Goal: Task Accomplishment & Management: Manage account settings

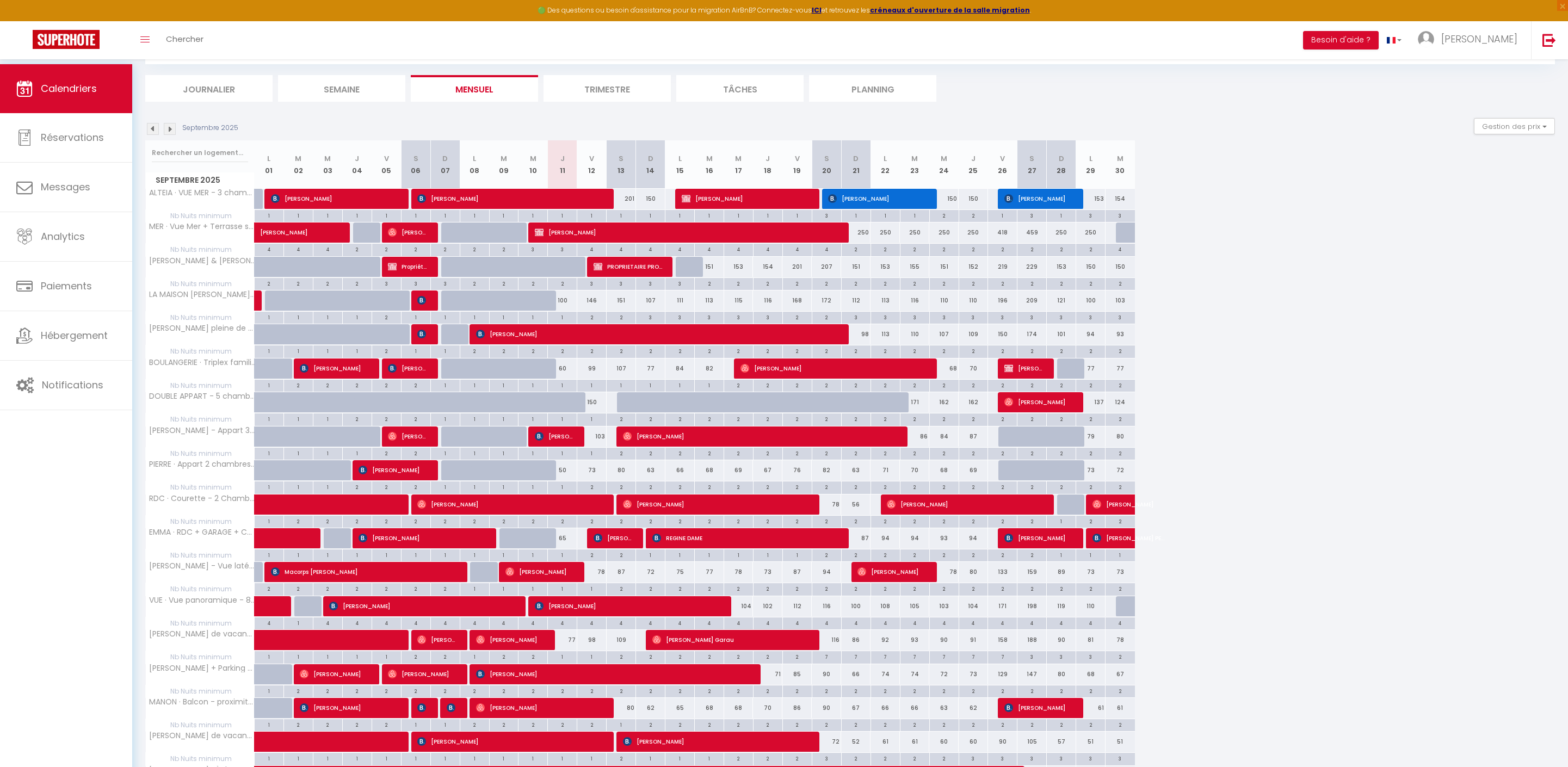
click at [1271, 308] on div "Septembre 2025 L 01 M 02 M 03 J 04 V 05 S 06 D 07 L 08 M 09 M 10 J 11 V 12 S 13…" at bounding box center [850, 517] width 1410 height 754
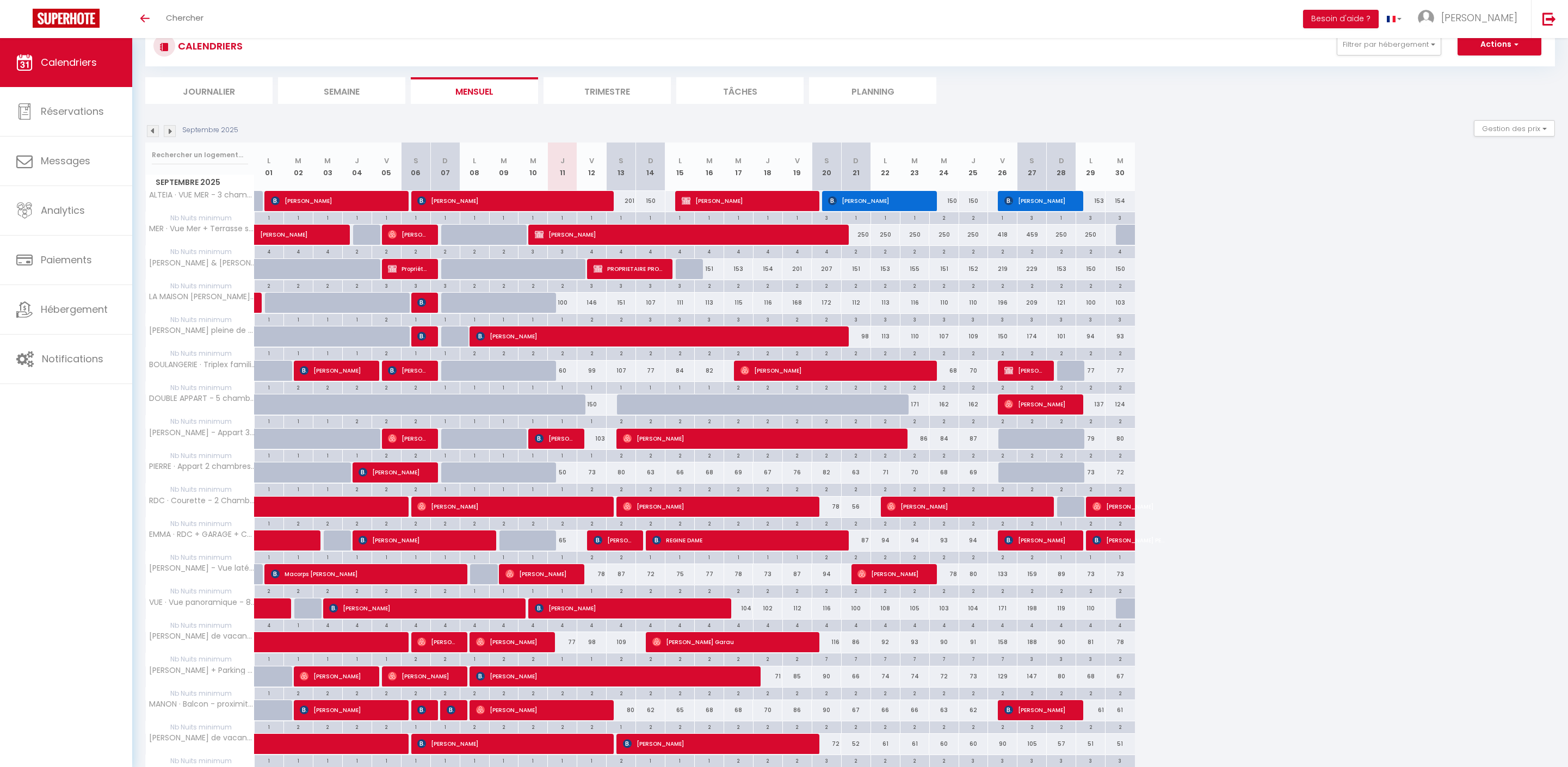
scroll to position [89, 0]
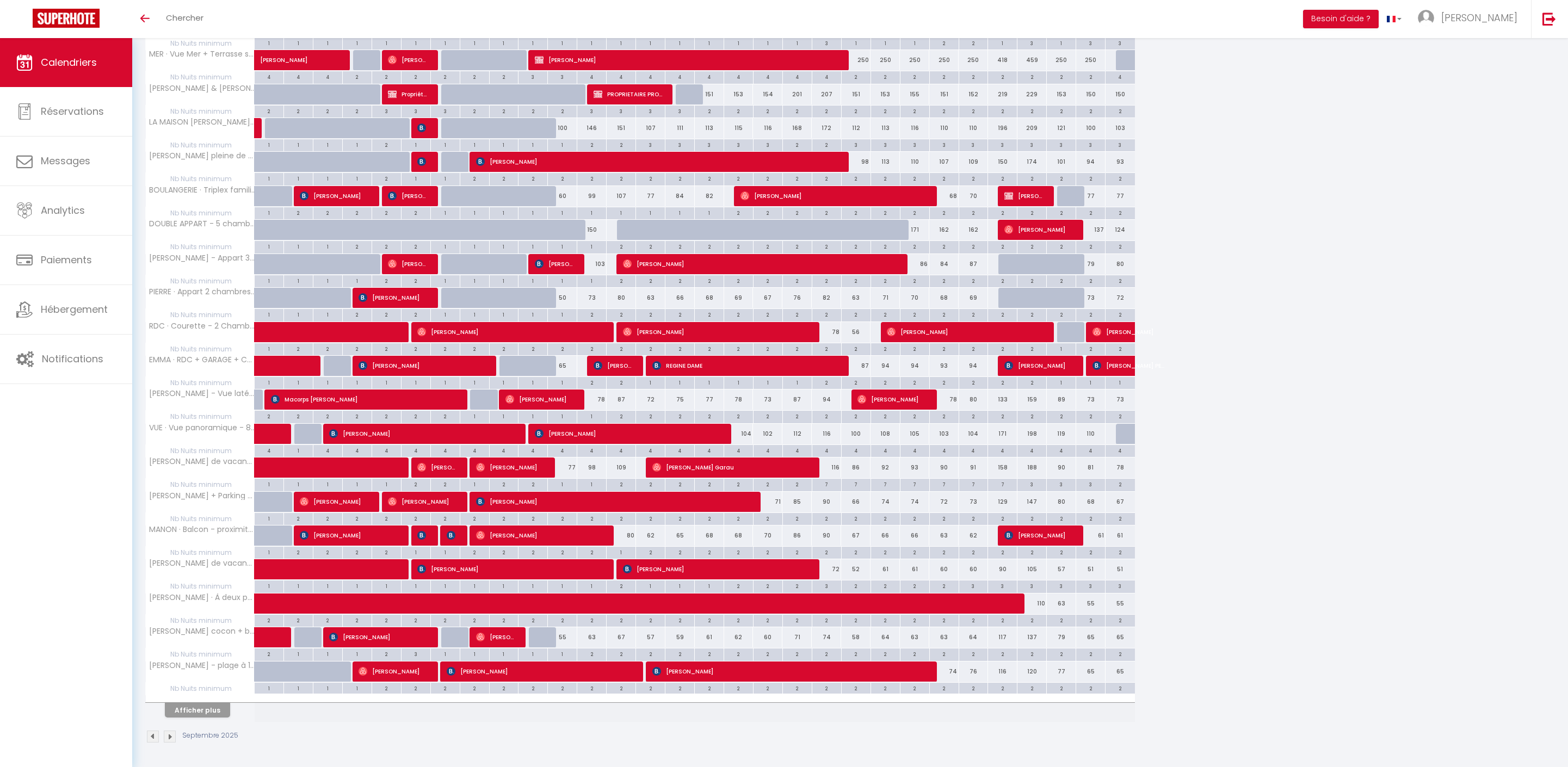
scroll to position [286, 0]
click at [219, 707] on button "Afficher plus" at bounding box center [197, 710] width 65 height 15
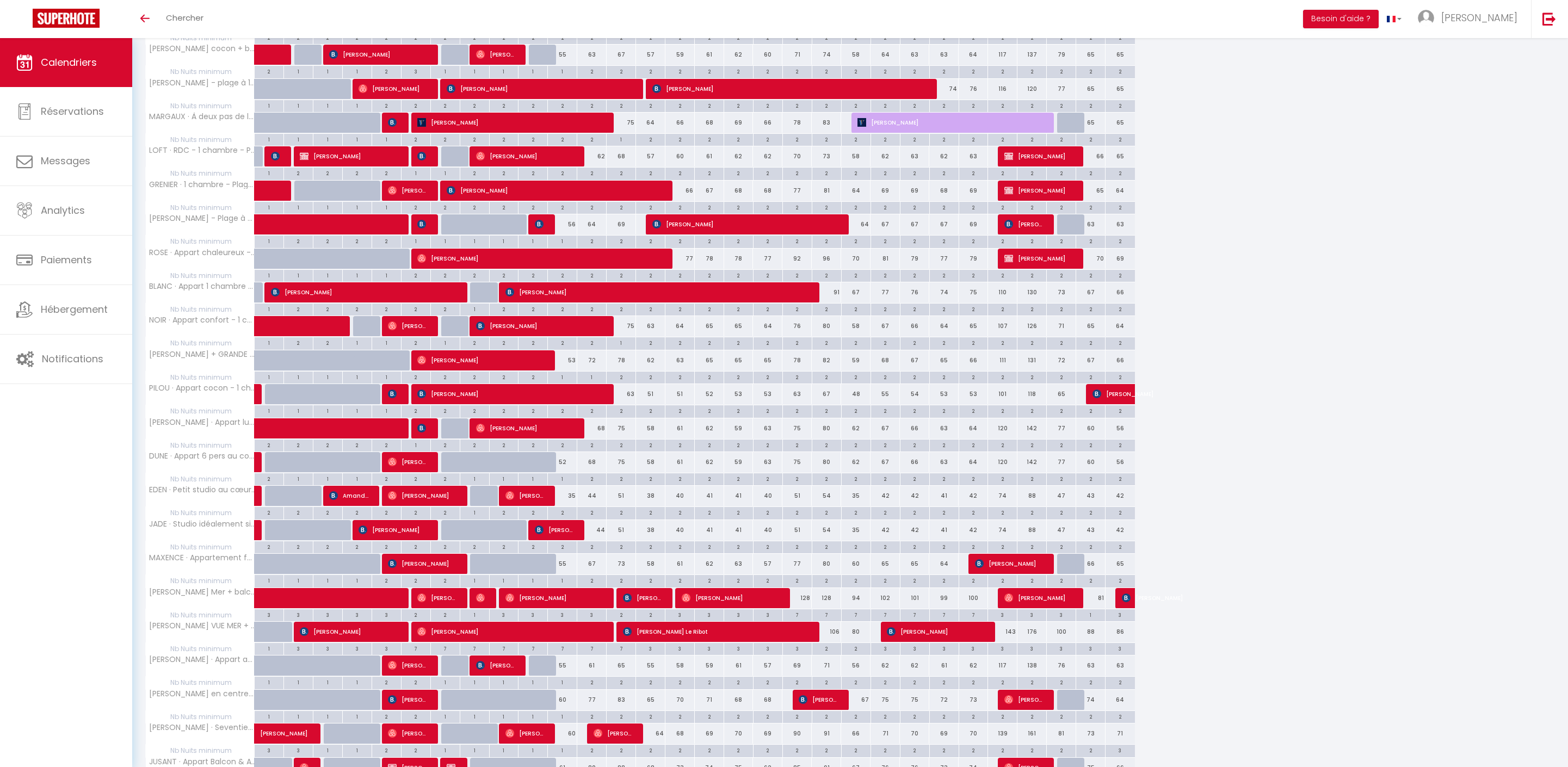
scroll to position [1015, 0]
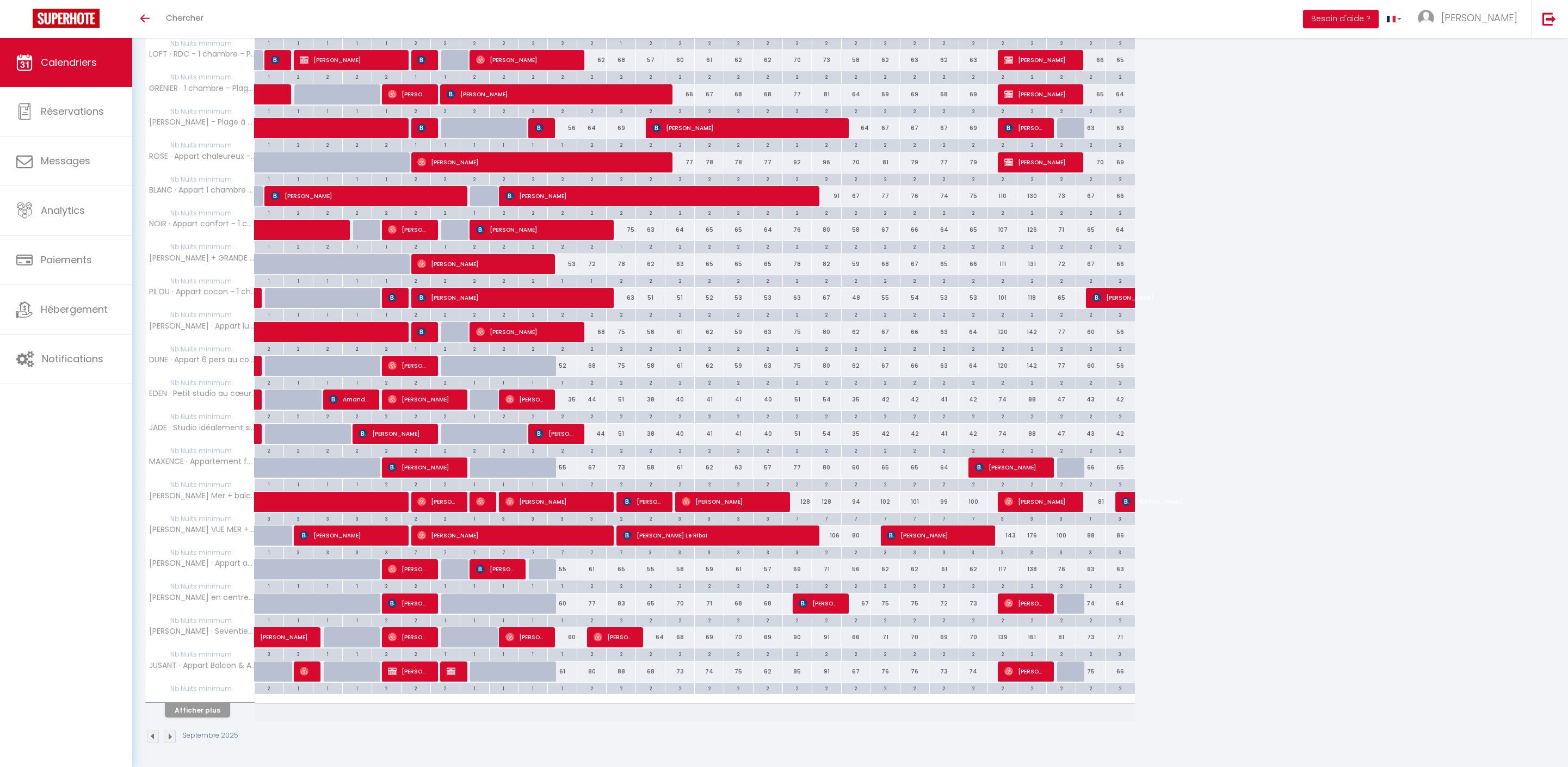
click at [213, 704] on button "Afficher plus" at bounding box center [197, 710] width 65 height 15
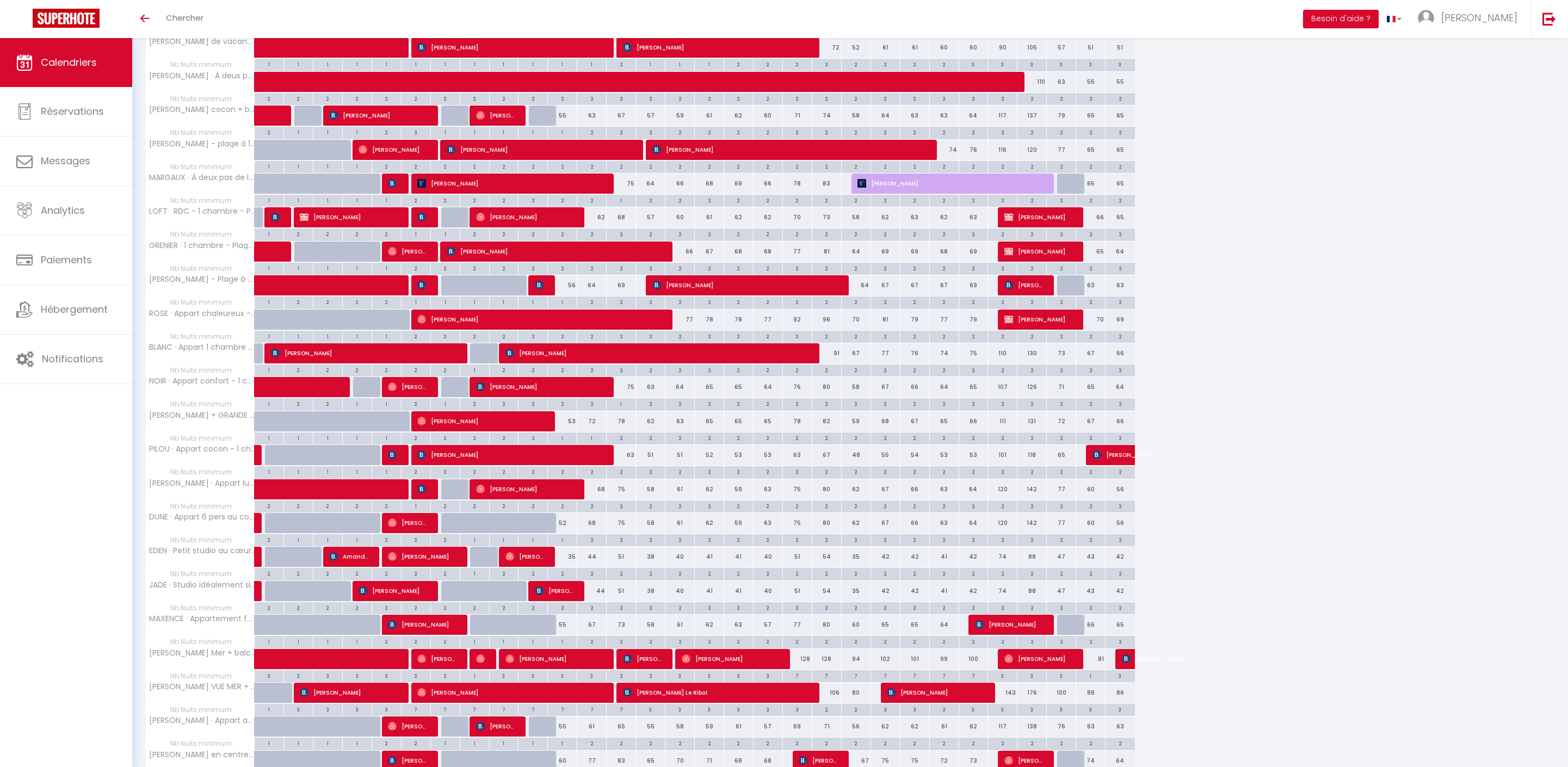
scroll to position [732, 0]
click at [40, 326] on link "Hébergement" at bounding box center [66, 309] width 132 height 49
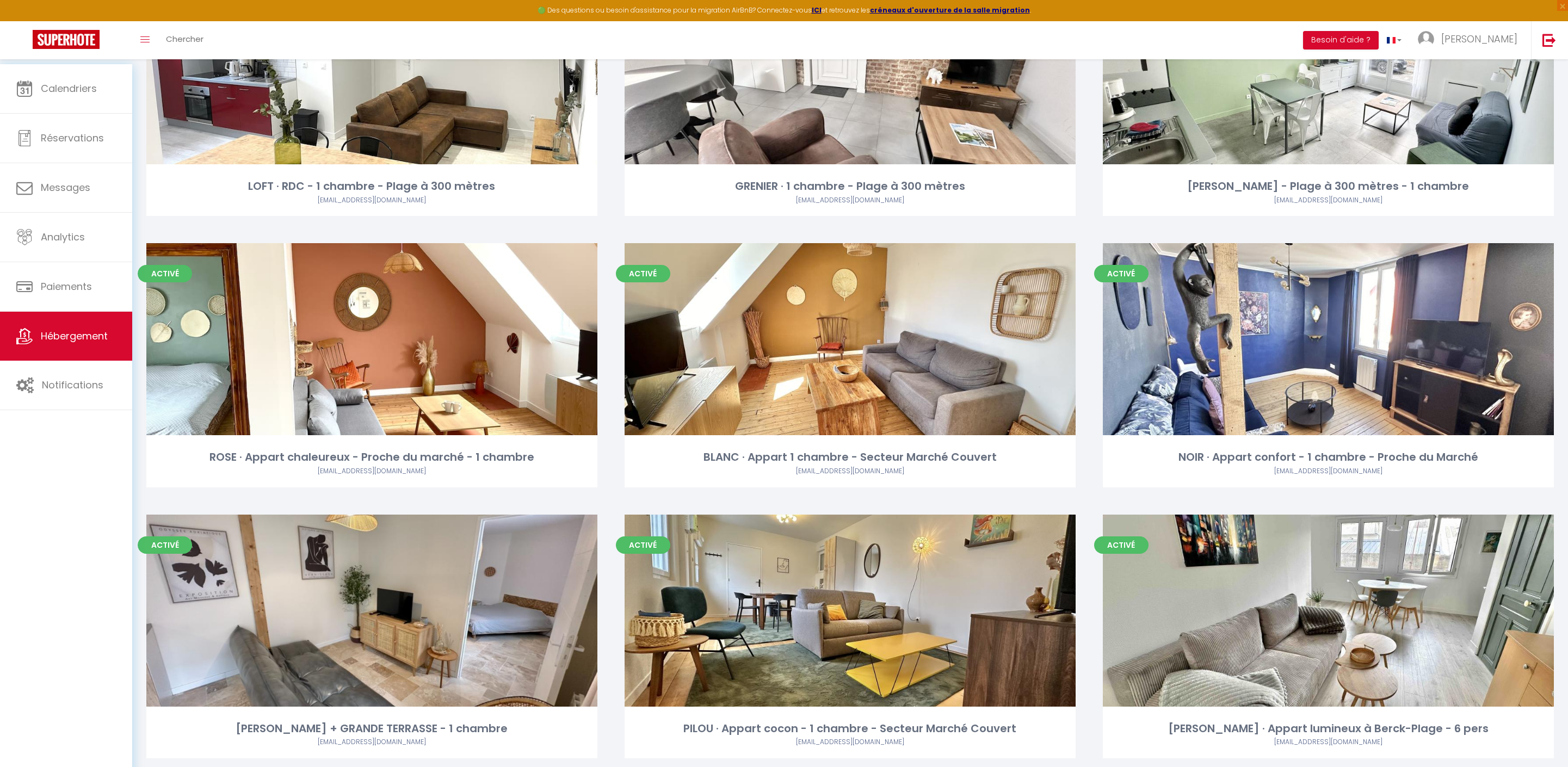
scroll to position [2086, 0]
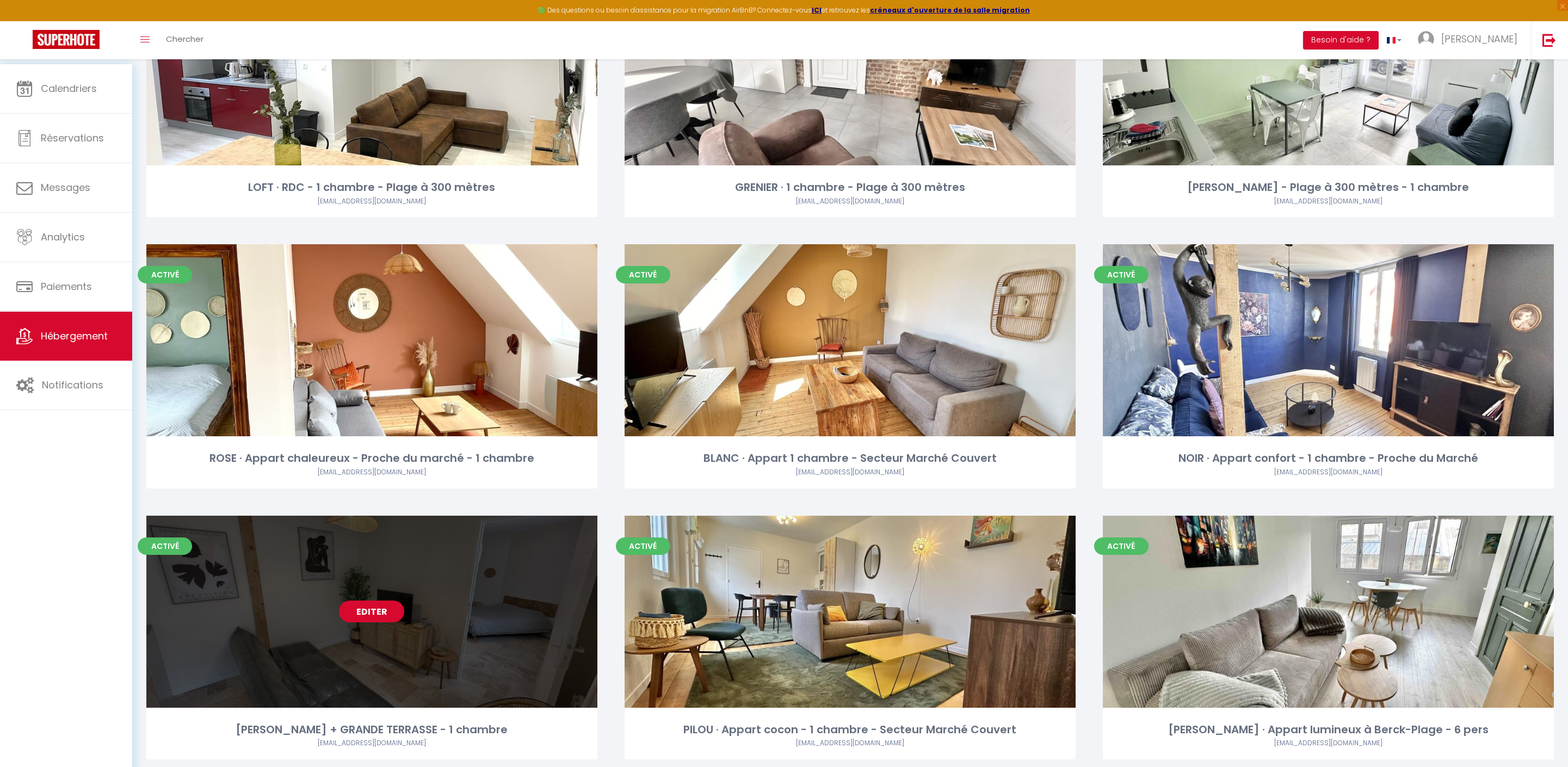
click at [373, 623] on link "Editer" at bounding box center [371, 612] width 65 height 22
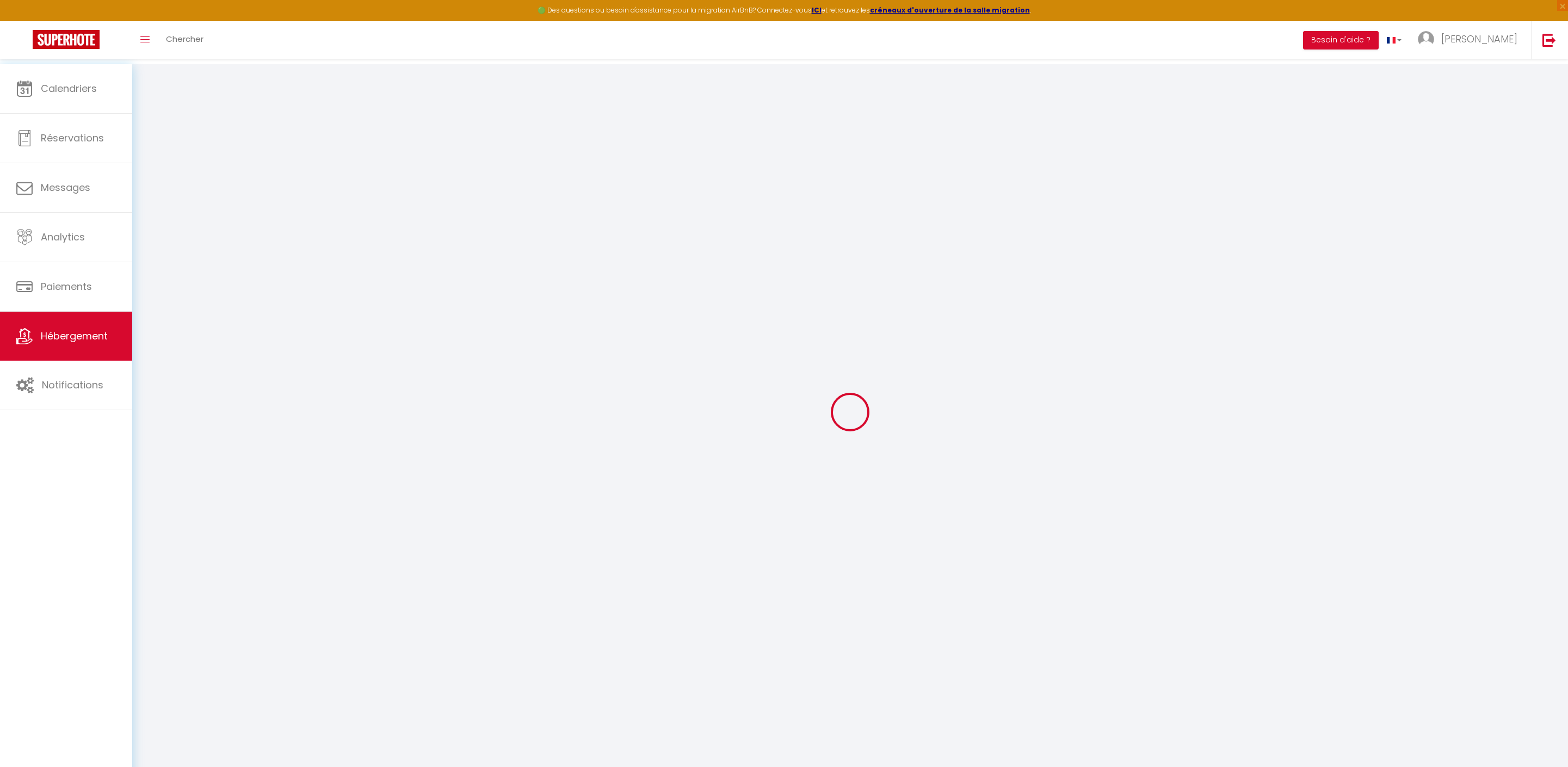
type input "[PERSON_NAME] + GRANDE TERRASSE - 1 chambre"
type input "sci"
type input "MMSS"
type input "50"
type input "5"
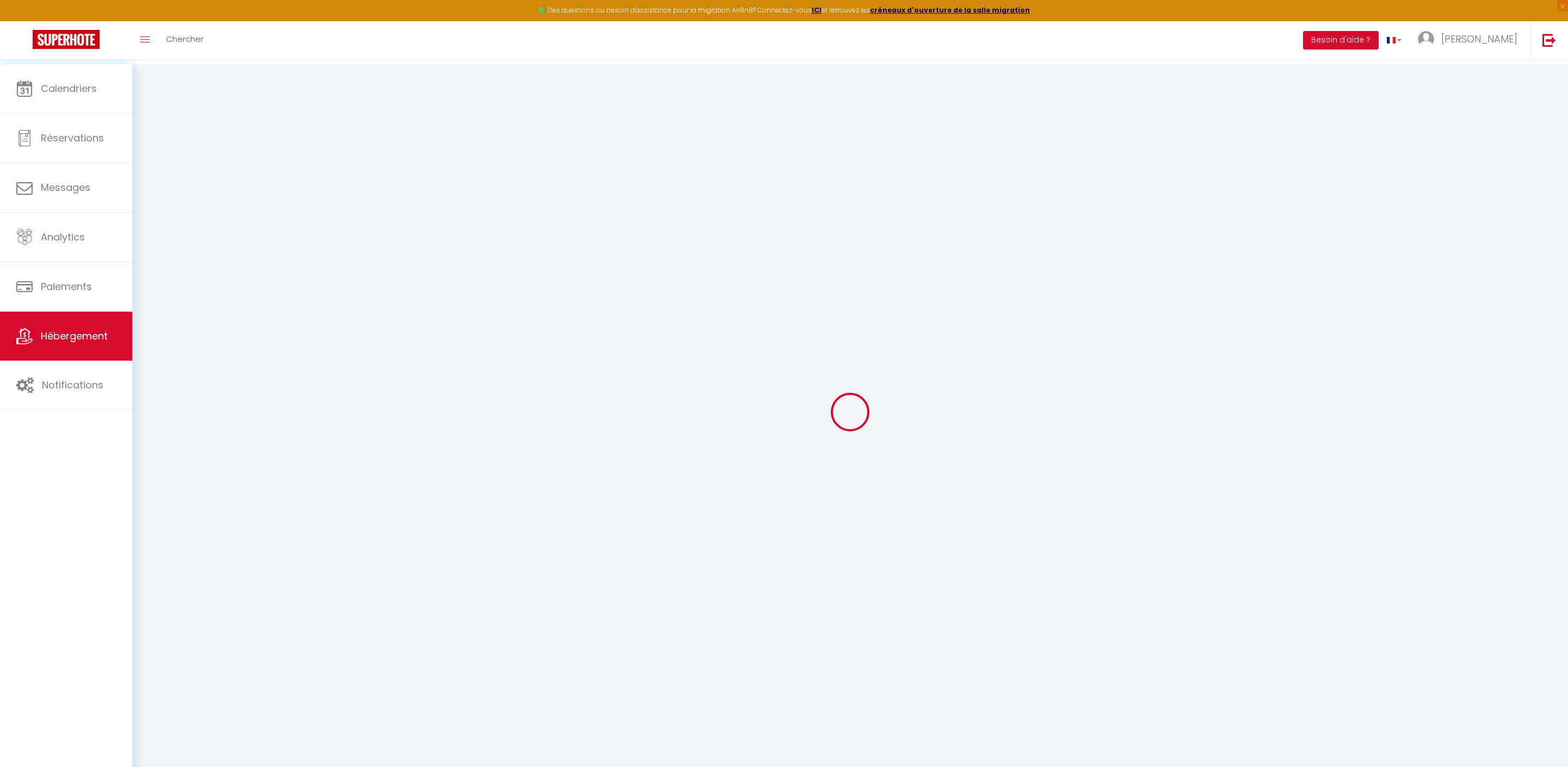
type input "30"
type input "5"
type input "1000"
type input "200"
select select
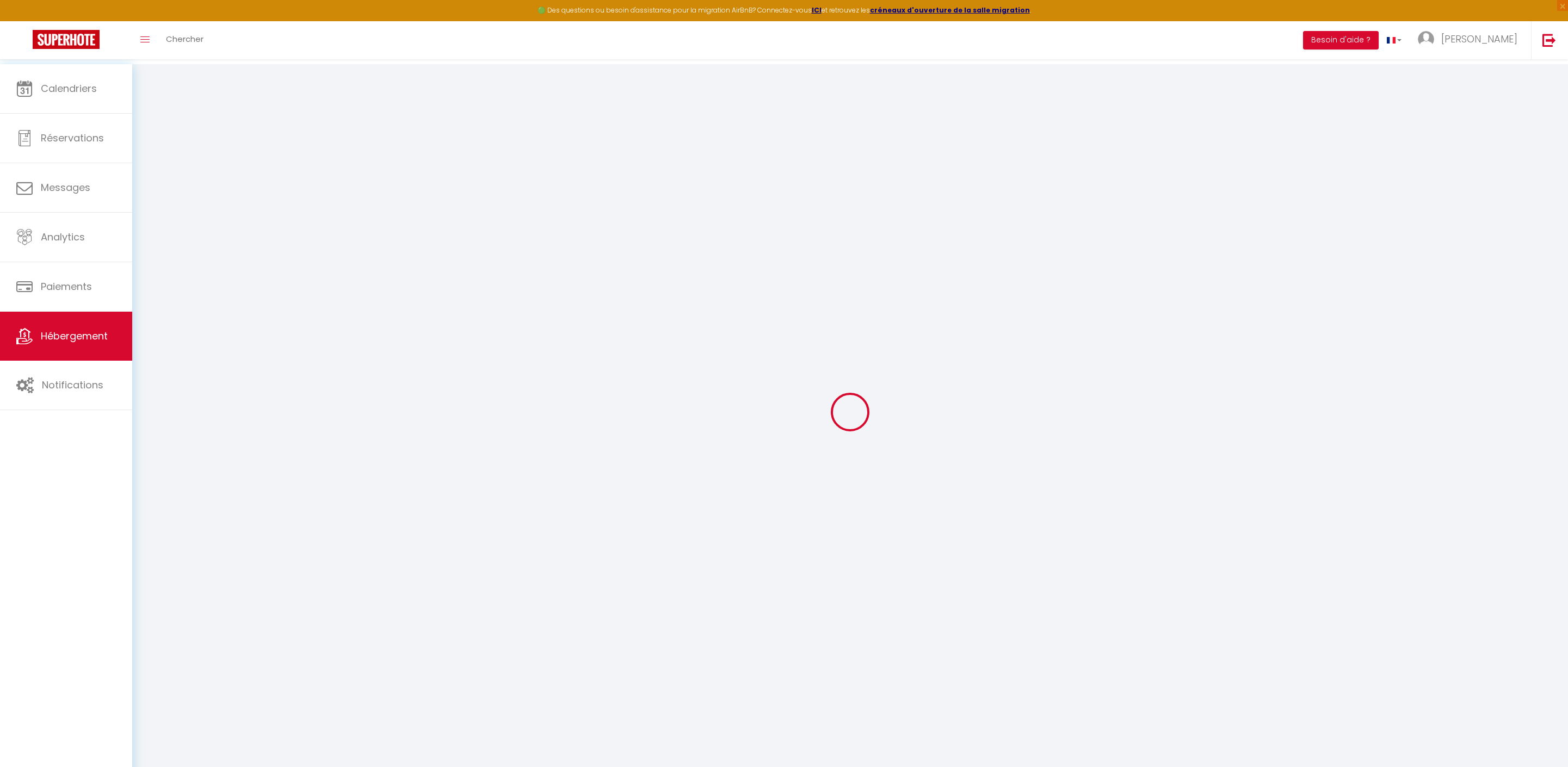
select select
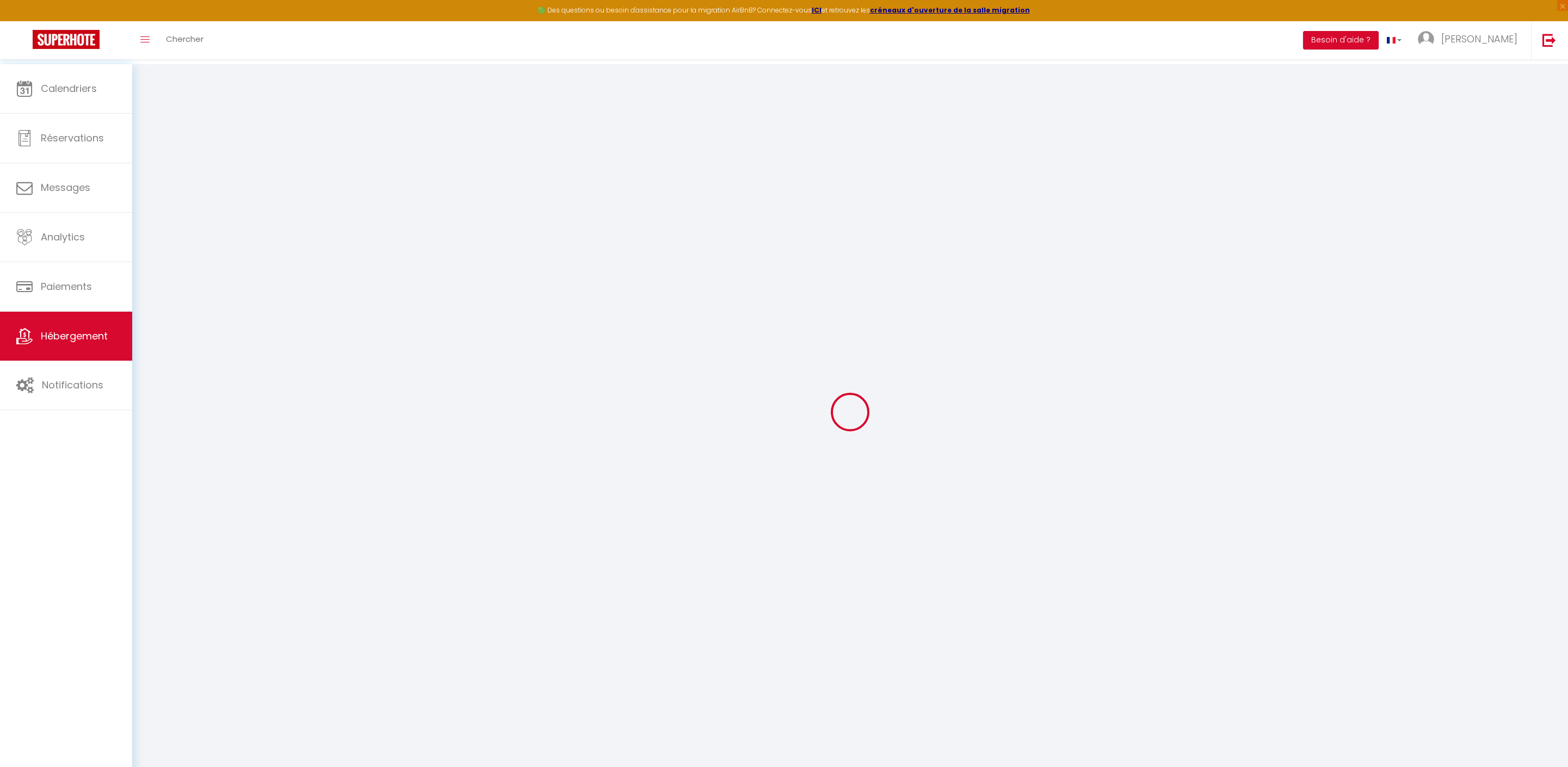
type input "12 Rue Nicole - RDC"
type input "62600"
type input "Berck"
type input "[EMAIL_ADDRESS][DOMAIN_NAME]"
select select "5388"
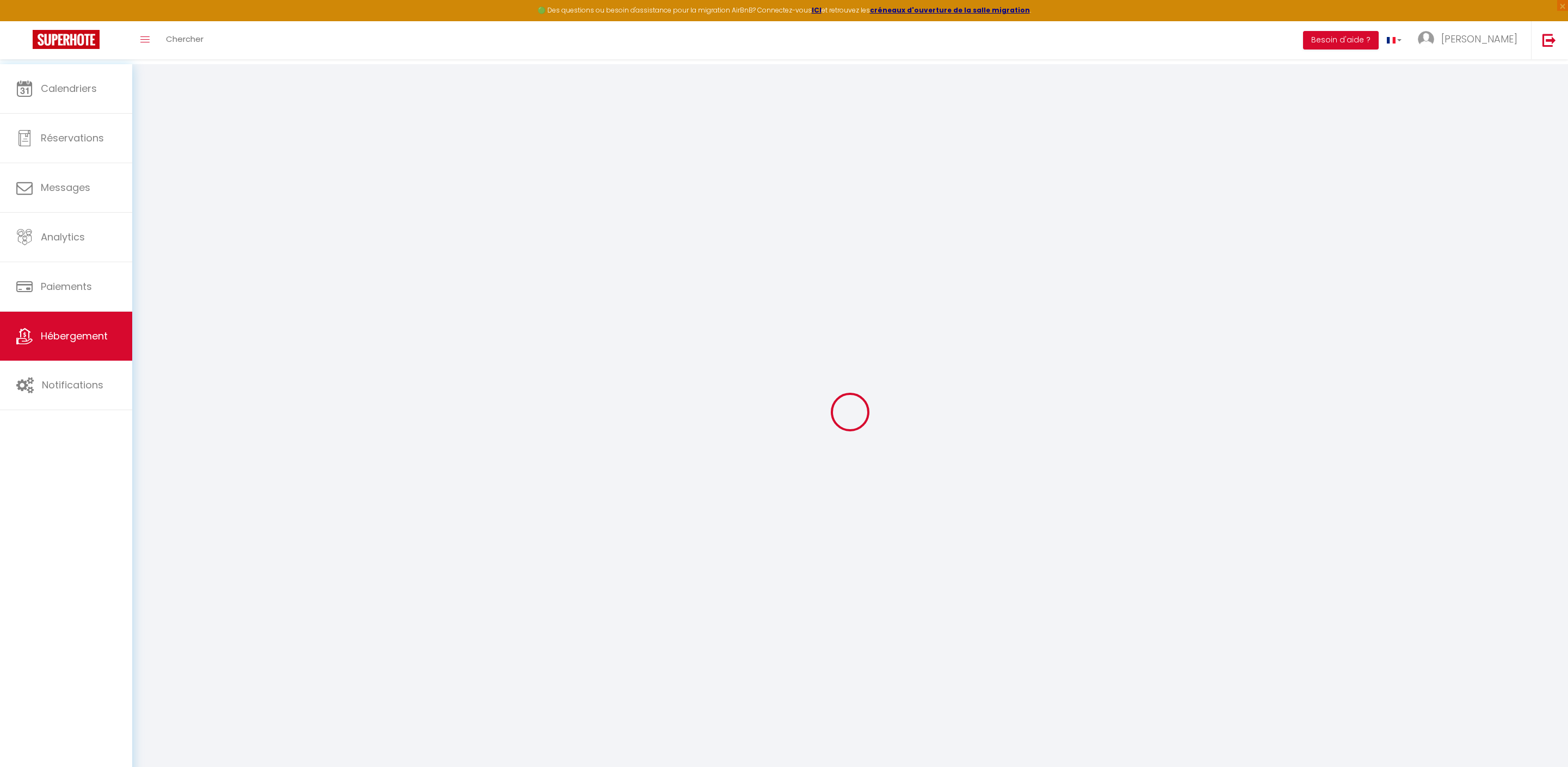
checkbox input "false"
radio input "true"
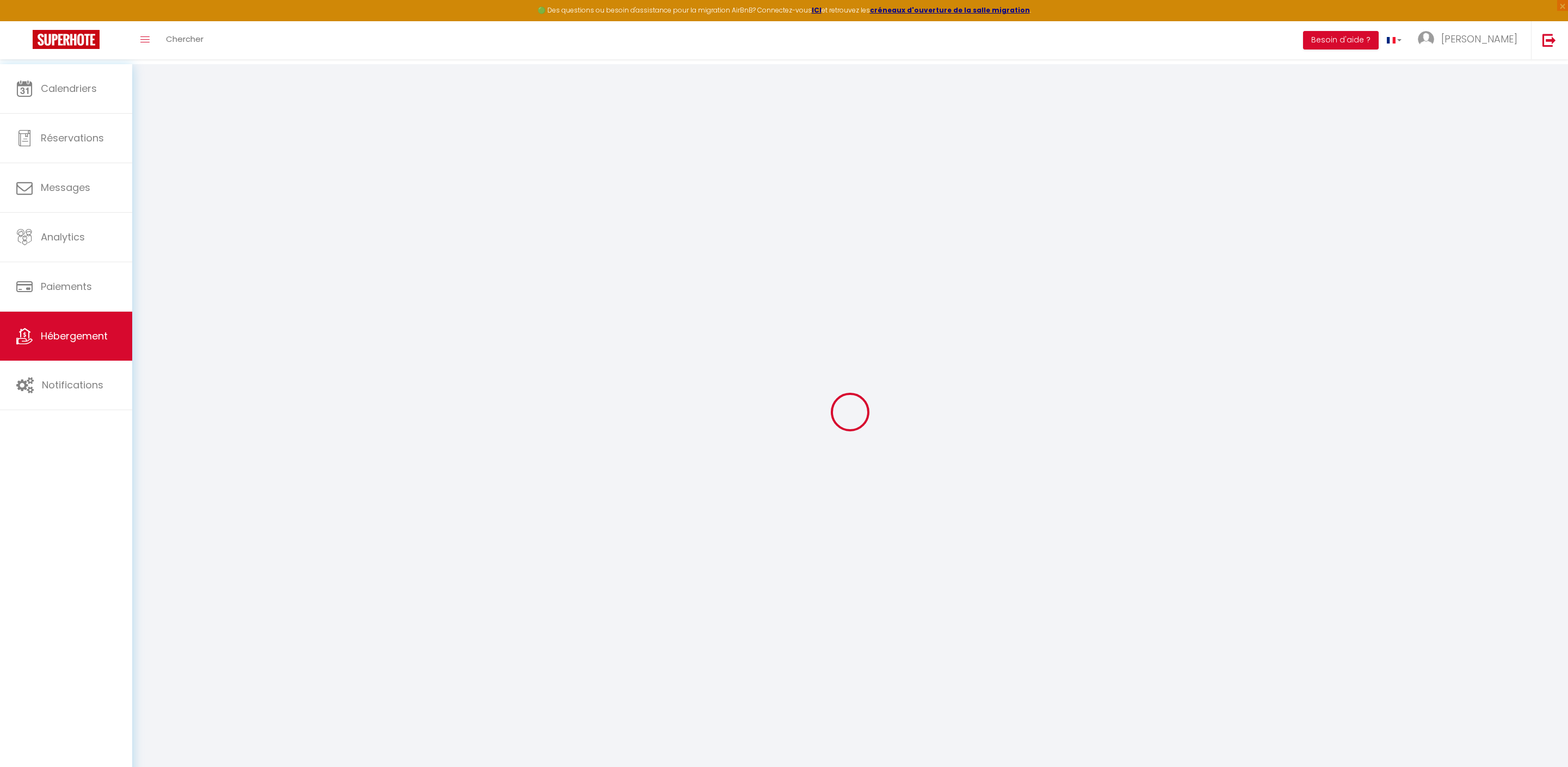
type input "0"
select select
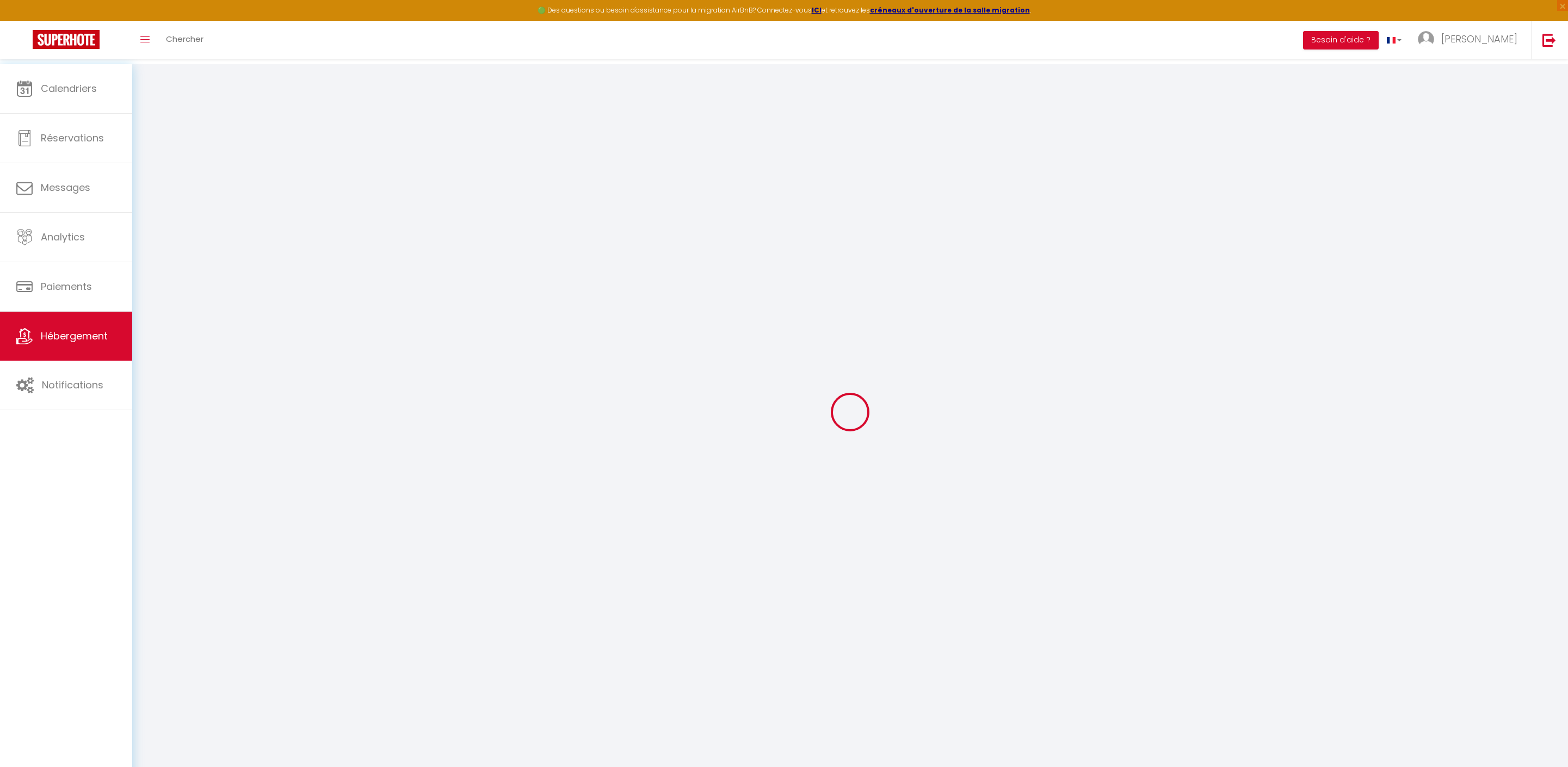
select select
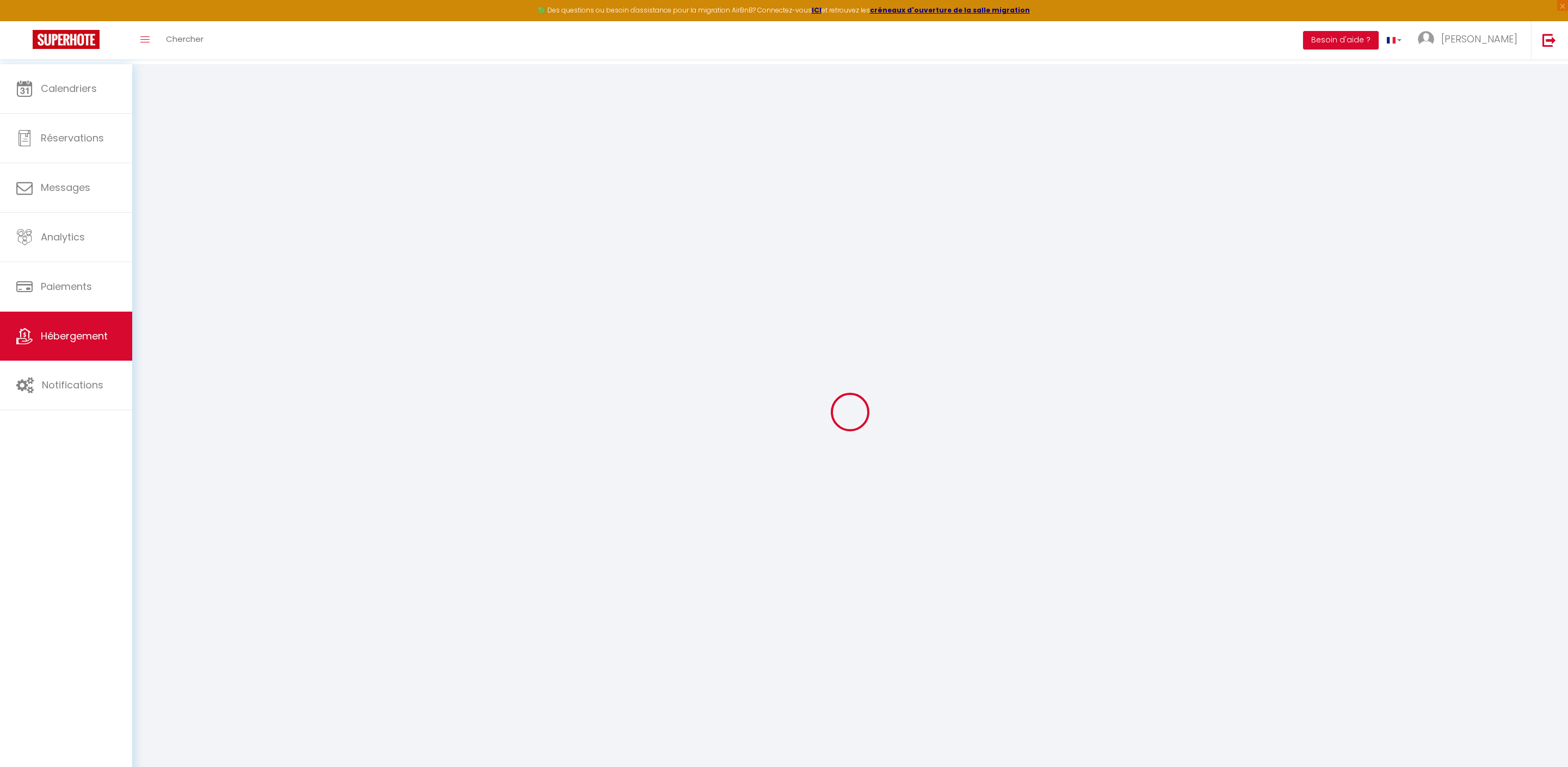
checkbox input "false"
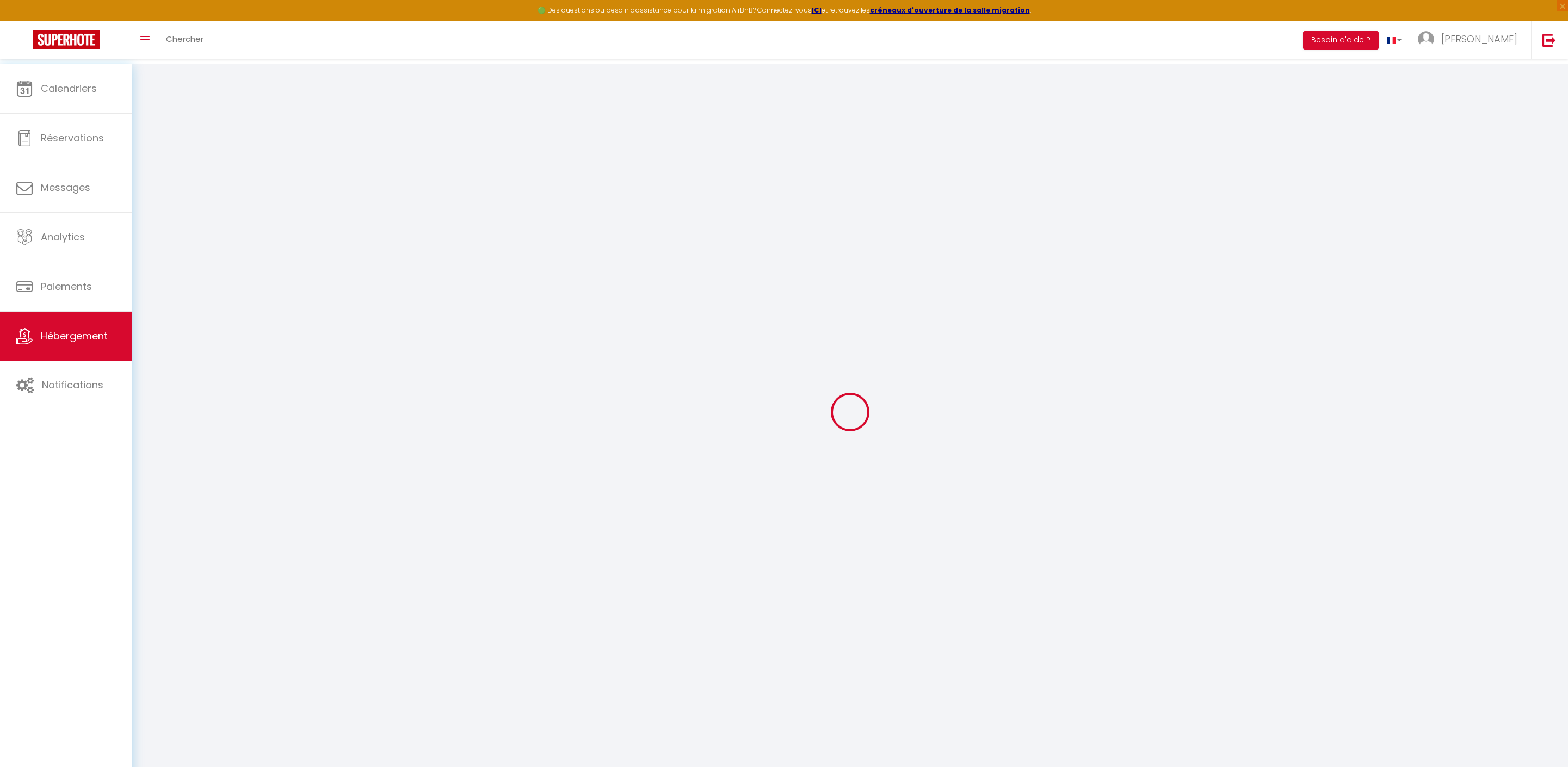
checkbox input "false"
select select "17:00"
select select
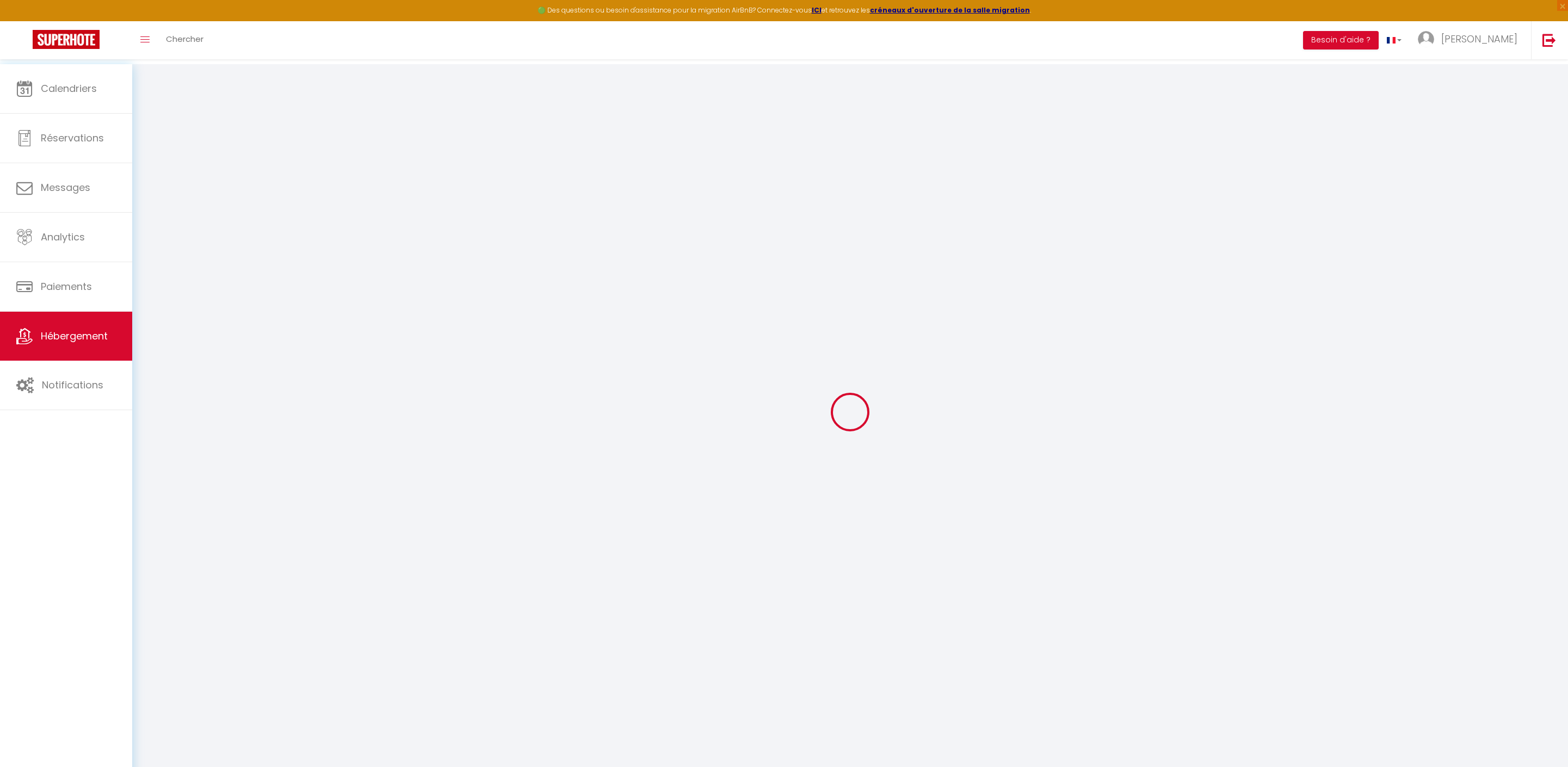
select select "14:00"
select select "30"
select select "120"
select select "21:00"
select select
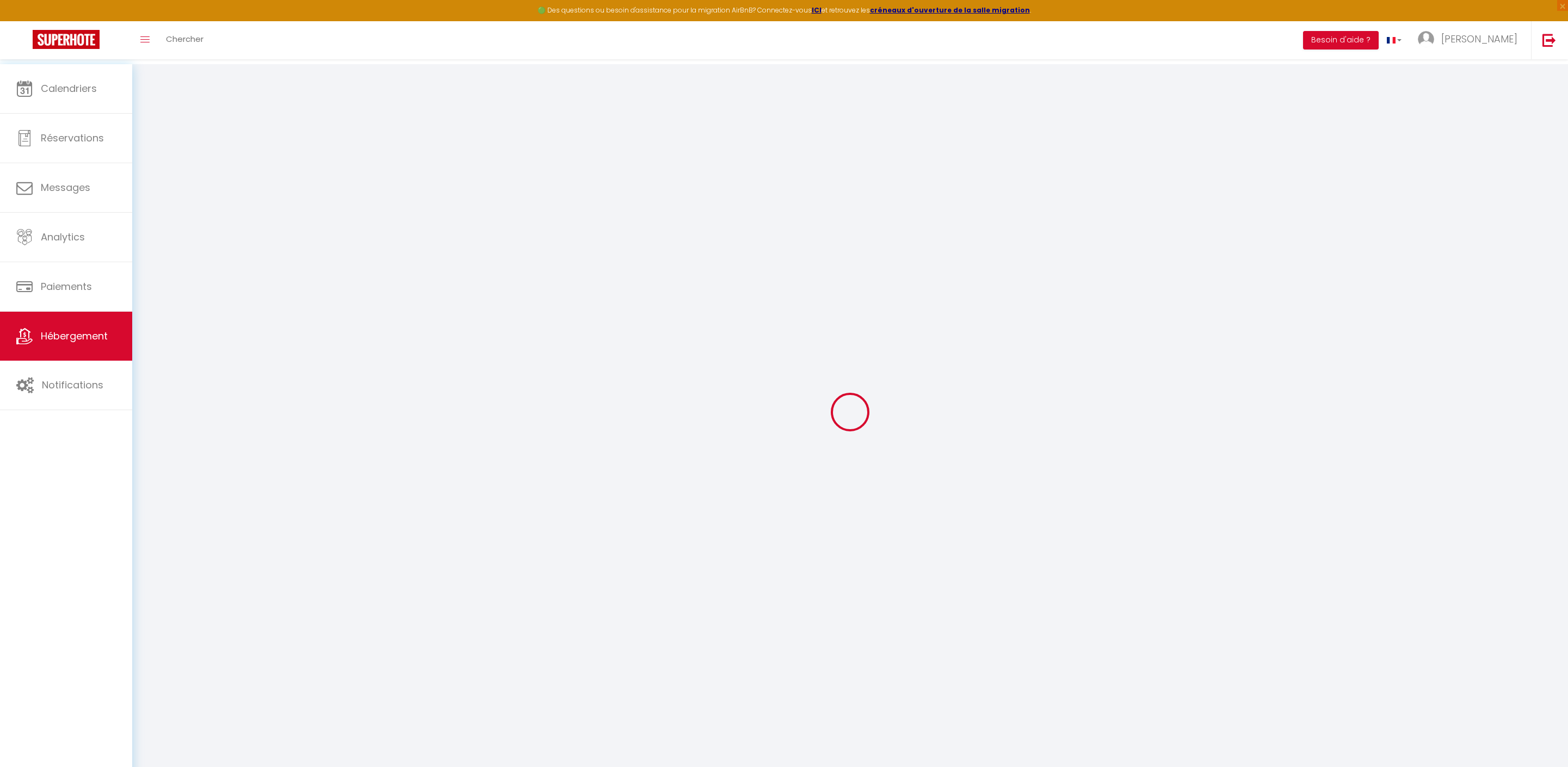
checkbox input "false"
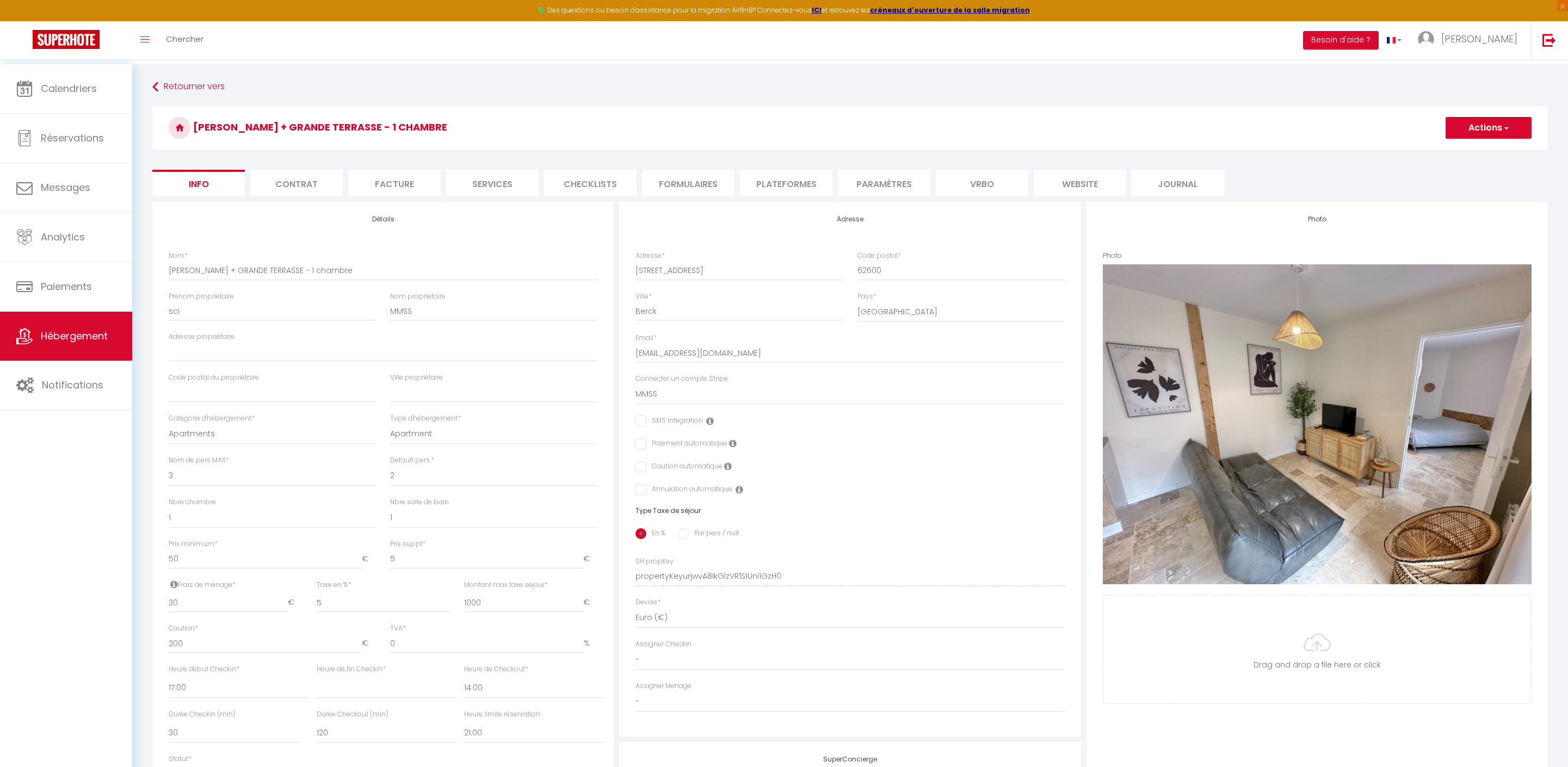
select select
checkbox input "false"
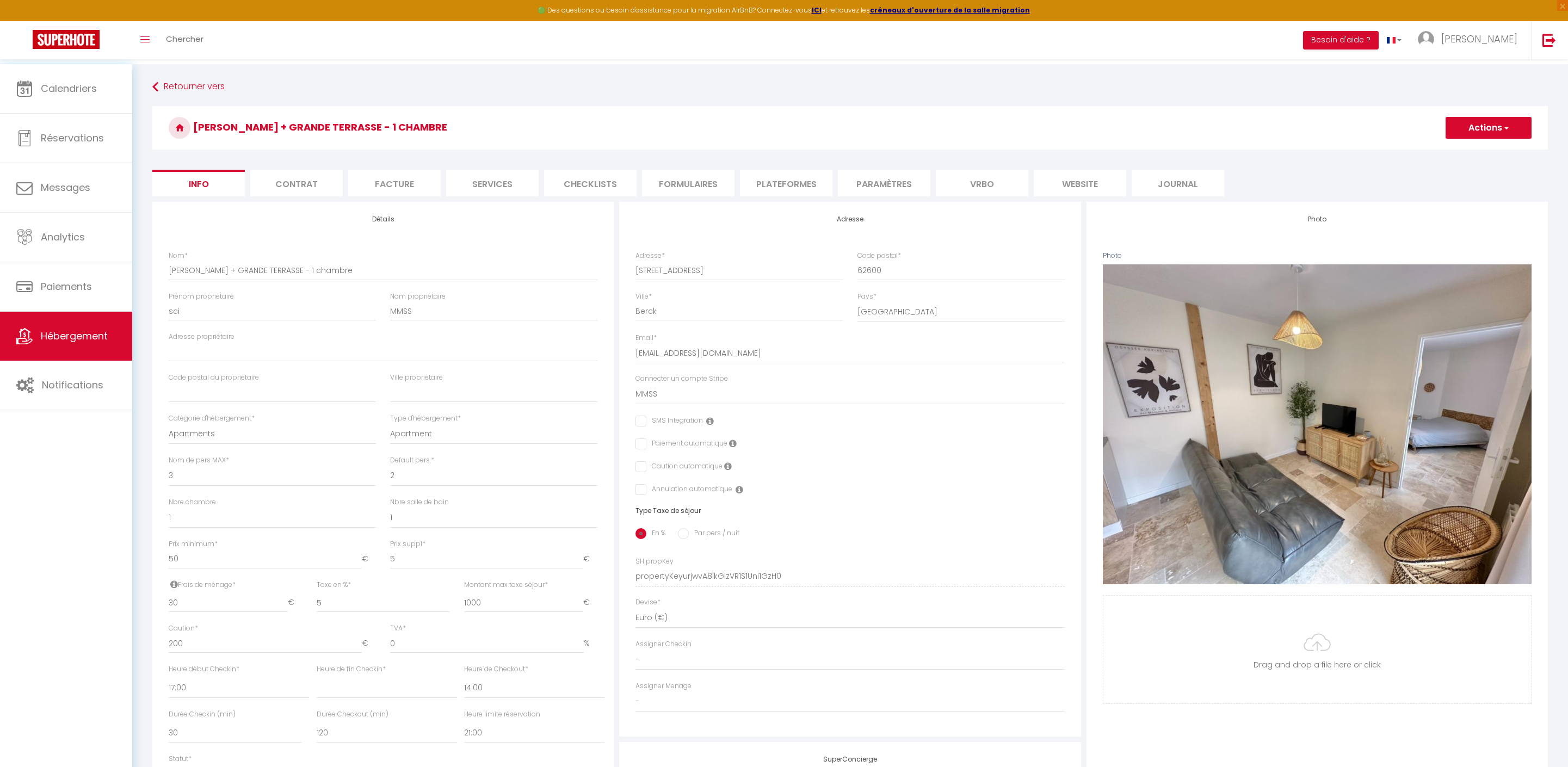
select select
checkbox input "false"
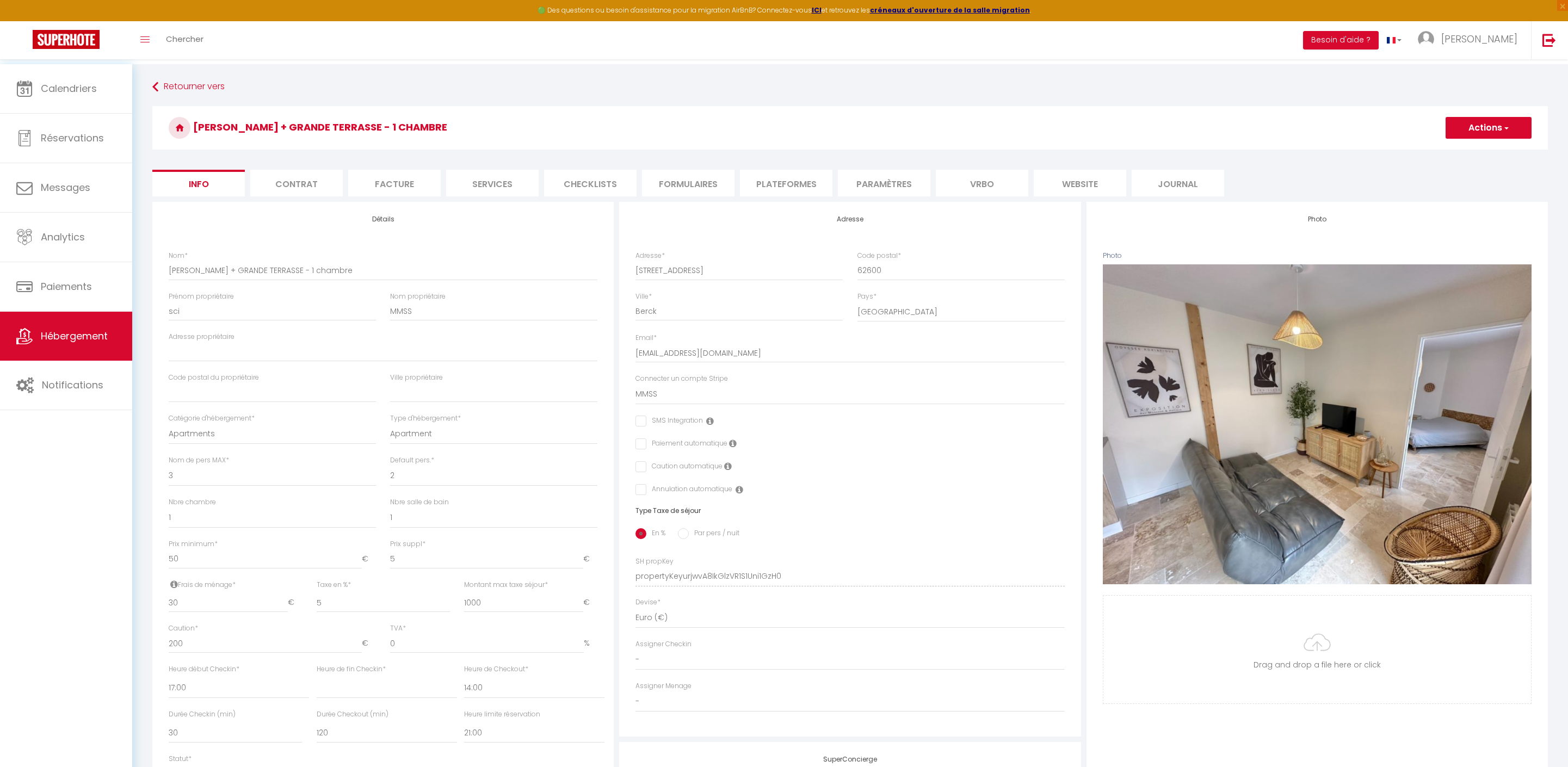
click at [1079, 186] on li "website" at bounding box center [1080, 183] width 93 height 27
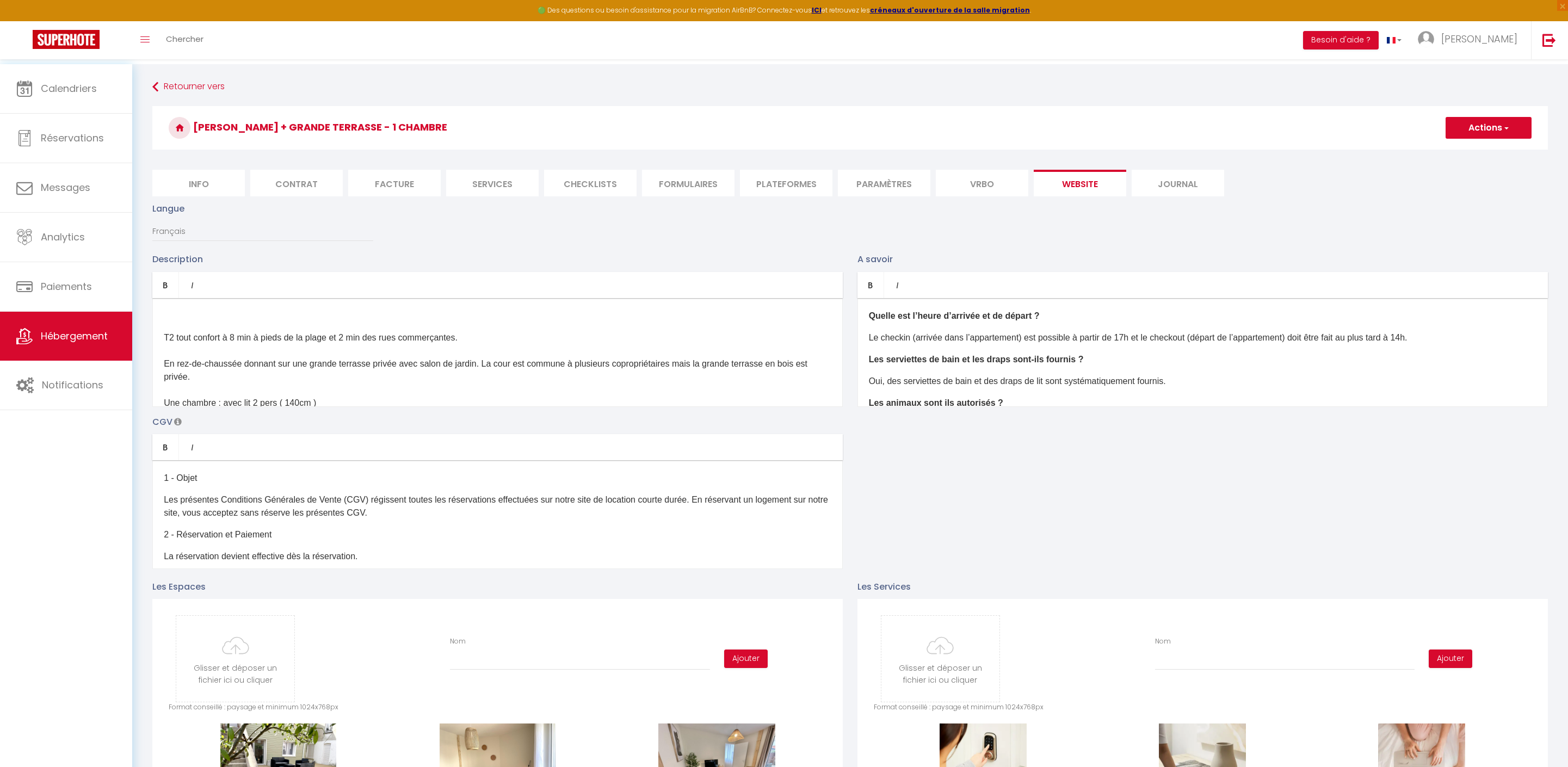
click at [1493, 345] on p "Le checkin (arrivée dans l’appartement) est possible à partir de 17h et le chec…" at bounding box center [1202, 337] width 668 height 13
click at [1219, 388] on div "​ Quelle est l’heure d’arrivée et de départ ? Le checkin (arrivée dans l’appart…" at bounding box center [1203, 352] width 690 height 109
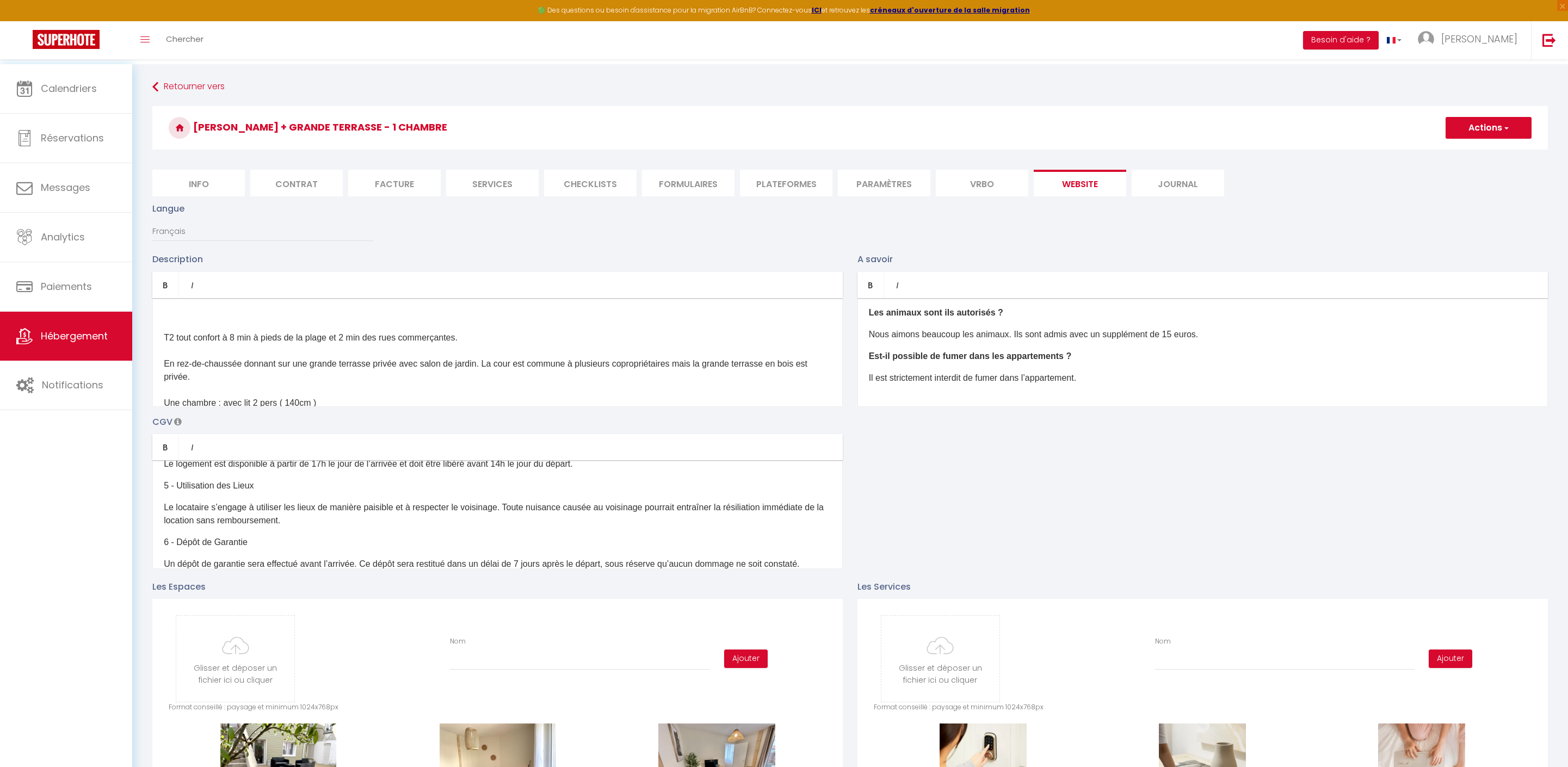
scroll to position [160, 0]
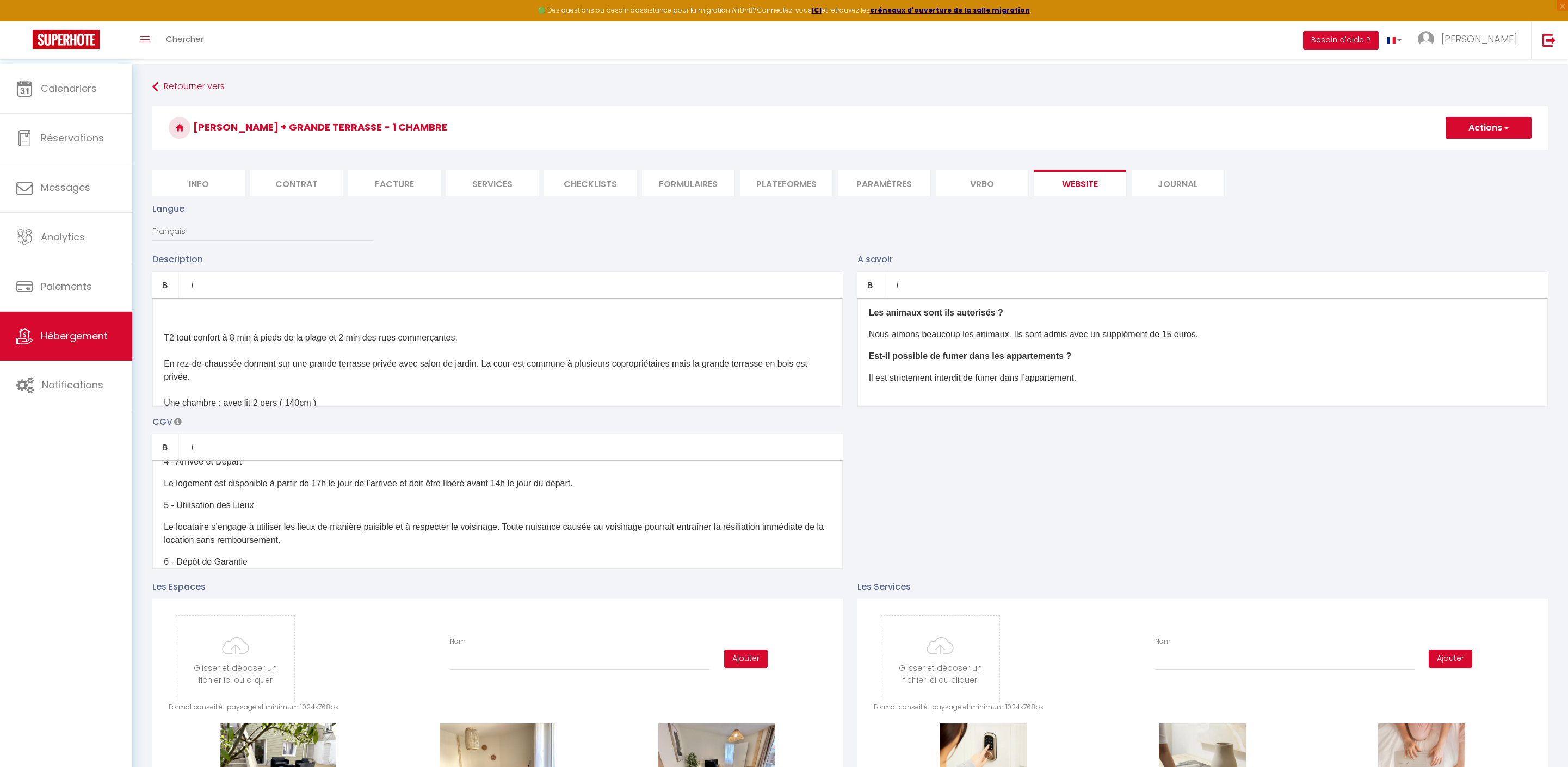
click at [561, 490] on p "Le logement est disponible à partir de 17h le jour de l’arrivée et doit être li…" at bounding box center [497, 483] width 668 height 13
click at [1113, 528] on div "Description Bold Italic Rich text editor ​ T2 tout confort à 8 min à pieds de l…" at bounding box center [850, 410] width 1410 height 316
click at [1474, 131] on button "Actions" at bounding box center [1488, 128] width 86 height 22
click at [1467, 152] on input "Enregistrer" at bounding box center [1476, 152] width 40 height 11
checkbox input "true"
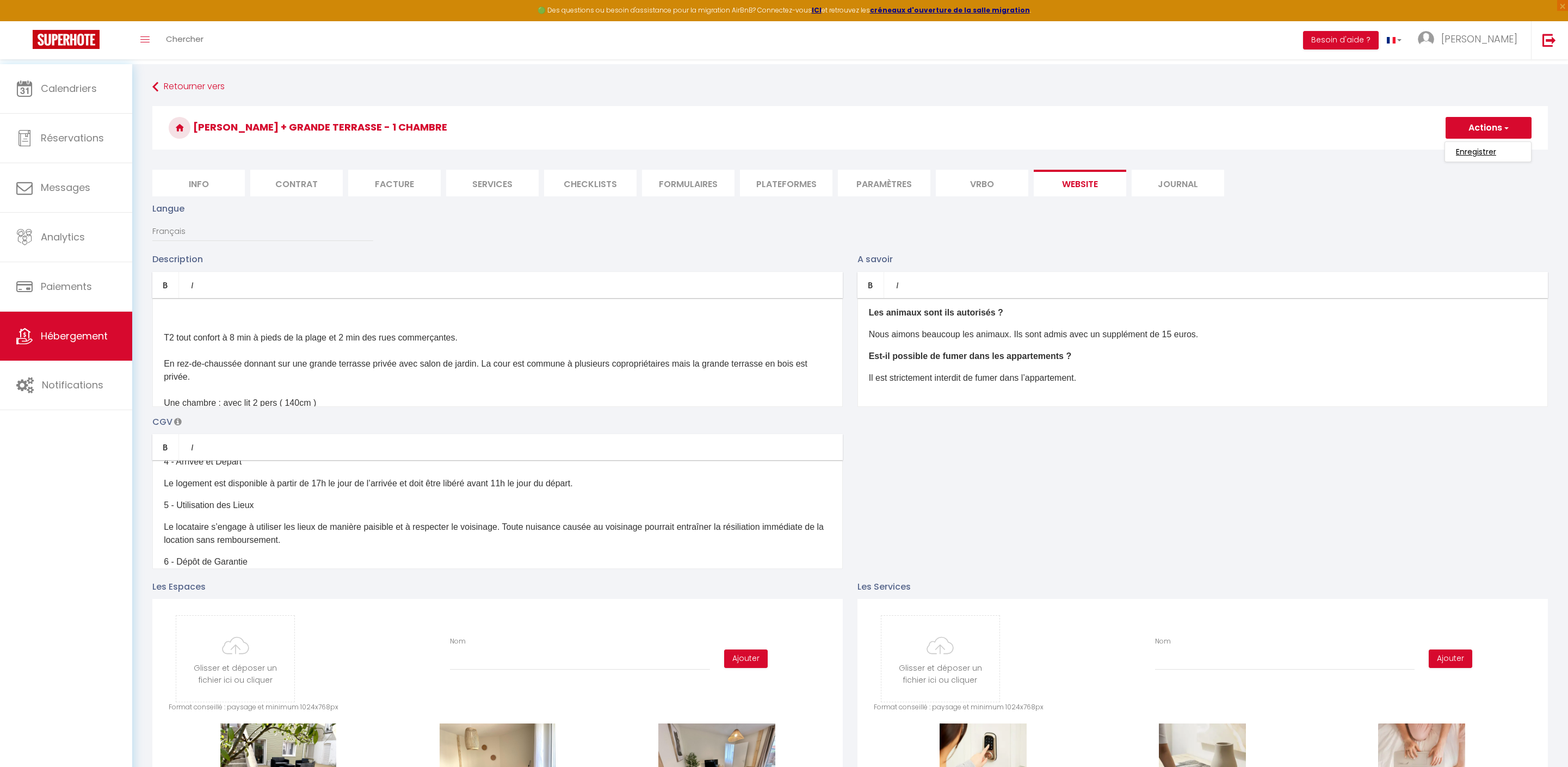
checkbox input "false"
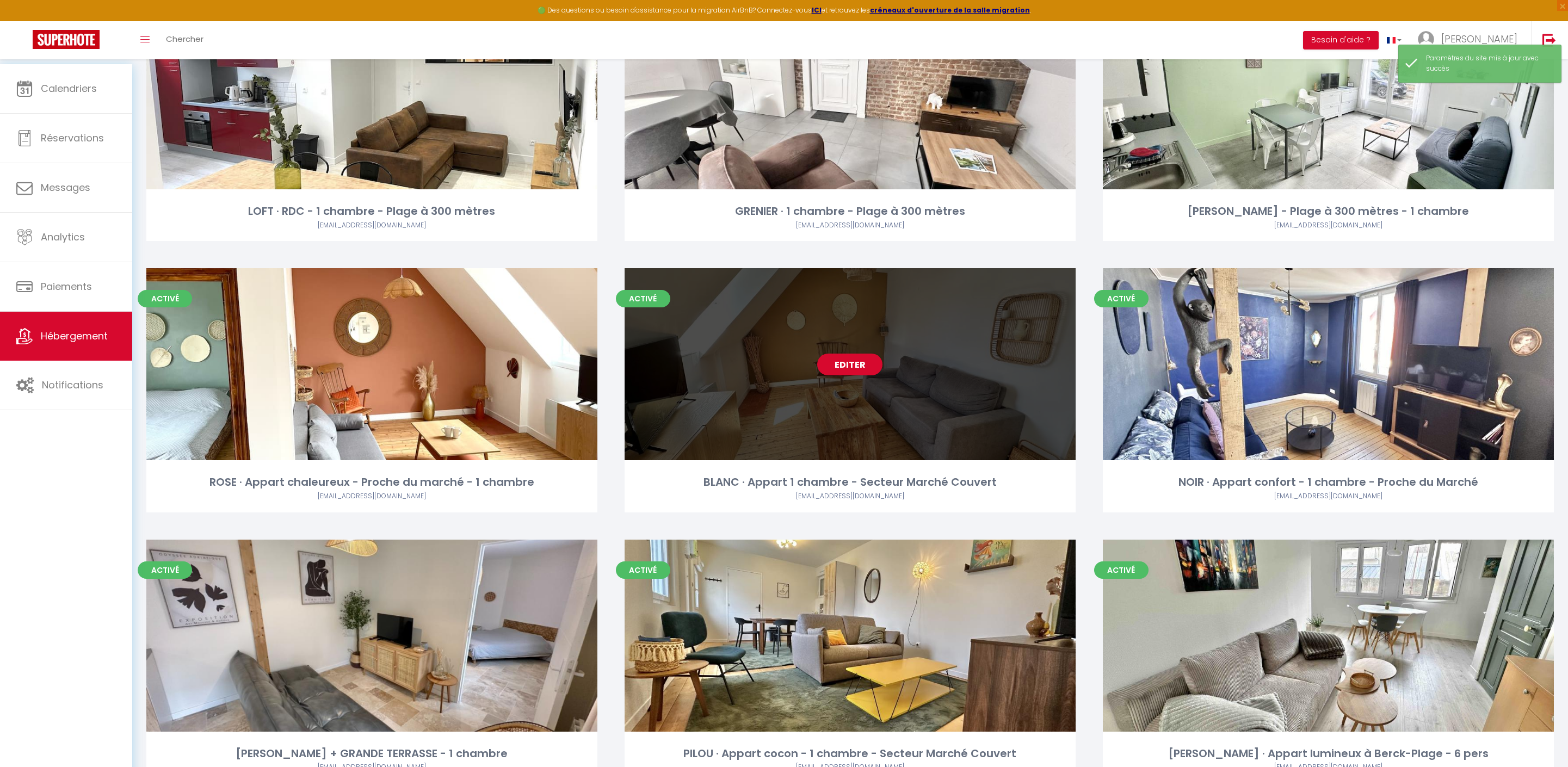
scroll to position [2197, 0]
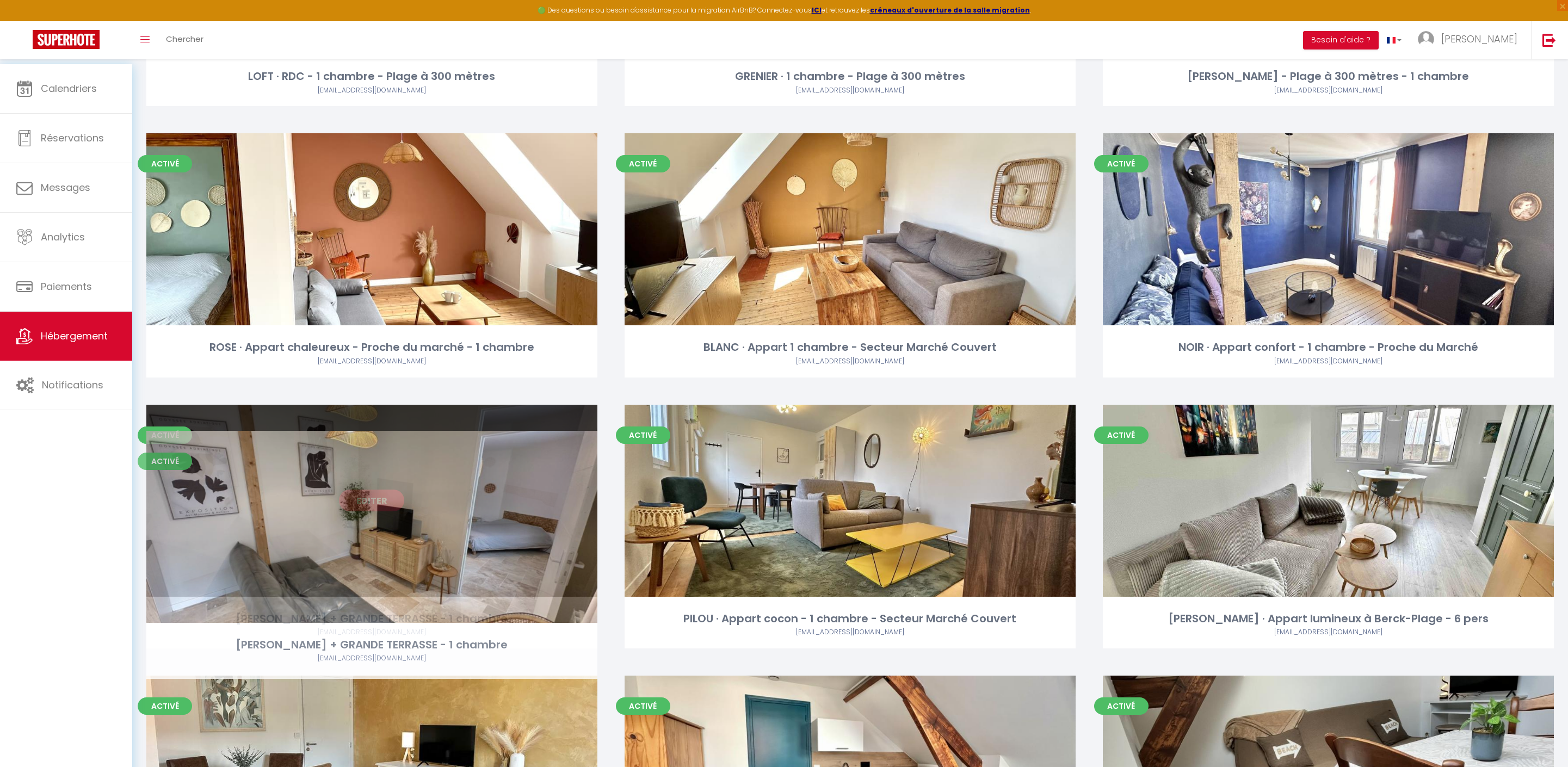
click at [384, 511] on link "Editer" at bounding box center [371, 500] width 65 height 22
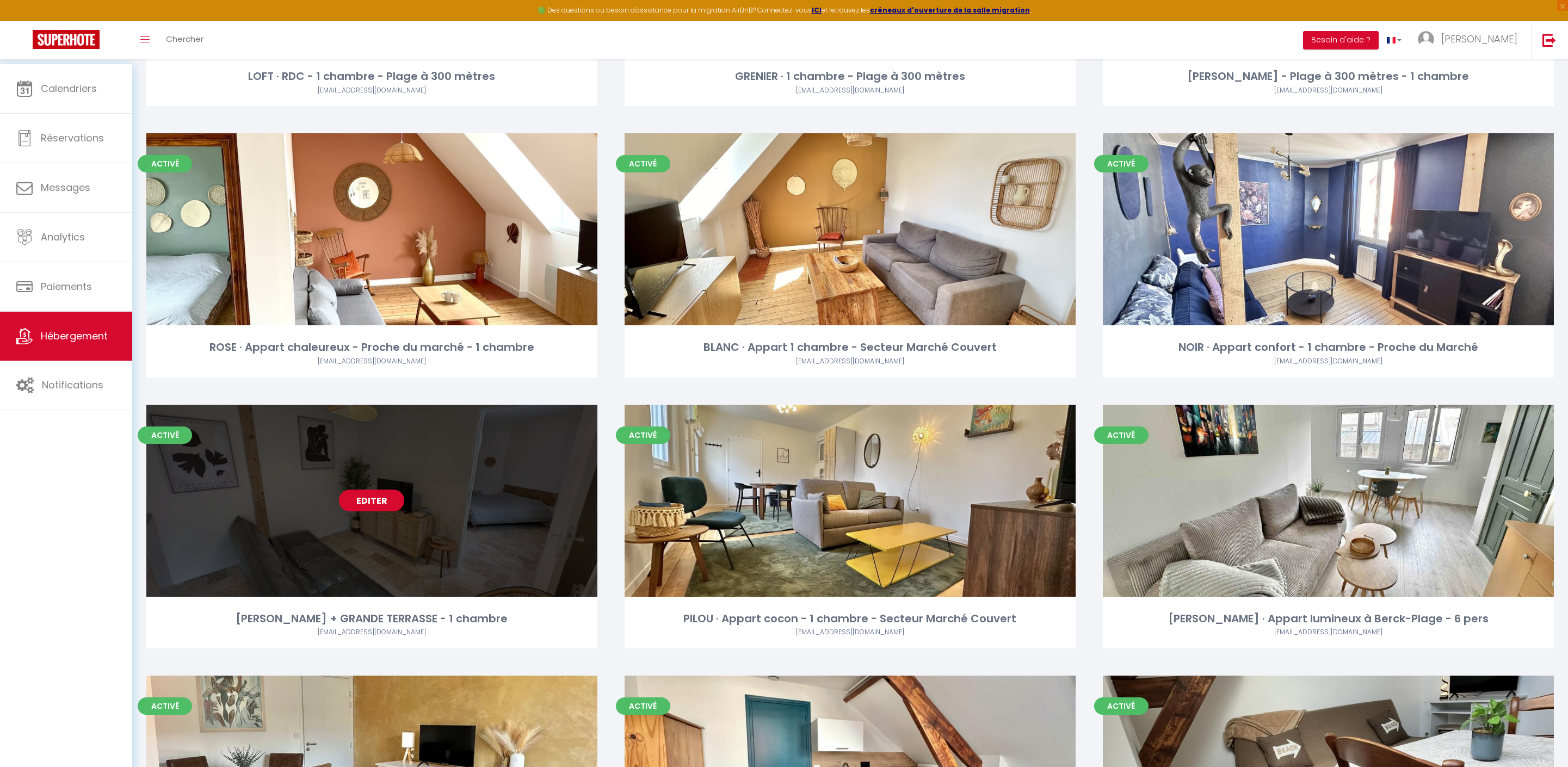
click at [361, 511] on link "Editer" at bounding box center [371, 500] width 65 height 22
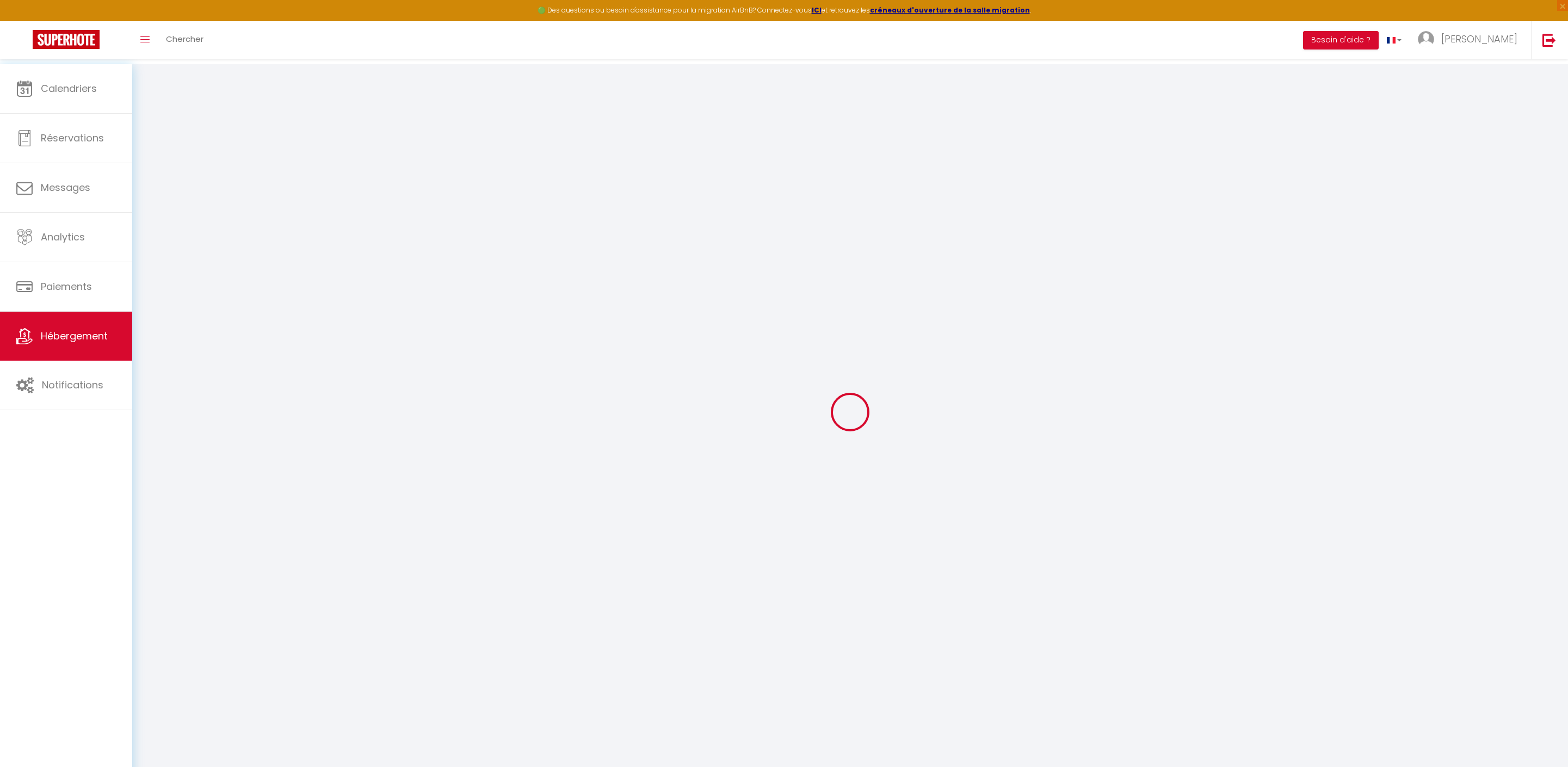
select select
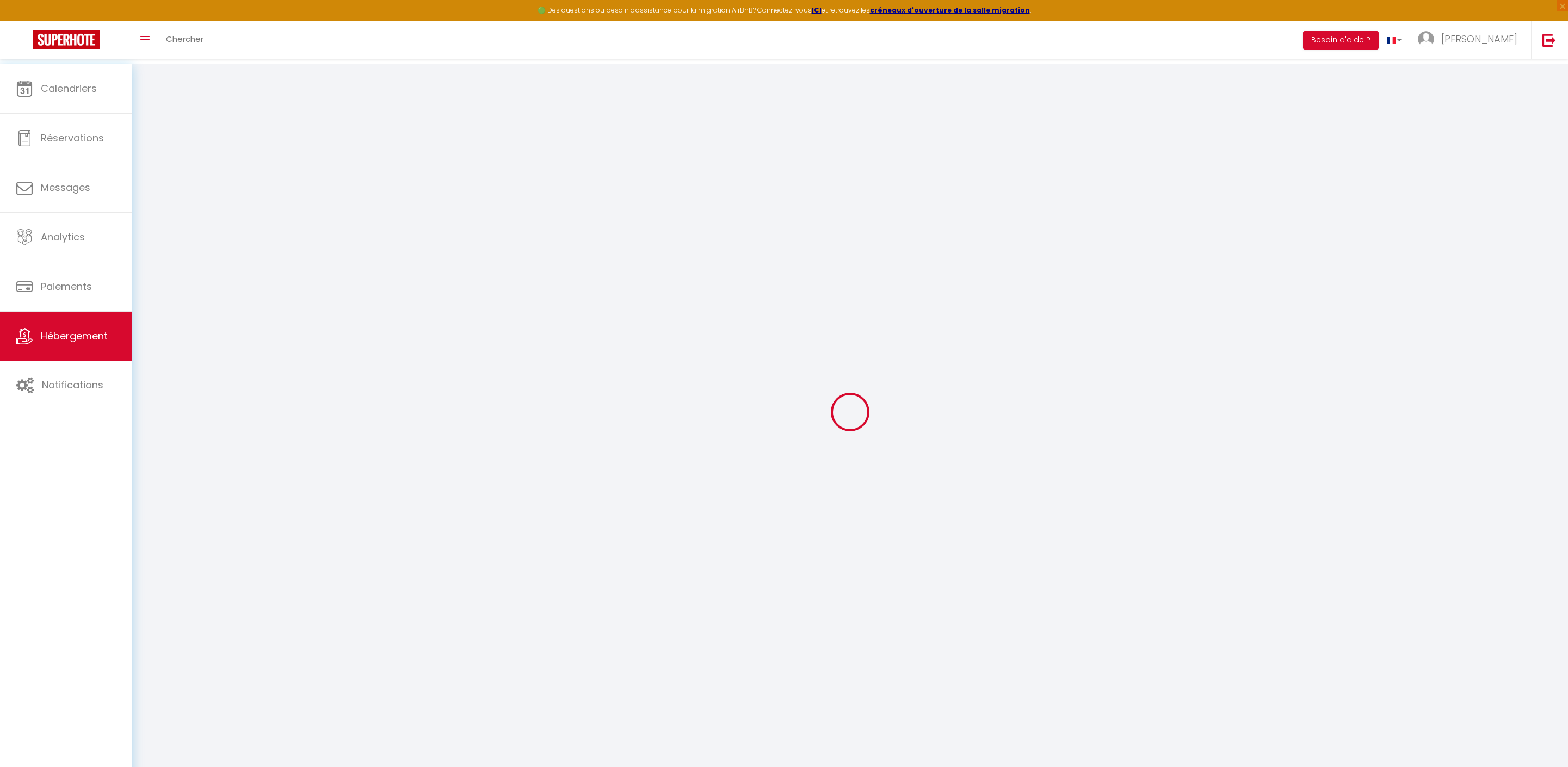
select select
checkbox input "false"
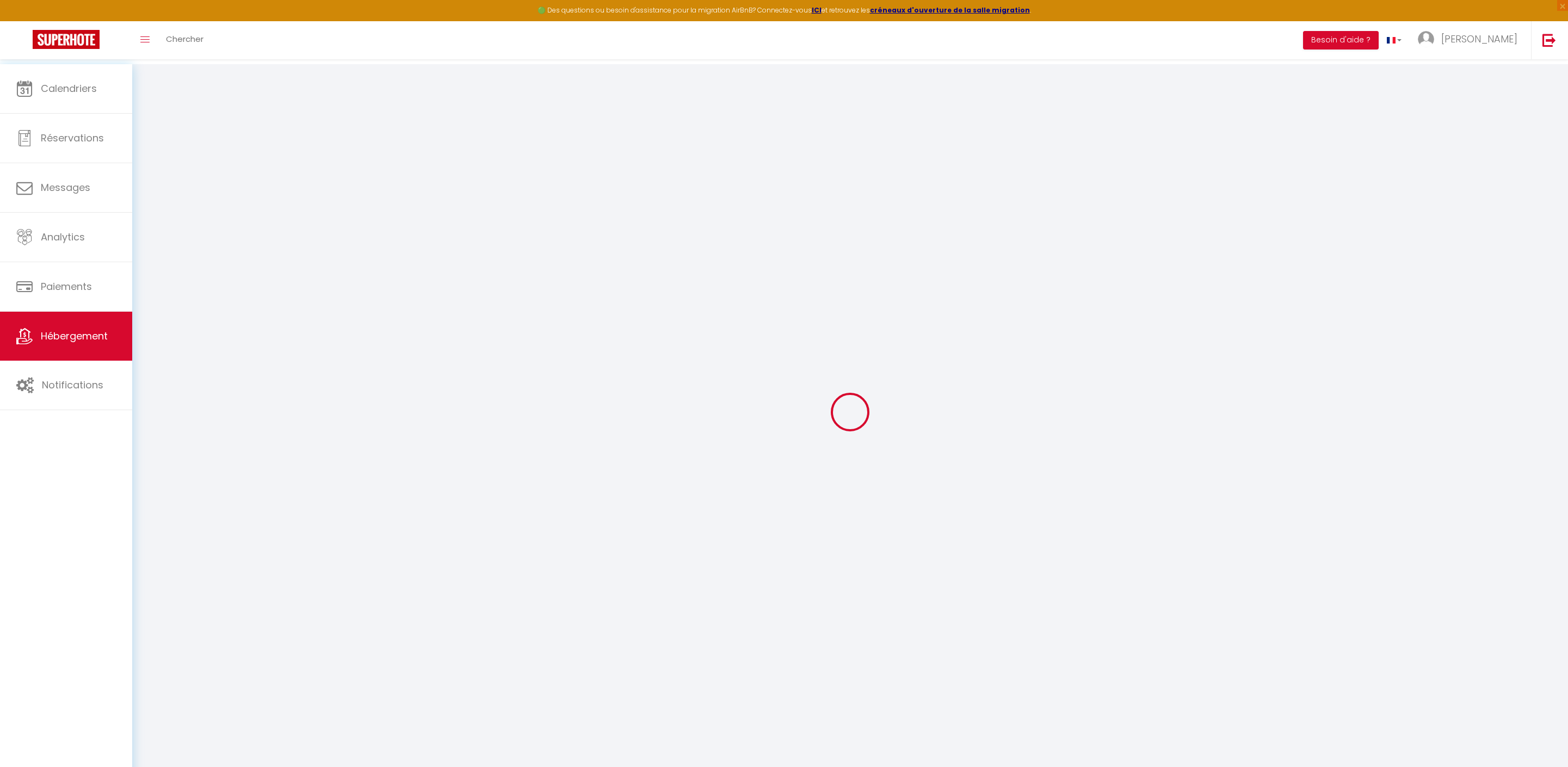
select select
type input "[PERSON_NAME] + GRANDE TERRASSE - 1 chambre"
type input "sci"
type input "MMSS"
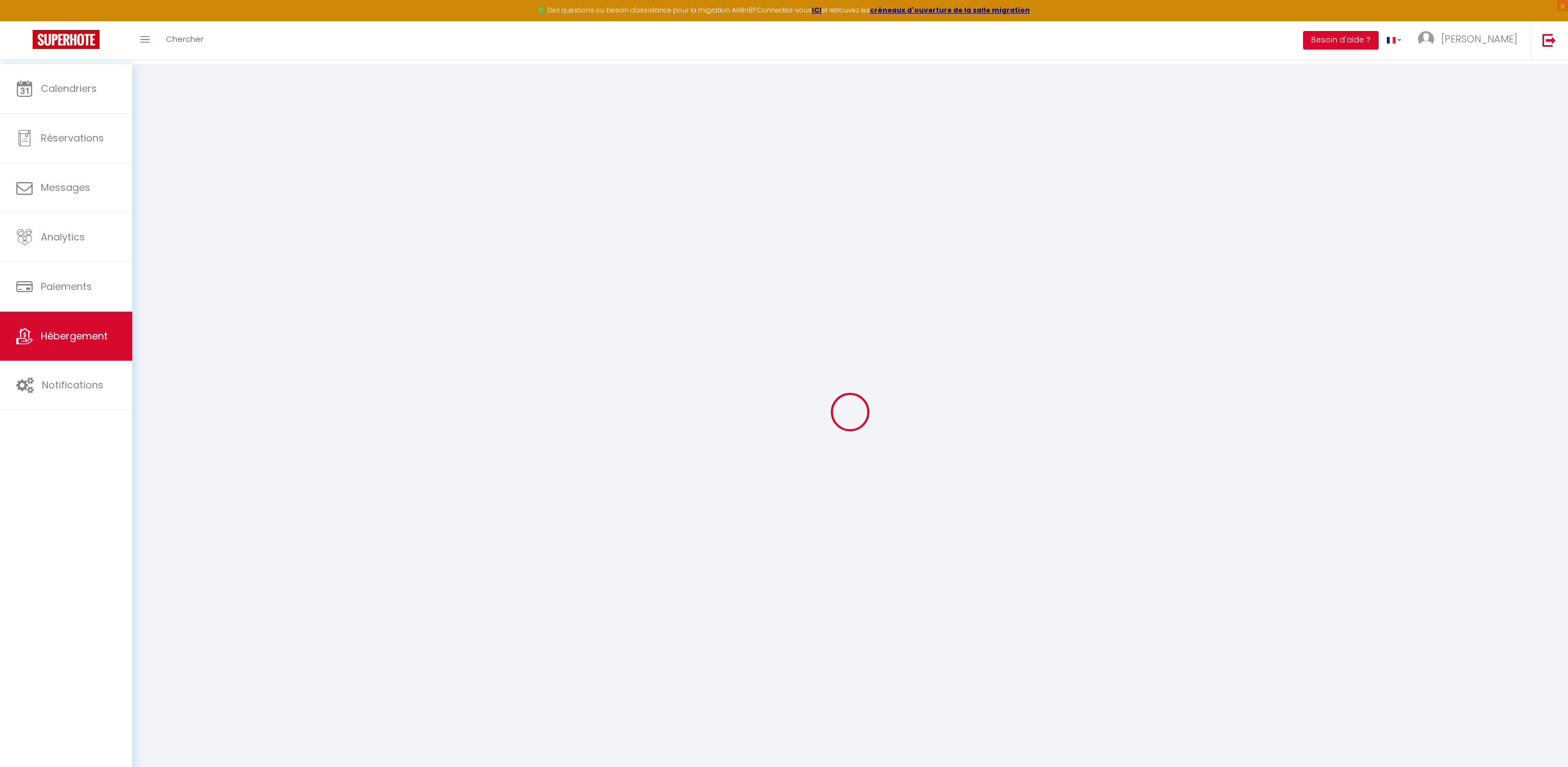
type input "50"
type input "5"
type input "30"
type input "5"
type input "1000"
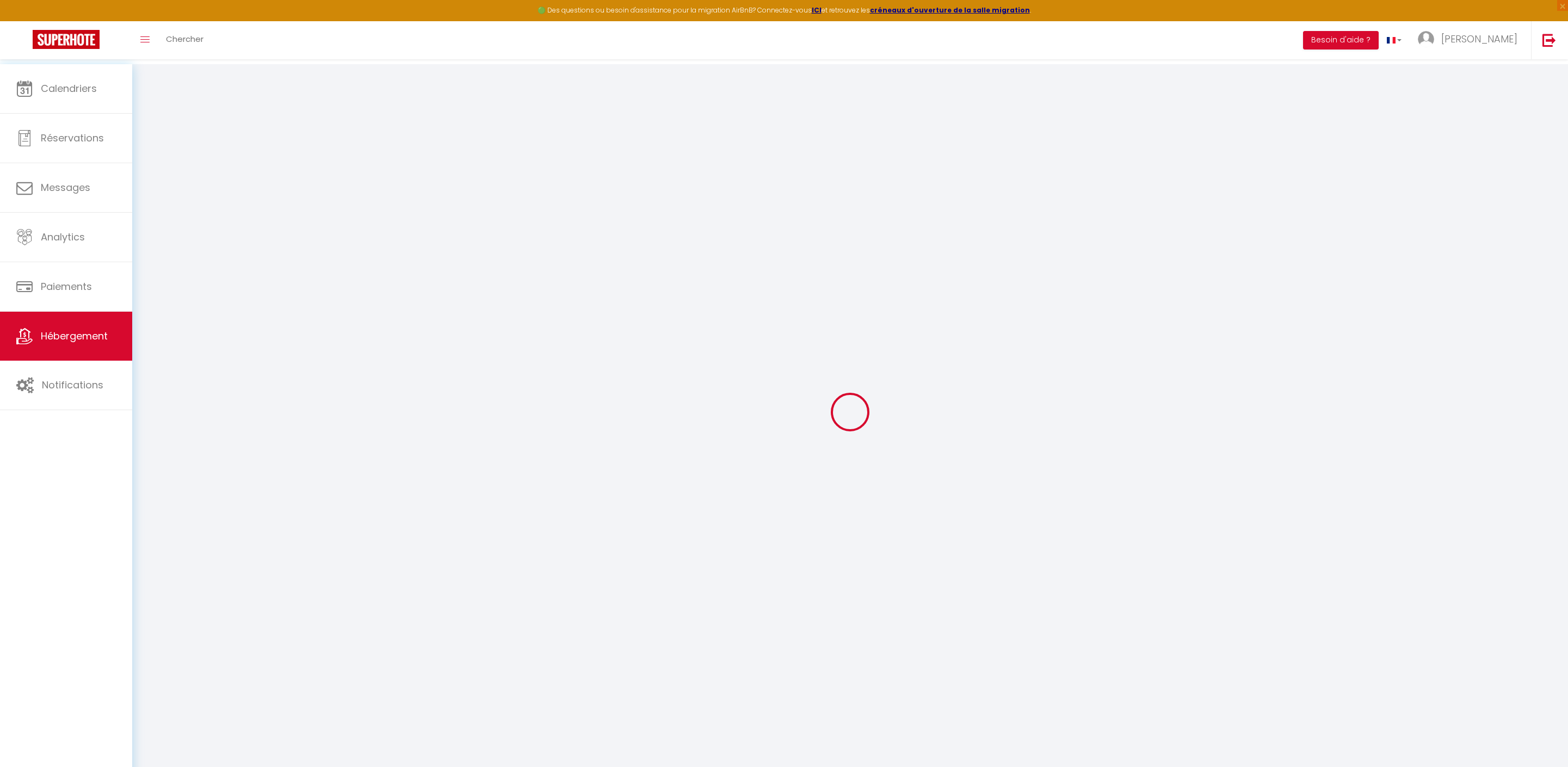
type input "200"
select select
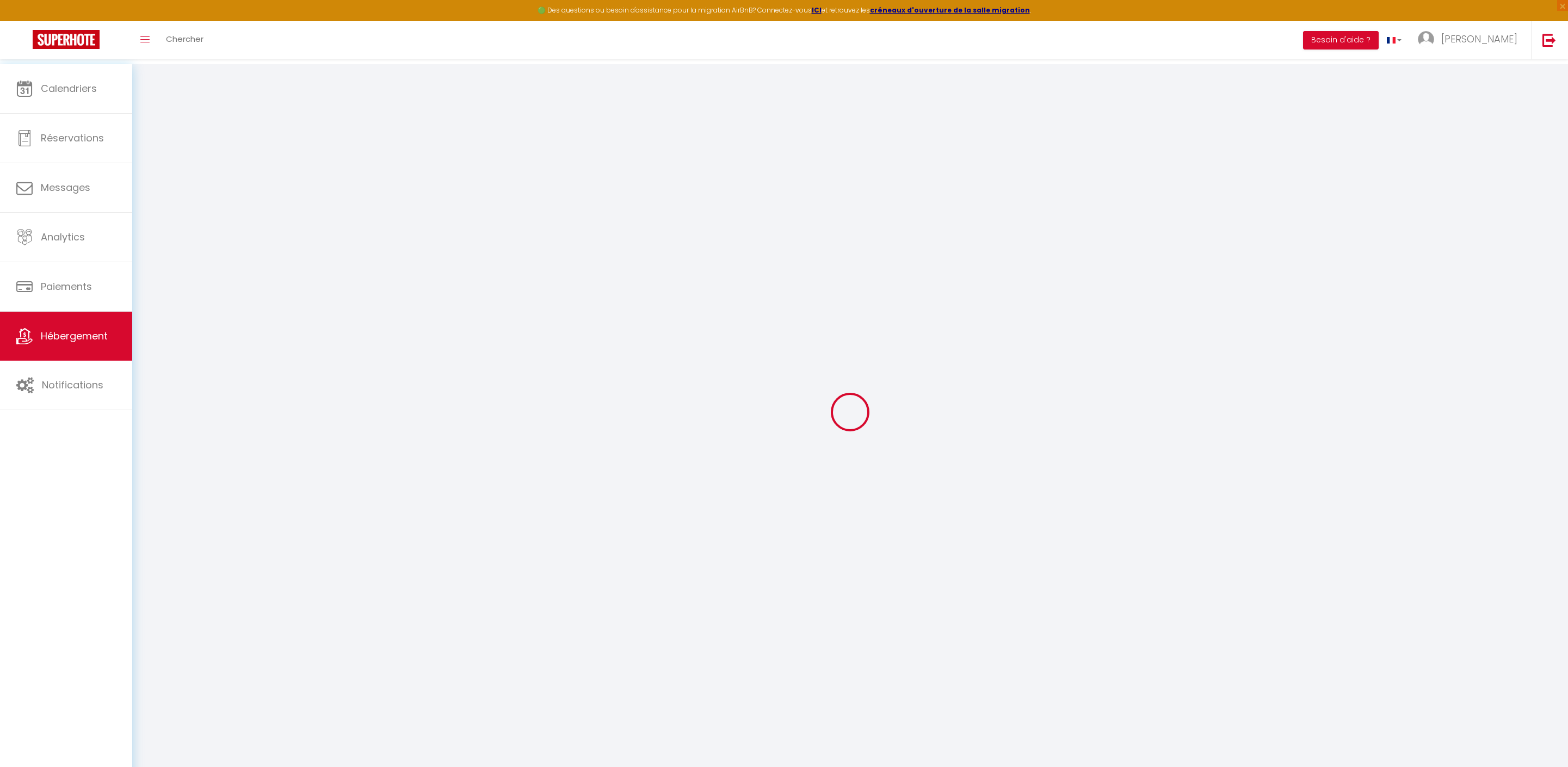
select select
type input "12 Rue Nicole - RDC"
type input "62600"
type input "Berck"
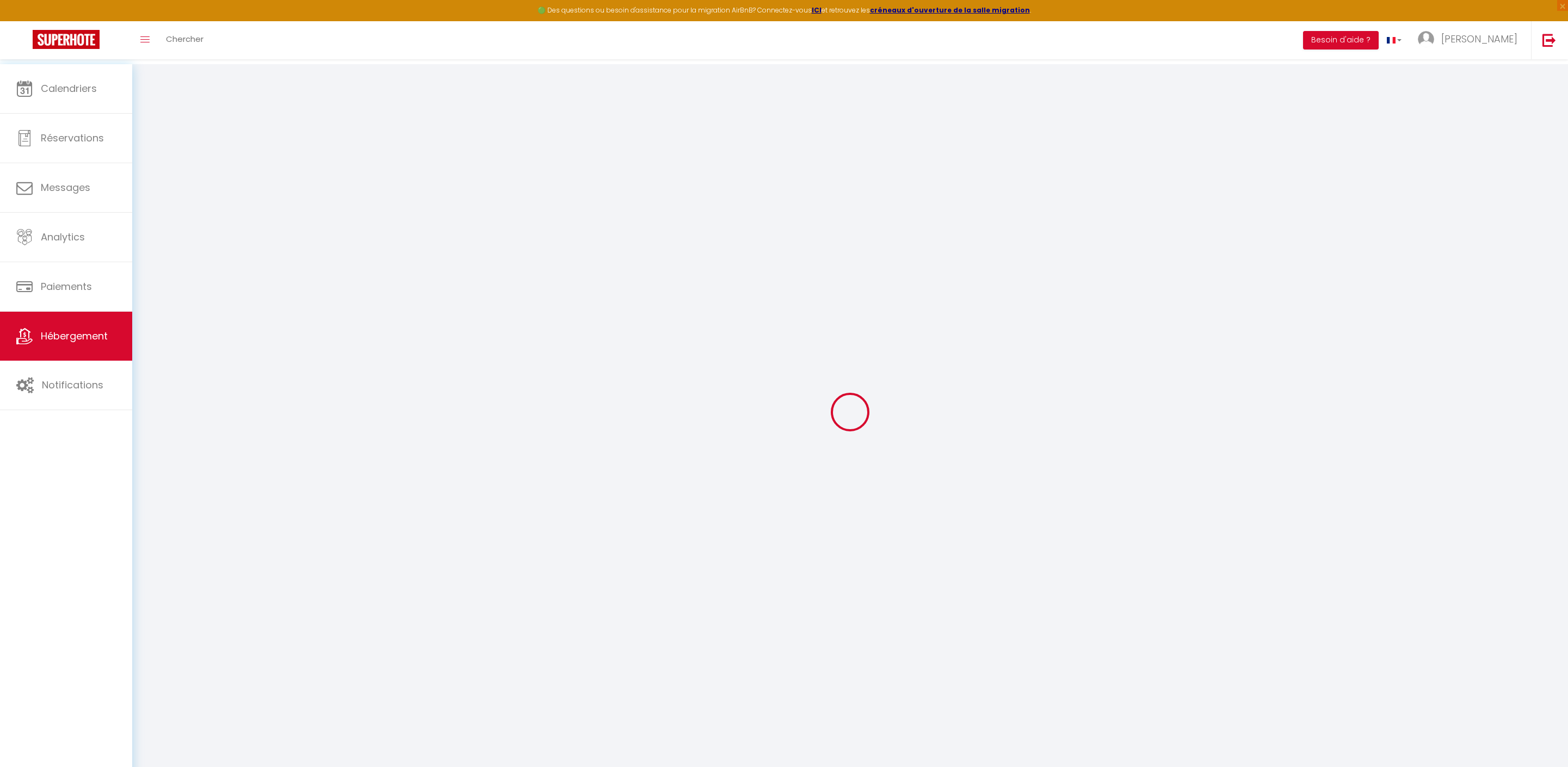
type input "[EMAIL_ADDRESS][DOMAIN_NAME]"
select select "5388"
checkbox input "false"
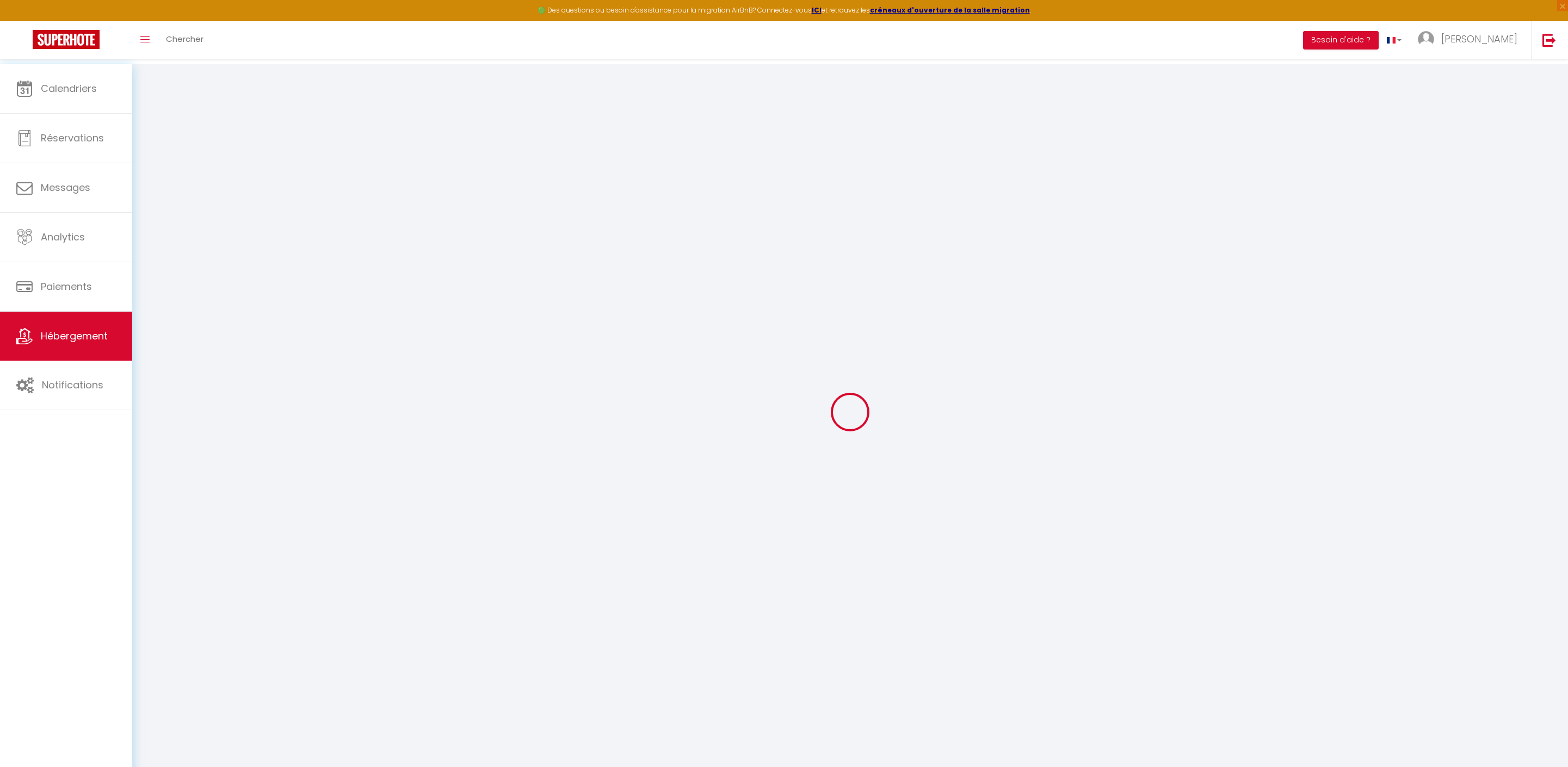
checkbox input "false"
radio input "true"
type input "0"
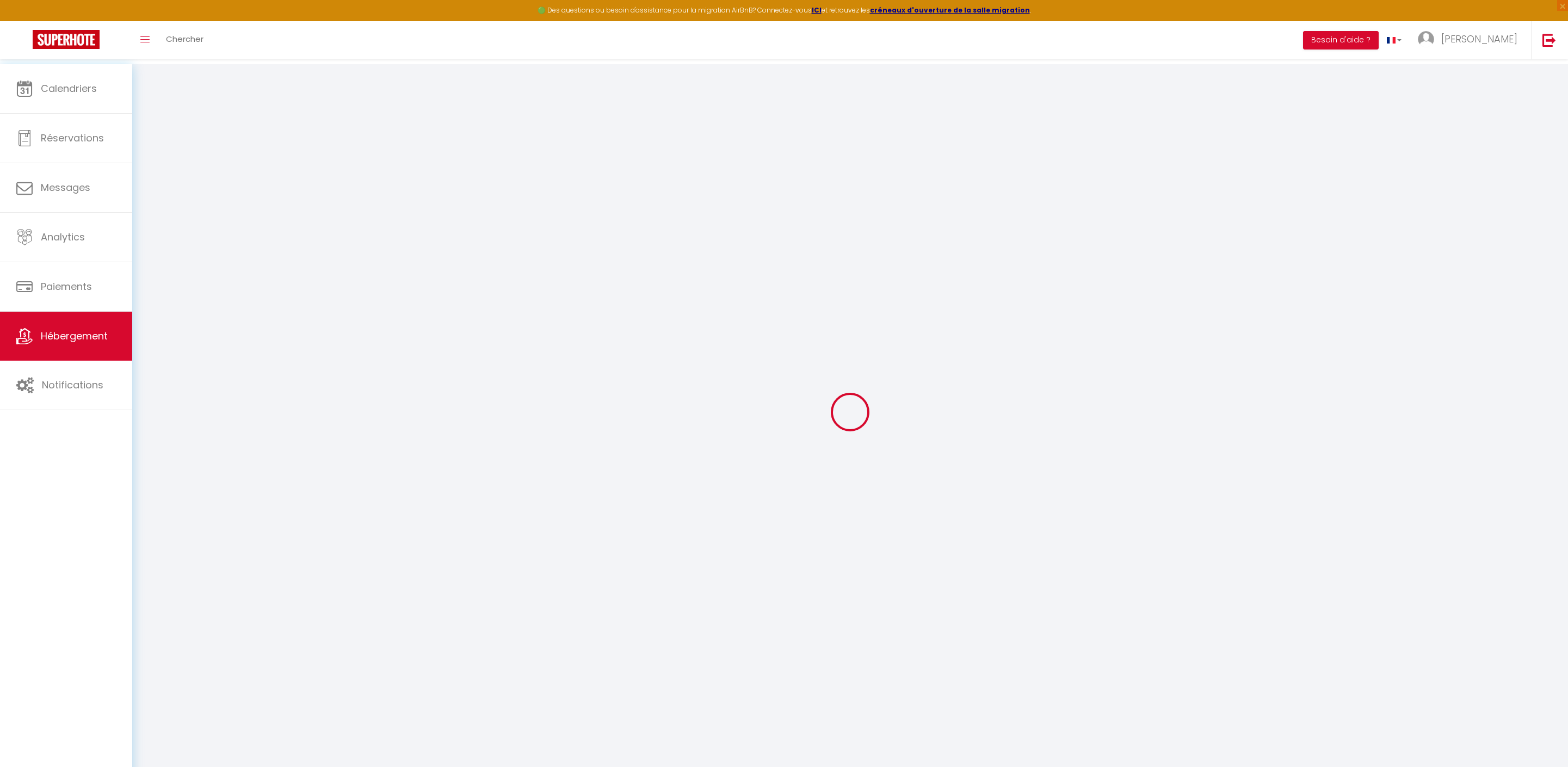
type input "0"
select select
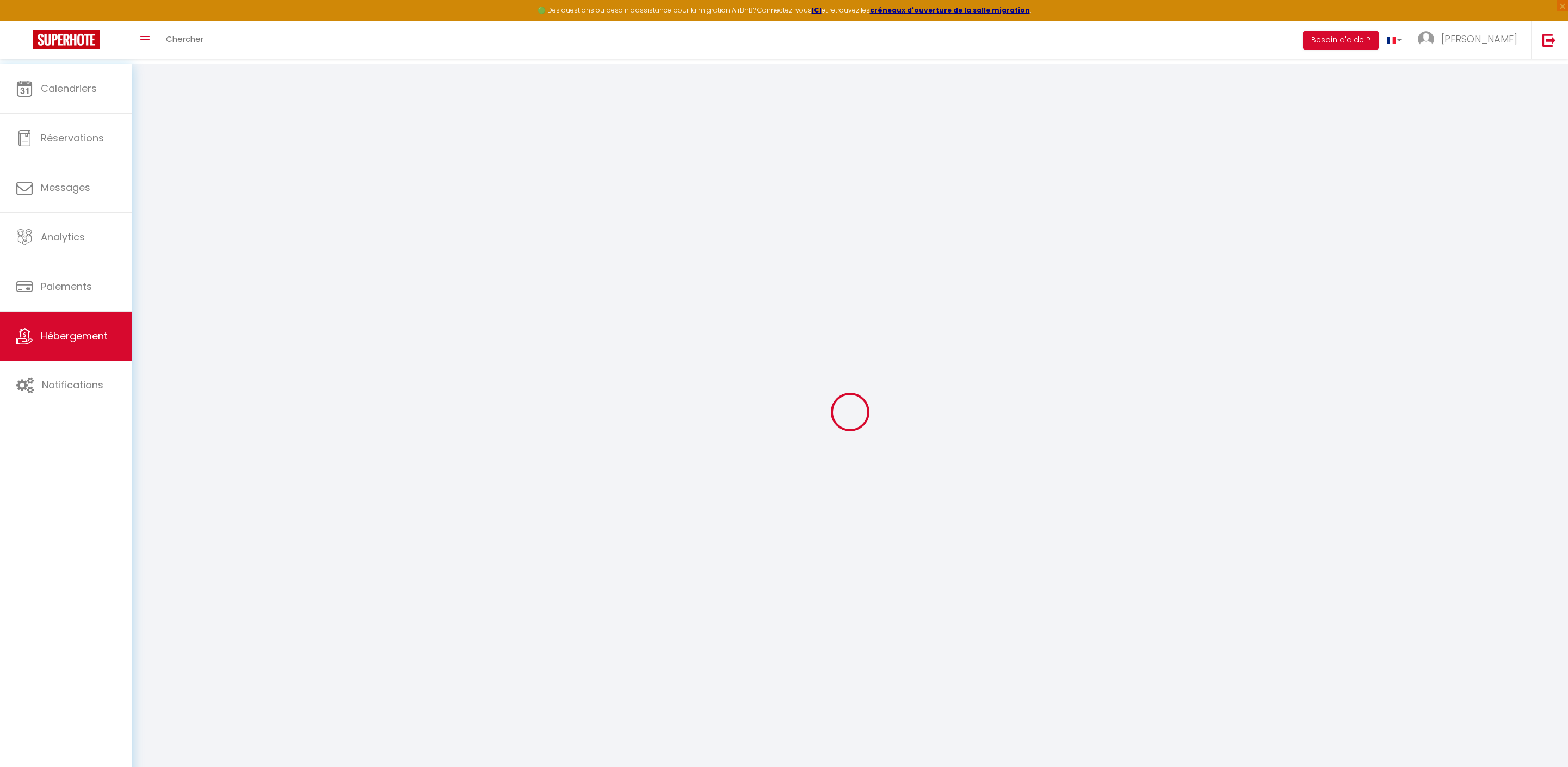
select select
checkbox input "false"
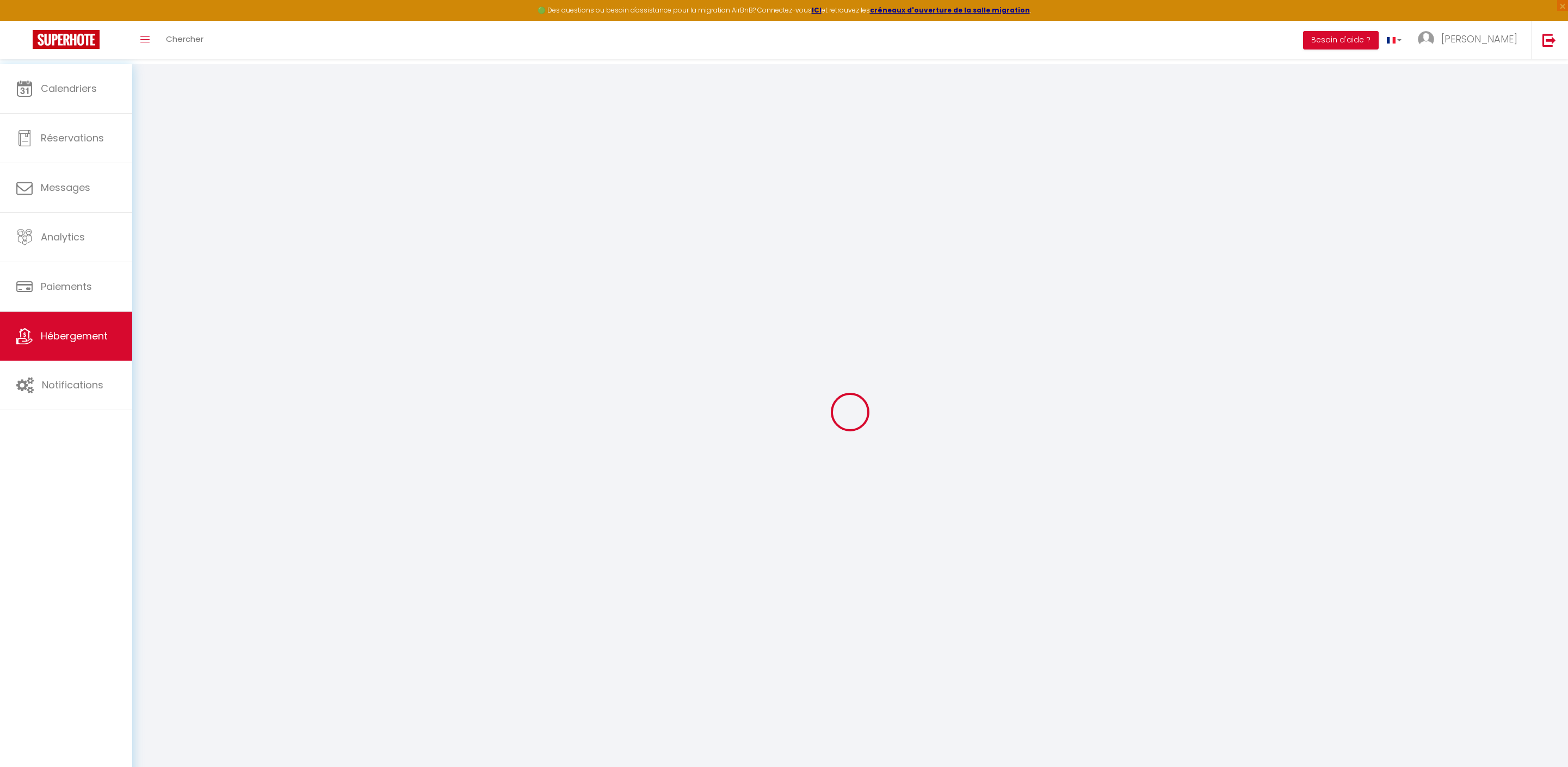
checkbox input "false"
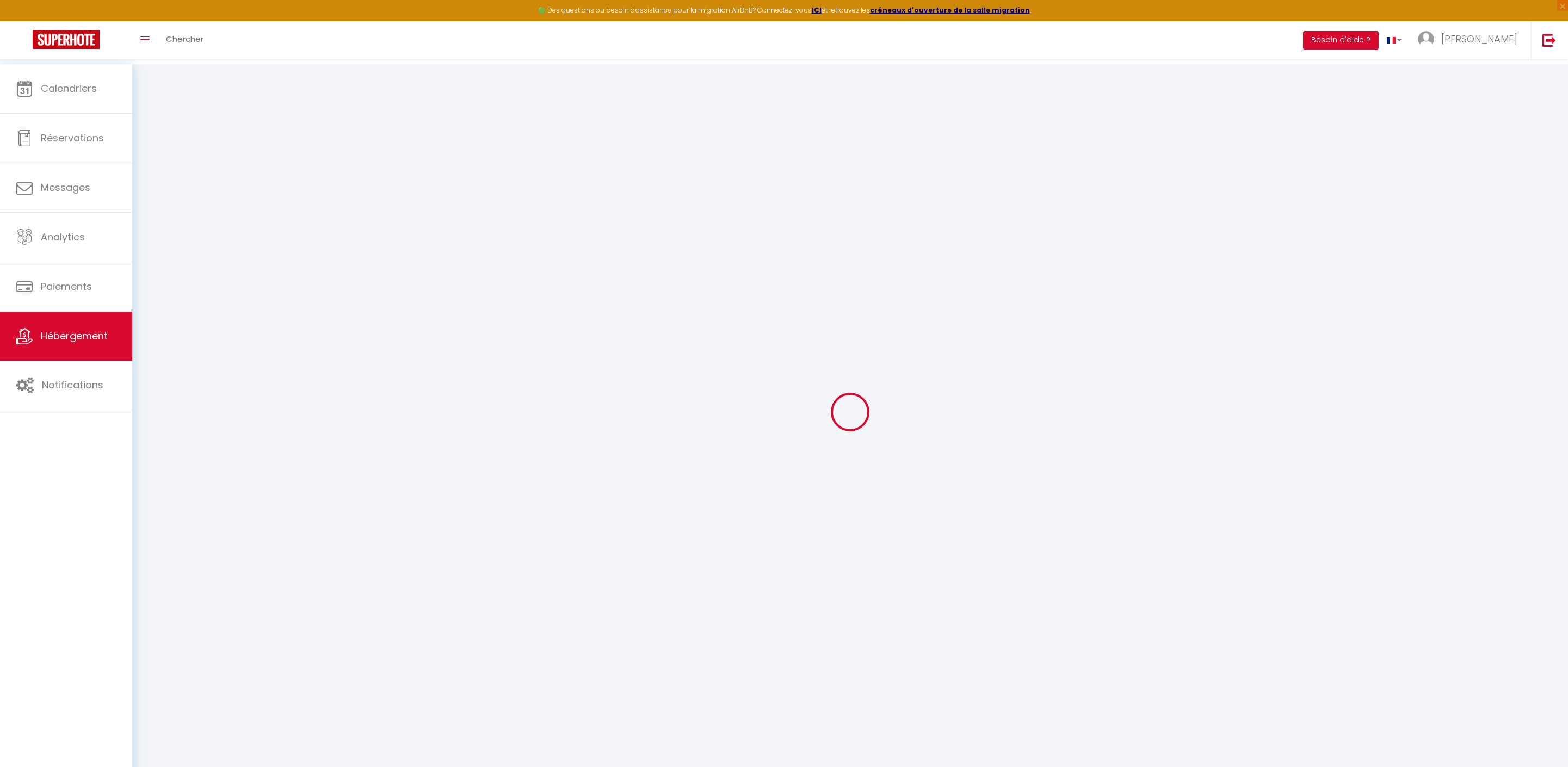
select select "17:00"
select select
select select "14:00"
select select "30"
select select "120"
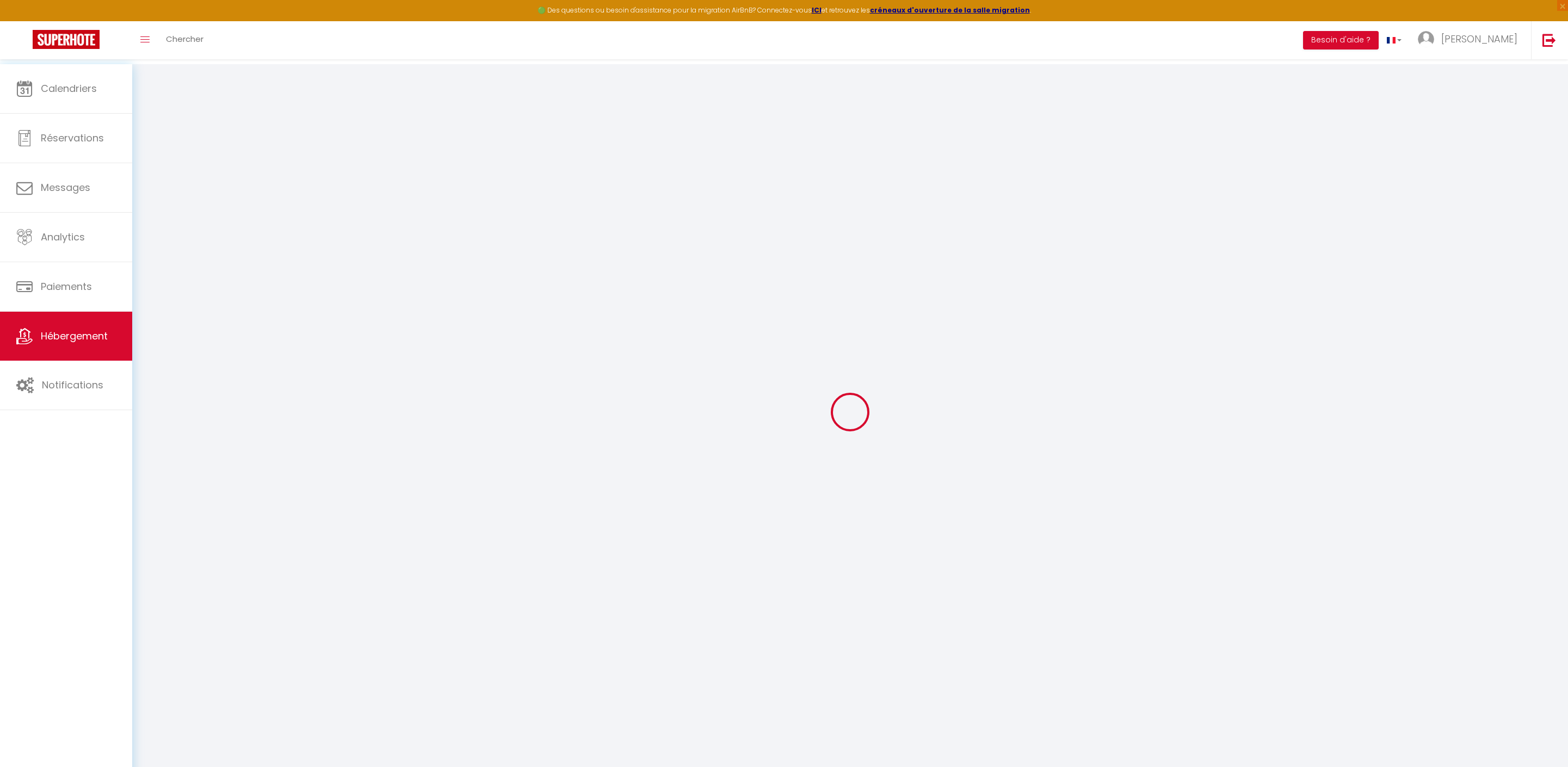
select select "21:00"
select select
checkbox input "false"
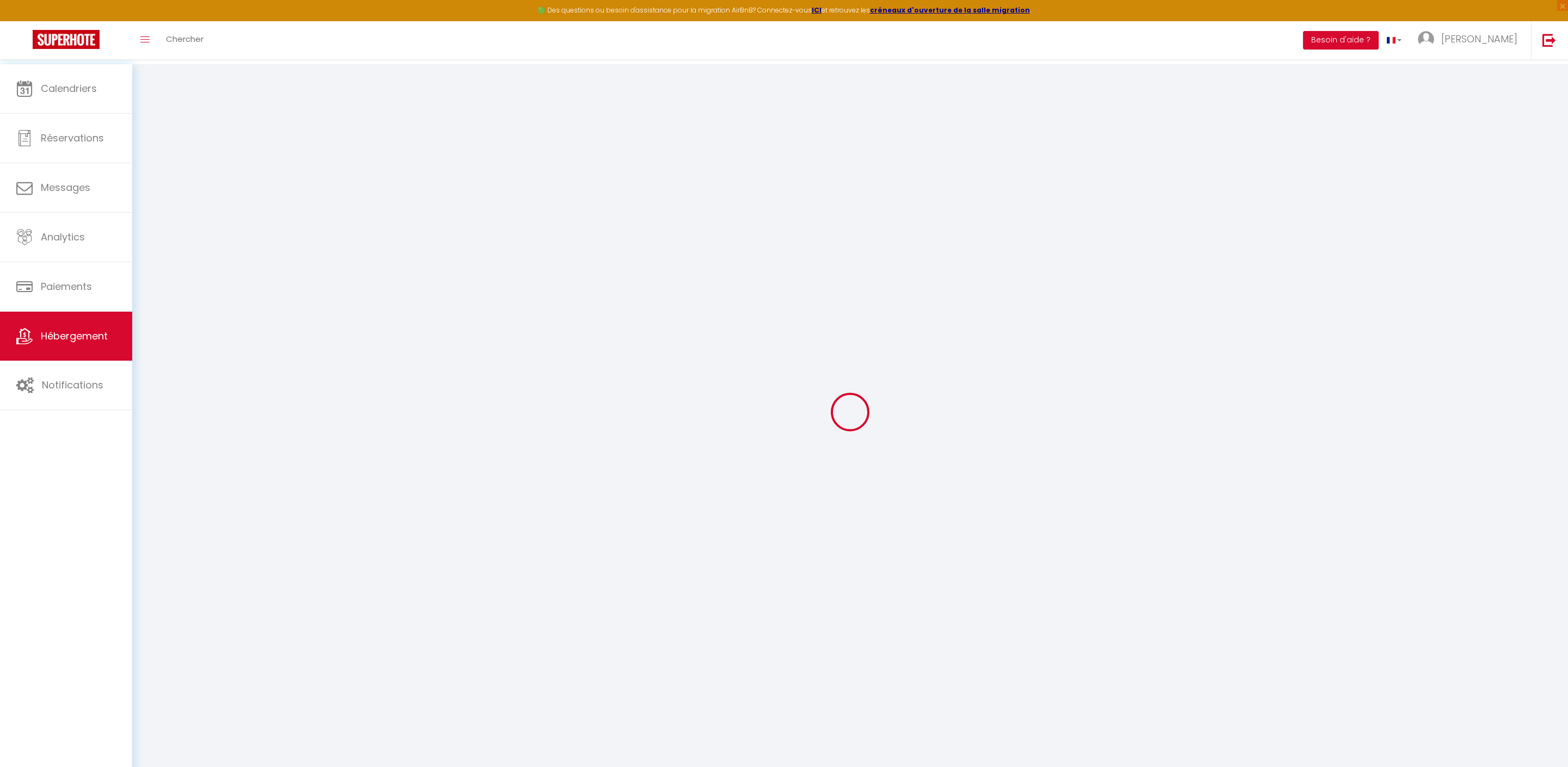
checkbox input "false"
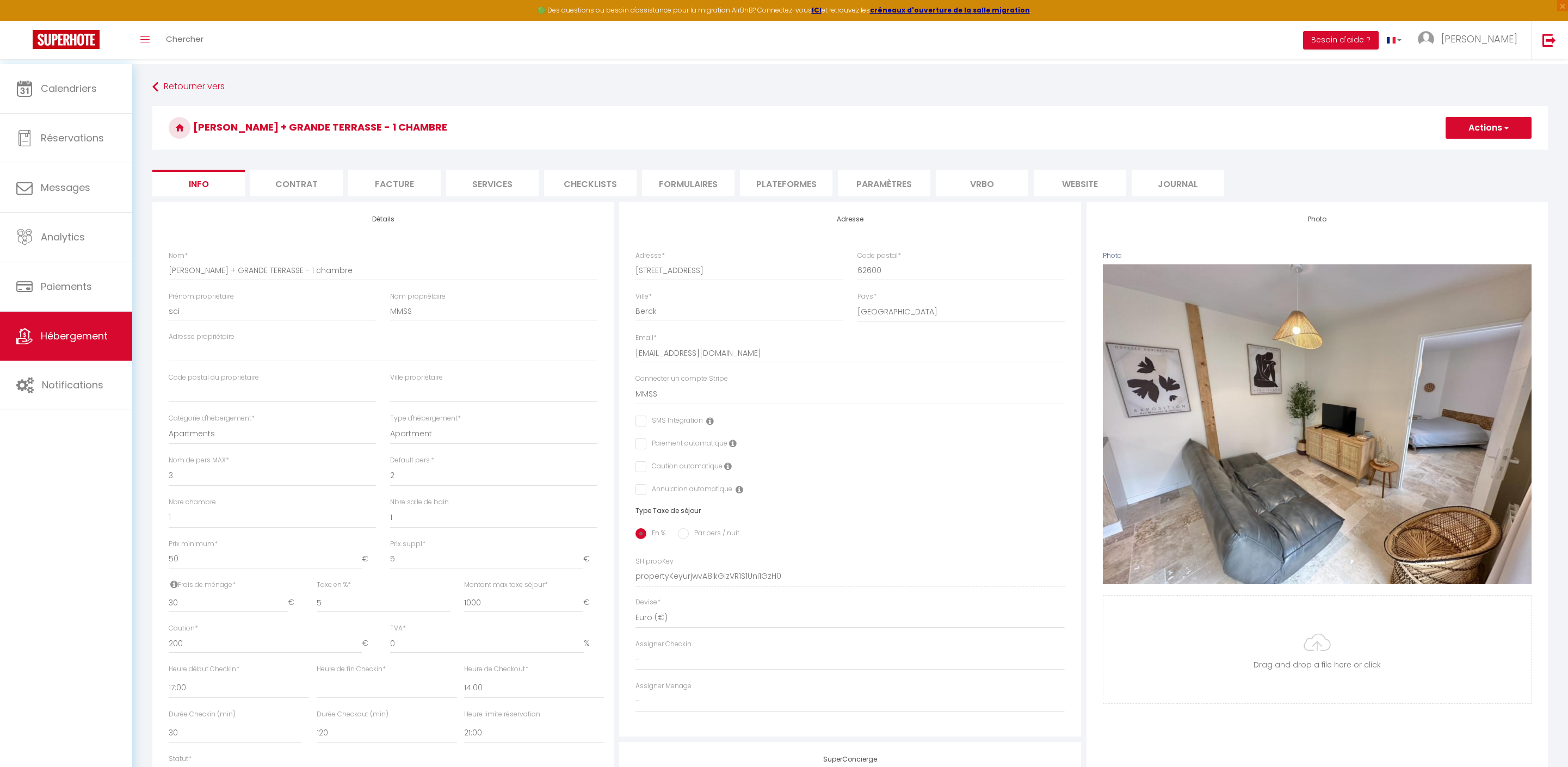
select select
checkbox input "false"
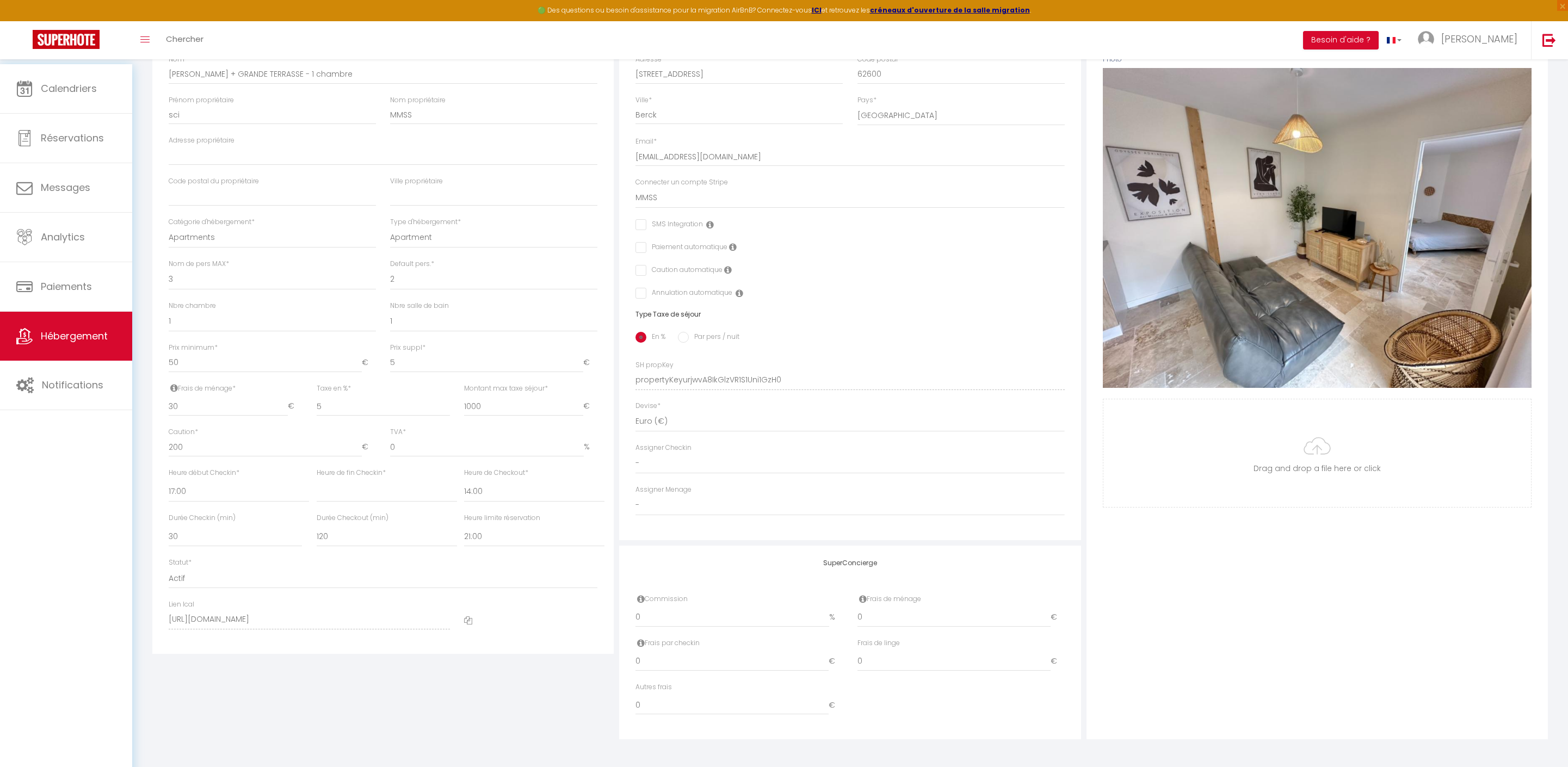
scroll to position [293, 0]
select select "11:00"
select select
checkbox input "false"
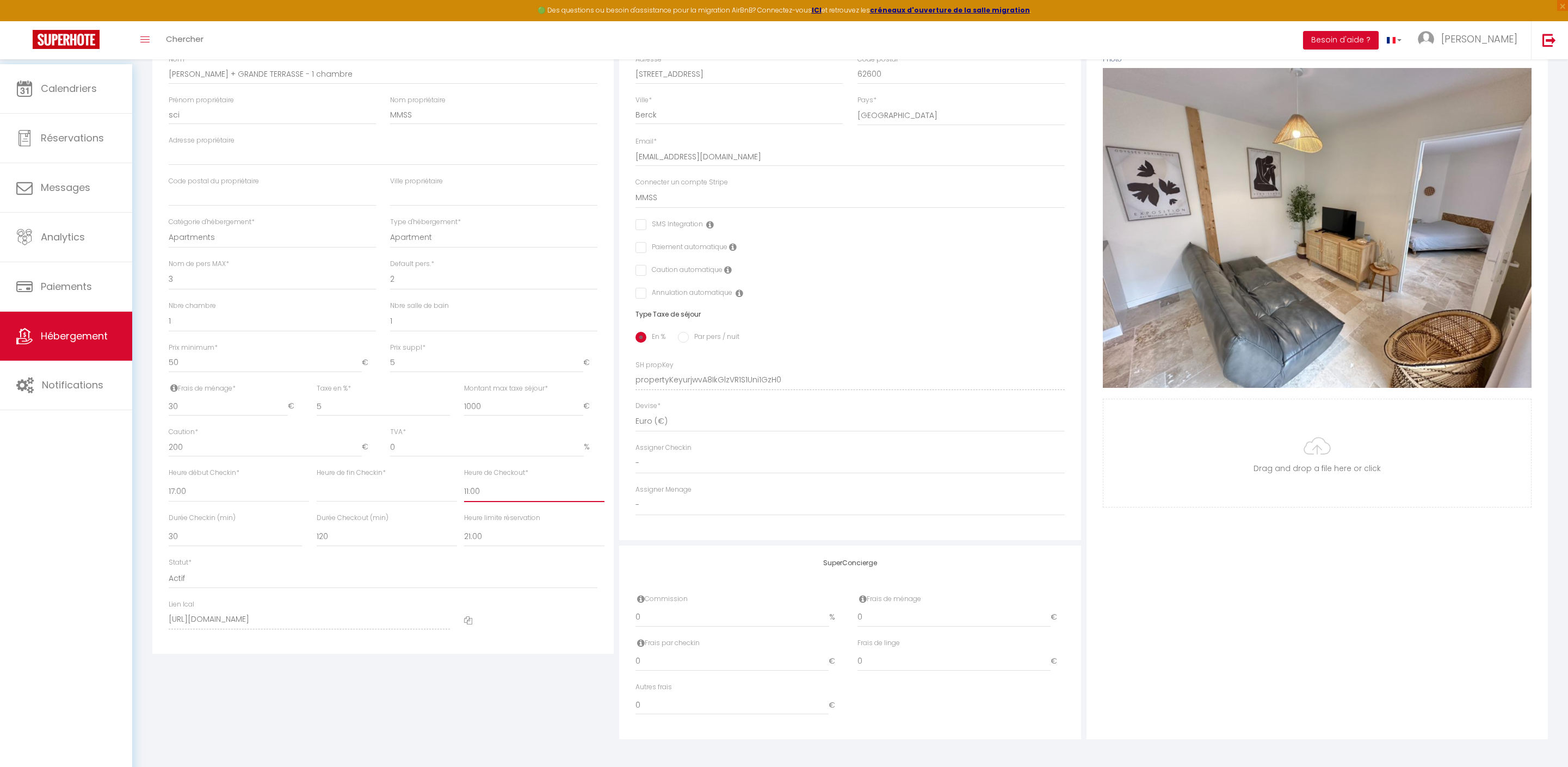
checkbox input "false"
click at [1258, 608] on div "Photo Photo Supprimer Drag and drop a file here or click Ooops, something wrong…" at bounding box center [1317, 373] width 461 height 734
click at [1258, 606] on div "Photo Photo Supprimer Drag and drop a file here or click Ooops, something wrong…" at bounding box center [1317, 373] width 461 height 734
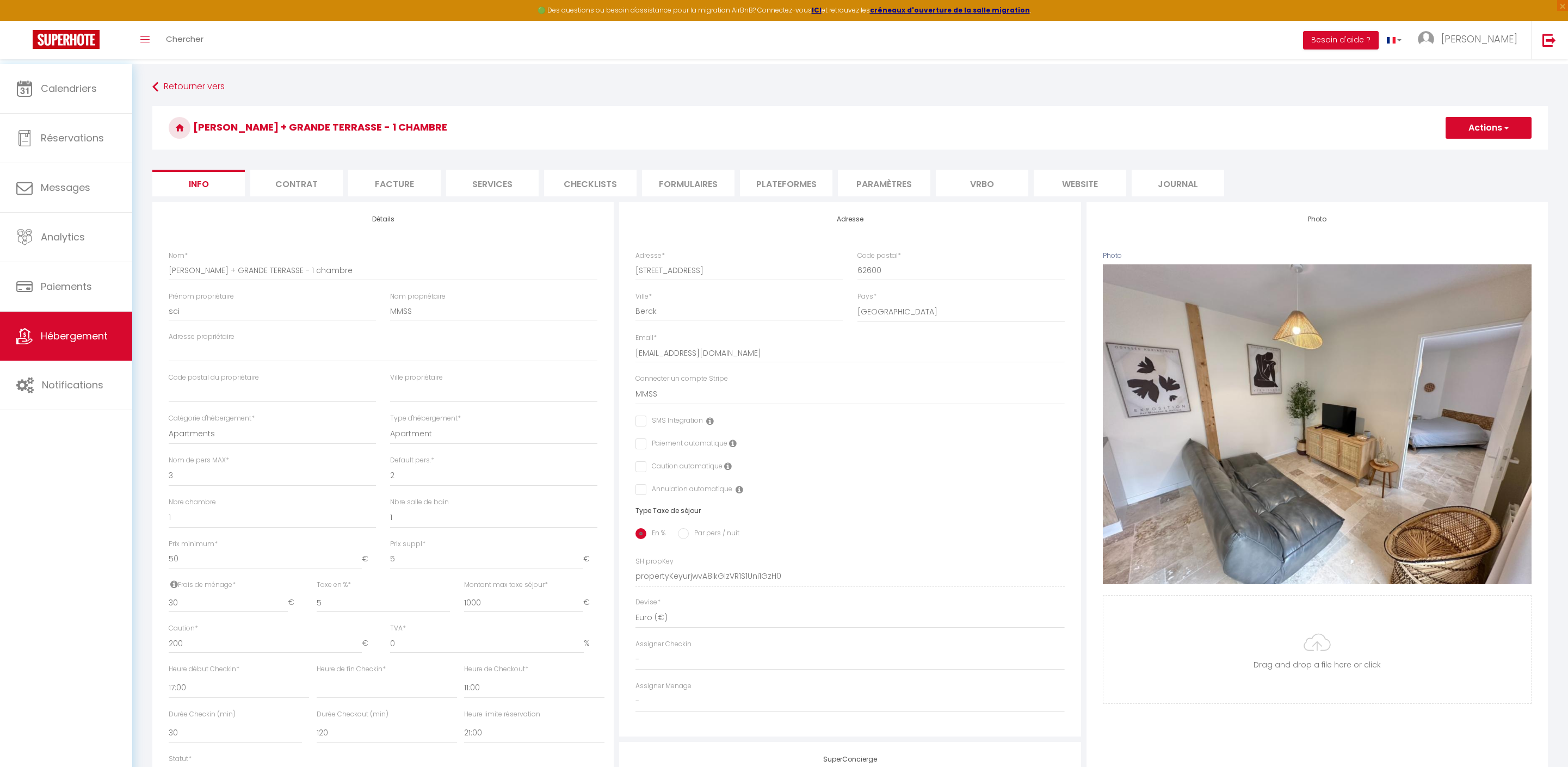
scroll to position [0, 0]
click at [1477, 131] on button "Actions" at bounding box center [1488, 128] width 86 height 22
click at [1440, 150] on input "Enregistrer" at bounding box center [1446, 152] width 40 height 11
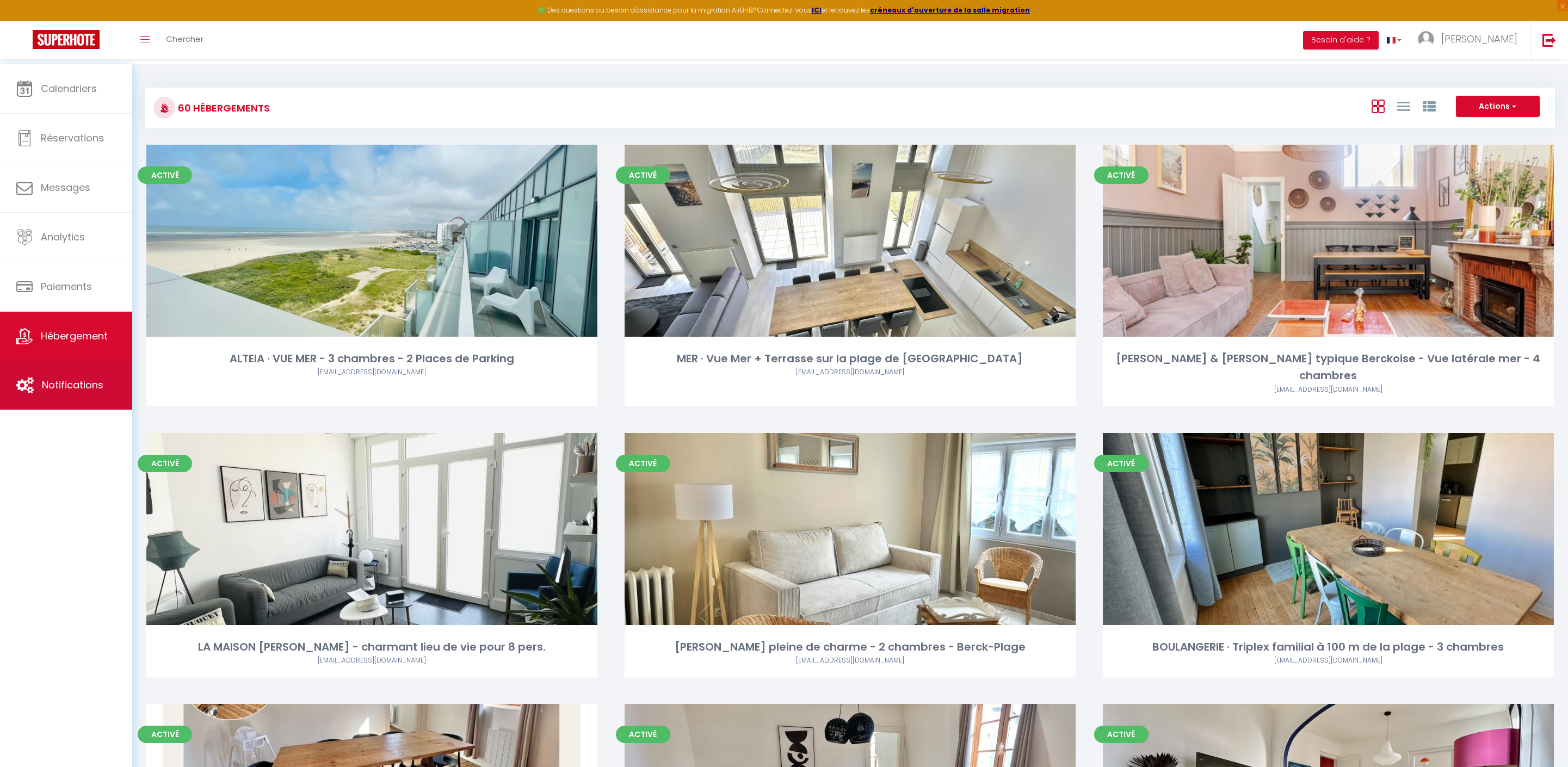
click at [65, 396] on link "Notifications" at bounding box center [66, 385] width 132 height 49
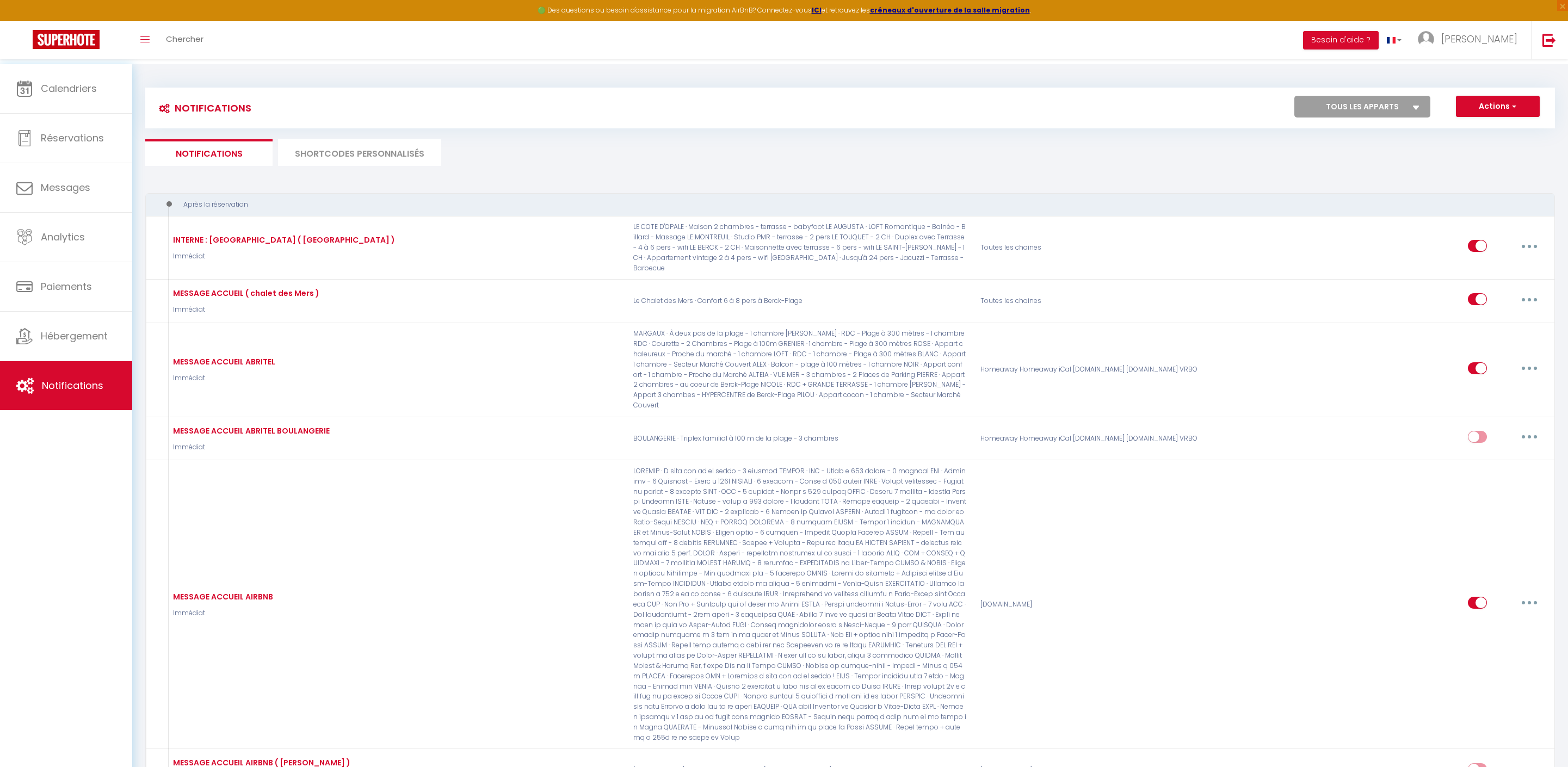
click at [402, 152] on li "SHORTCODES PERSONNALISÉS" at bounding box center [360, 153] width 163 height 27
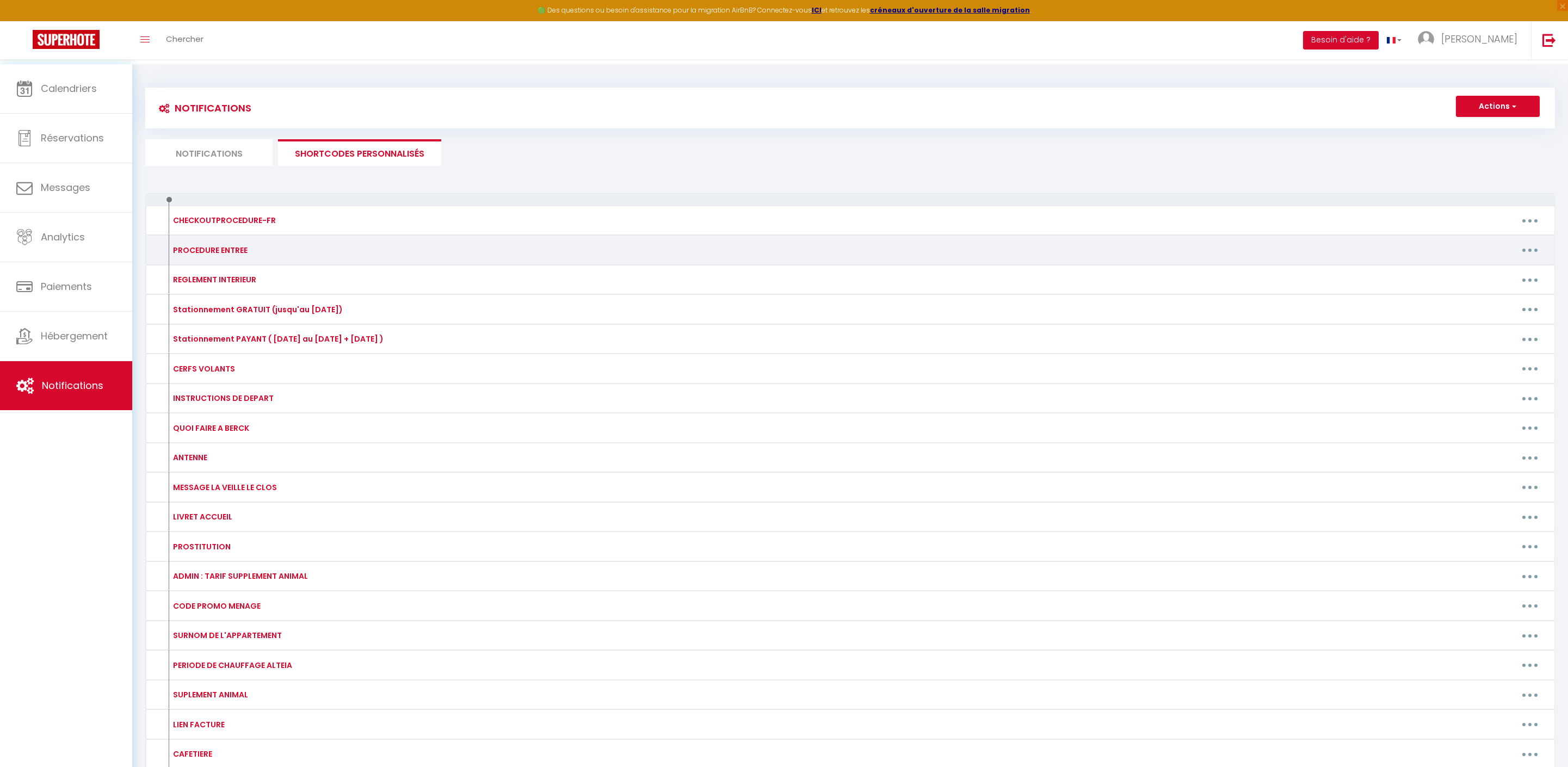
click at [1519, 259] on button "button" at bounding box center [1530, 250] width 30 height 18
click at [1494, 284] on link "Editer" at bounding box center [1502, 275] width 80 height 18
type input "PROCEDURE ENTREE"
type textarea "PROCEDURE D'ENTREE"
type textarea "Bonjour [GUEST:FIRST_NAME], Vos appartements " PEGGY " et " PIERRE " sont prêts…"
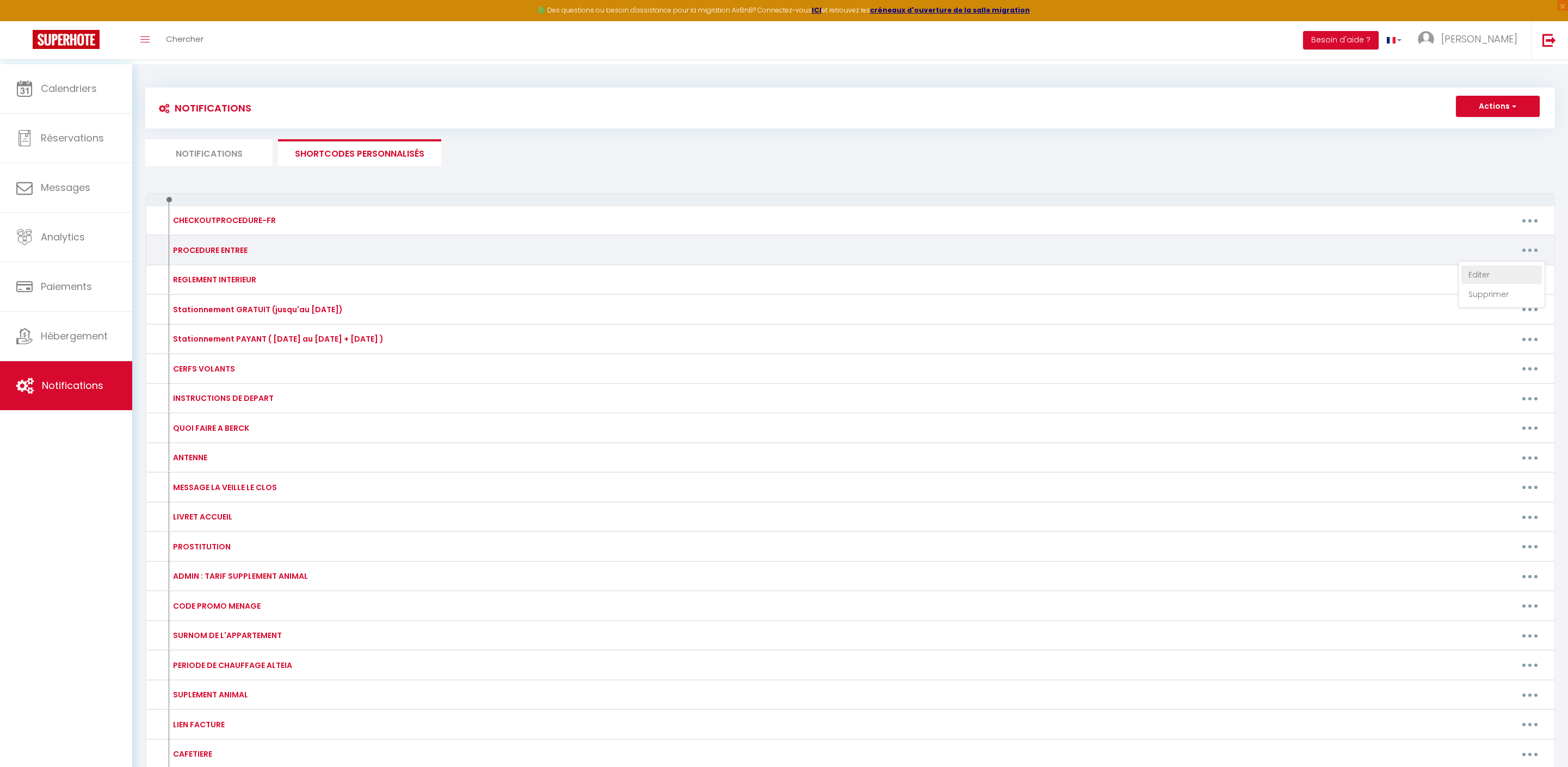
type textarea "Bonjour [GUEST:FIRST_NAME], Votre appartement " PEGGY " est prêt, vous pouvez a…"
type textarea "Bonjour [GUEST:FIRST_NAME], Votre appartement " PIERRE " est prêt, vous pouvez …"
type textarea "Bonjour [GUEST:FIRST_NAME], Votre appartement " ROSE " est prêt, vous pouvez ar…"
type textarea "Bonjour [GUEST:FIRST_NAME], Votre appartement " BLANC " est prêt, vous pouvez a…"
type textarea "Bonjour [GUEST:FIRST_NAME], Votre appartement " NOIR " est prêt, vous pouvez ar…"
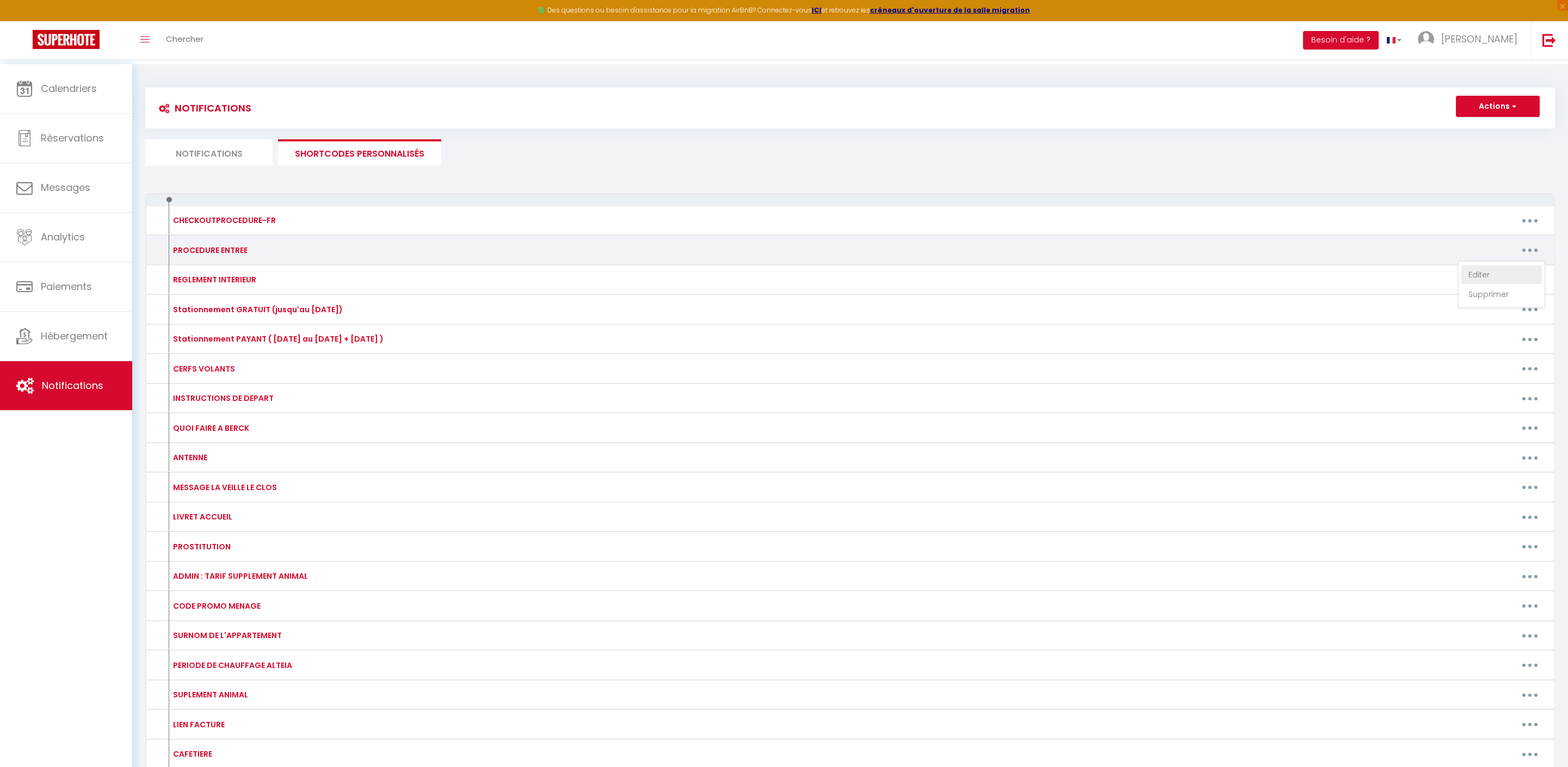
type textarea "Bonjour [GUEST:FIRST_NAME], Votre appartement " NICOLE " est prêt, vous pouvez …"
type textarea "Bonjour [GUEST:FIRST_NAME], Votre appartement " PILOU " est prêt, vous pouvez a…"
type textarea "Bonjour [GUEST:FIRST_NAME], Votre appartement " BOULANGERIE " est prêt, vous po…"
type textarea "Bonjour [GUEST:FIRST_NAME], Votre appartement "RDC " est prêt, vous pouvez arri…"
type textarea "Bonjour [GUEST:FIRST_NAME], Votre appartement " ALEX " est prêt, vous pouvez ar…"
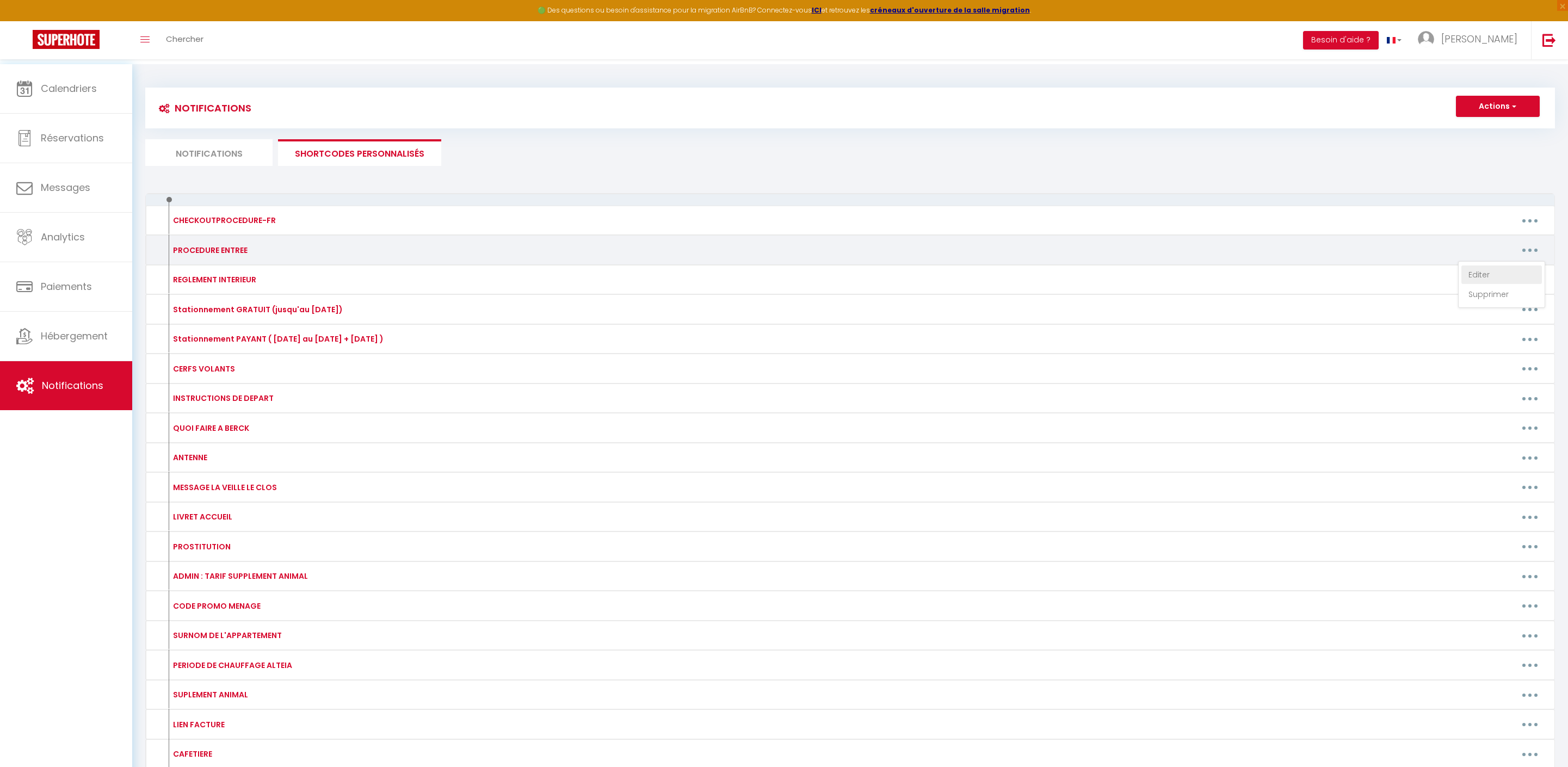
type textarea "Bonjour [GUEST:FIRST_NAME], Votre appartement " MARGAUX " est prêt, vous pouvez…"
type textarea "Bonjour [GUEST:FIRST_NAME], Votre appartement " LOFT " est prêt, vous pouvez ar…"
type textarea "Bonjour [GUEST:FIRST_NAME], Votre appartement " GRENIER " est prêt, vous pouvez…"
type textarea "Bonjour [GUEST:FIRST_NAME], Votre appartement " JEANNE " est prêt, vous pouvez …"
type textarea "Bonjour [GUEST:FIRST_NAME], Votre appartement " ALTEIA A56 " est prêt, vous pou…"
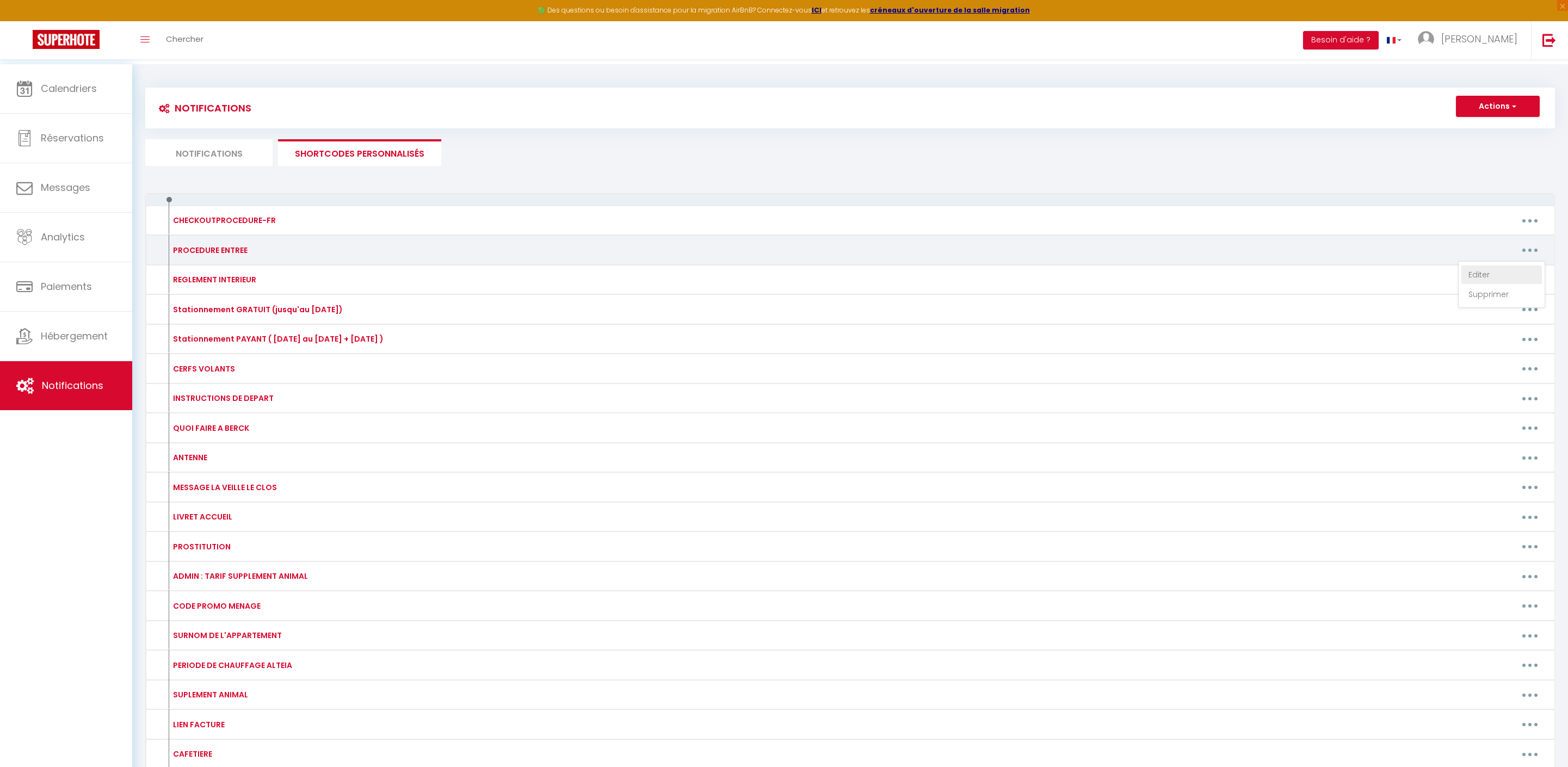
type textarea "Bonjour [GUEST:FIRST_NAME], Votre appartement " EMMA " est prêt, vous pouvez ar…"
type textarea "Bonjour [GUEST:FIRST_NAME], Votre appartement " MARIE " est prêt, vous pouvez a…"
type textarea "Bonjour [GUEST:FIRST_NAME], Votre appartement " SHEILA " est prêt, vous pouvez …"
type textarea "Bonjour [GUEST:FIRST_NAME], Votre appartement " FRANCOIS " est prêt, vous pouve…"
type textarea "Bonjour [GUEST:FIRST_NAME], Ca y est, cest le grand jour ! Votre arrivée est pr…"
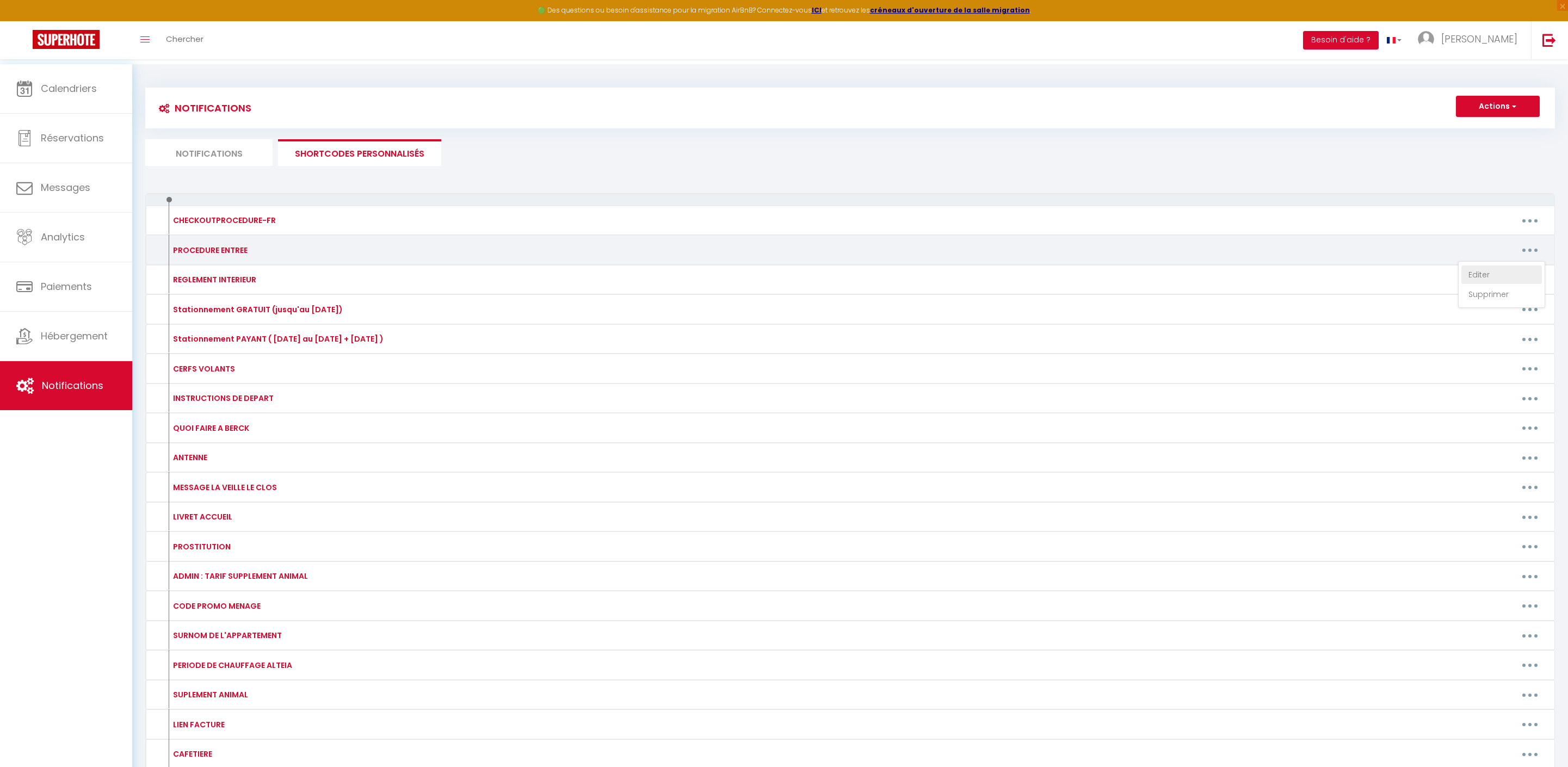
type textarea "Bonjour [GUEST:FIRST_NAME], Votre appartement "MANON" est prêt, vous pouvez arr…"
type textarea "Bonjour [GUEST:FIRST_NAME], Votre maison " JULES ET MARIE " est prête, vous pou…"
type textarea "Bonjour [GUEST:FIRST_NAME], Votre maison « LAURA » est prête, vous pouvez arriv…"
type textarea "Bonjour [GUEST:FIRST_NAME], Votre maison « MADELEINE » est prête, vous pouvez a…"
type textarea "Bonjour [GUEST:FIRST_NAME], Votre appartement " ANNE " est prêt, vous pouvez ar…"
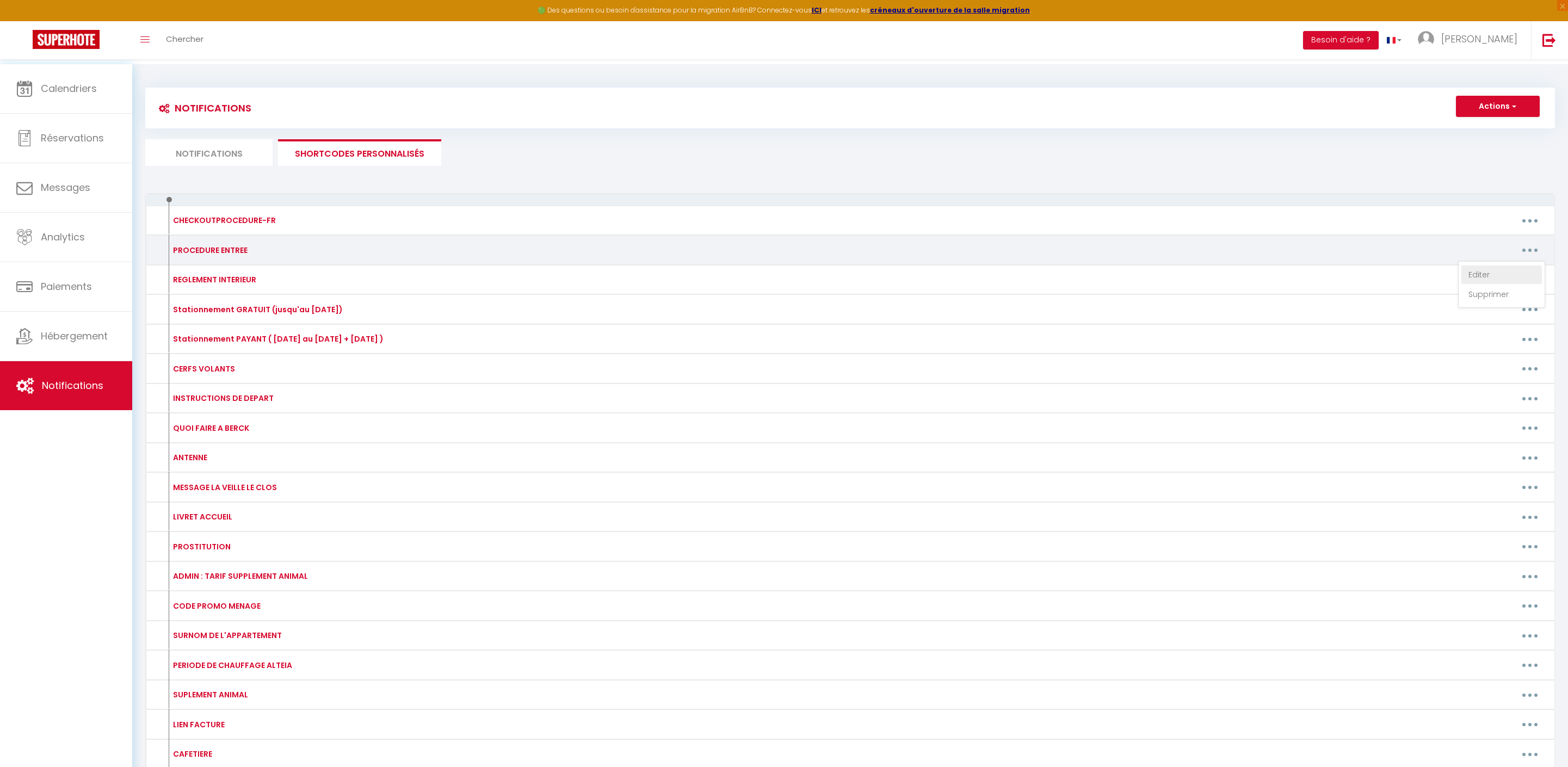
type textarea "Bonjour [GUEST:FIRST_NAME], Votre appartement " MER " est prêt, vous pouvez arr…"
type textarea "Bonjour [GUEST:FIRST_NAME], Votre appartement " VUE " est prêt, vous pouvez arr…"
type textarea "Bonjour [GUEST:FIRST_NAME], Votre appartement " JAMES " est prêt, vous pouvez a…"
type textarea "Bonjour [GUEST:FIRST_NAME], Votre appartement " DUNE " est prêt, vous pouvez ar…"
type textarea "Bonjour [GUEST:FIRST_NAME], Votre appartement " EDEN " est prêt, vous pouvez ar…"
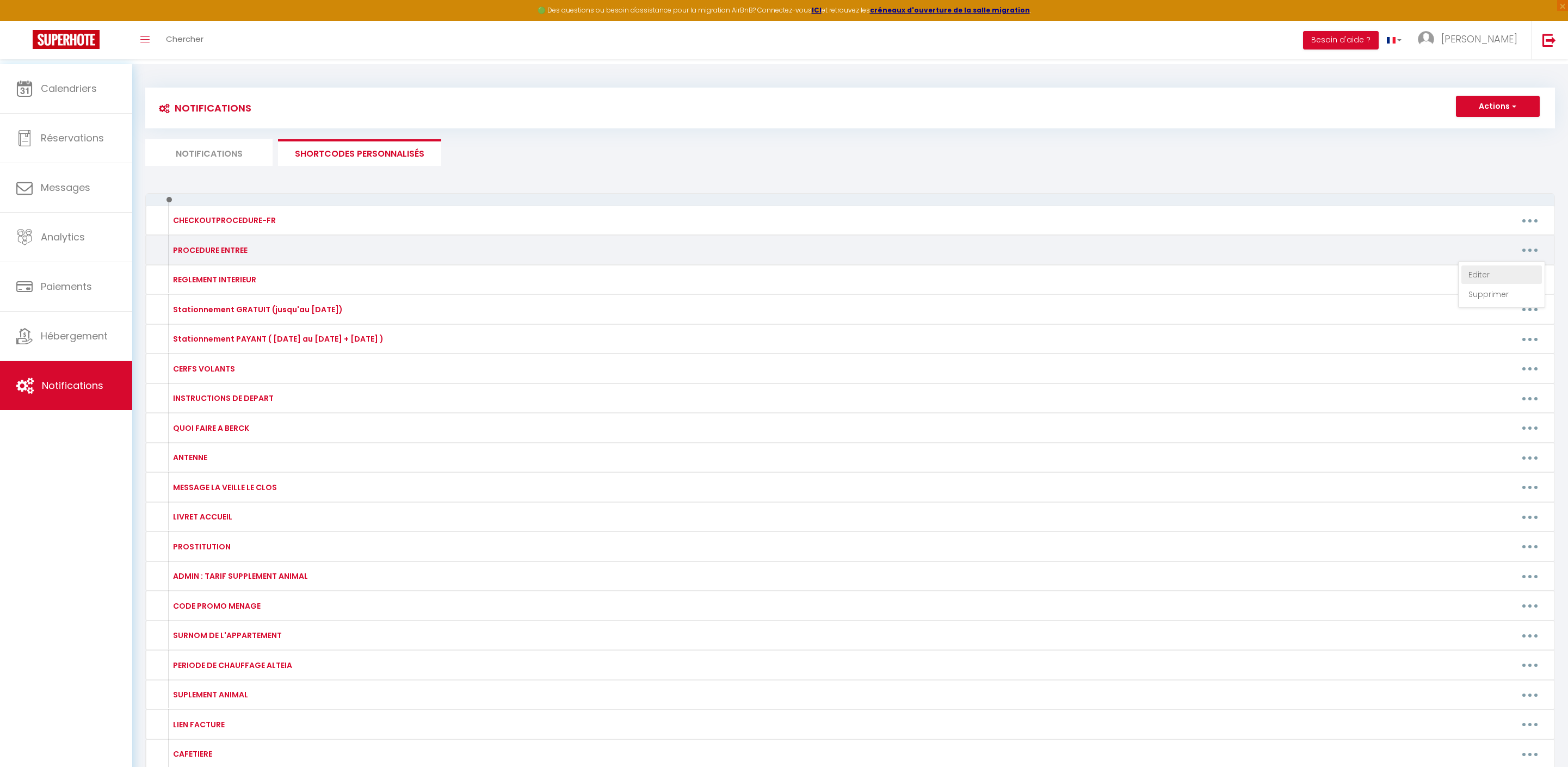
type textarea "Bonjour [GUEST:FIRST_NAME], Votre appartement " JADE " est prêt, vous pouvez ar…"
type textarea "Bonjour [GUEST:FIRST_NAME], Votre appartement "LOUISE" est prêt, vous pouvez ar…"
type textarea "Bonjour [GUEST:FIRST_NAME], Votre appartement " SASHA " est prêt, vous pouvez a…"
type textarea "Bonjour [GUEST:FIRST_NAME], Votre appartement "MAXENCE" est prêt, vous pouvez a…"
type textarea "Bonjour [GUEST:FIRST_NAME], Votre appartement "CHLOE" est prêt, vous pouvez arr…"
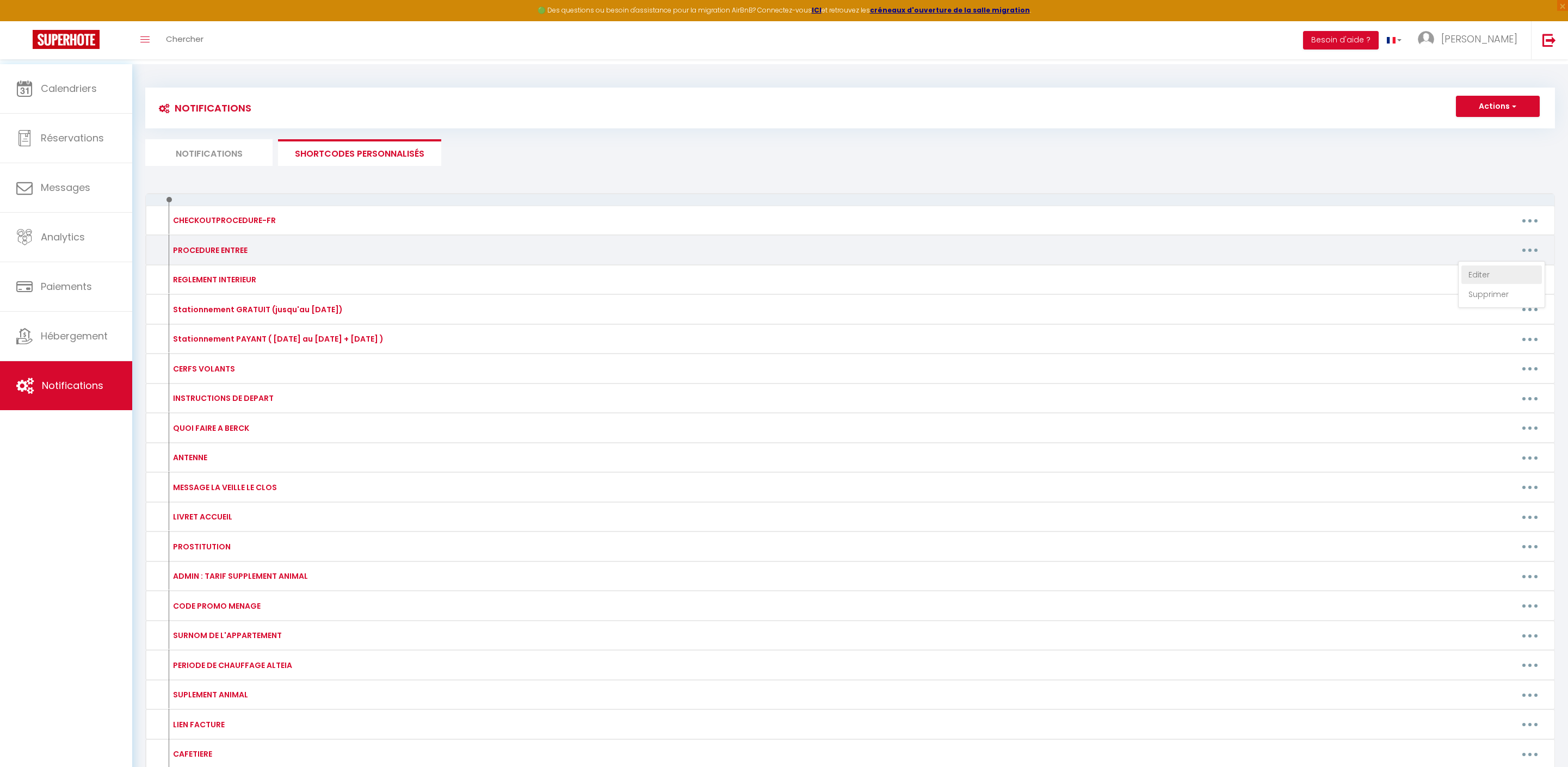
type textarea "Bonjour [GUEST:FIRST_NAME], Votre appartement " JAUFFREY " est prêt, vous pouve…"
type textarea "Bonjour [GUEST:FIRST_NAME], Votre appartement "CHRISTIANE" est prêt, vous pouve…"
type textarea "Bonjour [GUEST:FIRST_NAME], Votre appartement "ALBERT" est prêt, vous pouvez ar…"
type textarea "Bonjour [GUEST:FIRST_NAME], Votre appartement "JUSANT" est prêt, vous pouvez ar…"
type textarea "Bonjour [GUEST:FIRST_NAME], Votre appartement "FLOT" est prêt, vous pouvez arri…"
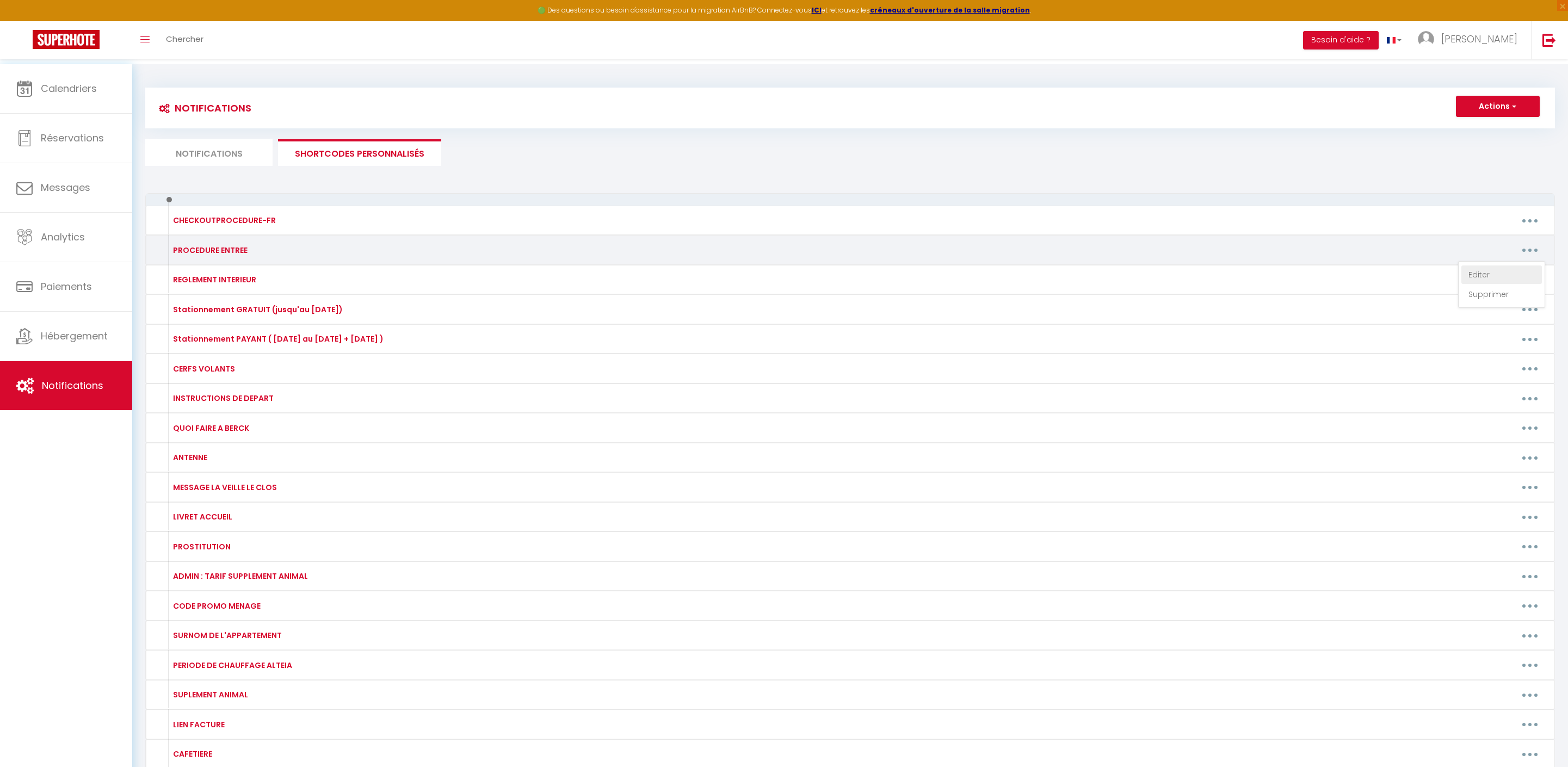
type textarea "Bonjour [GUEST:FIRST_NAME], Votre studio "JAUNE" est prêt, vous pouvez arriver …"
type textarea "Bonjour [GUEST:FIRST_NAME], Votre studio "BLEU" est prêt, vous pouvez arriver d…"
type textarea "Bonjour [GUEST:FIRST_NAME], Votre studio "BEIGE" est prêt, vous pouvez arriver …"
type textarea "Bonjour [GUEST:FIRST_NAME], Votre appartement "CHARLES" est prêt, vous pouvez a…"
type textarea "Bonjour [GUEST:FIRST_NAME], Votre appartement "LOIC" est prêt, vous pouvez arri…"
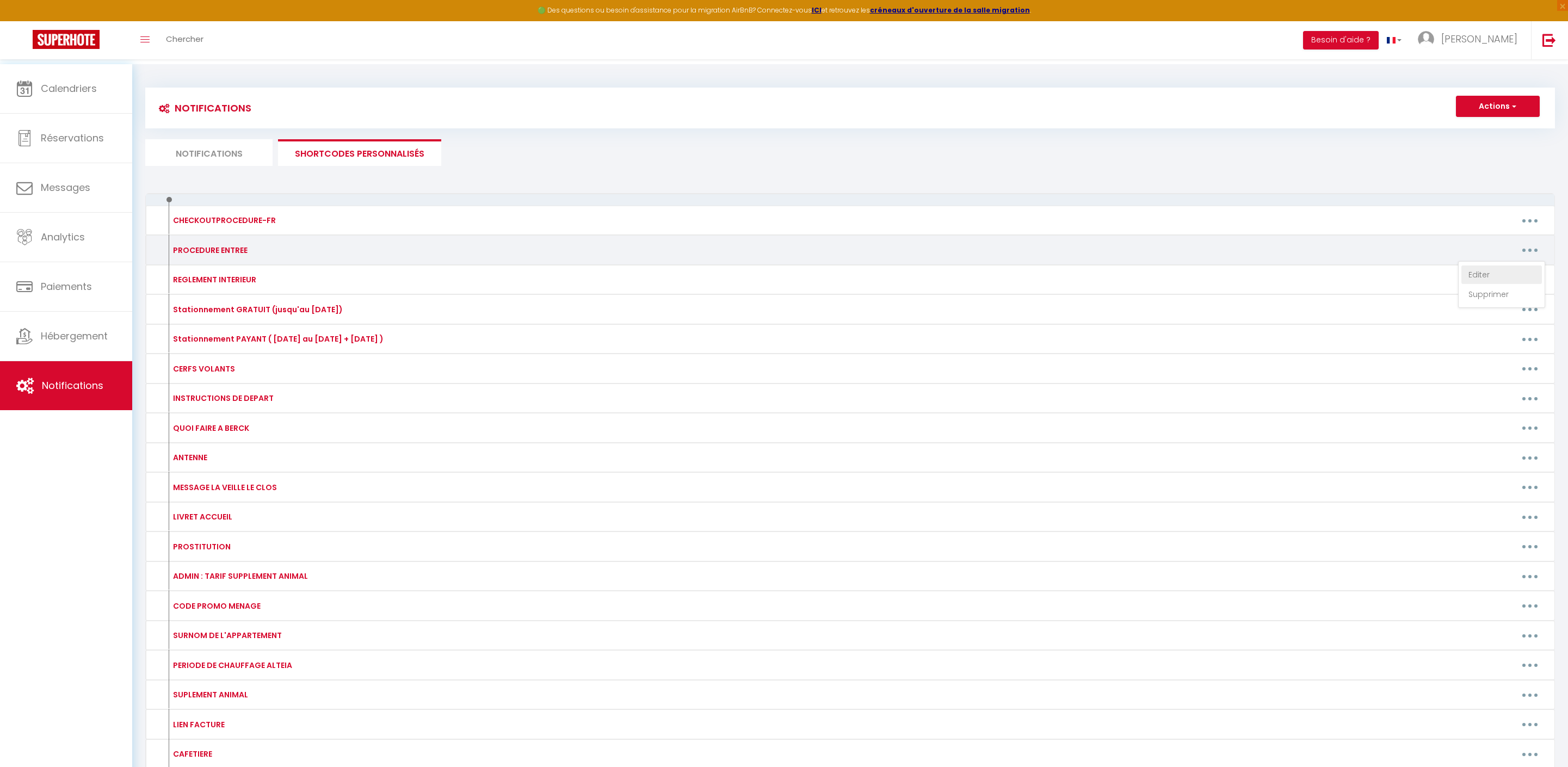
type textarea "Bonjour [GUEST:FIRST_NAME], Votre appartement "CHERIMA" est prêt, vous pouvez a…"
type textarea "Bonjour [GUEST:FIRST_NAME] 👋 Bonne nouvelle : votre BUS est prêt, vous pouvez a…"
type textarea "Bonjour [GUEST:FIRST_NAME] 👋 Bonne nouvelle : votre CONTAINER est prêt, vous po…"
type textarea "Bonjour [GUEST:FIRST_NAME], Votre appartement "EMILIE" est prêt, vous pouvez ar…"
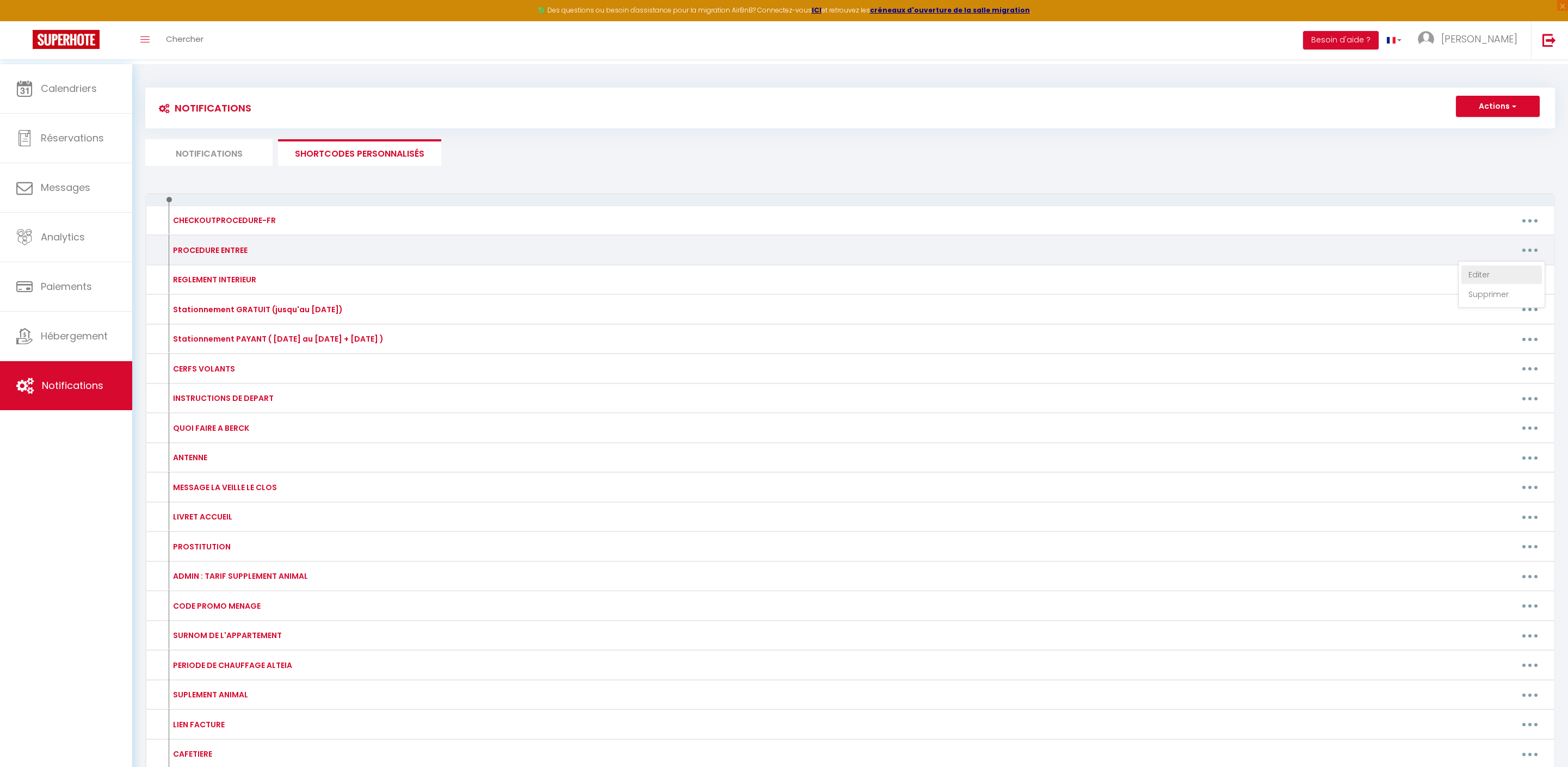
type textarea "Bonjour [GUEST:FIRST_NAME], Votre appartement "CAPUCINE" est prêt, vous pouvez …"
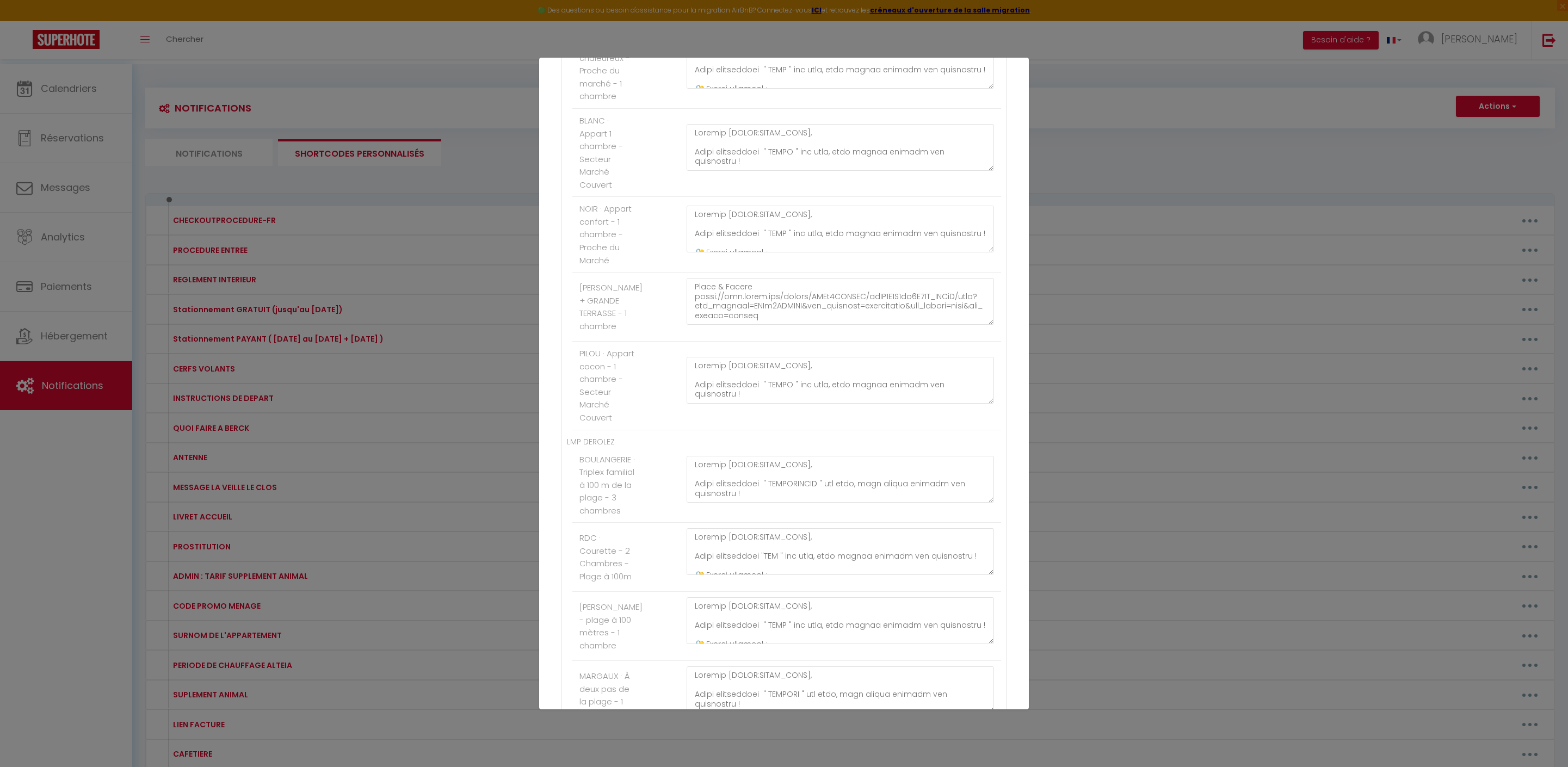
scroll to position [274, 0]
click at [830, 325] on textarea at bounding box center [840, 301] width 307 height 47
click at [956, 325] on textarea at bounding box center [840, 301] width 307 height 47
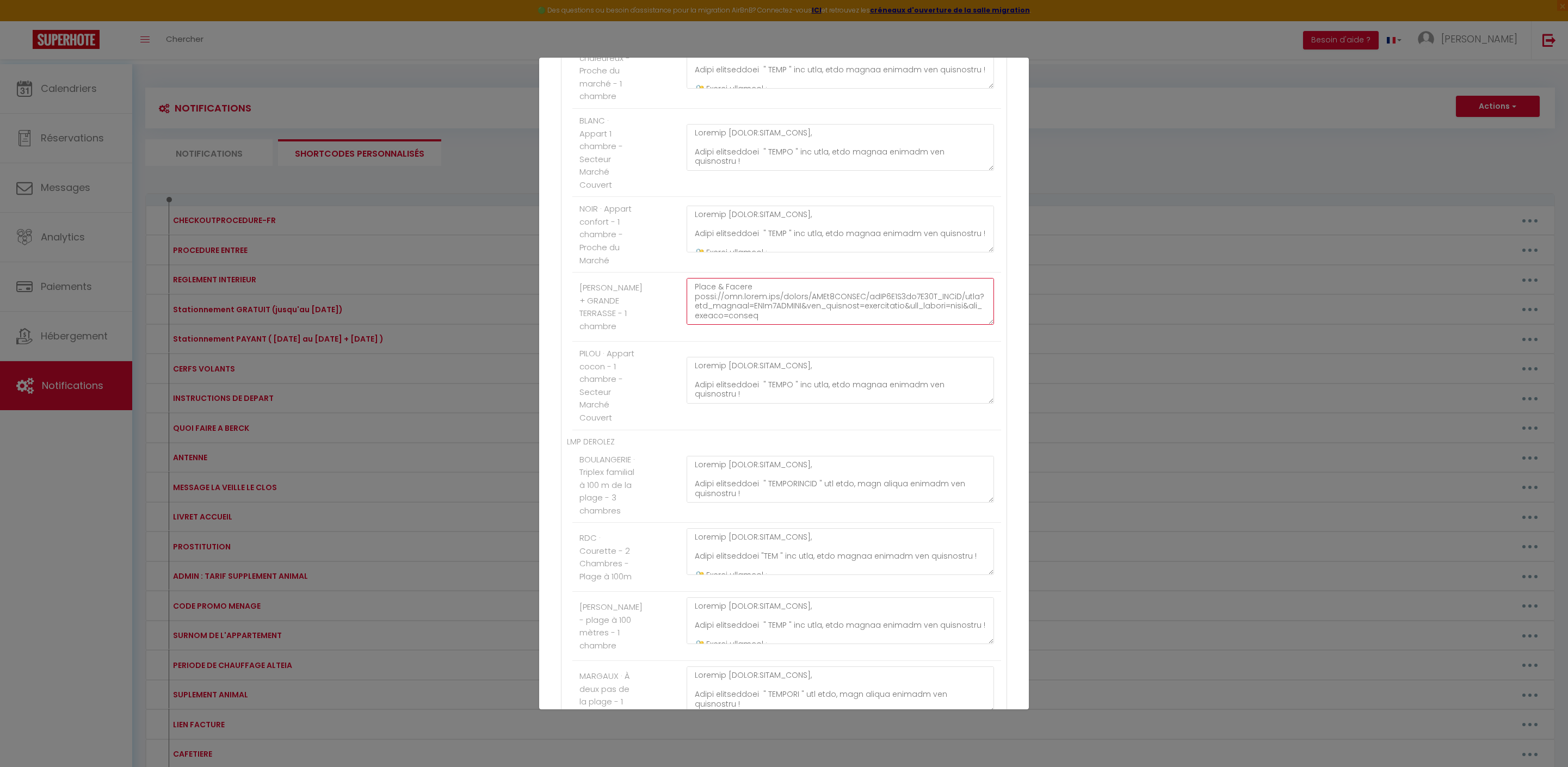
click at [934, 325] on textarea at bounding box center [840, 301] width 307 height 47
click at [819, 684] on button "Mettre à jour" at bounding box center [808, 690] width 65 height 18
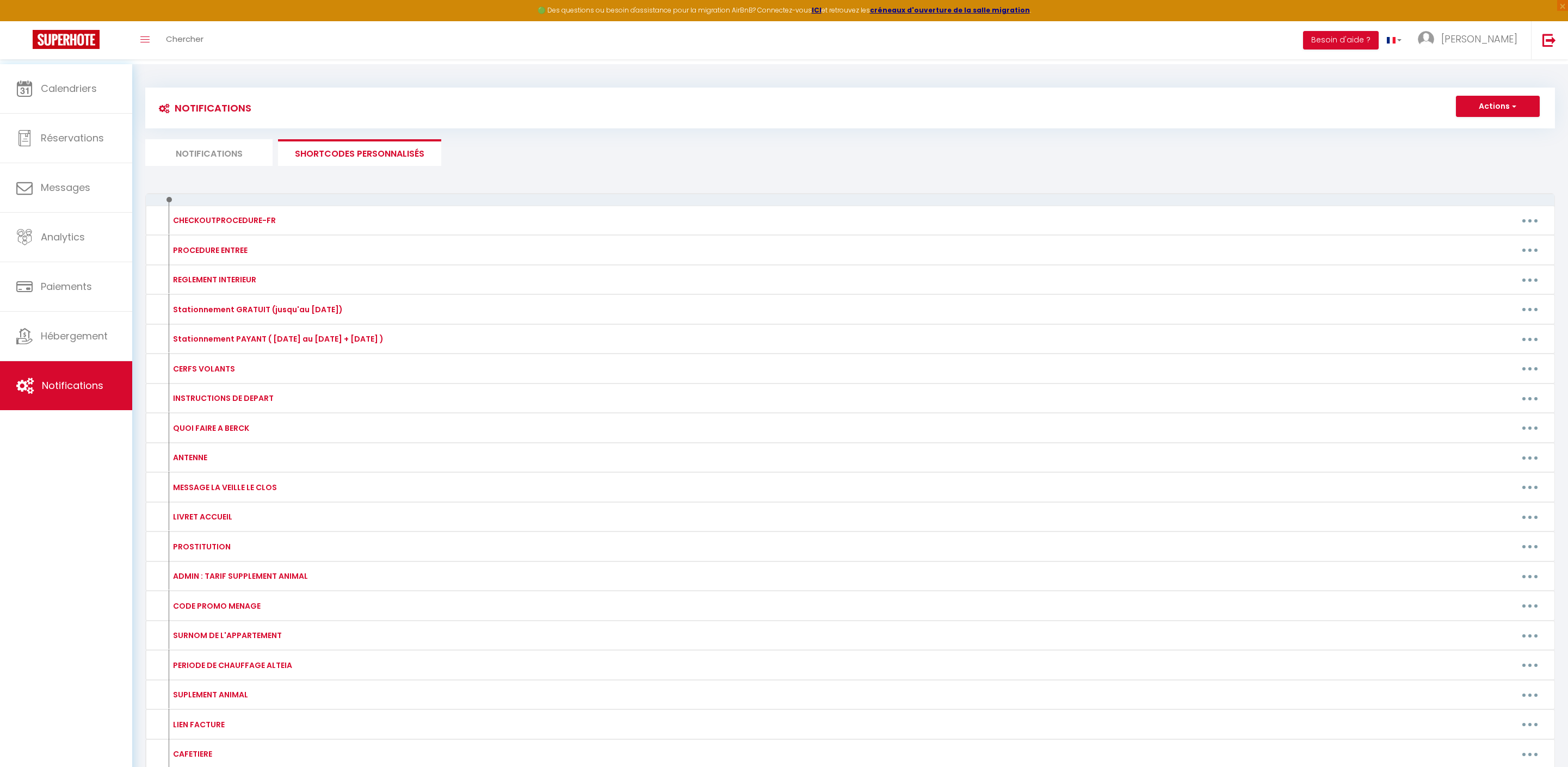
click at [1172, 184] on div "Notifications Actions Nouvelle Notification Exporter Importer Tous les apparts …" at bounding box center [850, 586] width 1410 height 1017
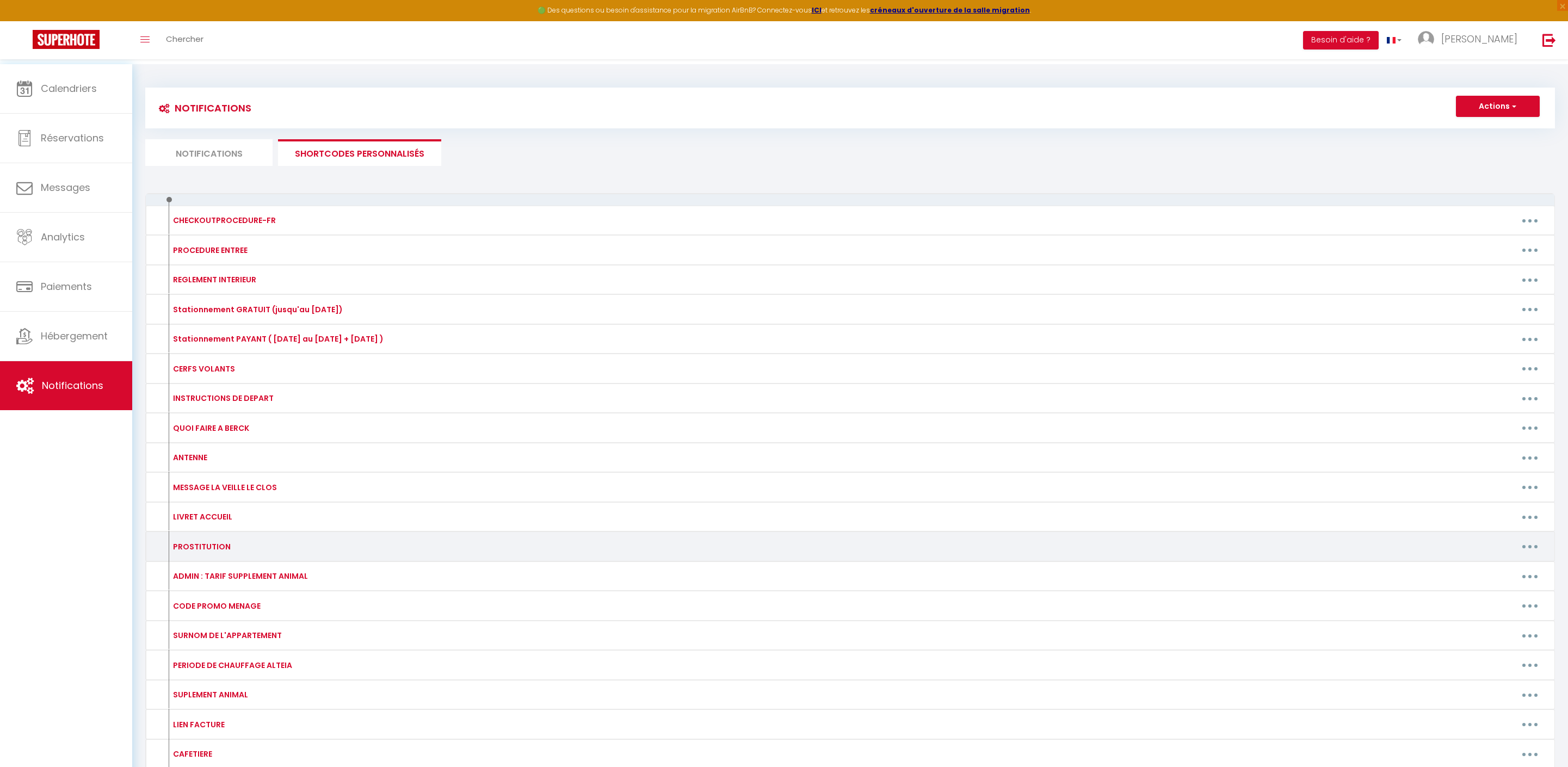
scroll to position [4, 0]
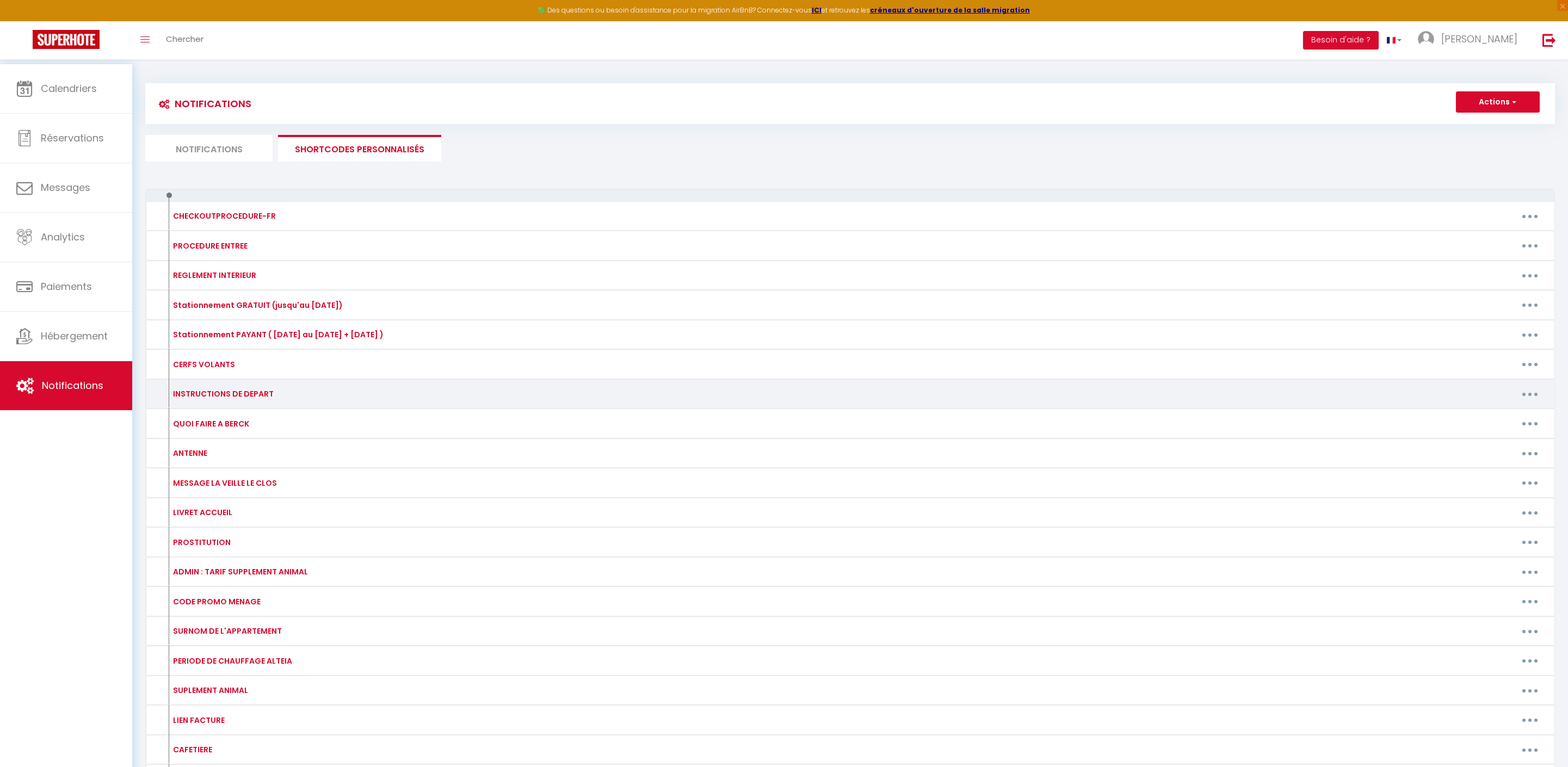
click at [1528, 402] on button "button" at bounding box center [1530, 394] width 30 height 18
click at [1483, 428] on link "Editer" at bounding box center [1502, 419] width 80 height 18
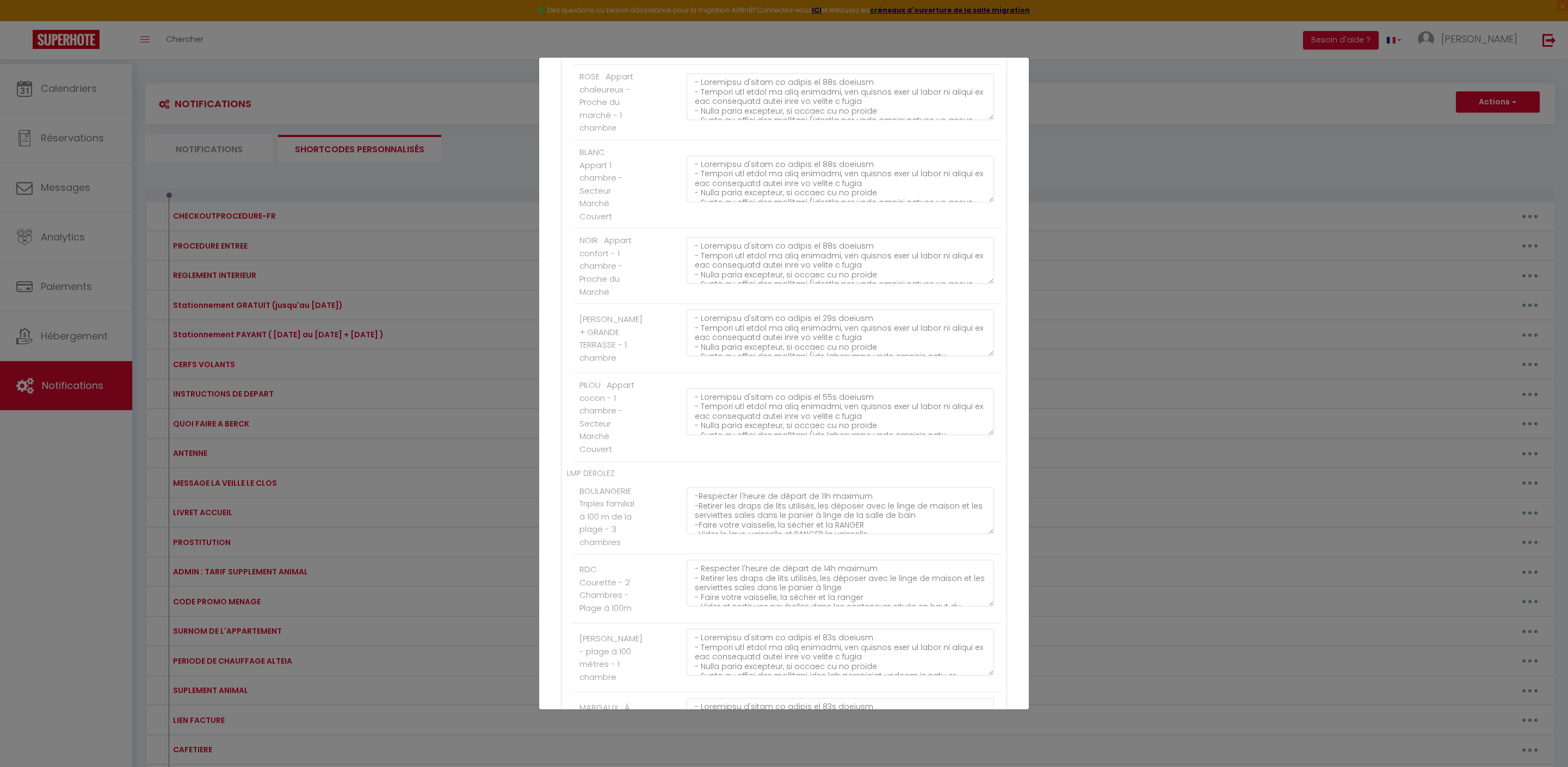
scroll to position [467, 0]
click at [869, 355] on textarea at bounding box center [840, 332] width 307 height 47
click at [1000, 366] on div at bounding box center [840, 337] width 321 height 58
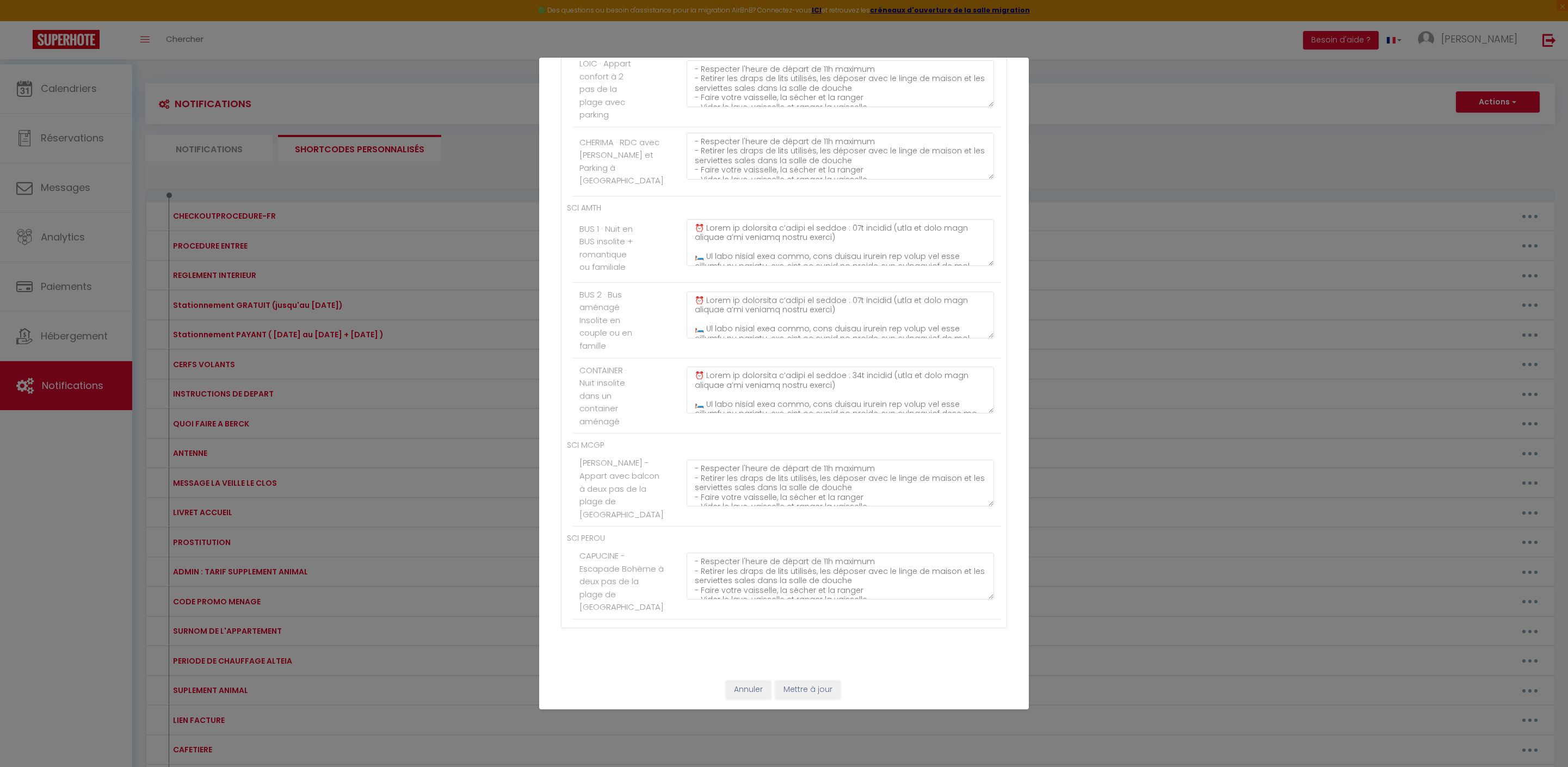
scroll to position [6820, 0]
click at [839, 684] on button "Mettre à jour" at bounding box center [808, 690] width 65 height 18
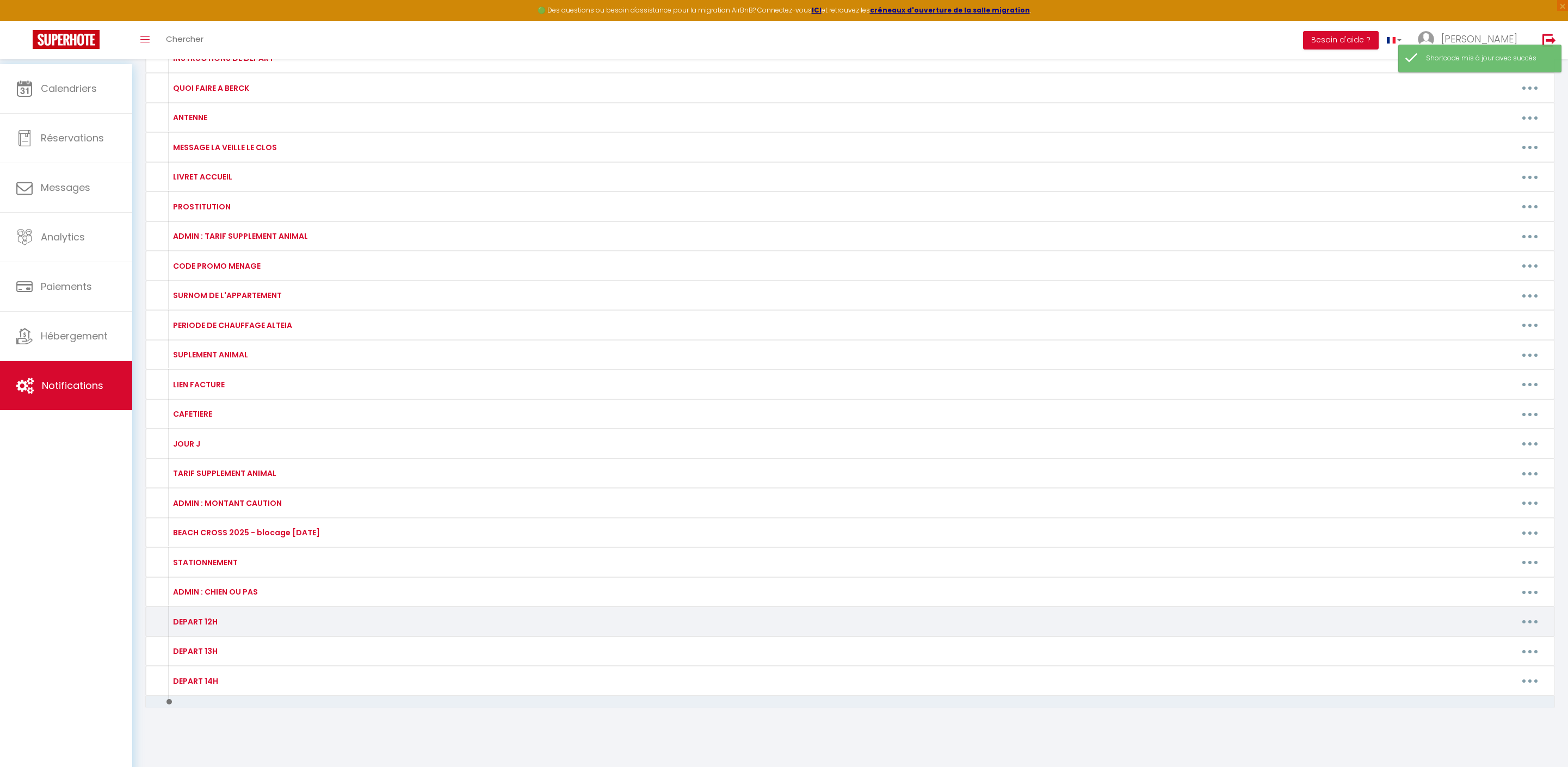
scroll to position [608, 0]
click at [1528, 613] on button "button" at bounding box center [1530, 622] width 30 height 18
click at [1467, 637] on link "Editer" at bounding box center [1502, 646] width 80 height 18
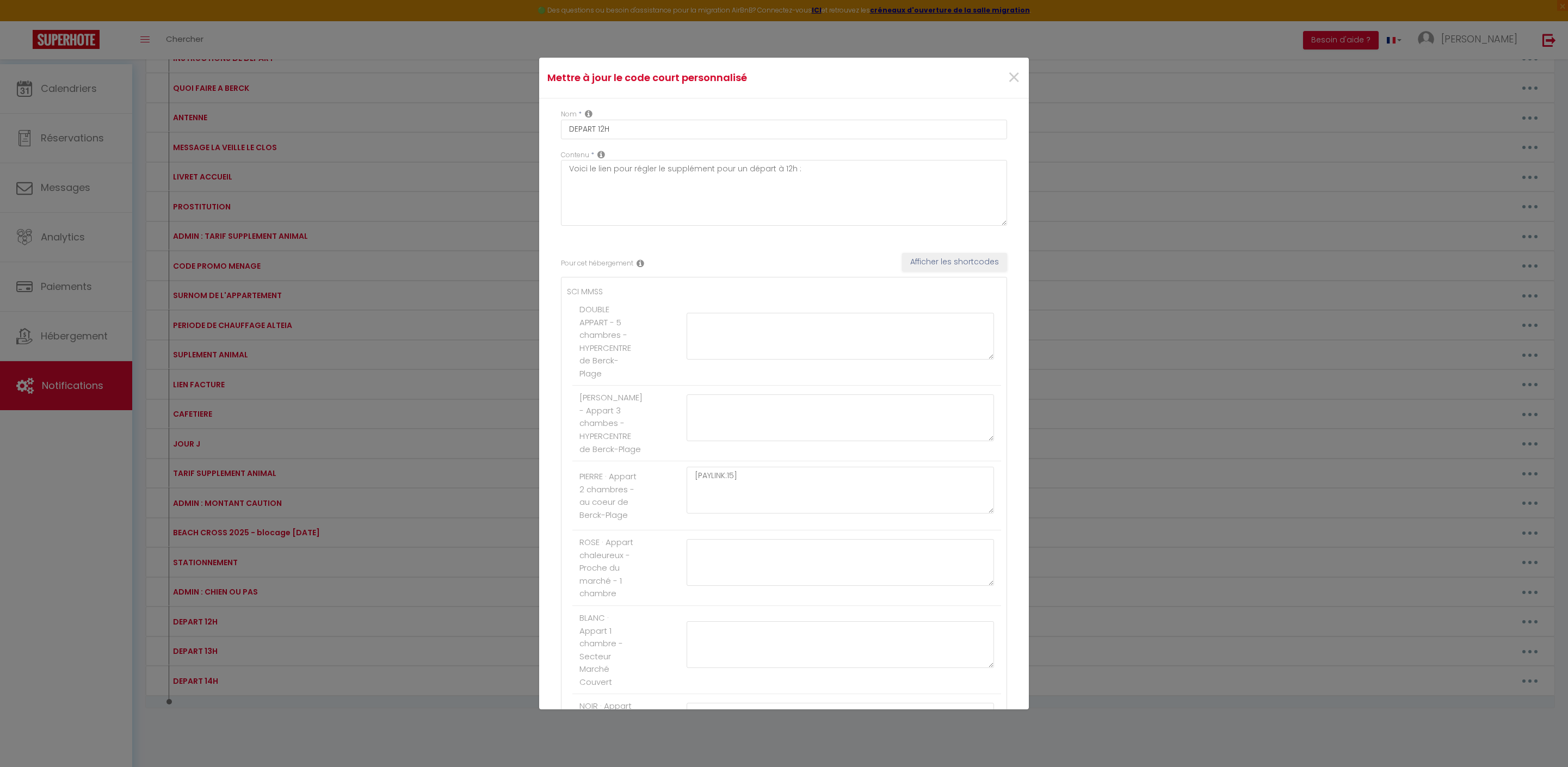
scroll to position [0, 0]
click at [738, 514] on textarea "[PAYLINK:15]" at bounding box center [840, 490] width 307 height 47
click at [640, 455] on label "[PERSON_NAME] - Appart 3 chambes - HYPERCENTRE [PERSON_NAME]-Plage" at bounding box center [611, 423] width 63 height 64
click at [714, 239] on textarea at bounding box center [840, 215] width 307 height 47
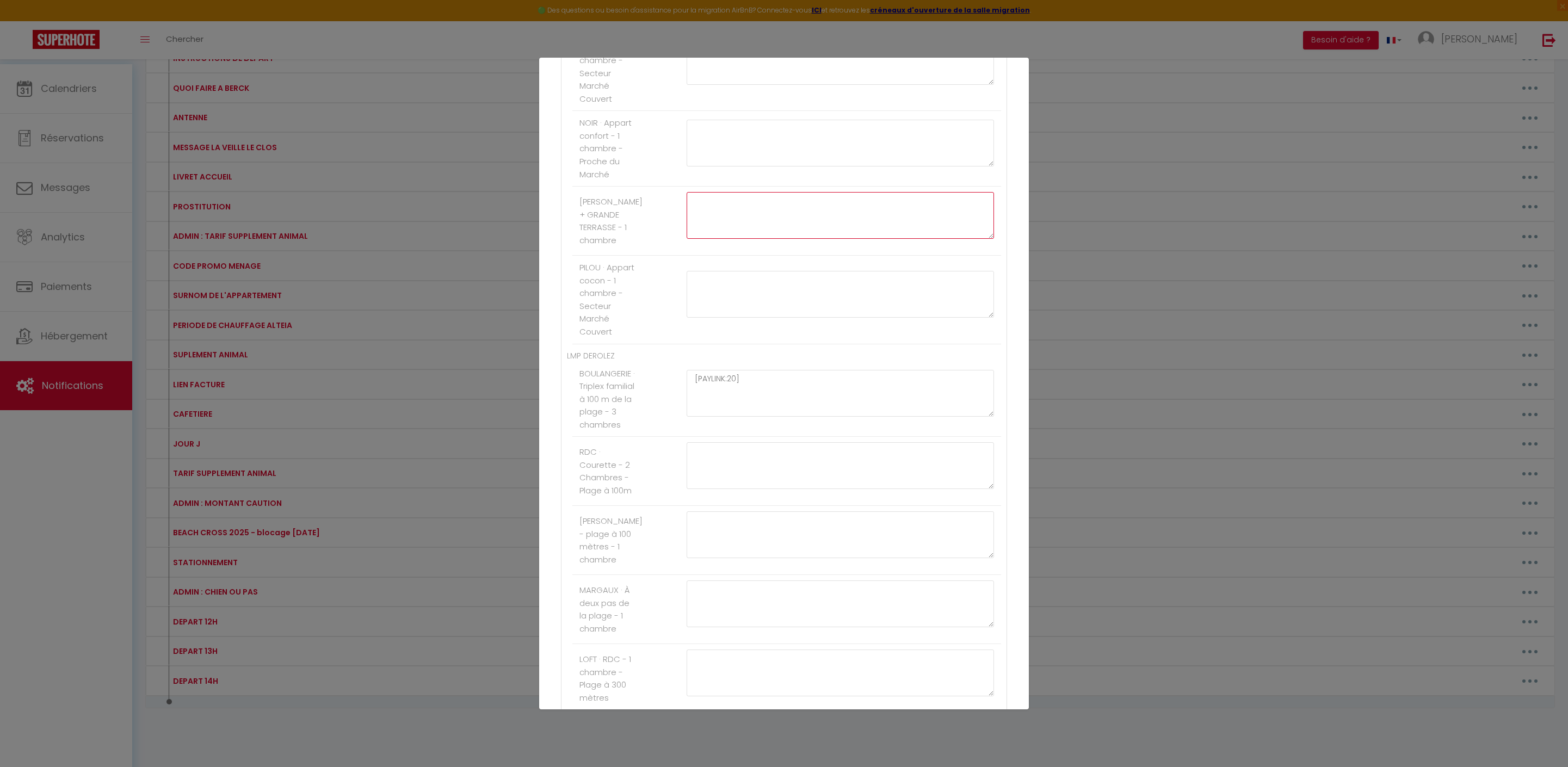
paste textarea "[PAYLINK:15]"
click at [810, 690] on button "Mettre à jour" at bounding box center [808, 690] width 65 height 18
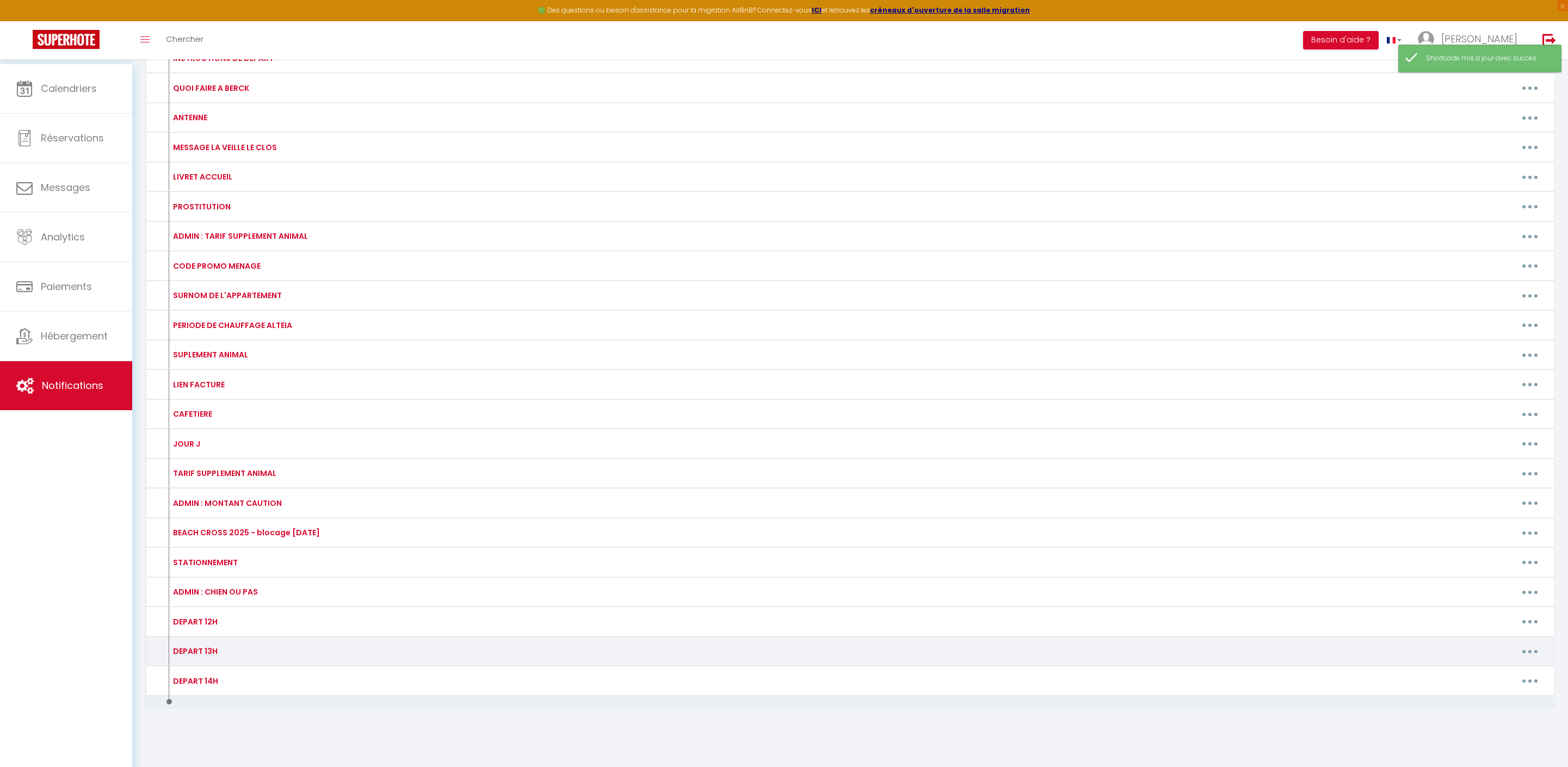
click at [1525, 643] on button "button" at bounding box center [1530, 651] width 30 height 18
click at [1488, 667] on link "Editer" at bounding box center [1502, 676] width 80 height 18
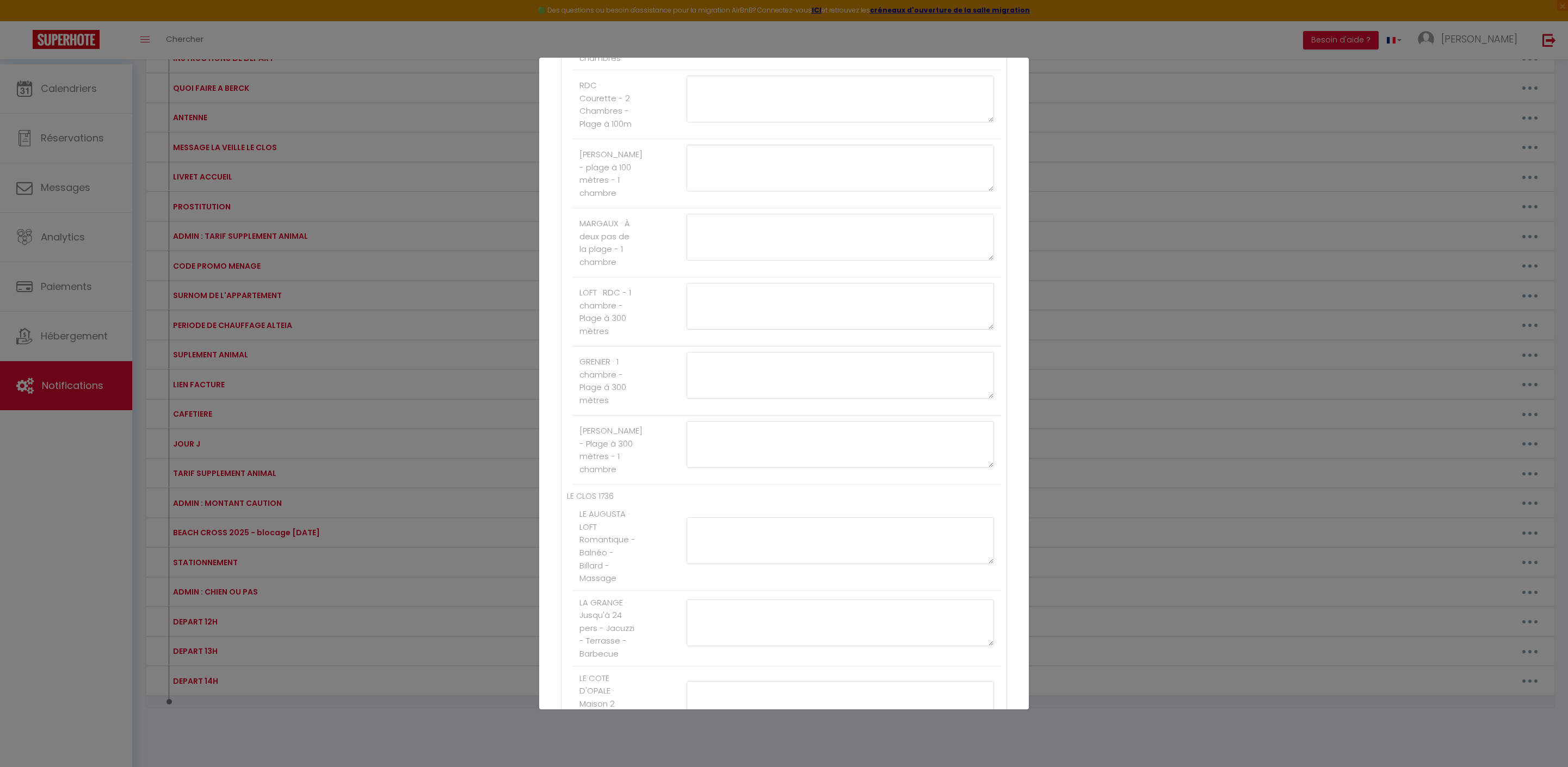
scroll to position [687, 0]
click at [739, 136] on textarea at bounding box center [840, 112] width 307 height 47
paste textarea "[PAYLINK:15]"
click at [829, 688] on button "Mettre à jour" at bounding box center [808, 690] width 65 height 18
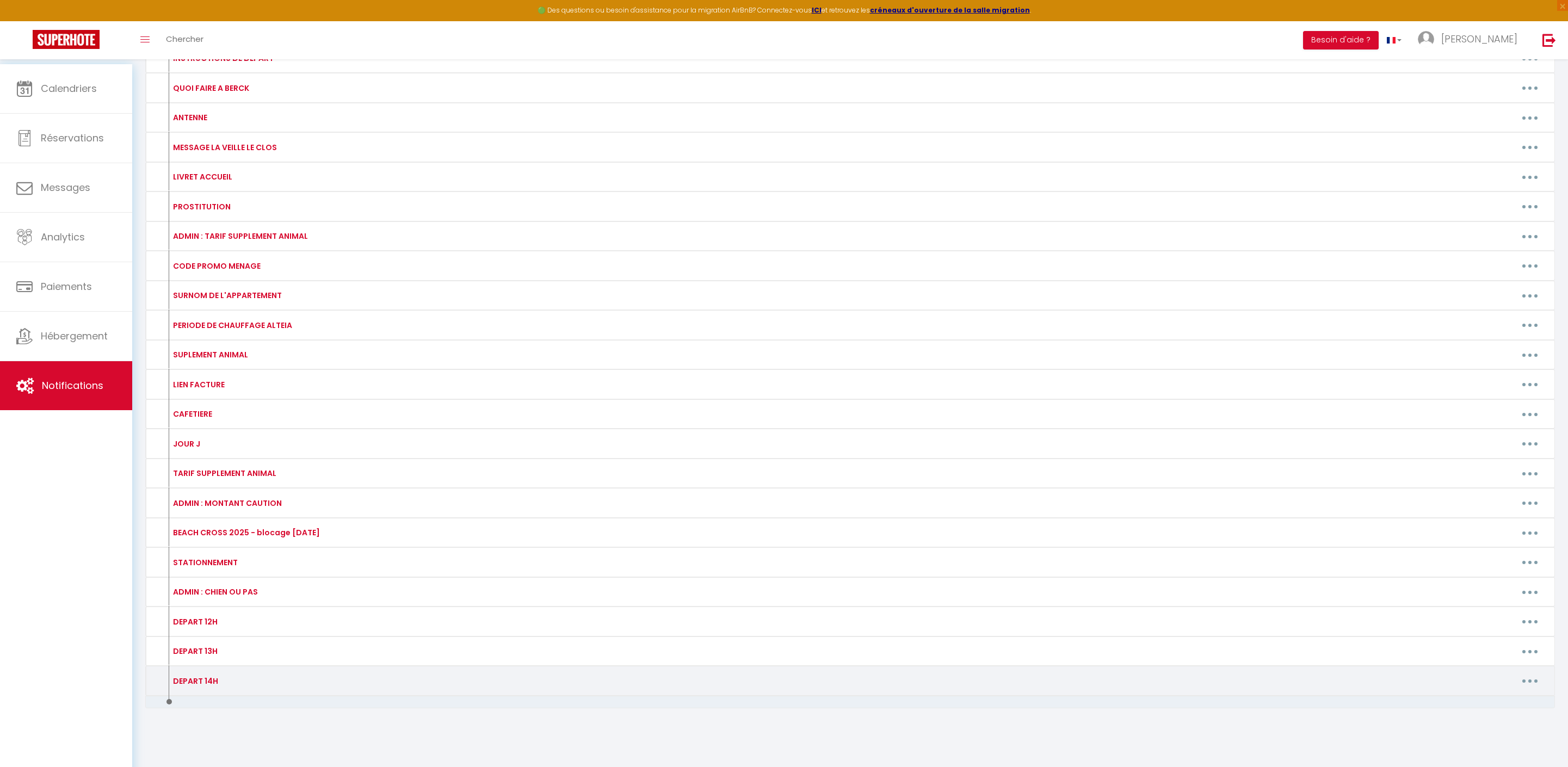
click at [1525, 673] on button "button" at bounding box center [1530, 681] width 30 height 18
click at [1486, 698] on link "Editer" at bounding box center [1502, 706] width 80 height 18
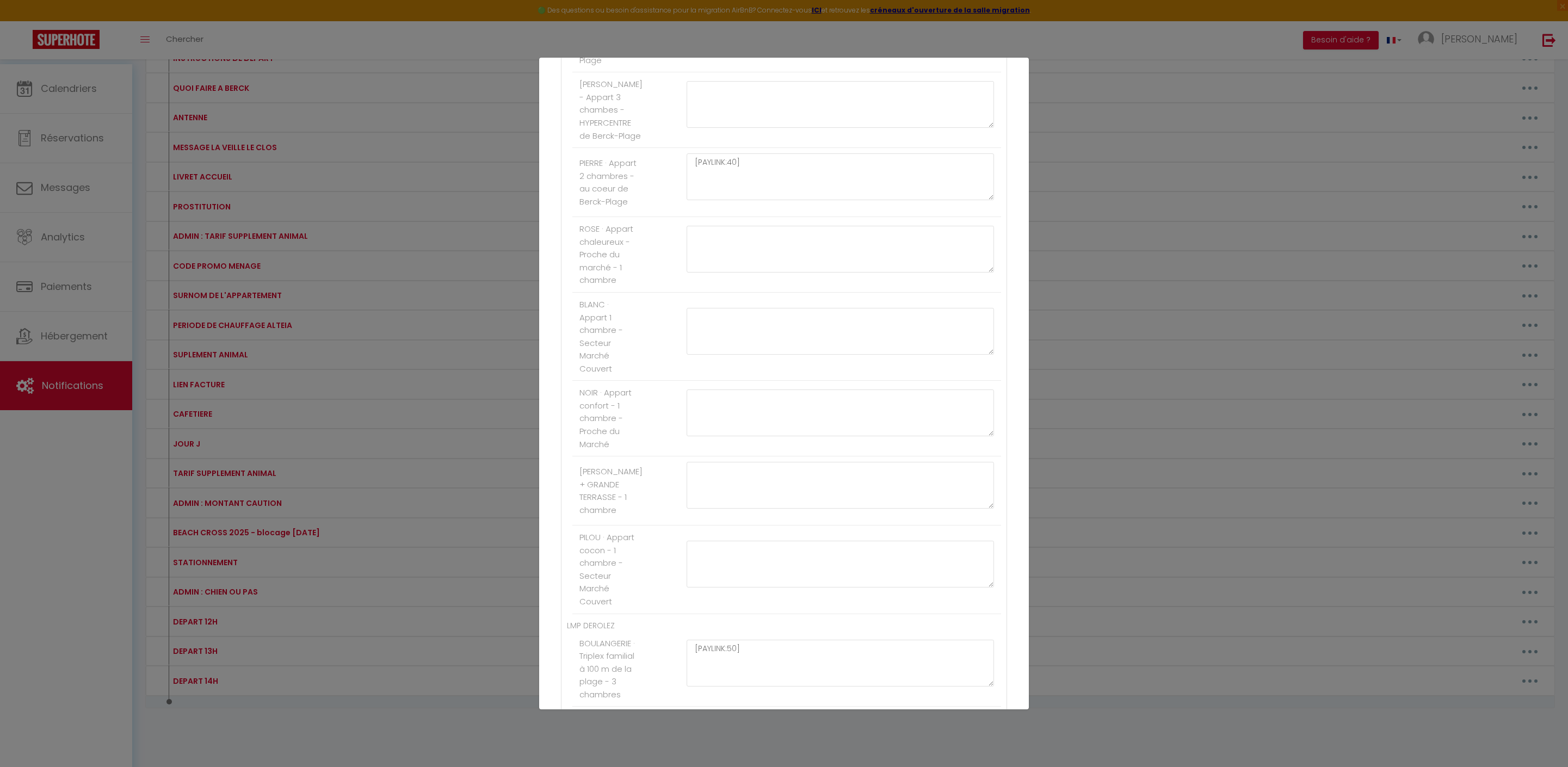
scroll to position [629, 0]
click at [749, 193] on textarea at bounding box center [840, 169] width 307 height 47
paste textarea "[PAYLINK:15]"
drag, startPoint x: 749, startPoint y: 373, endPoint x: 749, endPoint y: 387, distance: 14.0
click at [749, 193] on textarea "[PAYLINK:15]" at bounding box center [840, 169] width 307 height 47
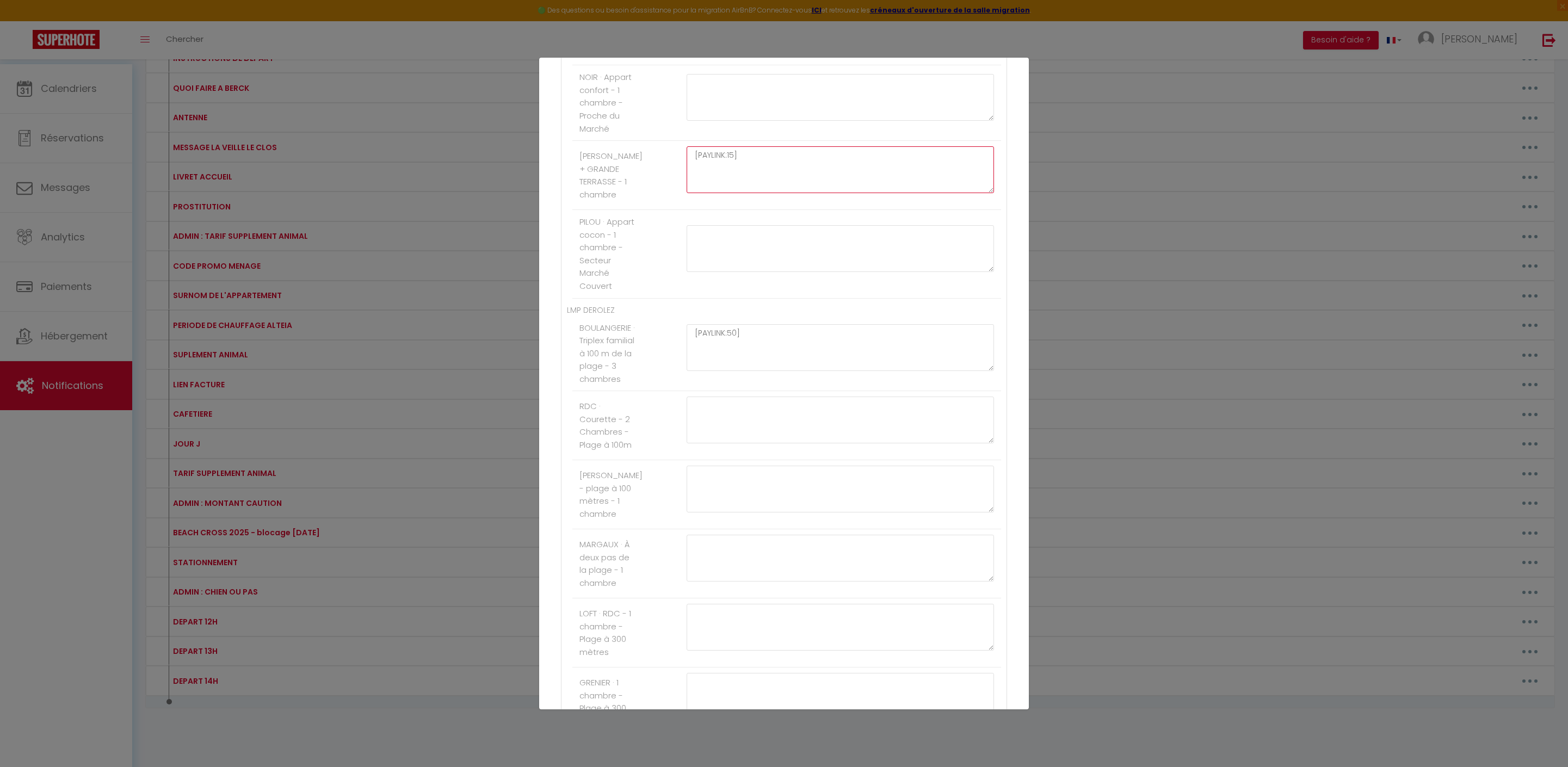
click at [747, 193] on textarea "[PAYLINK:15]" at bounding box center [840, 169] width 307 height 47
click at [836, 690] on button "Mettre à jour" at bounding box center [808, 690] width 65 height 18
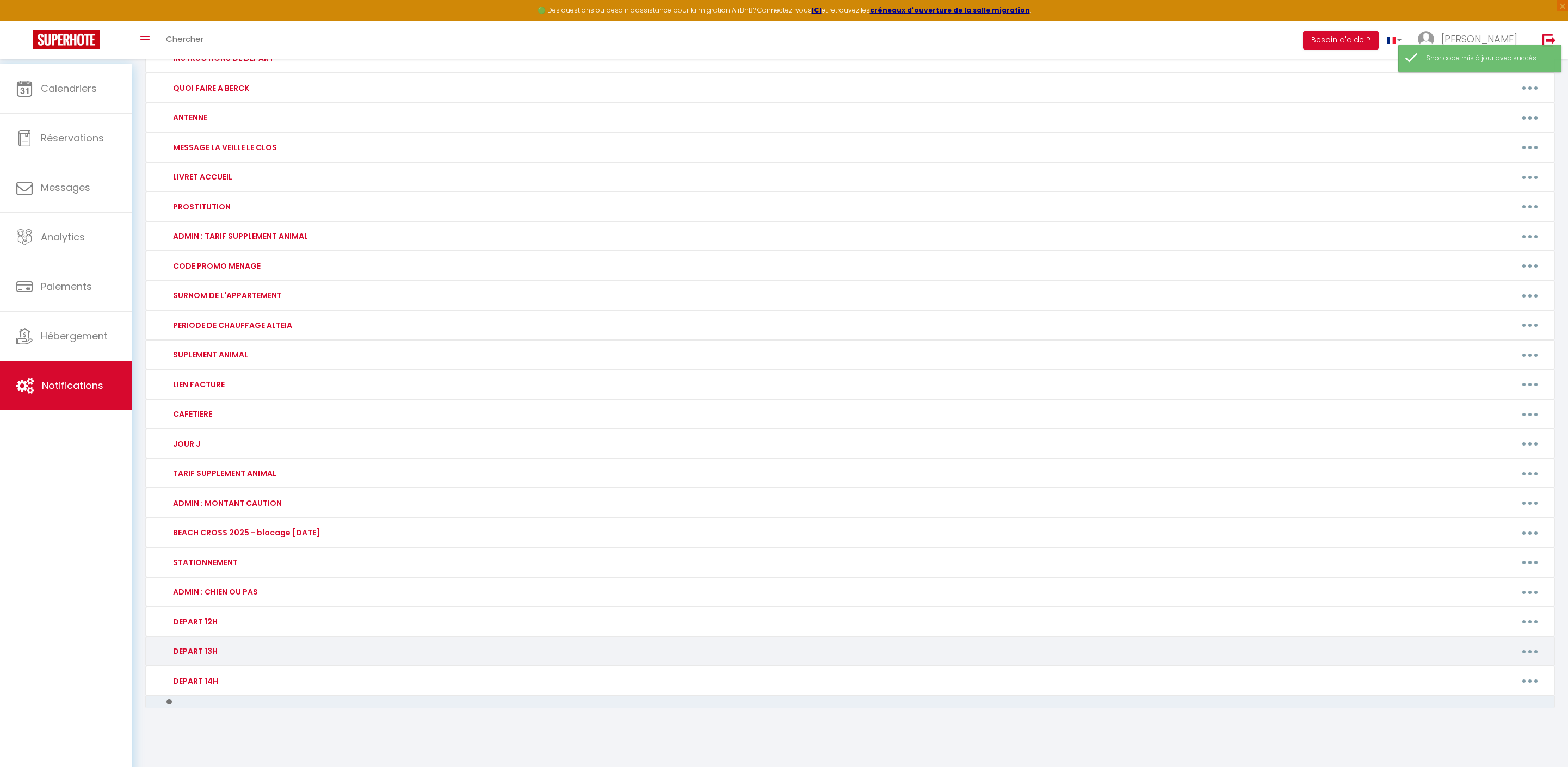
click at [1519, 643] on button "button" at bounding box center [1530, 651] width 30 height 18
click at [1481, 667] on link "Editer" at bounding box center [1502, 676] width 80 height 18
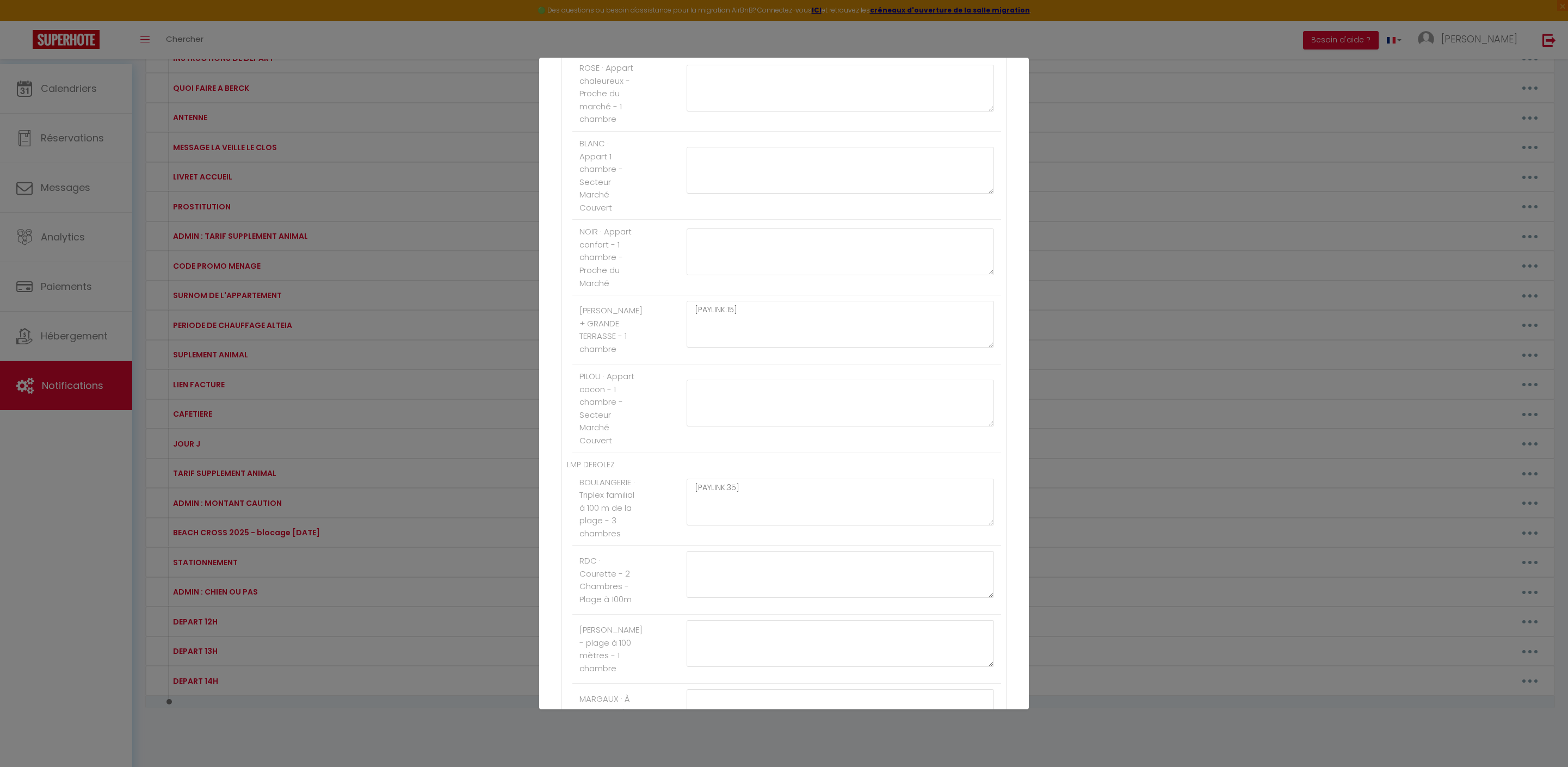
scroll to position [771, 0]
click at [749, 51] on textarea "[PAYLINK:15]" at bounding box center [840, 27] width 307 height 47
click at [837, 684] on button "Mettre à jour" at bounding box center [808, 690] width 65 height 18
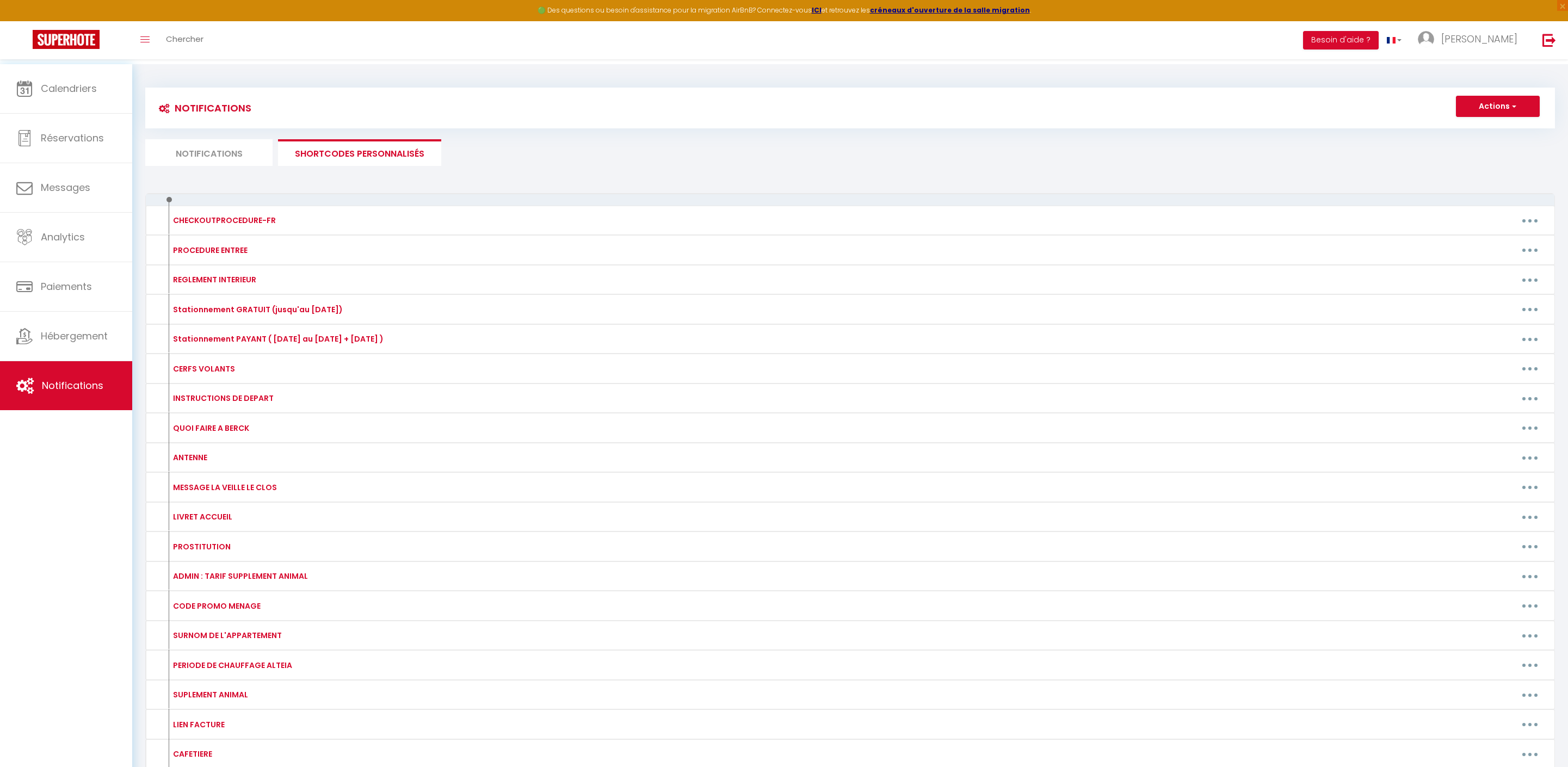
scroll to position [0, 0]
click at [103, 337] on span "Hébergement" at bounding box center [74, 336] width 67 height 13
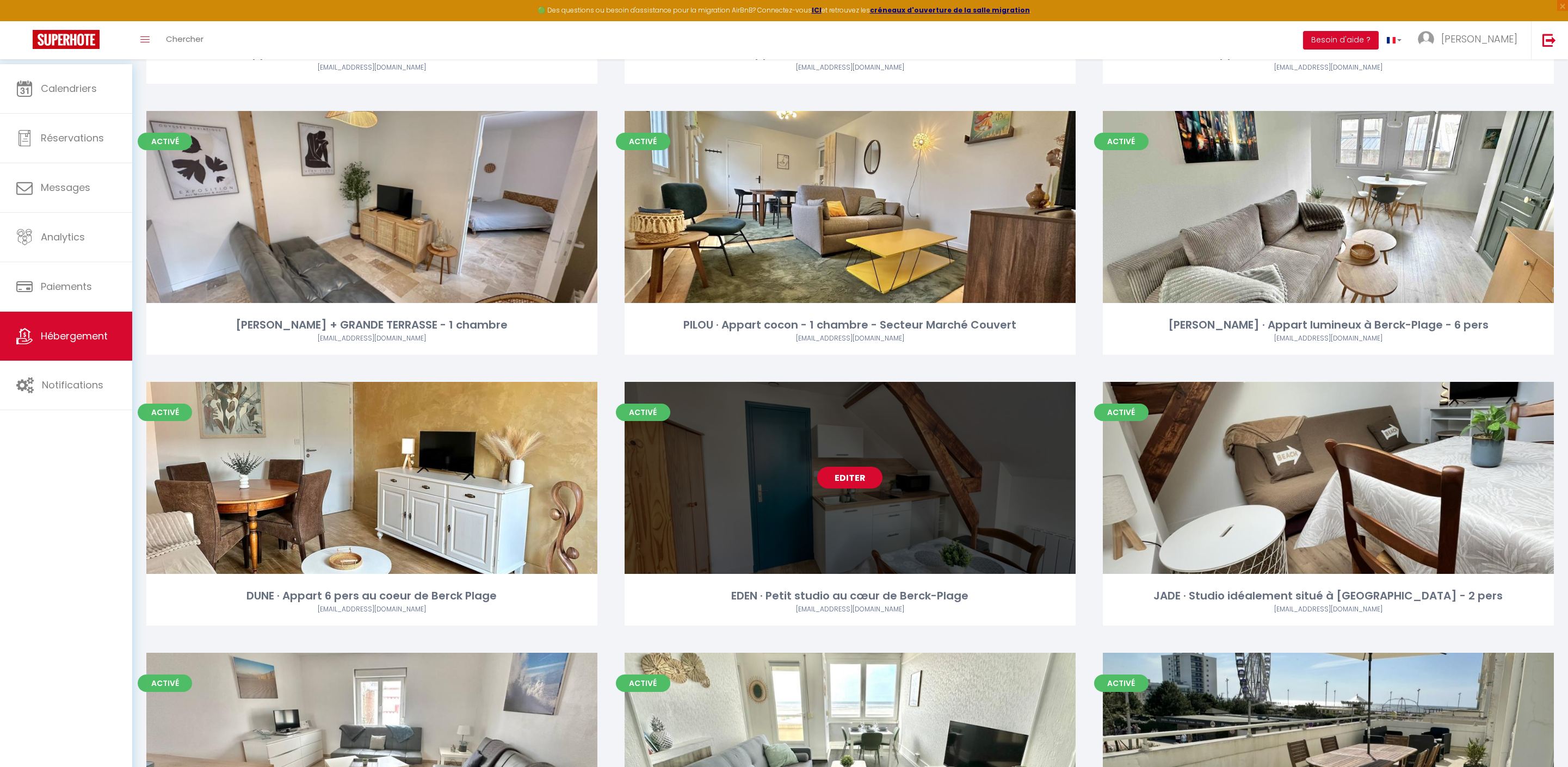
scroll to position [2407, 0]
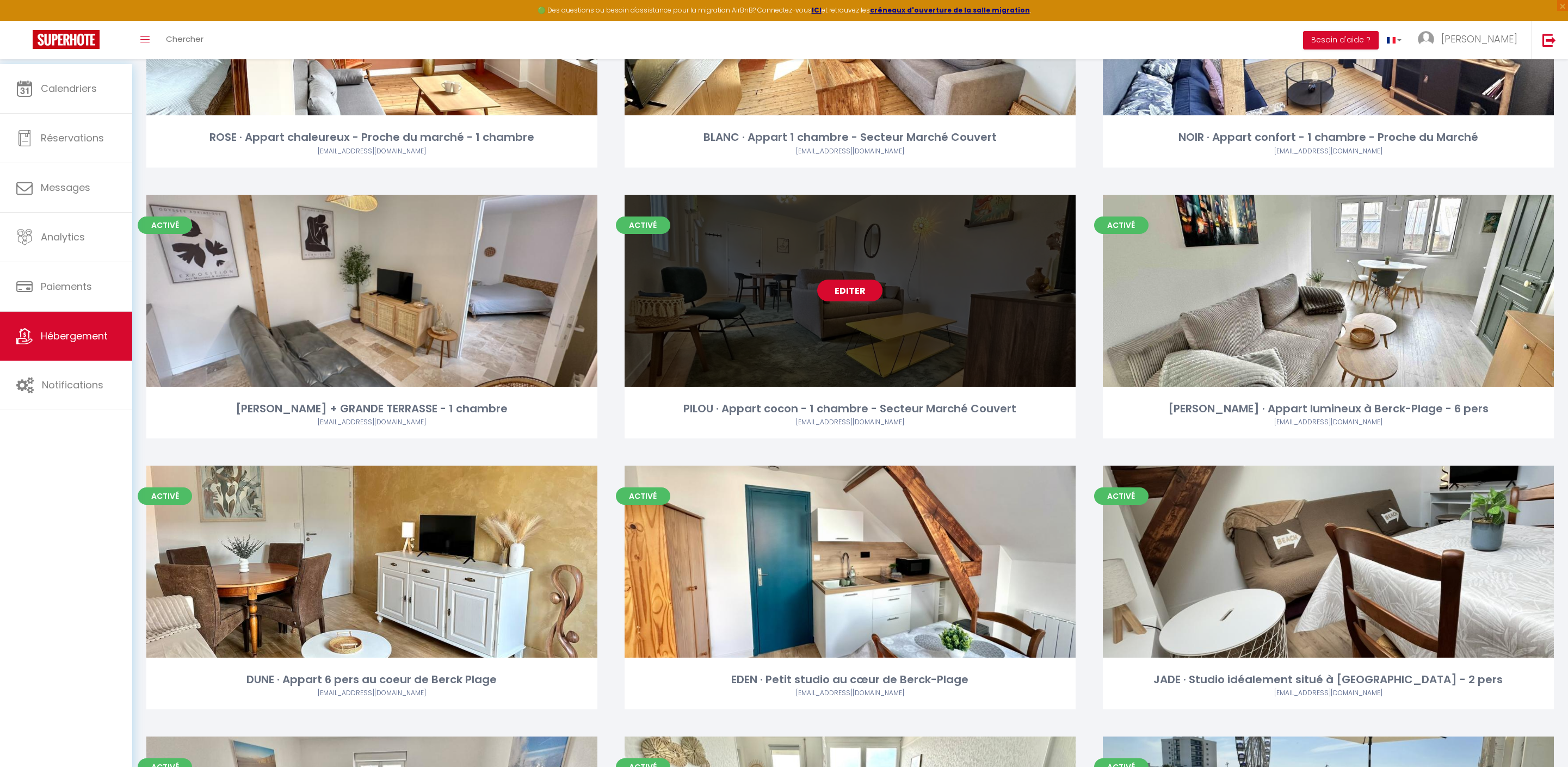
click at [861, 301] on link "Editer" at bounding box center [850, 290] width 65 height 22
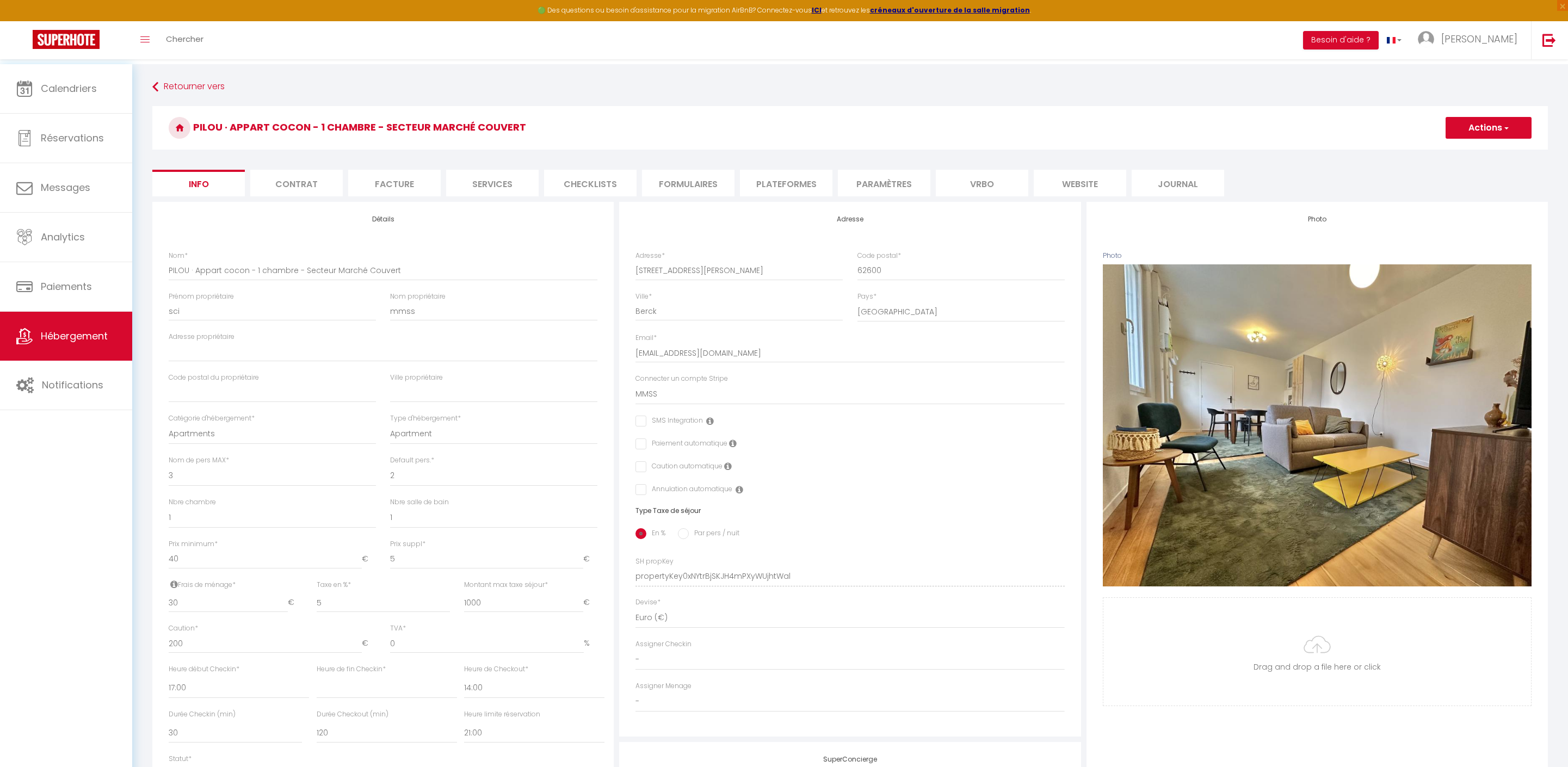
scroll to position [242, 0]
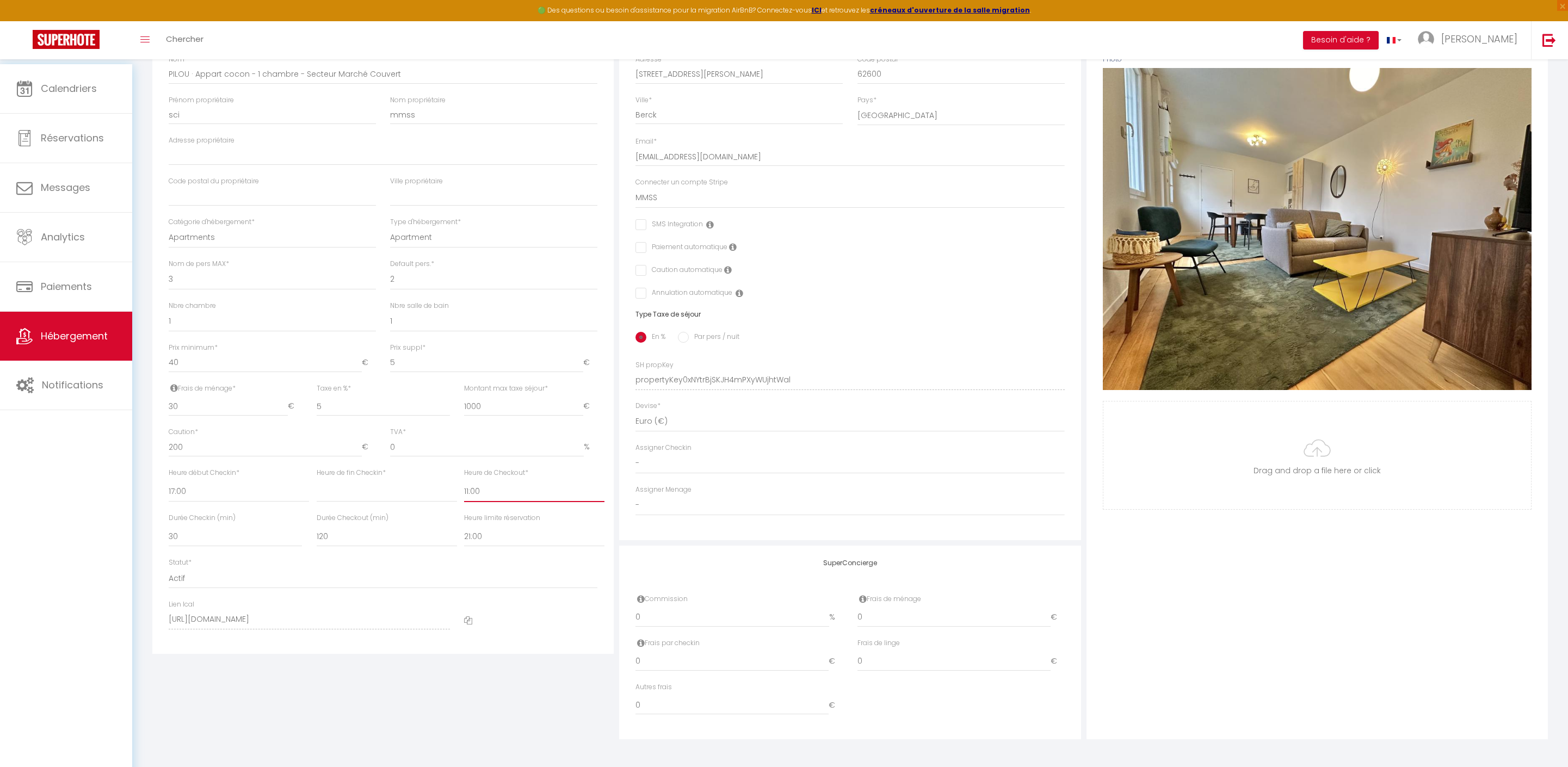
click at [1216, 582] on div "Photo Photo Supprimer Drag and drop a file here or click Ooops, something wrong…" at bounding box center [1317, 373] width 461 height 734
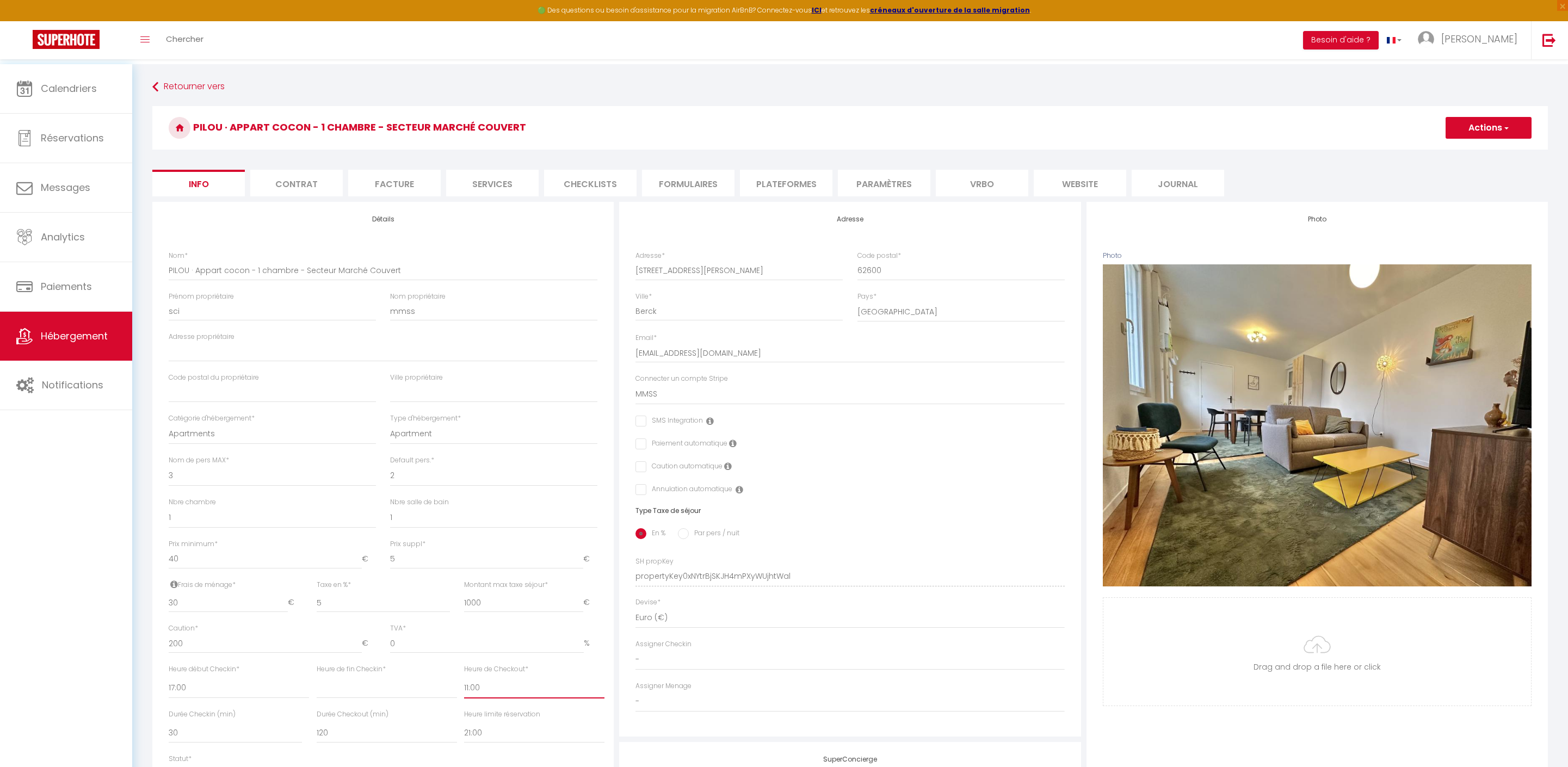
scroll to position [0, 0]
click at [1493, 133] on button "Actions" at bounding box center [1488, 128] width 86 height 22
click at [1454, 153] on link "Enregistrer" at bounding box center [1472, 152] width 116 height 14
click at [1463, 127] on button "Actions" at bounding box center [1488, 128] width 86 height 22
click at [1426, 153] on input "Enregistrer" at bounding box center [1446, 152] width 40 height 11
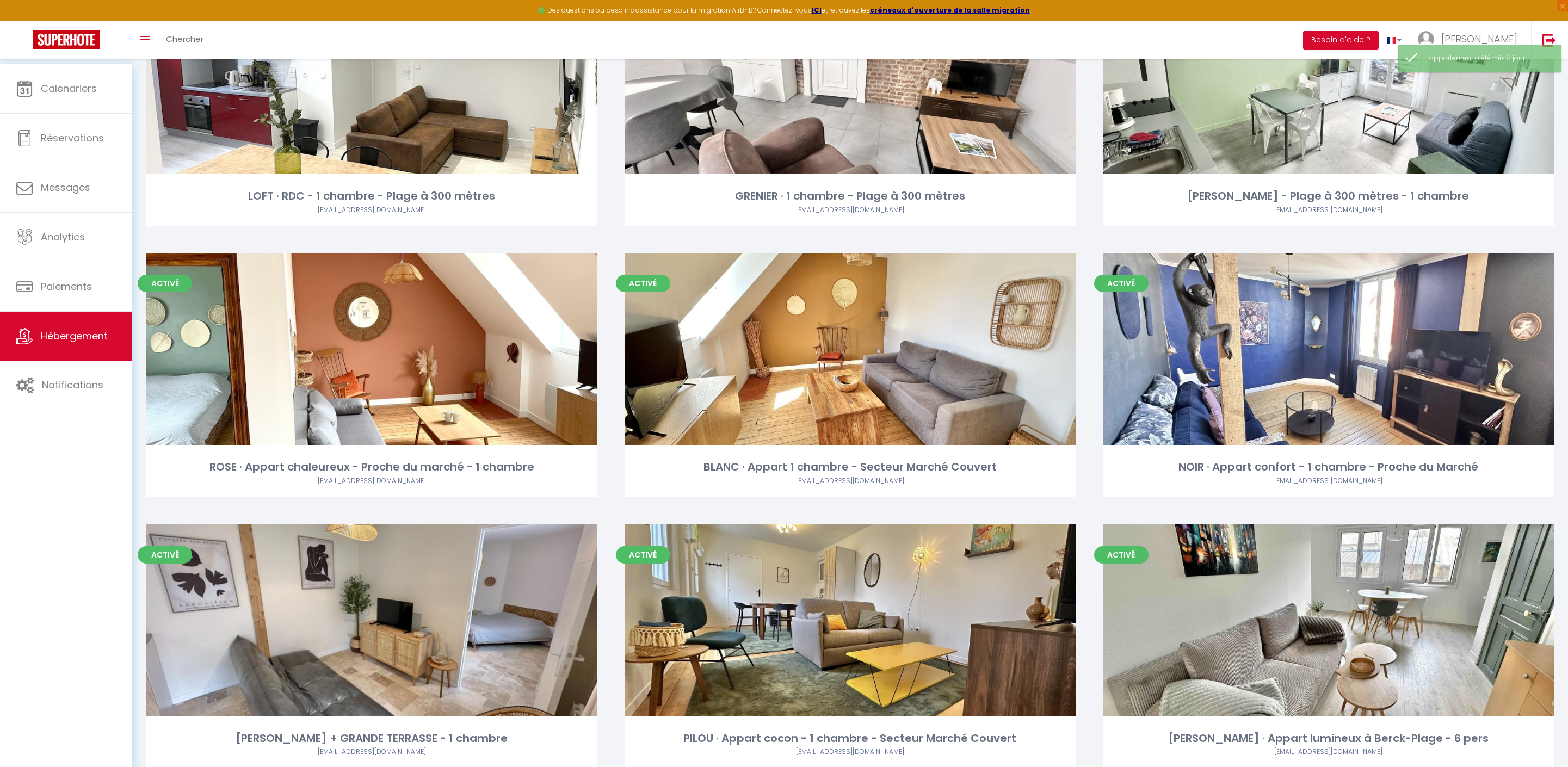
scroll to position [2234, 0]
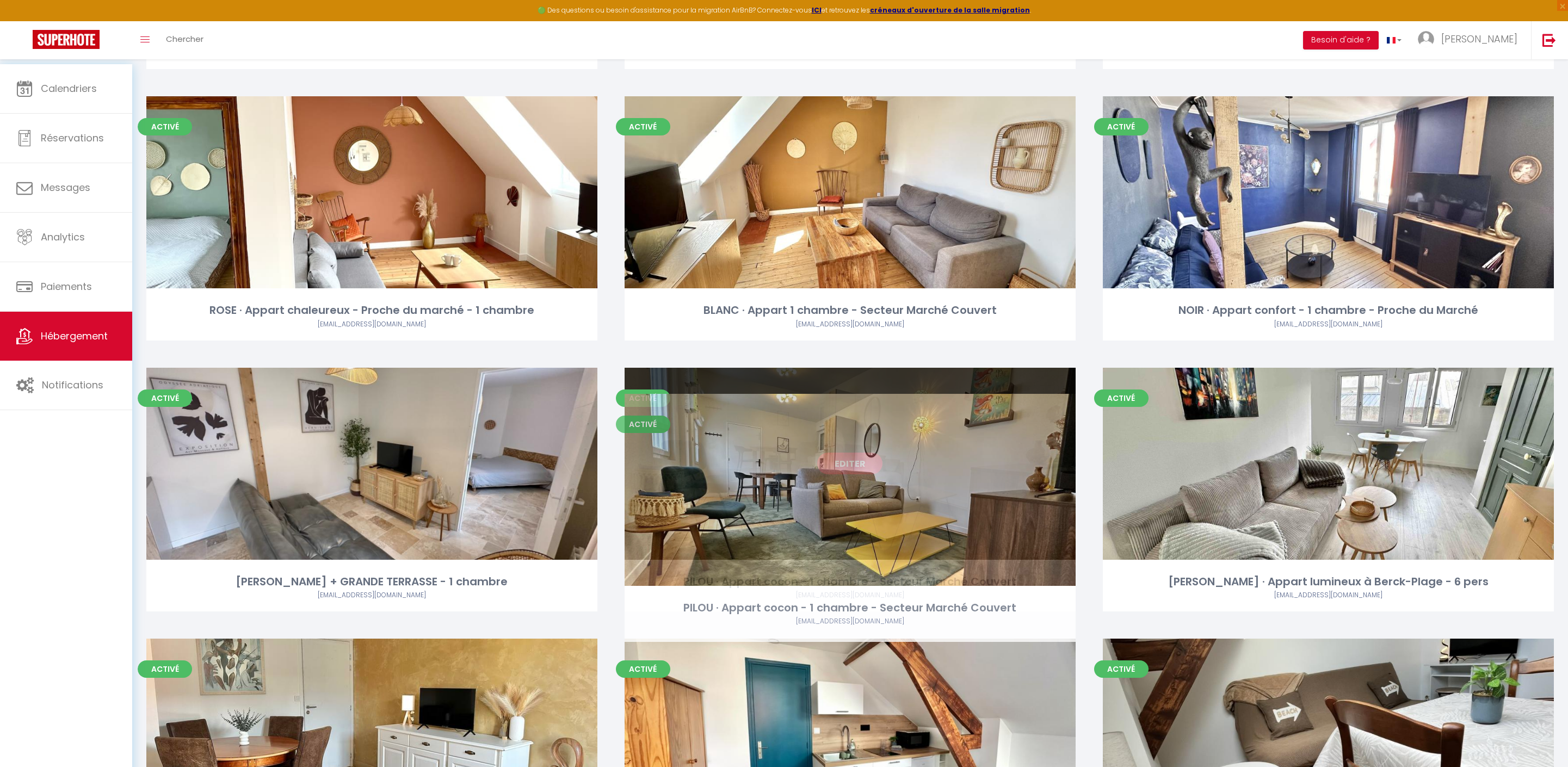
click at [829, 474] on link "Editer" at bounding box center [850, 464] width 65 height 22
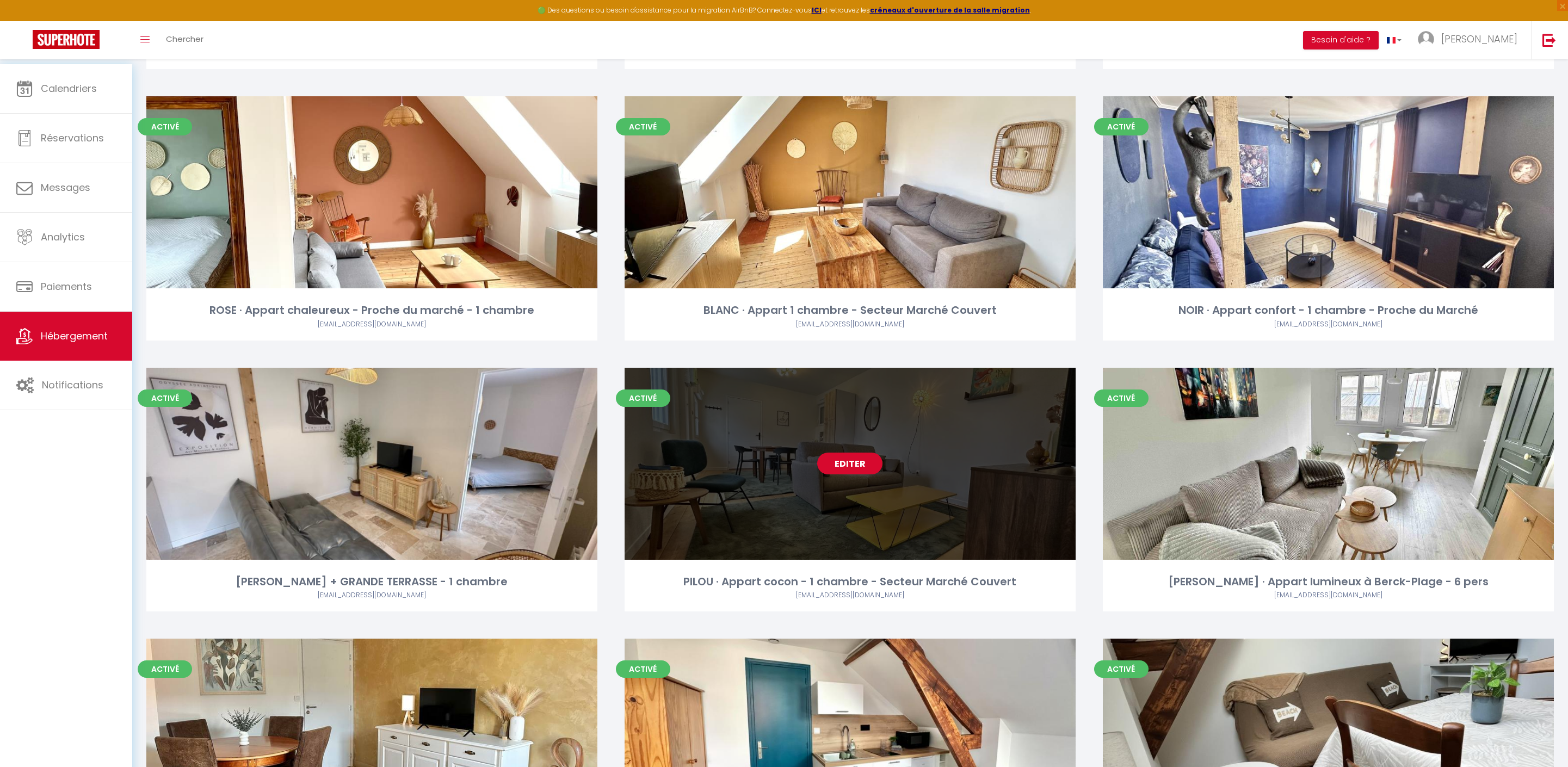
click at [829, 474] on link "Editer" at bounding box center [850, 464] width 65 height 22
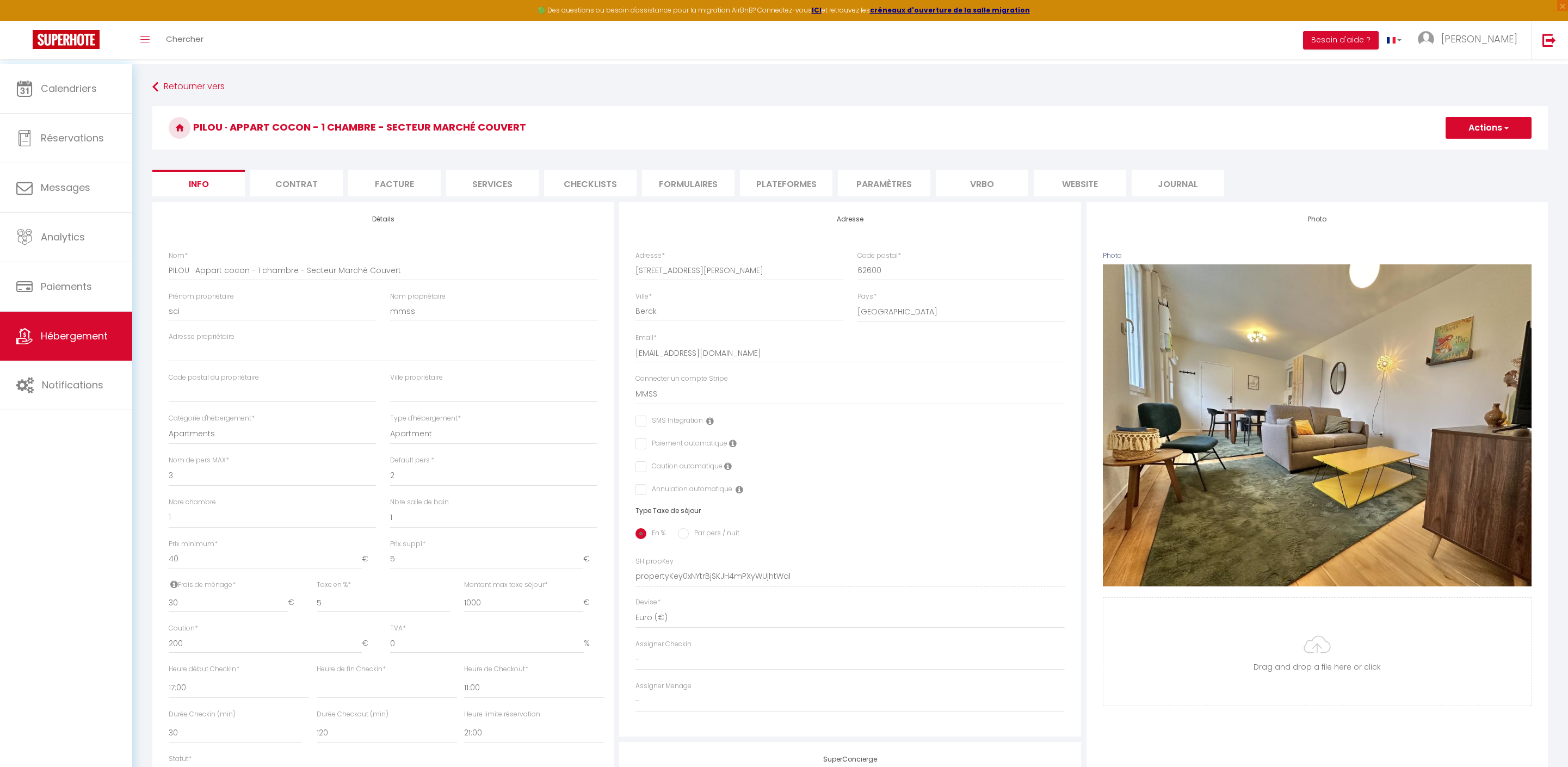
click at [1087, 189] on li "website" at bounding box center [1080, 183] width 93 height 27
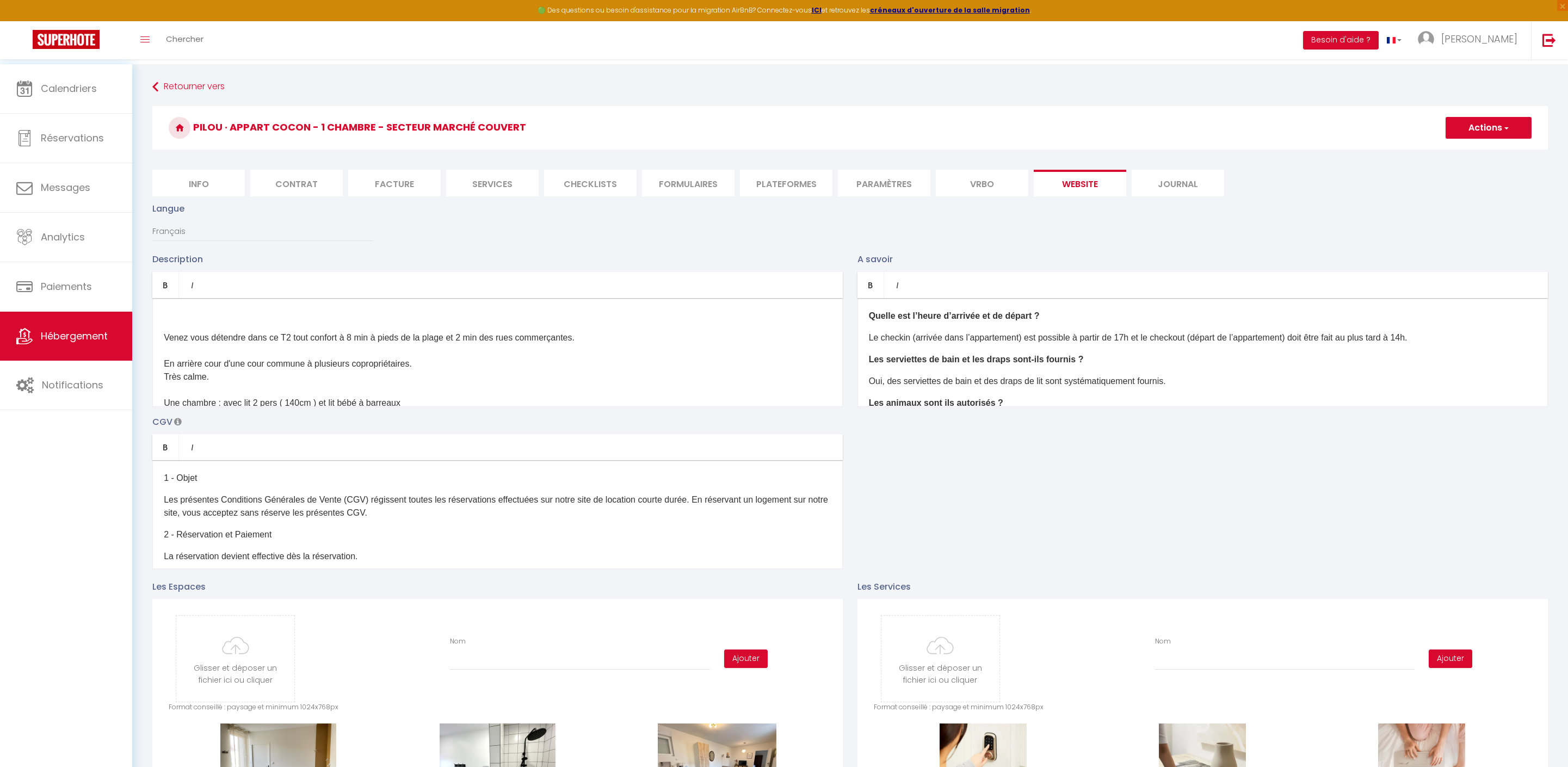
click at [1494, 345] on p "Le checkin (arrivée dans l’appartement) est possible à partir de 17h et le chec…" at bounding box center [1202, 337] width 668 height 13
click at [1232, 361] on div "​ Quelle est l’heure d’arrivée et de départ ? Le checkin (arrivée dans l’appart…" at bounding box center [1203, 352] width 690 height 109
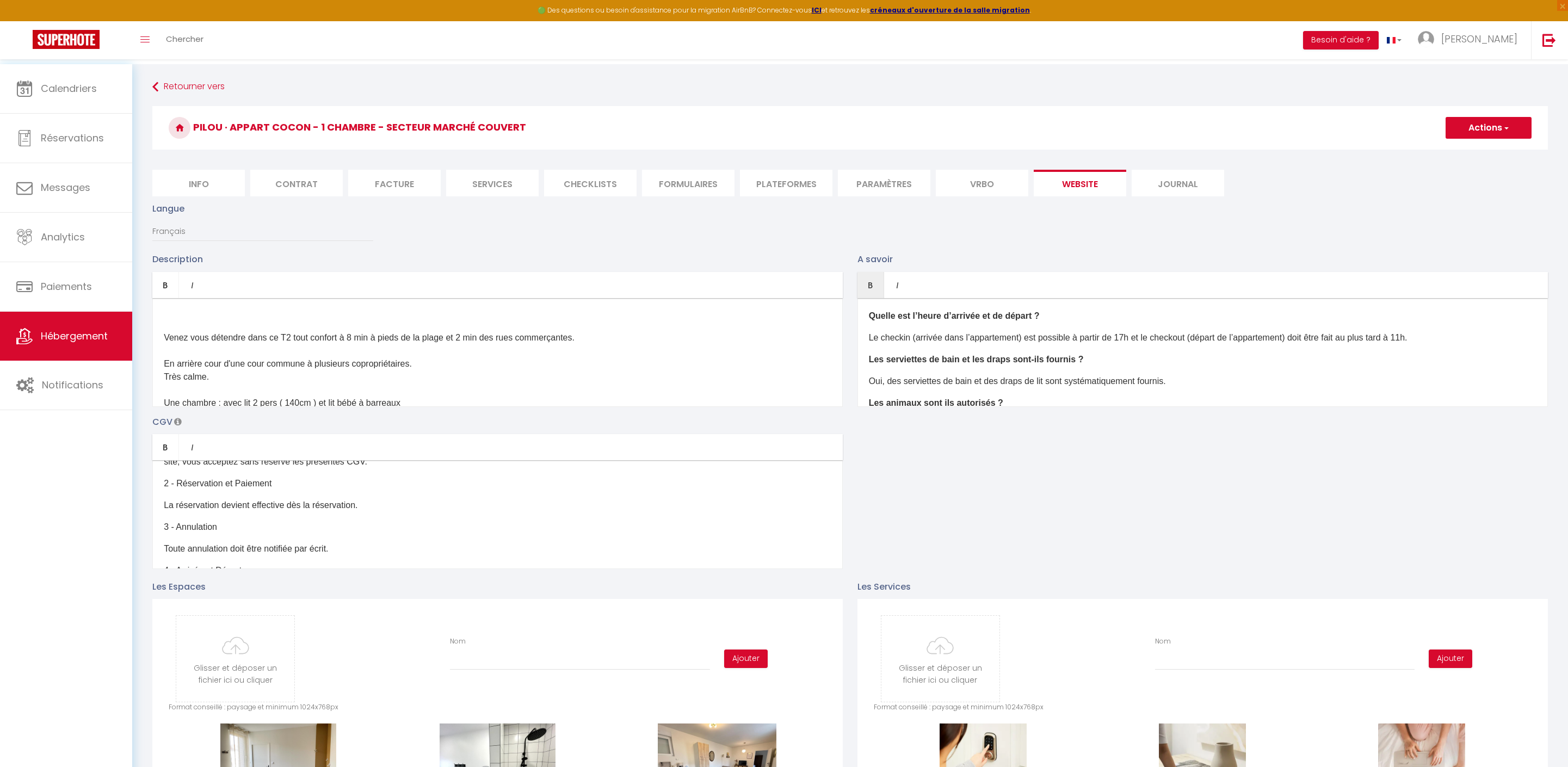
scroll to position [94, 0]
click at [561, 556] on p "Le logement est disponible à partir de 17h le jour de l’arrivée et doit être li…" at bounding box center [497, 550] width 668 height 13
click at [682, 556] on p "Le logement est disponible à partir de 17h le jour de l’arrivée et doit être li…" at bounding box center [497, 550] width 668 height 13
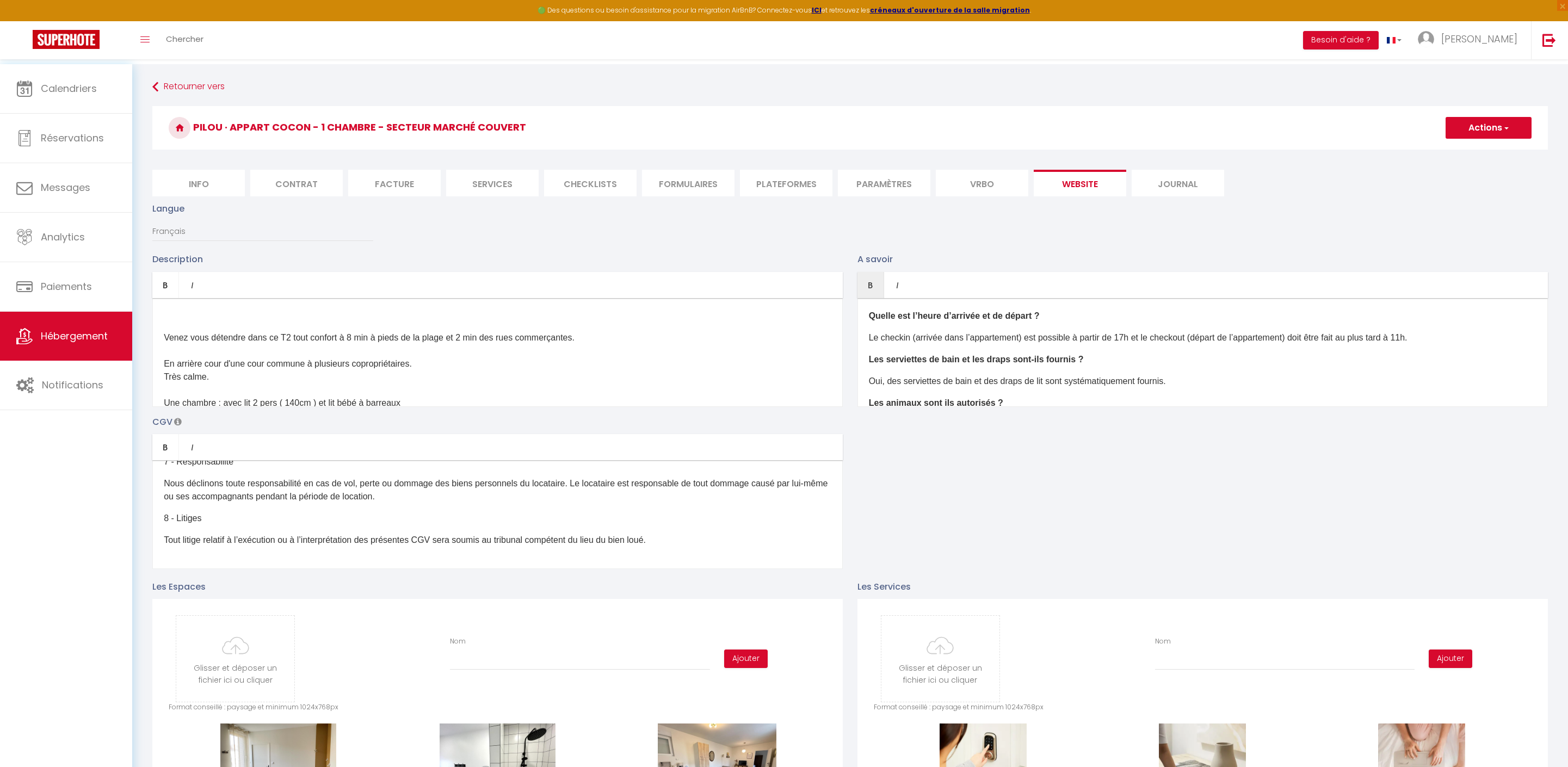
scroll to position [318, 0]
click at [1474, 127] on button "Actions" at bounding box center [1488, 128] width 86 height 22
click at [1459, 156] on input "Enregistrer" at bounding box center [1476, 152] width 40 height 11
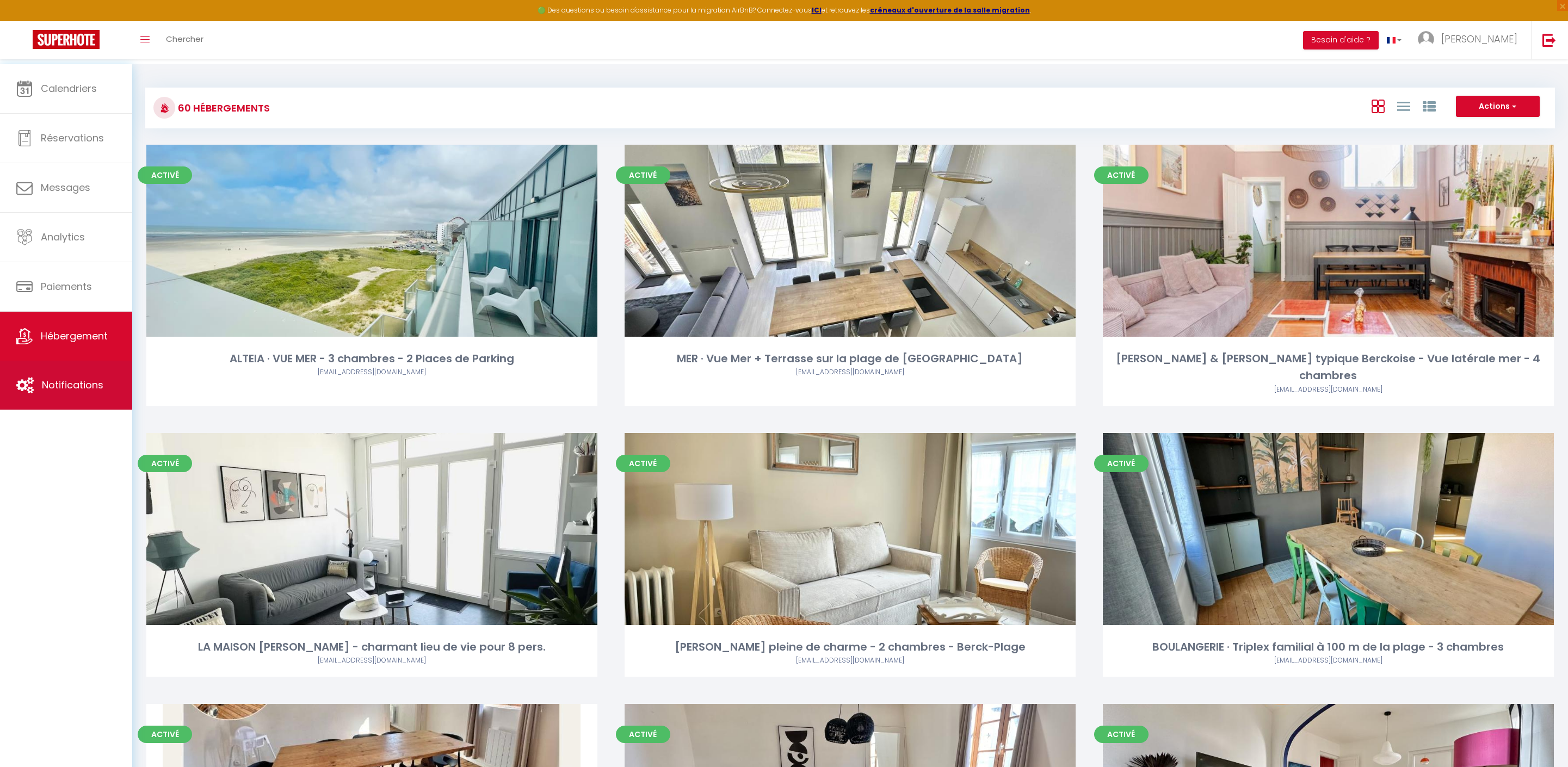
click at [52, 392] on span "Notifications" at bounding box center [72, 385] width 61 height 13
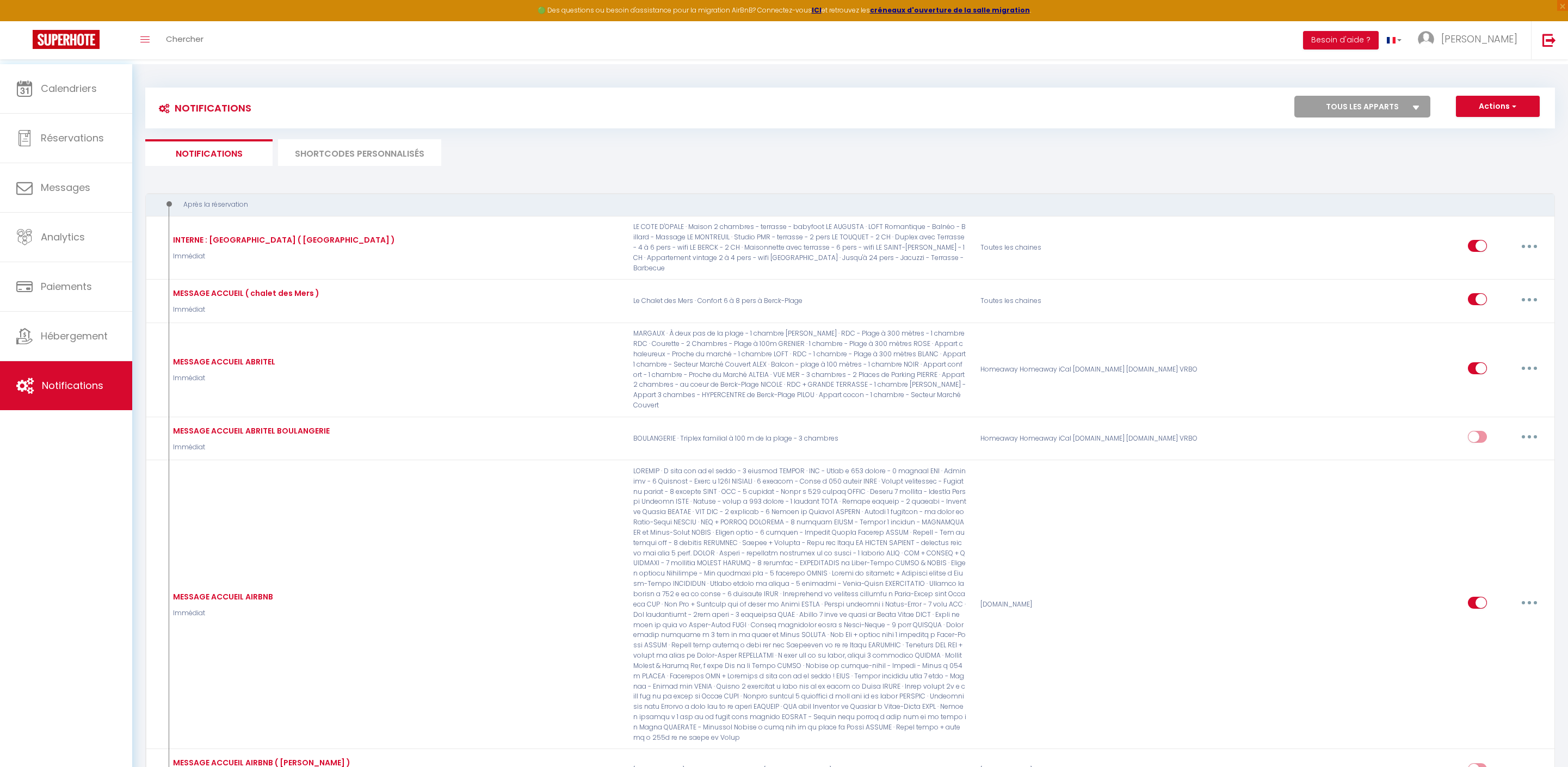
click at [347, 151] on li "SHORTCODES PERSONNALISÉS" at bounding box center [360, 153] width 163 height 27
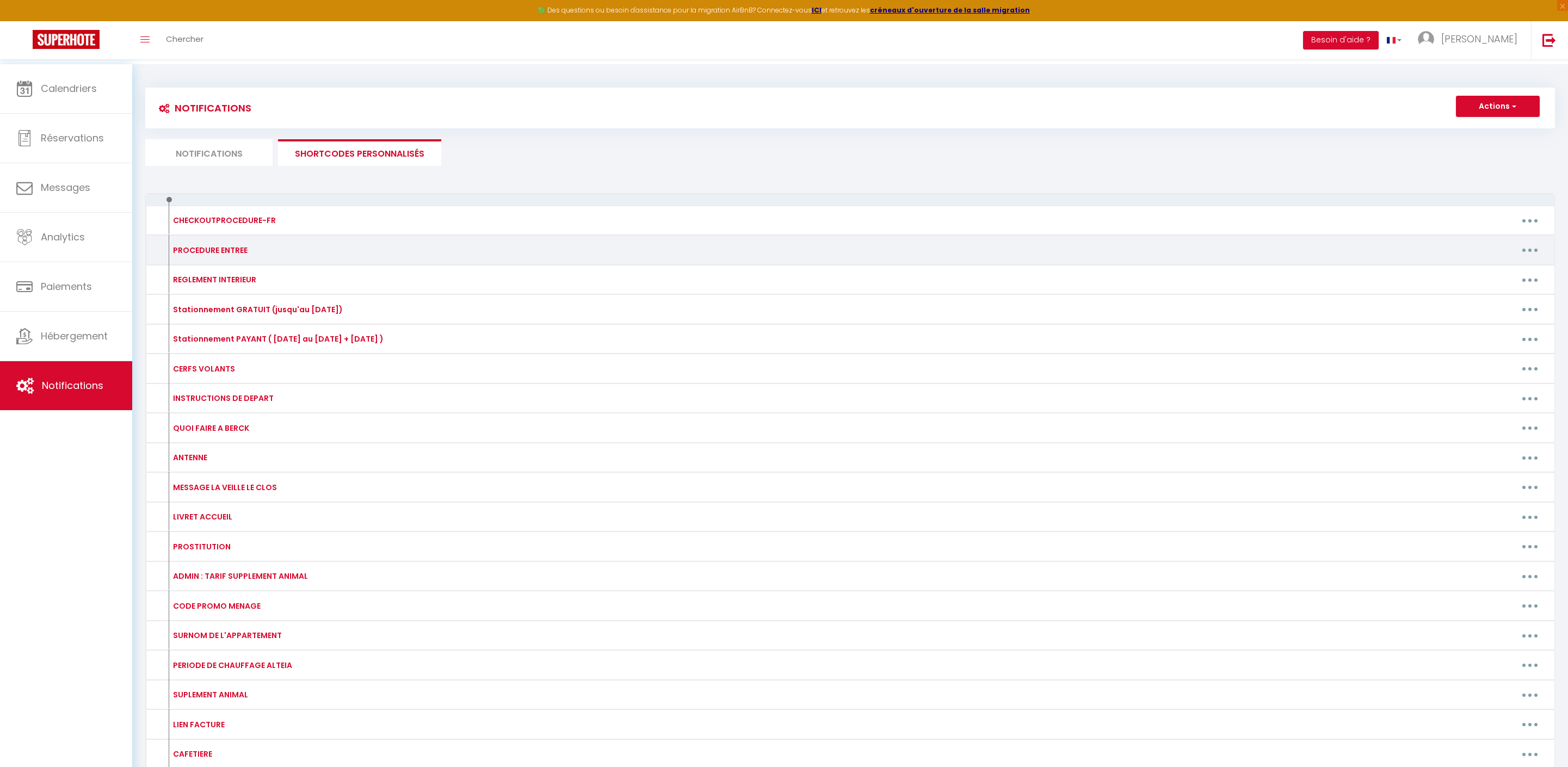
click at [1528, 252] on icon "button" at bounding box center [1530, 250] width 3 height 3
click at [1478, 284] on link "Editer" at bounding box center [1502, 275] width 80 height 18
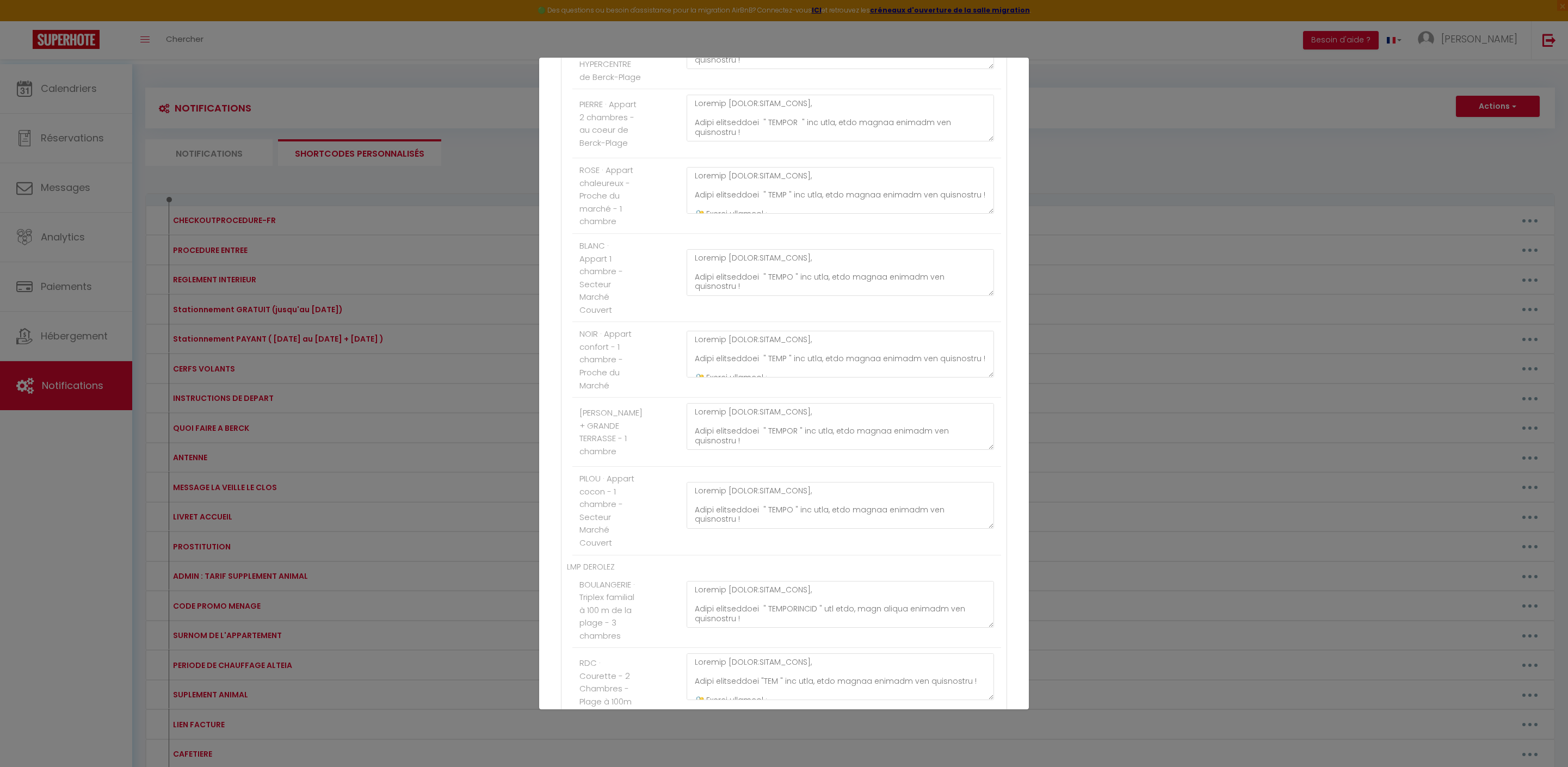
scroll to position [370, 0]
click at [881, 452] on textarea at bounding box center [840, 429] width 307 height 47
click at [830, 373] on textarea at bounding box center [840, 349] width 307 height 47
click at [953, 373] on textarea at bounding box center [840, 349] width 307 height 47
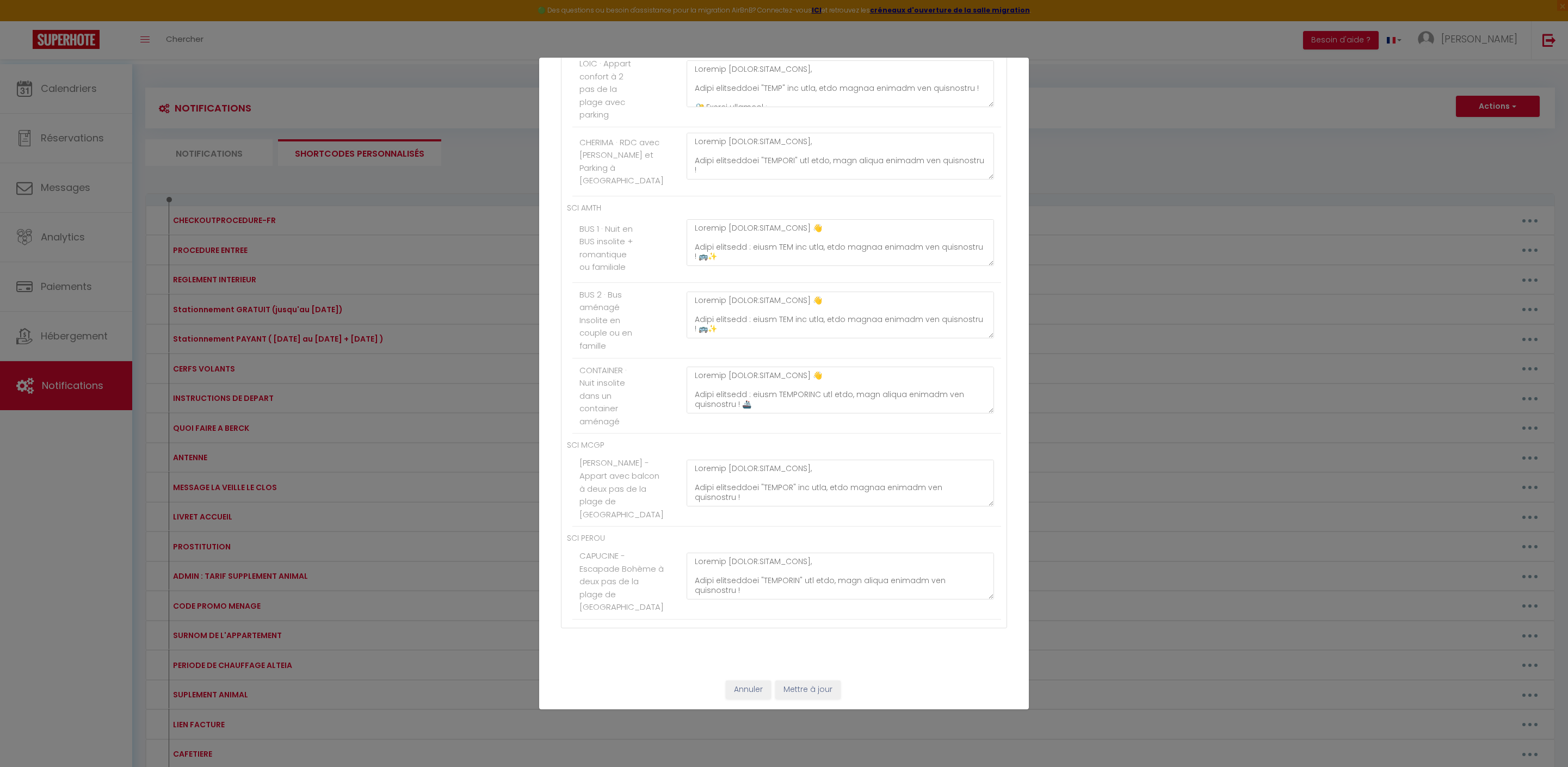
scroll to position [6820, 0]
click at [816, 690] on button "Mettre à jour" at bounding box center [808, 690] width 65 height 18
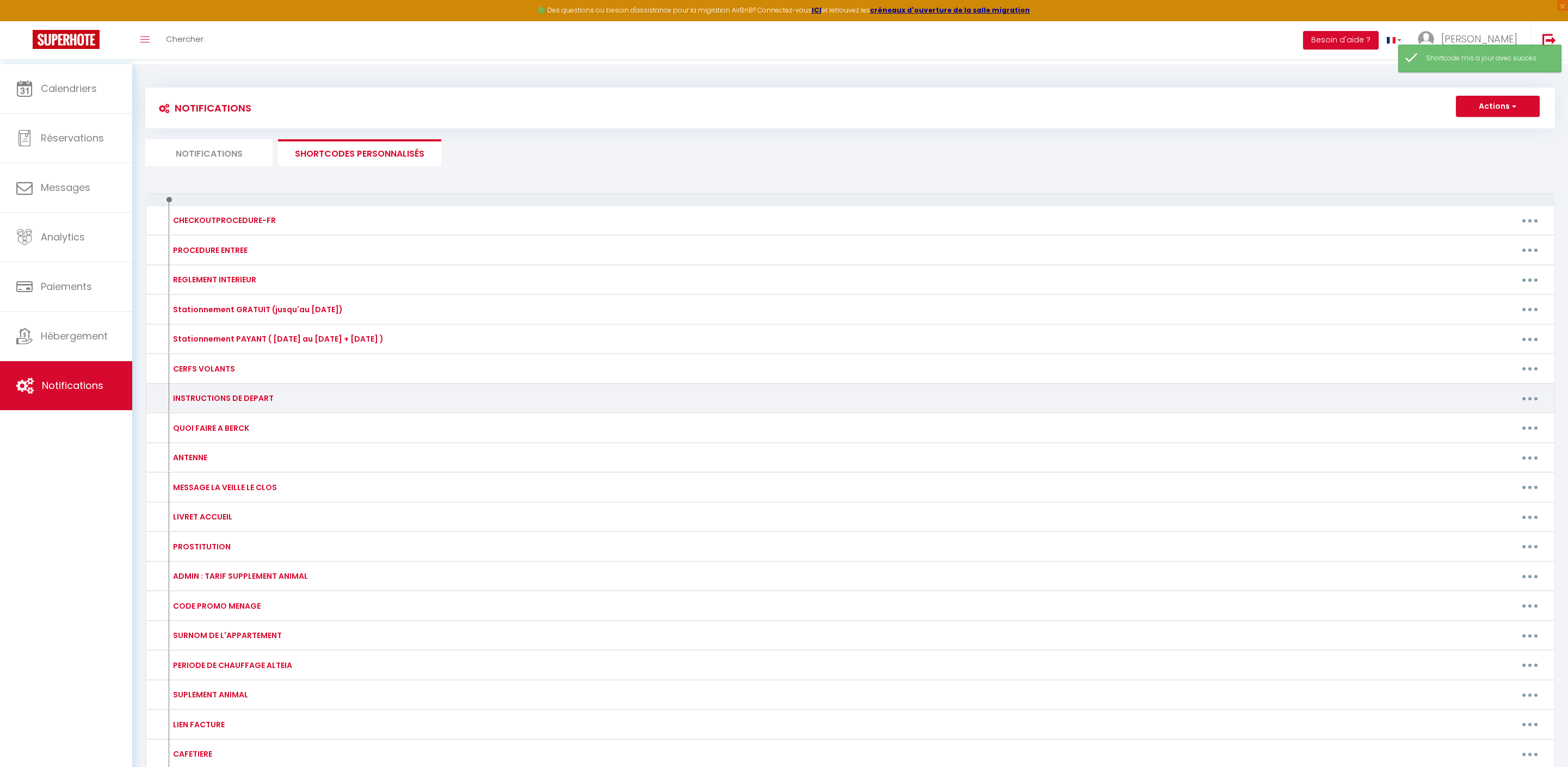
click at [1529, 407] on button "button" at bounding box center [1530, 398] width 30 height 18
click at [1479, 433] on link "Editer" at bounding box center [1502, 423] width 80 height 18
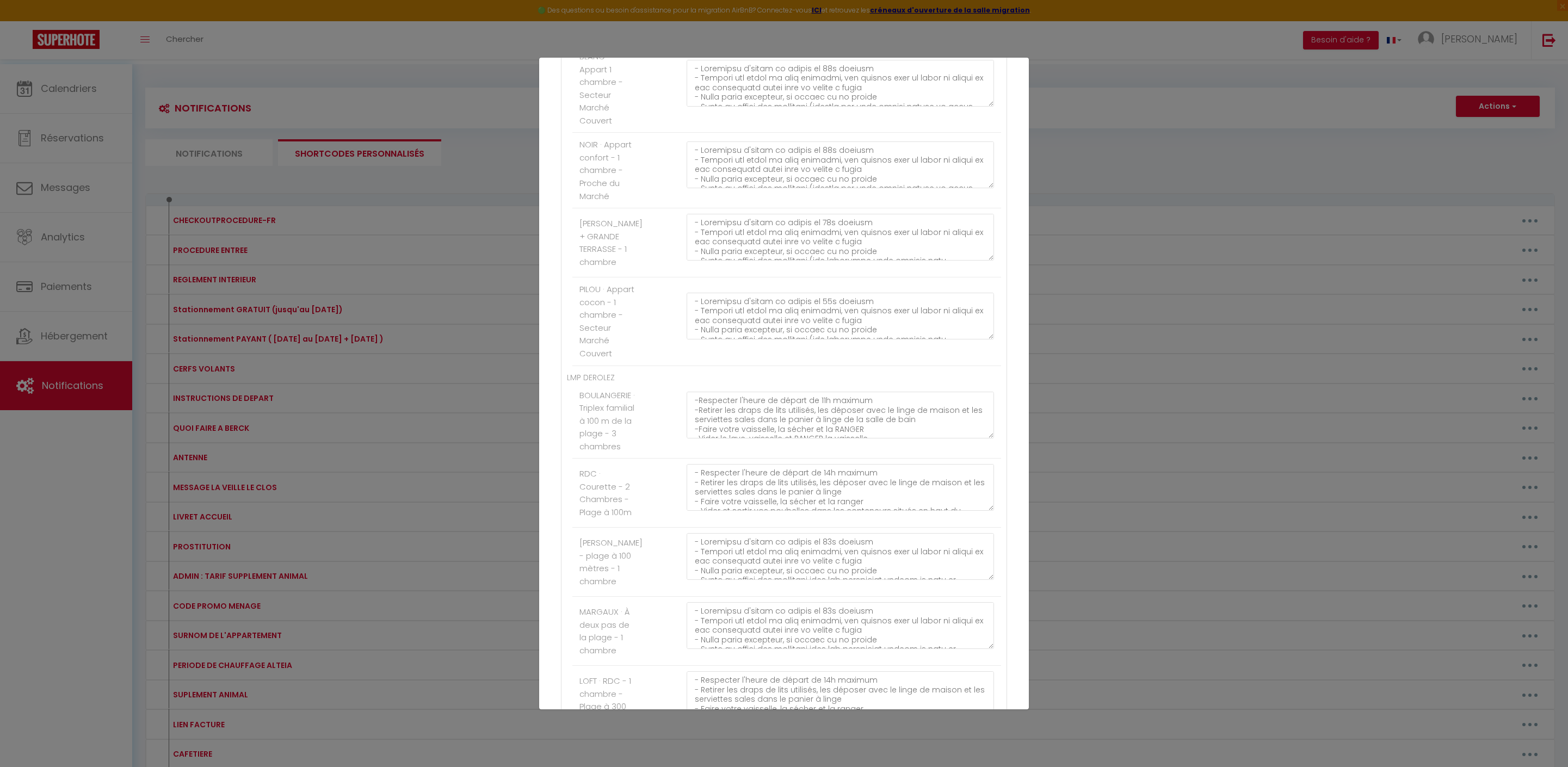
scroll to position [554, 0]
click at [869, 347] on textarea at bounding box center [840, 323] width 307 height 47
click at [973, 347] on textarea at bounding box center [840, 323] width 307 height 47
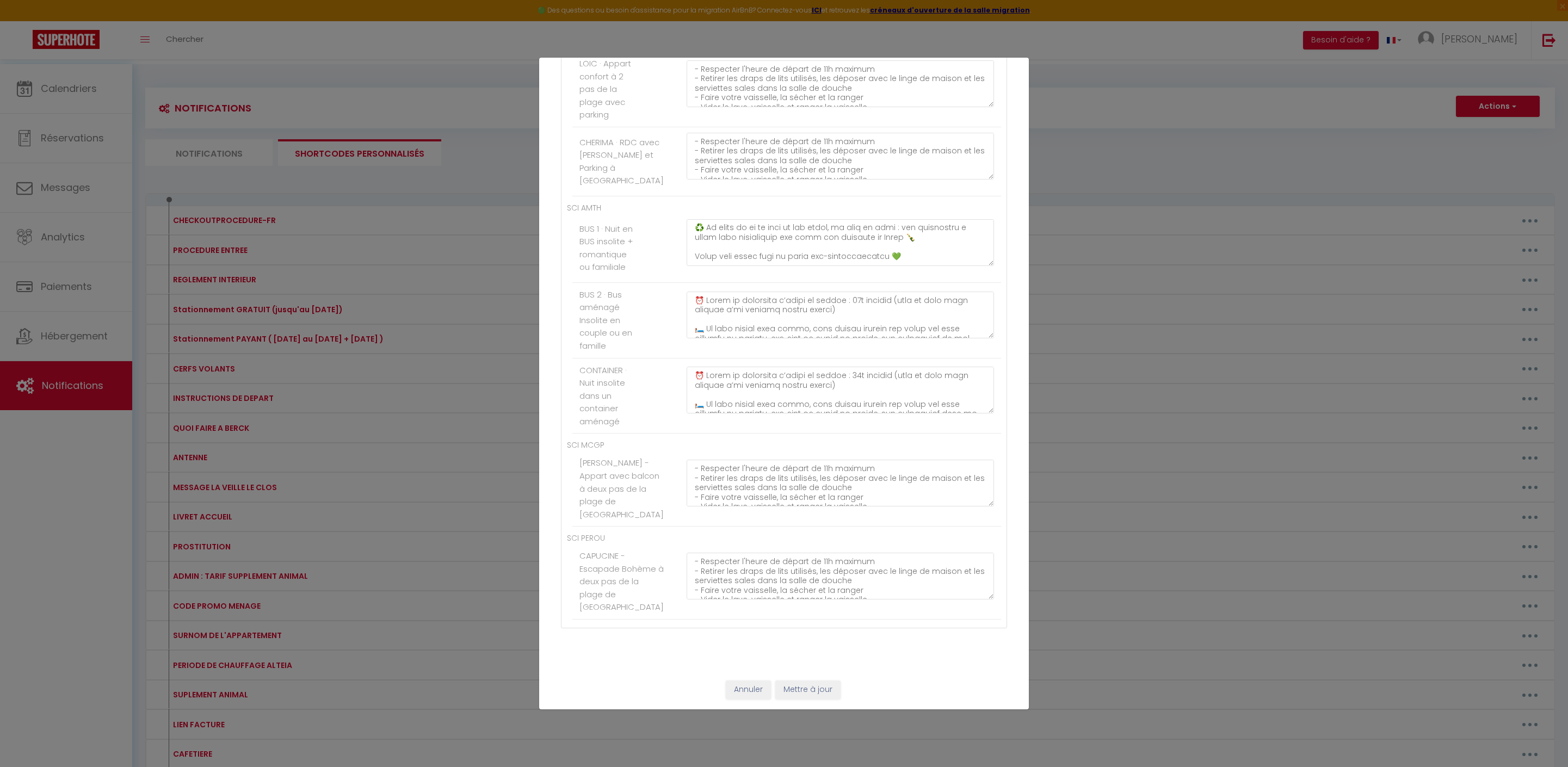
scroll to position [6820, 0]
click at [811, 687] on button "Mettre à jour" at bounding box center [808, 690] width 65 height 18
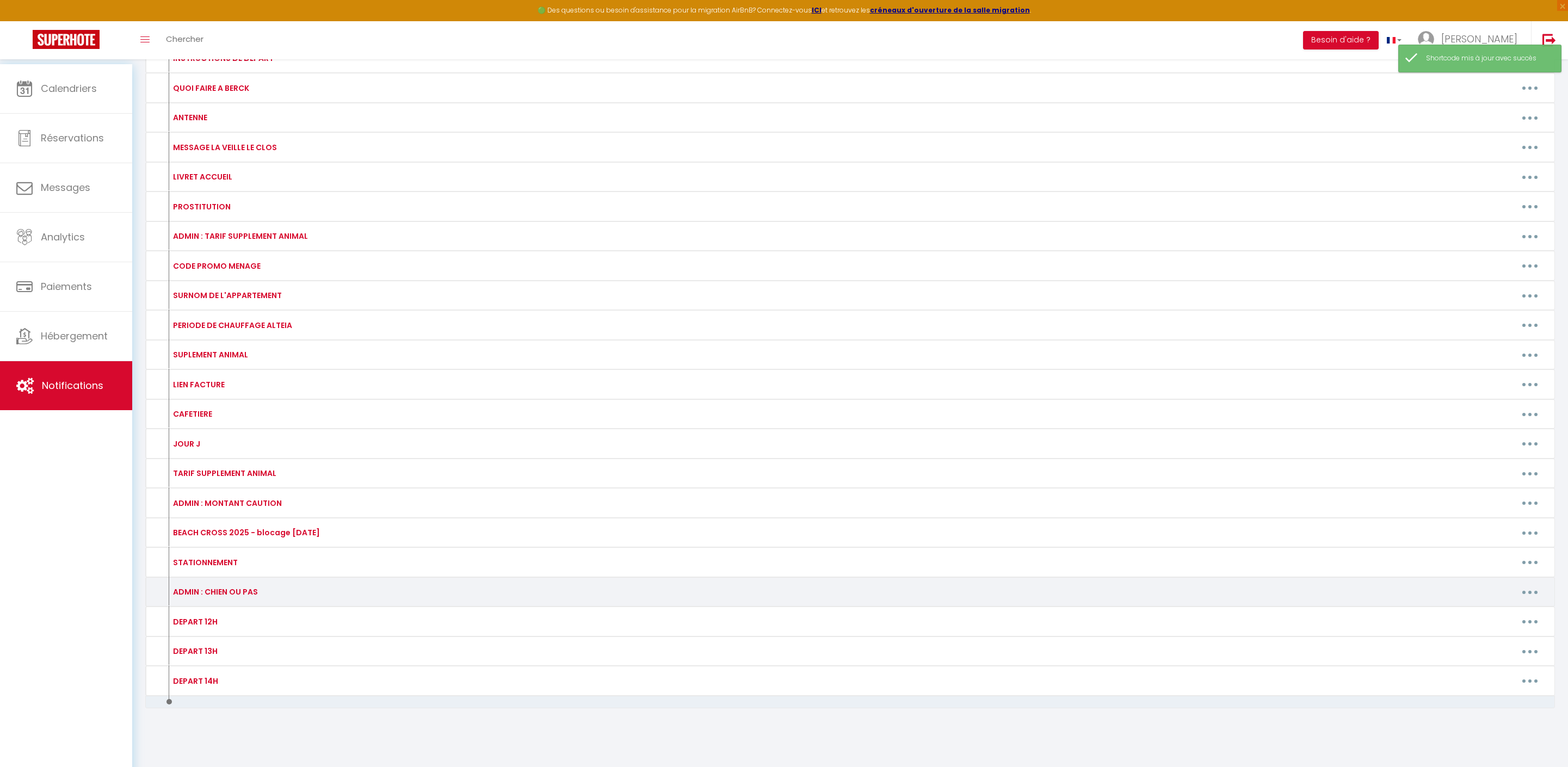
scroll to position [608, 0]
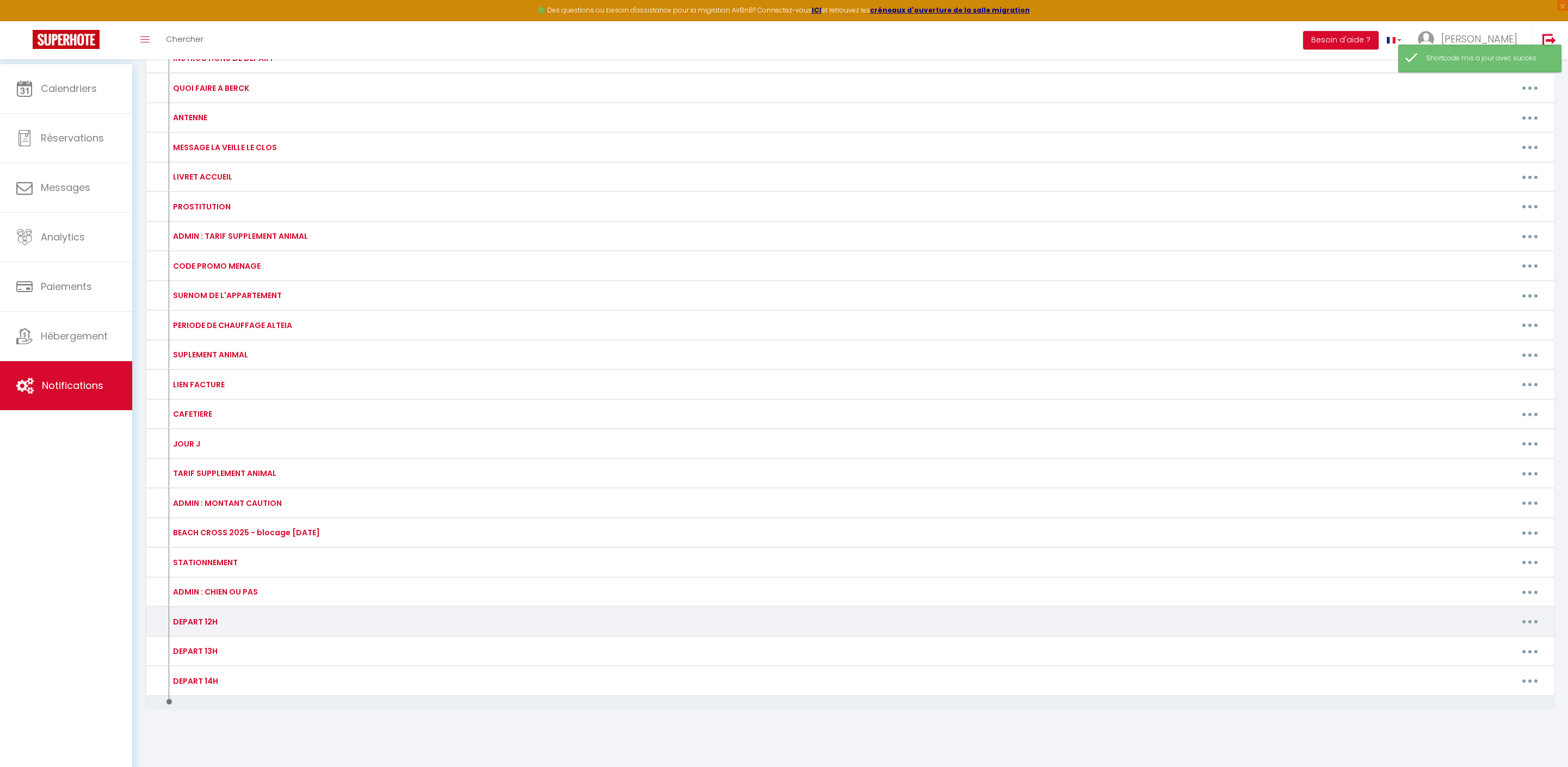
click at [1529, 613] on button "button" at bounding box center [1530, 622] width 30 height 18
click at [1481, 637] on link "Editer" at bounding box center [1502, 646] width 80 height 18
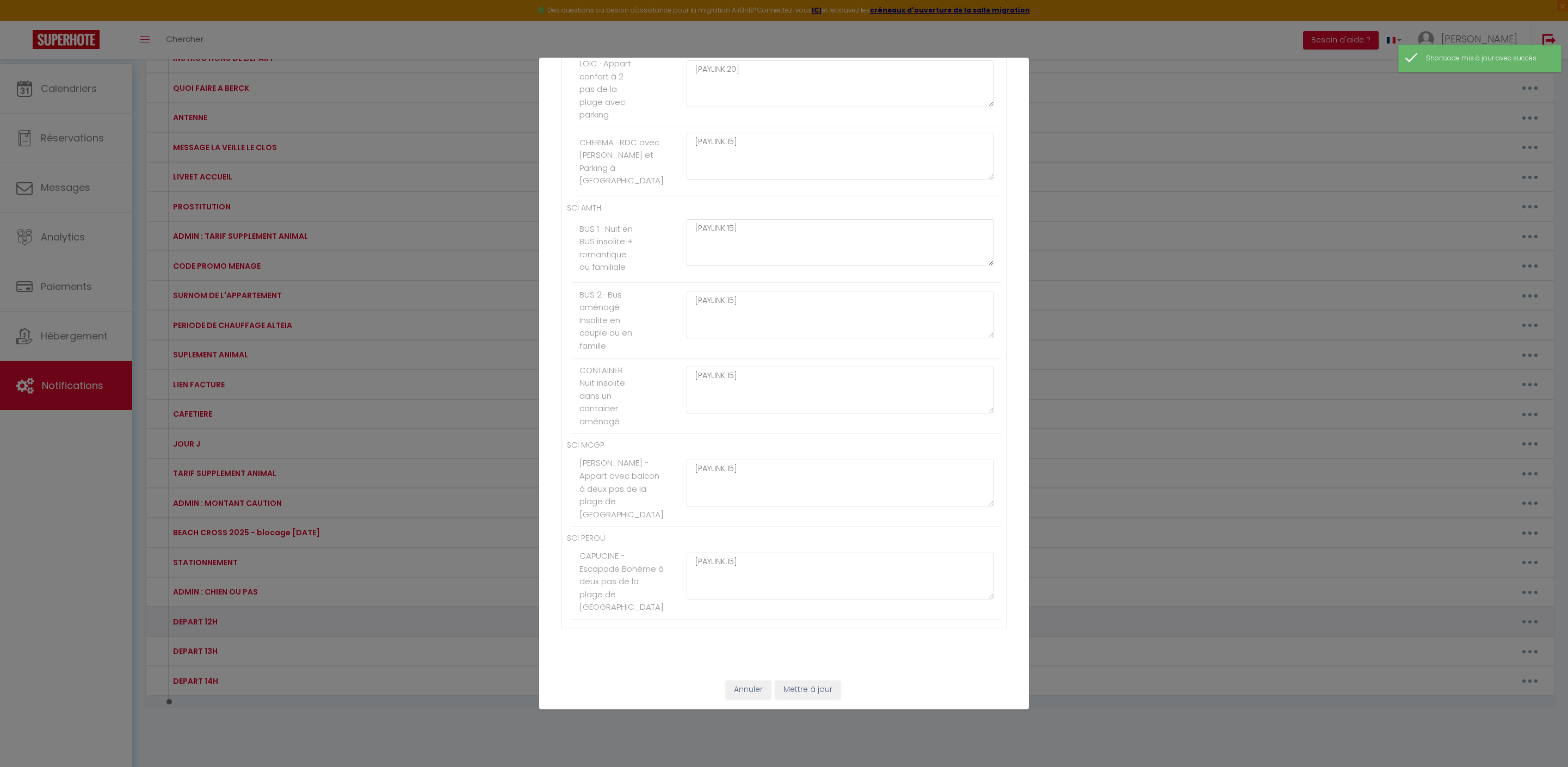
scroll to position [0, 0]
drag, startPoint x: 811, startPoint y: 521, endPoint x: 669, endPoint y: 507, distance: 142.7
click at [669, 544] on li "CAPUCINE - Escapade Bohème à deux pas de la plage de Berck [PAYLINK:15]" at bounding box center [786, 582] width 429 height 75
click at [738, 232] on textarea at bounding box center [840, 208] width 307 height 47
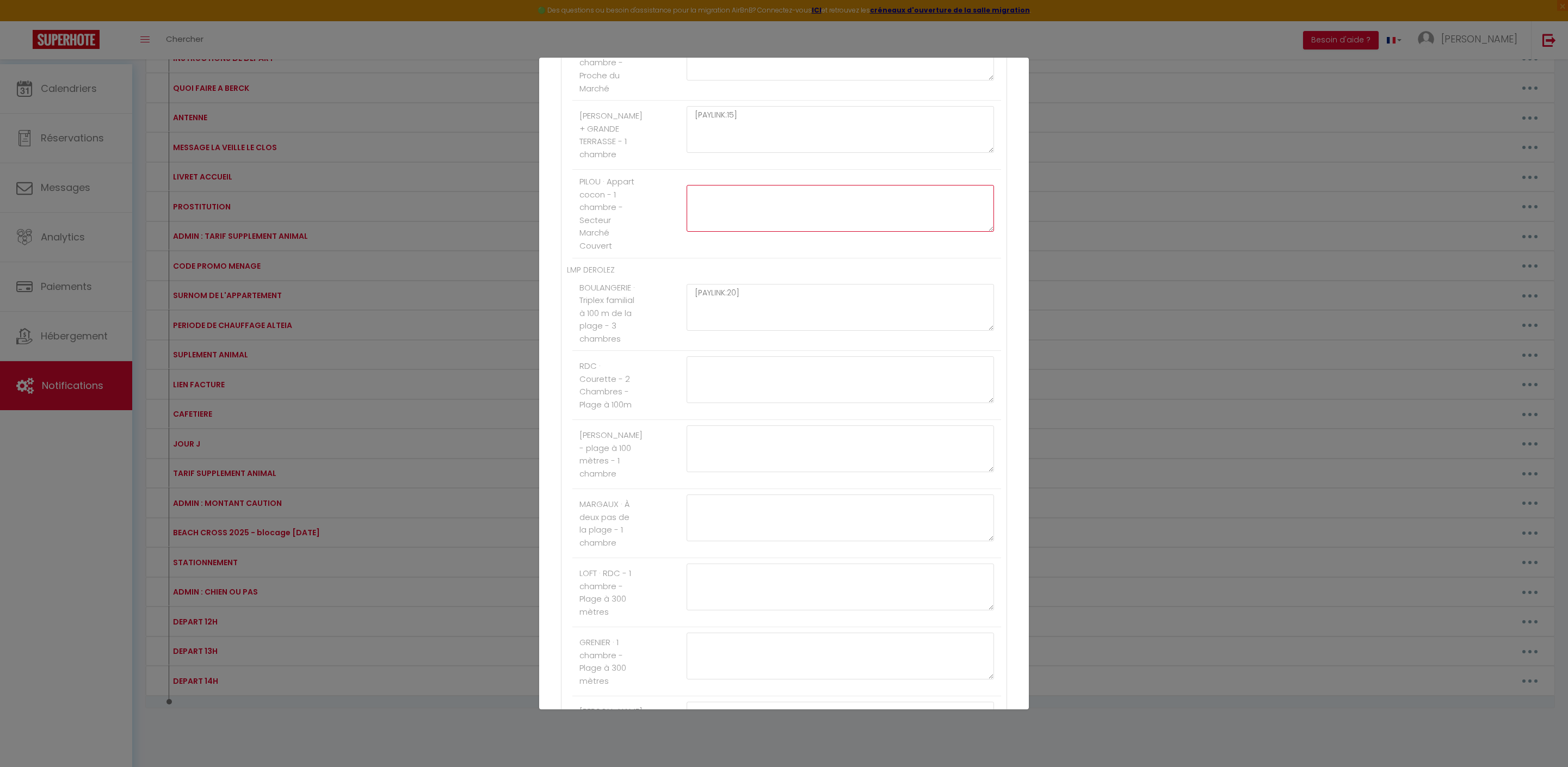
paste textarea "[PAYLINK:15]"
click at [818, 681] on button "Mettre à jour" at bounding box center [808, 690] width 65 height 18
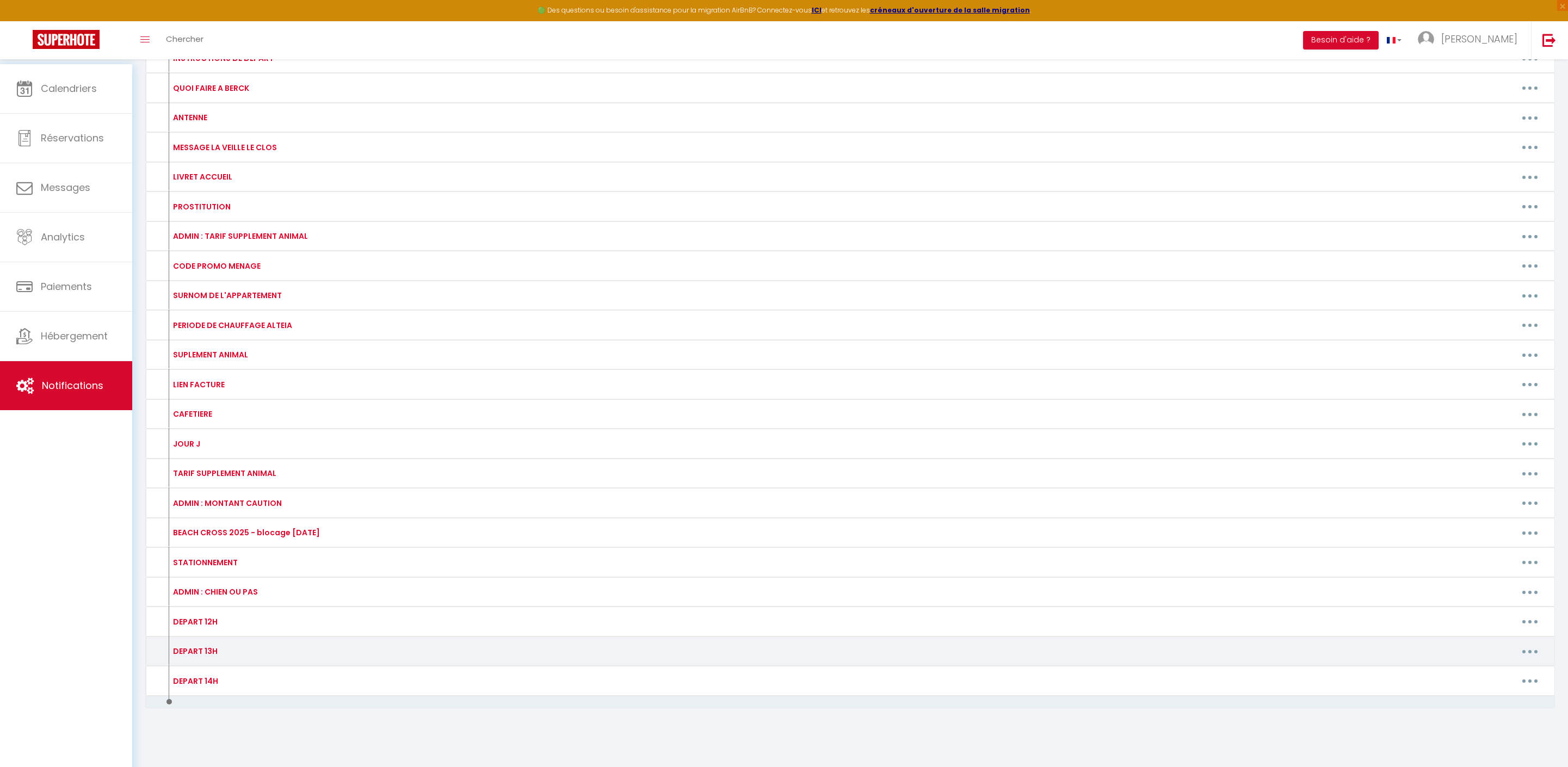
click at [1527, 637] on div "DEPART 13H Editer Supprimer" at bounding box center [850, 651] width 1410 height 30
click at [1524, 643] on button "button" at bounding box center [1530, 651] width 30 height 18
click at [1474, 667] on link "Editer" at bounding box center [1502, 676] width 80 height 18
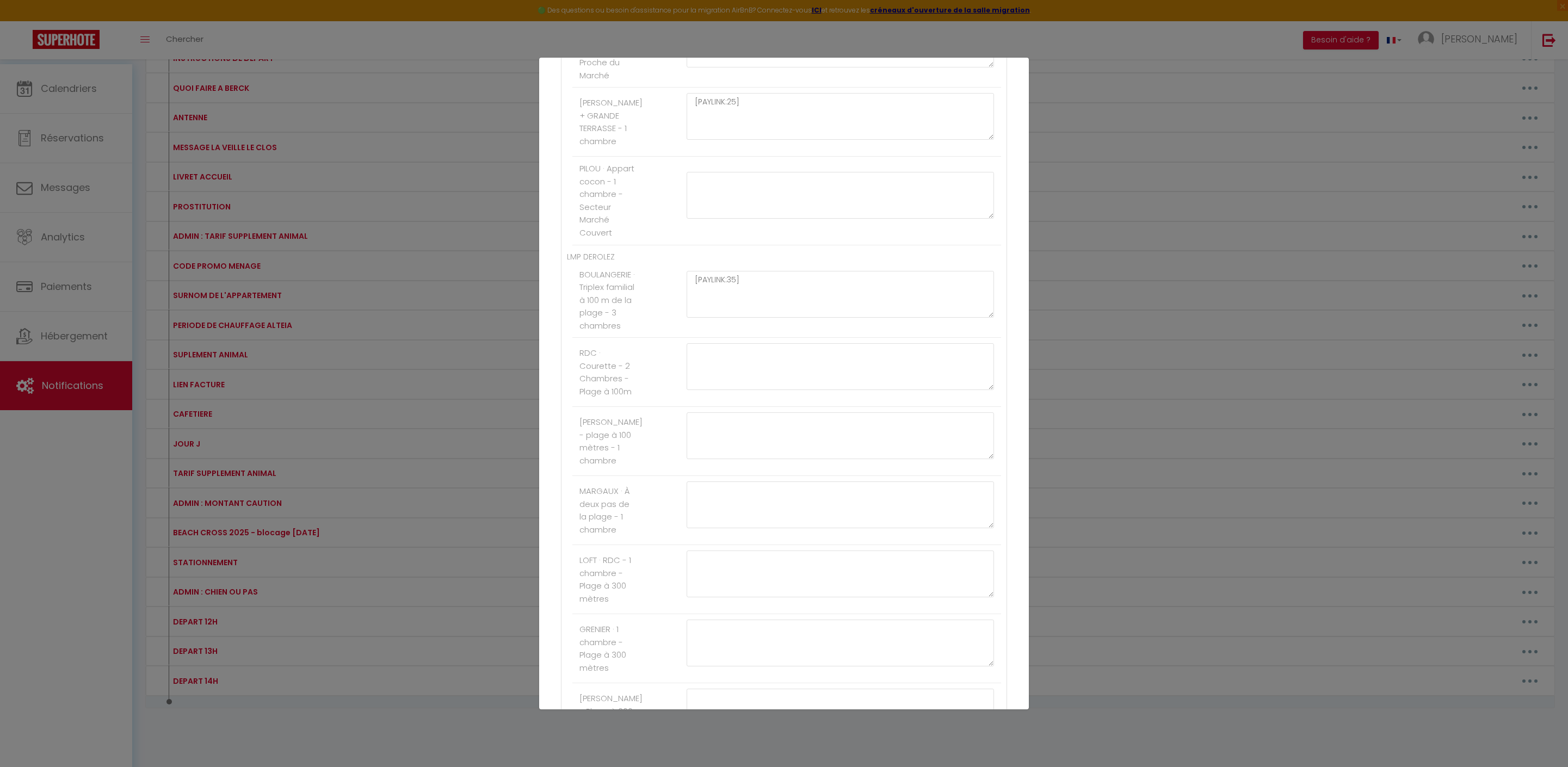
scroll to position [705, 0]
click at [731, 196] on textarea at bounding box center [840, 172] width 307 height 47
paste textarea "[PAYLINK:15]"
click at [743, 196] on textarea "[PAYLINK:15]" at bounding box center [840, 172] width 307 height 47
click at [964, 315] on li "BOULANGERIE · Triplex familial à 100 m de la plage - 3 chambres [PAYLINK:35]" at bounding box center [786, 278] width 429 height 75
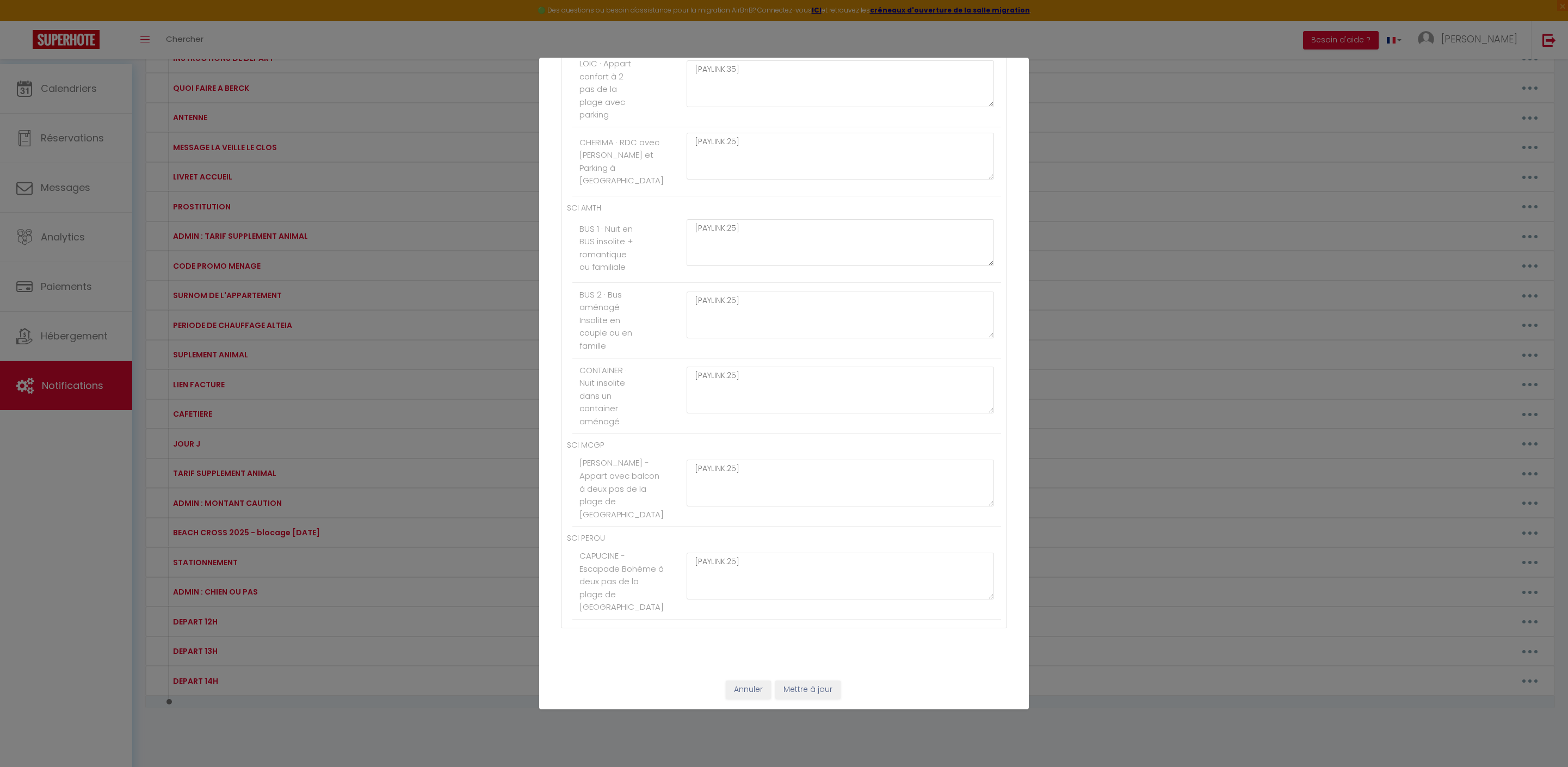
scroll to position [6820, 0]
click at [841, 684] on button "Mettre à jour" at bounding box center [808, 690] width 65 height 18
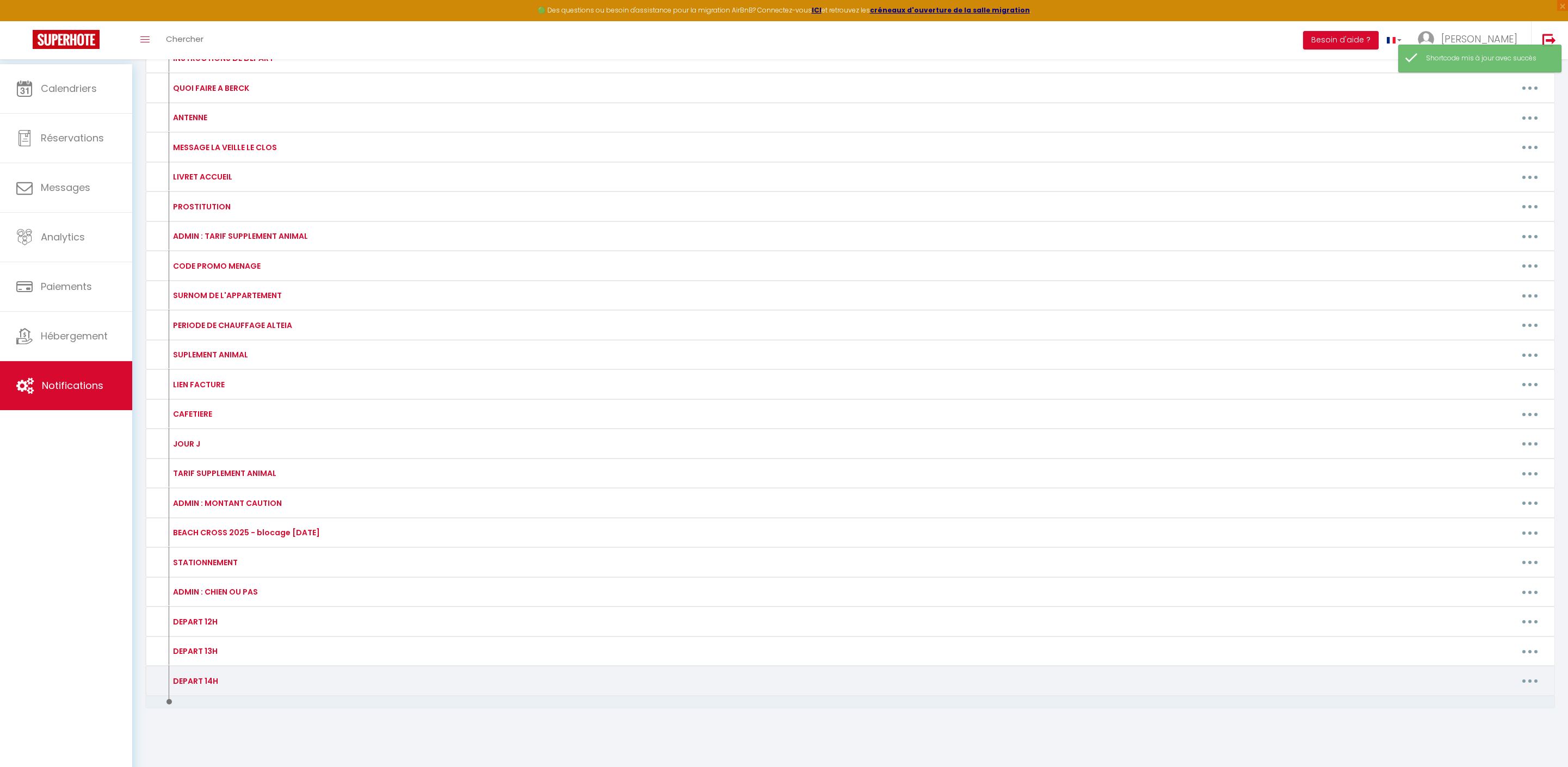
click at [1528, 679] on icon "button" at bounding box center [1530, 681] width 3 height 3
click at [1473, 704] on link "Editer" at bounding box center [1502, 706] width 80 height 18
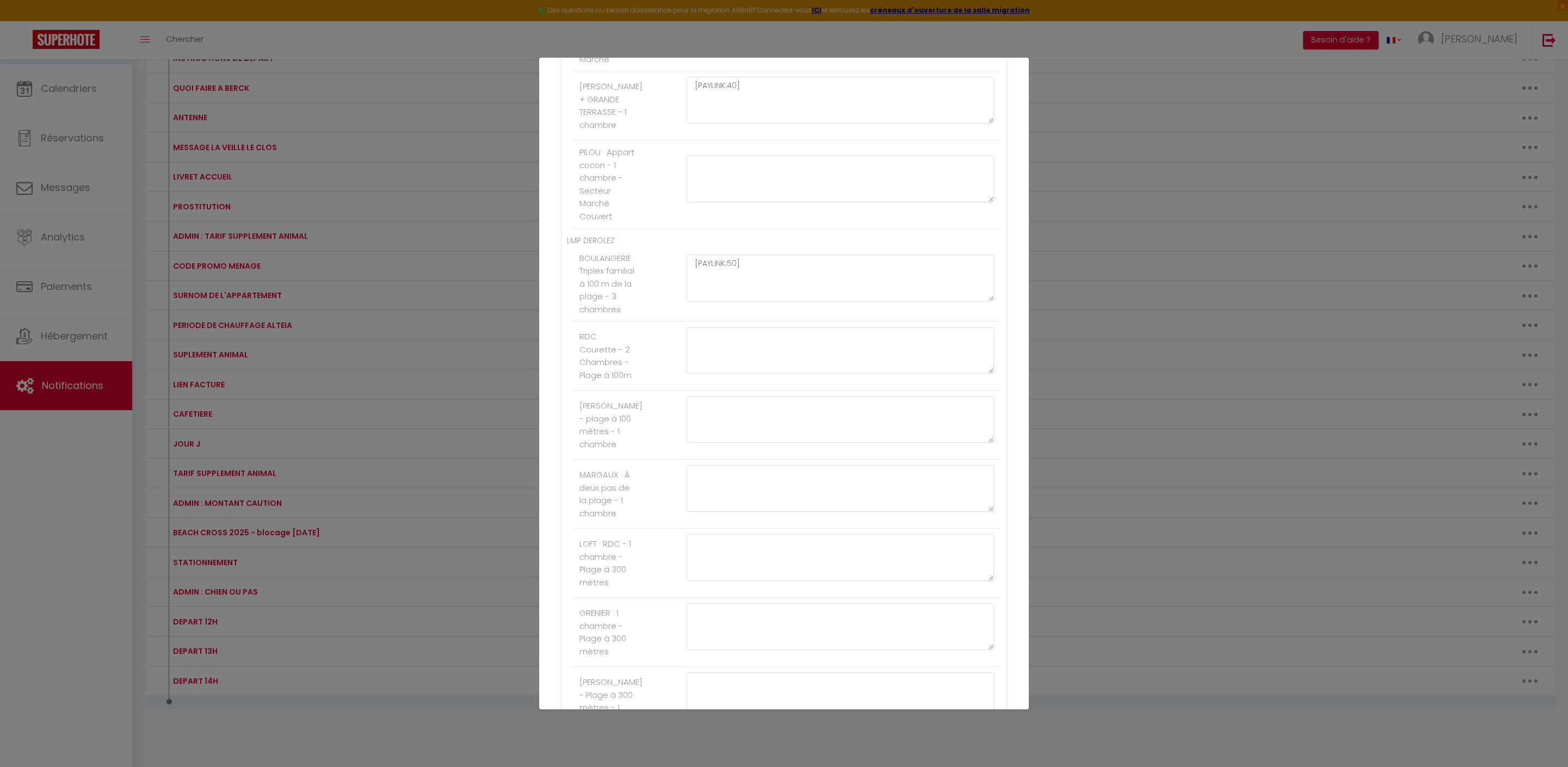
scroll to position [707, 0]
click at [761, 194] on textarea at bounding box center [840, 170] width 307 height 47
paste textarea "[PAYLINK:15]"
click at [746, 194] on textarea "[PAYLINK:15]" at bounding box center [840, 170] width 307 height 47
click at [744, 194] on textarea "[PAYLINK:15]" at bounding box center [840, 170] width 307 height 47
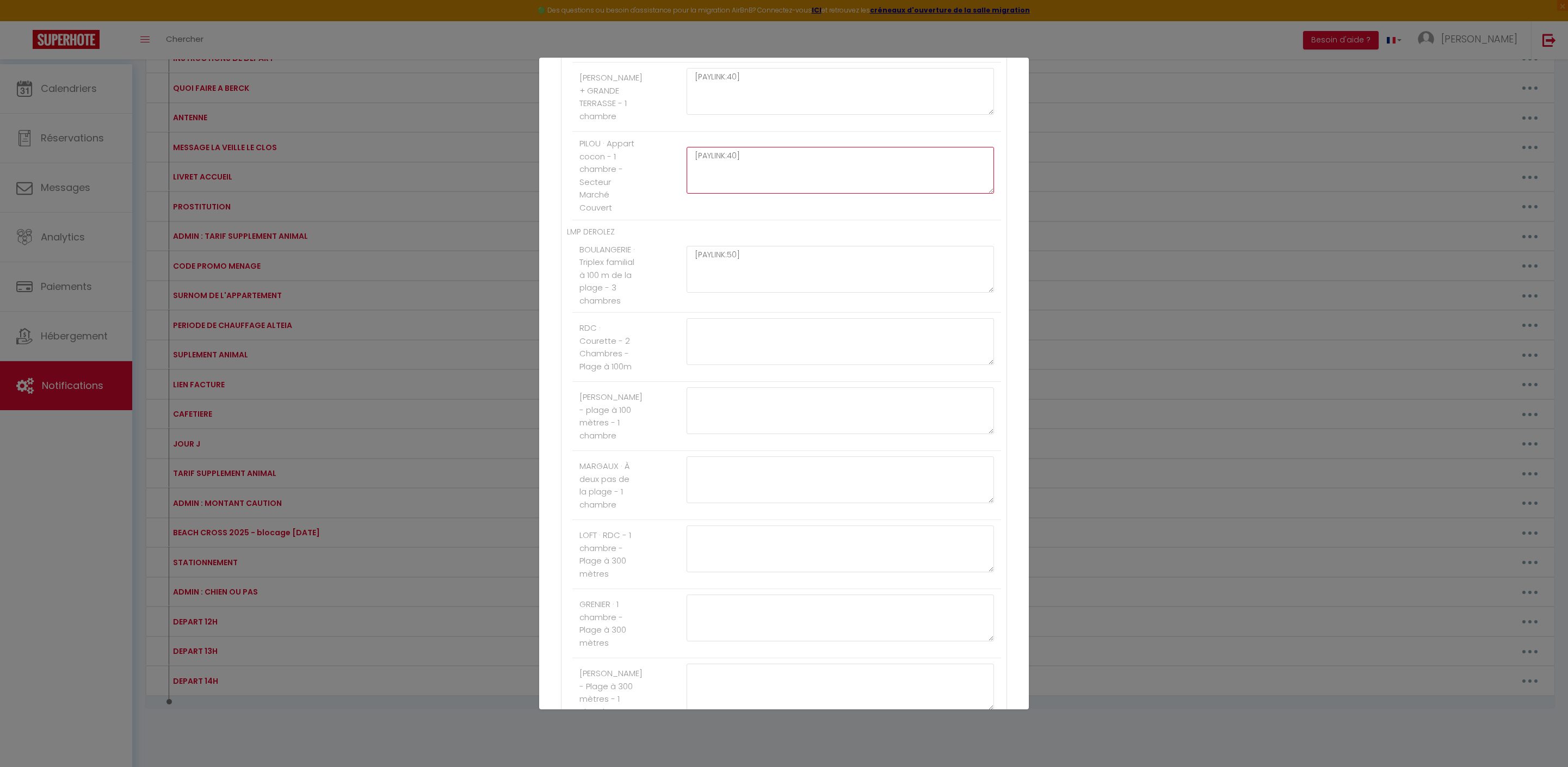
click at [923, 194] on textarea "[PAYLINK:40]" at bounding box center [840, 170] width 307 height 47
click at [808, 687] on button "Mettre à jour" at bounding box center [808, 690] width 65 height 18
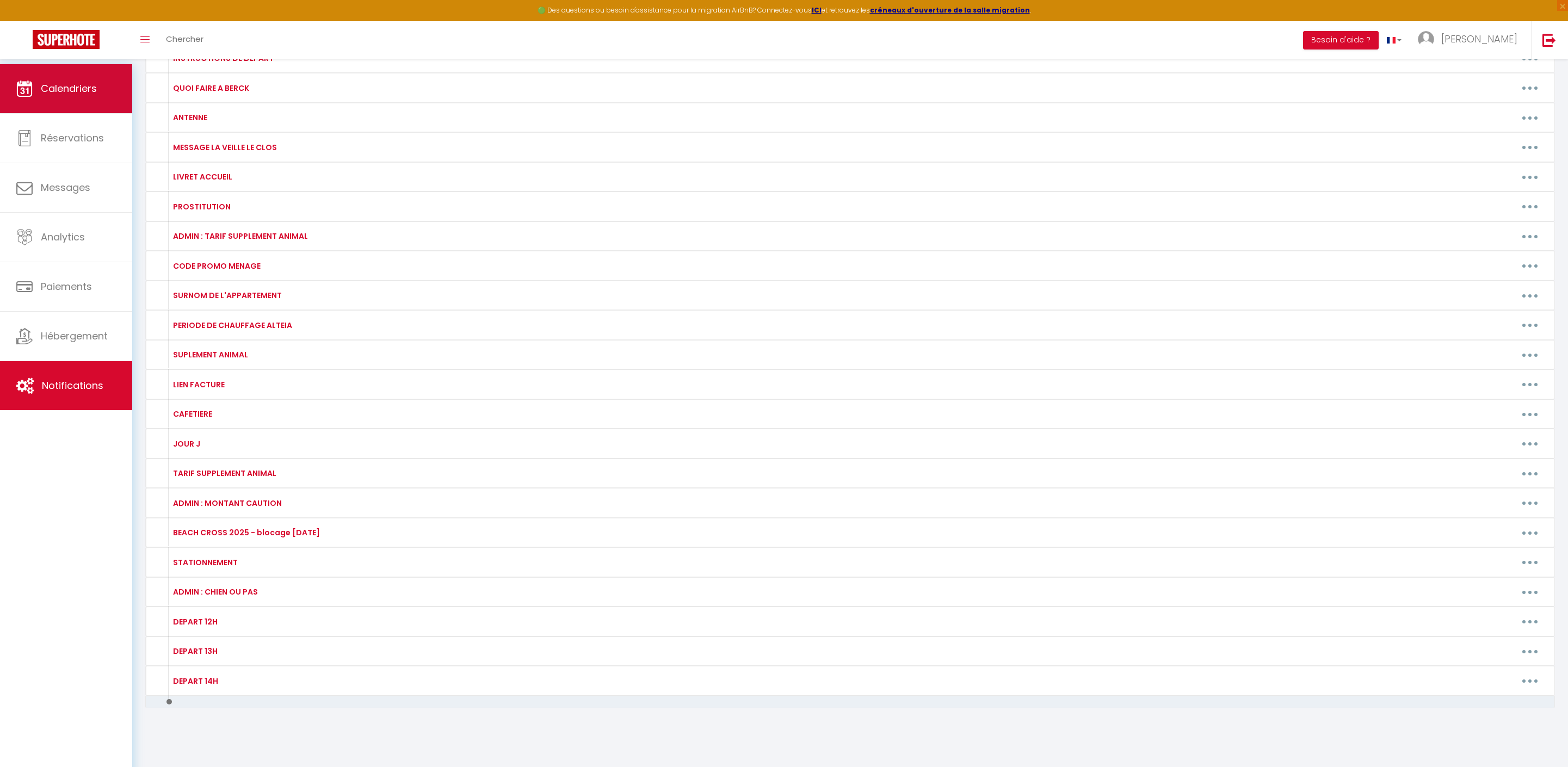
click at [101, 89] on link "Calendriers" at bounding box center [66, 88] width 132 height 49
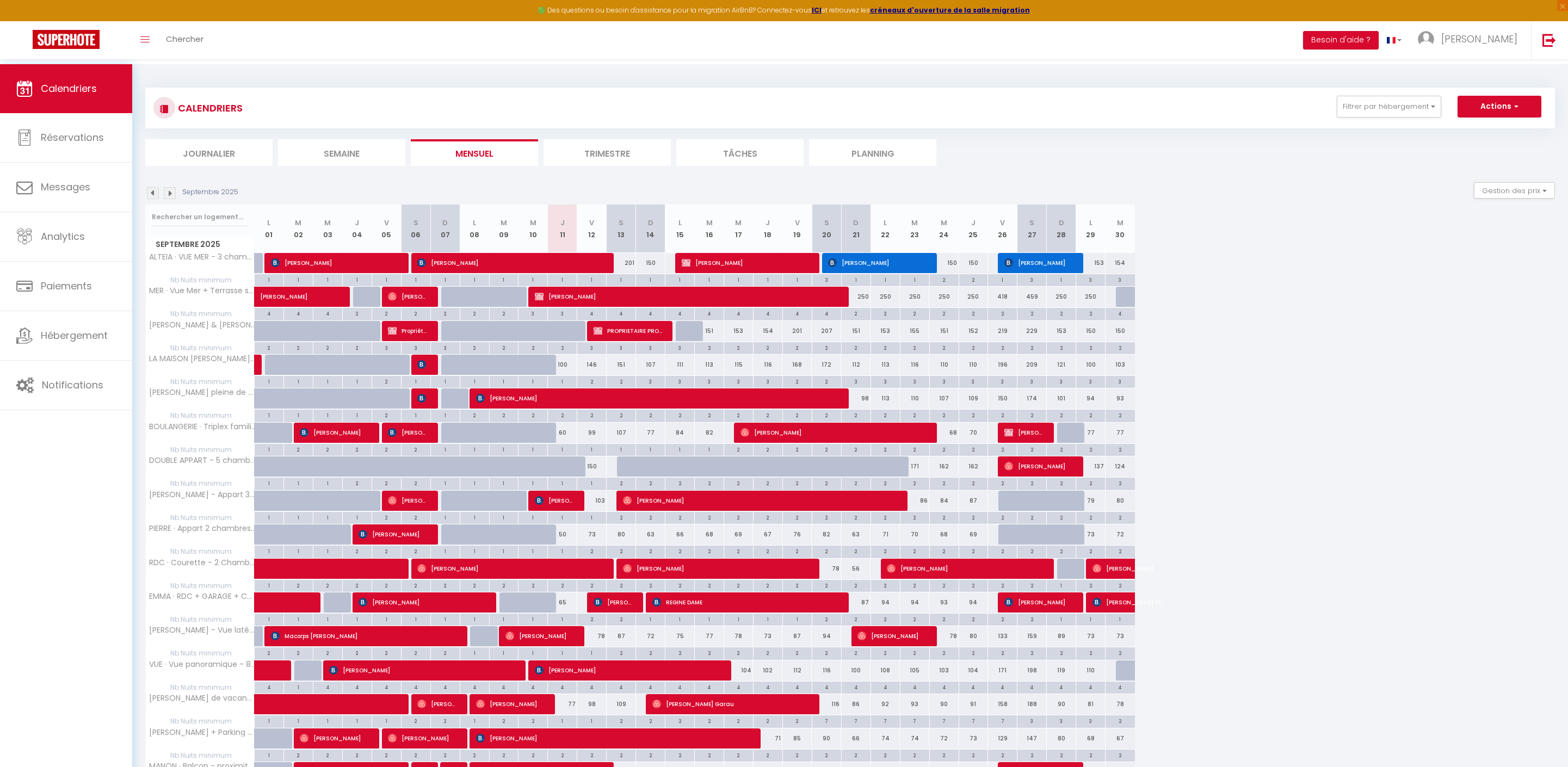
scroll to position [312, 0]
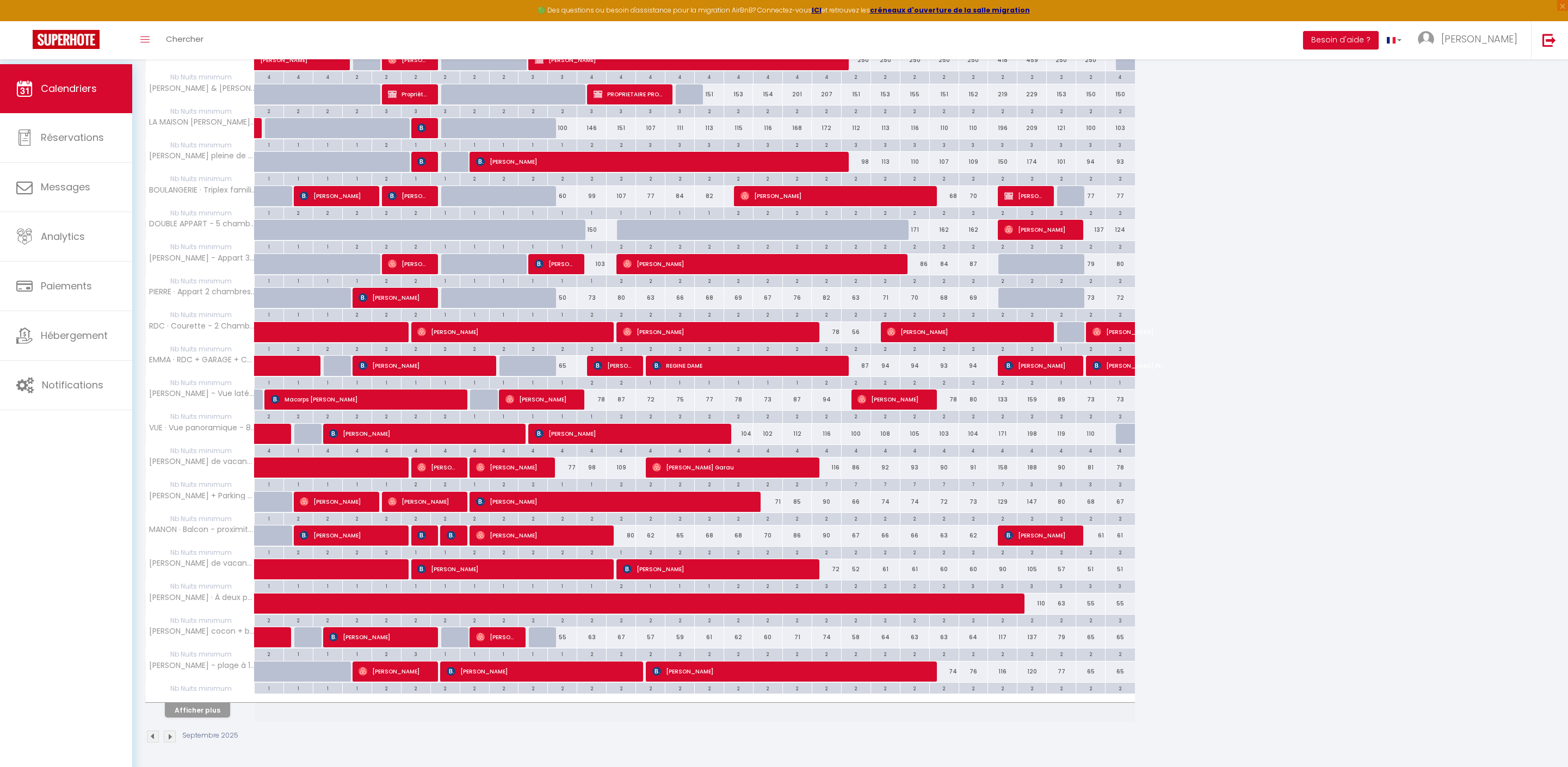
click at [229, 703] on button "Afficher plus" at bounding box center [197, 710] width 65 height 15
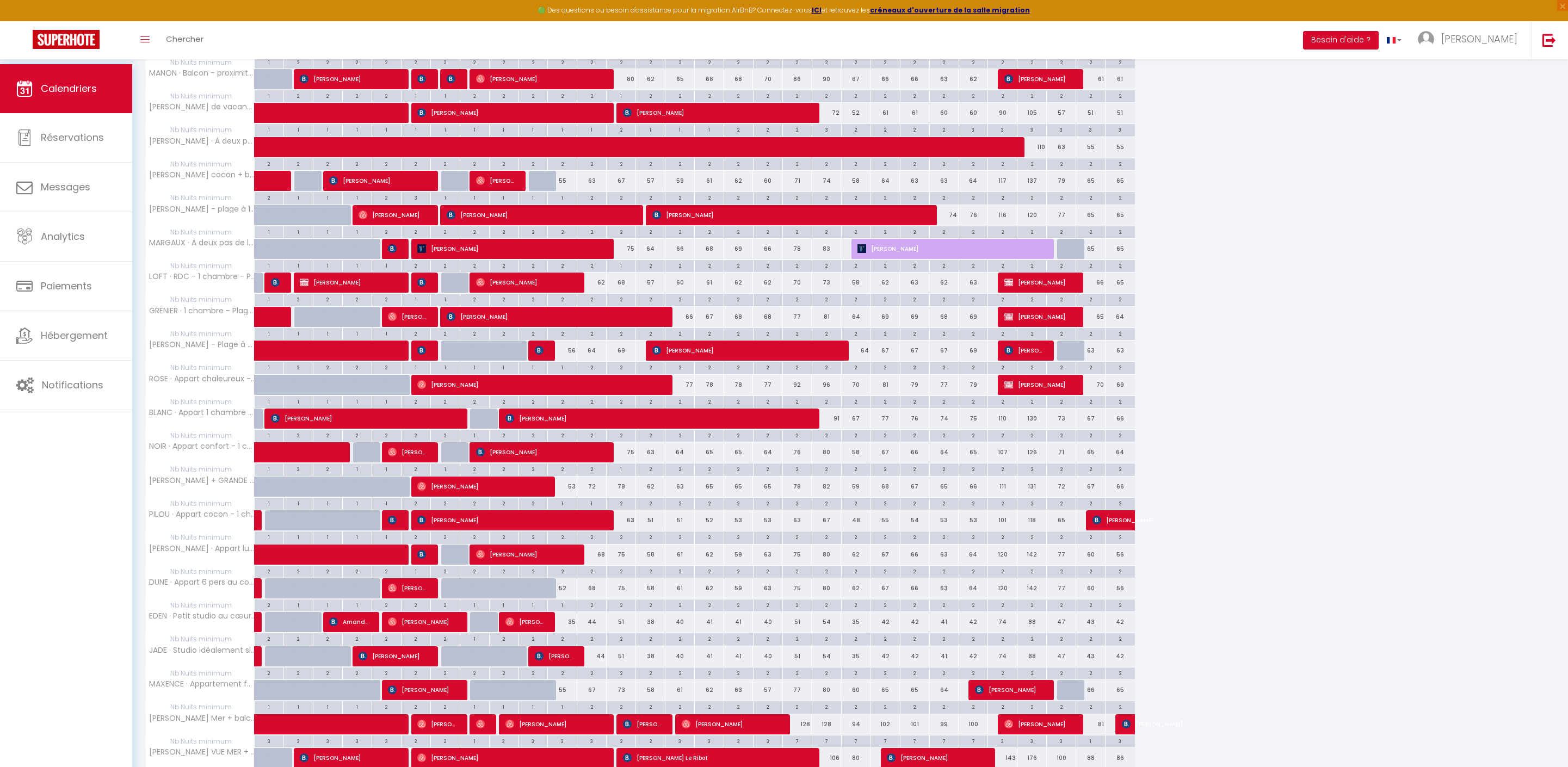
scroll to position [789, 0]
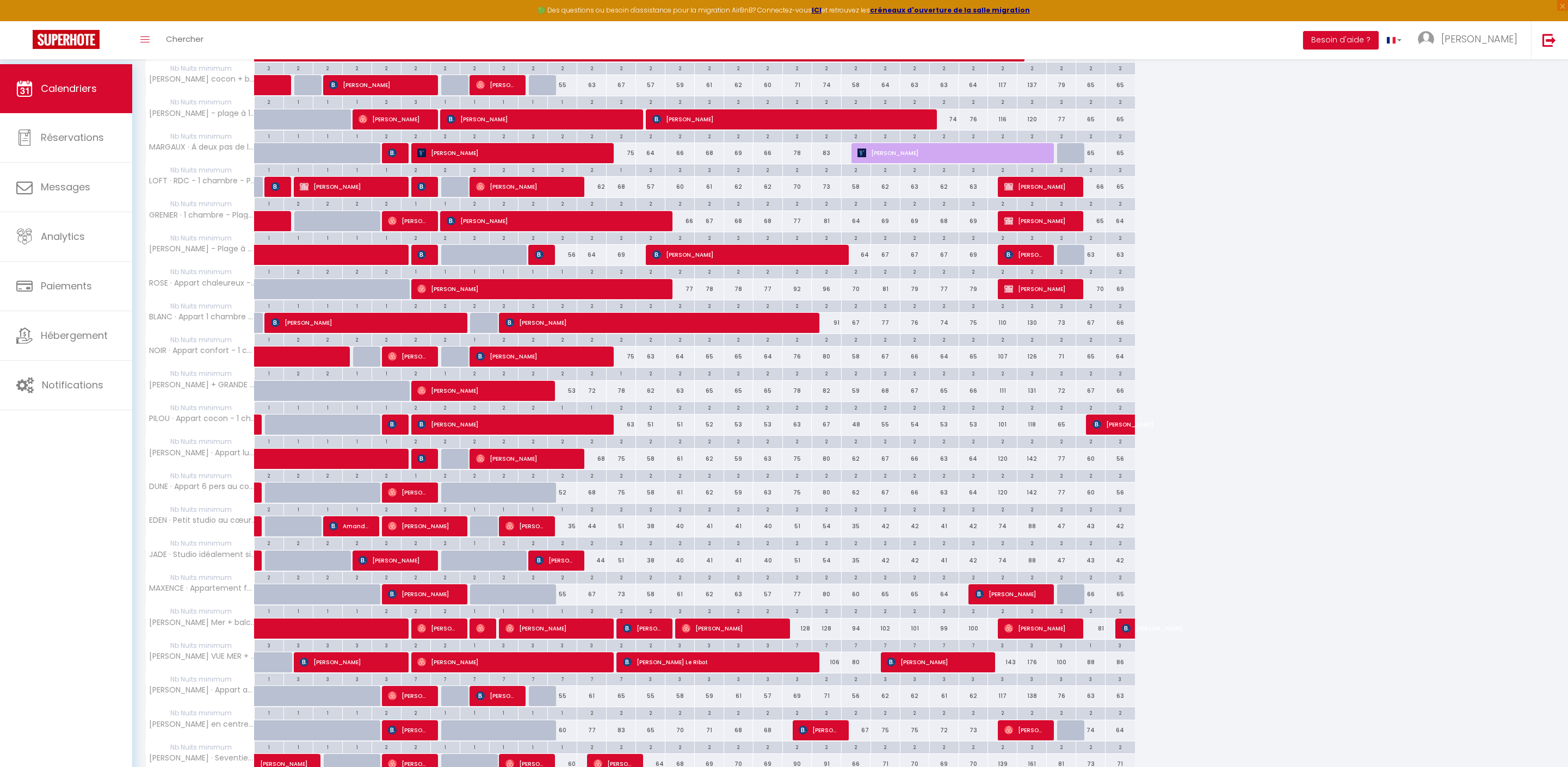
click at [1119, 435] on span "[PERSON_NAME] [PERSON_NAME]" at bounding box center [1180, 424] width 175 height 21
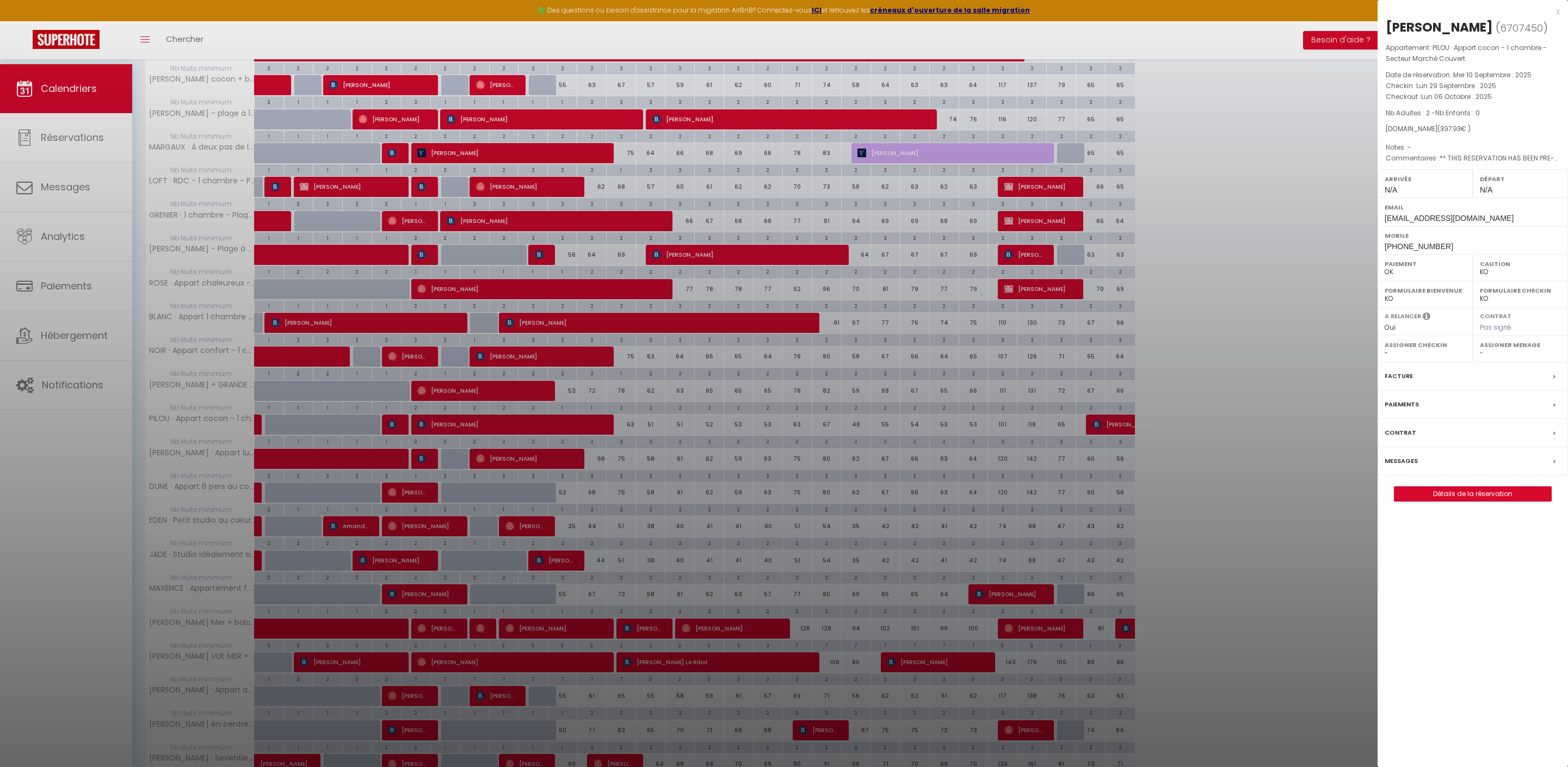
click at [1417, 467] on label "Messages" at bounding box center [1401, 461] width 33 height 12
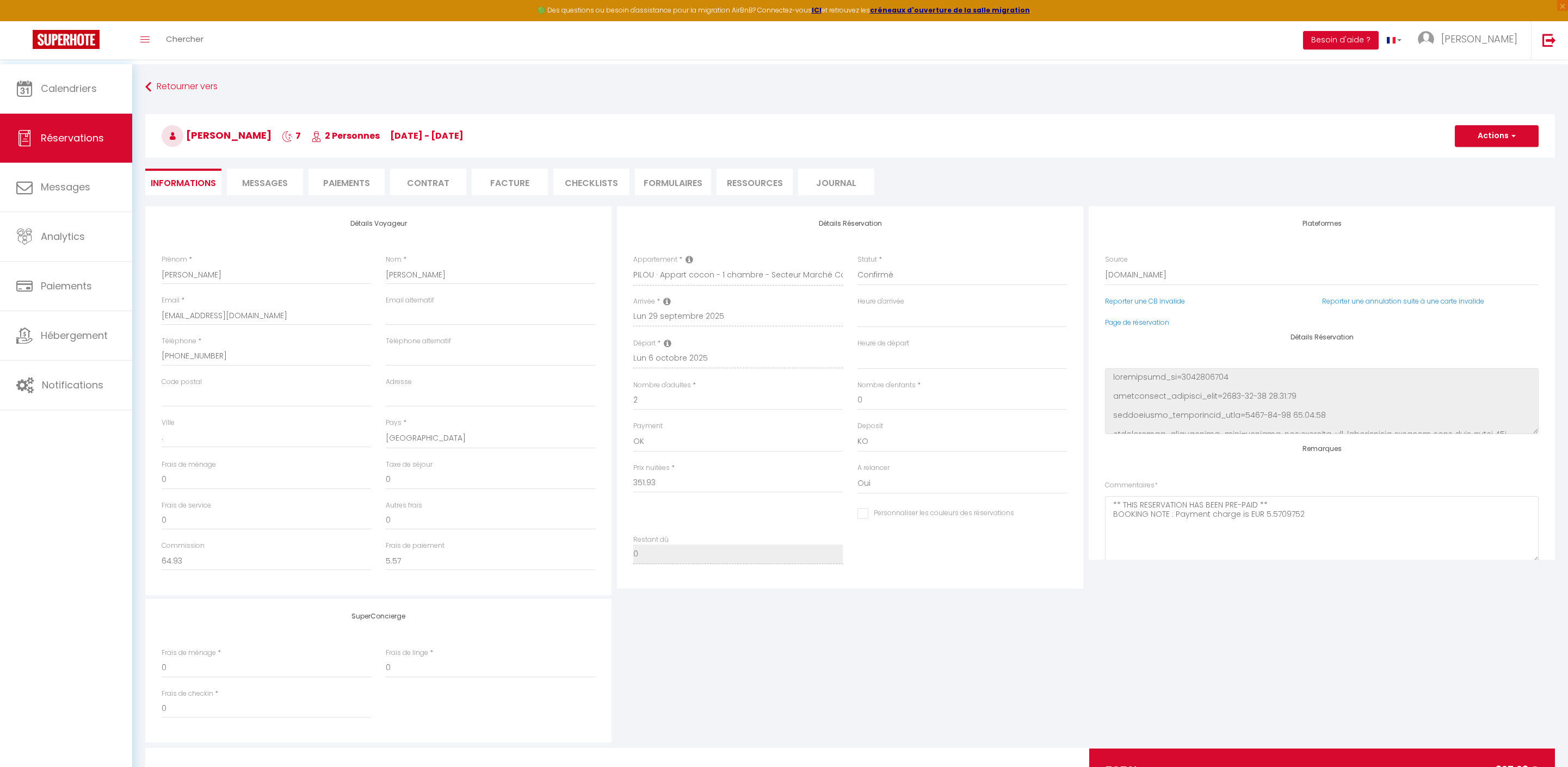
click at [272, 184] on span "Messages" at bounding box center [265, 183] width 46 height 13
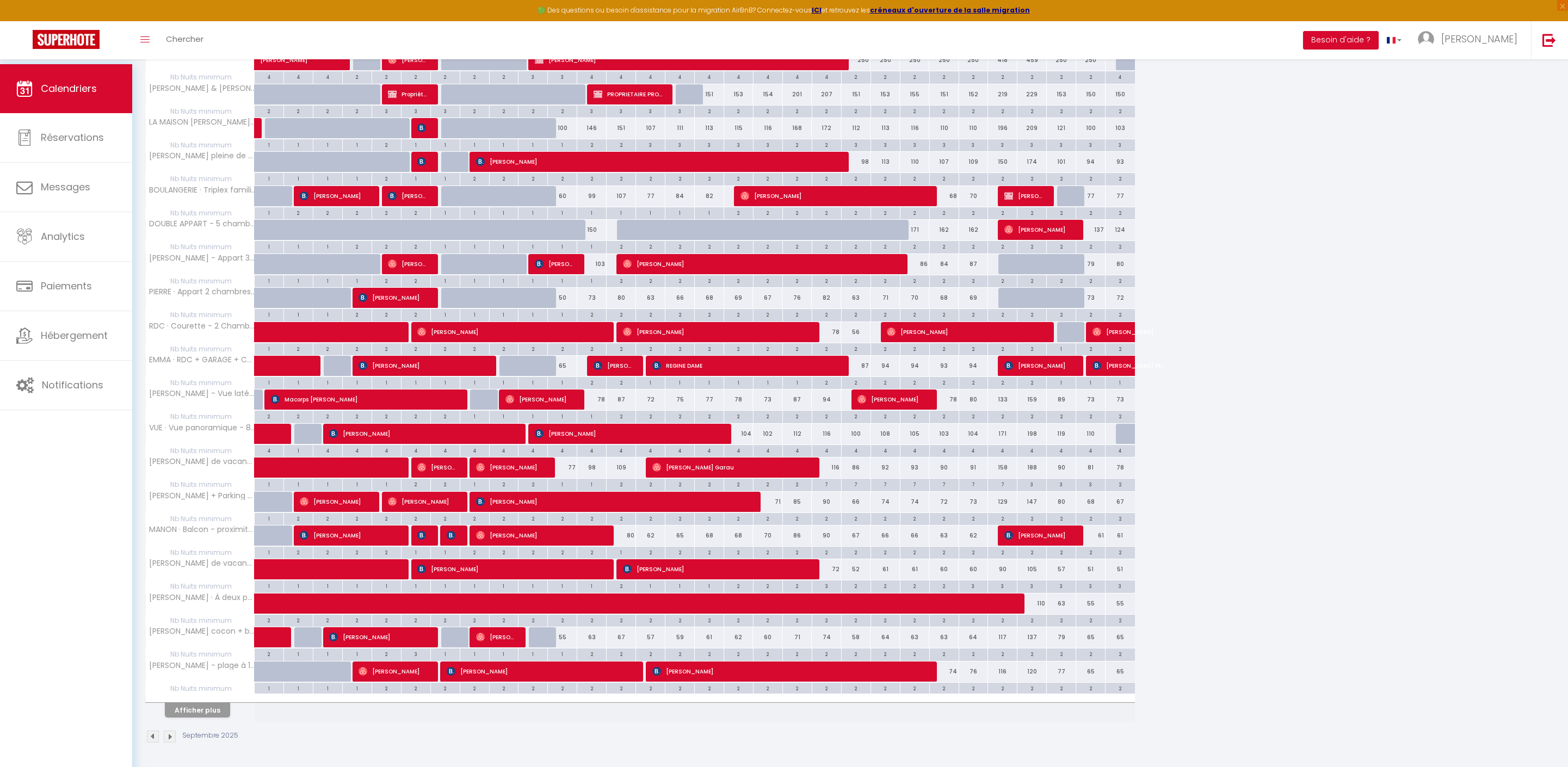
scroll to position [312, 0]
click at [201, 703] on button "Afficher plus" at bounding box center [197, 710] width 65 height 15
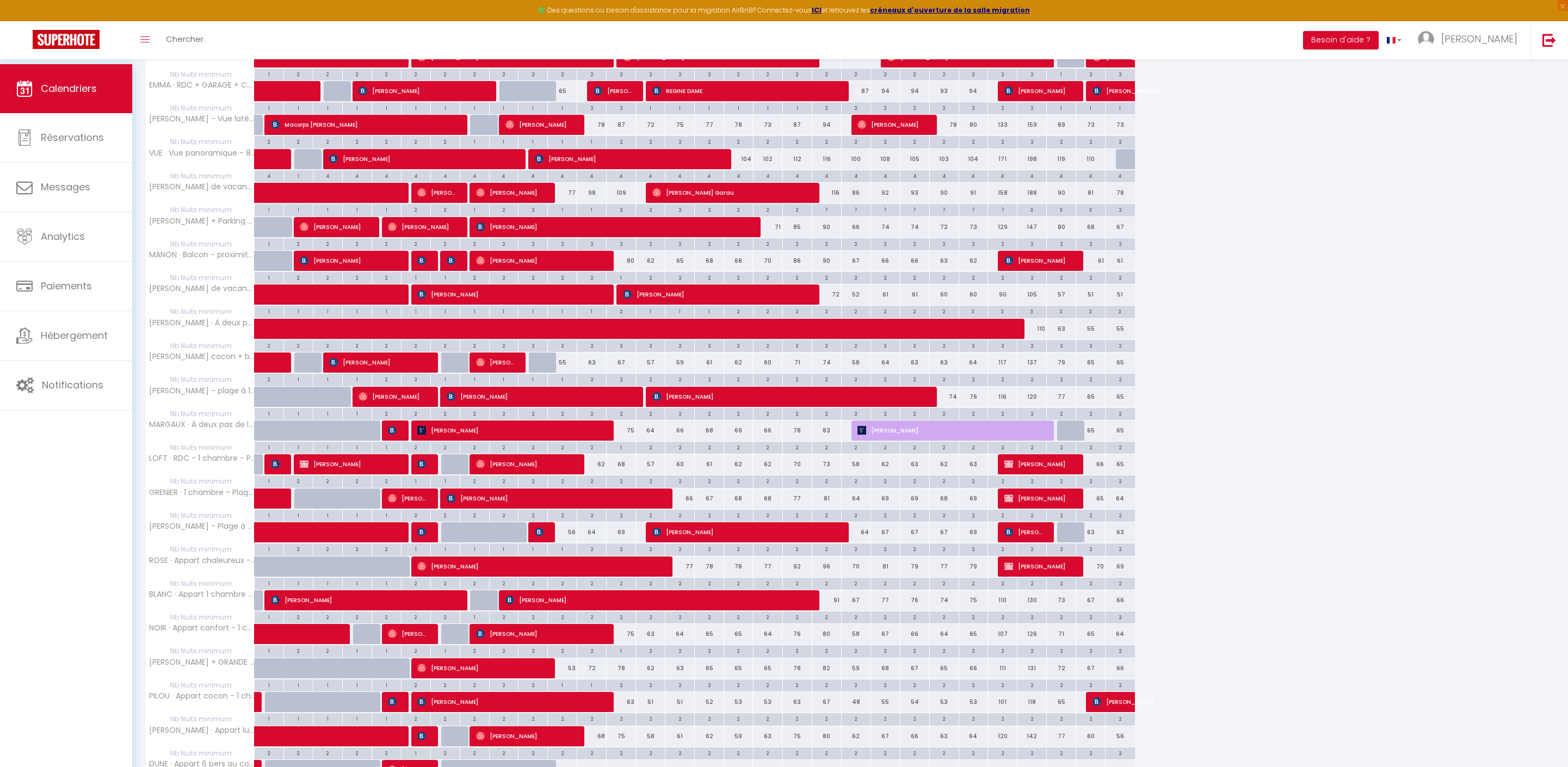
scroll to position [688, 0]
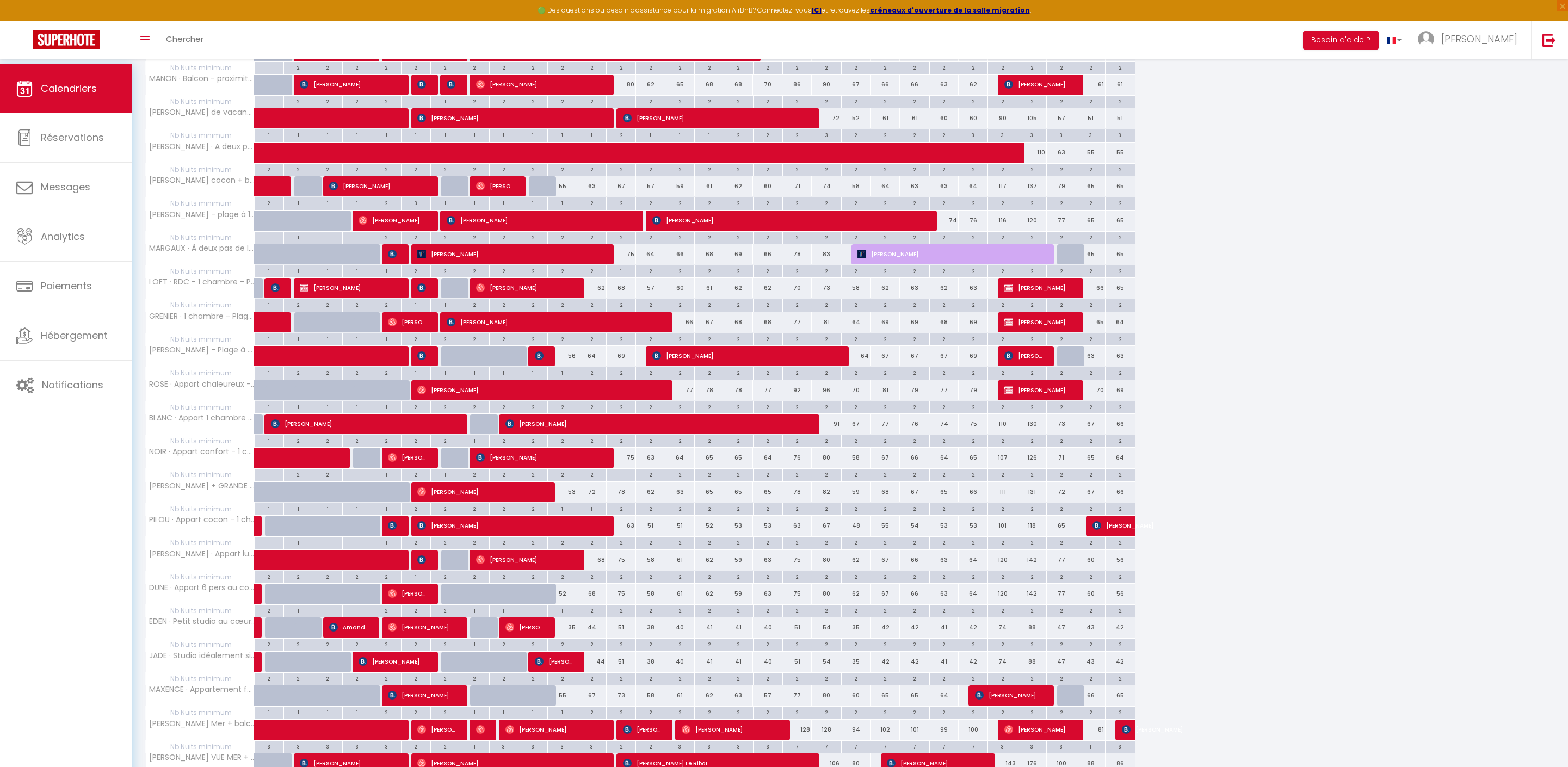
click at [523, 536] on span "[PERSON_NAME]" at bounding box center [511, 525] width 186 height 21
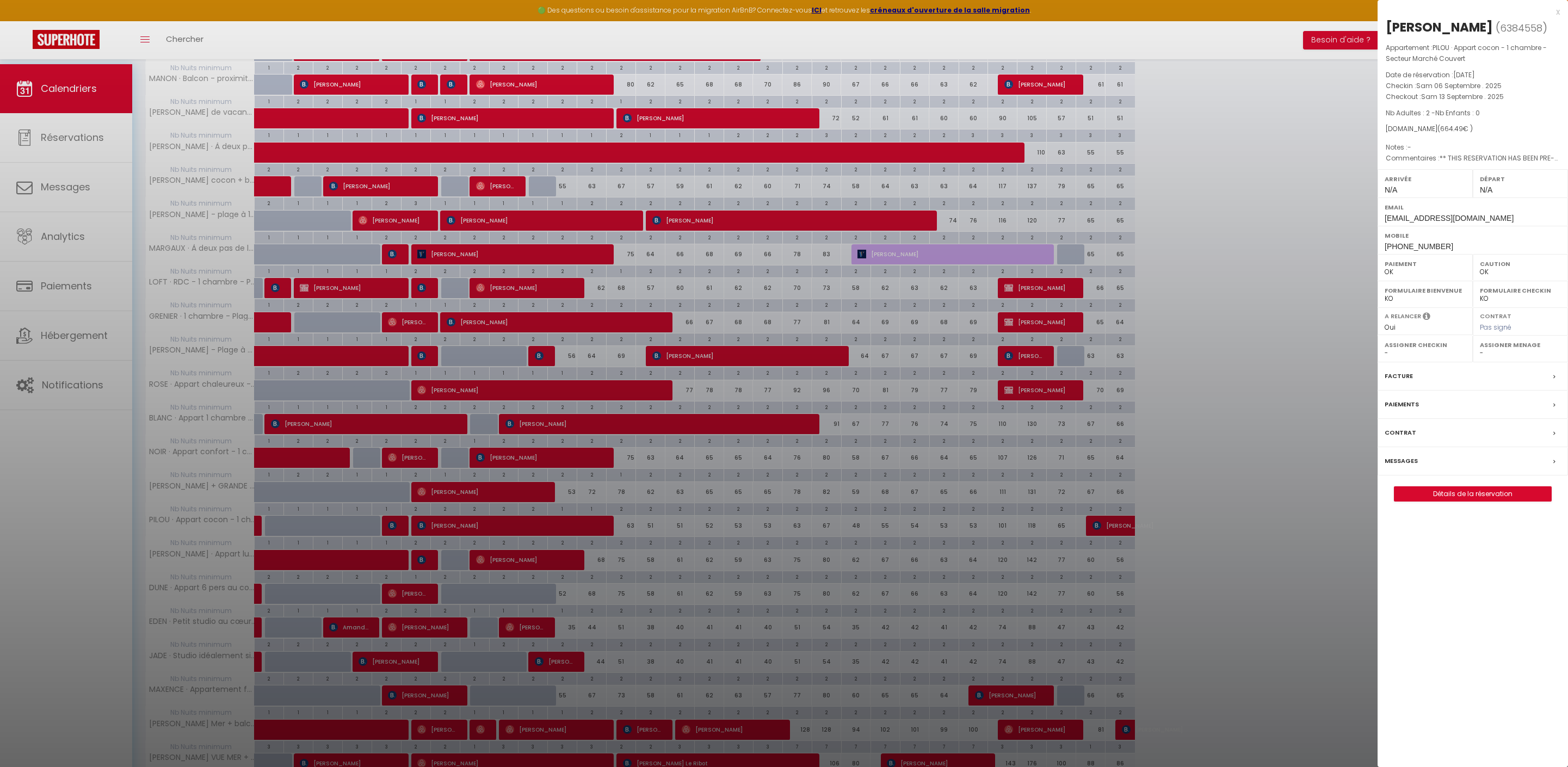
click at [1418, 467] on label "Messages" at bounding box center [1401, 461] width 33 height 12
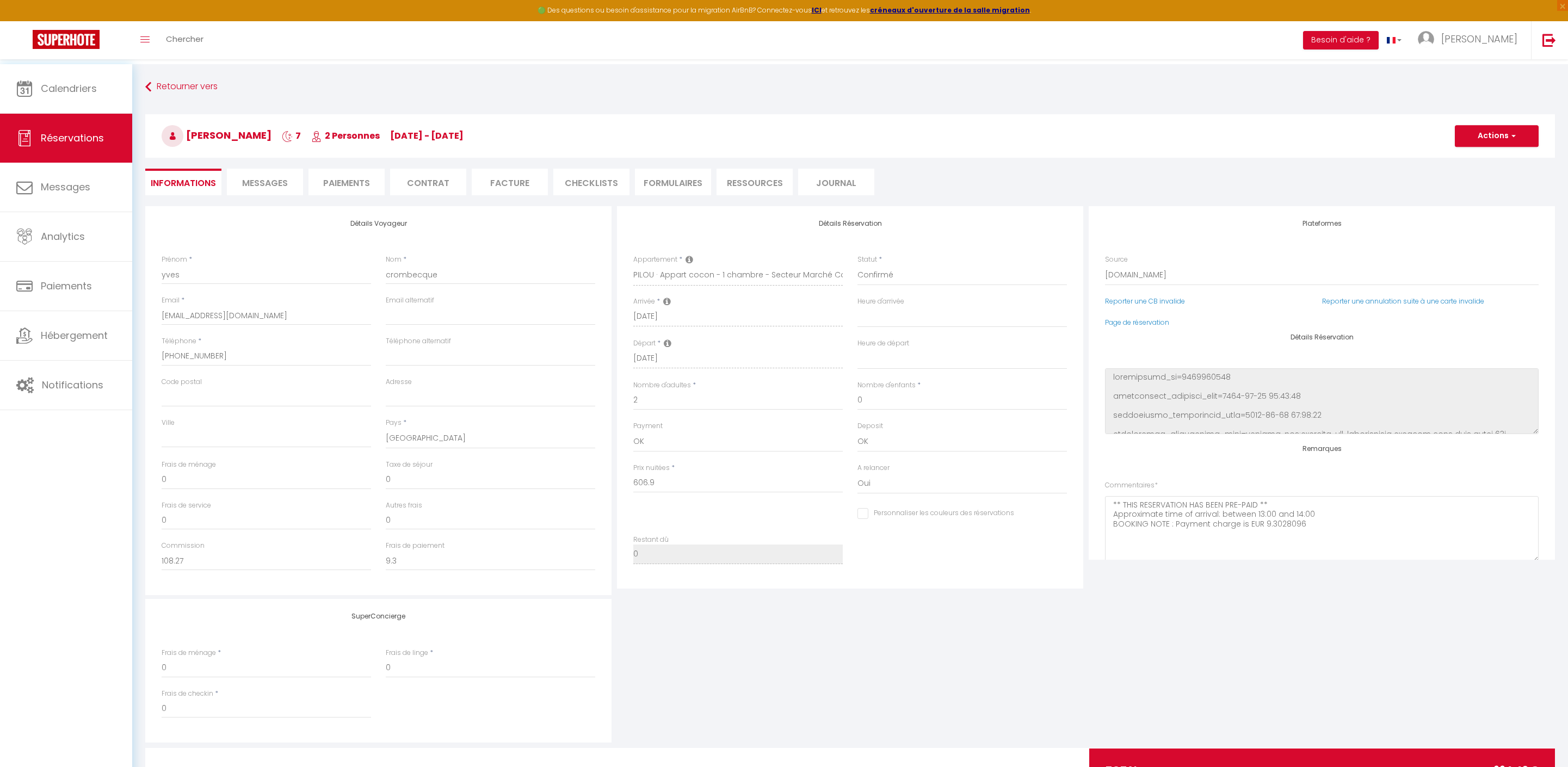
click at [274, 181] on span "Messages" at bounding box center [265, 183] width 46 height 13
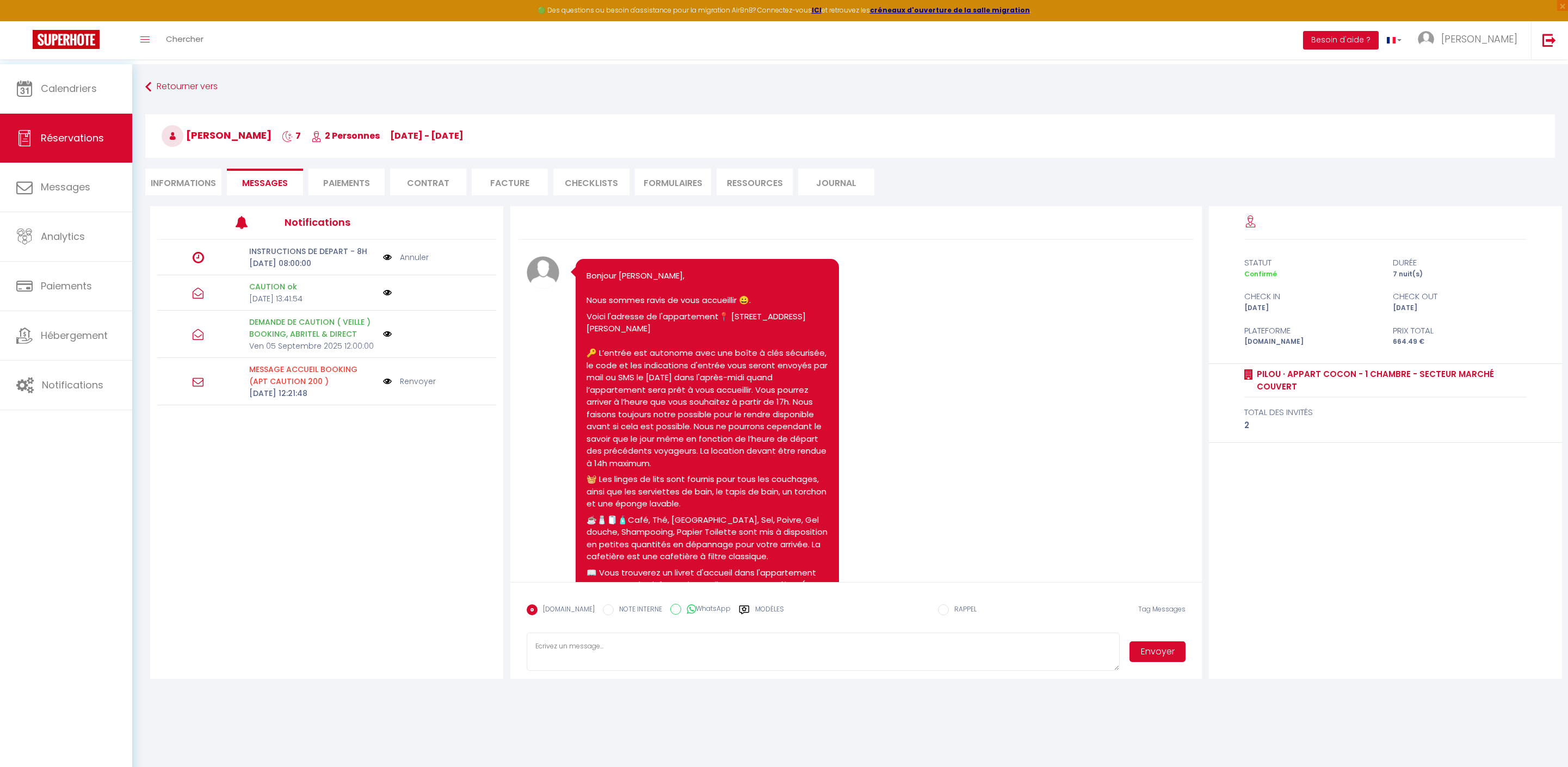
scroll to position [4753, 0]
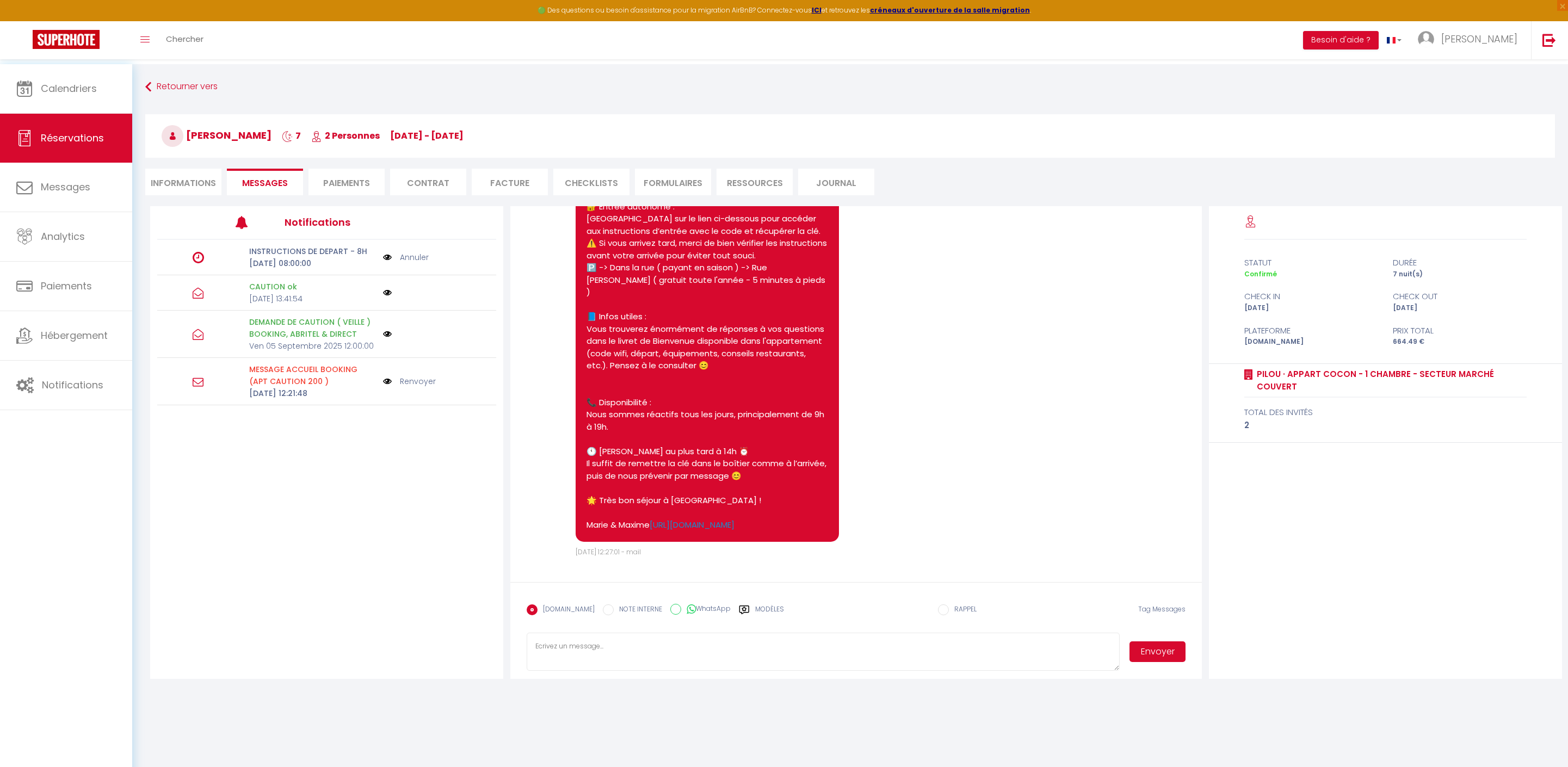
click at [784, 608] on label "Modèles" at bounding box center [769, 614] width 29 height 19
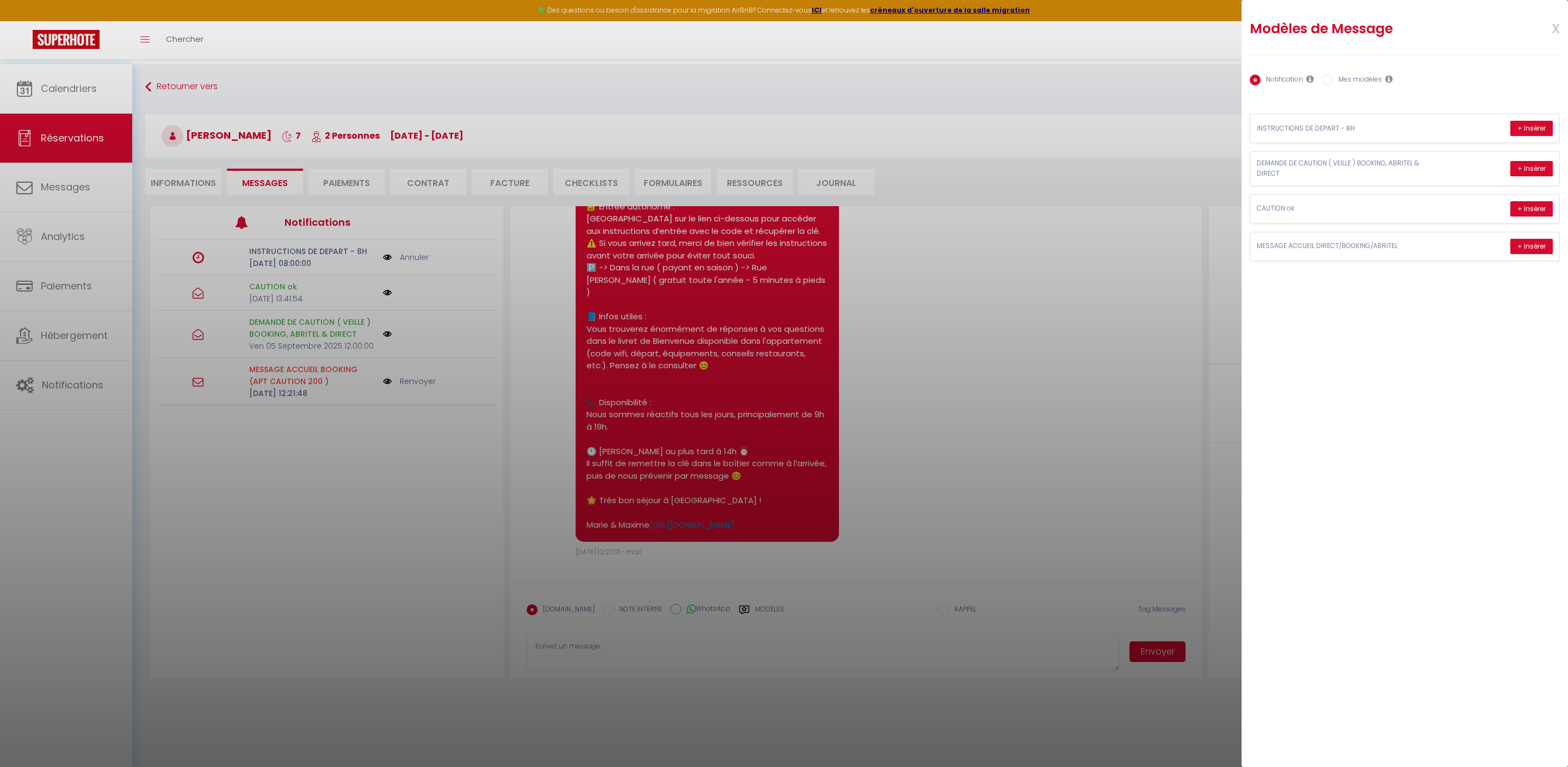
click at [1555, 27] on span "x" at bounding box center [1542, 27] width 34 height 26
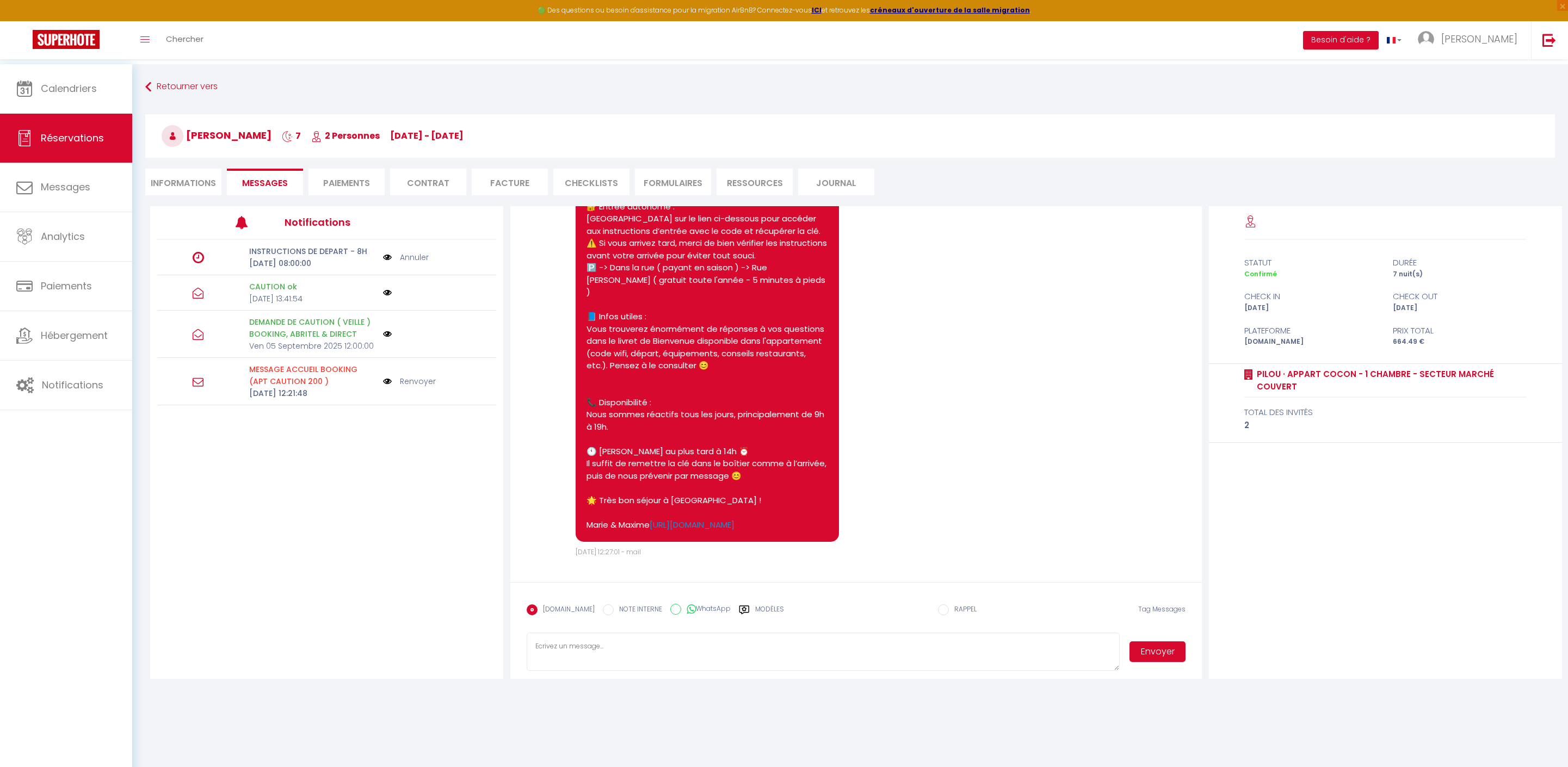
click at [385, 264] on img at bounding box center [387, 257] width 9 height 12
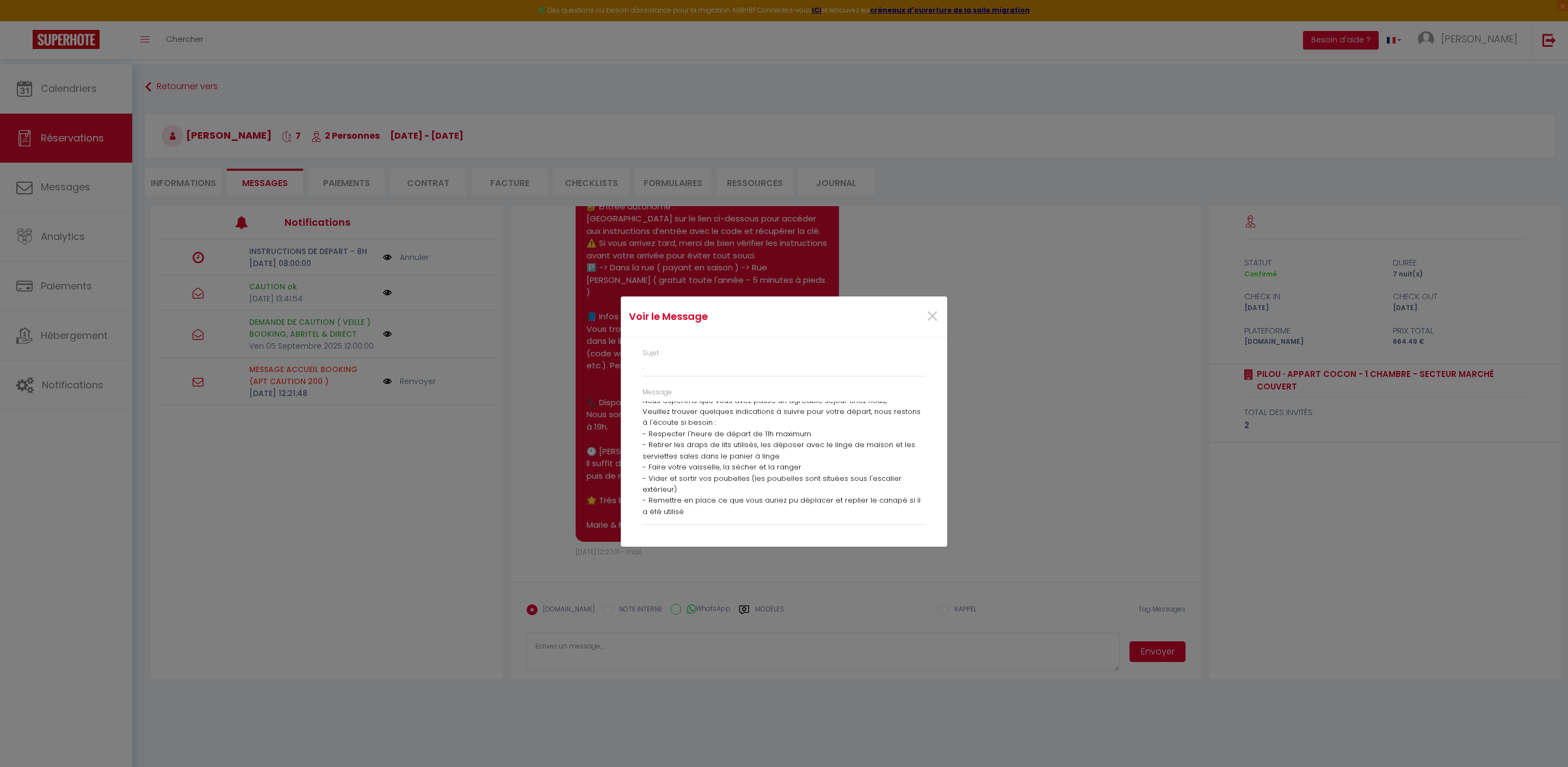
scroll to position [38, 0]
click at [929, 310] on span "×" at bounding box center [932, 317] width 13 height 33
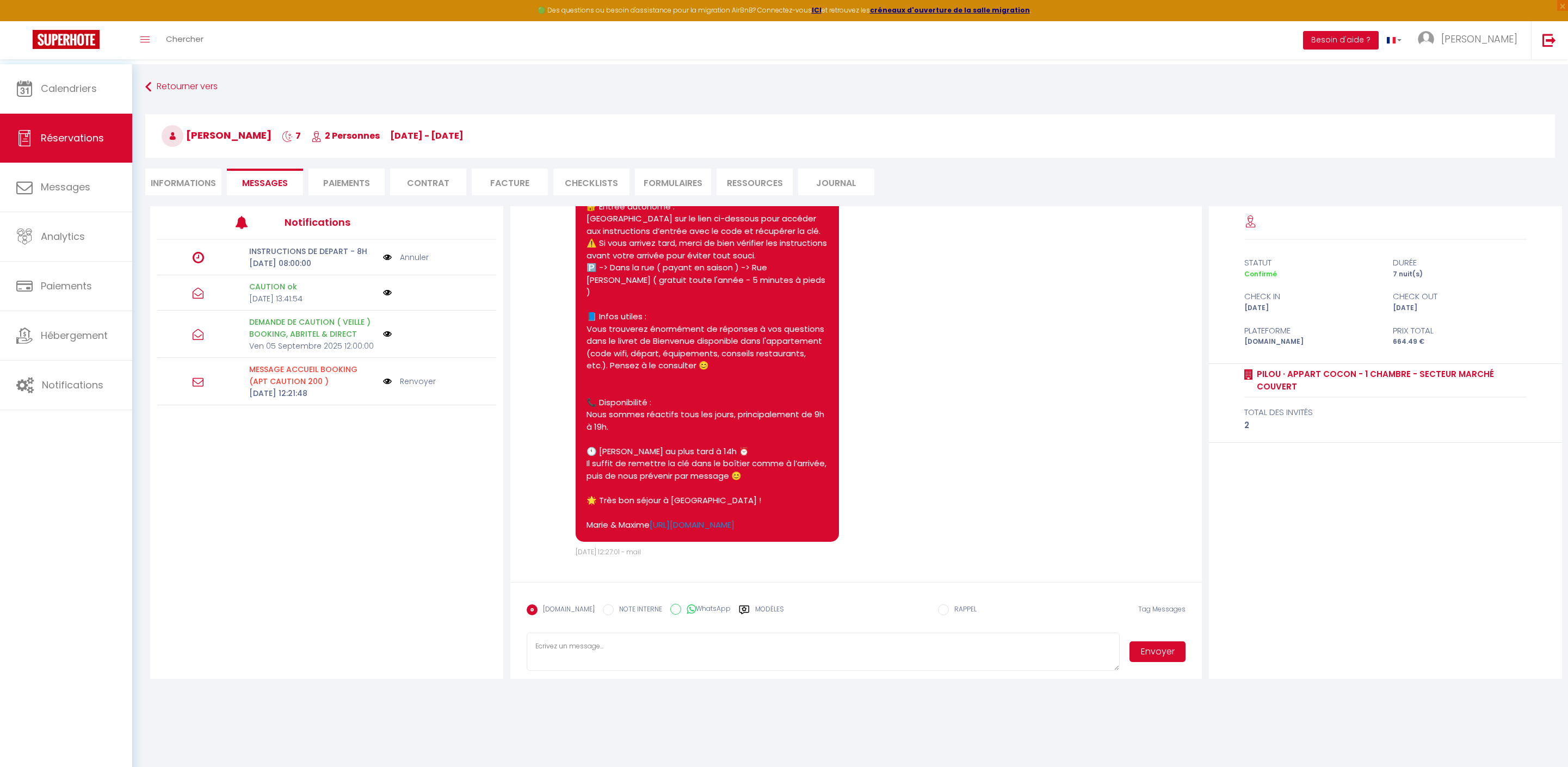
click at [420, 264] on link "Annuler" at bounding box center [414, 257] width 29 height 12
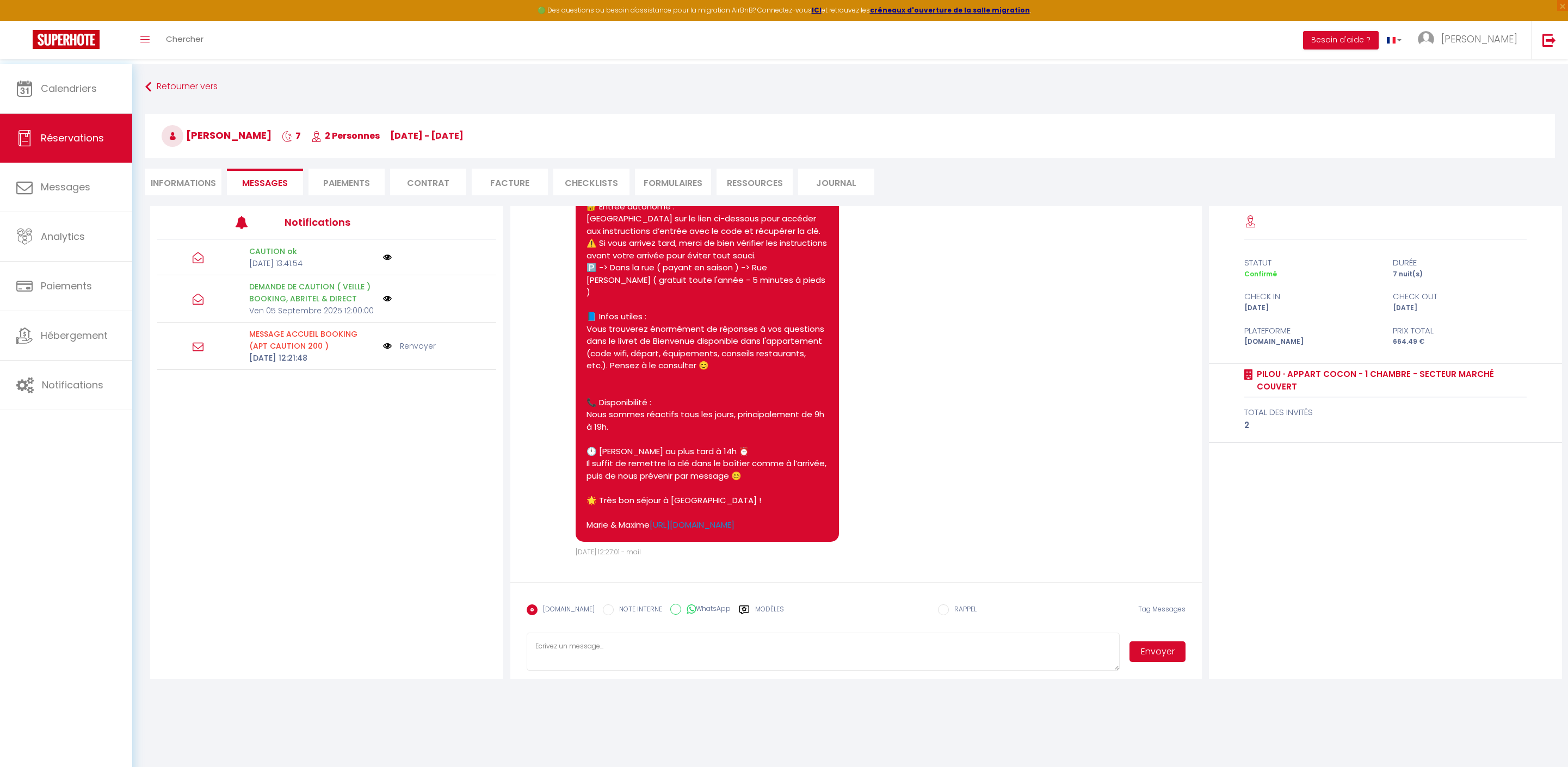
scroll to position [3329, 0]
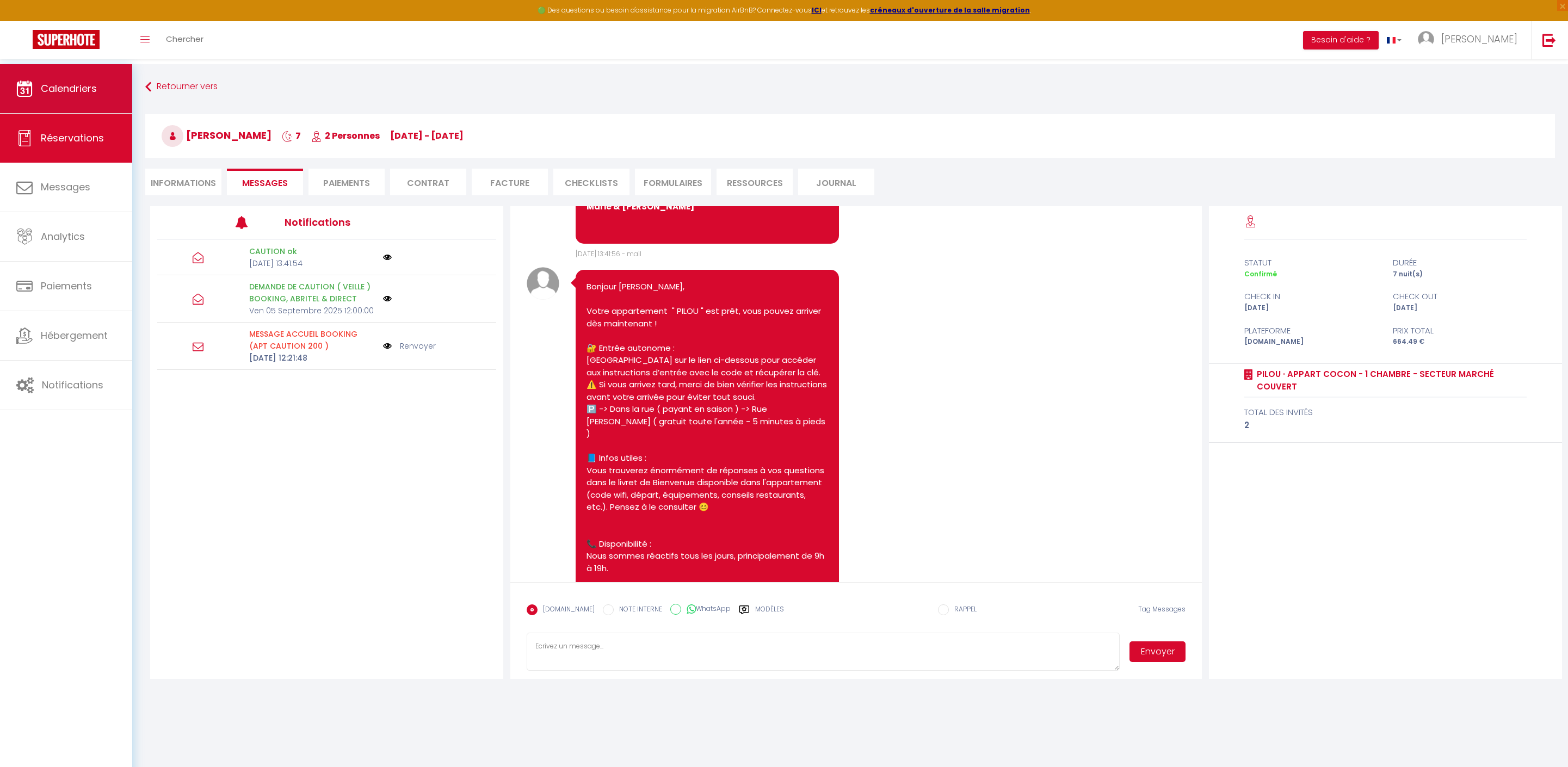
click at [47, 86] on span "Calendriers" at bounding box center [69, 88] width 56 height 13
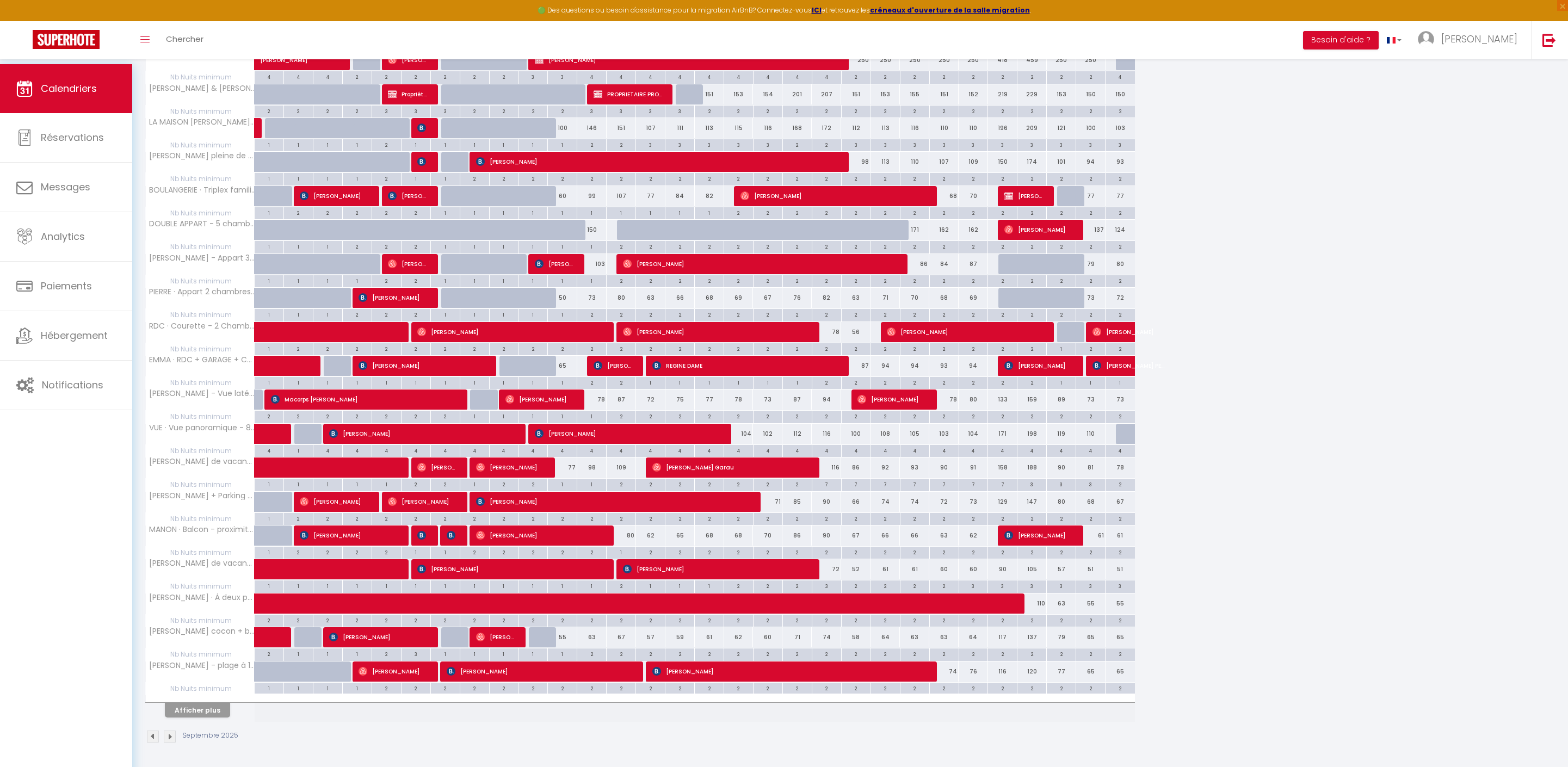
scroll to position [312, 0]
click at [228, 704] on button "Afficher plus" at bounding box center [197, 710] width 65 height 15
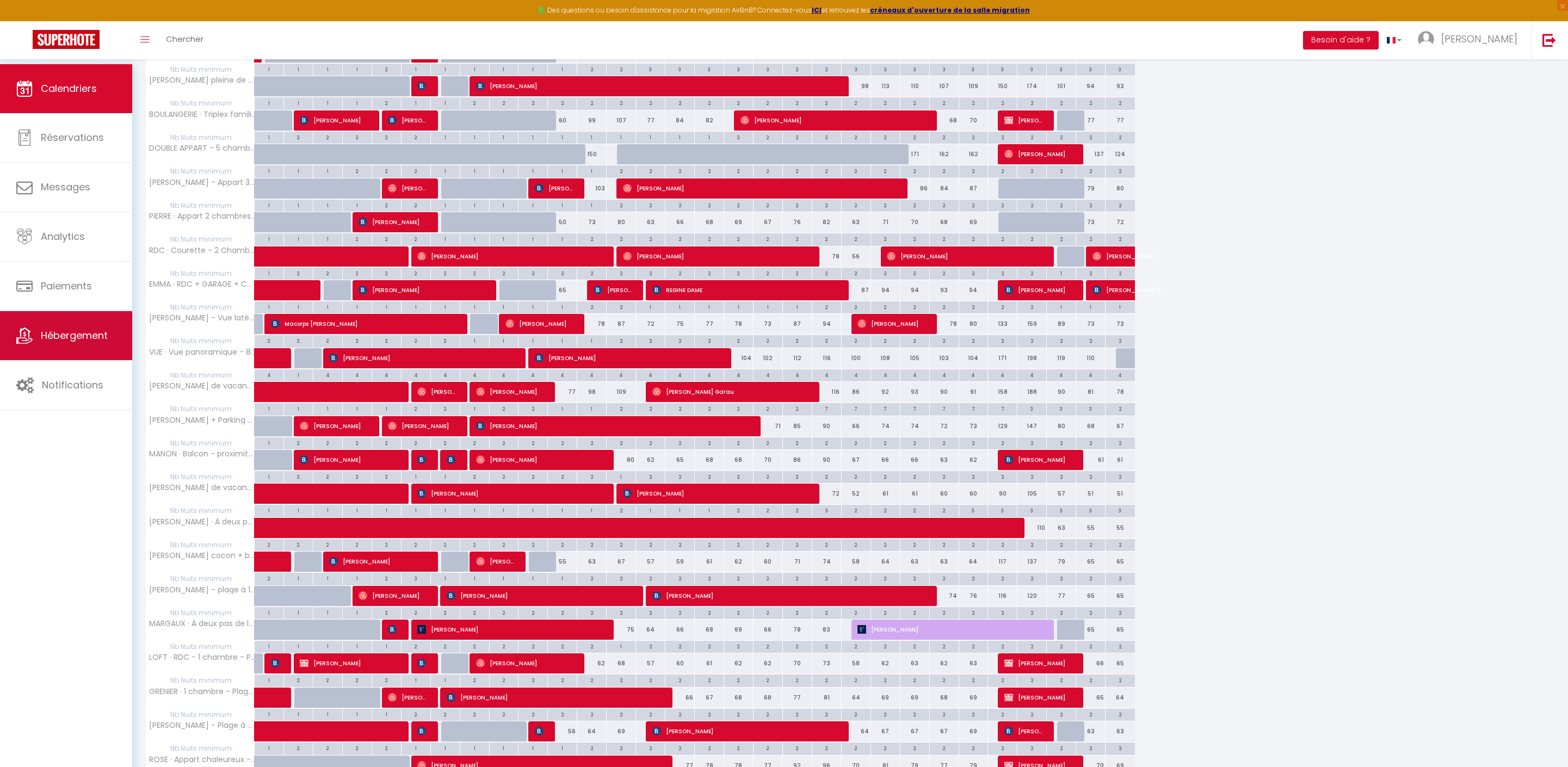
click at [79, 342] on span "Hébergement" at bounding box center [74, 335] width 67 height 13
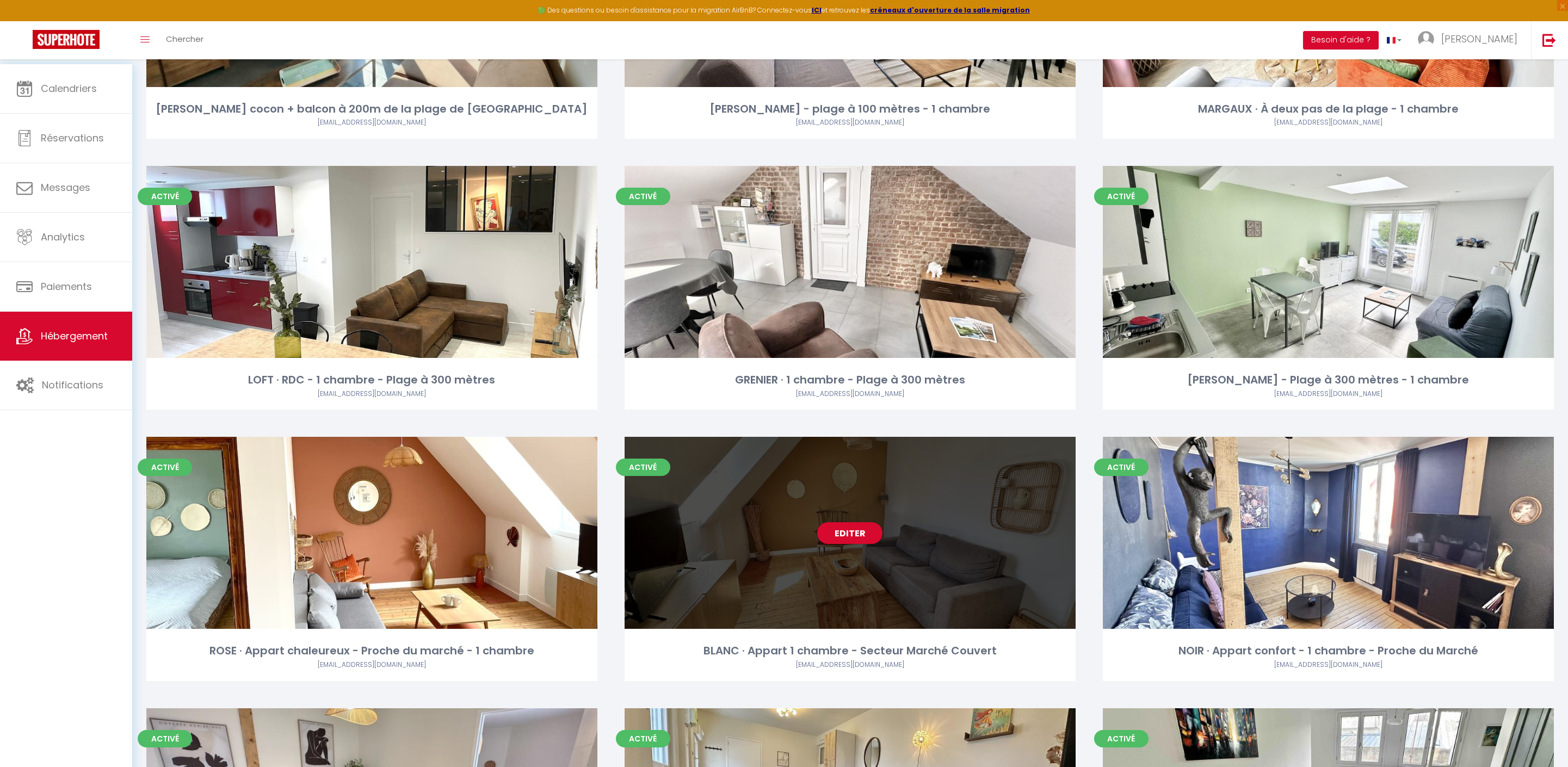
scroll to position [1824, 0]
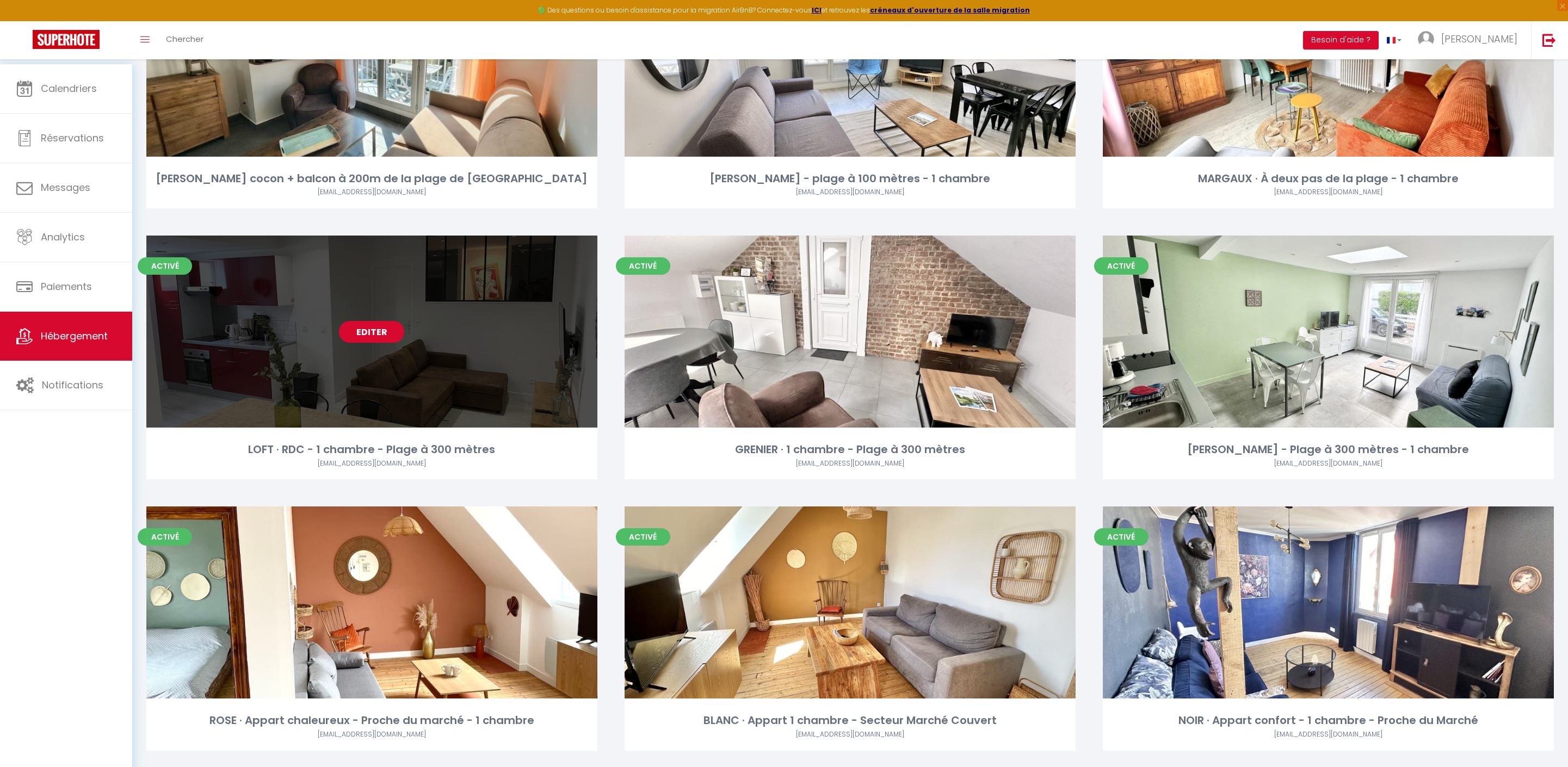
click at [370, 343] on link "Editer" at bounding box center [371, 332] width 65 height 22
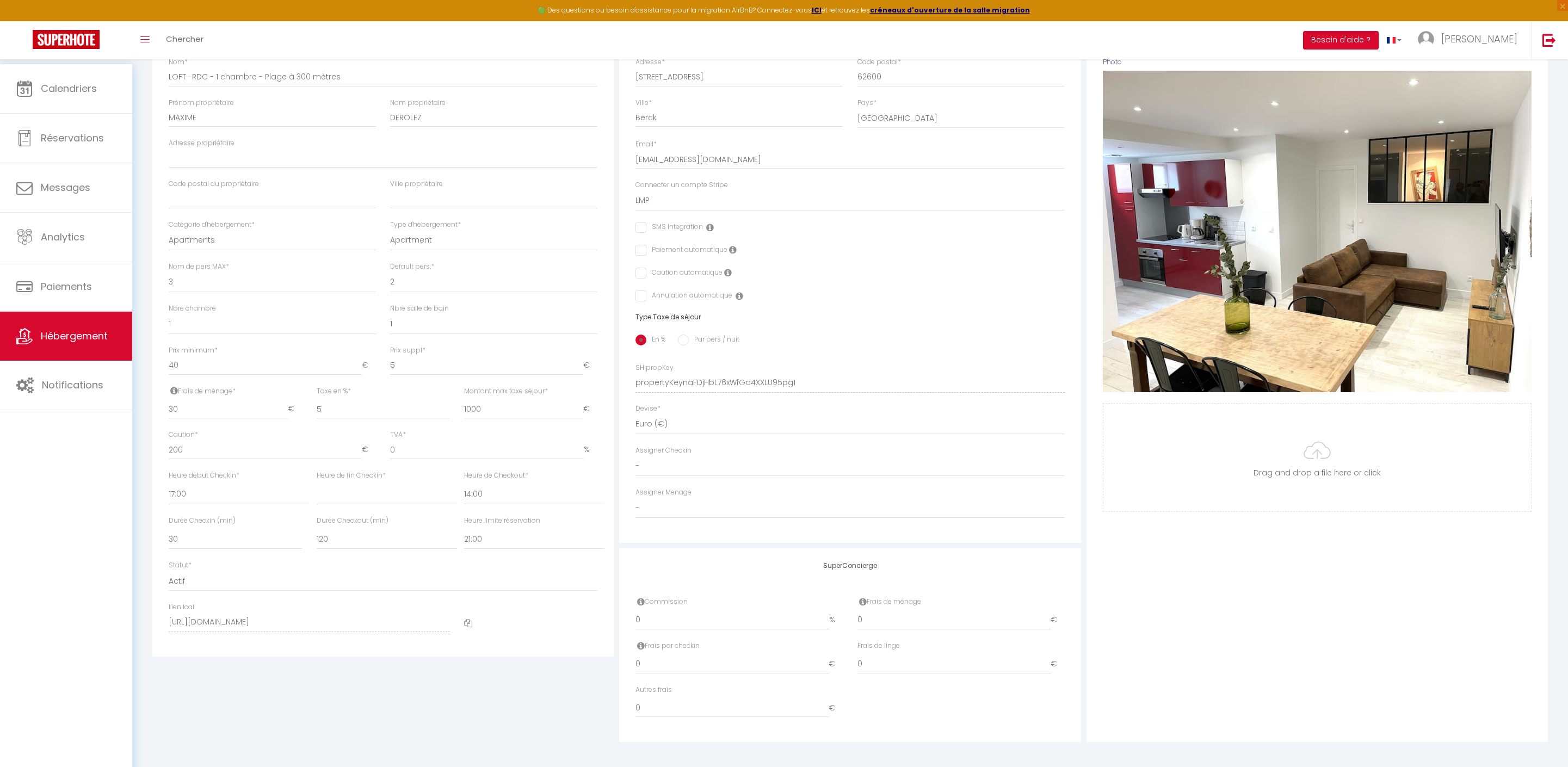
scroll to position [261, 0]
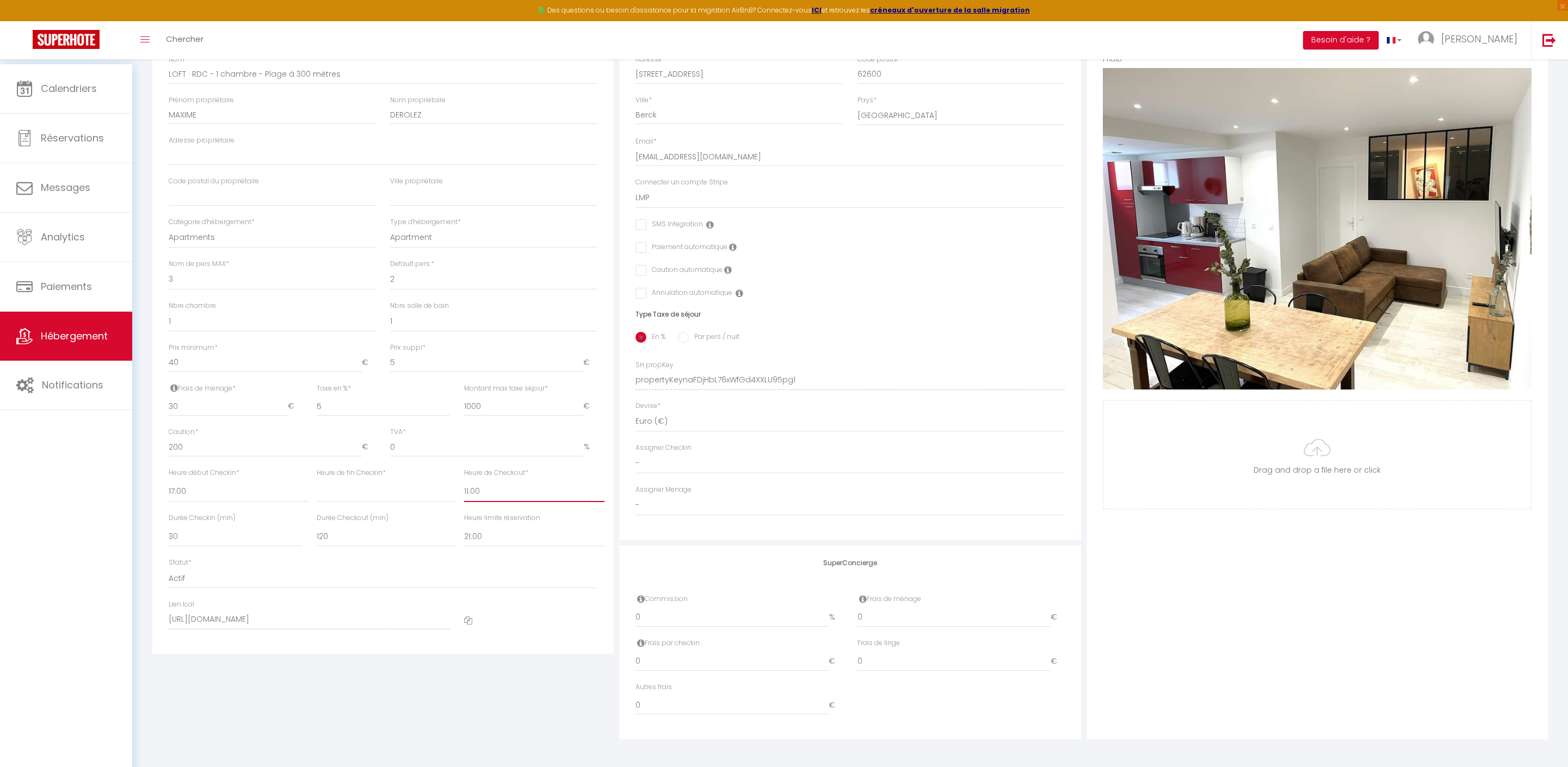
click at [1259, 630] on div "Photo Photo Supprimer Drag and drop a file here or click Ooops, something wrong…" at bounding box center [1317, 373] width 461 height 734
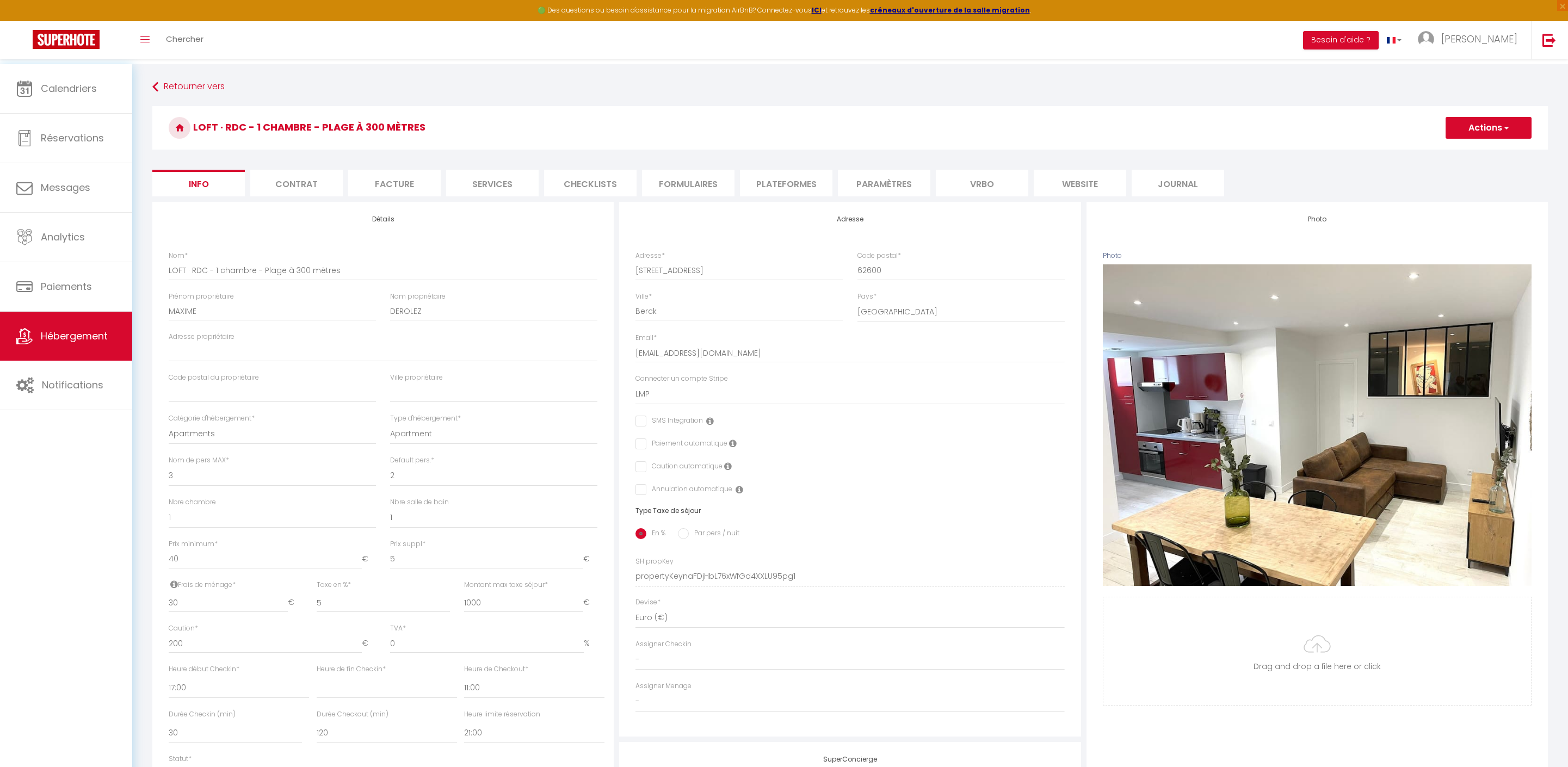
click at [1474, 135] on button "Actions" at bounding box center [1488, 128] width 86 height 22
click at [1432, 151] on input "Enregistrer" at bounding box center [1446, 152] width 40 height 11
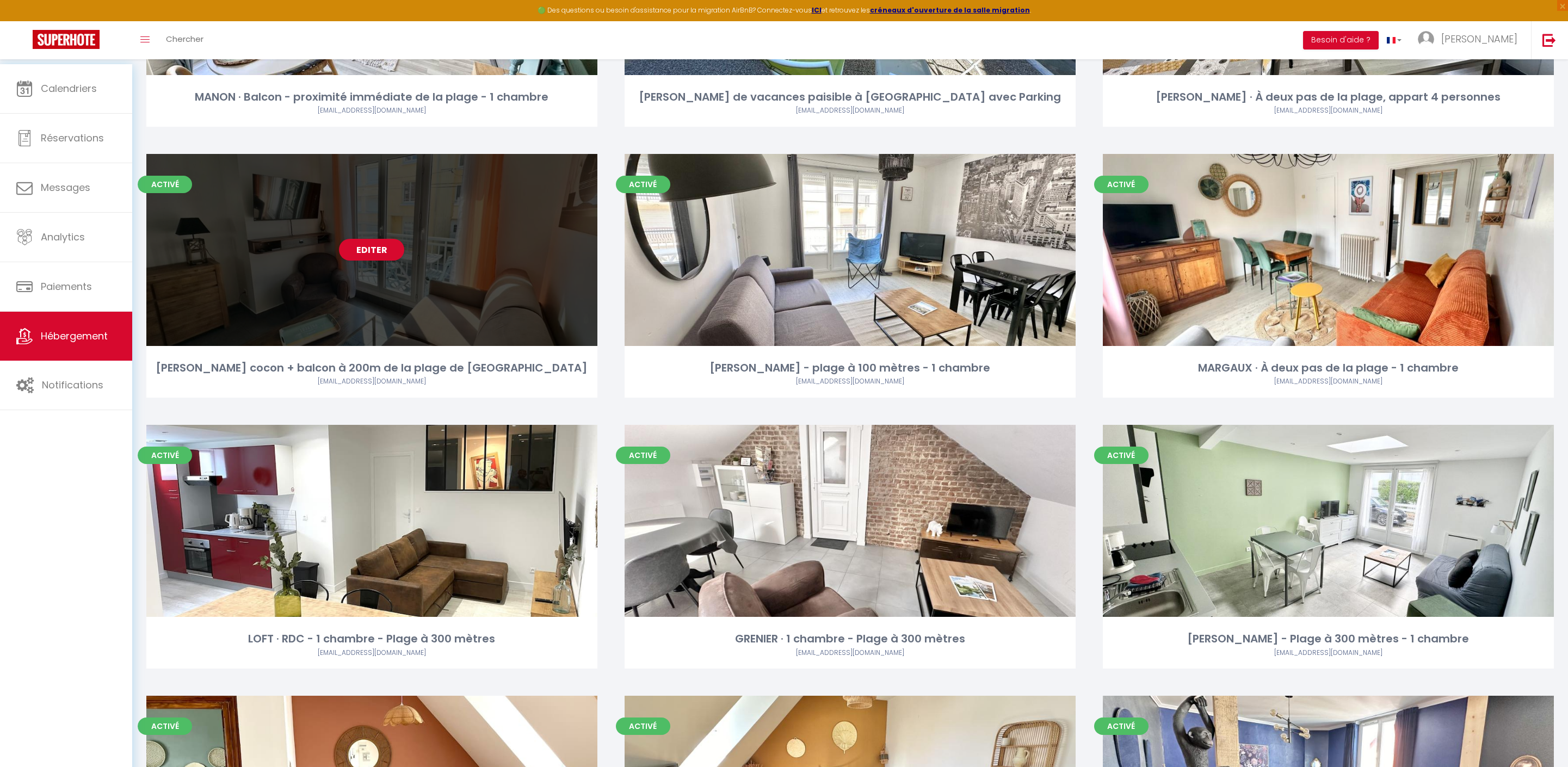
scroll to position [1752, 0]
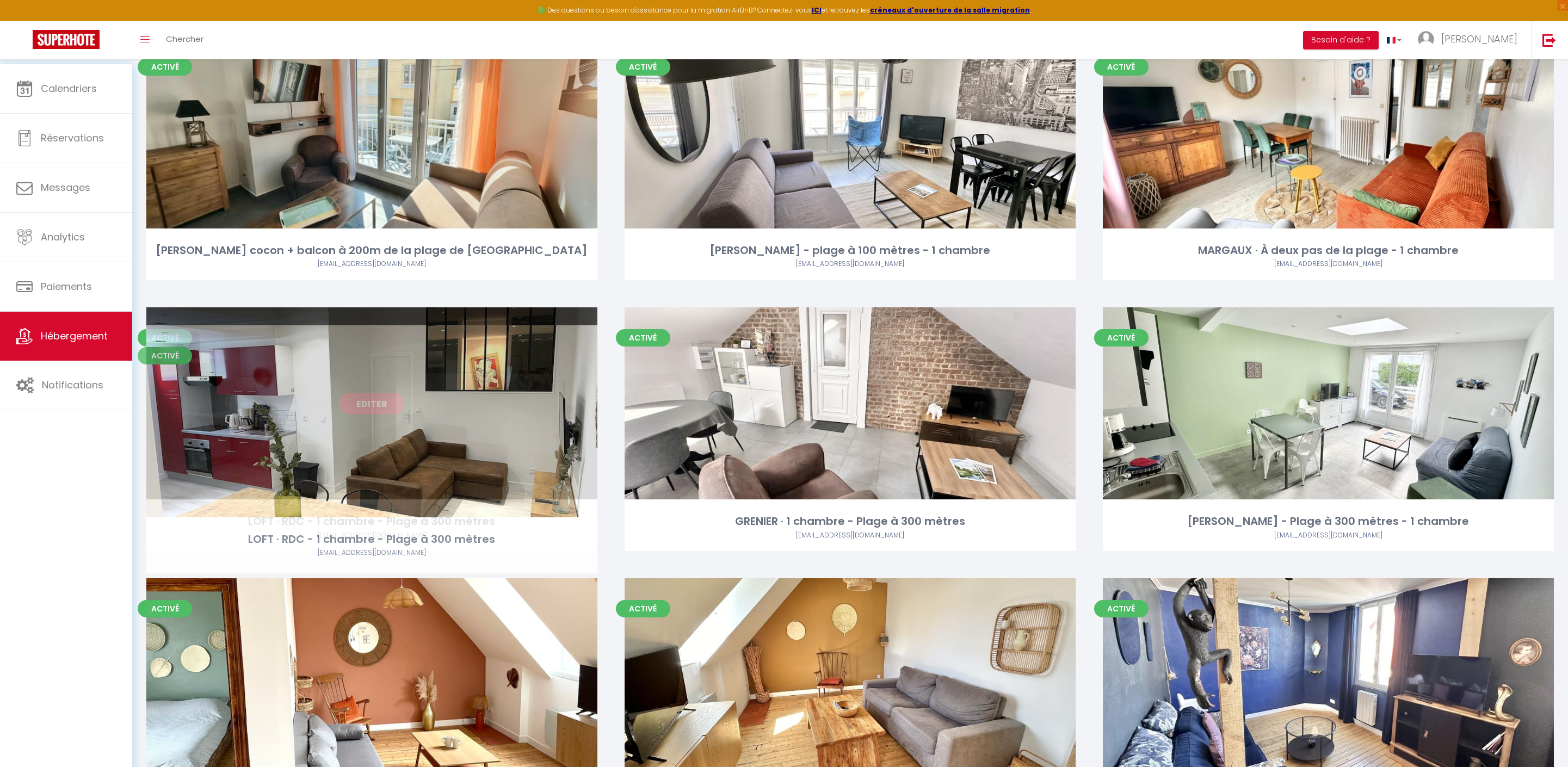
click at [351, 415] on link "Editer" at bounding box center [371, 404] width 65 height 22
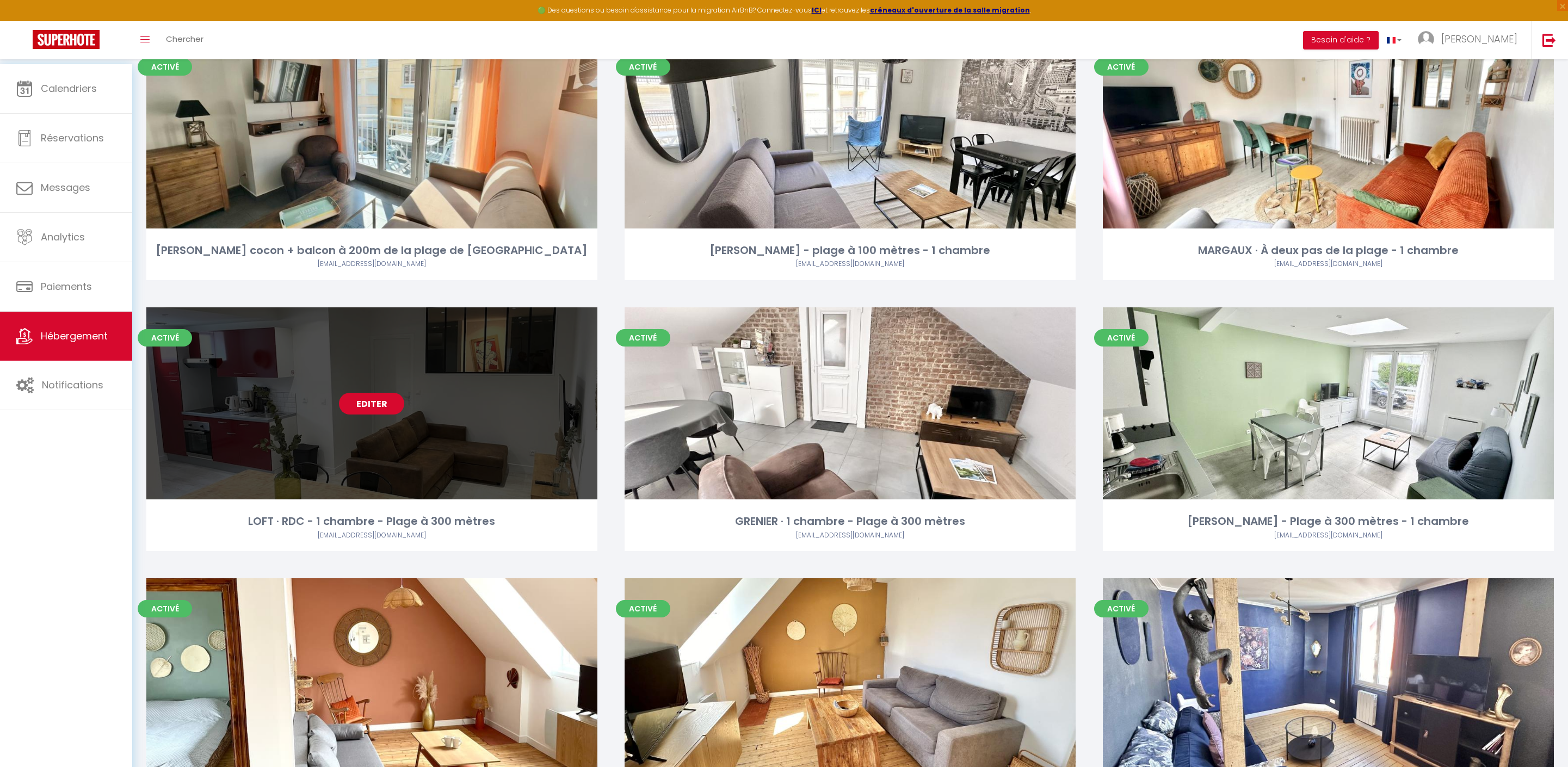
click at [351, 415] on link "Editer" at bounding box center [371, 404] width 65 height 22
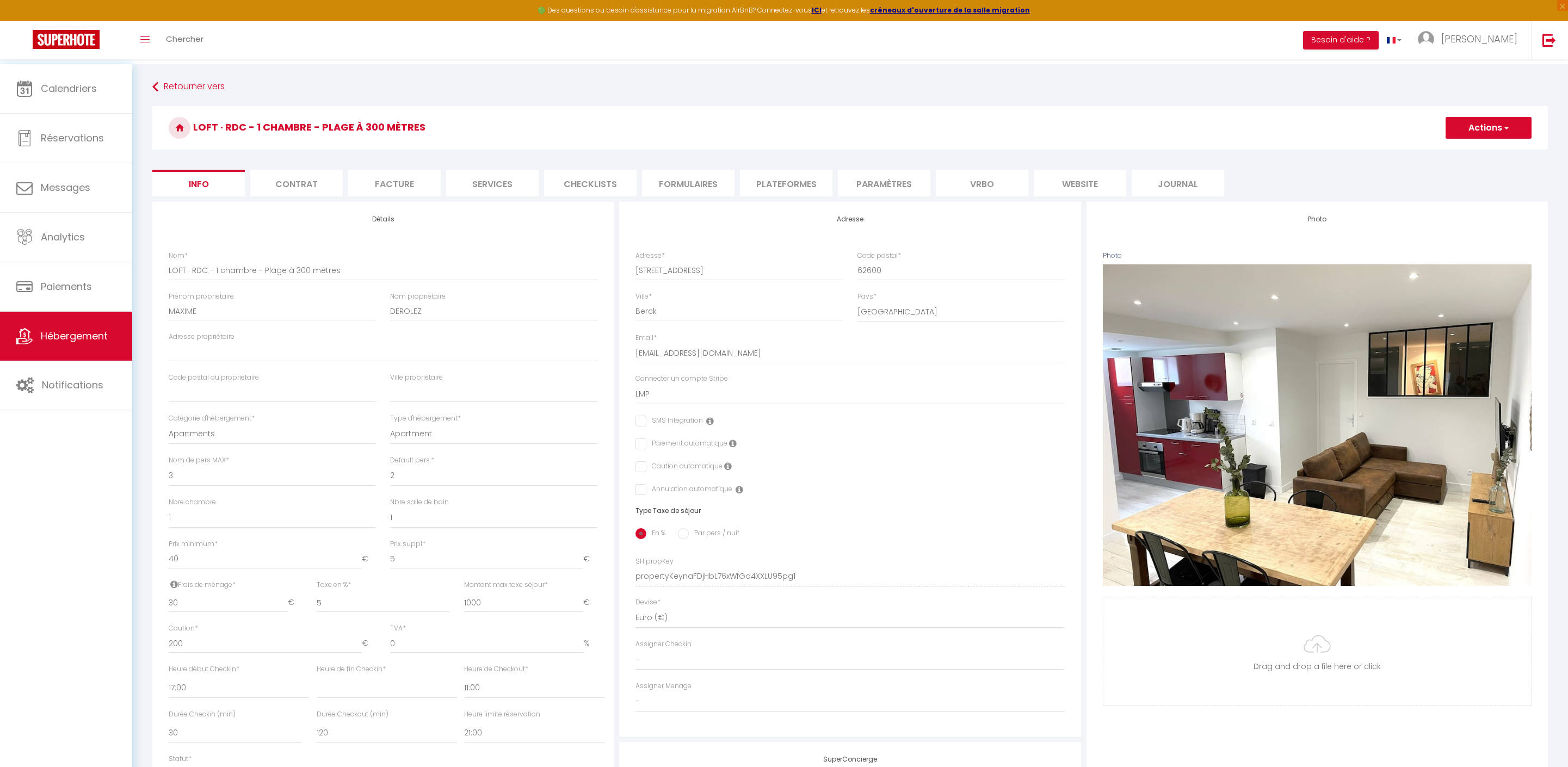
click at [1088, 191] on li "website" at bounding box center [1080, 183] width 93 height 27
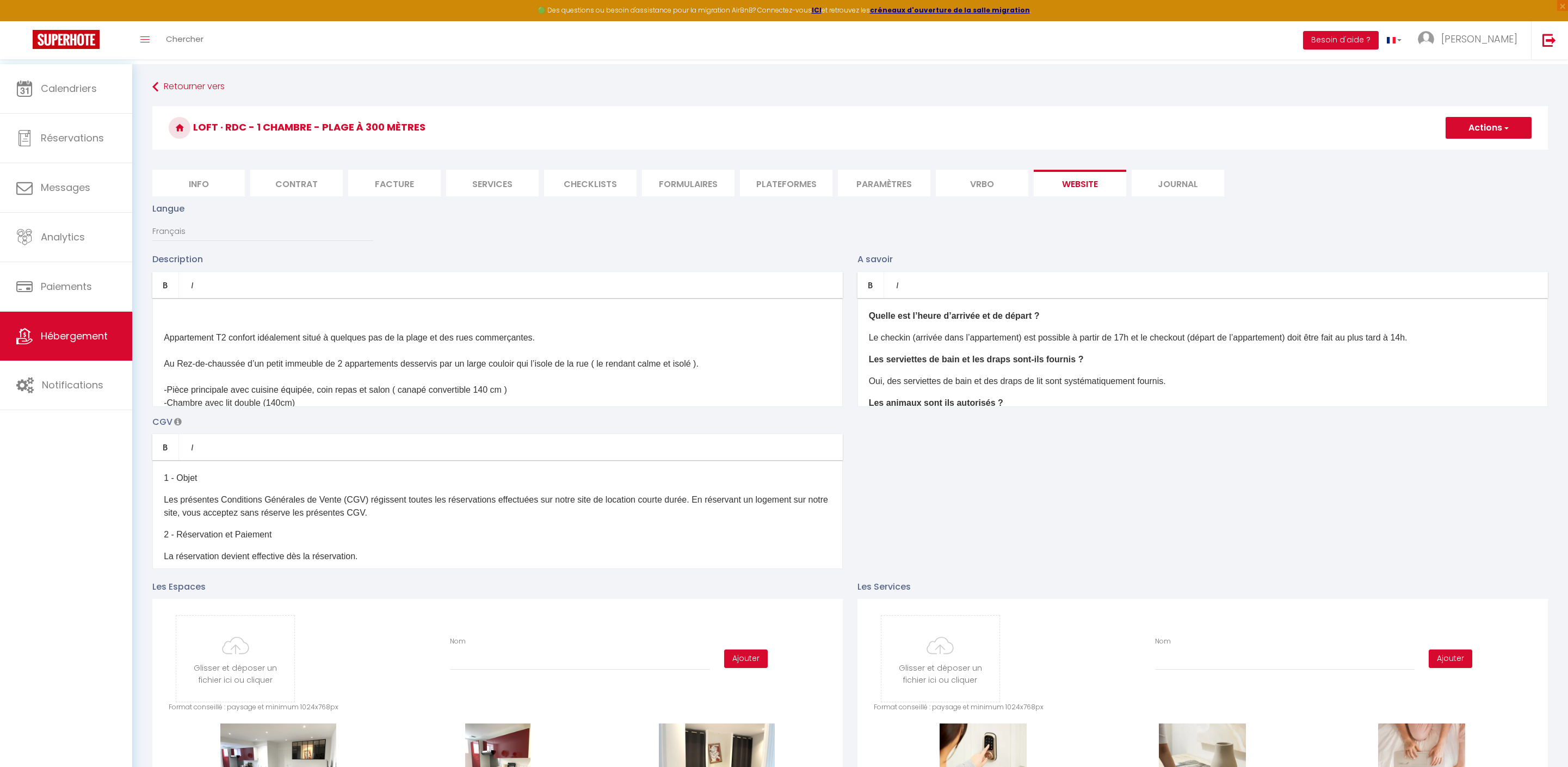
click at [1494, 345] on p "Le checkin (arrivée dans l’appartement) est possible à partir de 17h et le chec…" at bounding box center [1202, 337] width 668 height 13
click at [1413, 388] on p "Oui, des serviettes de bain et des draps de lit sont systématiquement fournis." at bounding box center [1202, 381] width 668 height 13
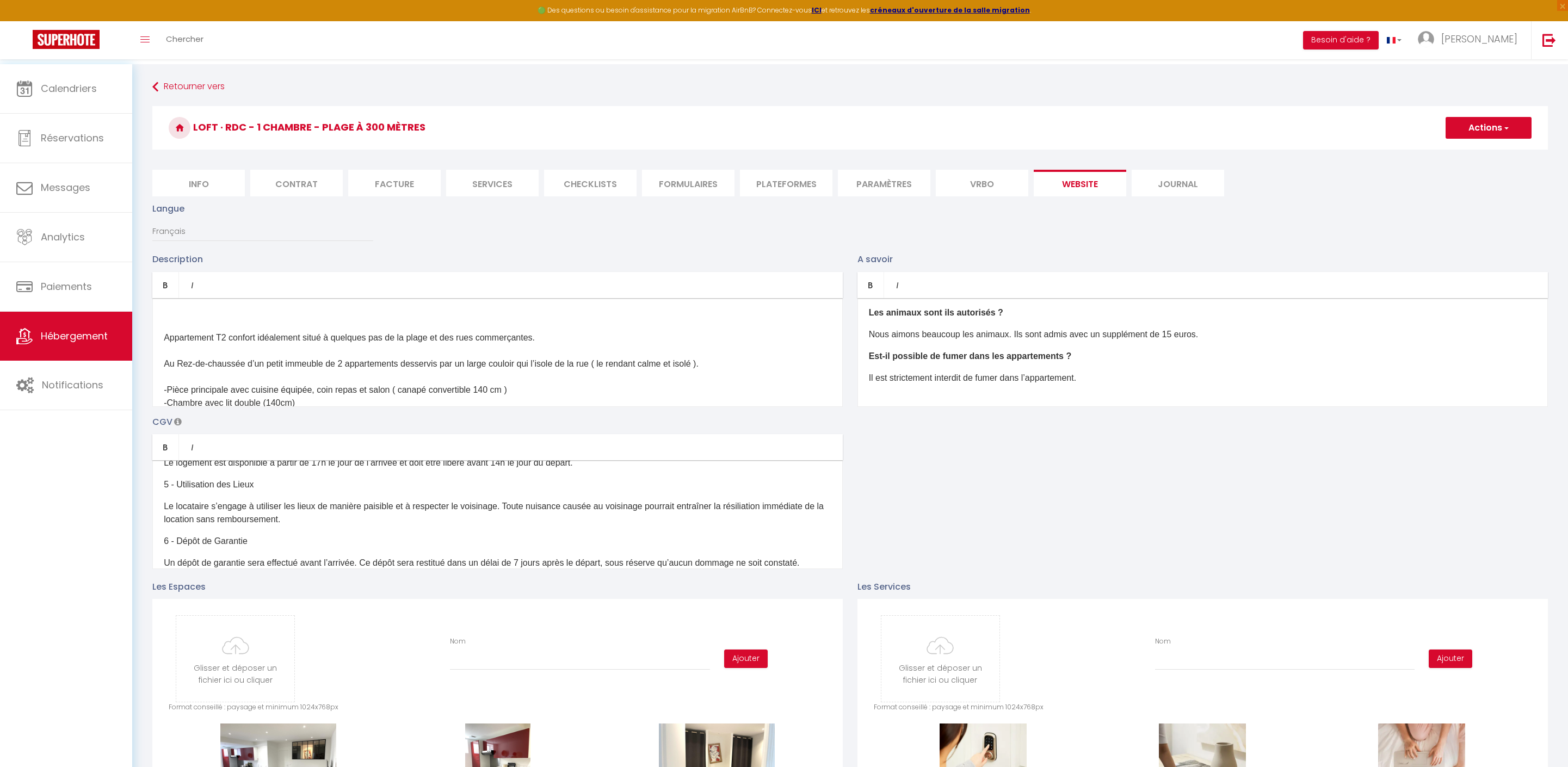
scroll to position [170, 0]
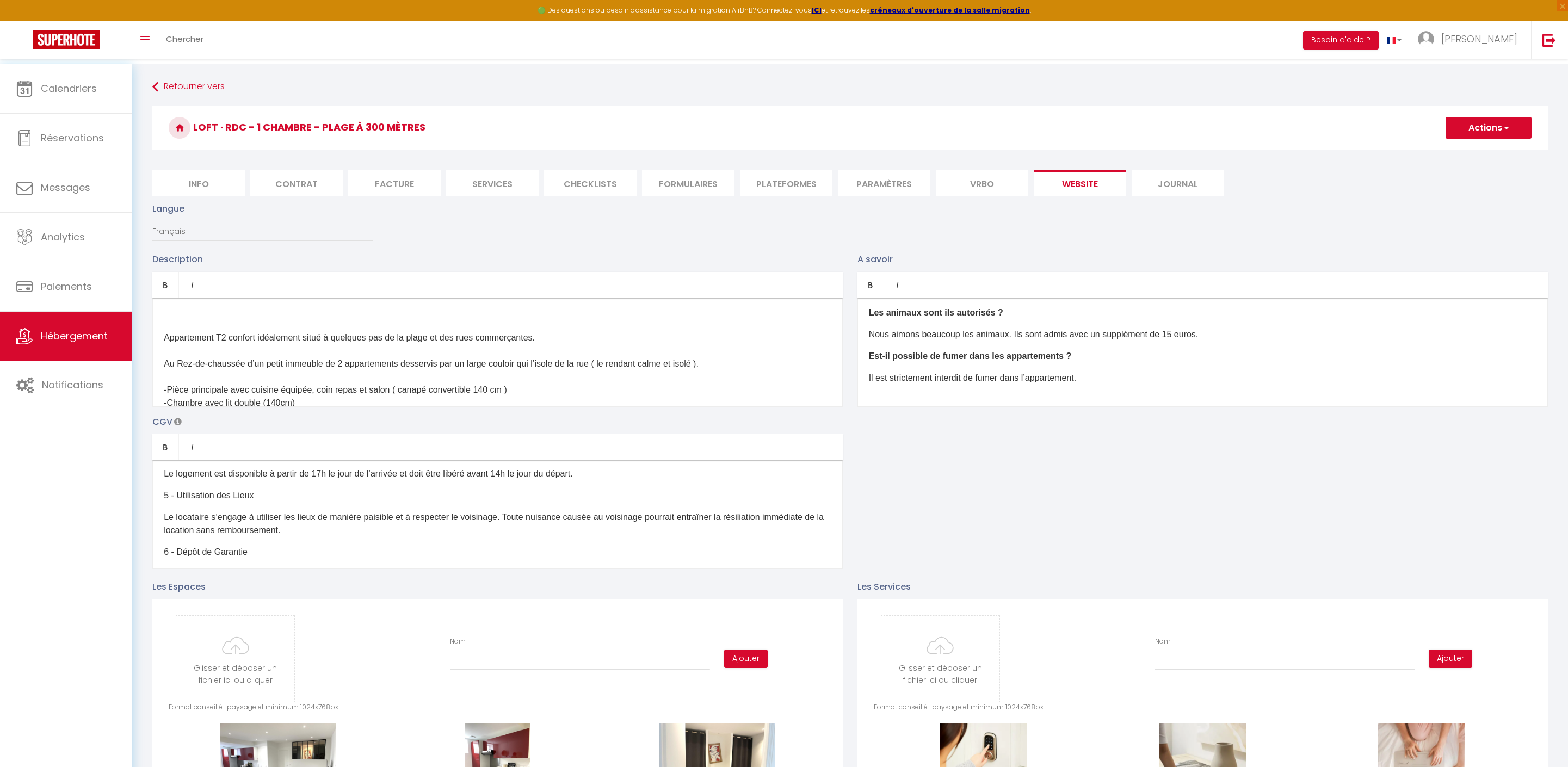
click at [557, 480] on p "Le logement est disponible à partir de 17h le jour de l’arrivée et doit être li…" at bounding box center [497, 474] width 668 height 13
click at [723, 500] on div "1 - Objet Les présentes Conditions Générales de Vente (CGV) régissent toutes le…" at bounding box center [497, 514] width 690 height 109
click at [1482, 128] on button "Actions" at bounding box center [1488, 128] width 86 height 22
click at [1461, 157] on input "Enregistrer" at bounding box center [1476, 152] width 40 height 11
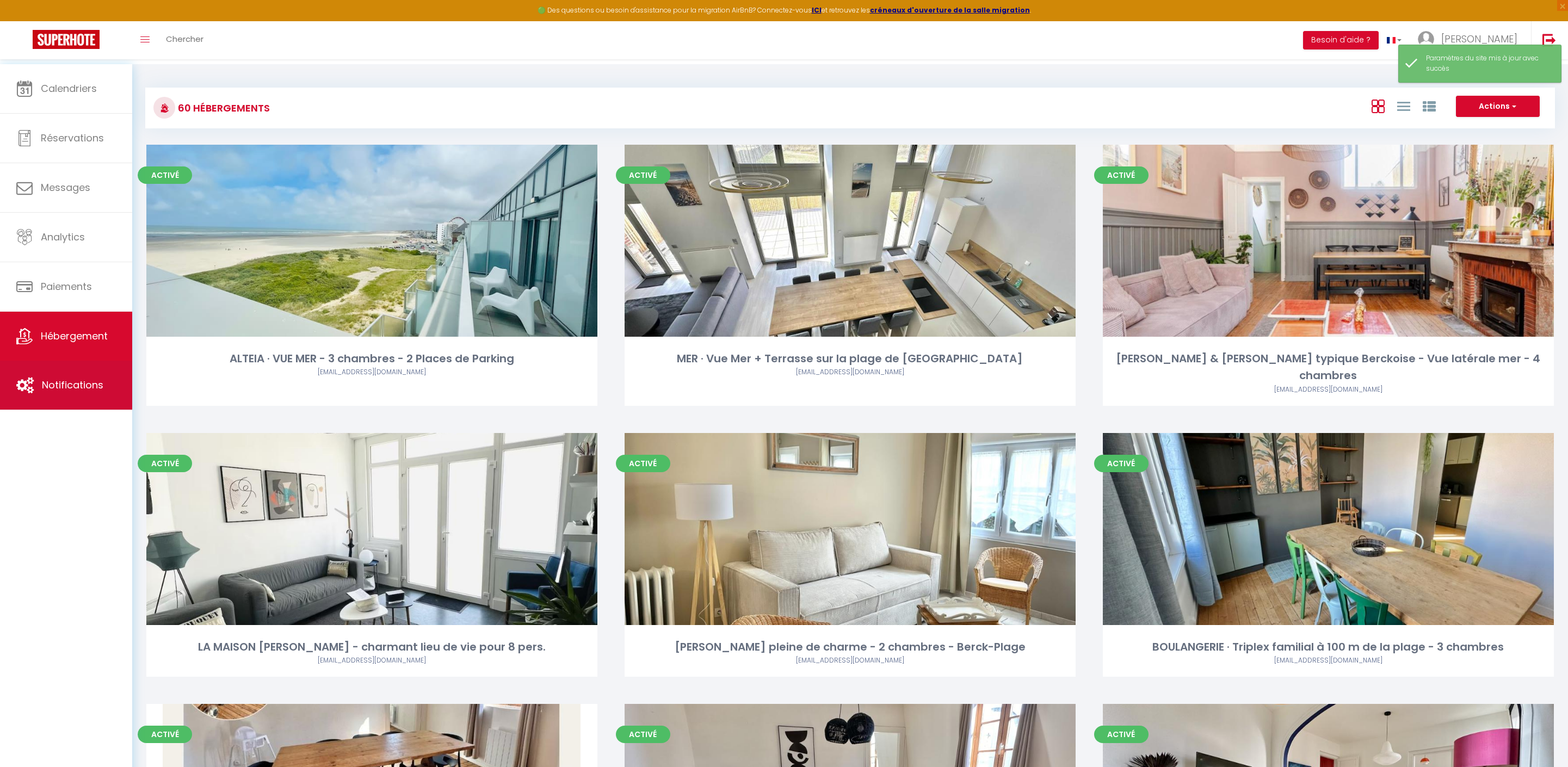
click at [69, 396] on link "Notifications" at bounding box center [66, 385] width 132 height 49
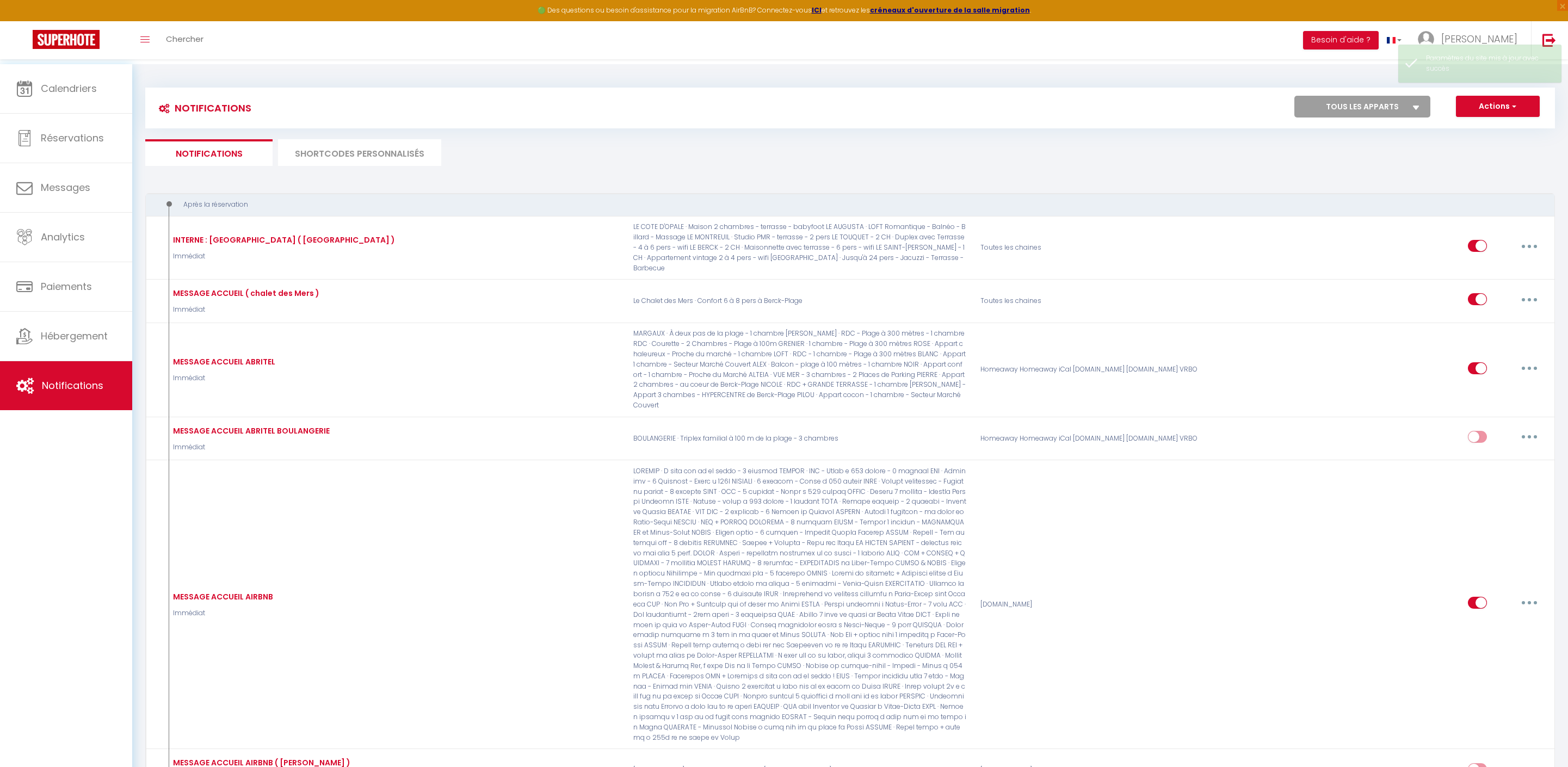
click at [390, 166] on li "SHORTCODES PERSONNALISÉS" at bounding box center [360, 153] width 163 height 27
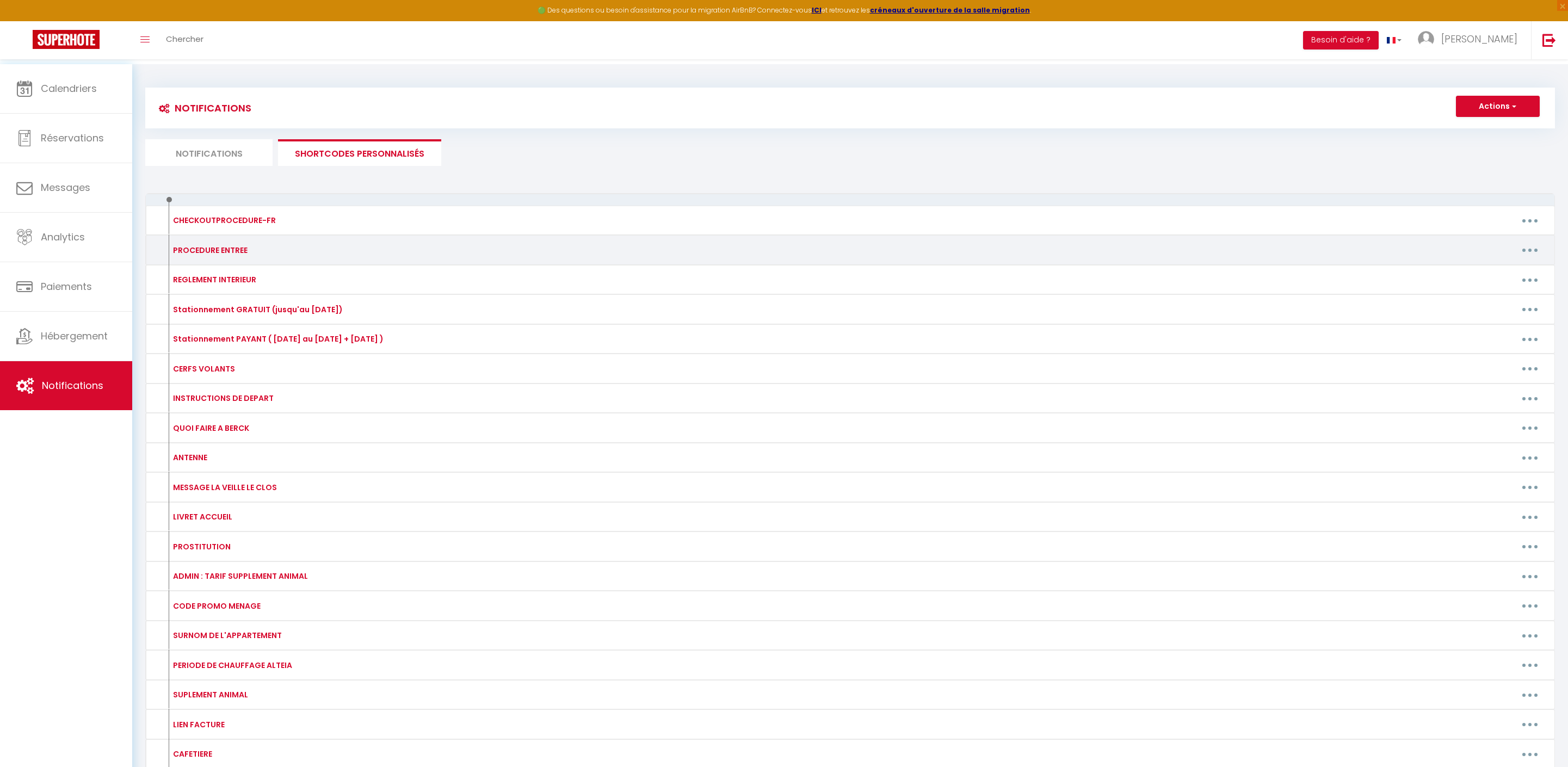
click at [1528, 252] on icon "button" at bounding box center [1530, 250] width 3 height 3
click at [1492, 284] on link "Editer" at bounding box center [1502, 275] width 80 height 18
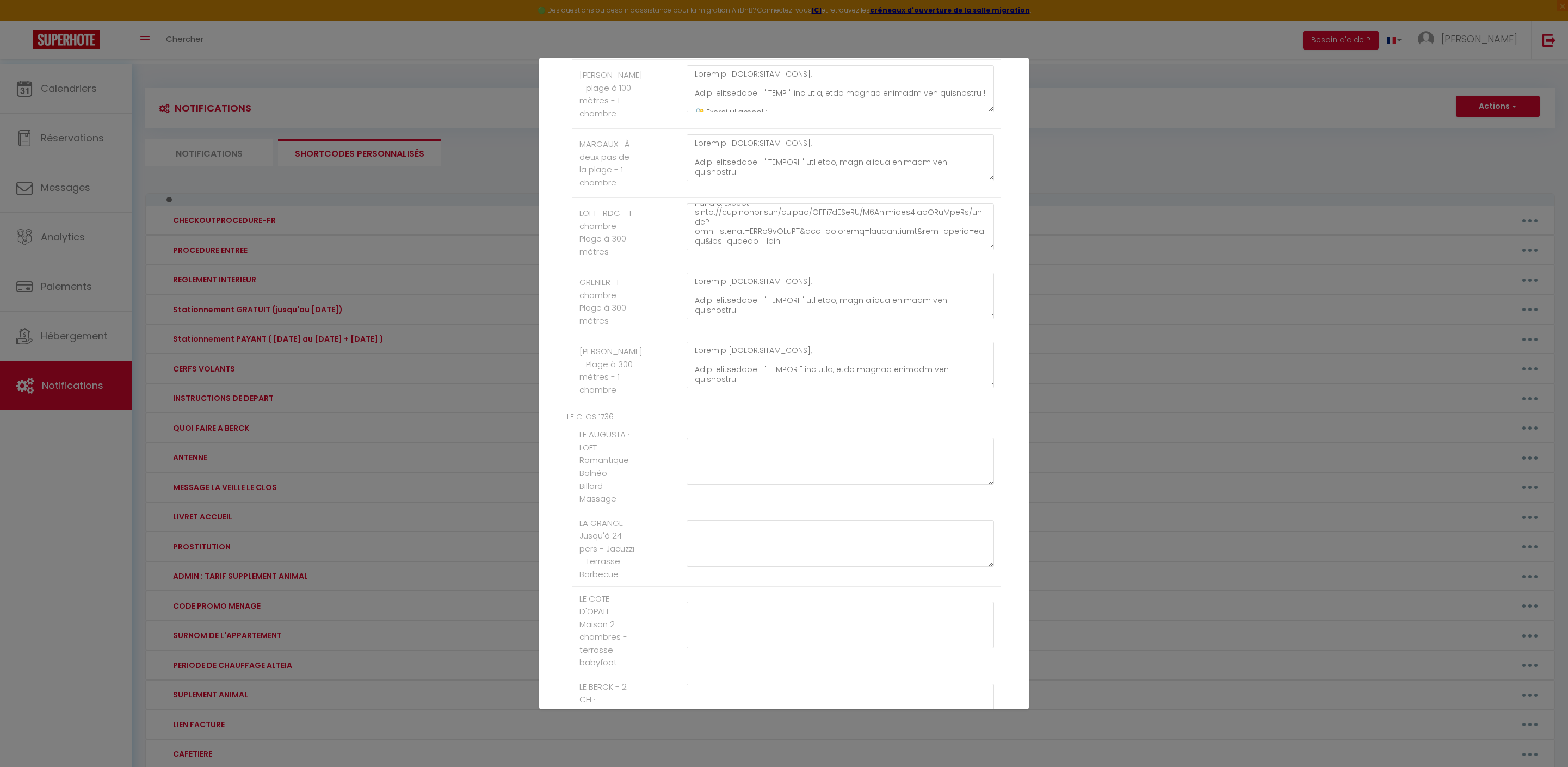
scroll to position [372, 0]
click at [829, 250] on textarea at bounding box center [840, 226] width 307 height 47
click at [973, 250] on textarea at bounding box center [840, 226] width 307 height 47
click at [822, 687] on button "Mettre à jour" at bounding box center [808, 690] width 65 height 18
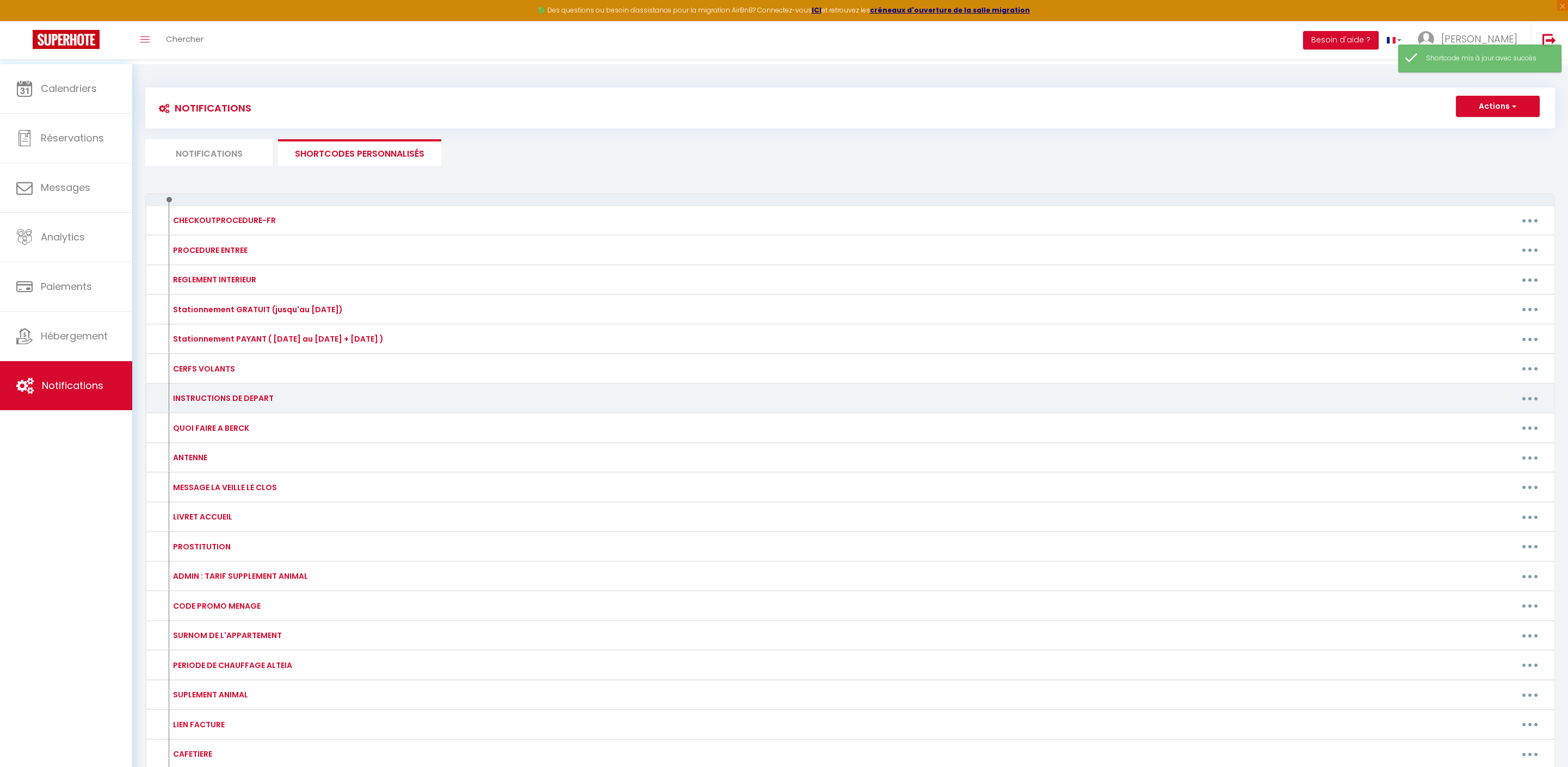
click at [1528, 401] on icon "button" at bounding box center [1530, 398] width 3 height 3
click at [1493, 433] on link "Editer" at bounding box center [1502, 423] width 80 height 18
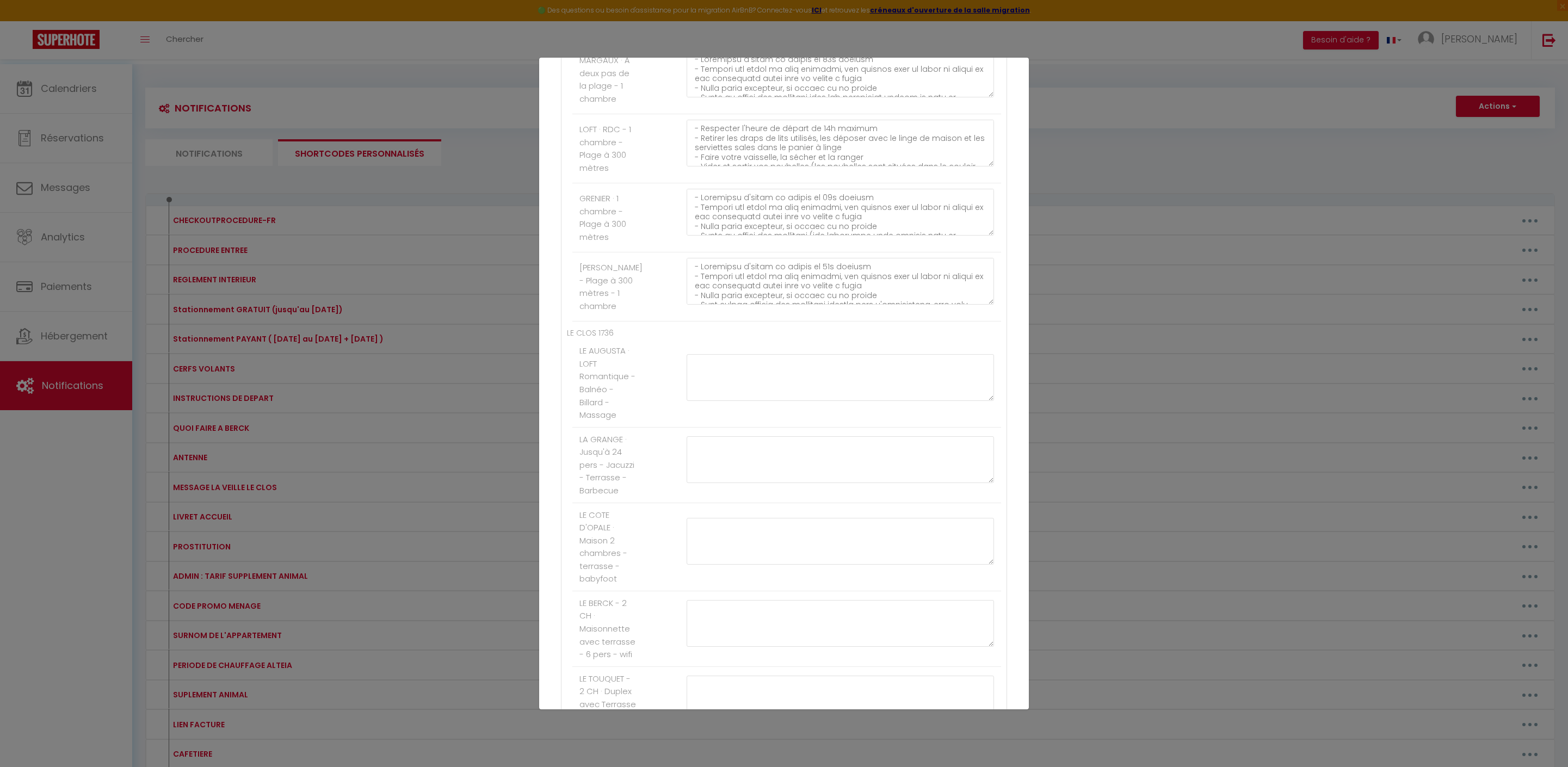
scroll to position [1122, 0]
click at [867, 158] on textarea "- Respecter l'heure de départ de 14h maximum - Retirer les draps de lits utilis…" at bounding box center [840, 134] width 307 height 47
click at [942, 158] on textarea "- Respecter l'heure de départ de 11h maximum - Retirer les draps de lits utilis…" at bounding box center [840, 134] width 307 height 47
click at [962, 158] on textarea "- Respecter l'heure de départ de 11h maximum - Retirer les draps de lits utilis…" at bounding box center [840, 134] width 307 height 47
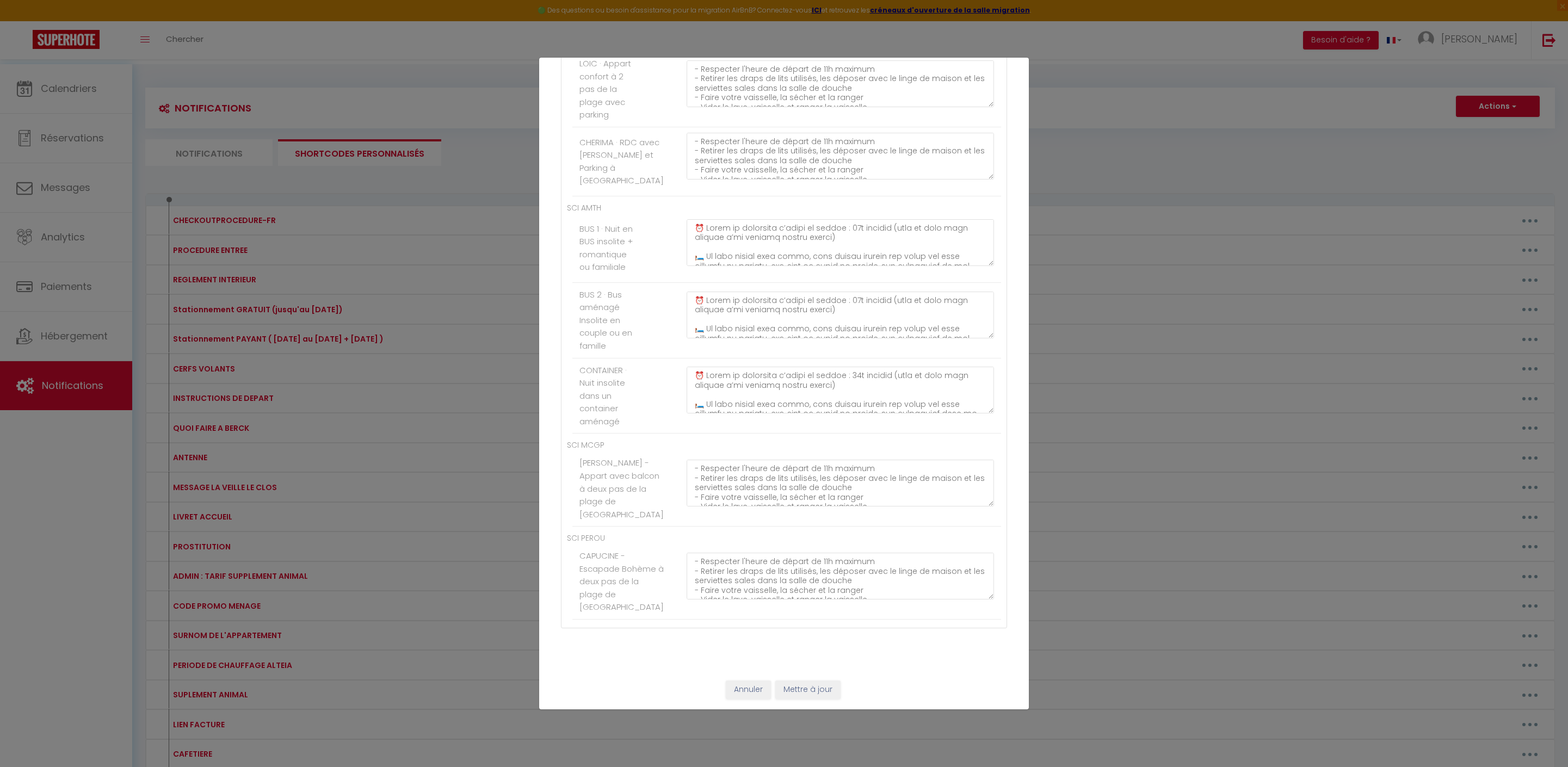
scroll to position [6820, 0]
click at [810, 688] on button "Mettre à jour" at bounding box center [808, 690] width 65 height 18
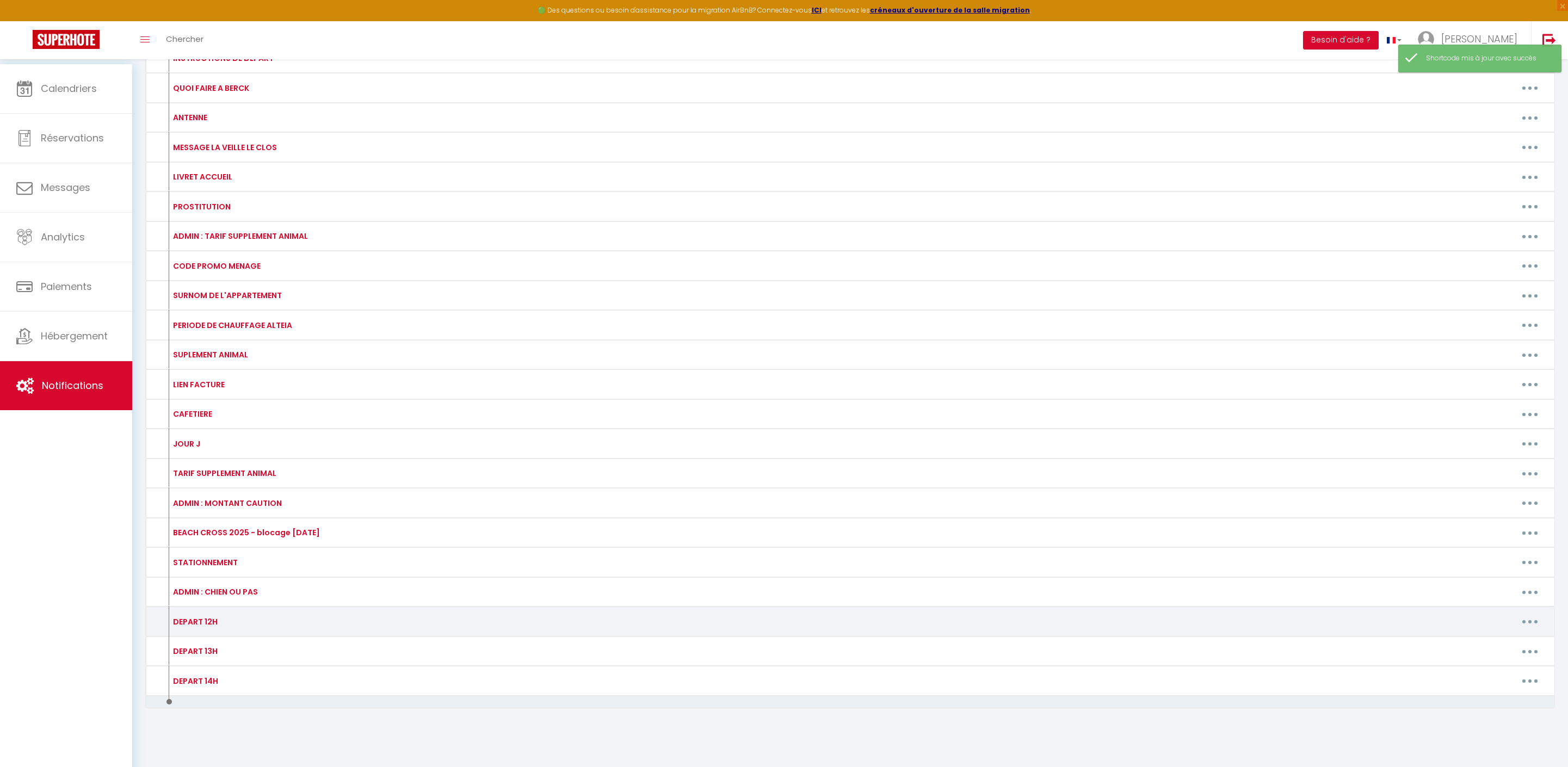
scroll to position [608, 0]
click at [1522, 613] on button "button" at bounding box center [1530, 622] width 30 height 18
click at [1492, 637] on link "Editer" at bounding box center [1502, 646] width 80 height 18
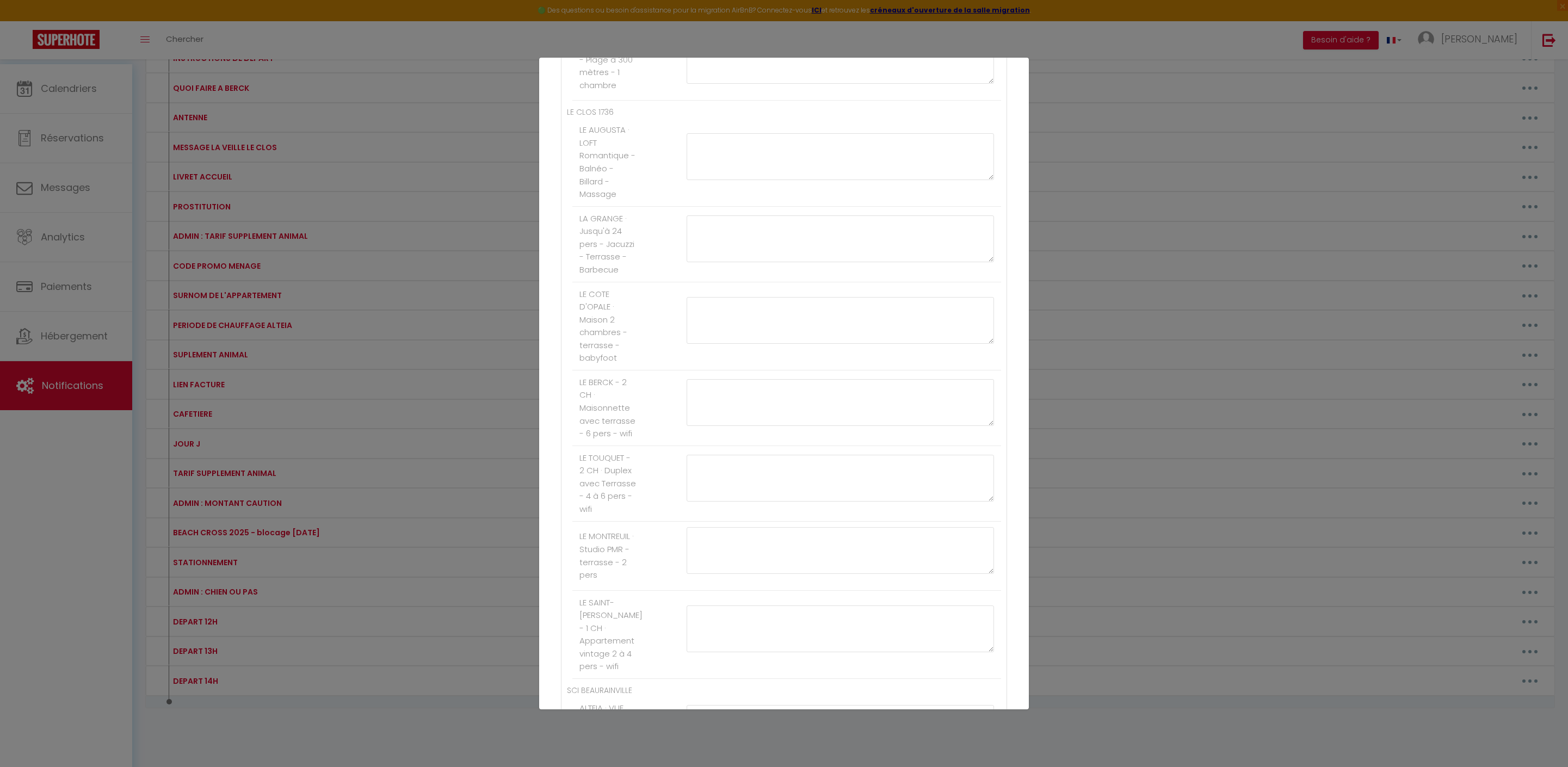
scroll to position [1318, 0]
paste textarea "[PAYLINK:15]"
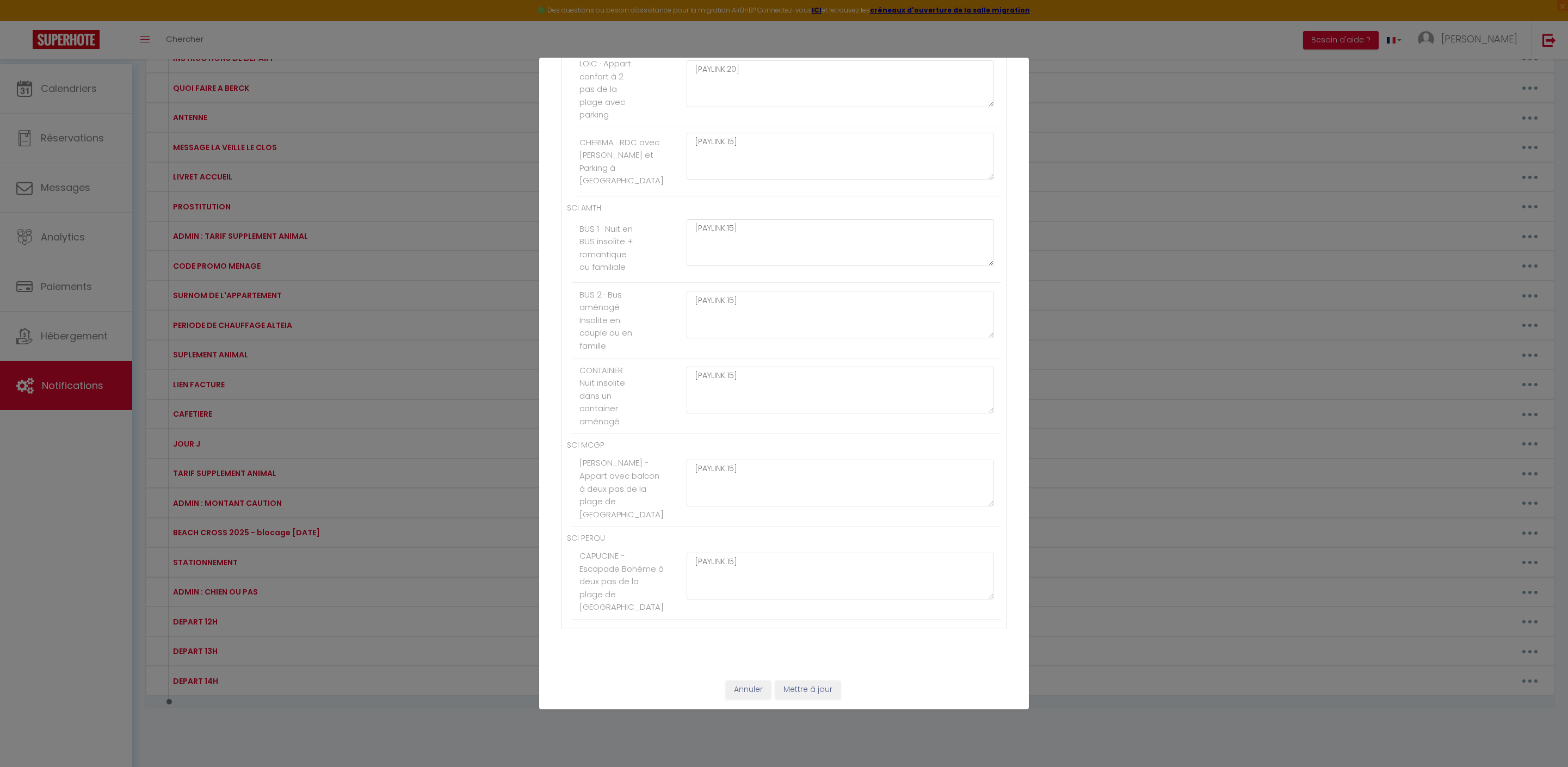
click at [841, 684] on button "Mettre à jour" at bounding box center [808, 690] width 65 height 18
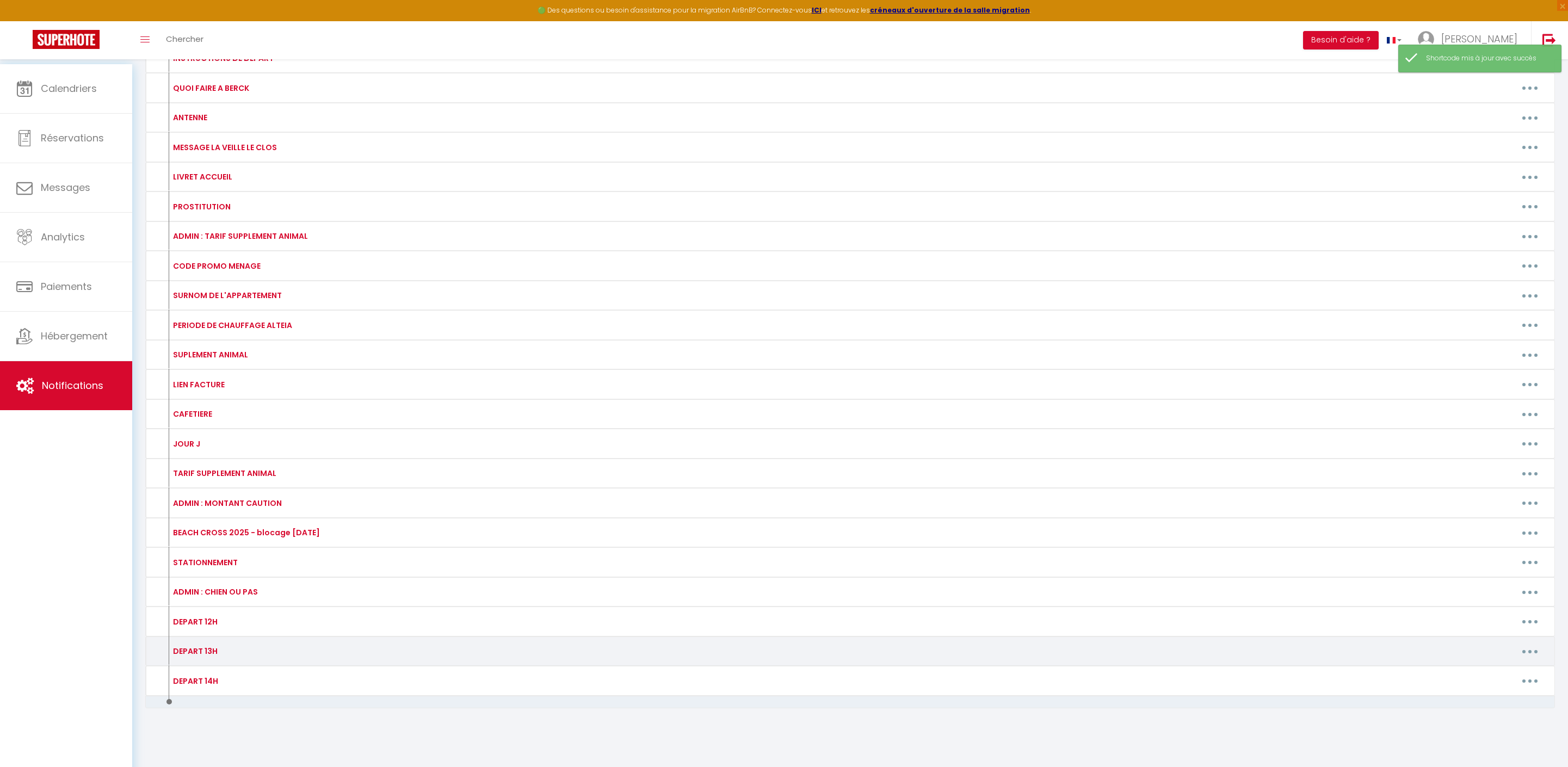
click at [1528, 650] on icon "button" at bounding box center [1530, 651] width 3 height 3
click at [1488, 667] on link "Editer" at bounding box center [1502, 676] width 80 height 18
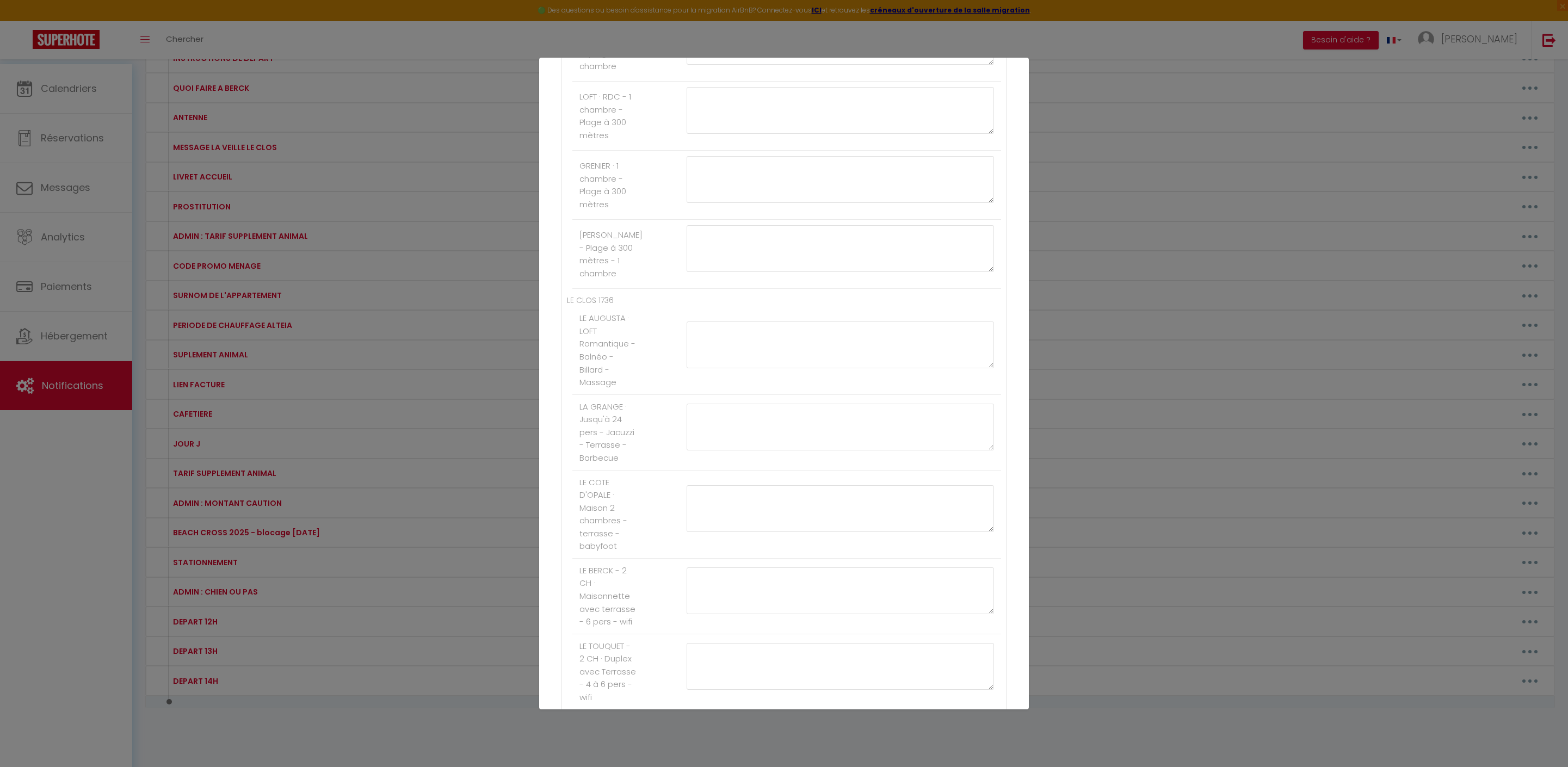
scroll to position [1155, 0]
click at [761, 124] on textarea at bounding box center [840, 100] width 307 height 47
paste textarea "[PAYLINK:15]"
click at [746, 124] on textarea "[PAYLINK:15]" at bounding box center [840, 100] width 307 height 47
click at [853, 124] on textarea "[PAYLINK:25]" at bounding box center [840, 100] width 307 height 47
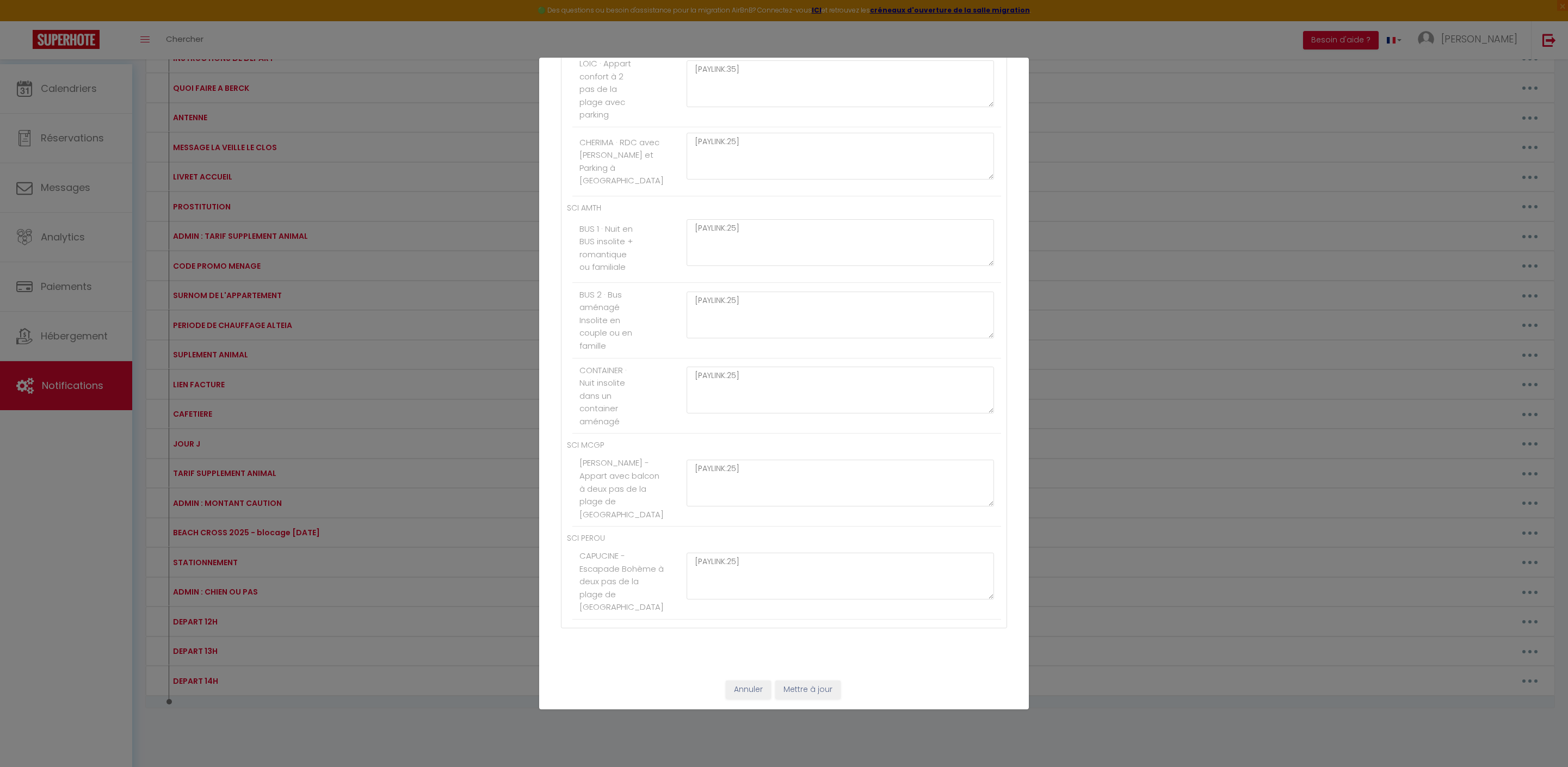
scroll to position [6820, 0]
click at [831, 681] on button "Mettre à jour" at bounding box center [808, 690] width 65 height 18
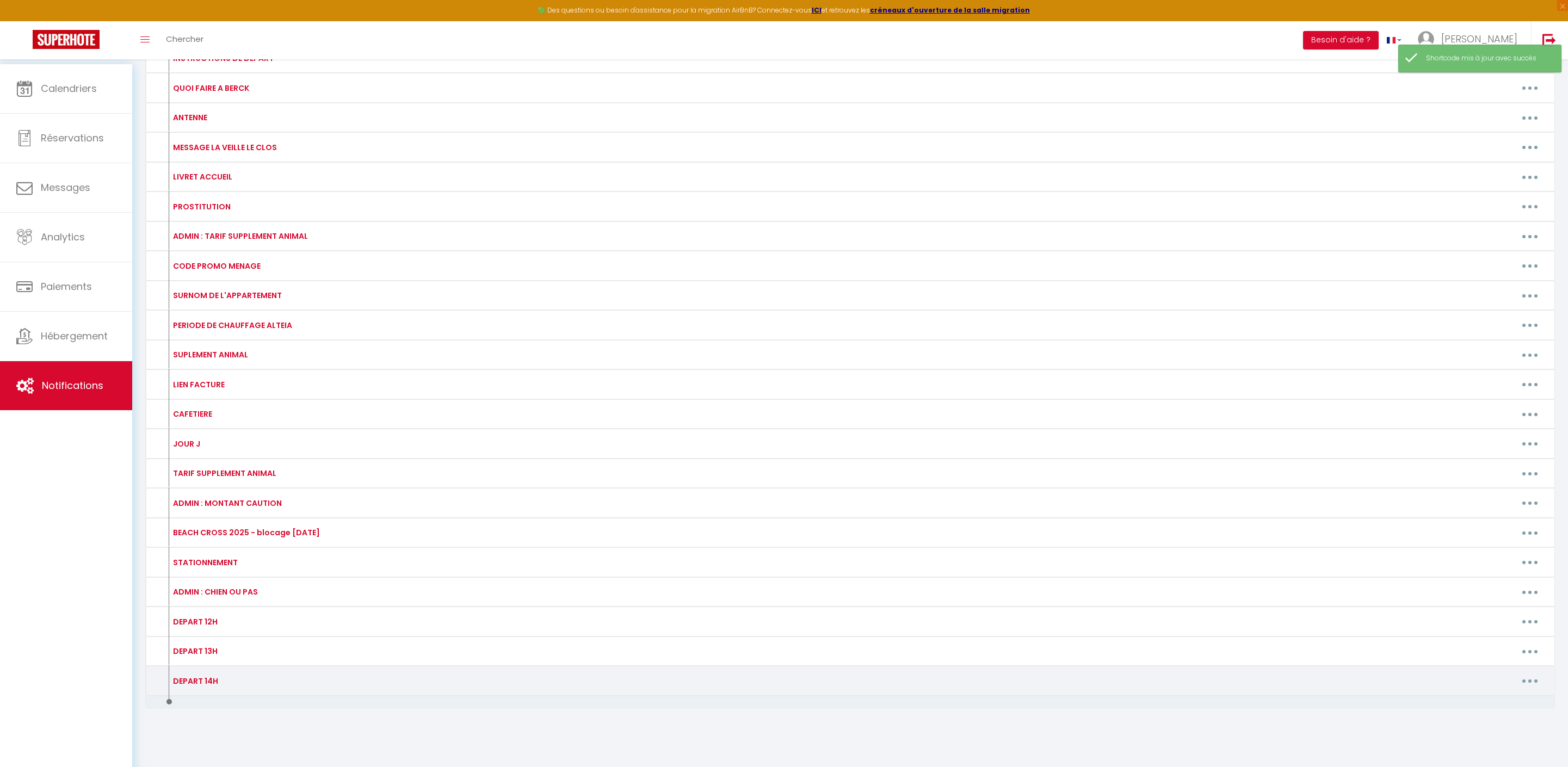
click at [1527, 673] on button "button" at bounding box center [1530, 681] width 30 height 18
click at [1502, 699] on link "Editer" at bounding box center [1502, 706] width 80 height 18
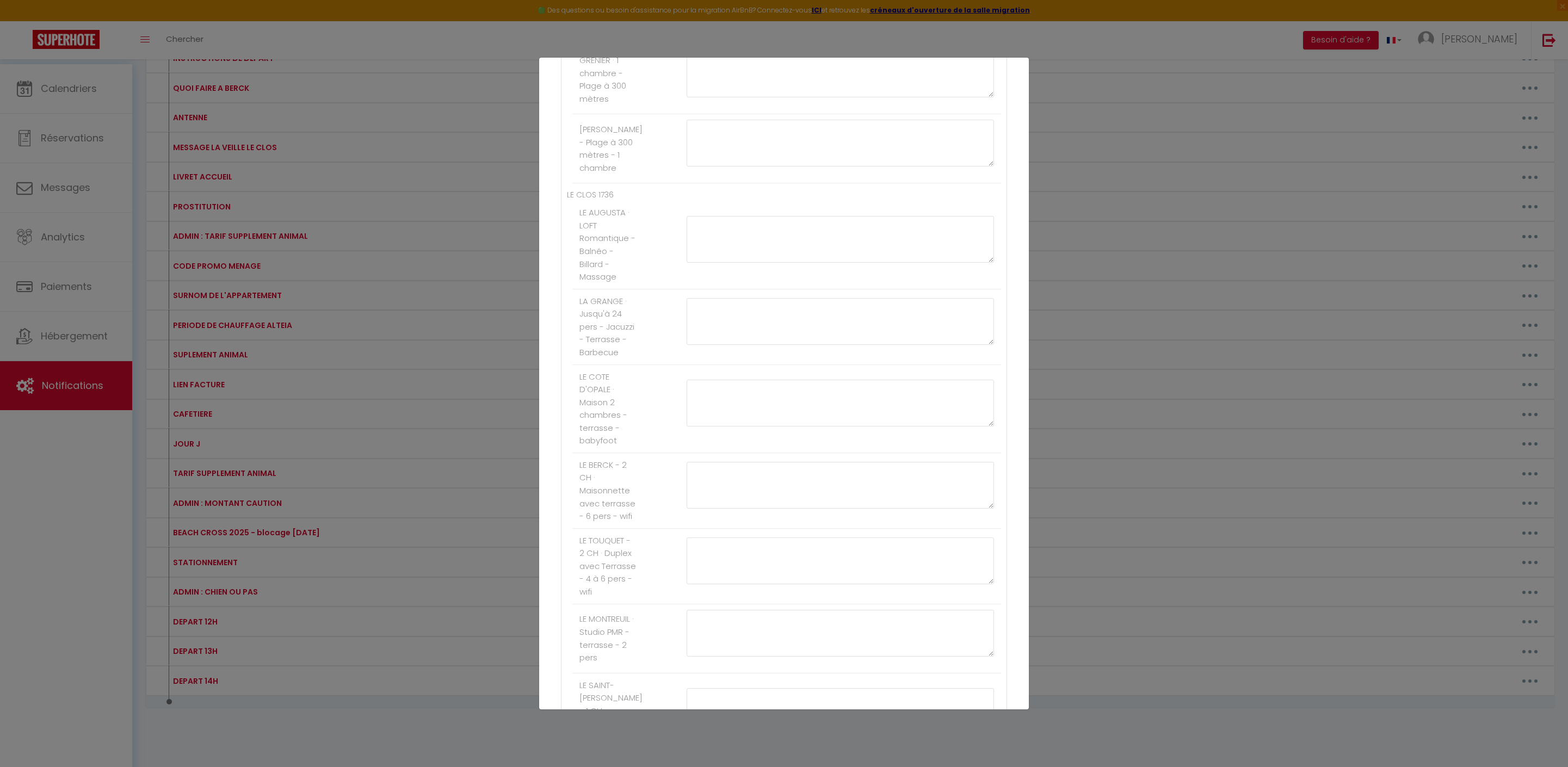
scroll to position [1368, 0]
paste textarea "[PAYLINK:15]"
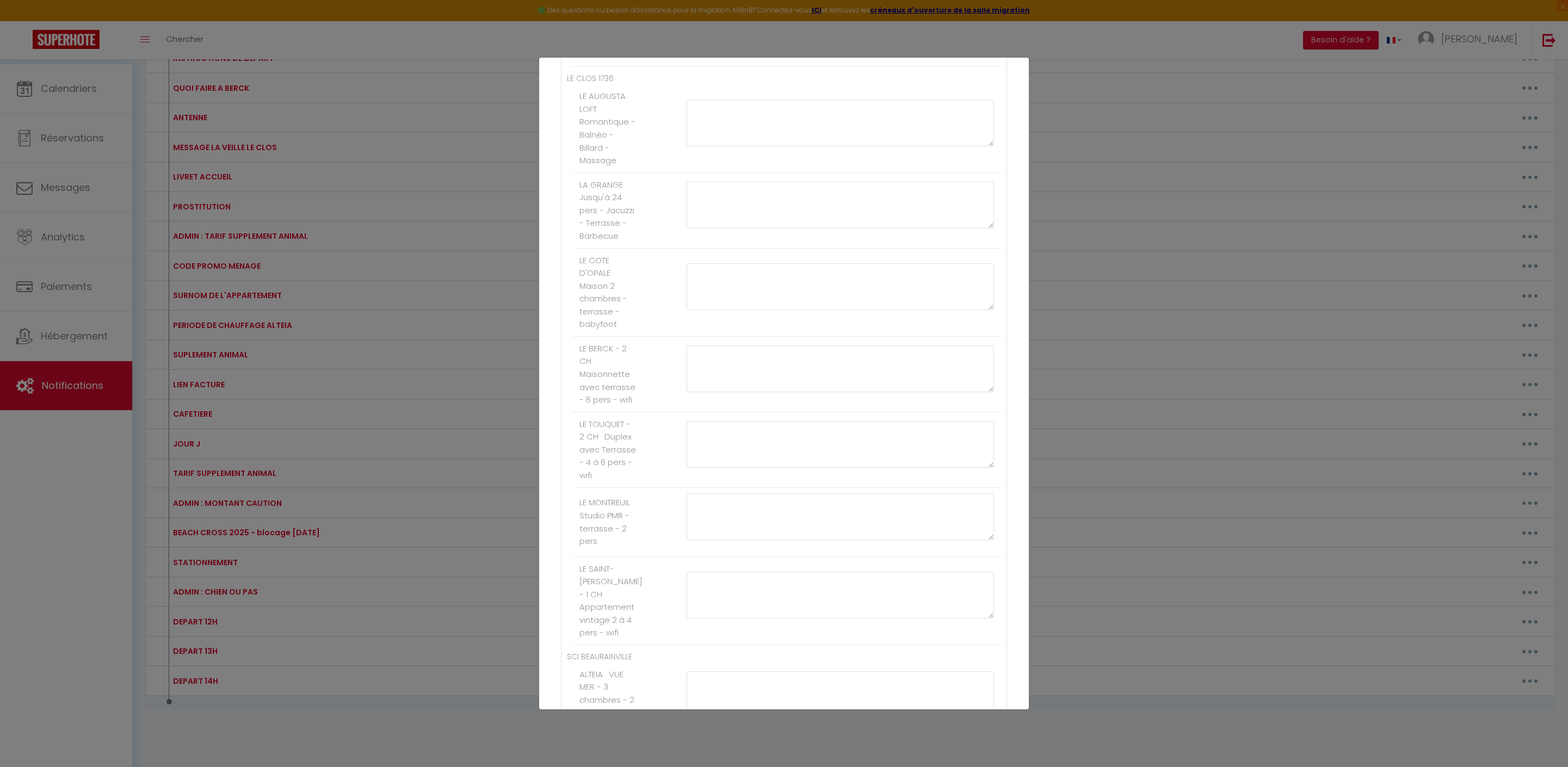
click at [831, 688] on button "Mettre à jour" at bounding box center [808, 690] width 65 height 18
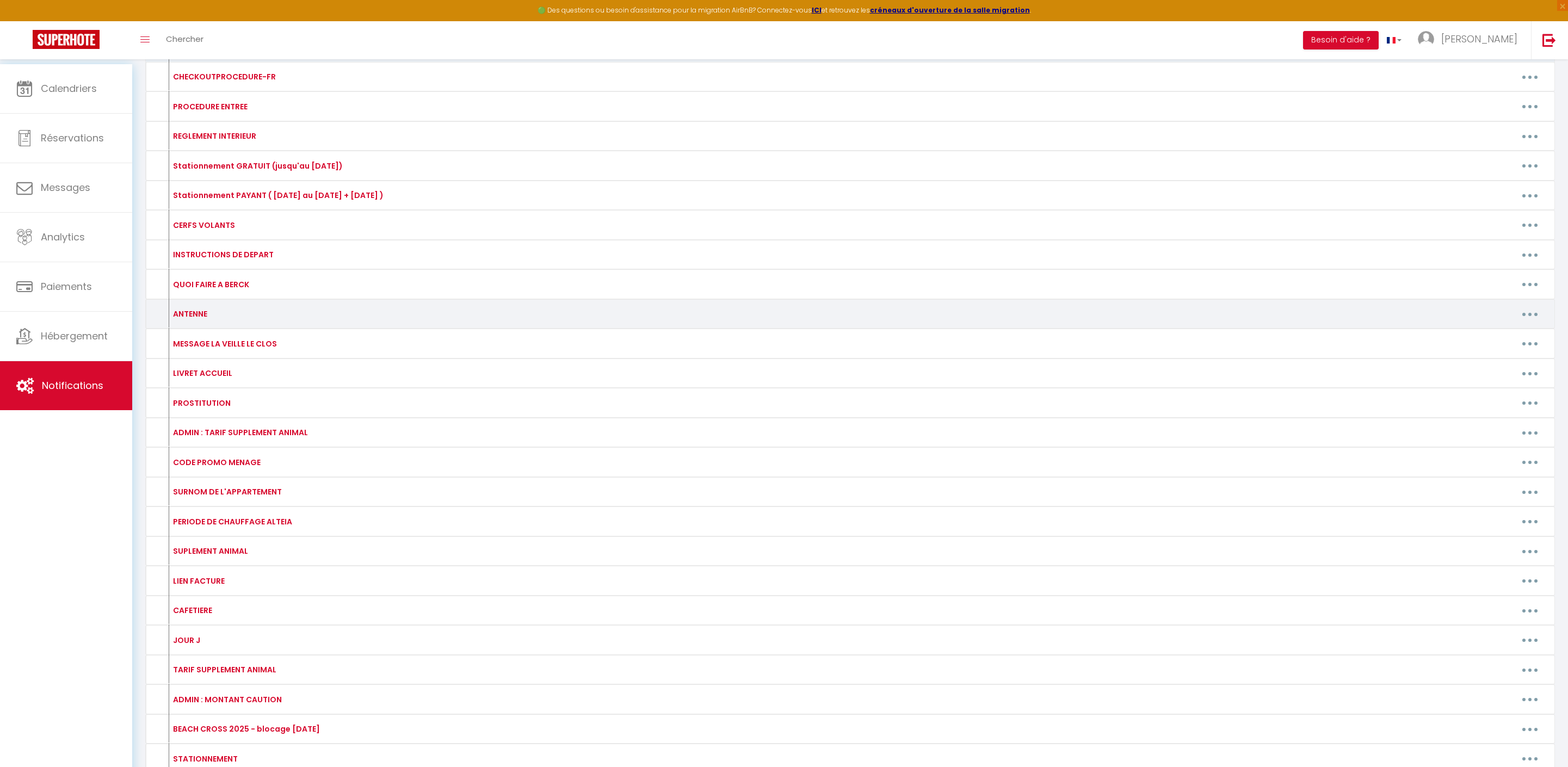
scroll to position [147, 0]
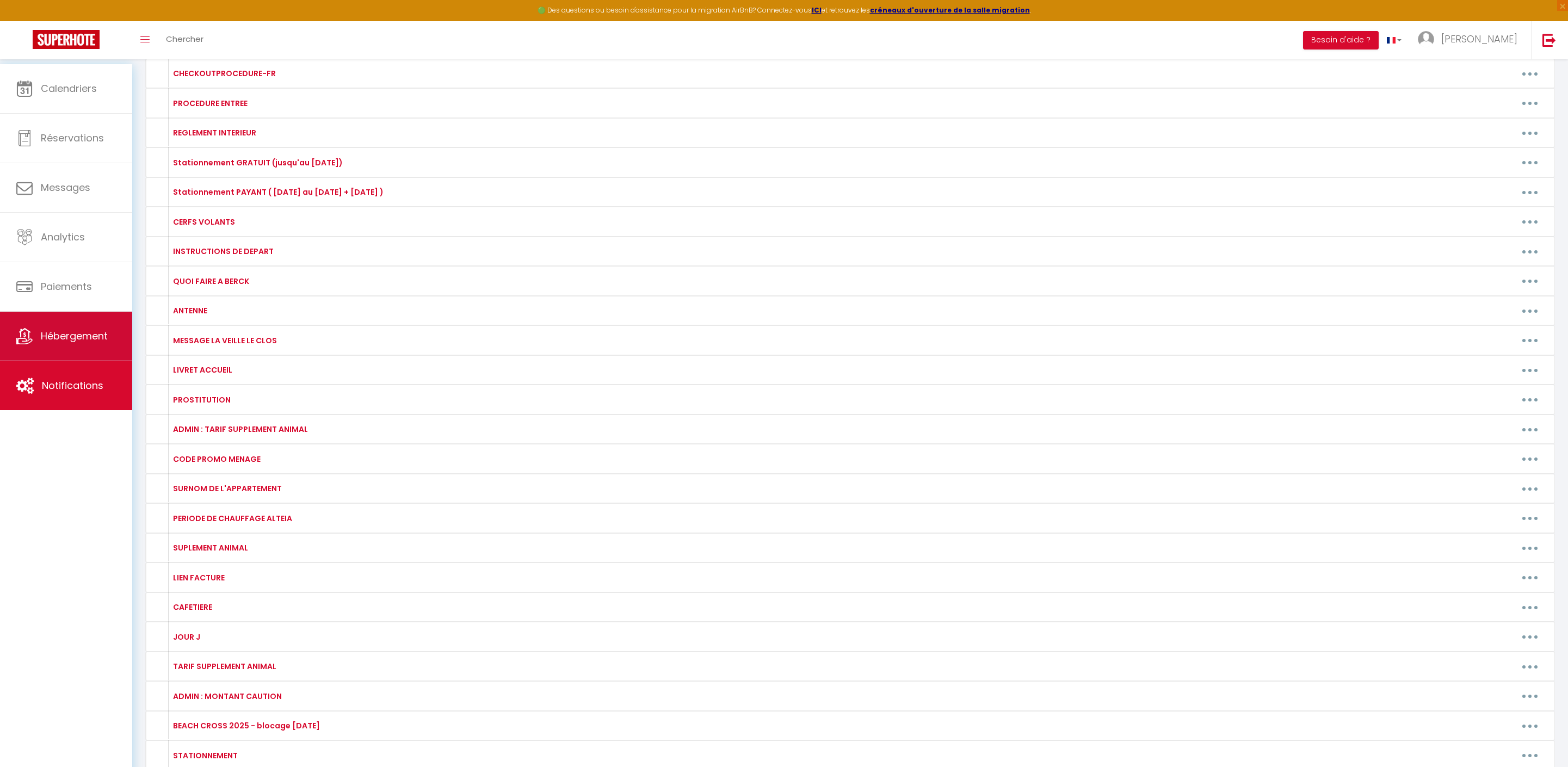
click at [49, 338] on span "Hébergement" at bounding box center [74, 336] width 67 height 13
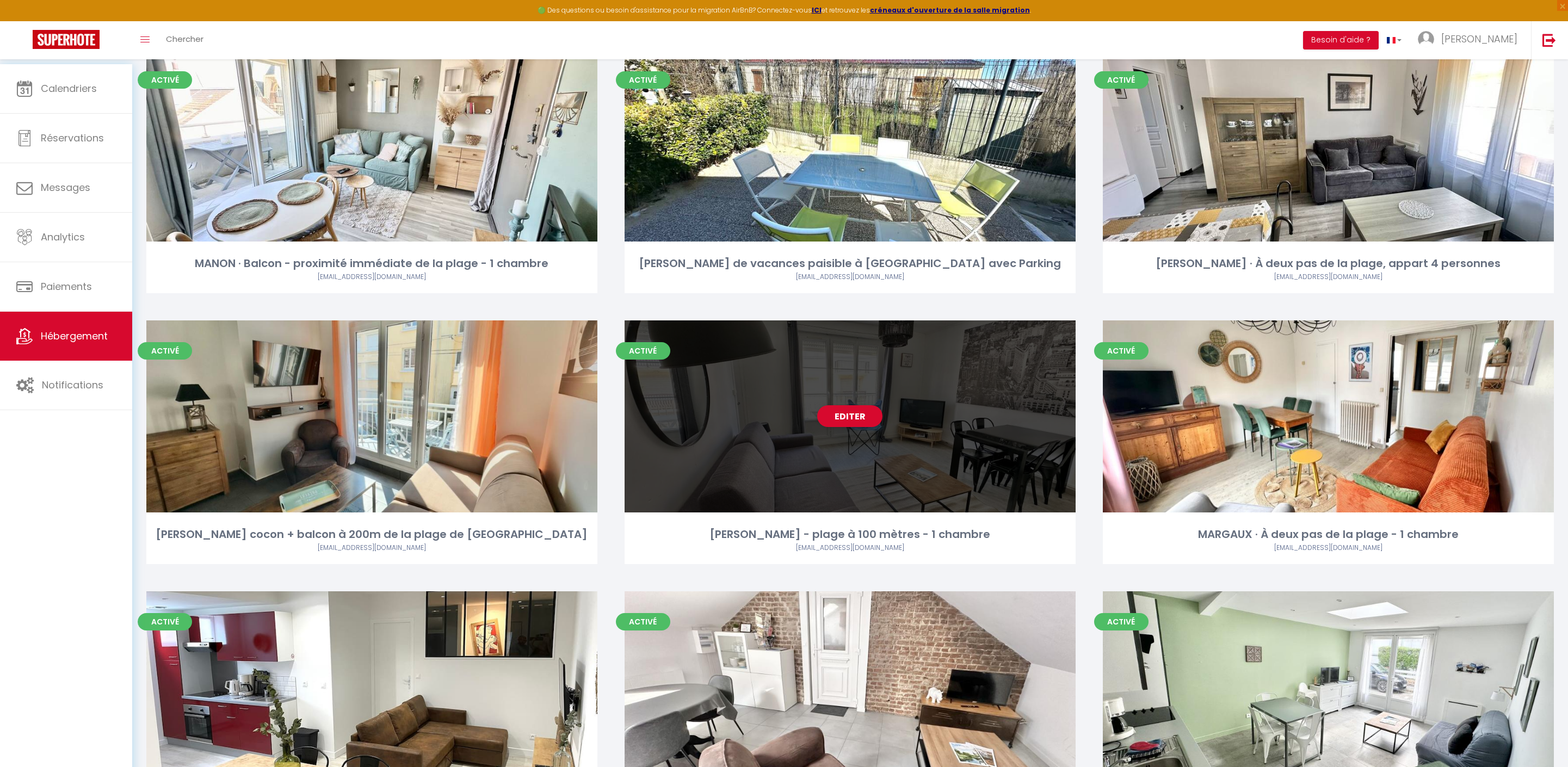
scroll to position [1620, 0]
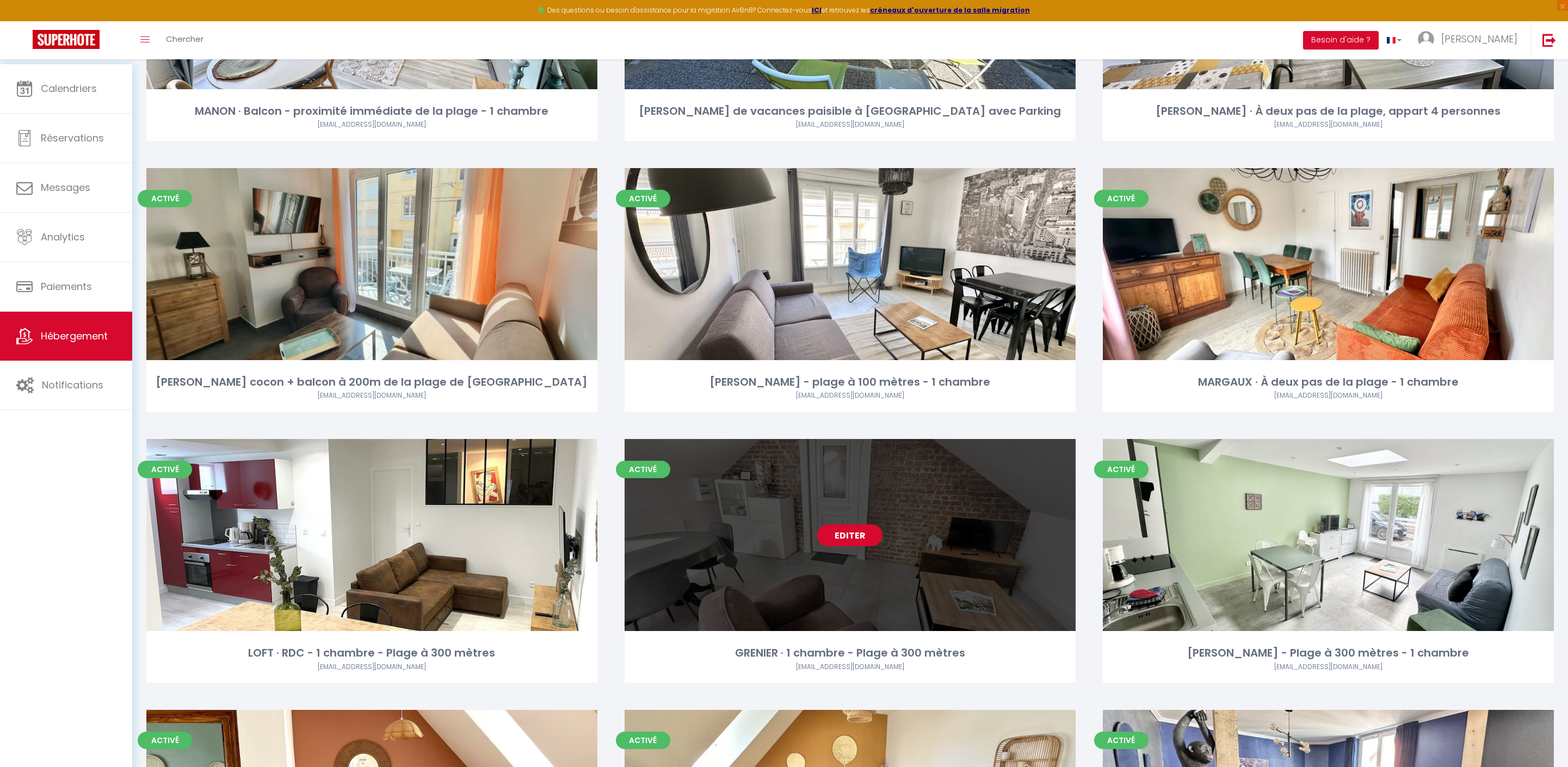
click at [845, 546] on link "Editer" at bounding box center [850, 536] width 65 height 22
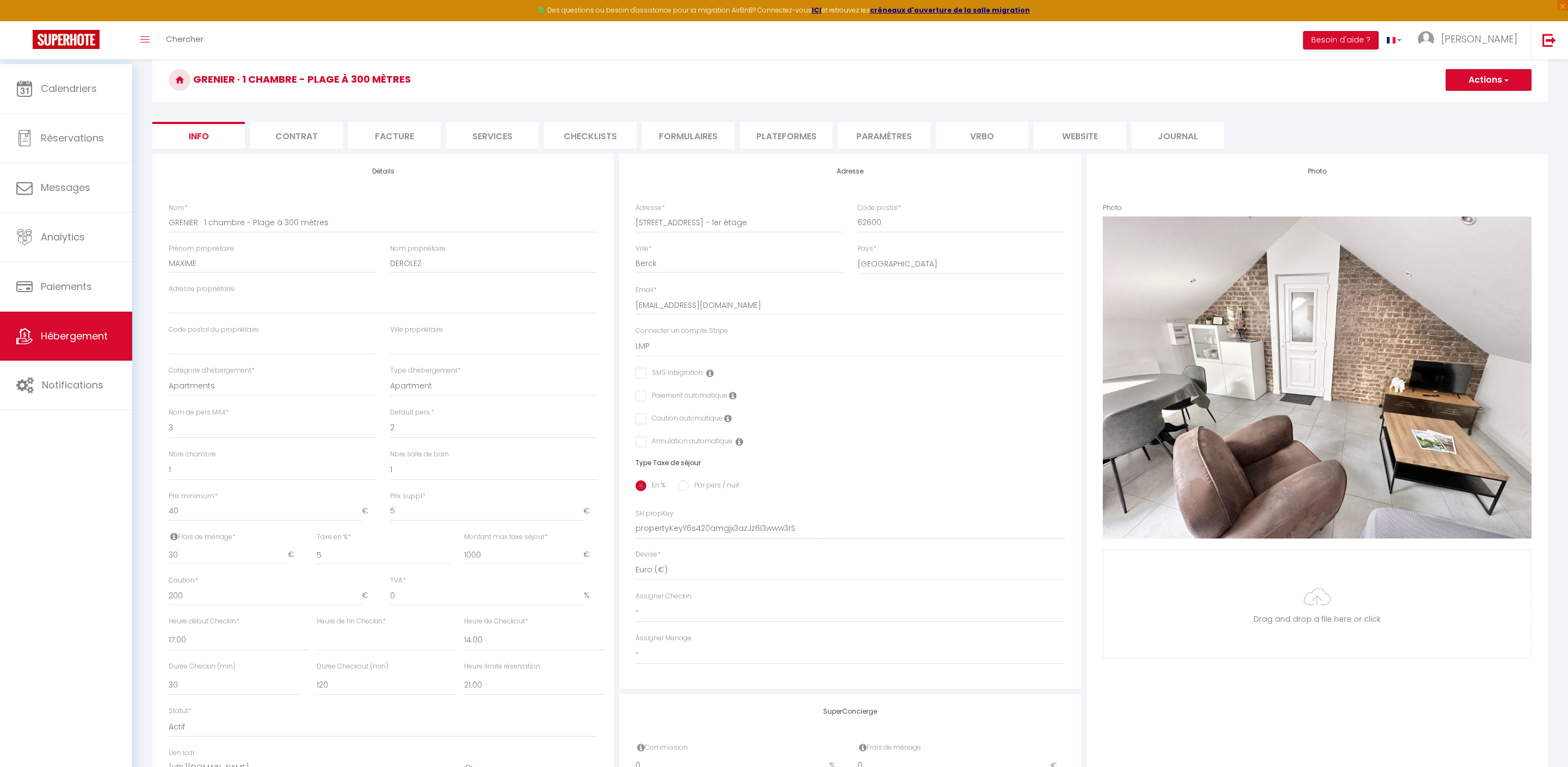
scroll to position [290, 0]
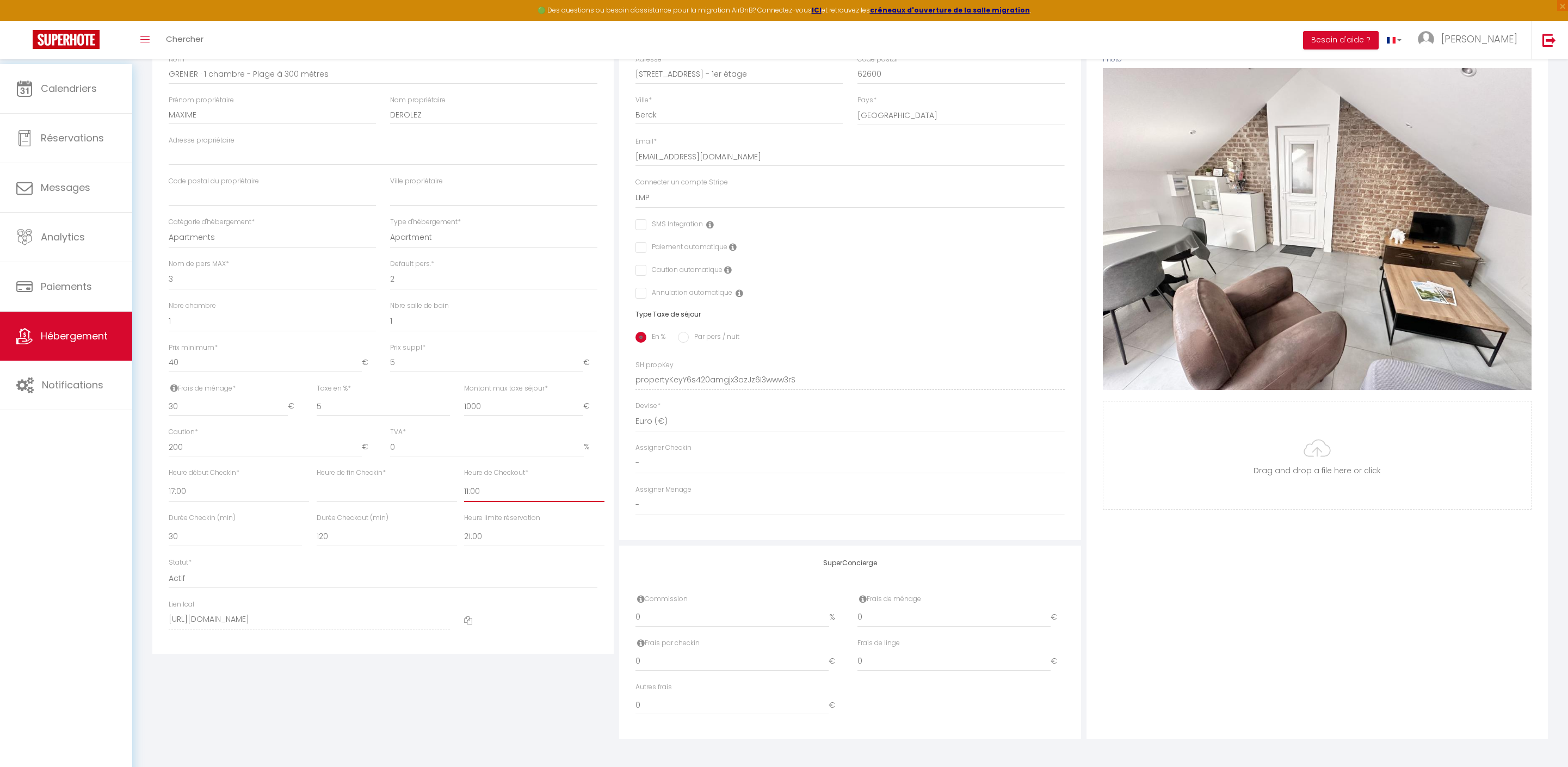
click at [1248, 561] on div "Photo Photo Supprimer Drag and drop a file here or click Ooops, something wrong…" at bounding box center [1317, 373] width 461 height 734
click at [1248, 559] on div "Photo Photo Supprimer Drag and drop a file here or click Ooops, something wrong…" at bounding box center [1317, 373] width 461 height 734
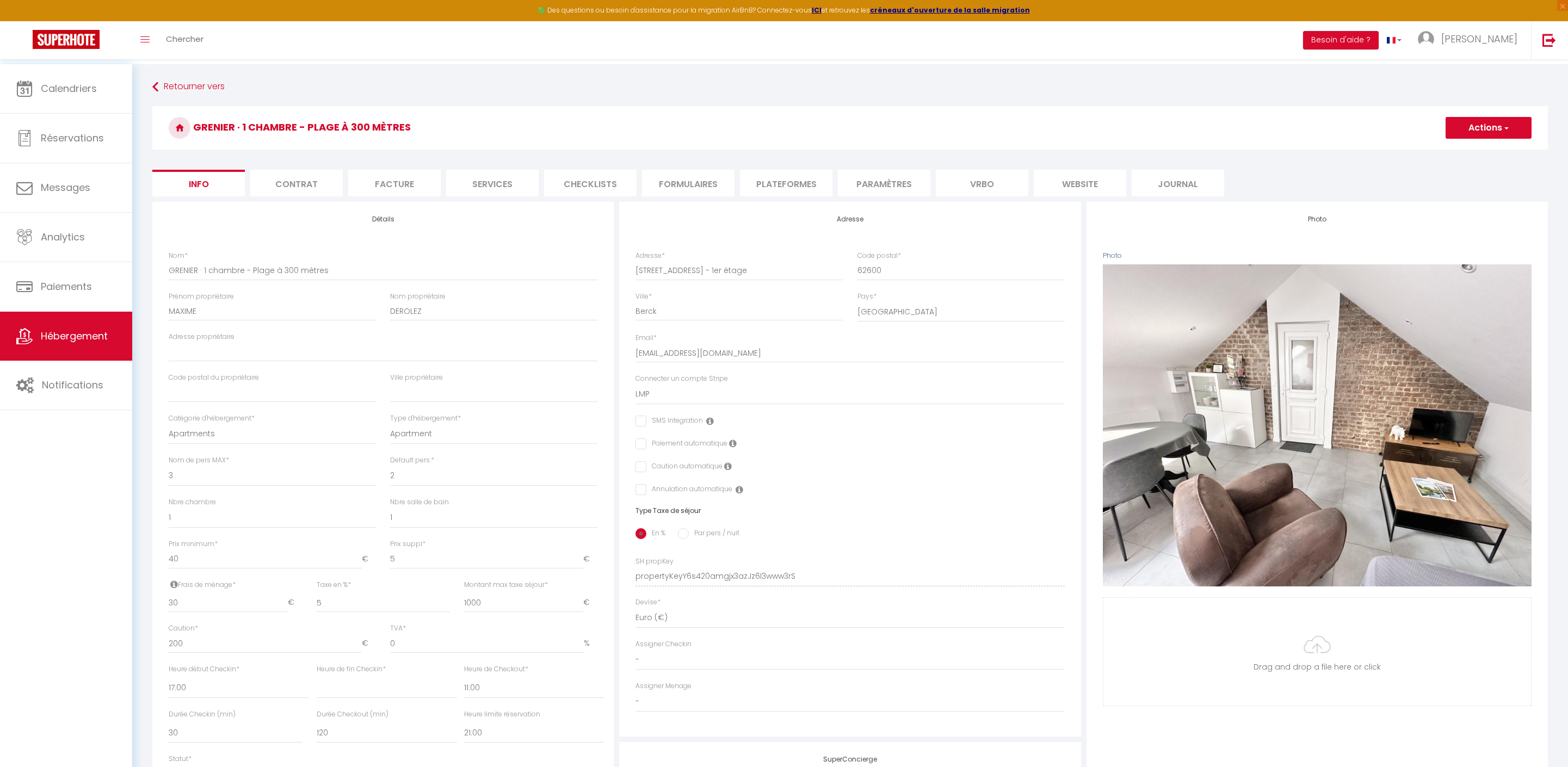
scroll to position [0, 0]
click at [1463, 127] on button "Actions" at bounding box center [1488, 128] width 86 height 22
click at [1441, 153] on input "Enregistrer" at bounding box center [1446, 152] width 40 height 11
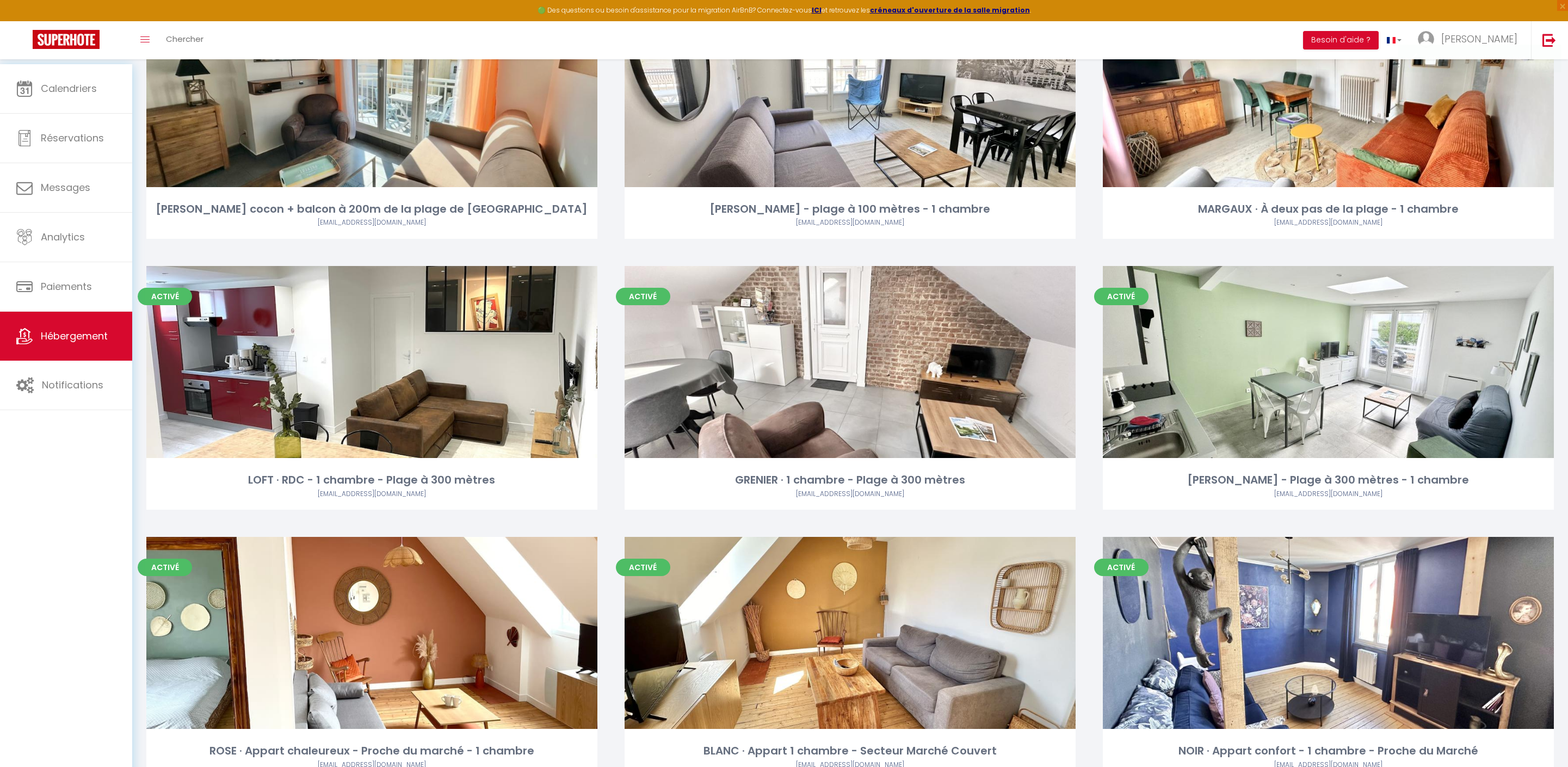
scroll to position [1805, 0]
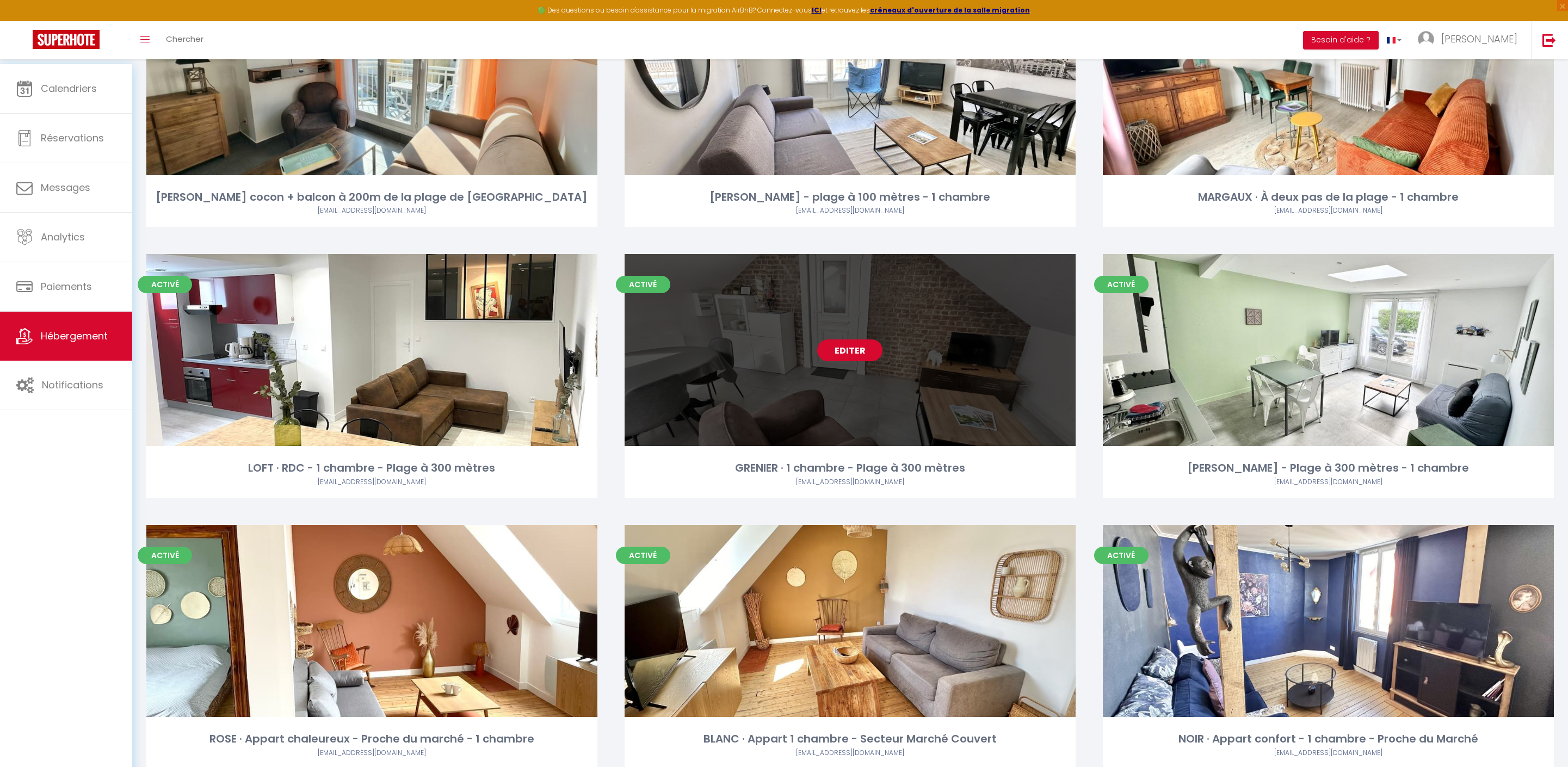
click at [838, 361] on link "Editer" at bounding box center [850, 351] width 65 height 22
click at [847, 361] on link "Editer" at bounding box center [850, 351] width 65 height 22
click at [862, 361] on link "Editer" at bounding box center [850, 351] width 65 height 22
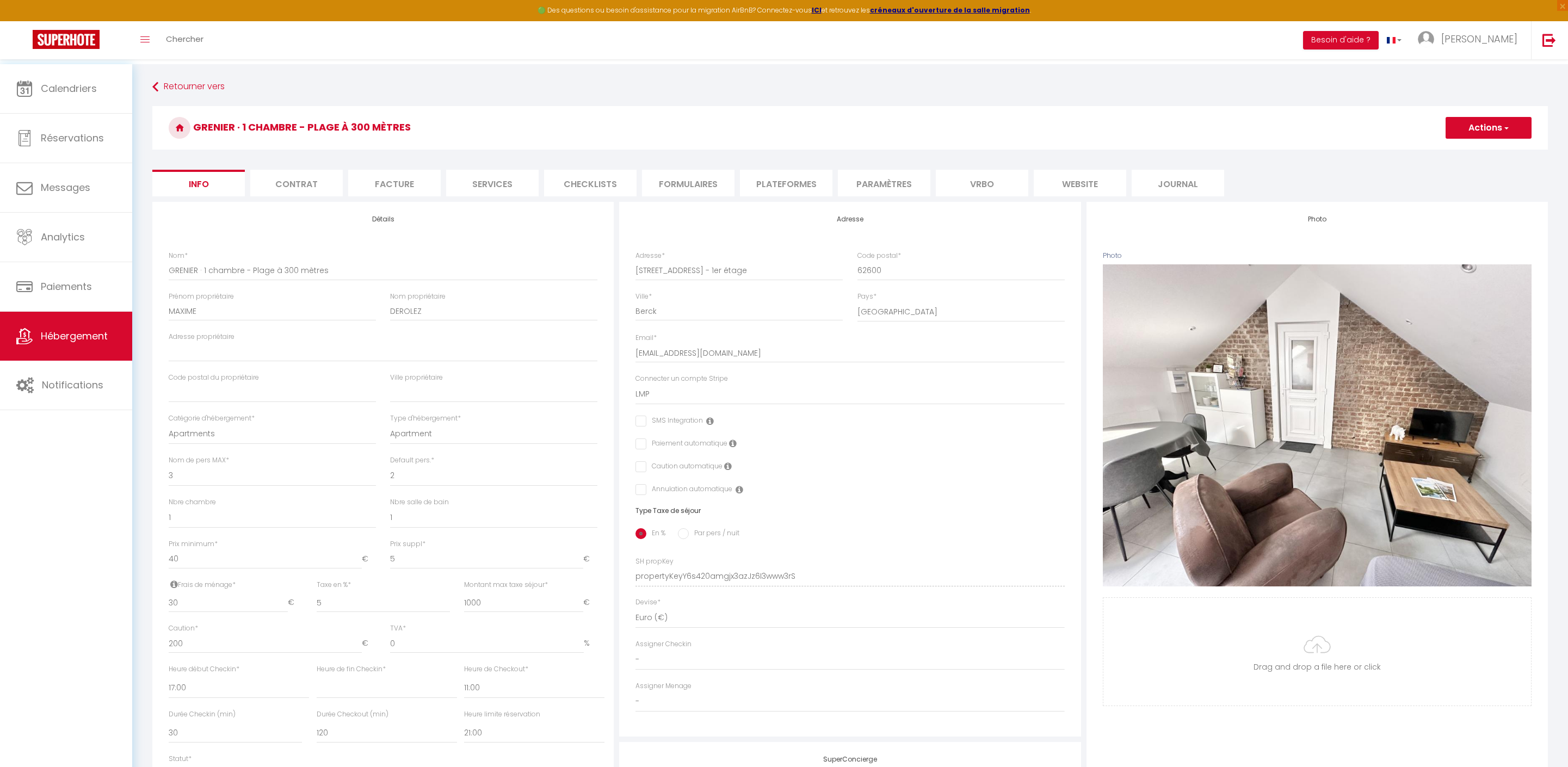
click at [1101, 192] on li "website" at bounding box center [1080, 183] width 93 height 27
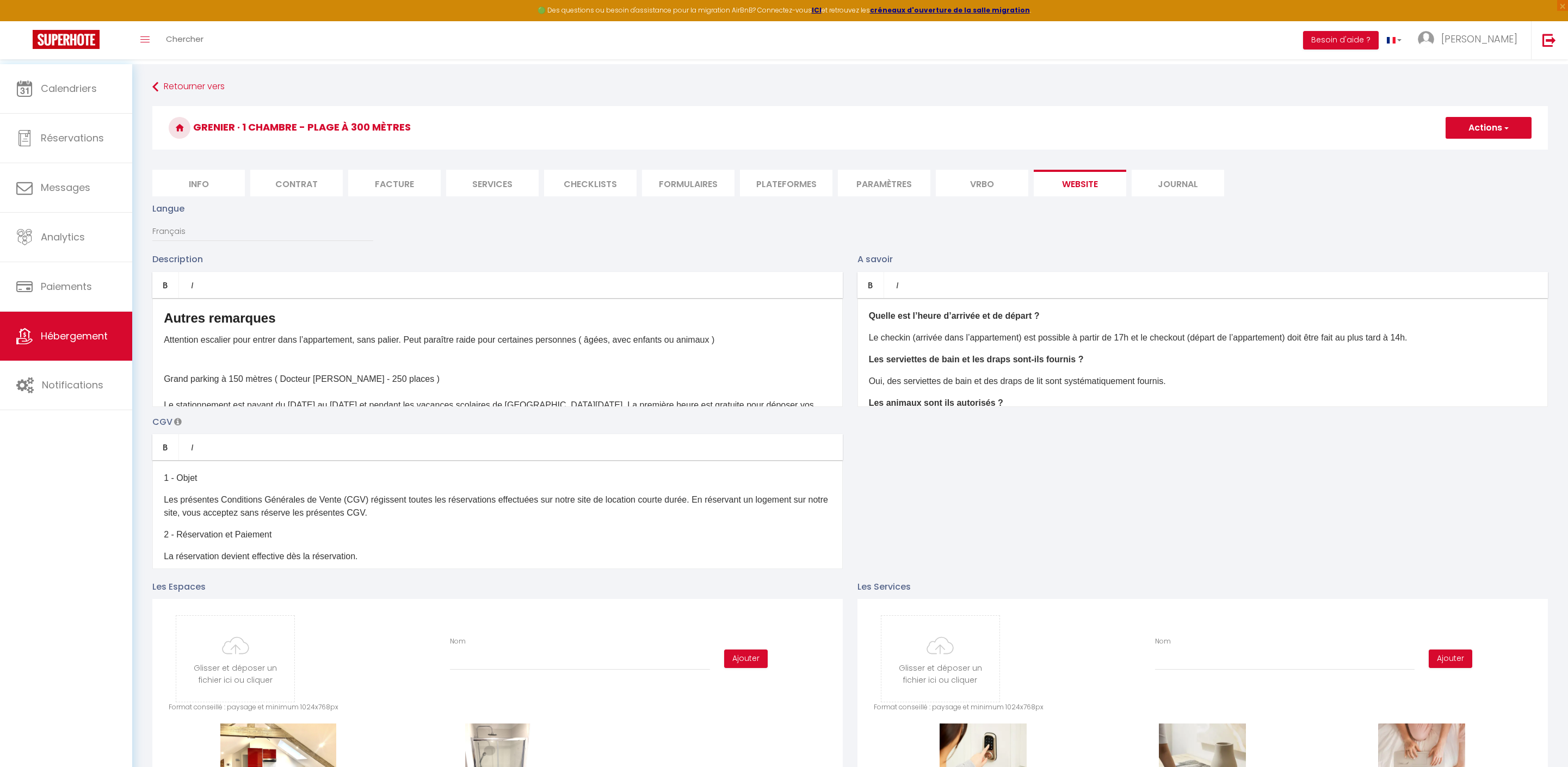
scroll to position [170, 0]
click at [1489, 345] on p "Le checkin (arrivée dans l’appartement) est possible à partir de 17h et le chec…" at bounding box center [1202, 337] width 668 height 13
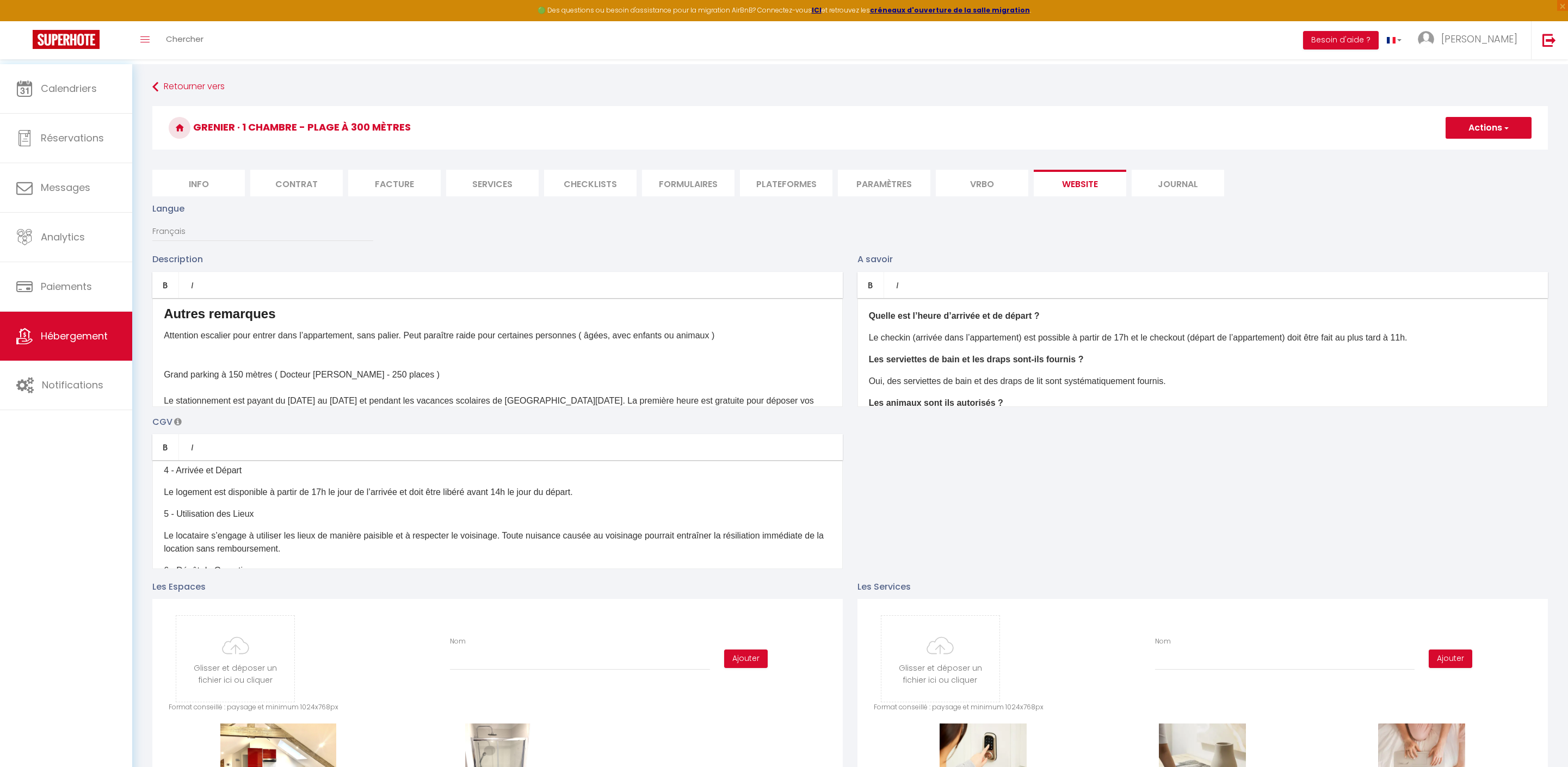
scroll to position [152, 0]
click at [561, 498] on p "Le logement est disponible à partir de 17h le jour de l’arrivée et doit être li…" at bounding box center [497, 491] width 668 height 13
click at [1483, 128] on button "Actions" at bounding box center [1488, 128] width 86 height 22
click at [1460, 151] on input "Enregistrer" at bounding box center [1476, 152] width 40 height 11
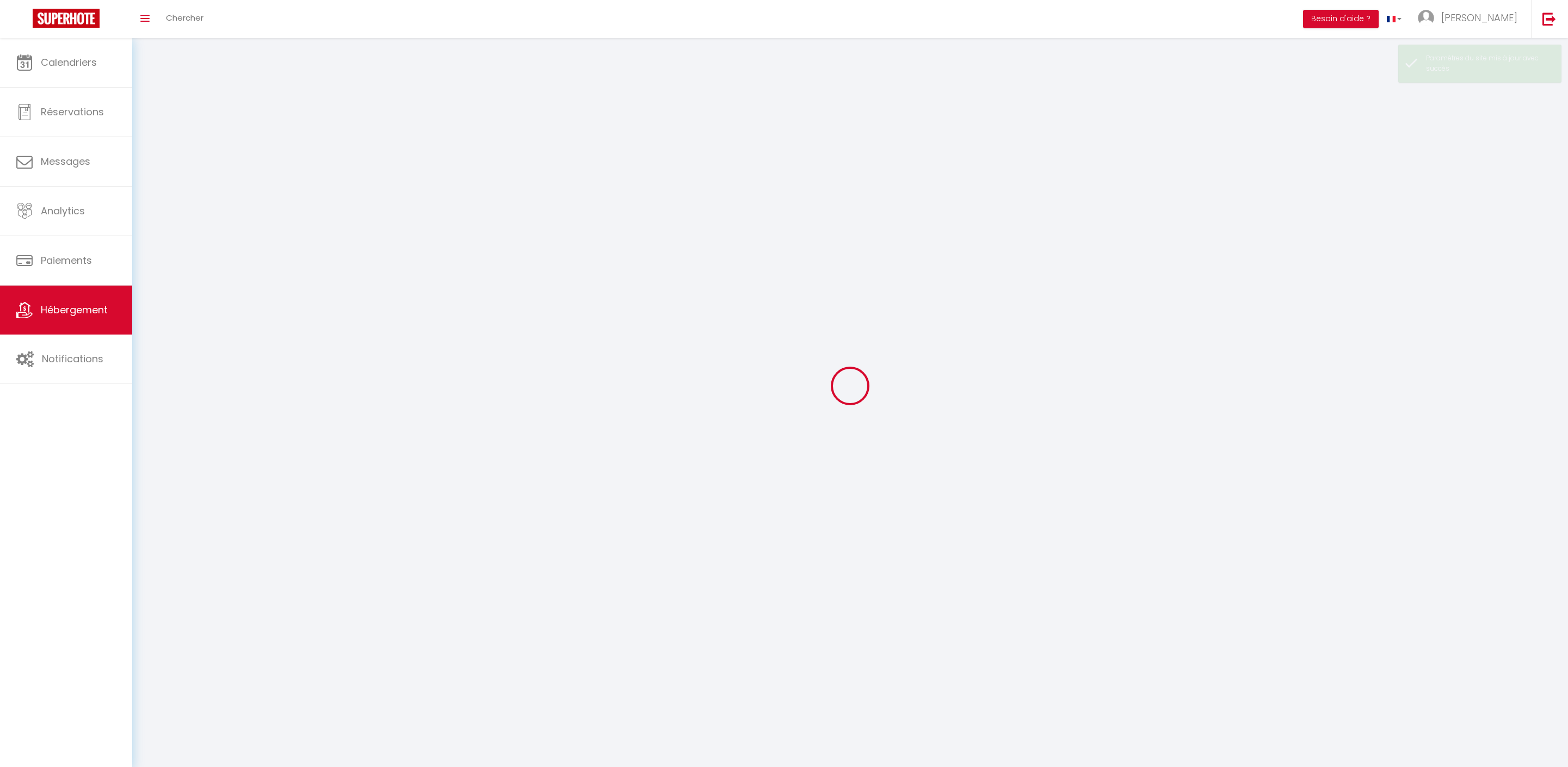
click at [1471, 156] on div at bounding box center [850, 385] width 1410 height 669
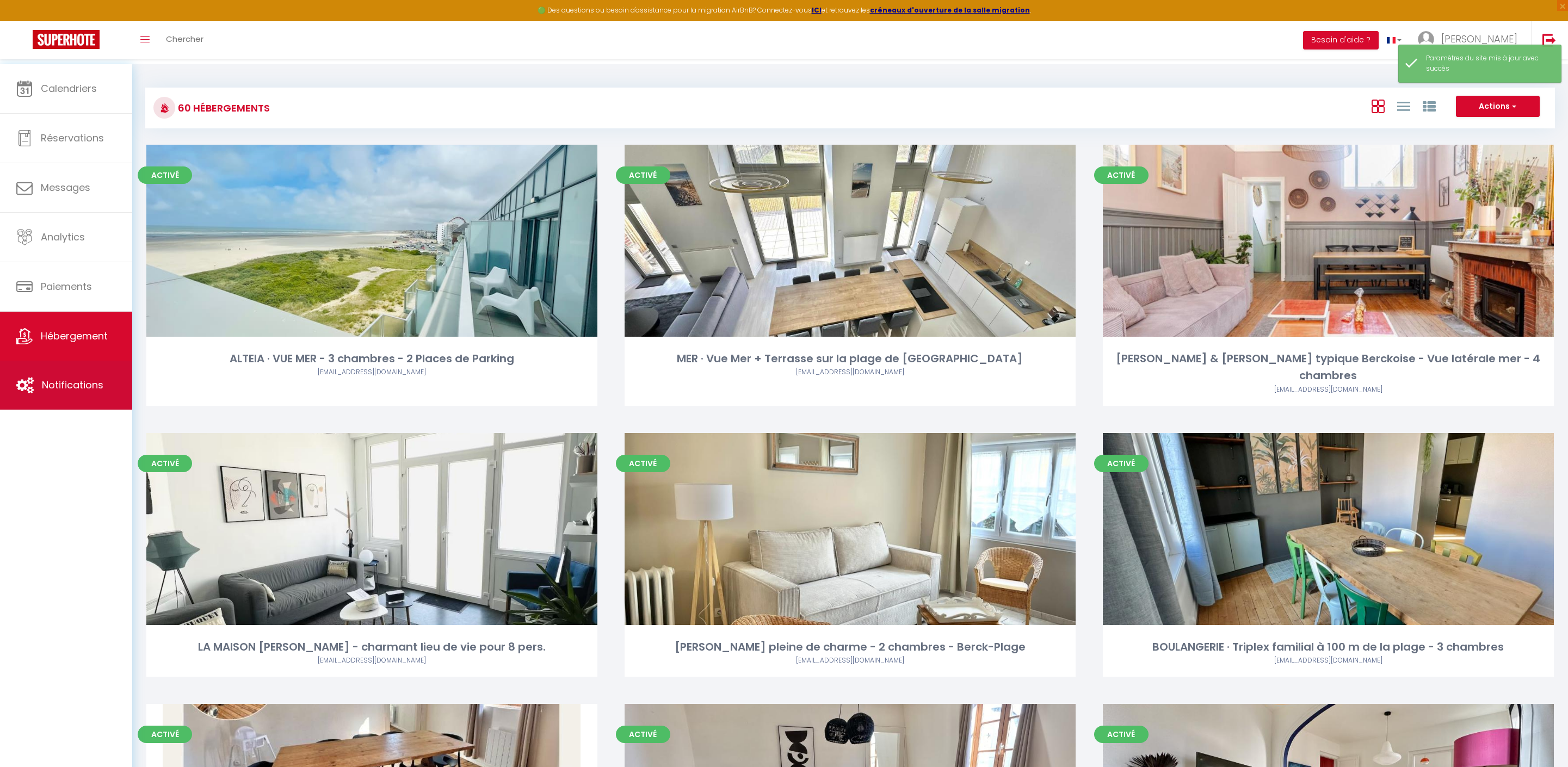
click at [84, 391] on span "Notifications" at bounding box center [72, 385] width 61 height 13
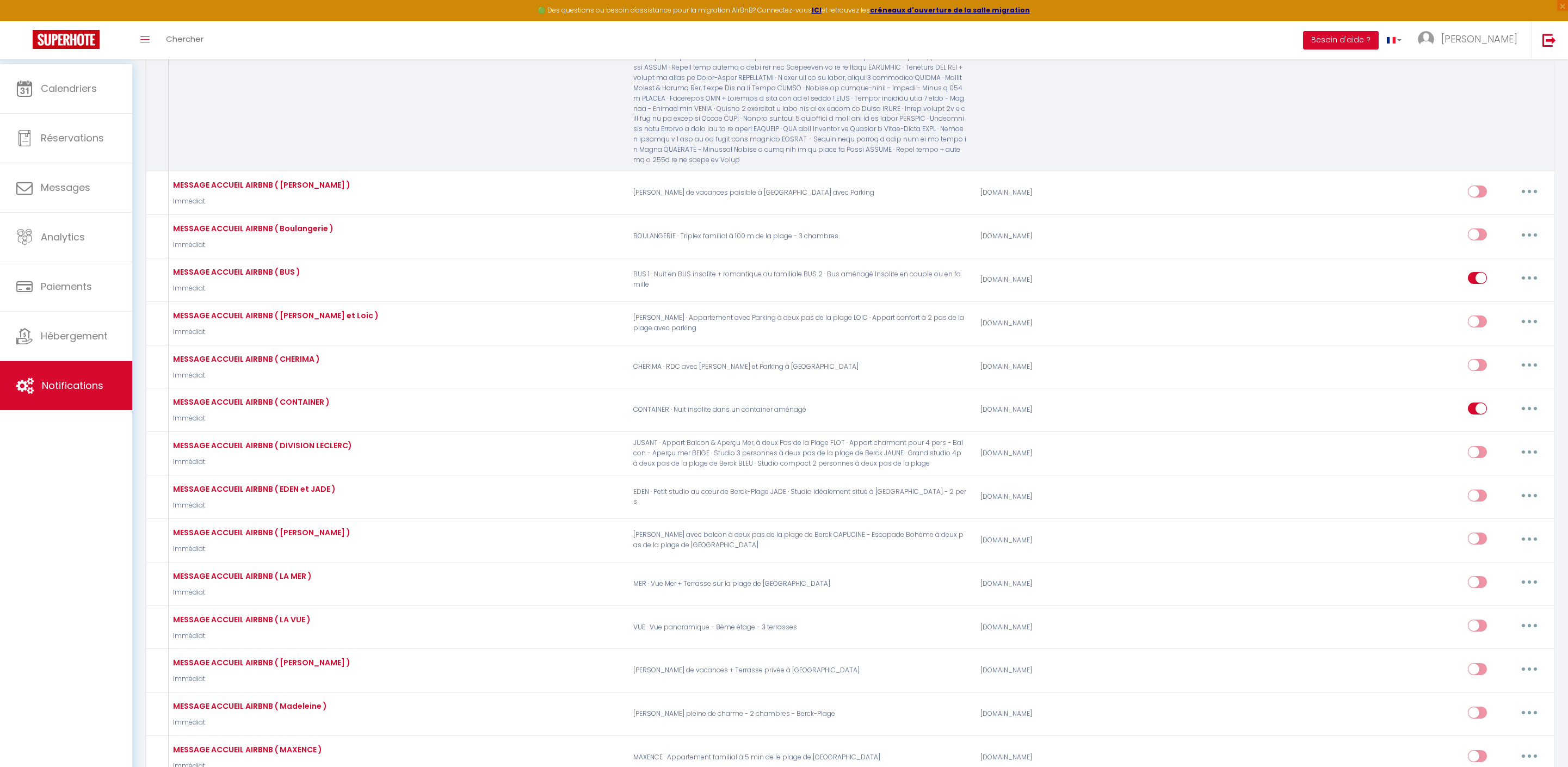
scroll to position [54, 0]
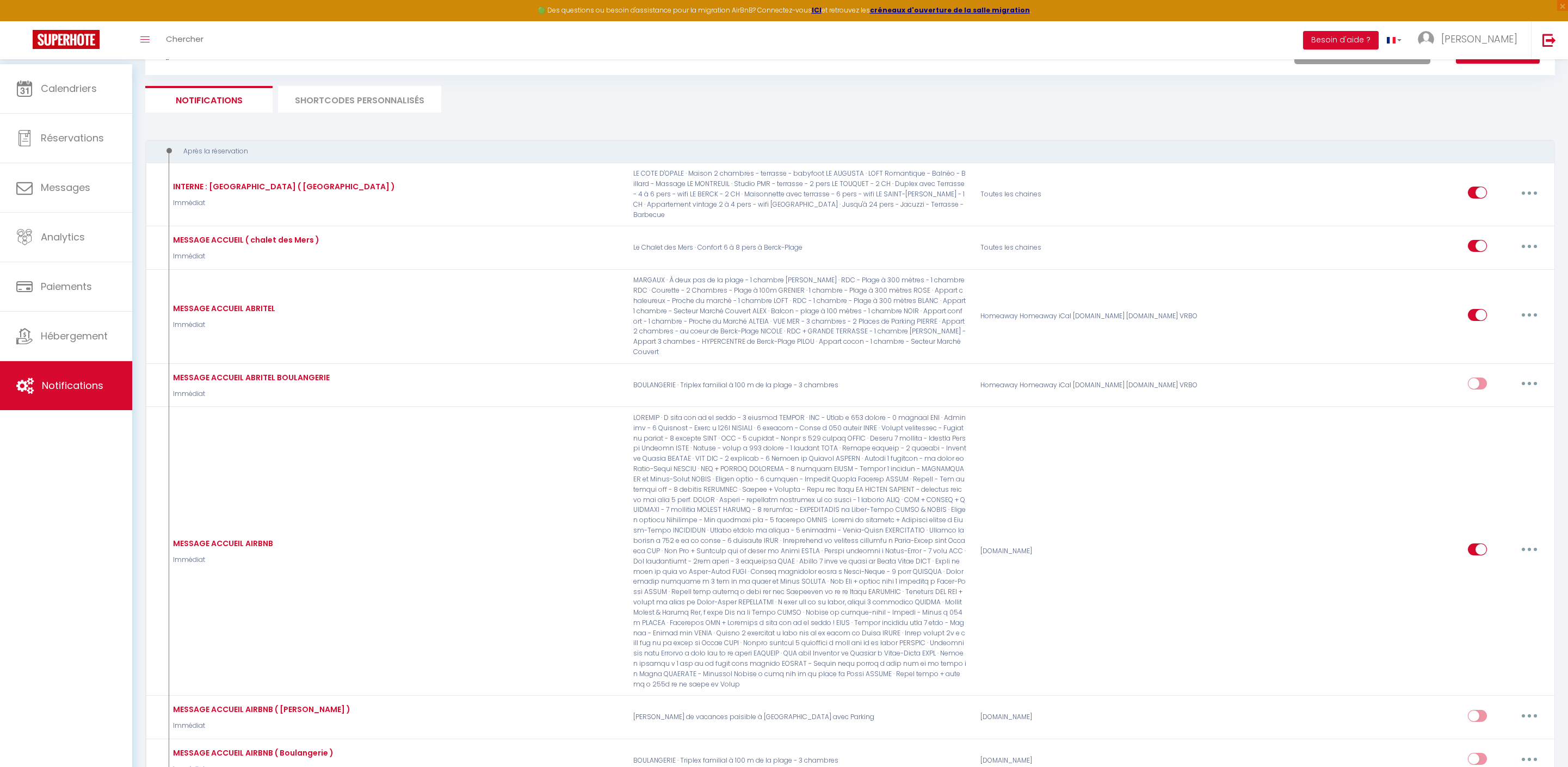
click at [343, 107] on li "SHORTCODES PERSONNALISÉS" at bounding box center [360, 99] width 163 height 27
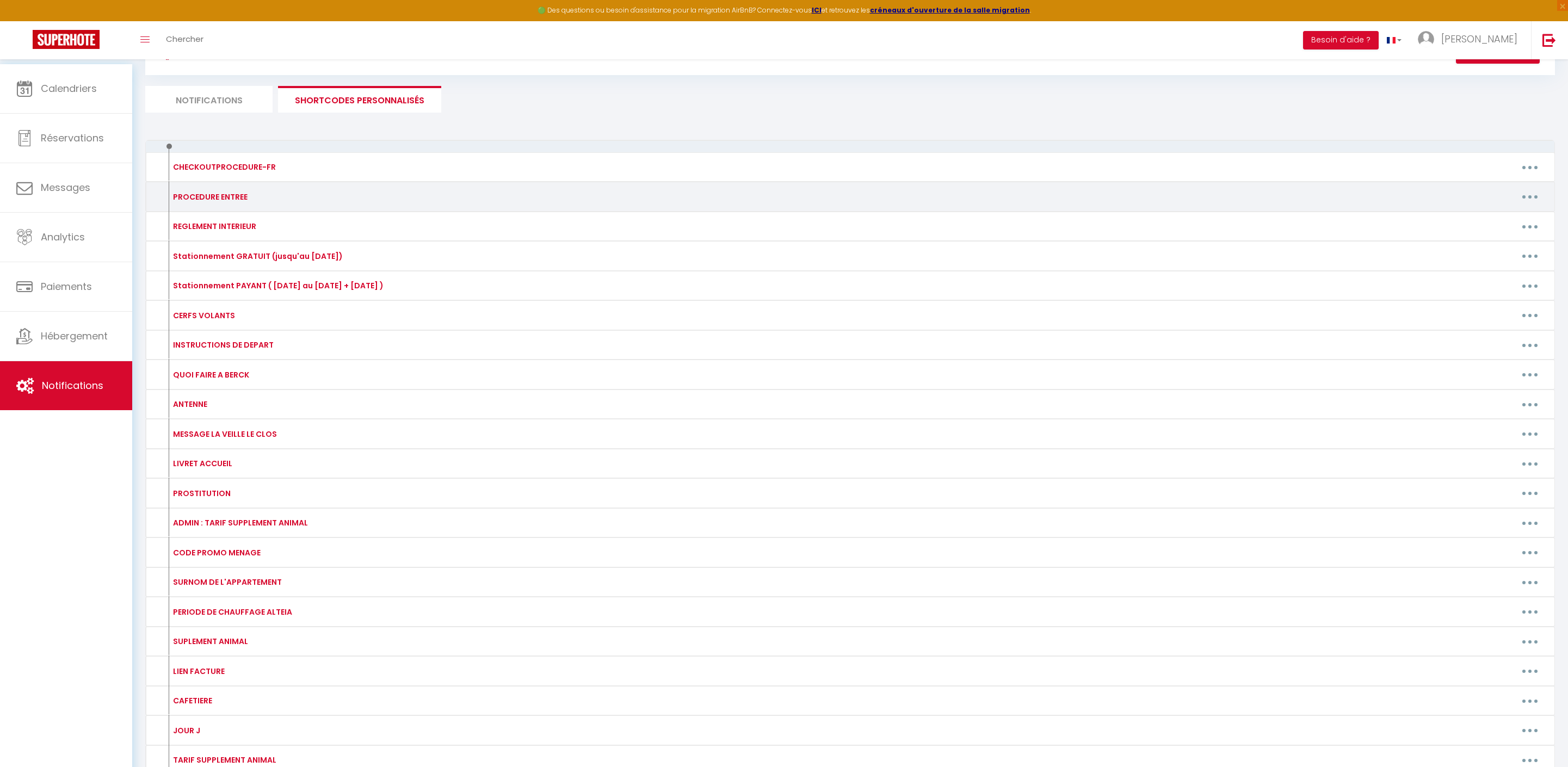
click at [1524, 206] on button "button" at bounding box center [1530, 197] width 30 height 18
click at [1493, 231] on link "Editer" at bounding box center [1502, 222] width 80 height 18
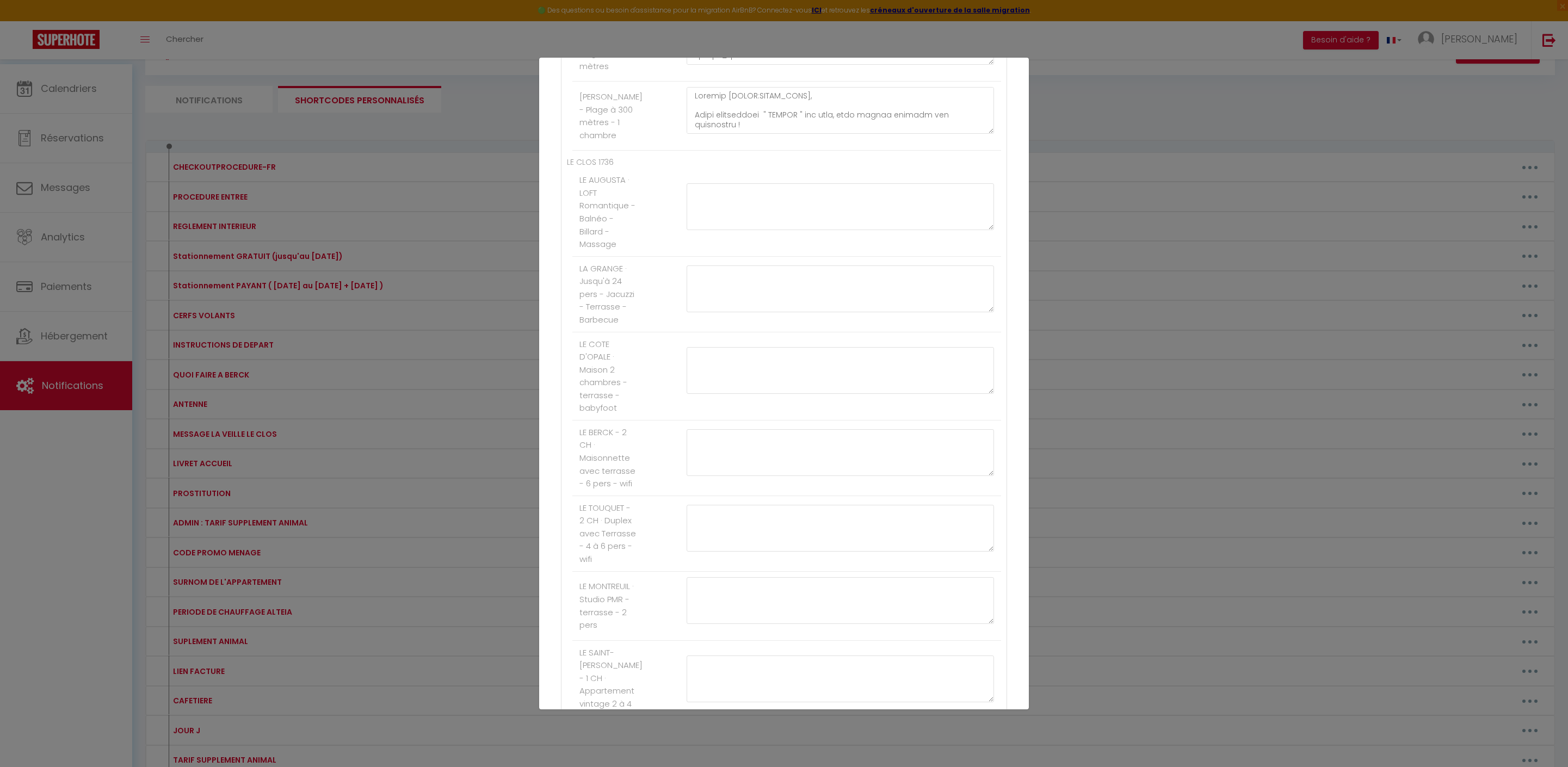
scroll to position [371, 0]
click at [835, 65] on textarea at bounding box center [840, 41] width 307 height 47
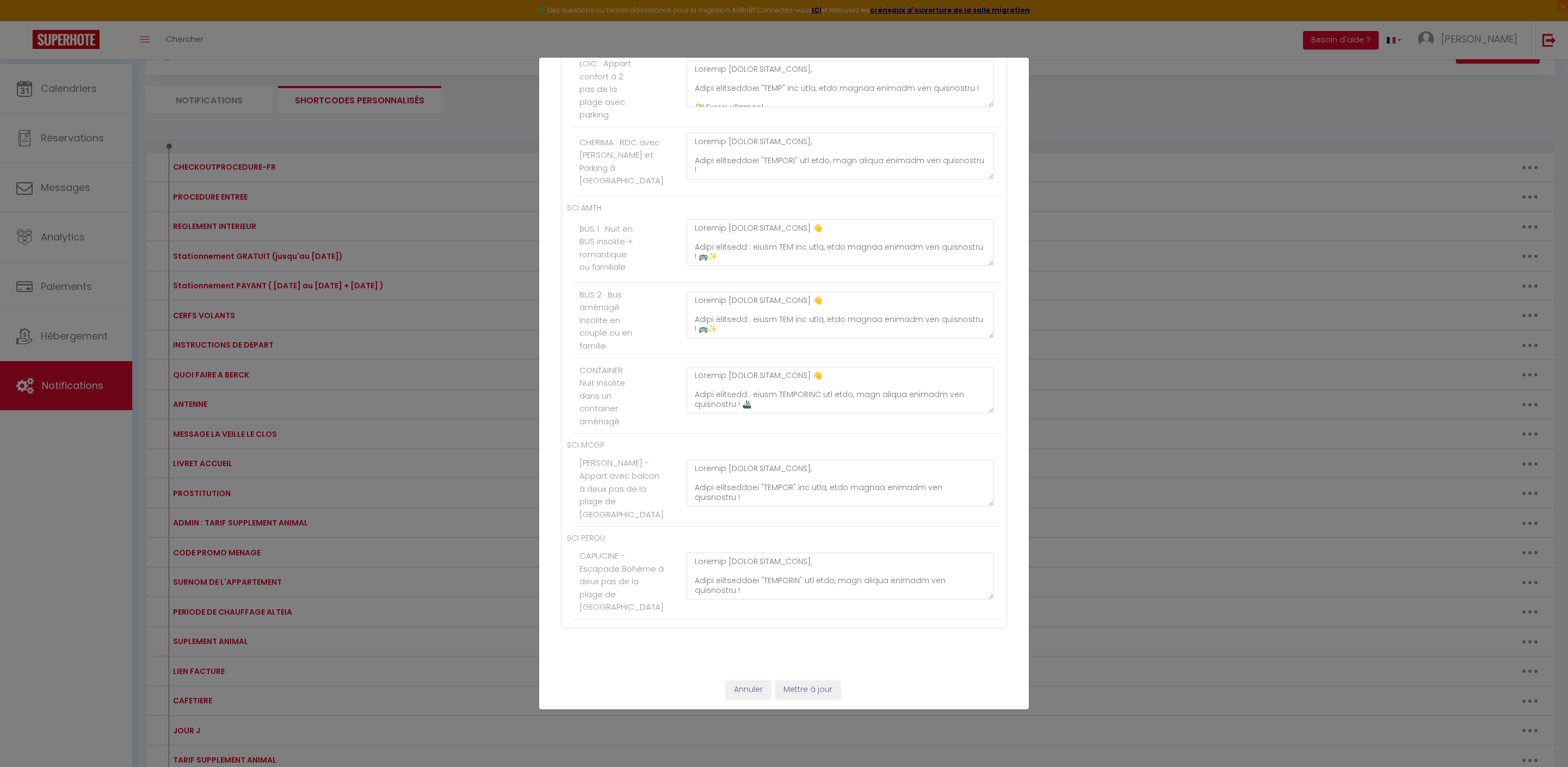
scroll to position [6820, 0]
click at [822, 684] on button "Mettre à jour" at bounding box center [808, 690] width 65 height 18
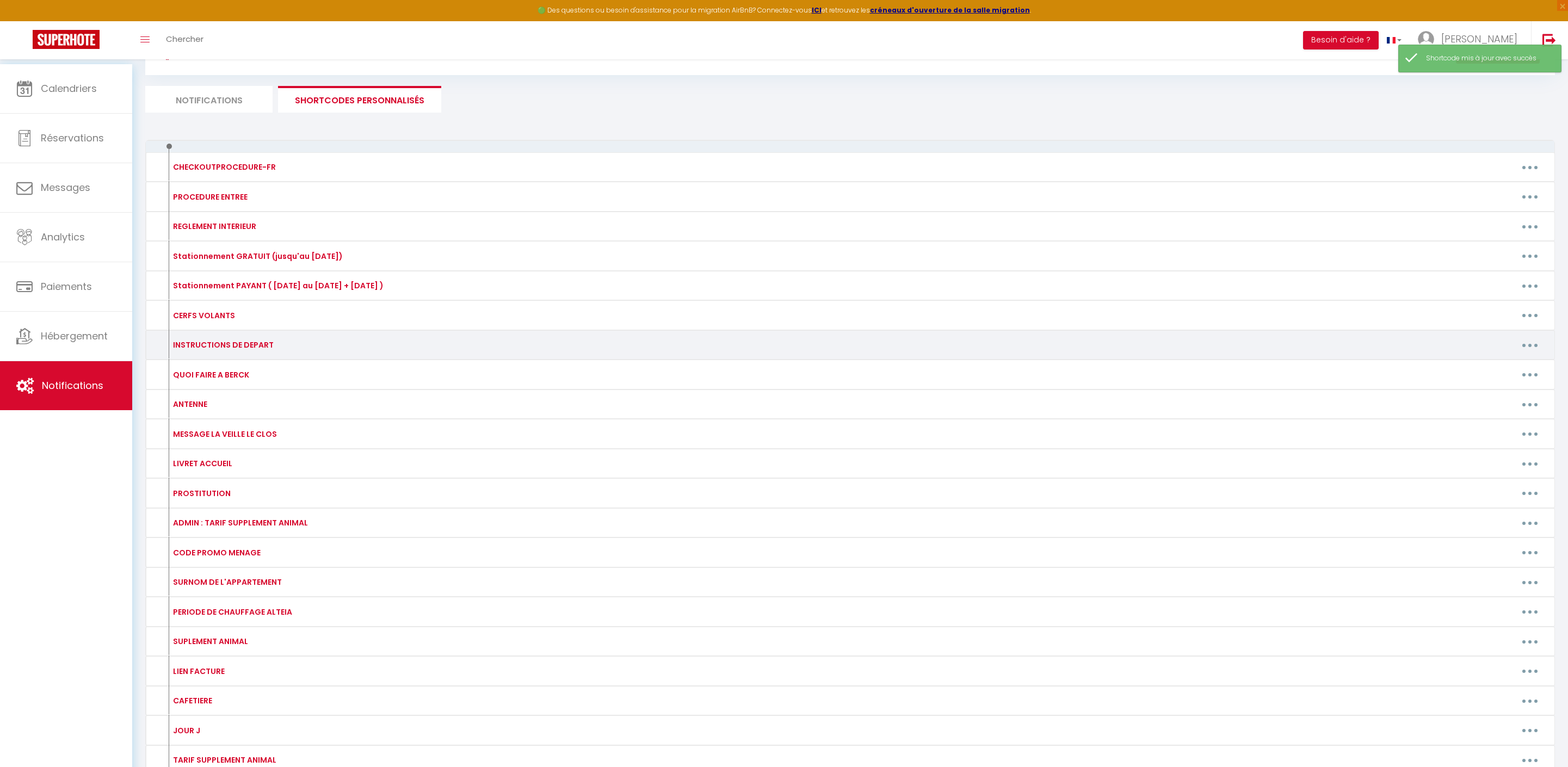
click at [1528, 354] on button "button" at bounding box center [1530, 345] width 30 height 18
click at [1474, 379] on link "Editer" at bounding box center [1502, 370] width 80 height 18
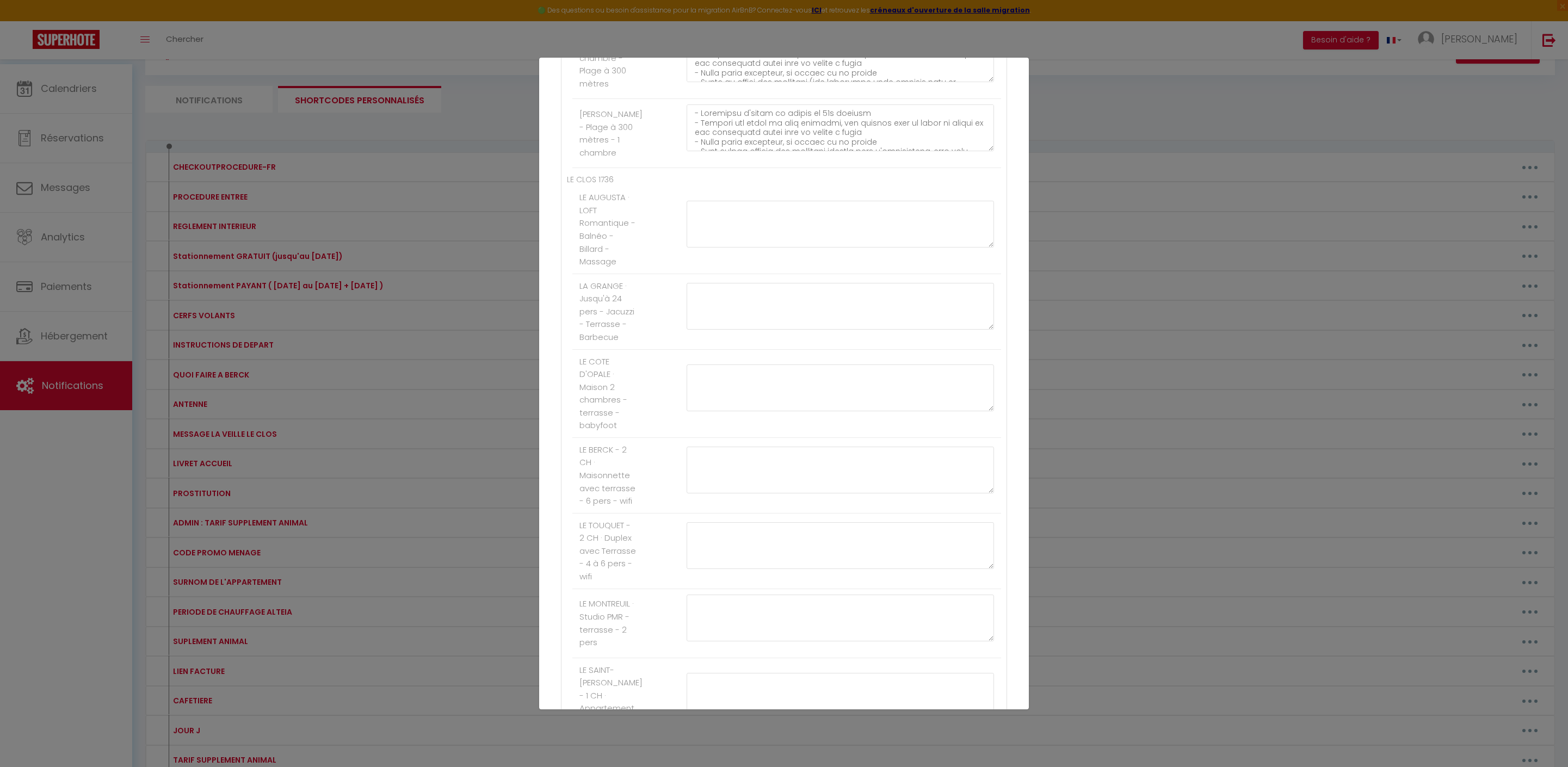
scroll to position [1326, 0]
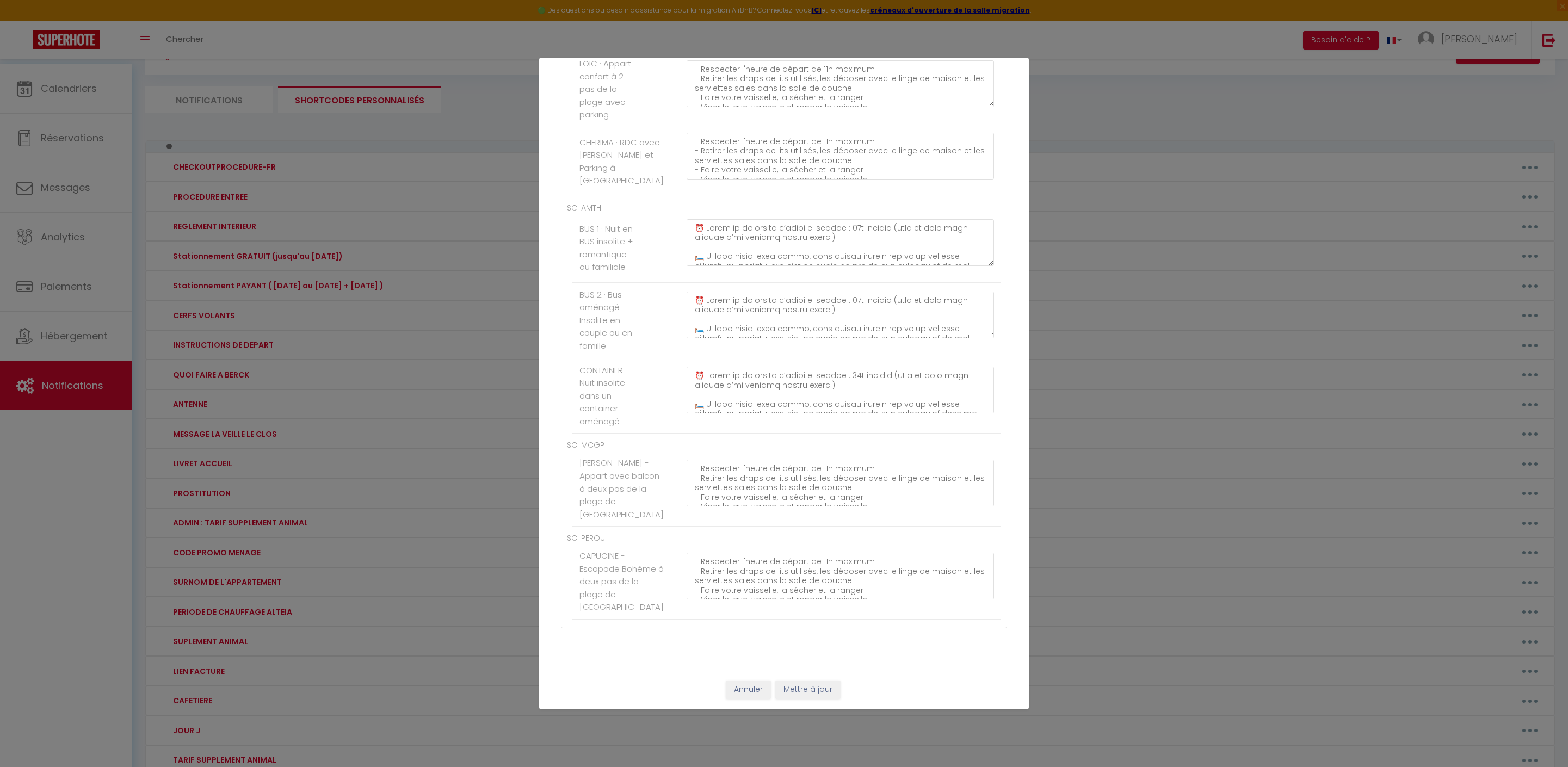
scroll to position [6820, 0]
click at [812, 685] on button "Mettre à jour" at bounding box center [808, 690] width 65 height 18
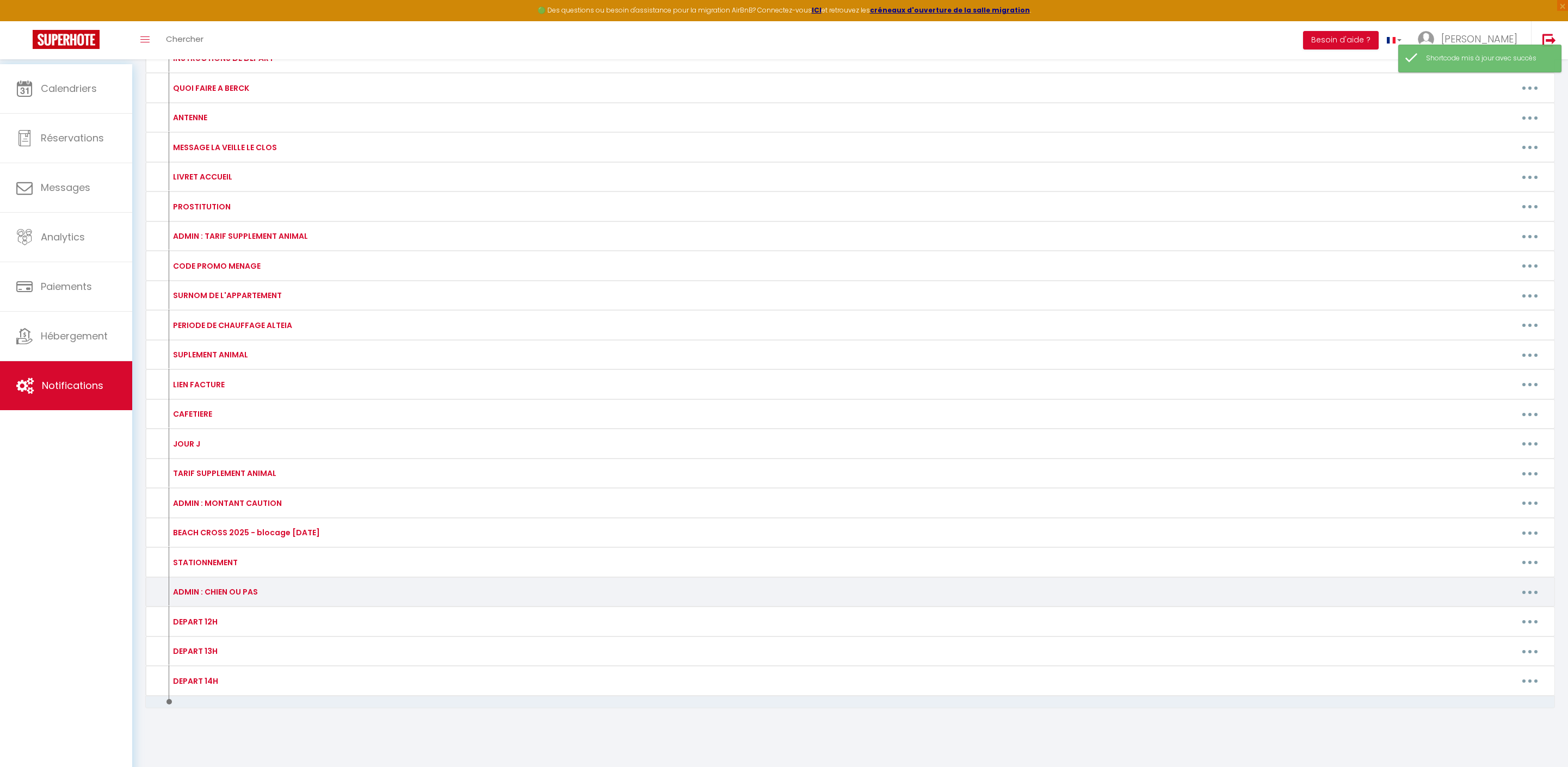
scroll to position [608, 0]
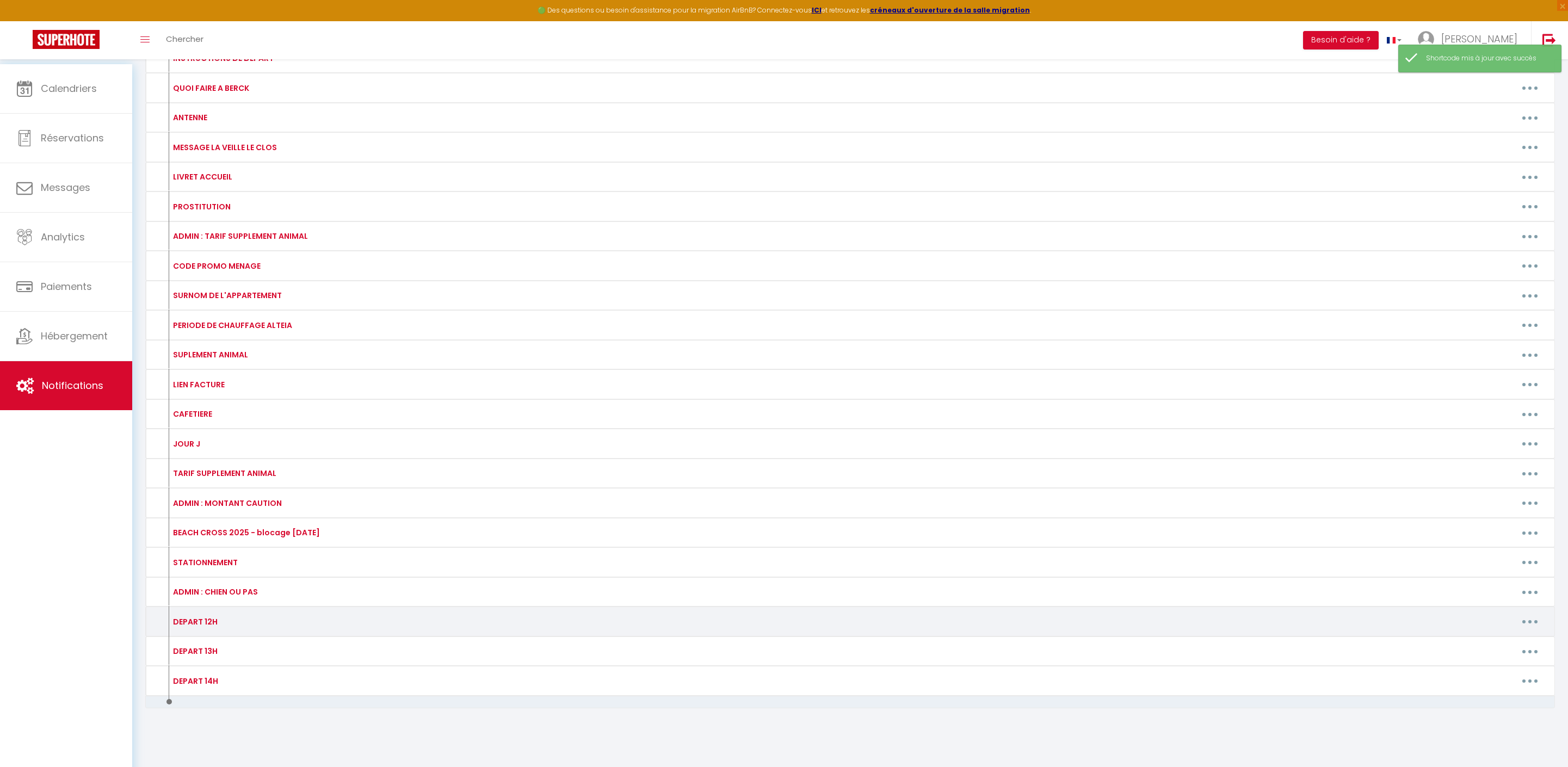
click at [1530, 613] on button "button" at bounding box center [1530, 622] width 30 height 18
click at [1483, 637] on link "Editer" at bounding box center [1502, 646] width 80 height 18
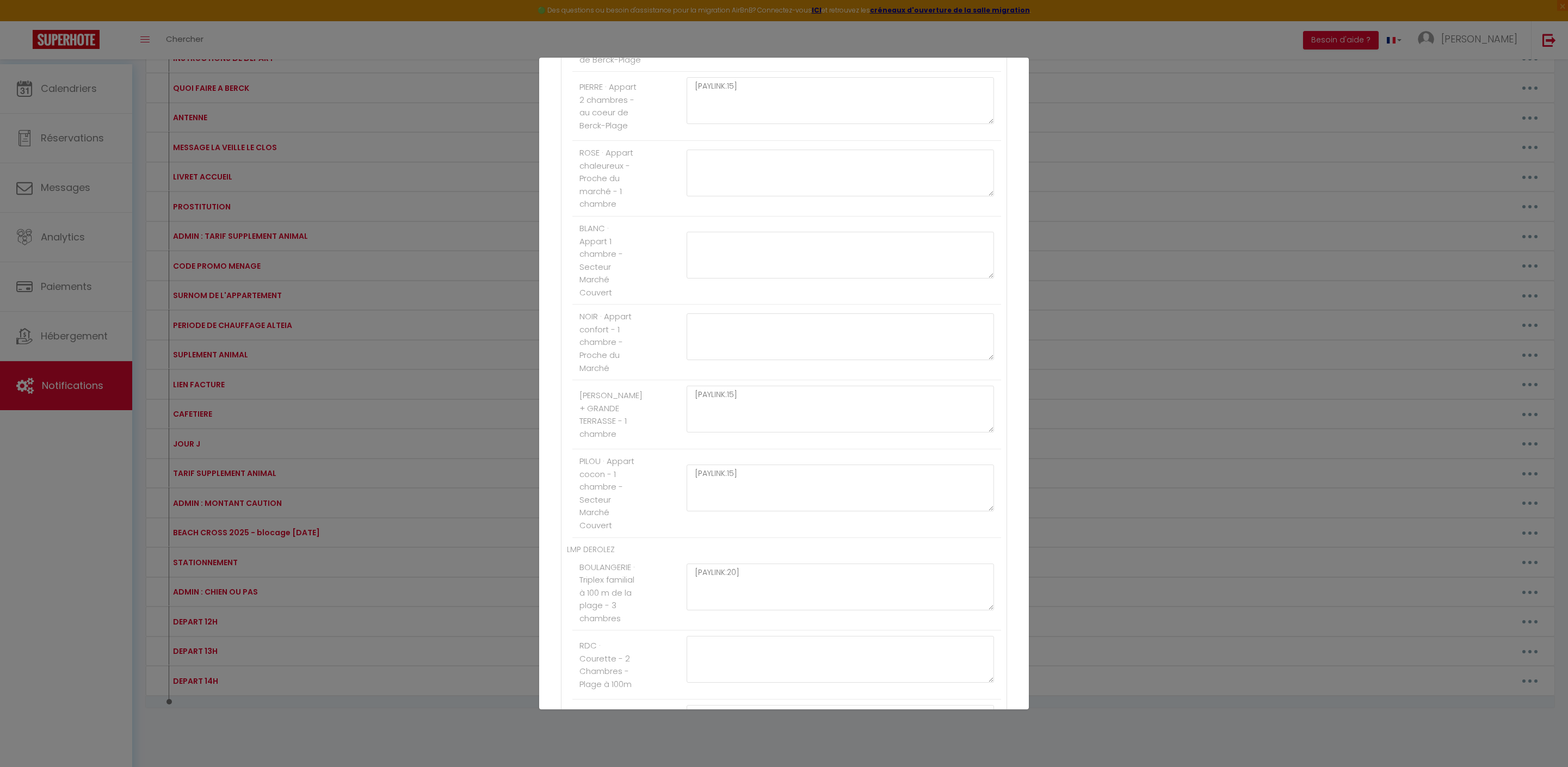
scroll to position [362, 0]
click at [761, 223] on textarea at bounding box center [840, 200] width 307 height 47
paste textarea "[PAYLINK:15]"
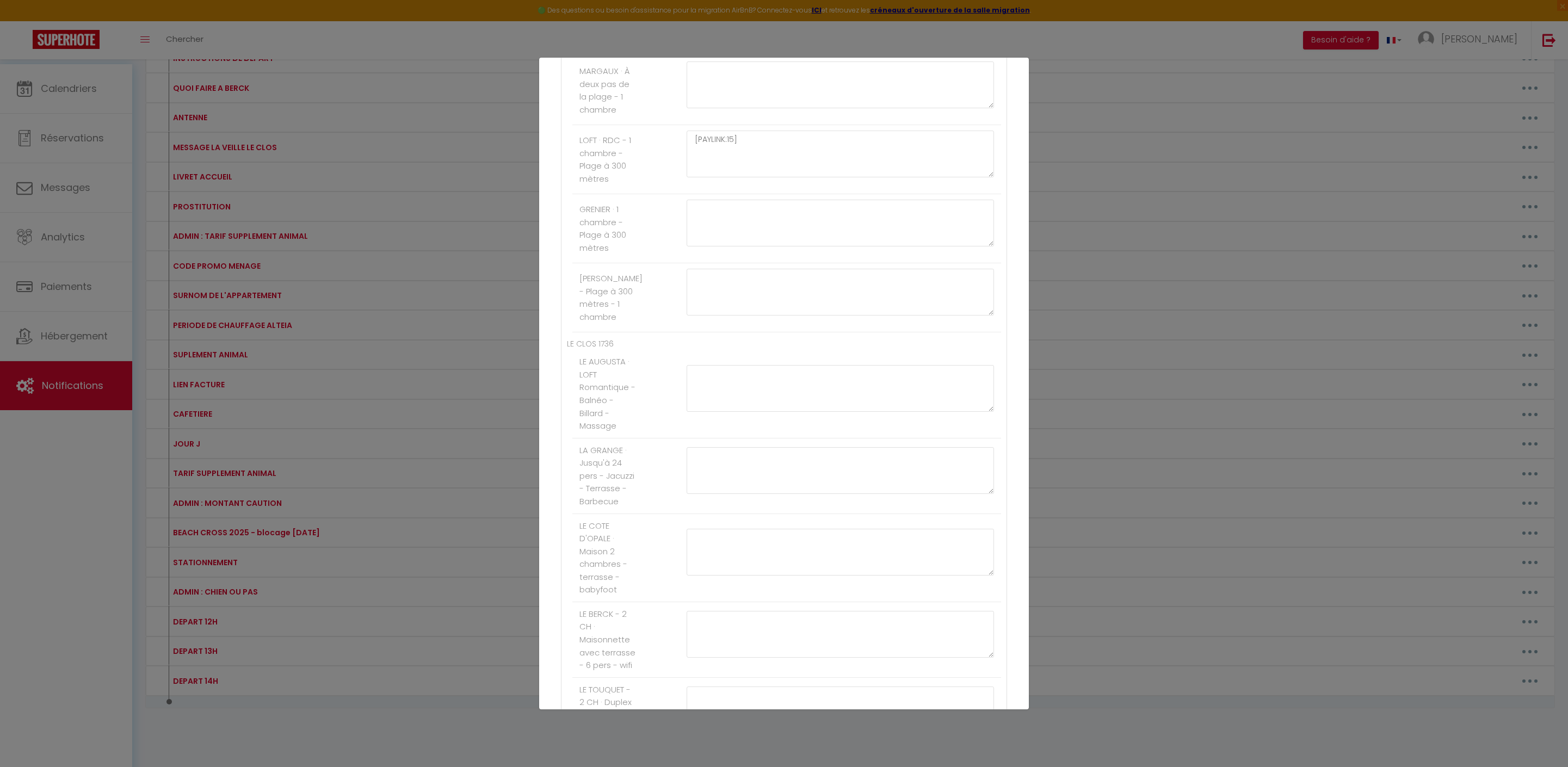
scroll to position [1115, 0]
click at [754, 234] on textarea at bounding box center [840, 211] width 307 height 47
paste textarea "[PAYLINK:15]"
click at [824, 684] on button "Mettre à jour" at bounding box center [808, 690] width 65 height 18
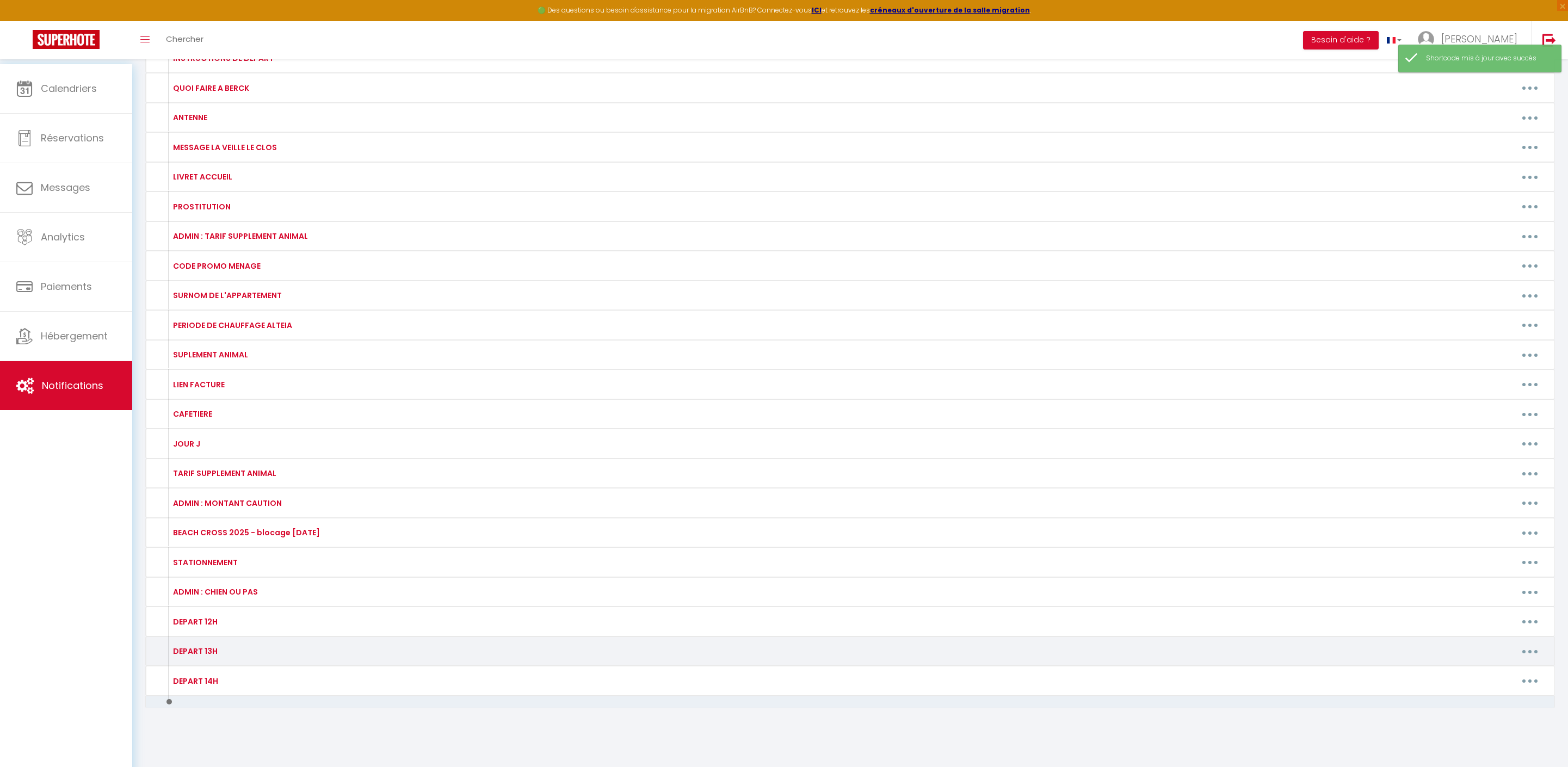
click at [1530, 643] on button "button" at bounding box center [1530, 651] width 30 height 18
click at [1479, 667] on link "Editer" at bounding box center [1502, 676] width 80 height 18
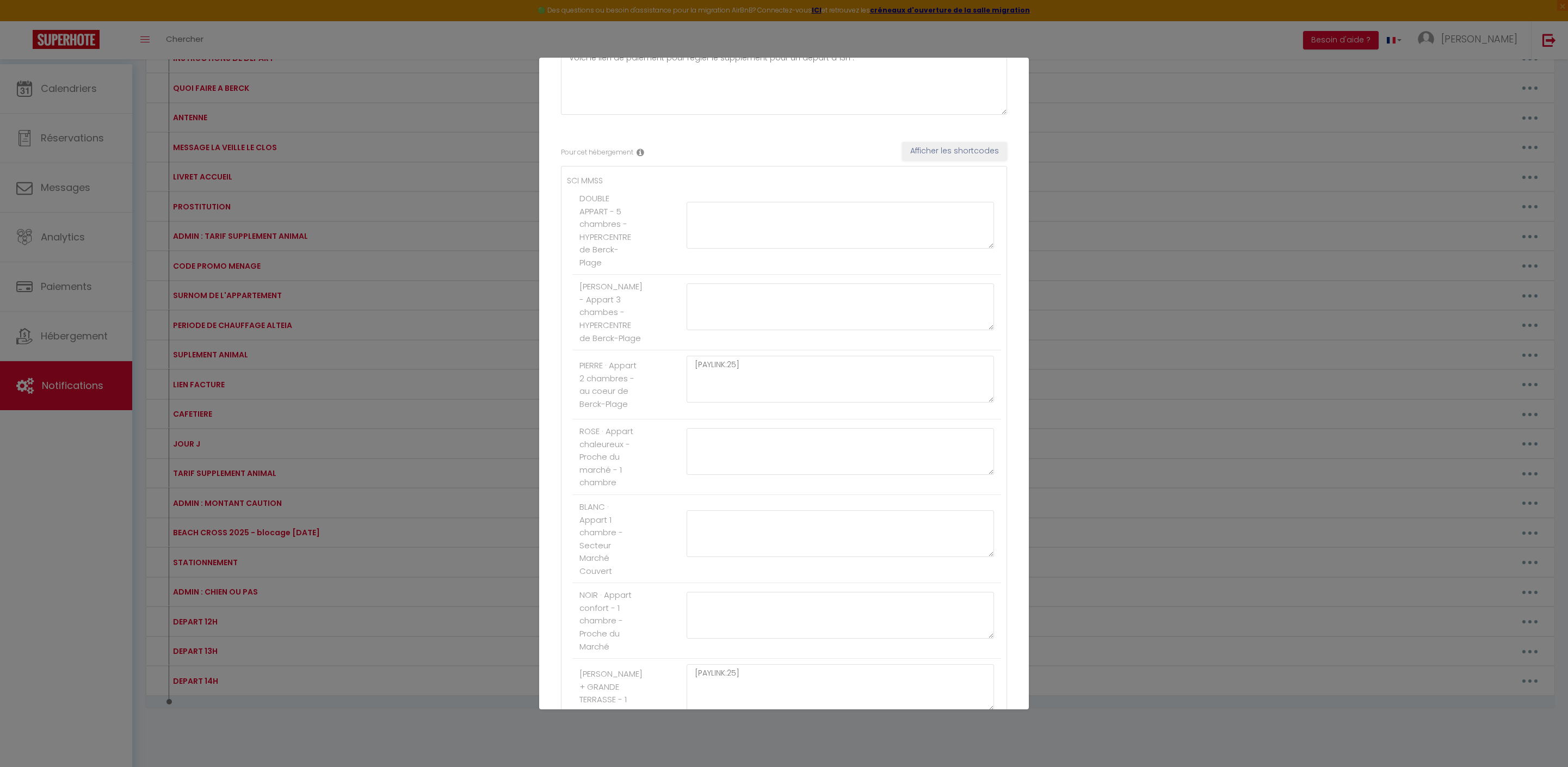
scroll to position [221, 0]
click at [741, 365] on textarea at bounding box center [840, 341] width 307 height 47
paste textarea "[PAYLINK:15]"
click at [746, 365] on textarea "[PAYLINK:15]" at bounding box center [840, 341] width 307 height 47
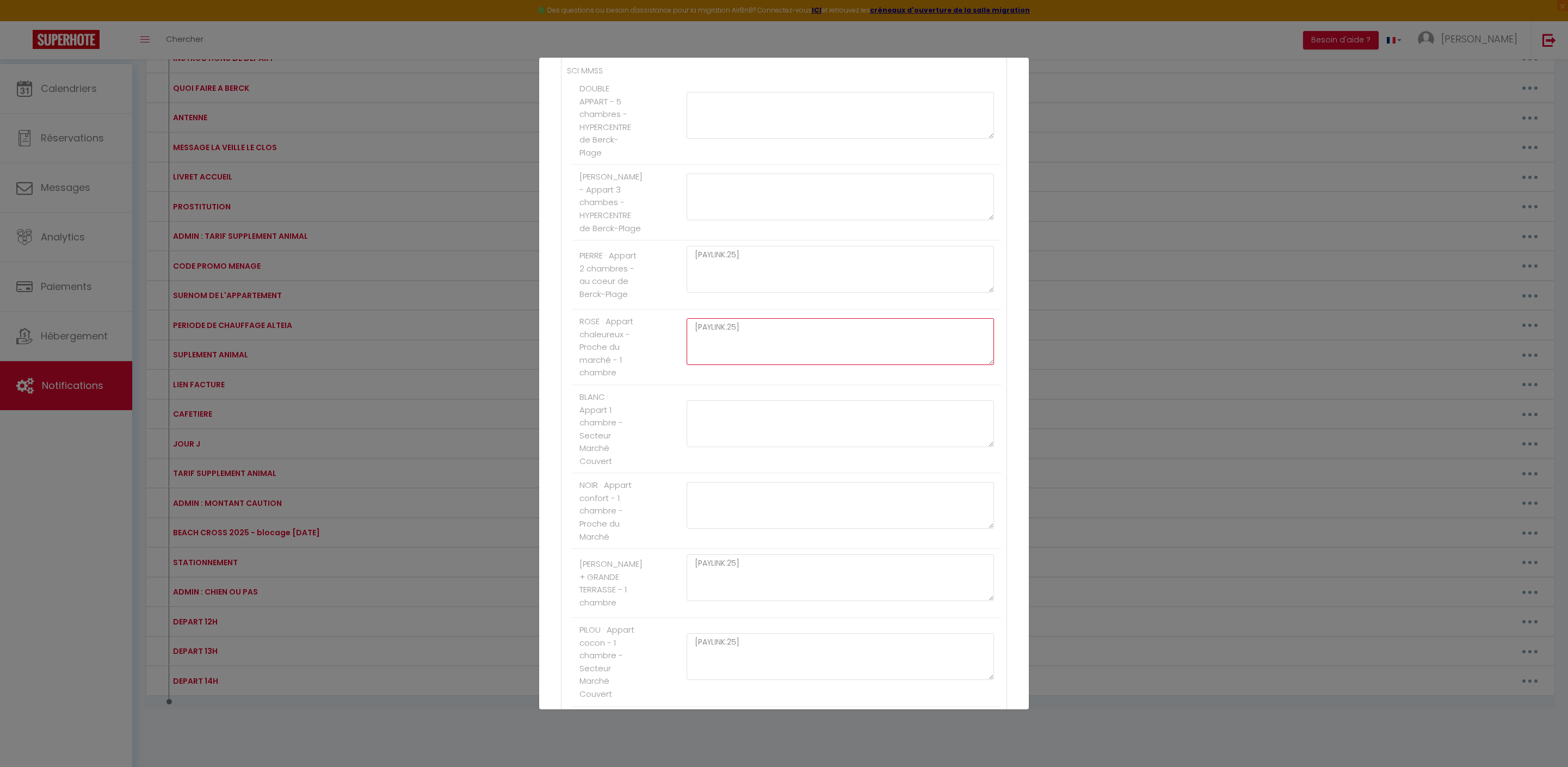
click at [792, 365] on textarea "[PAYLINK:25]" at bounding box center [840, 341] width 307 height 47
click at [750, 447] on textarea at bounding box center [840, 424] width 307 height 47
paste textarea "[PAYLINK:25]"
click at [746, 366] on textarea at bounding box center [840, 343] width 307 height 47
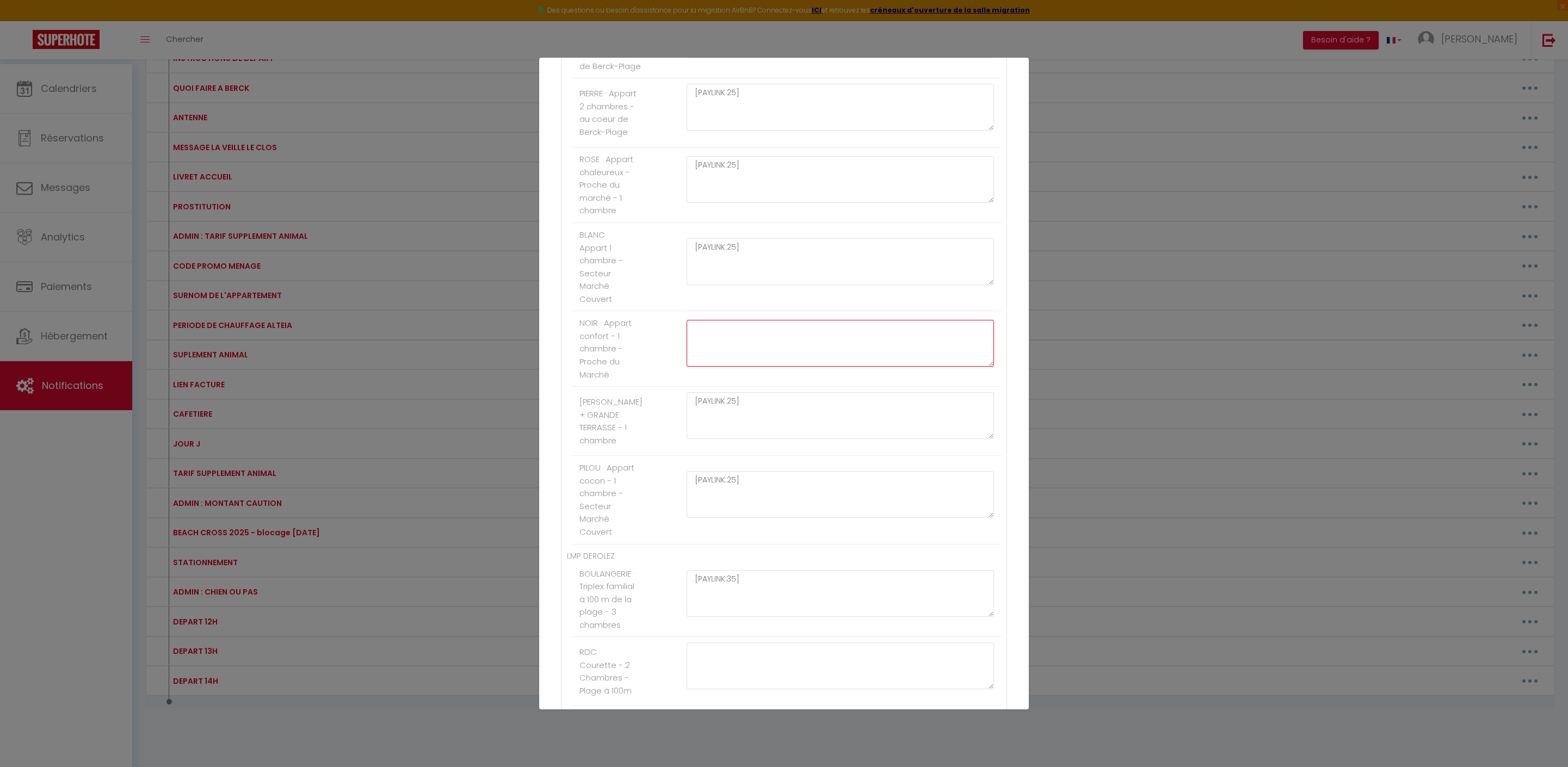
click at [746, 366] on textarea at bounding box center [840, 343] width 307 height 47
paste textarea "[PAYLINK:25]"
click at [746, 125] on textarea at bounding box center [840, 102] width 307 height 47
paste textarea "[PAYLINK:25]"
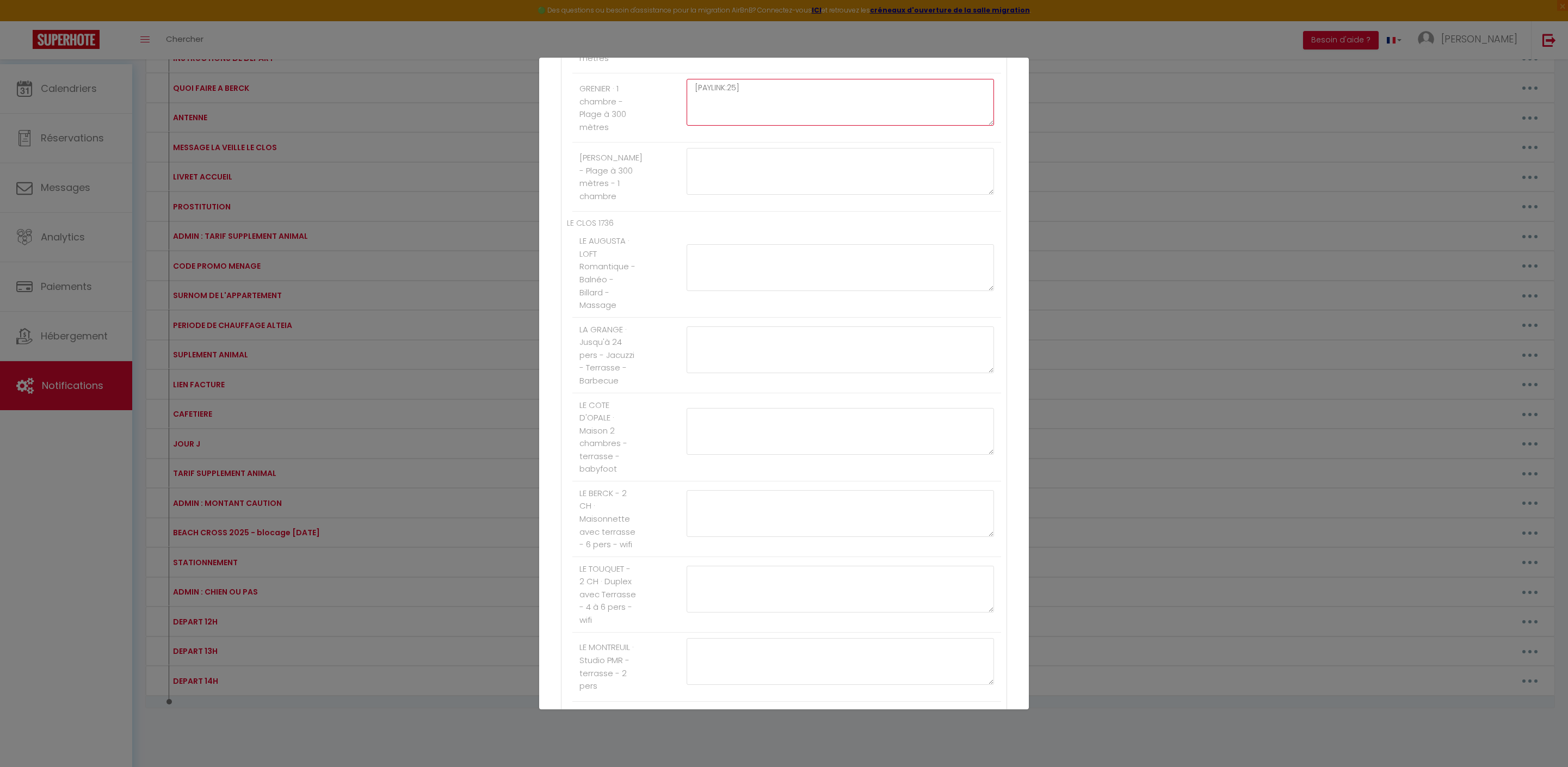
scroll to position [6820, 0]
click at [838, 684] on button "Mettre à jour" at bounding box center [808, 690] width 65 height 18
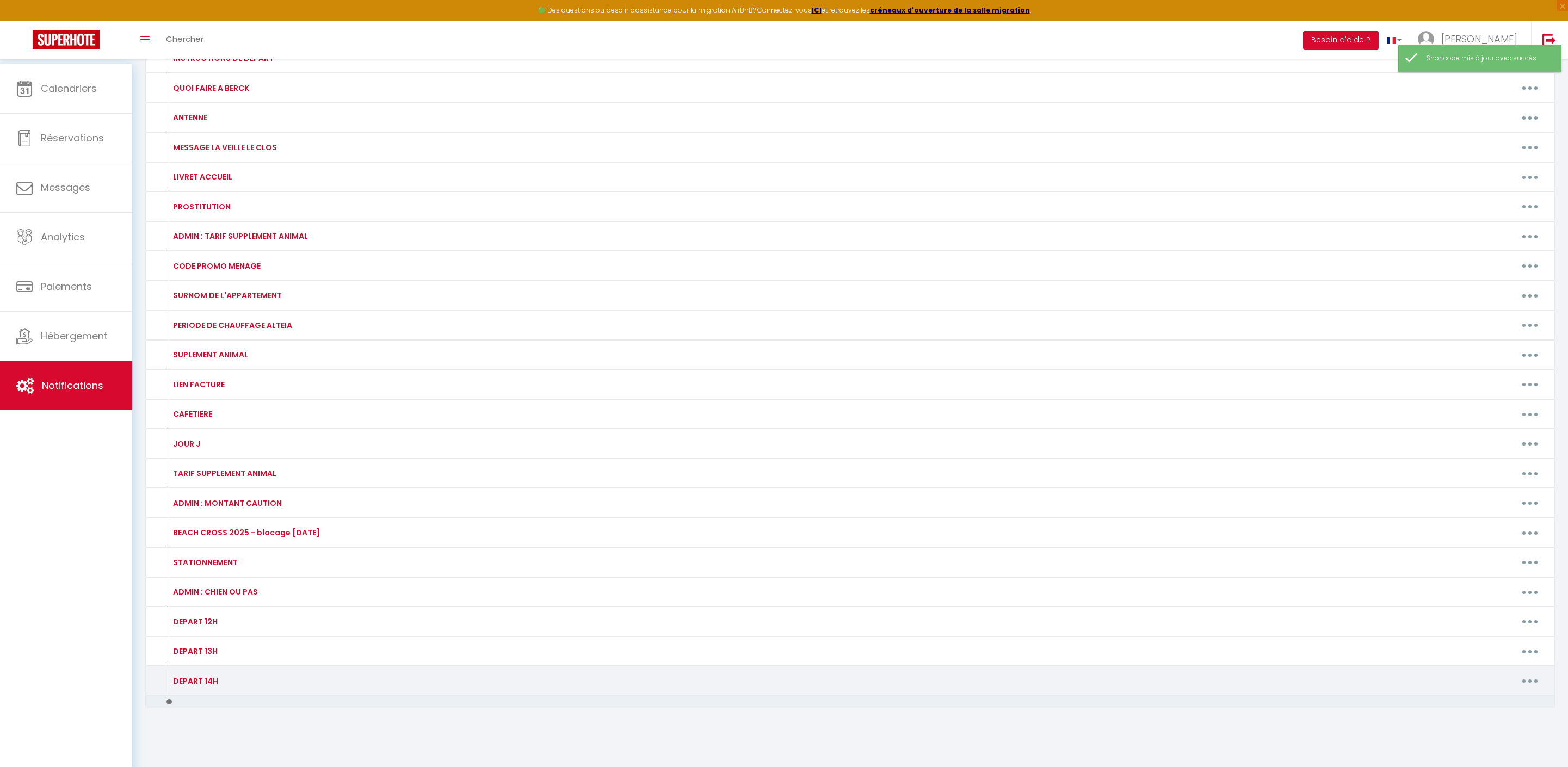
click at [1525, 673] on button "button" at bounding box center [1530, 681] width 30 height 18
click at [1478, 707] on link "Editer" at bounding box center [1502, 706] width 80 height 18
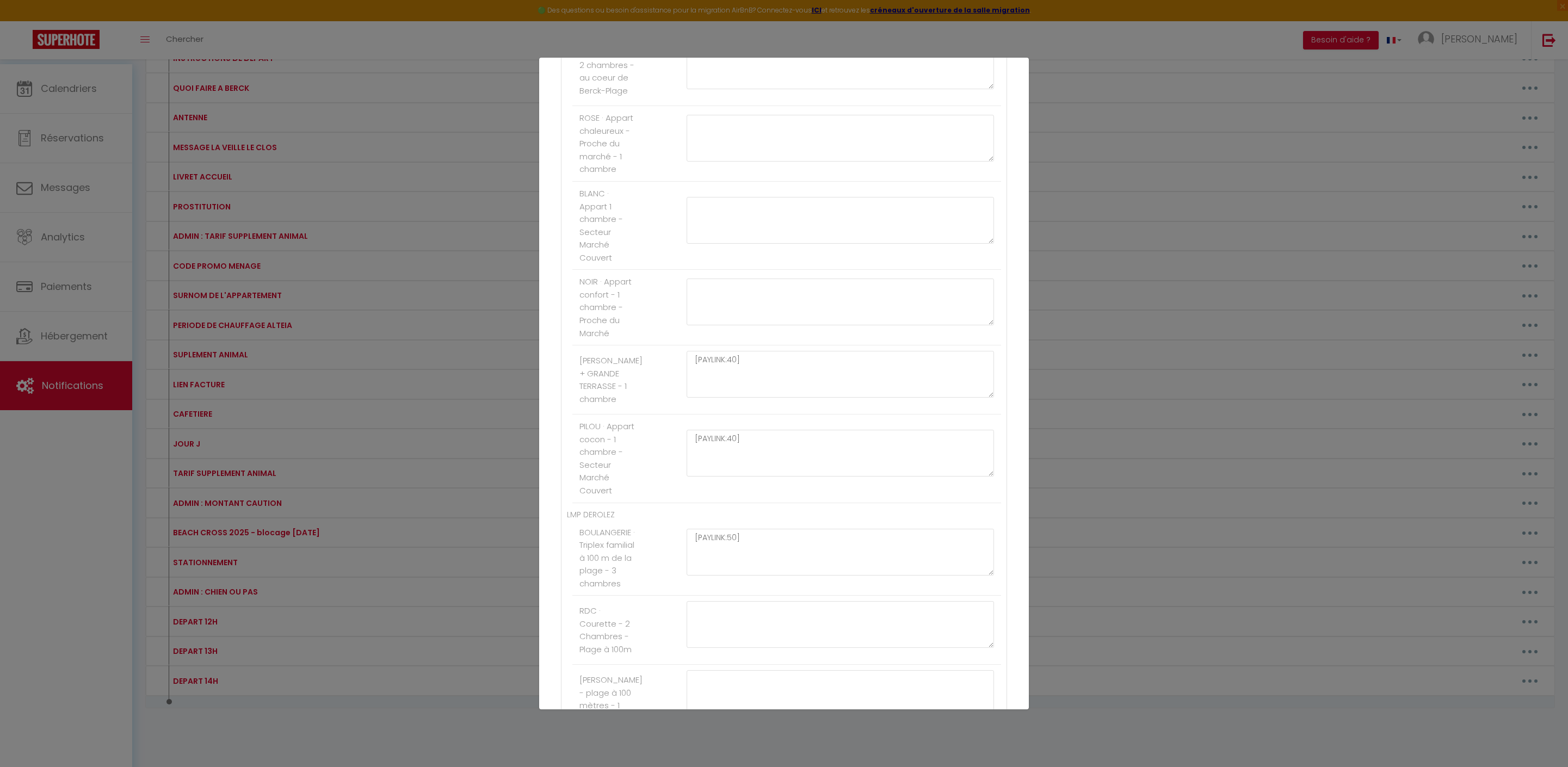
scroll to position [426, 0]
click at [746, 161] on textarea at bounding box center [840, 137] width 307 height 47
paste textarea "[PAYLINK:25]"
click at [749, 161] on textarea "[PAYLINK:25]" at bounding box center [840, 137] width 307 height 47
click at [750, 161] on textarea "[PAYLINK:25]" at bounding box center [840, 137] width 307 height 47
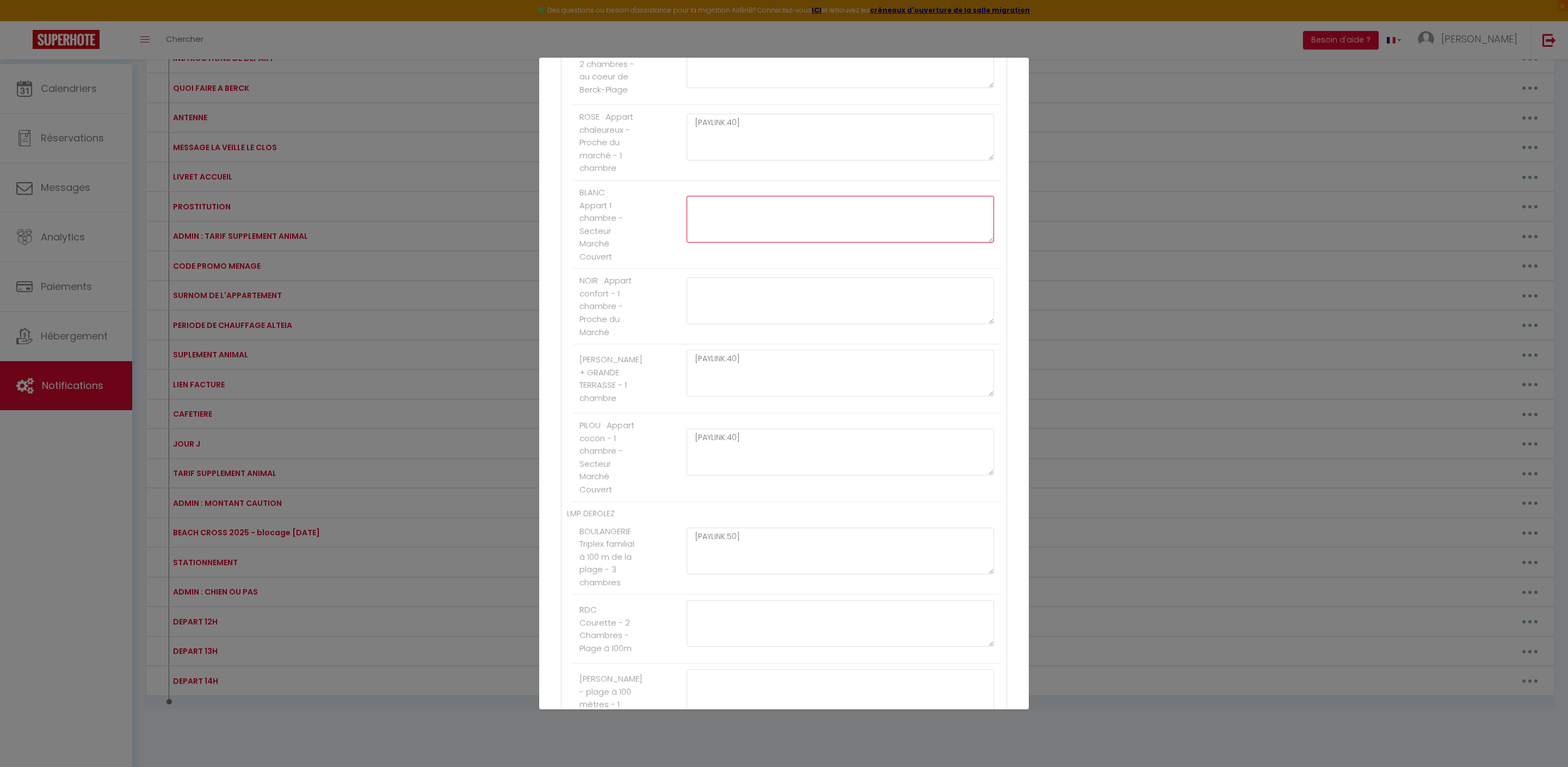
click at [765, 243] on textarea at bounding box center [840, 219] width 307 height 47
paste textarea "[PAYLINK:40]"
click at [782, 324] on textarea at bounding box center [840, 301] width 307 height 47
click at [779, 324] on textarea at bounding box center [840, 301] width 307 height 47
paste textarea "[PAYLINK:40]"
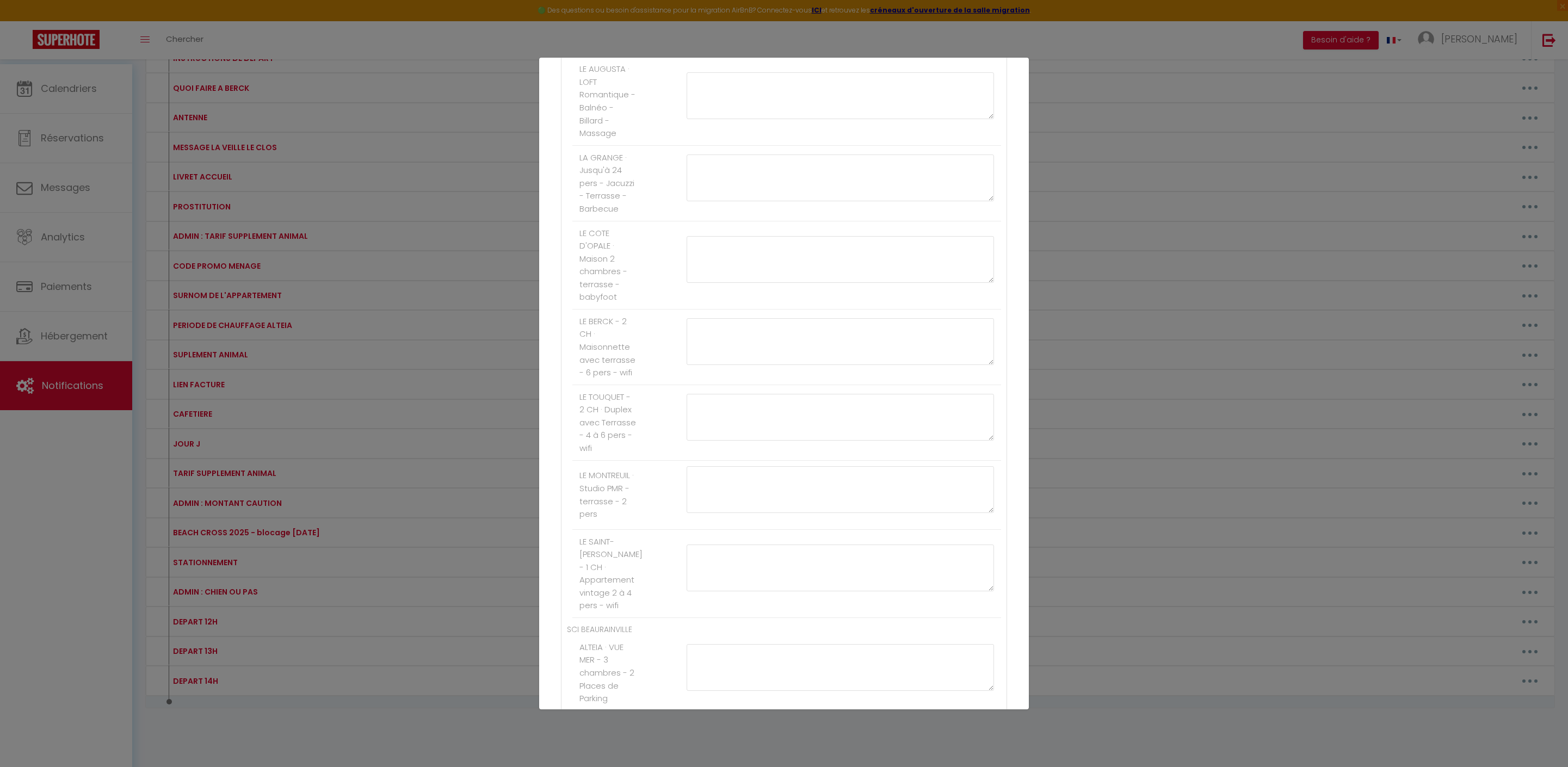
scroll to position [1362, 0]
paste textarea "[PAYLINK:40]"
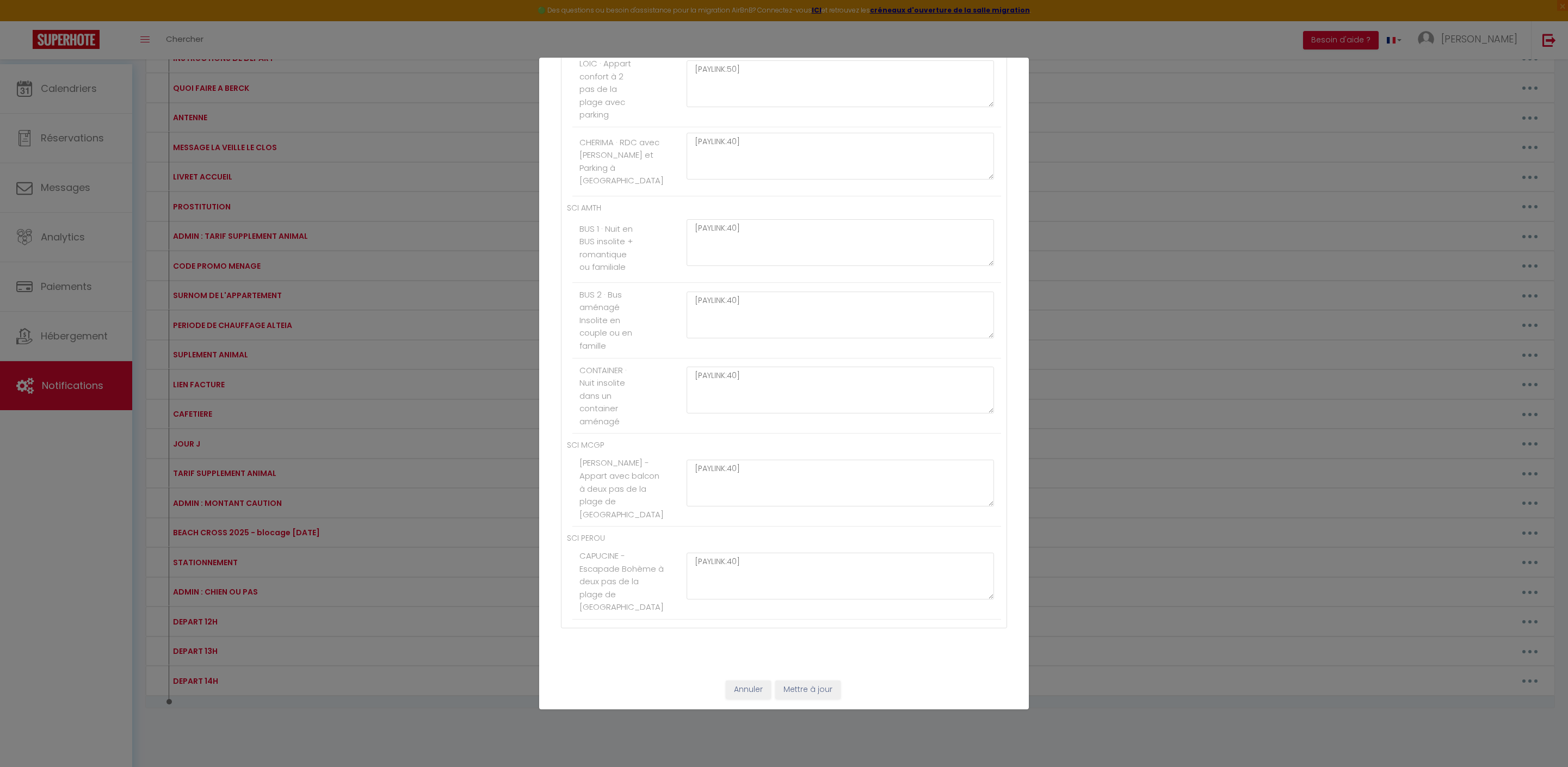
click at [829, 687] on button "Mettre à jour" at bounding box center [808, 690] width 65 height 18
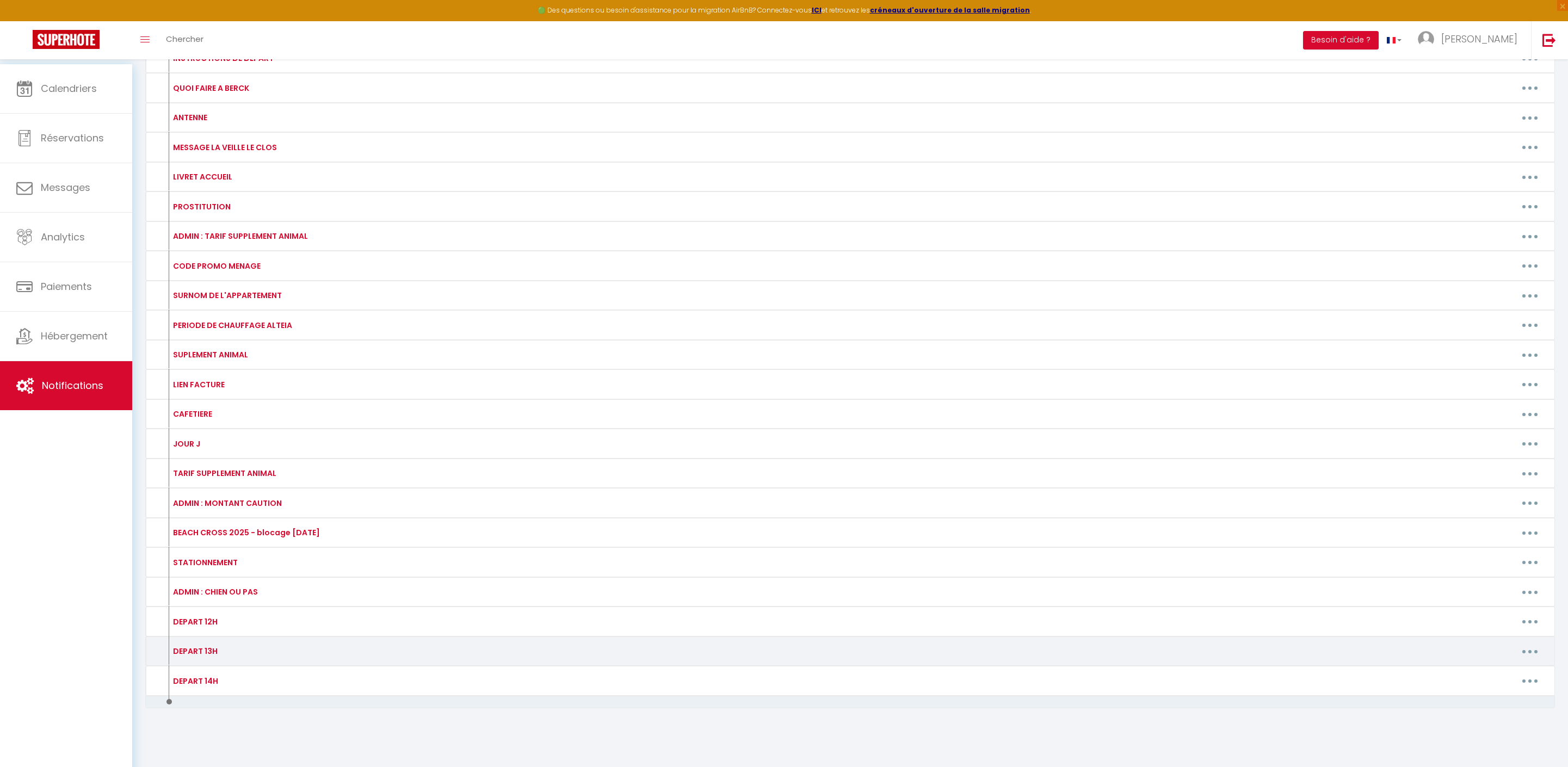
scroll to position [529, 0]
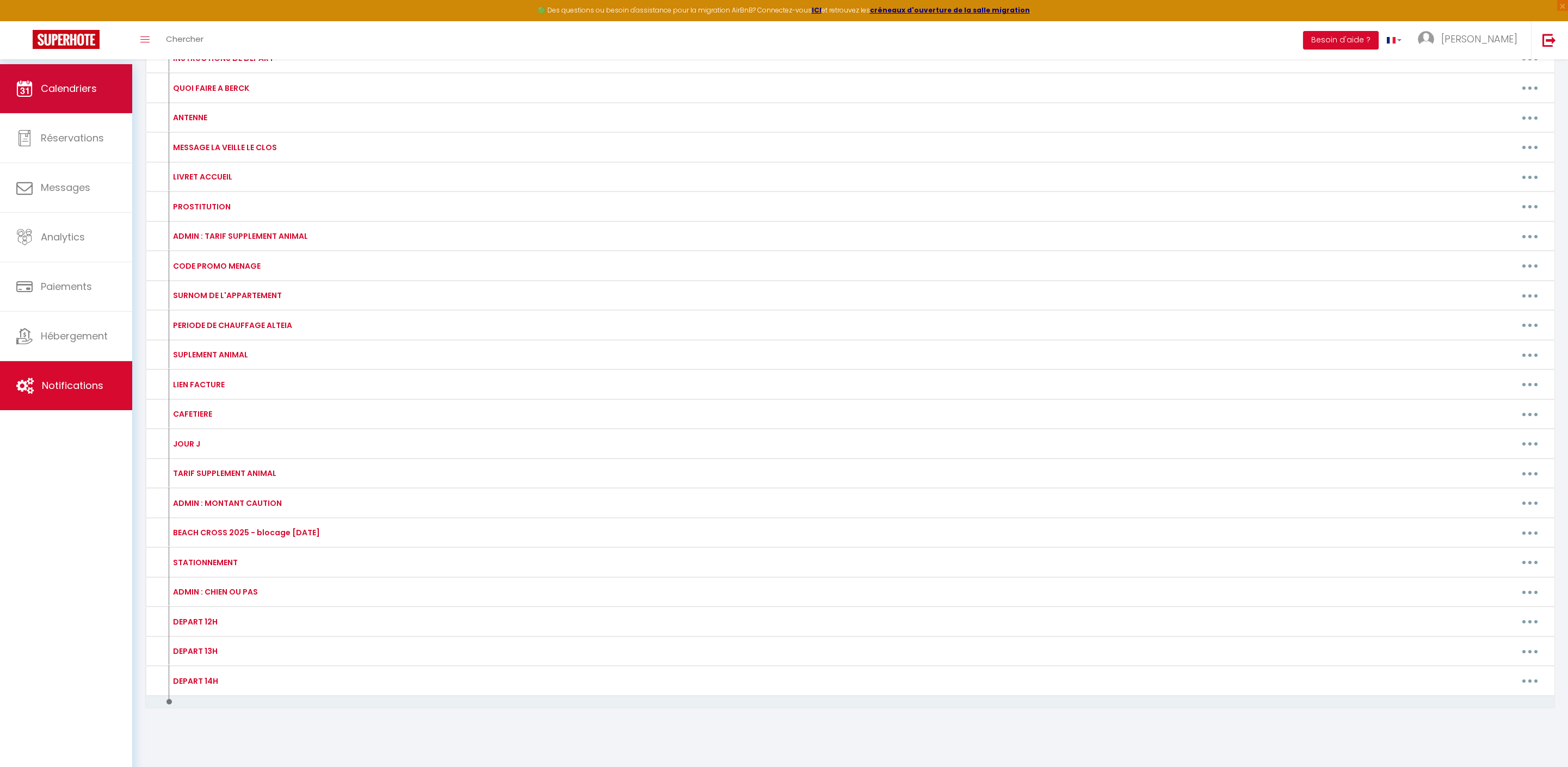
click at [25, 96] on icon at bounding box center [24, 88] width 16 height 16
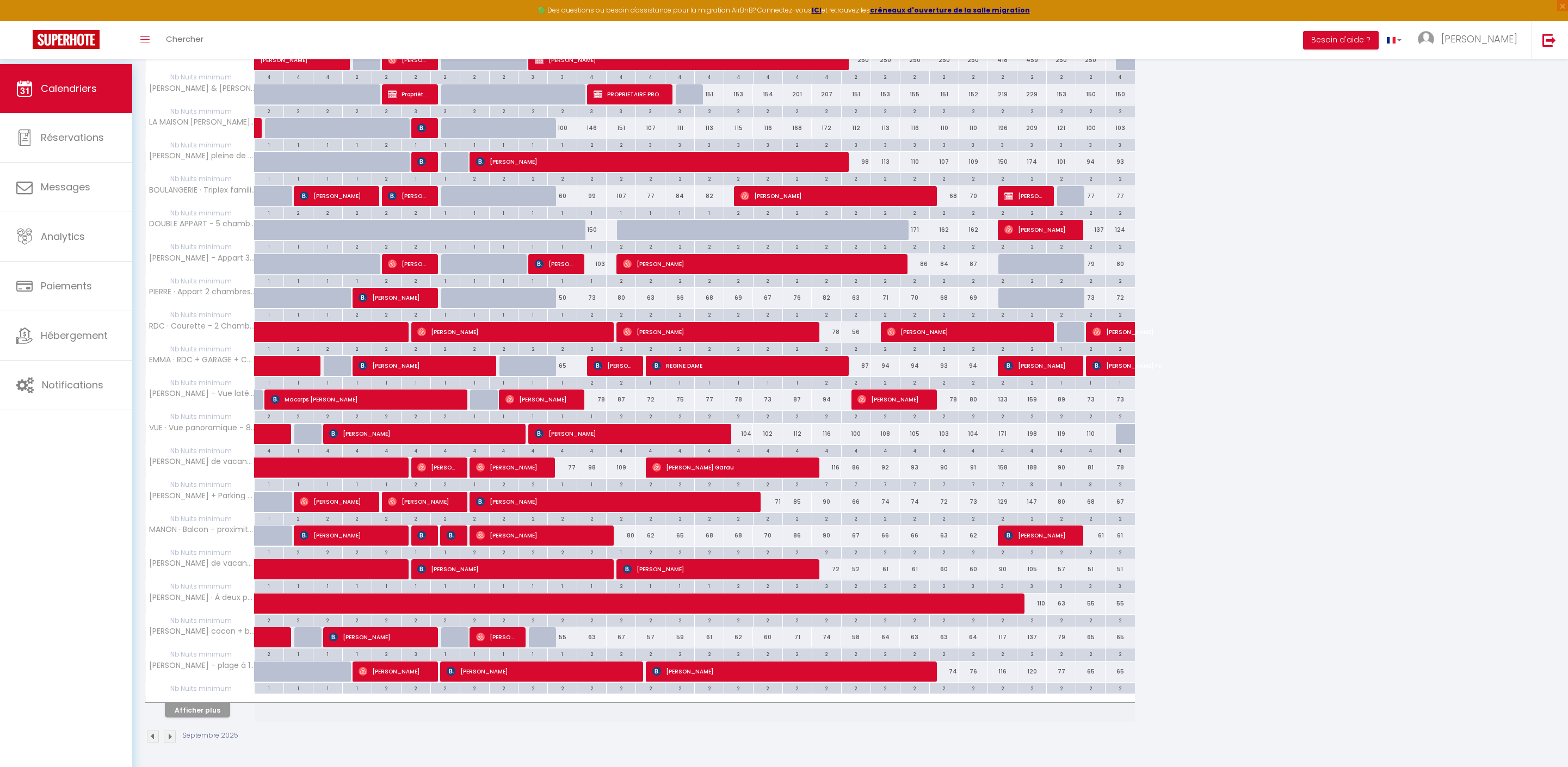
scroll to position [312, 0]
click at [213, 707] on button "Afficher plus" at bounding box center [197, 710] width 65 height 15
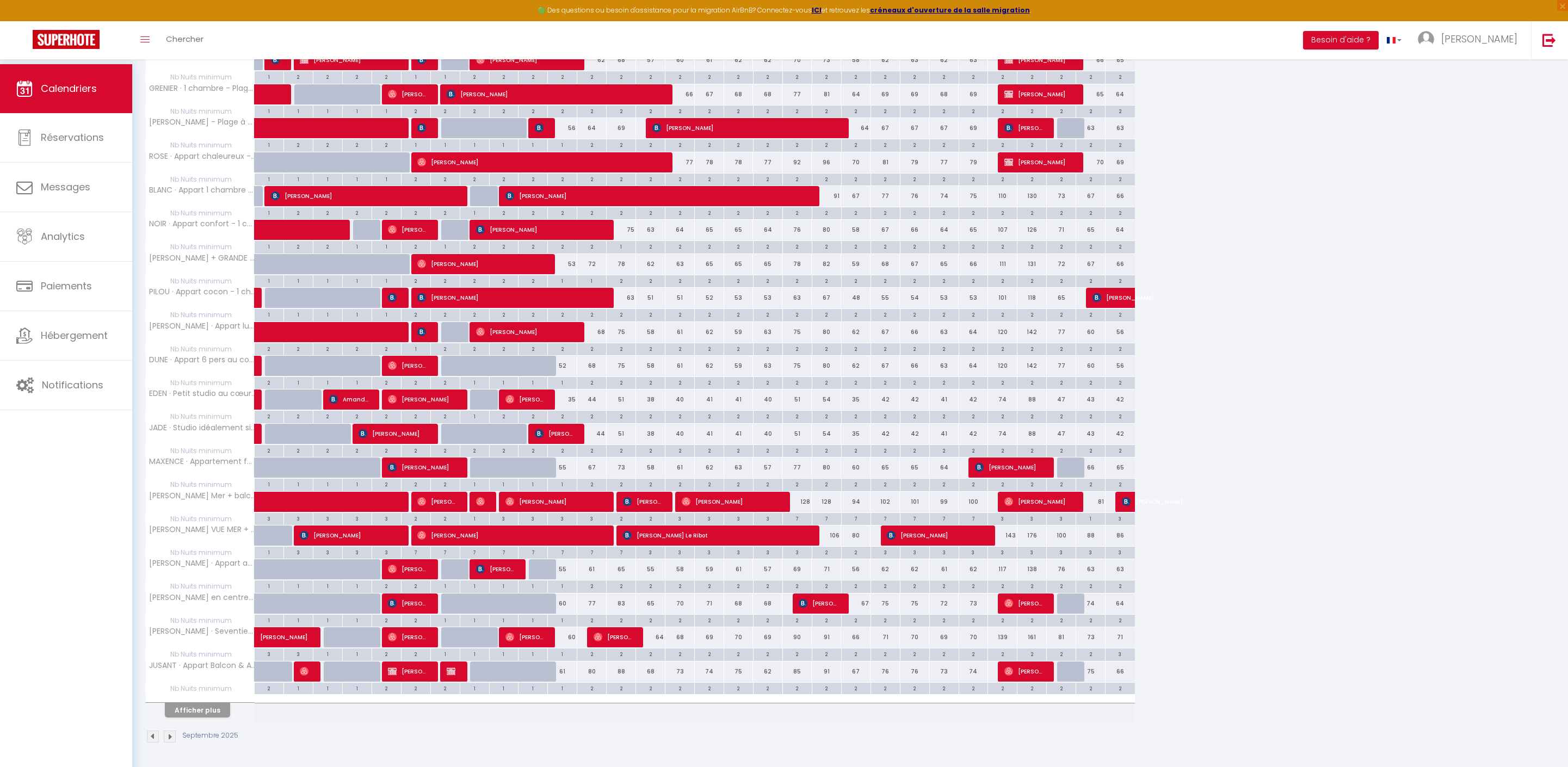
scroll to position [1042, 0]
click at [223, 703] on button "Afficher plus" at bounding box center [197, 710] width 65 height 15
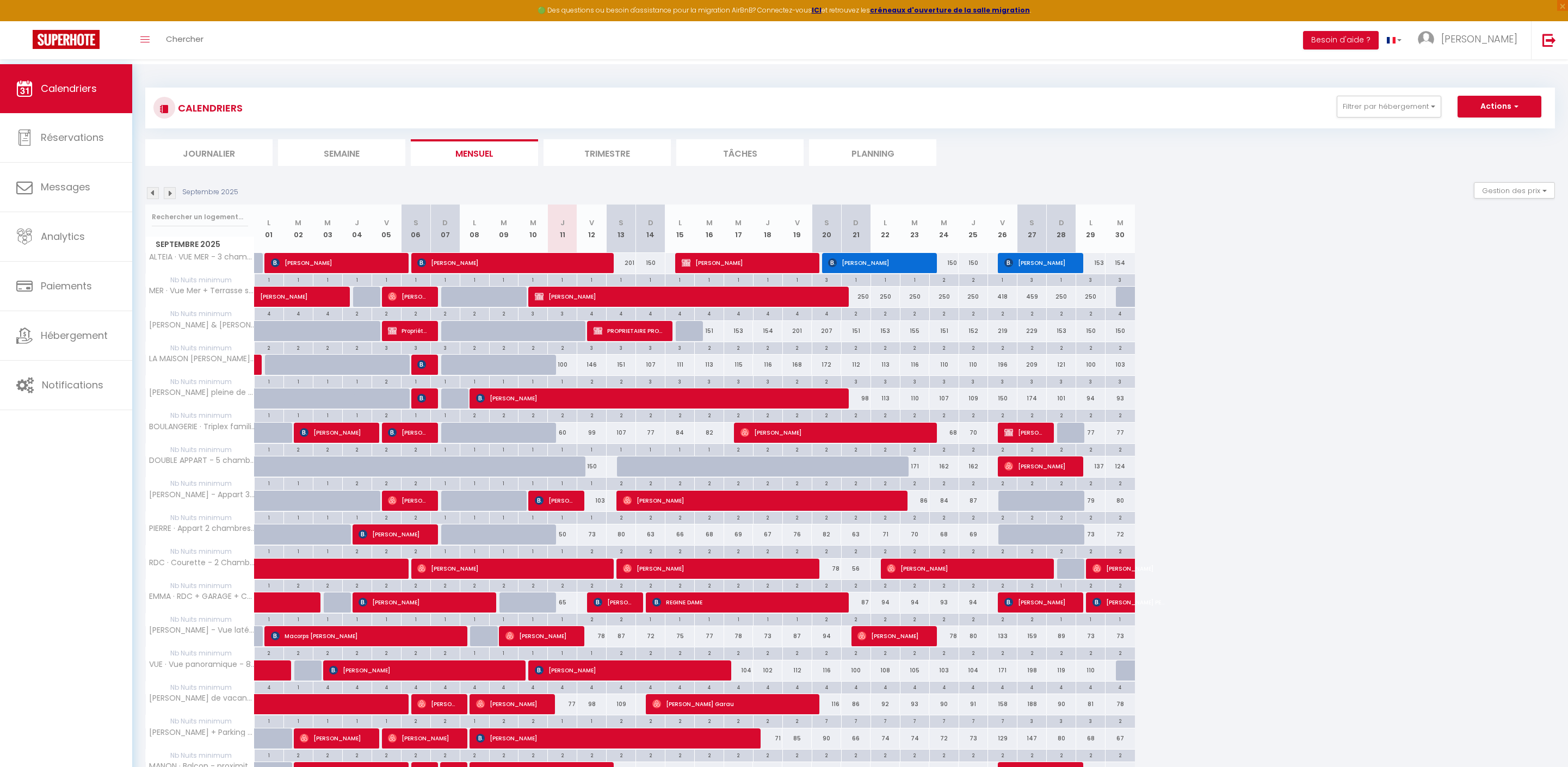
scroll to position [0, 0]
click at [169, 198] on img at bounding box center [170, 193] width 12 height 12
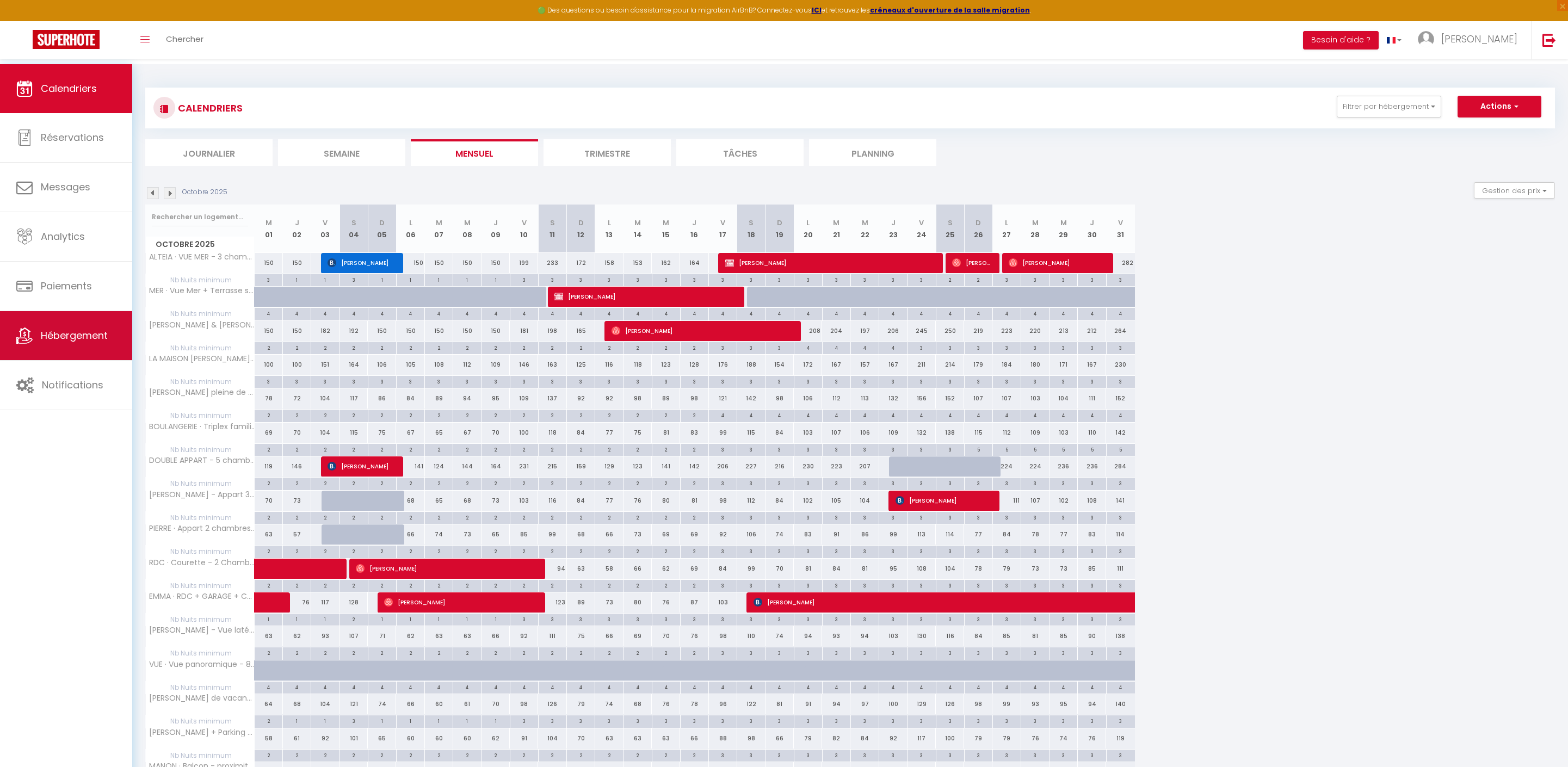
click at [83, 323] on link "Hébergement" at bounding box center [66, 335] width 132 height 49
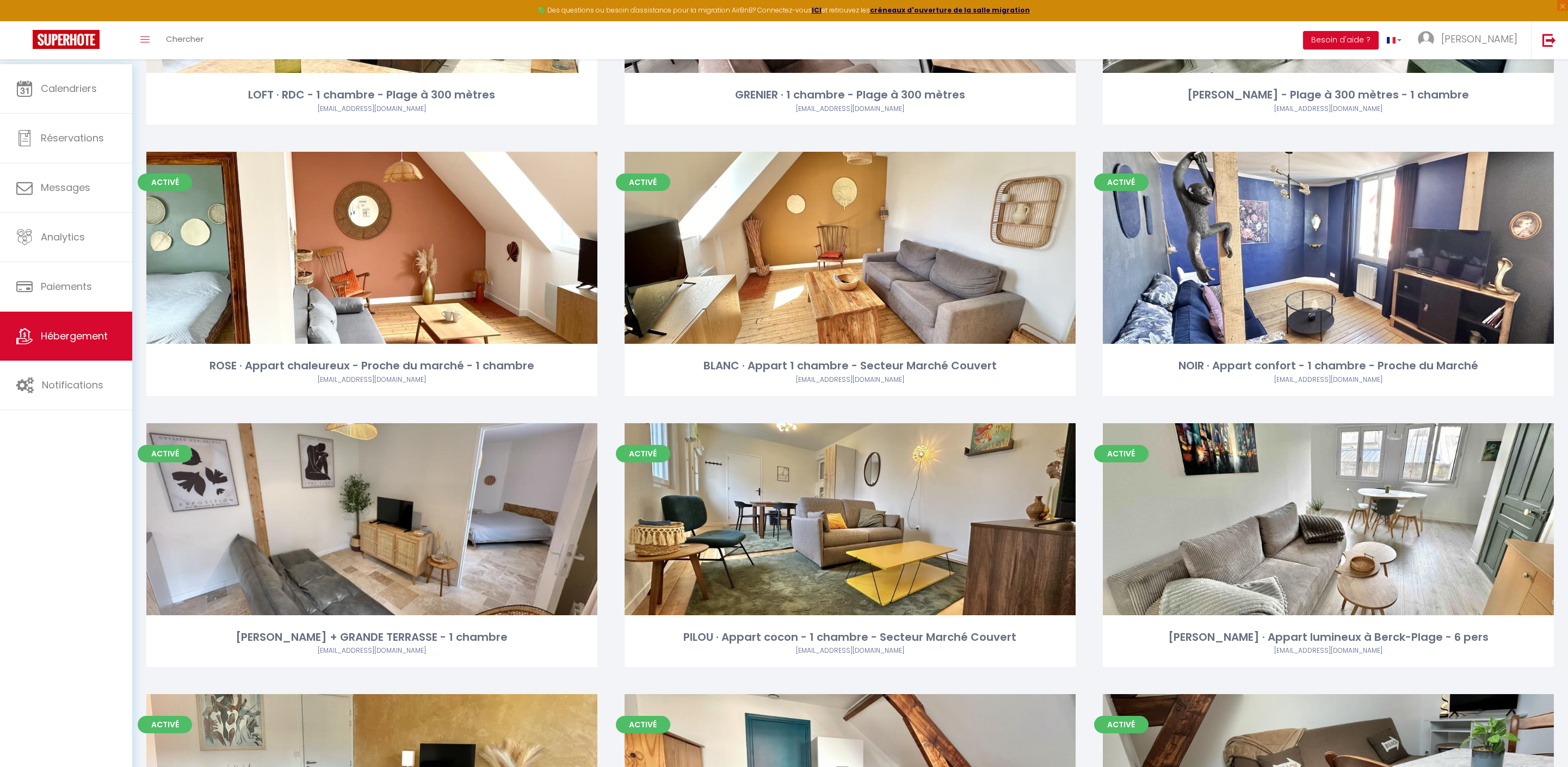
scroll to position [2198, 0]
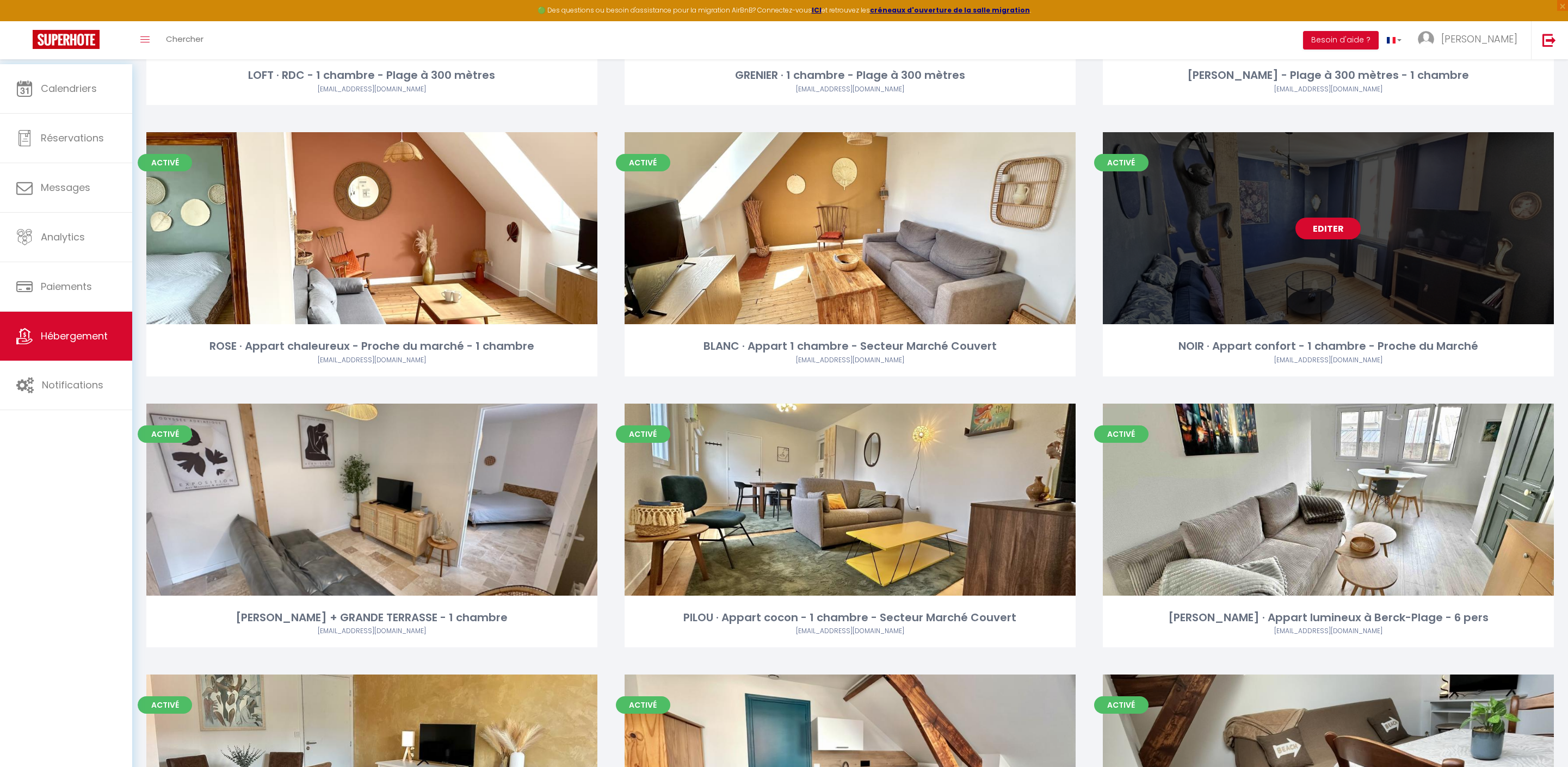
click at [1335, 239] on link "Editer" at bounding box center [1328, 229] width 65 height 22
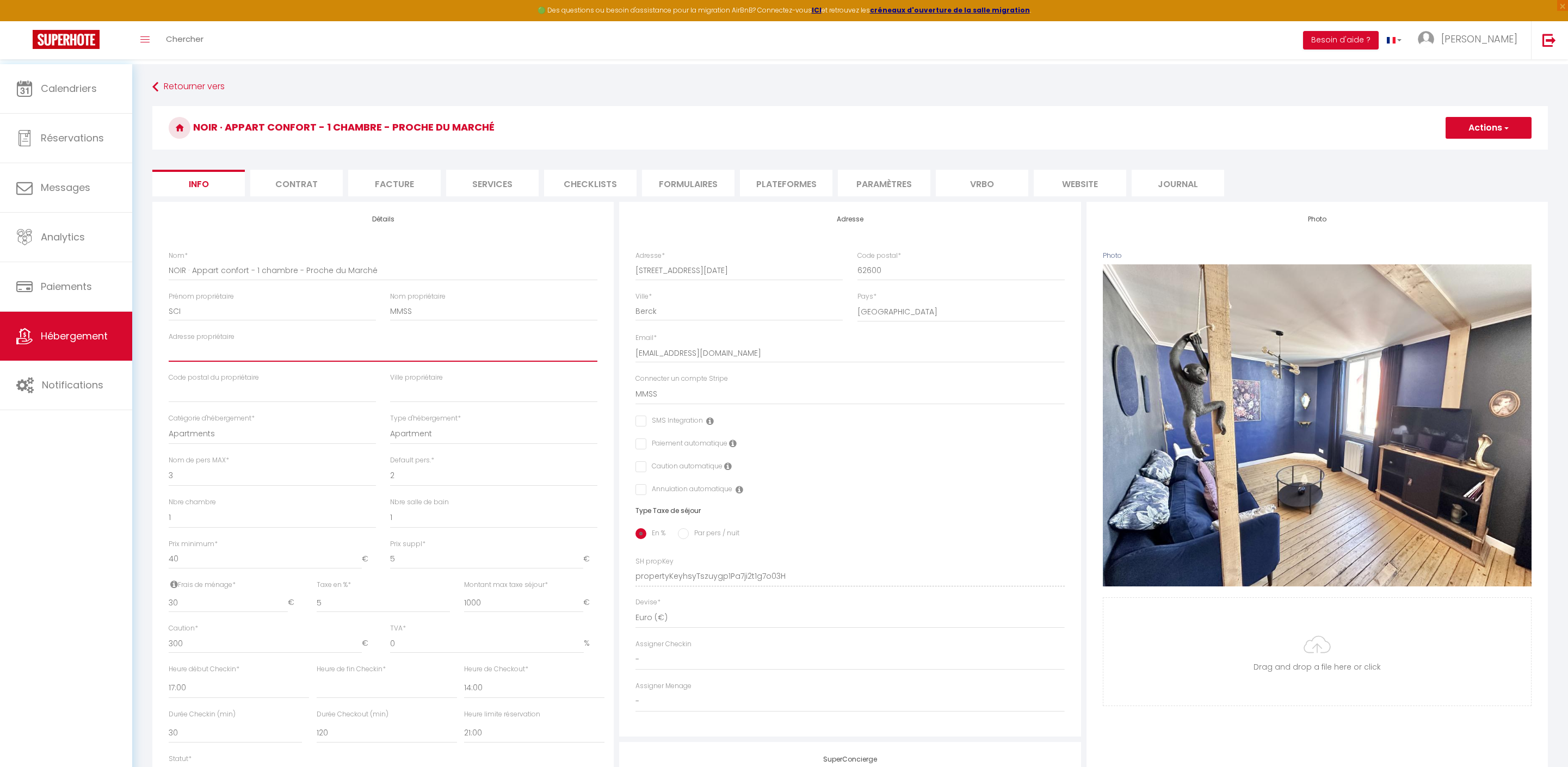
click at [278, 362] on input "Adresse propriétaire" at bounding box center [383, 352] width 429 height 19
click at [1060, 428] on div "SMS Integration" at bounding box center [850, 422] width 429 height 12
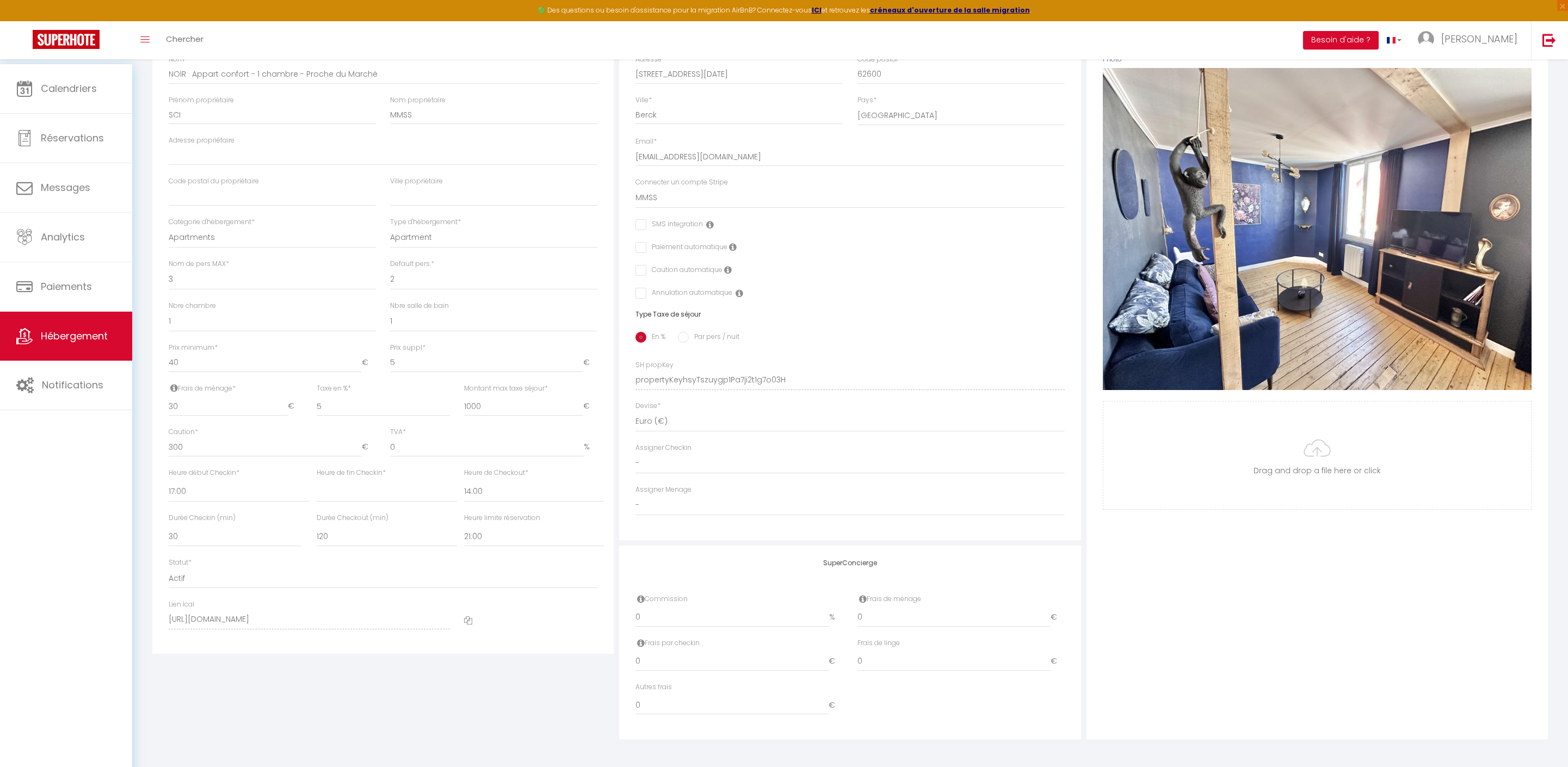
scroll to position [203, 0]
click at [617, 557] on div "Adresse Adresse * 45 Rue du 11 Novembre - Appartement 4 Code postal * 62600 Vil…" at bounding box center [850, 373] width 467 height 734
click at [612, 570] on div "Détails Nom * NOIR · Appart confort - 1 chambre - Proche du Marché Prénom propr…" at bounding box center [383, 329] width 461 height 648
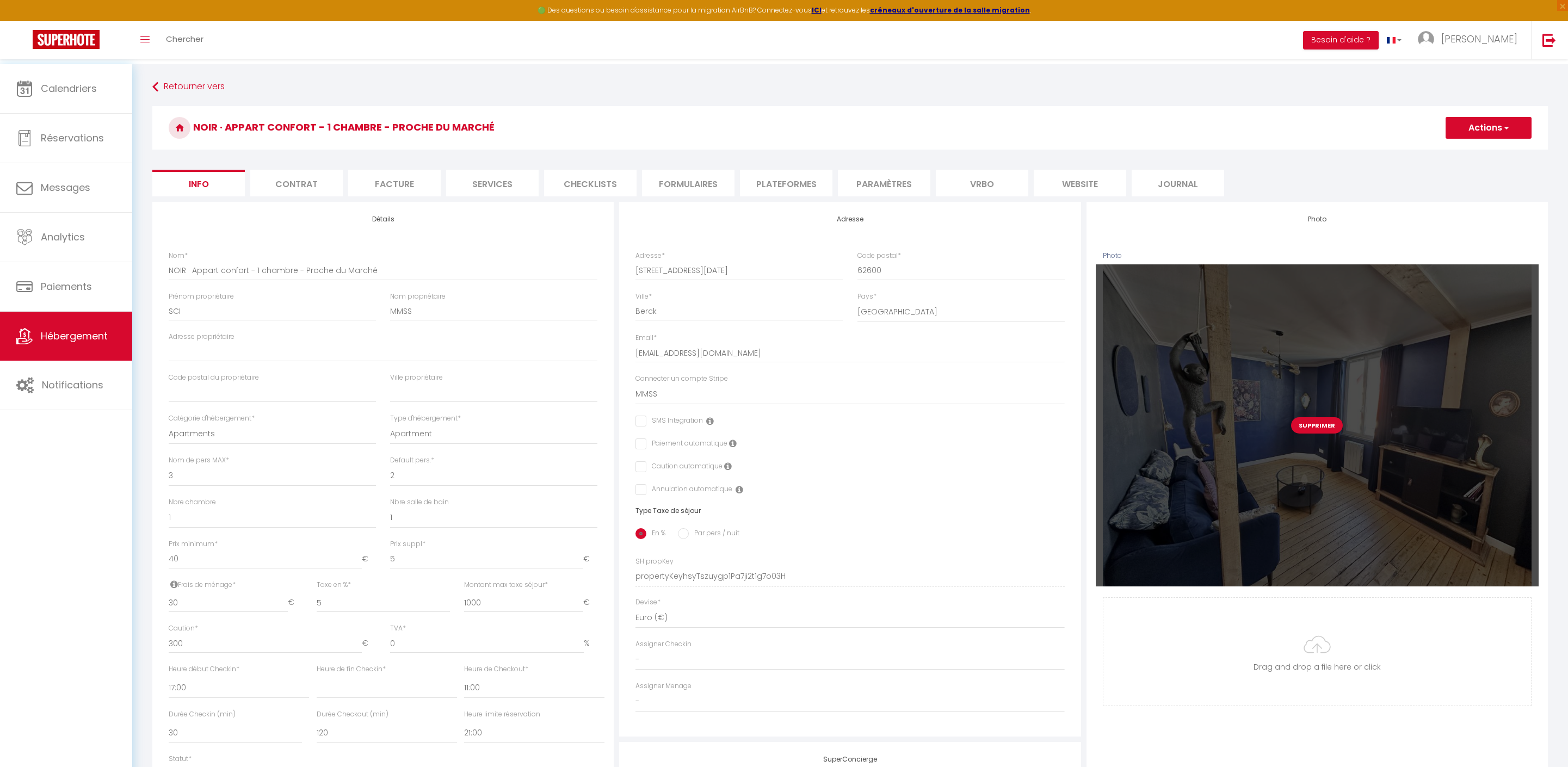
scroll to position [0, 0]
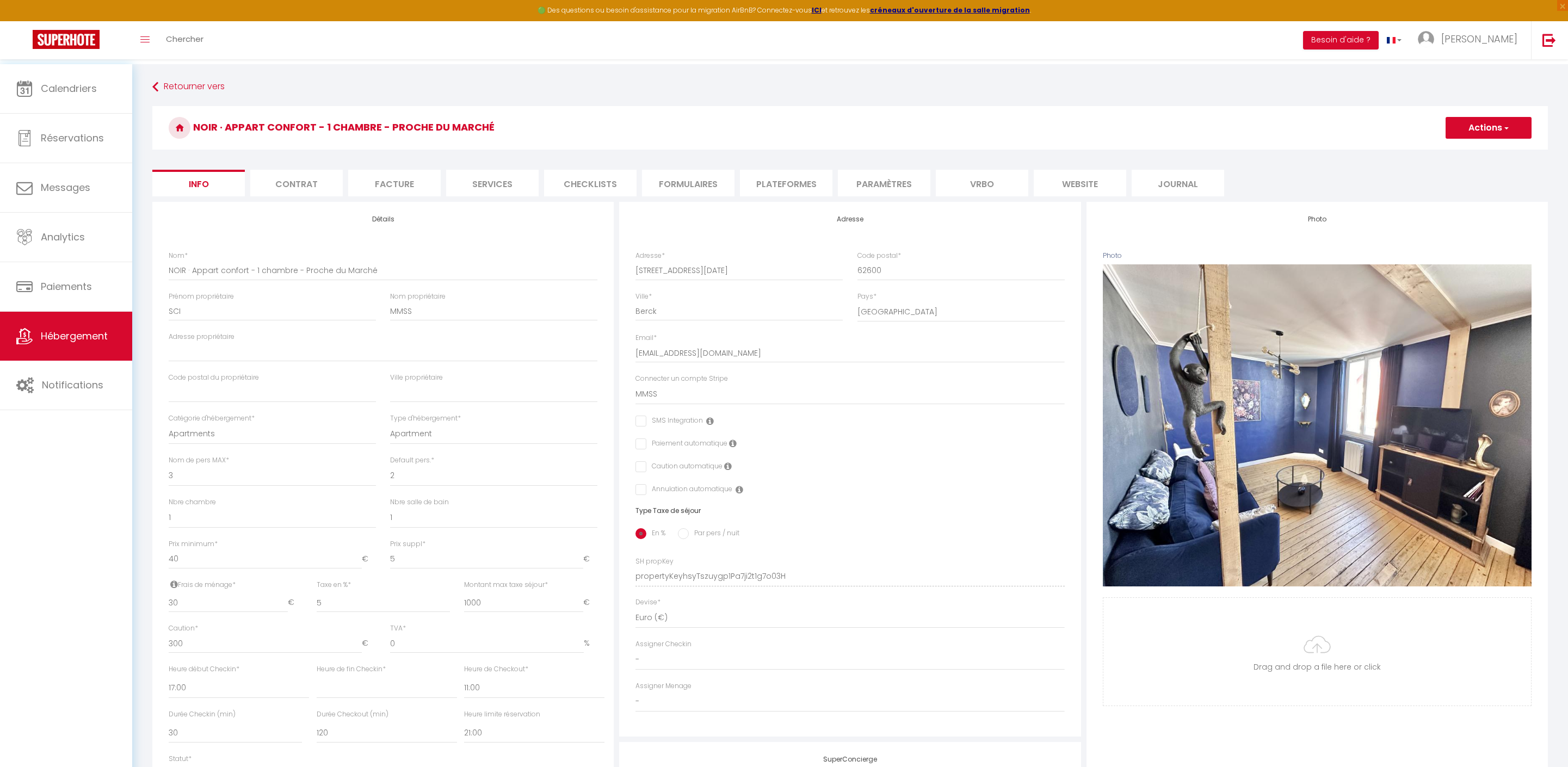
click at [1468, 127] on button "Actions" at bounding box center [1488, 128] width 86 height 22
click at [1426, 149] on input "Enregistrer" at bounding box center [1446, 152] width 40 height 11
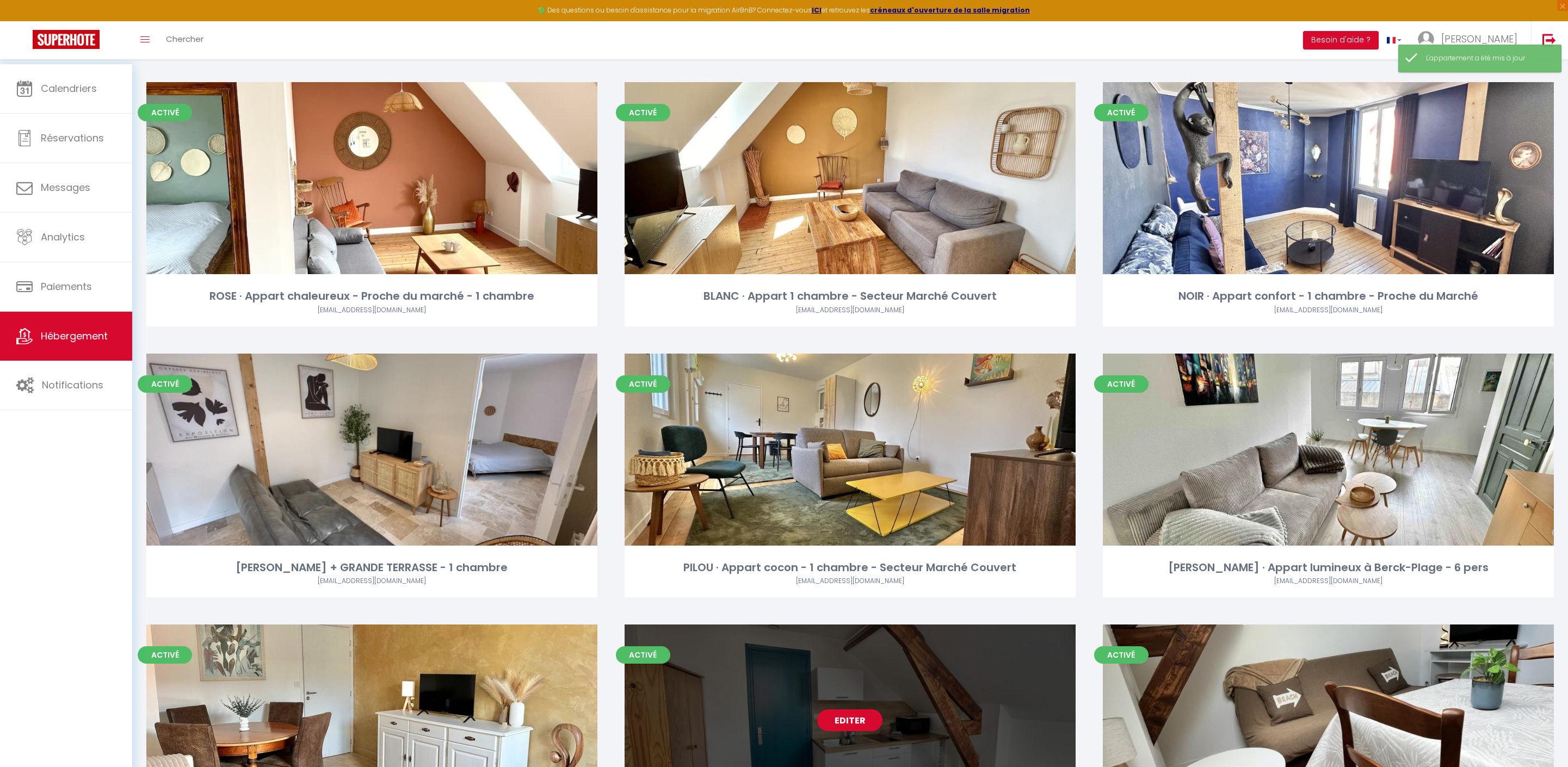
scroll to position [2227, 0]
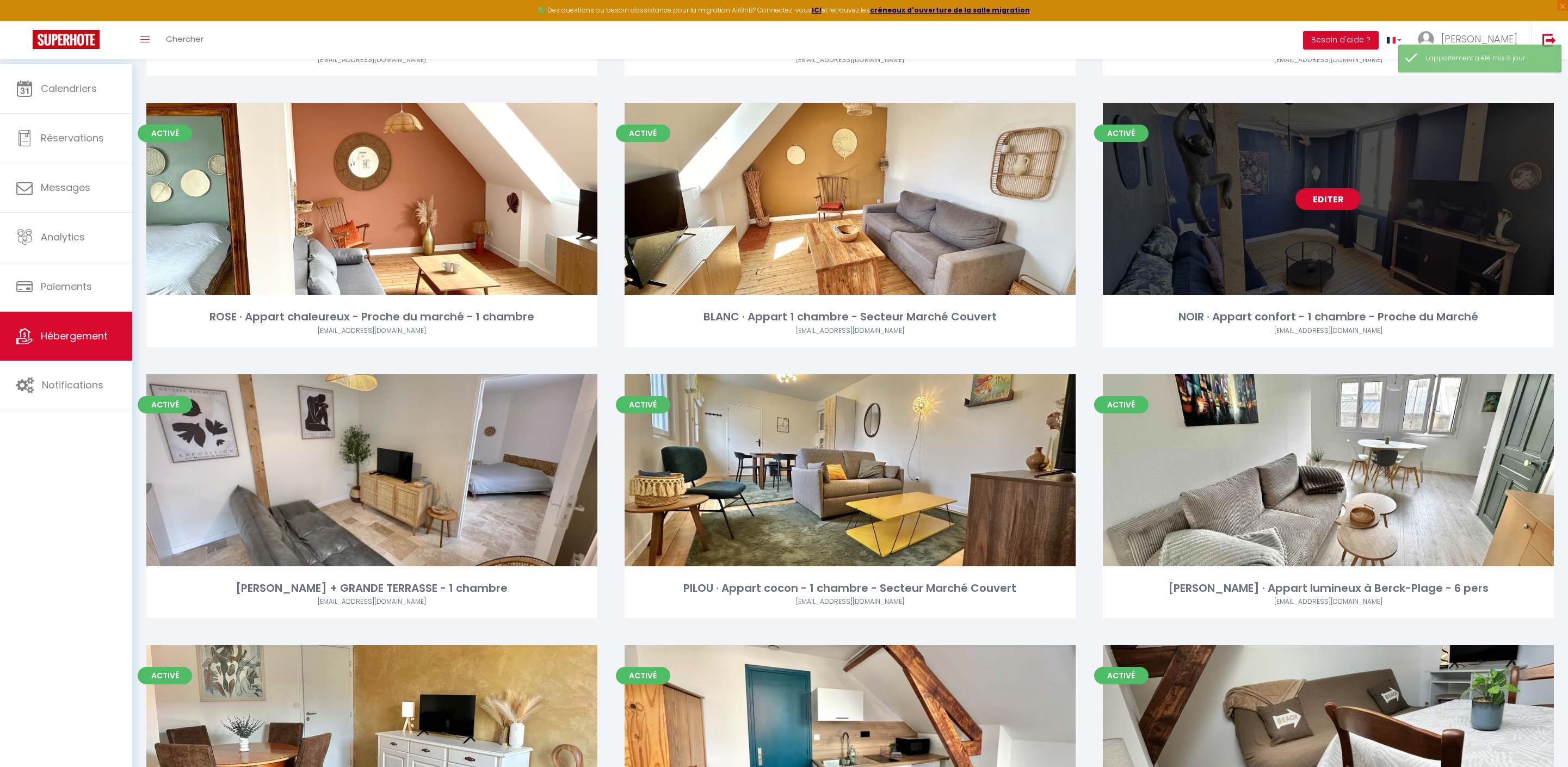
click at [1323, 210] on link "Editer" at bounding box center [1328, 199] width 65 height 22
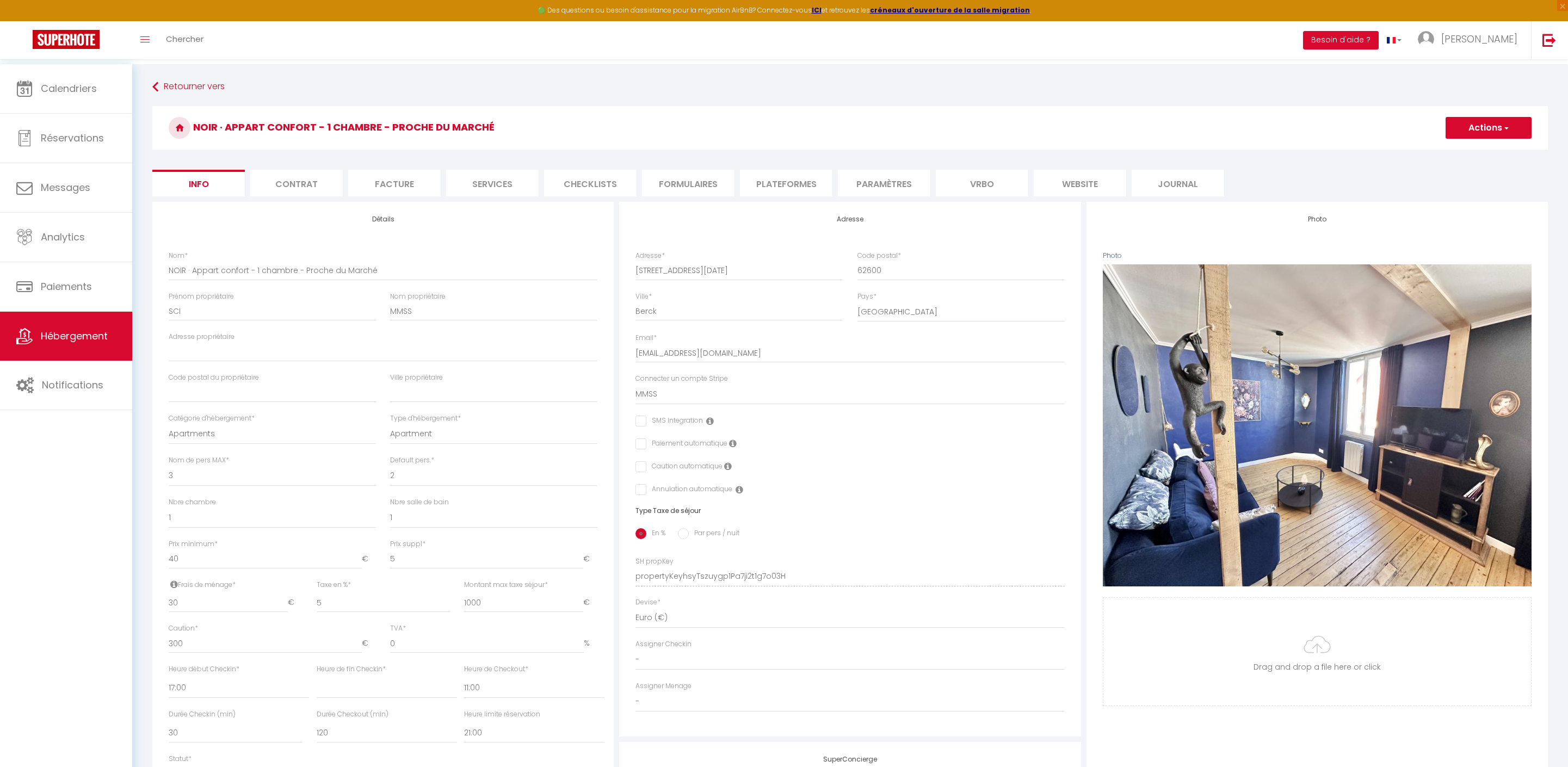
click at [1079, 195] on li "website" at bounding box center [1080, 183] width 93 height 27
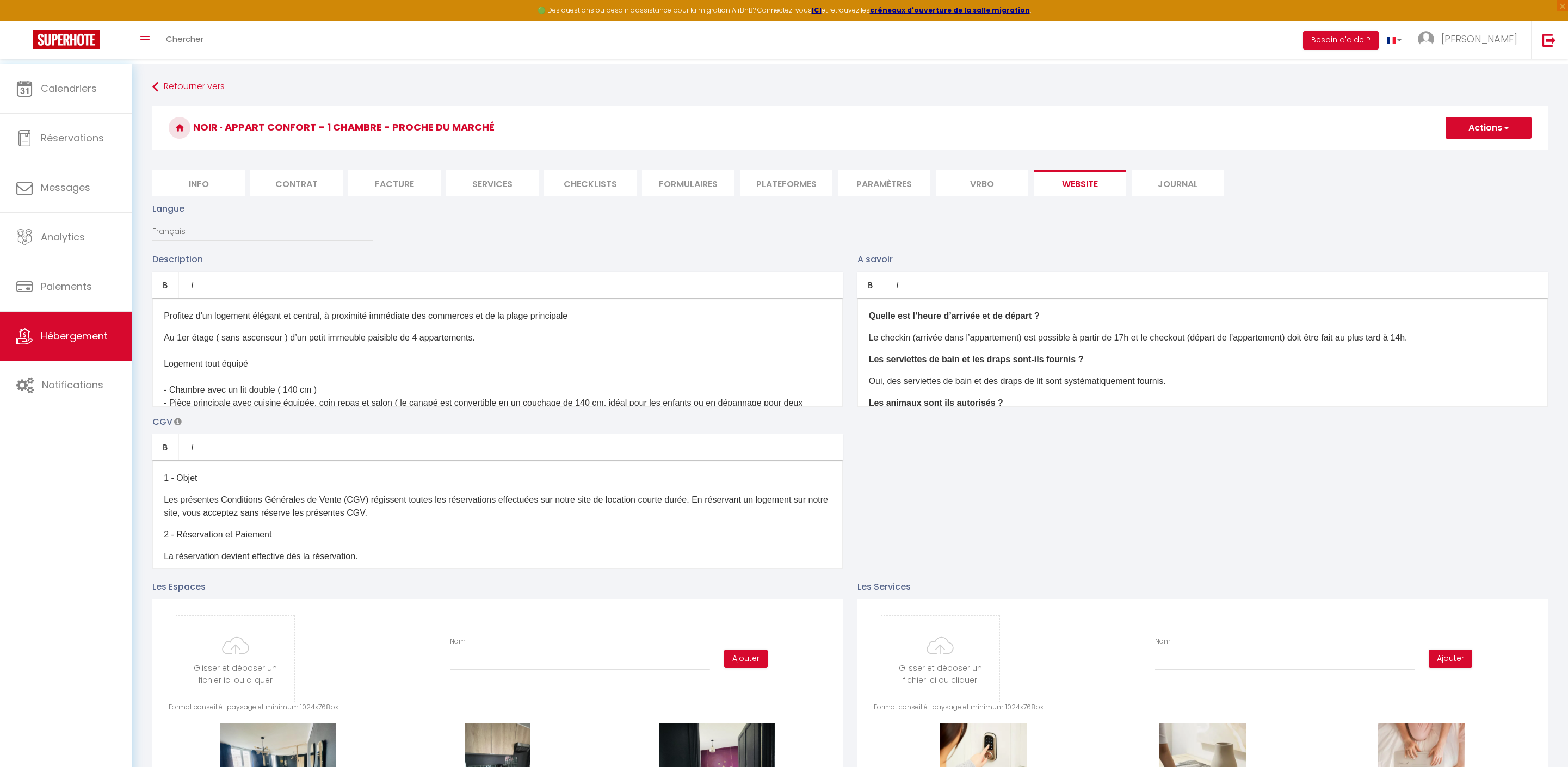
click at [1489, 345] on p "Le checkin (arrivée dans l’appartement) est possible à partir de 17h et le chec…" at bounding box center [1202, 337] width 668 height 13
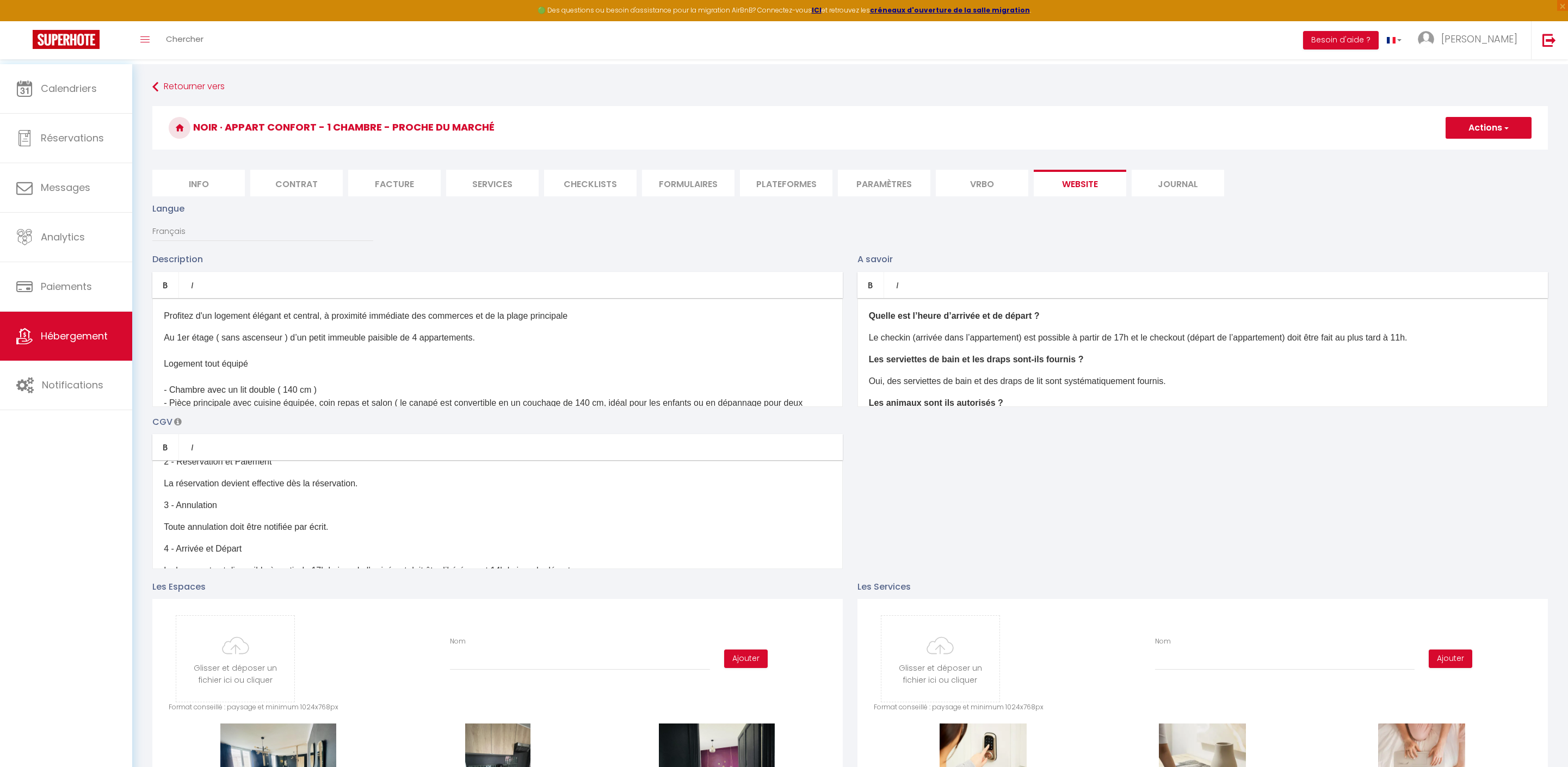
scroll to position [107, 0]
click at [562, 544] on p "Le logement est disponible à partir de 17h le jour de l’arrivée et doit être li…" at bounding box center [497, 536] width 668 height 13
click at [1461, 125] on button "Actions" at bounding box center [1488, 128] width 86 height 22
click at [1460, 155] on input "Enregistrer" at bounding box center [1476, 152] width 40 height 11
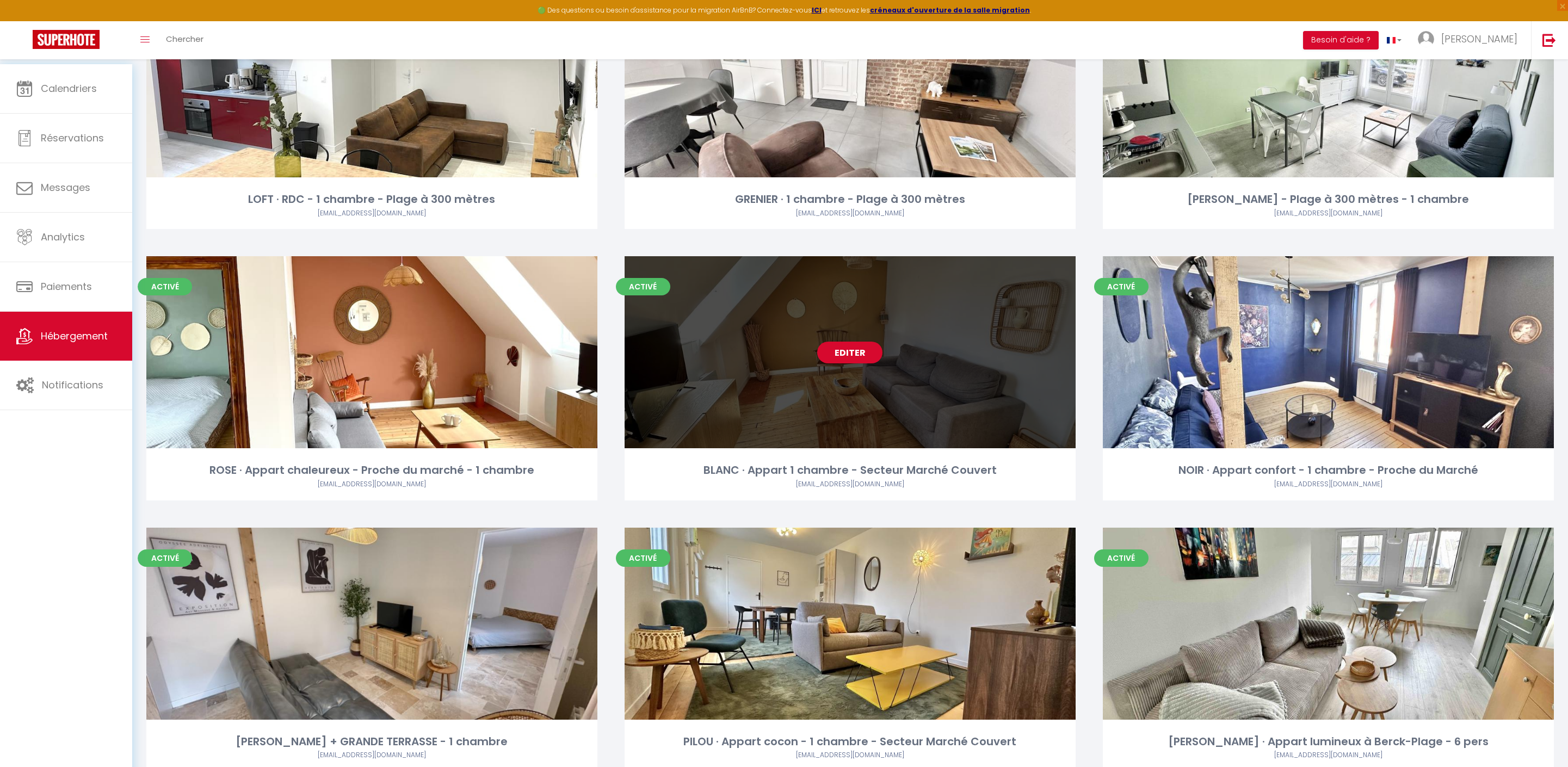
scroll to position [2208, 0]
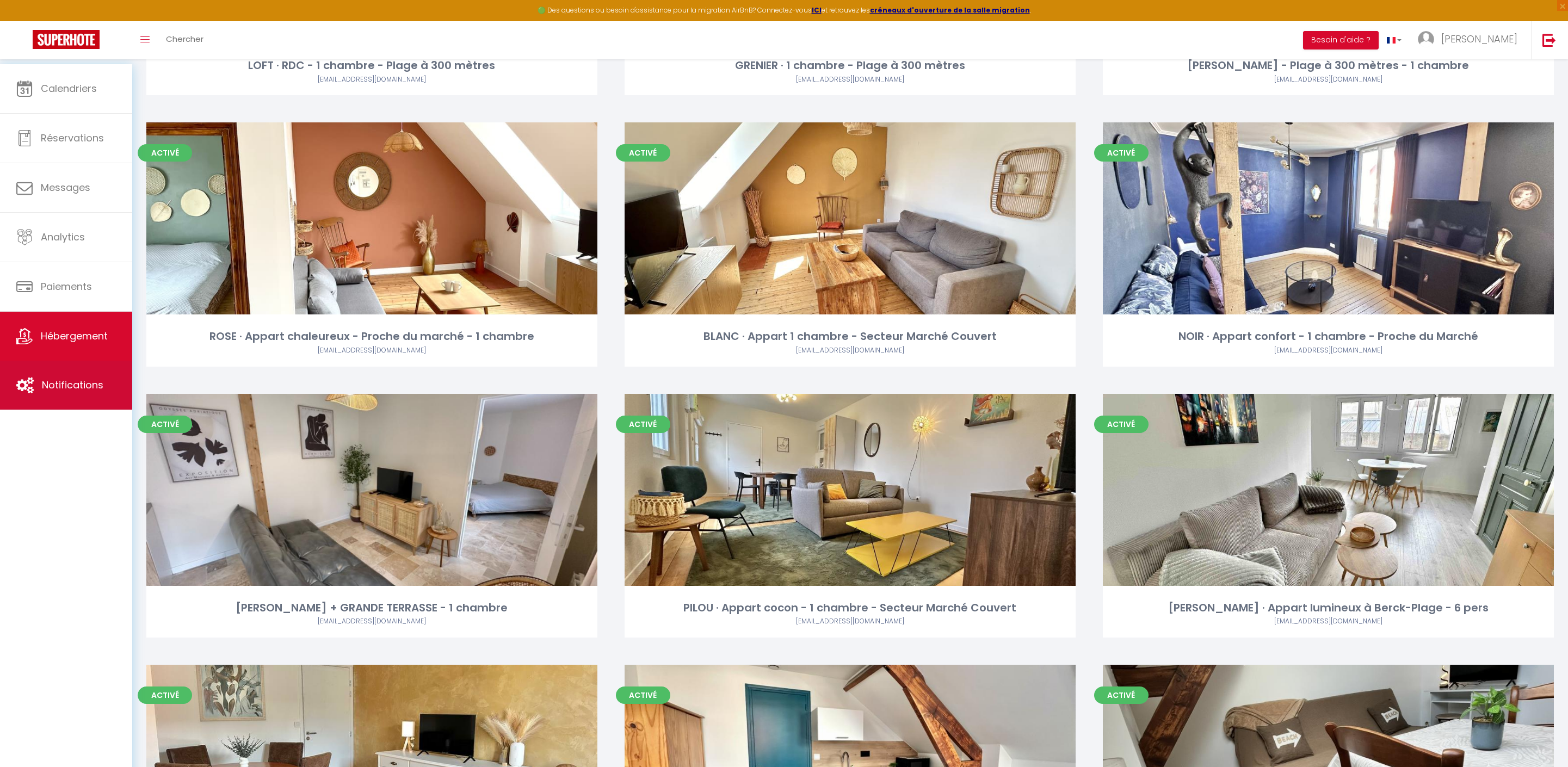
click at [61, 402] on link "Notifications" at bounding box center [66, 385] width 132 height 49
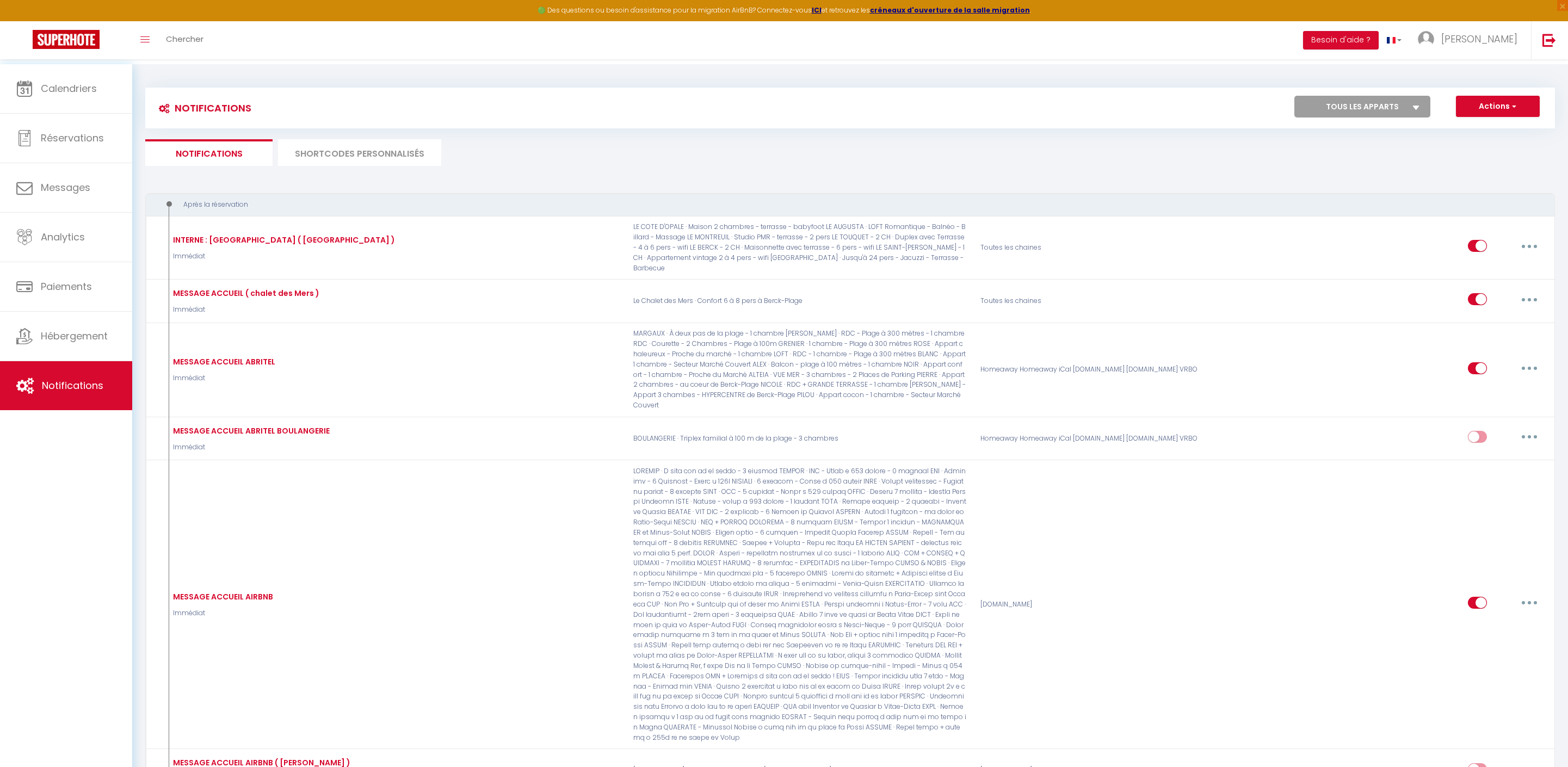
click at [393, 153] on li "SHORTCODES PERSONNALISÉS" at bounding box center [360, 153] width 163 height 27
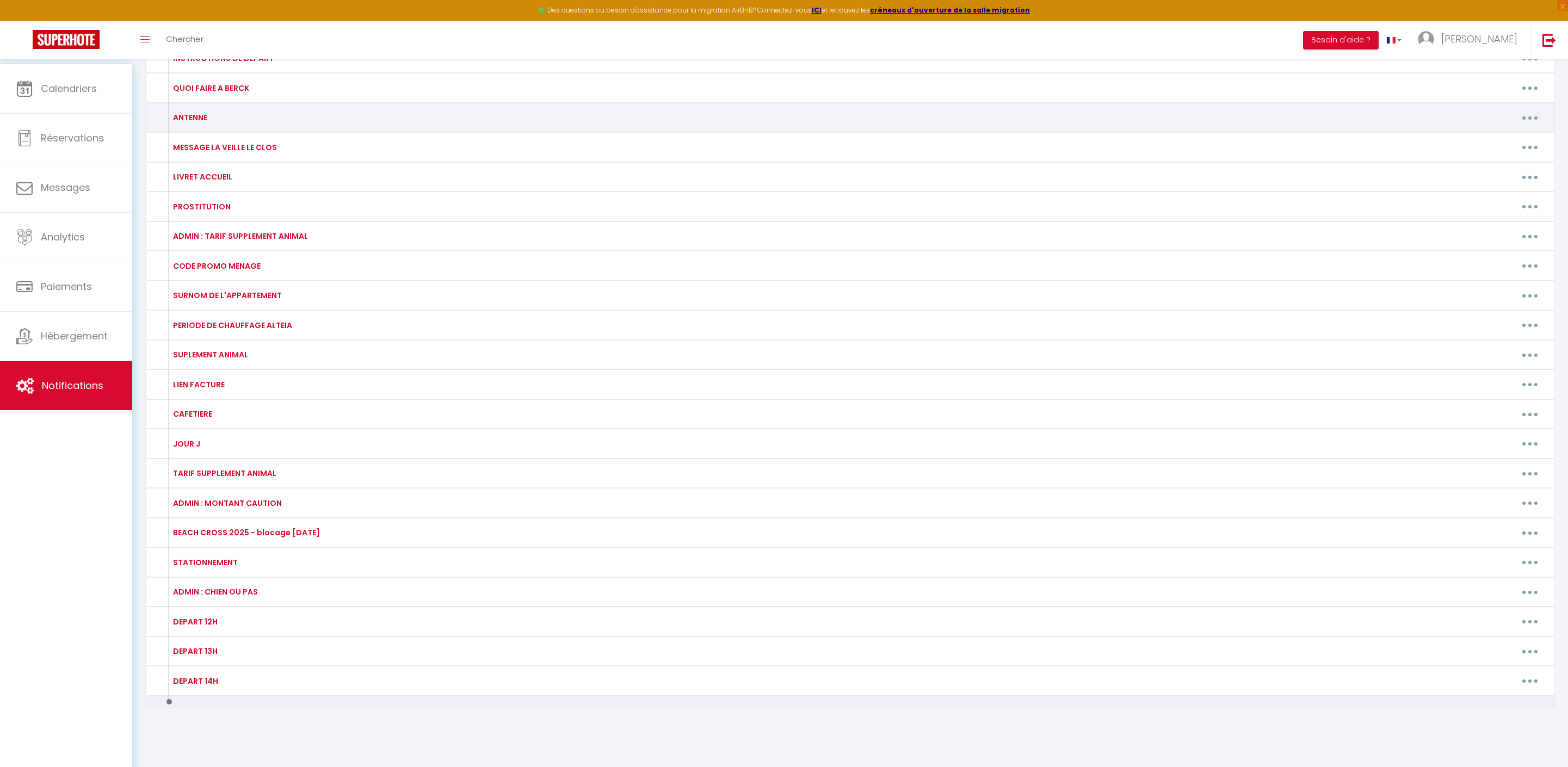
scroll to position [578, 0]
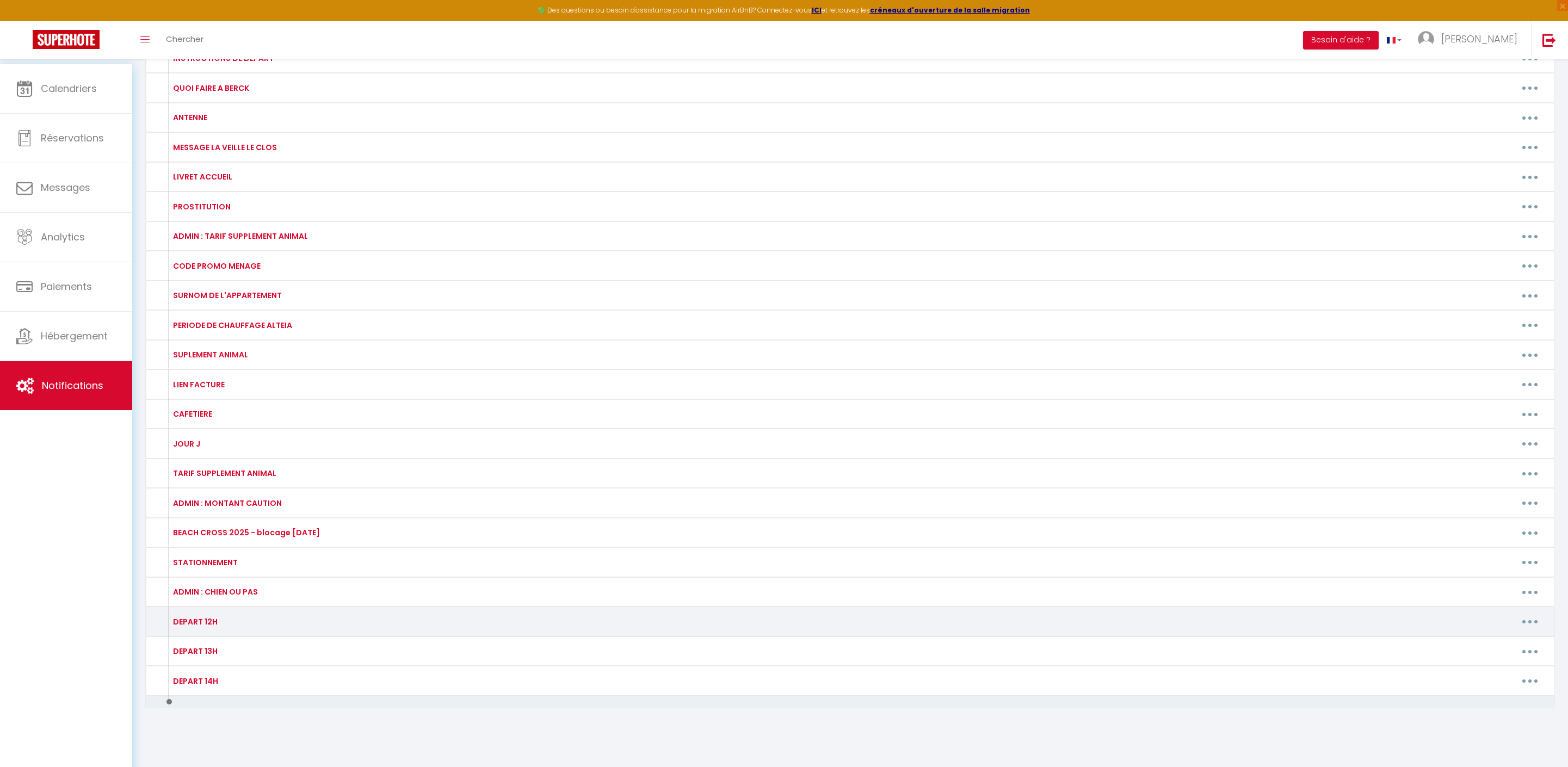
click at [1524, 625] on button "button" at bounding box center [1530, 622] width 30 height 18
click at [1489, 648] on link "Editer" at bounding box center [1502, 646] width 80 height 18
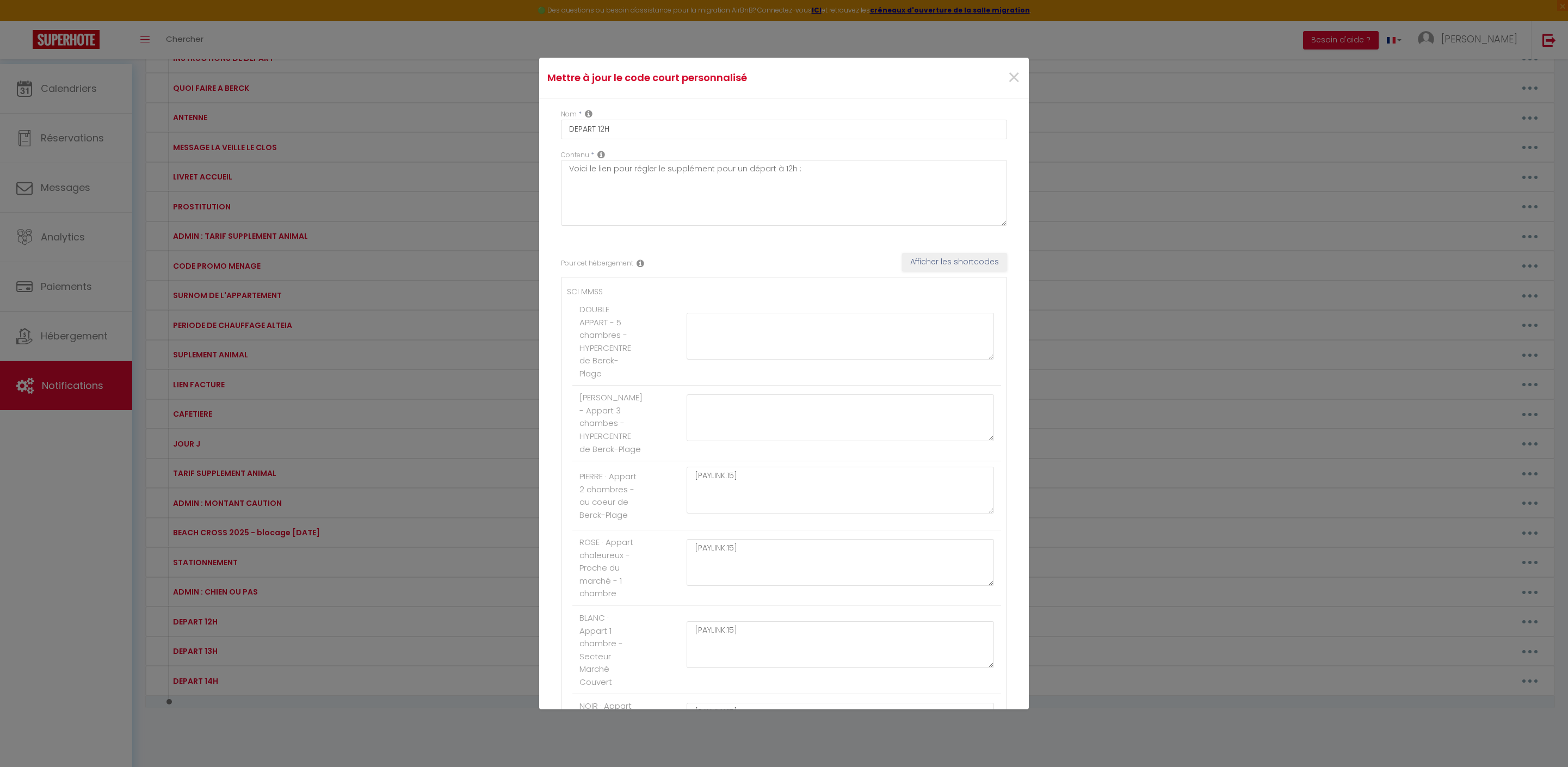
scroll to position [0, 0]
click at [1009, 79] on span "×" at bounding box center [1013, 78] width 13 height 33
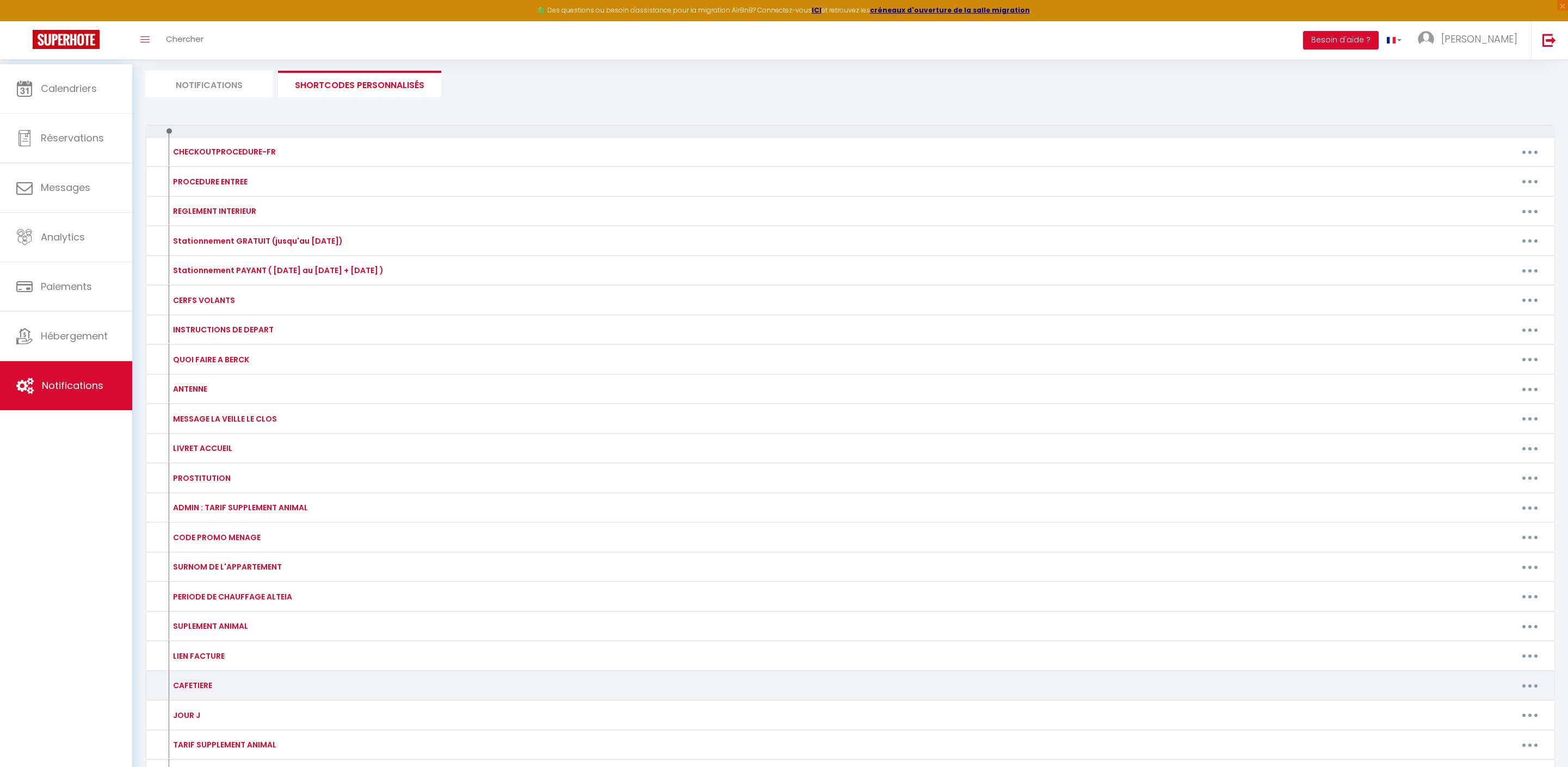
scroll to position [64, 0]
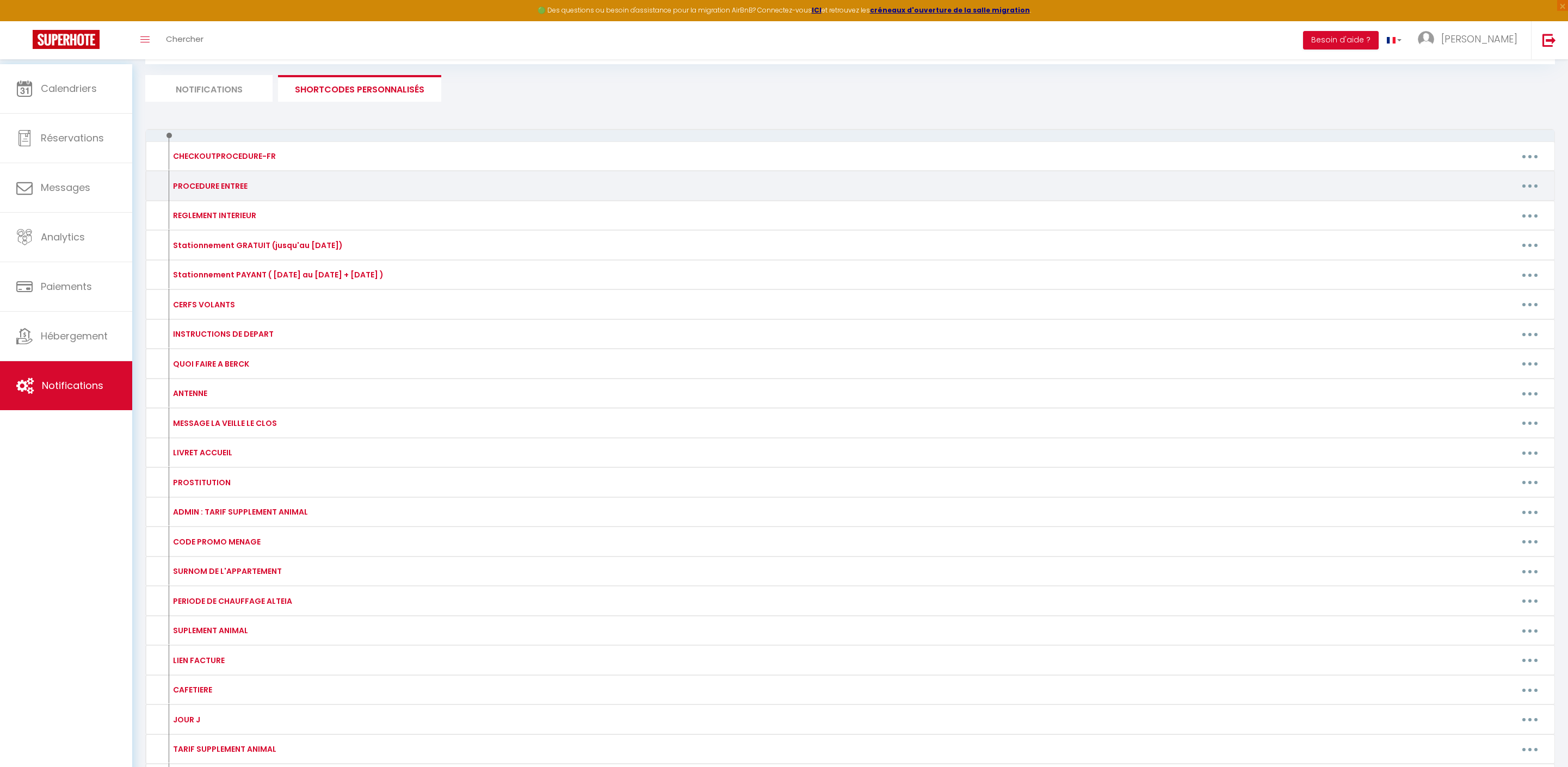
click at [1527, 195] on button "button" at bounding box center [1530, 186] width 30 height 18
click at [1497, 220] on link "Editer" at bounding box center [1502, 211] width 80 height 18
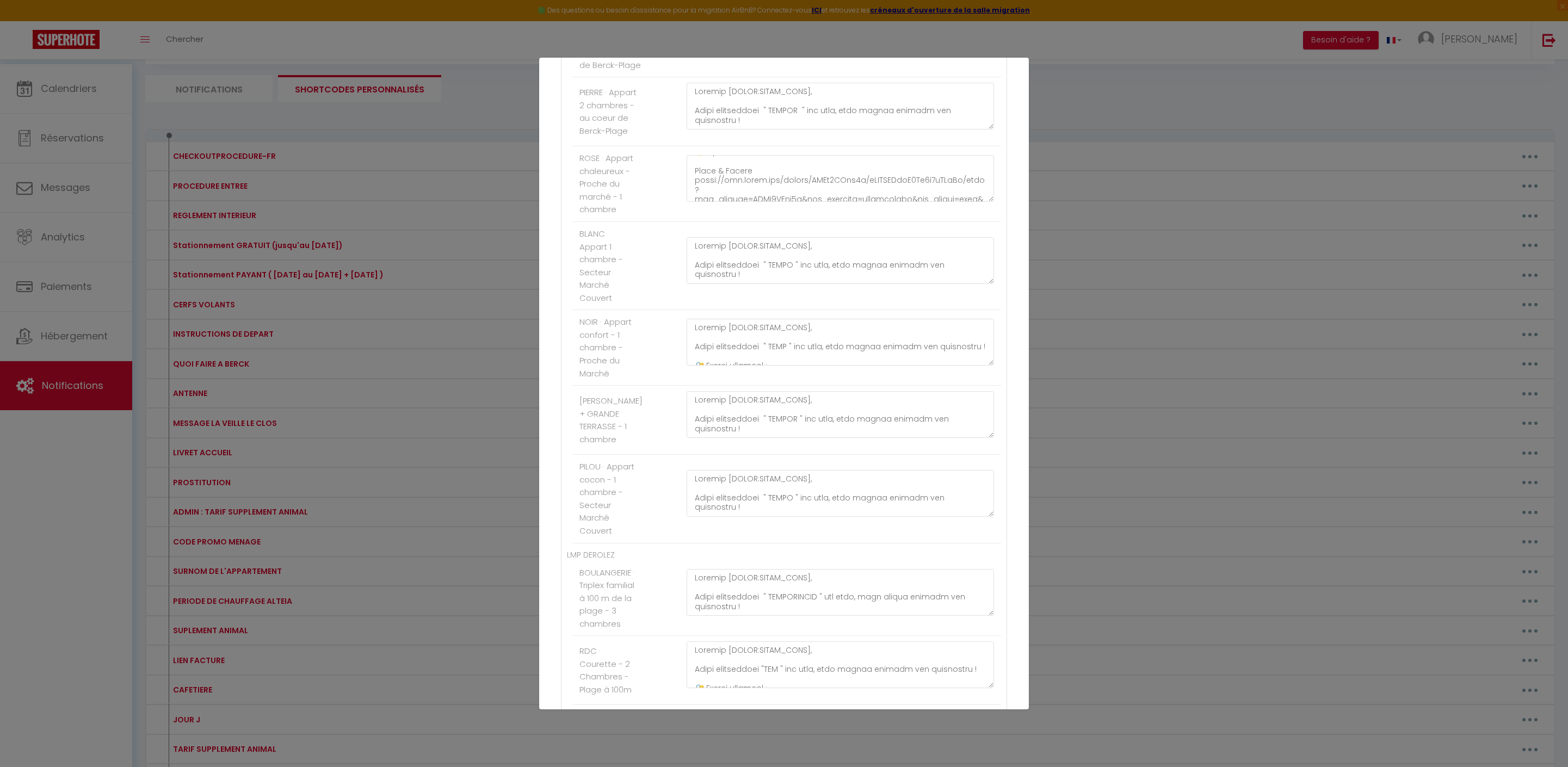
scroll to position [258, 0]
click at [829, 202] on textarea at bounding box center [840, 178] width 307 height 47
click at [830, 284] on textarea at bounding box center [840, 261] width 307 height 47
click at [839, 366] on textarea at bounding box center [840, 342] width 307 height 47
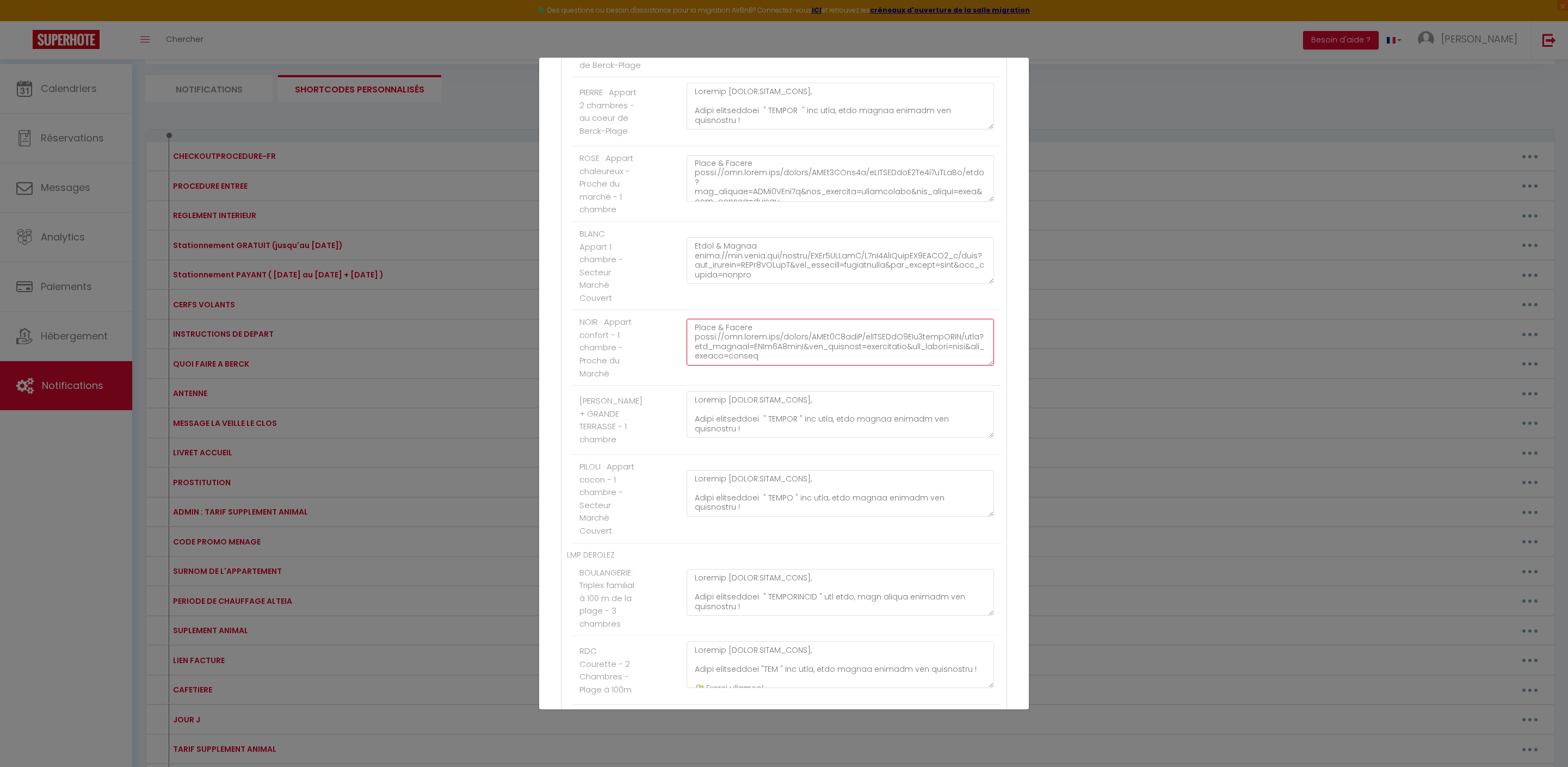
scroll to position [273, 0]
click at [830, 366] on textarea at bounding box center [840, 342] width 307 height 47
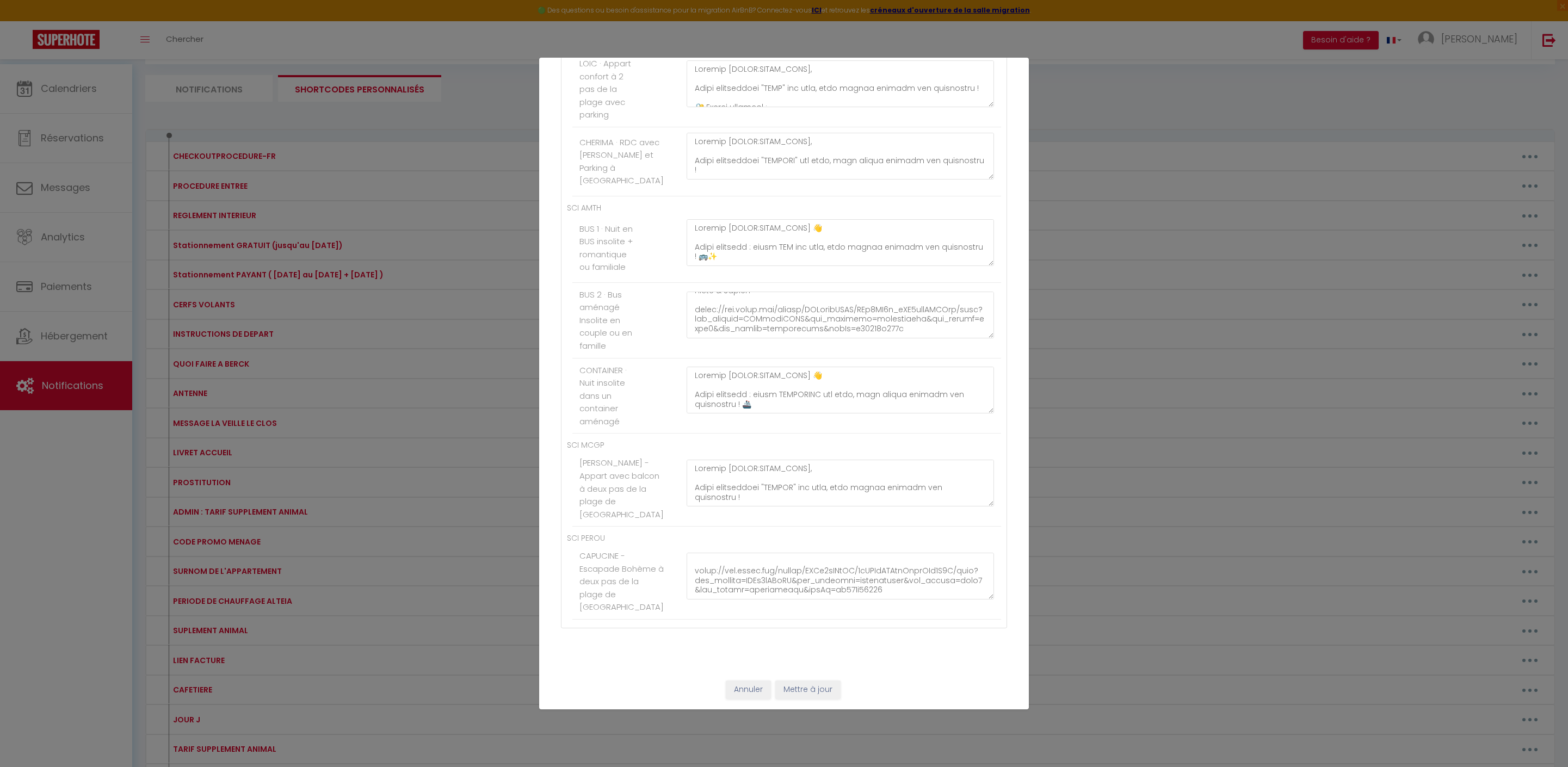
scroll to position [478, 0]
click at [804, 682] on button "Mettre à jour" at bounding box center [808, 690] width 65 height 18
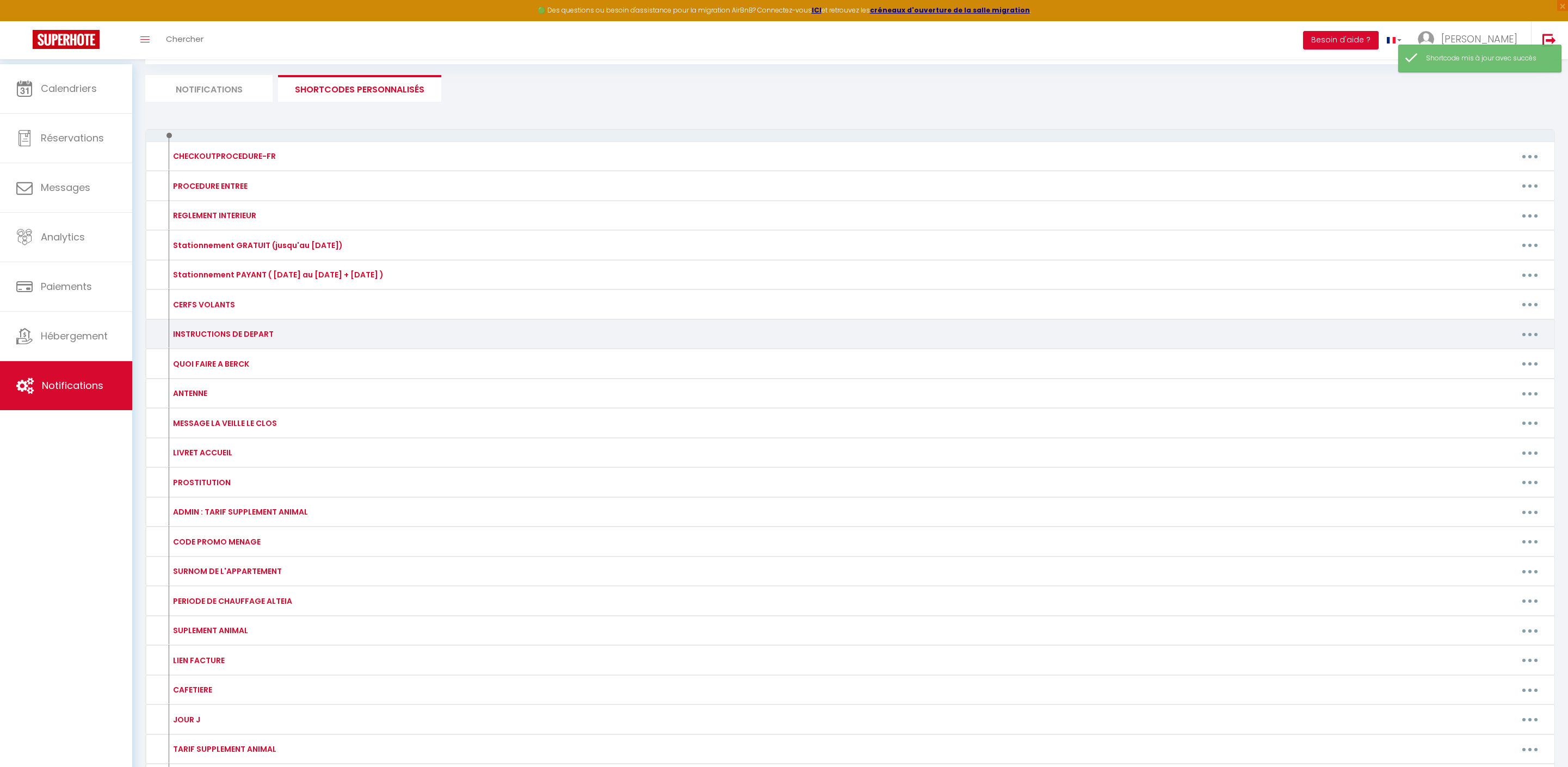
click at [1532, 343] on button "button" at bounding box center [1530, 334] width 30 height 18
click at [1489, 368] on link "Editer" at bounding box center [1502, 359] width 80 height 18
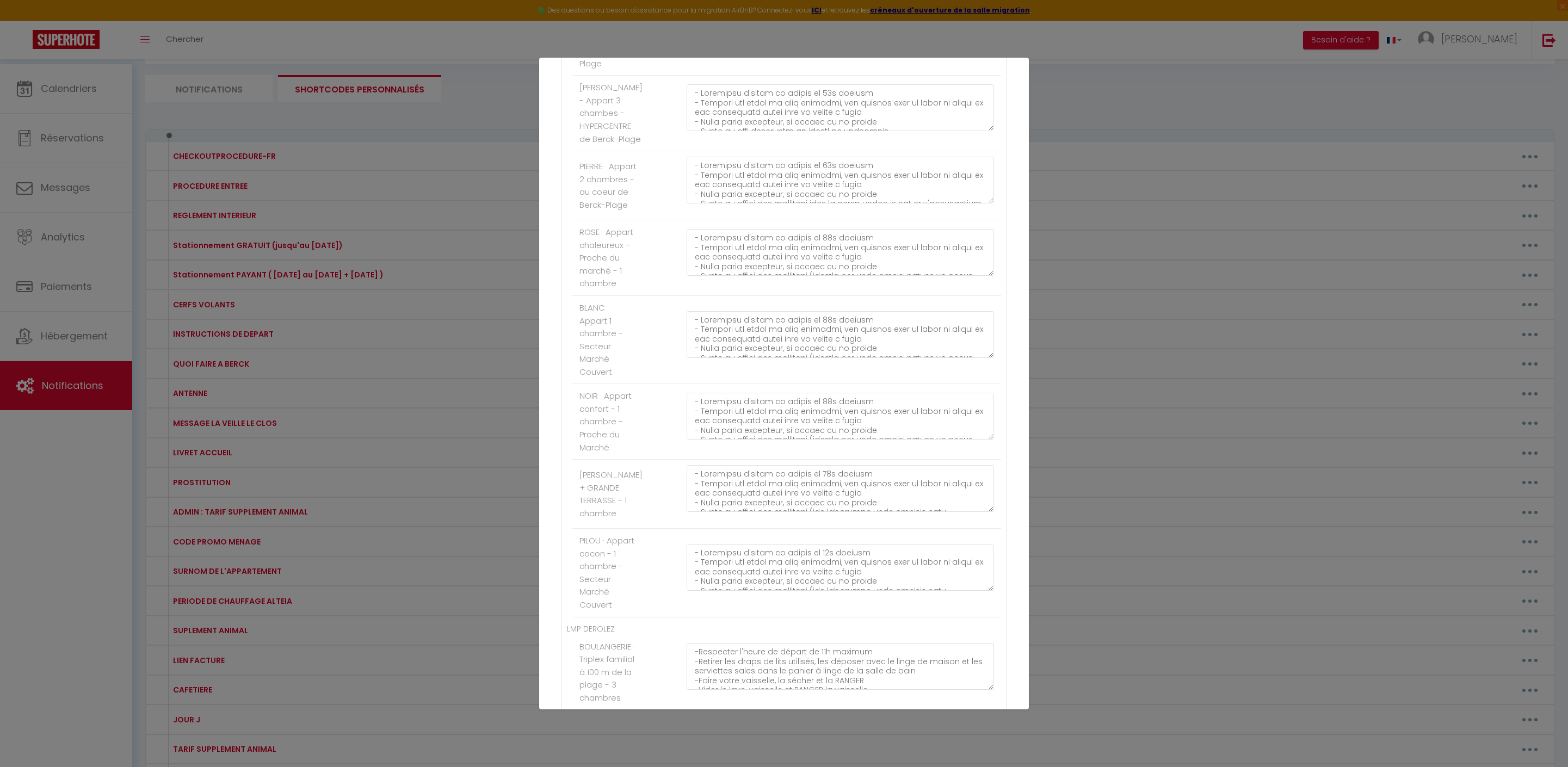
scroll to position [387, 0]
click at [867, 200] on textarea at bounding box center [840, 176] width 307 height 47
click at [870, 282] on textarea at bounding box center [840, 258] width 307 height 47
click at [866, 363] on textarea at bounding box center [840, 340] width 307 height 47
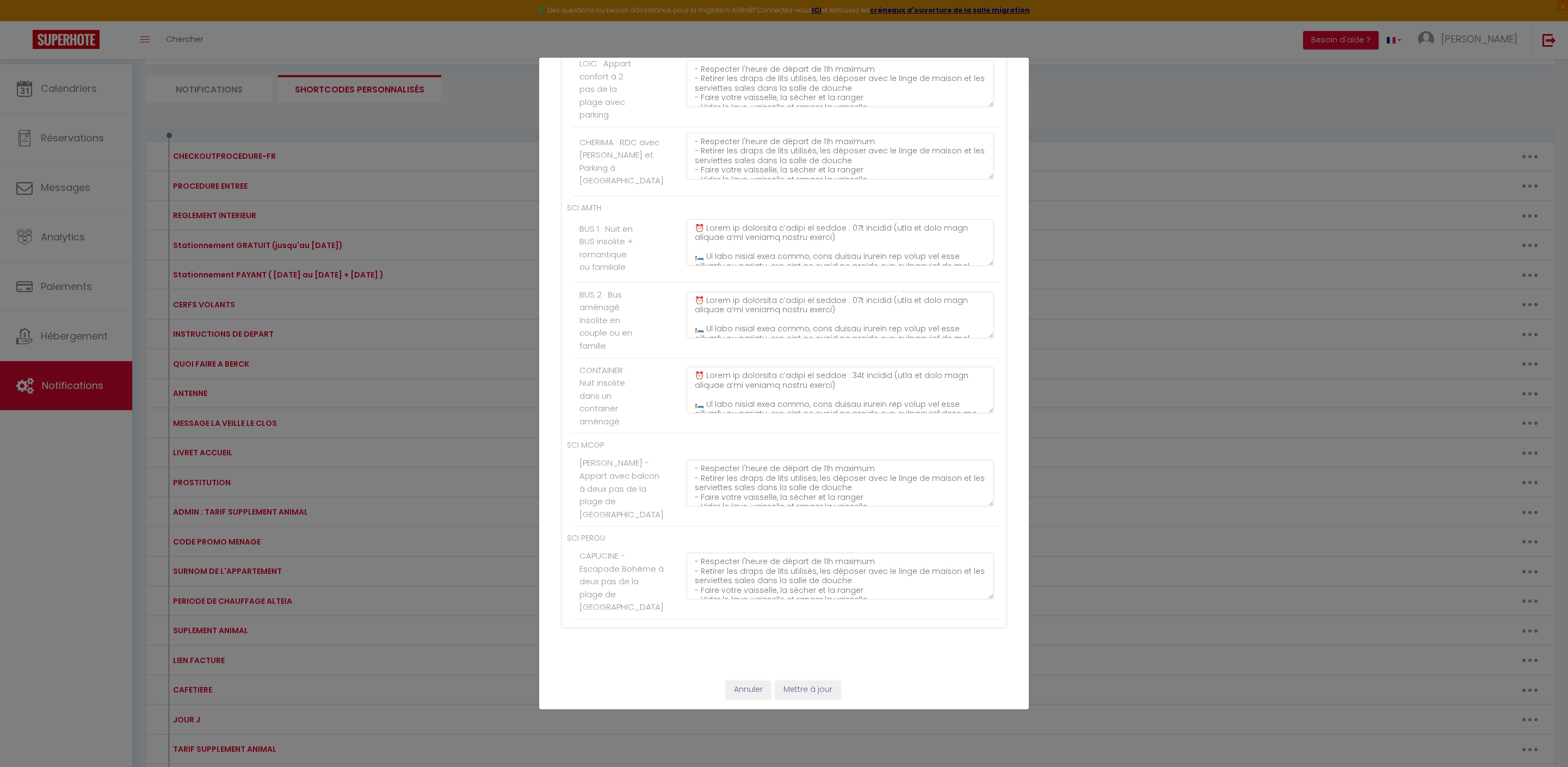
scroll to position [6820, 0]
click at [826, 688] on button "Mettre à jour" at bounding box center [808, 690] width 65 height 18
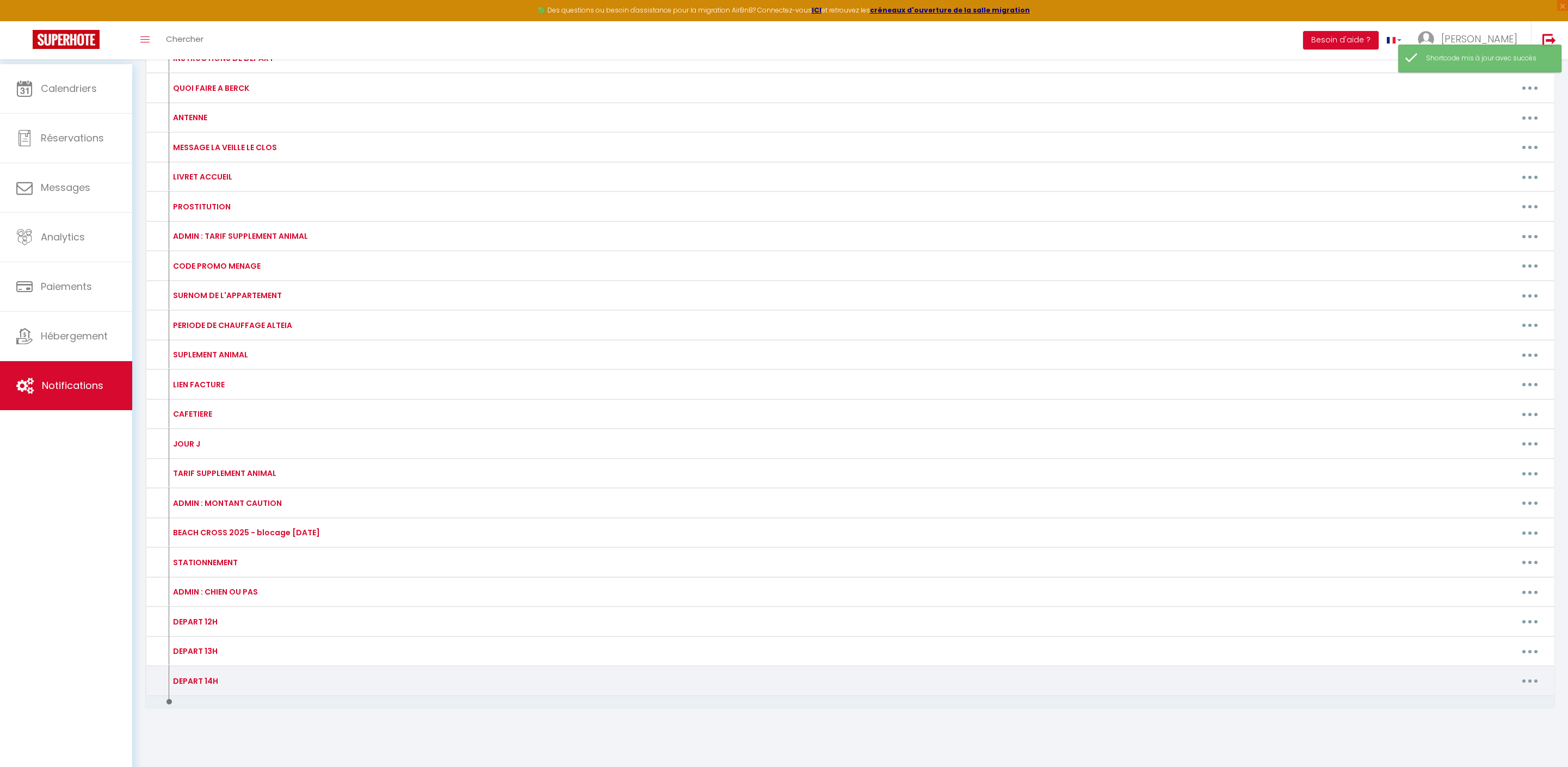
scroll to position [608, 0]
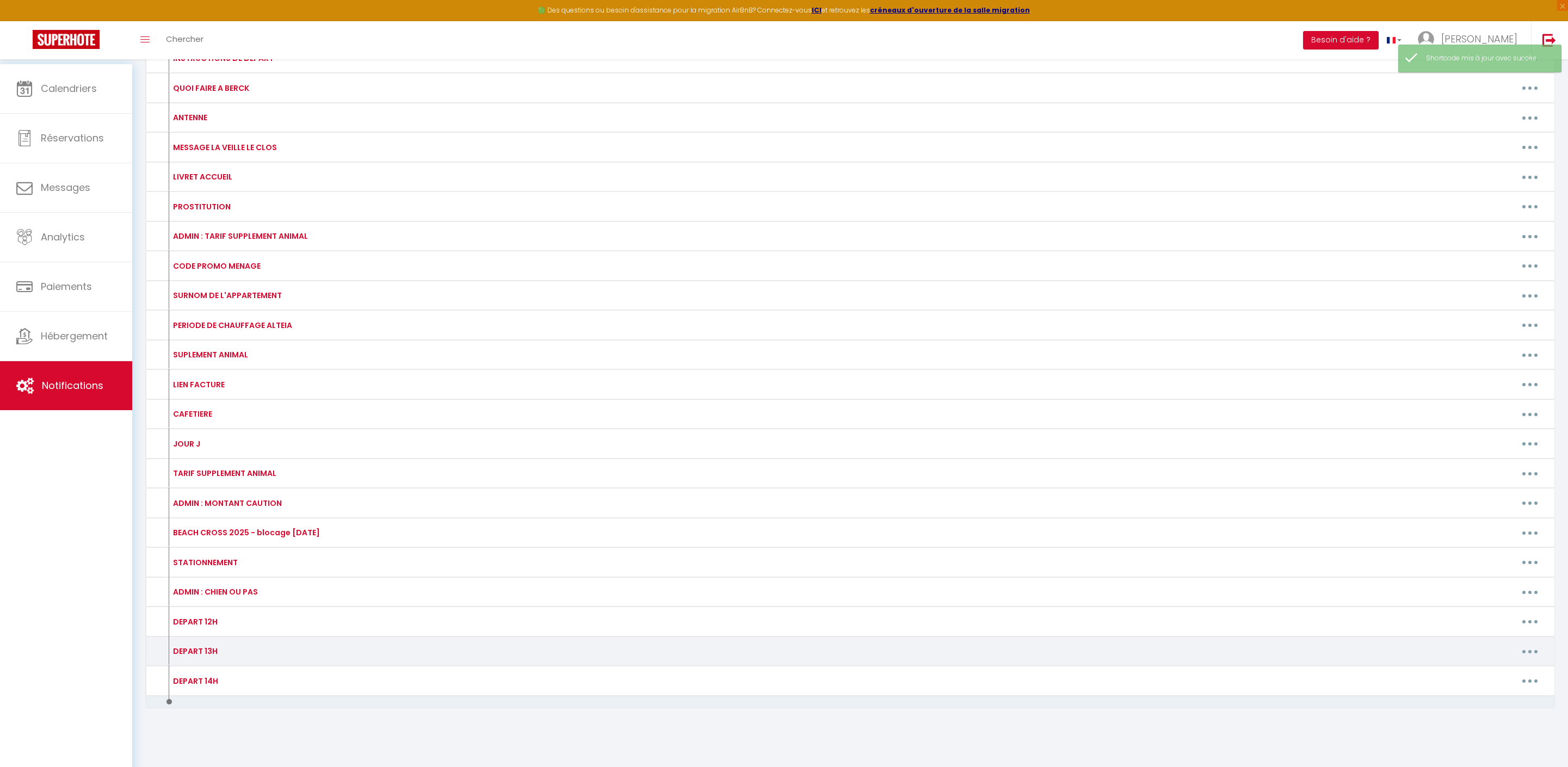
click at [1528, 650] on icon "button" at bounding box center [1530, 651] width 3 height 3
click at [1481, 667] on link "Editer" at bounding box center [1502, 676] width 80 height 18
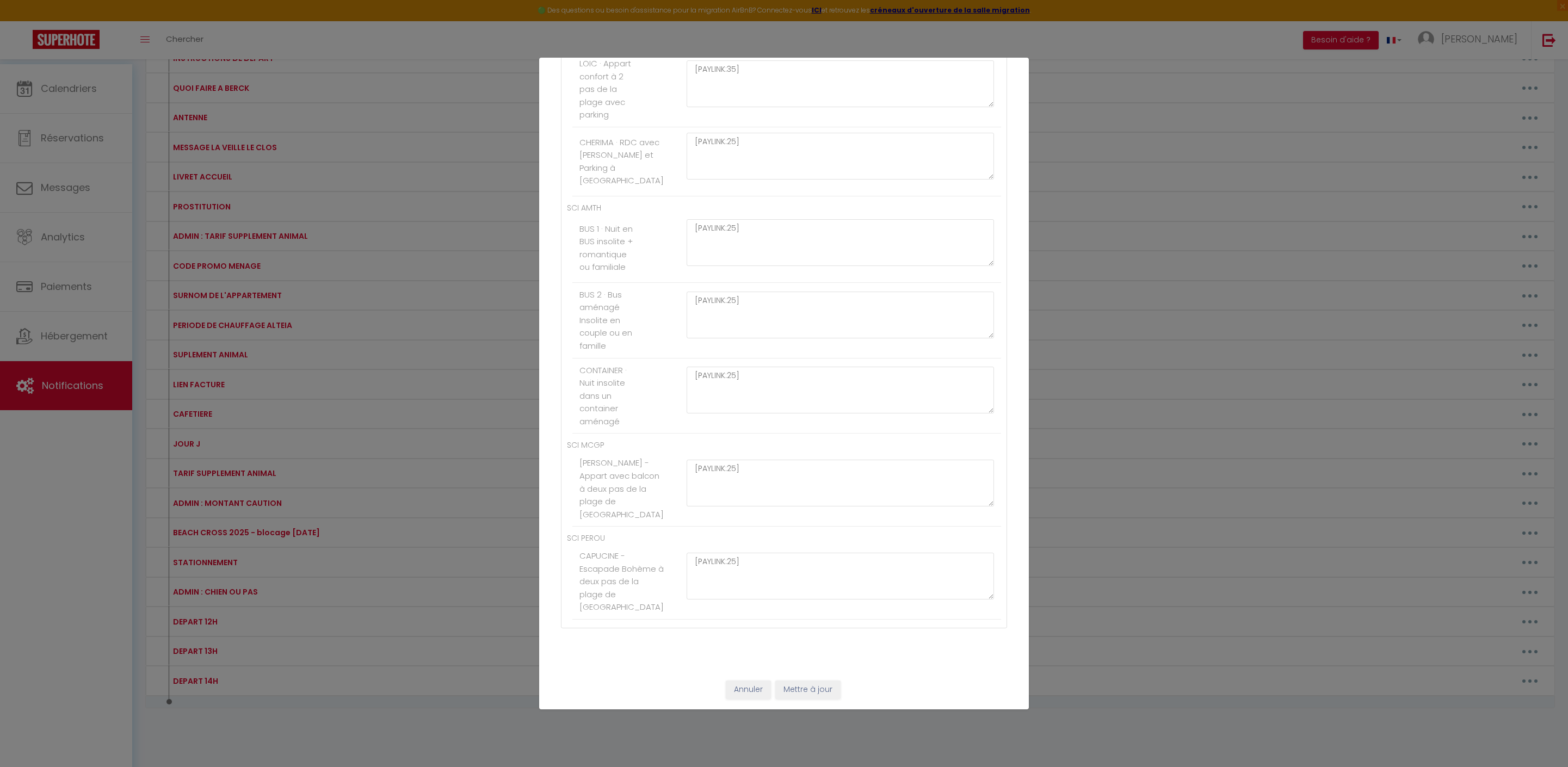
scroll to position [6820, 0]
click at [747, 684] on button "Annuler" at bounding box center [748, 690] width 45 height 18
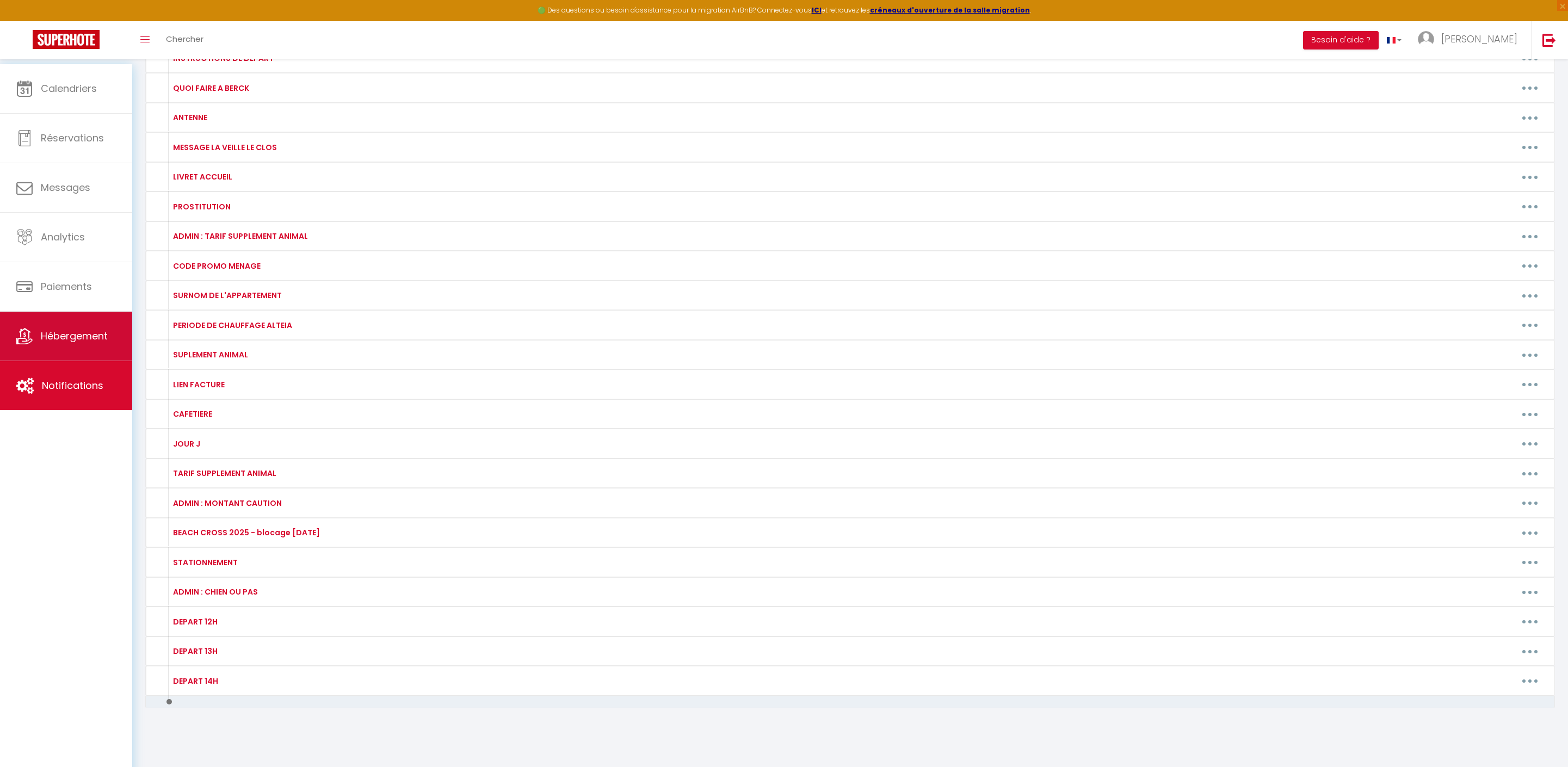
drag, startPoint x: 65, startPoint y: 331, endPoint x: 64, endPoint y: 324, distance: 7.1
click at [65, 331] on link "Hébergement" at bounding box center [66, 336] width 132 height 49
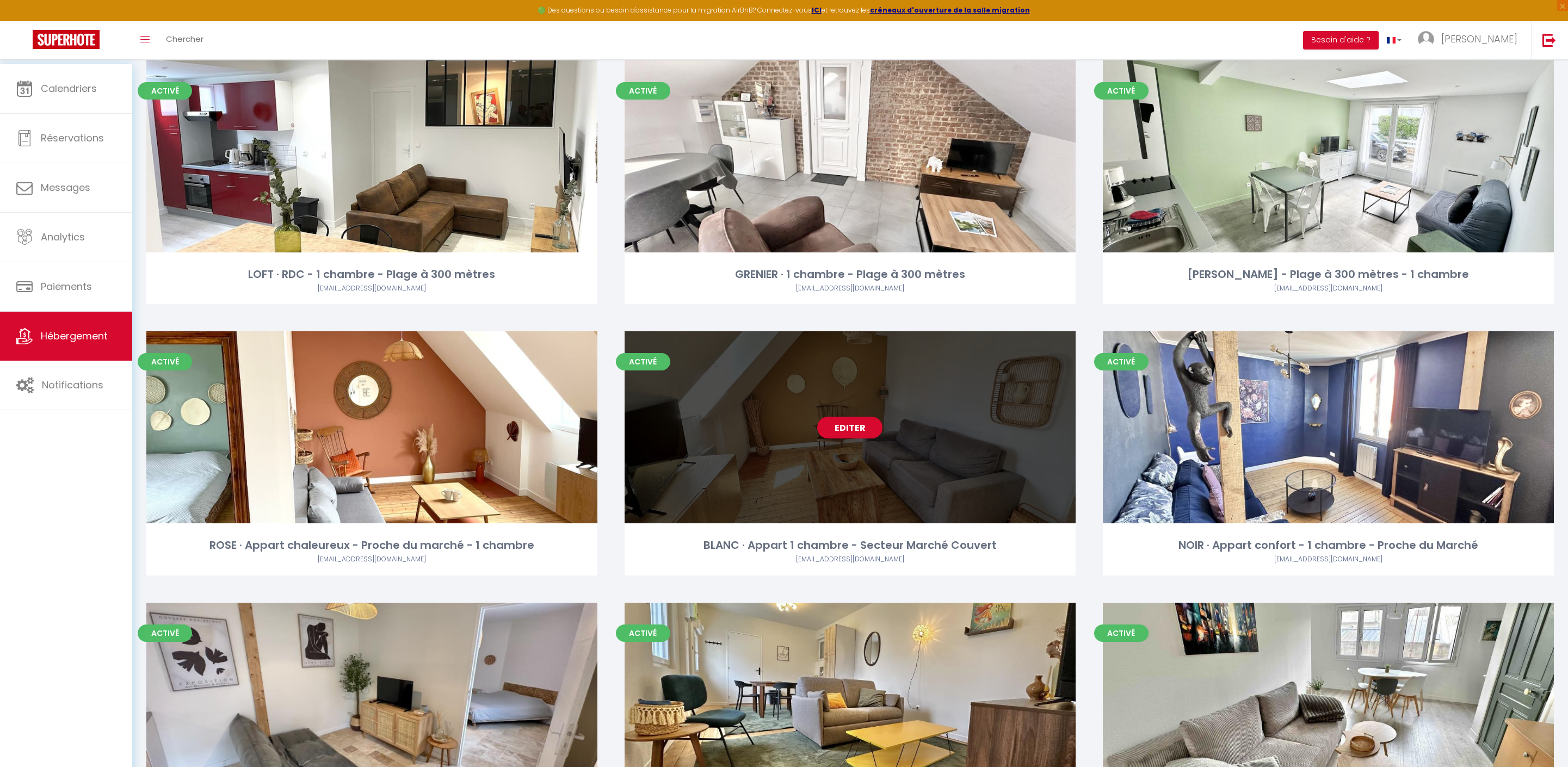
scroll to position [1992, 0]
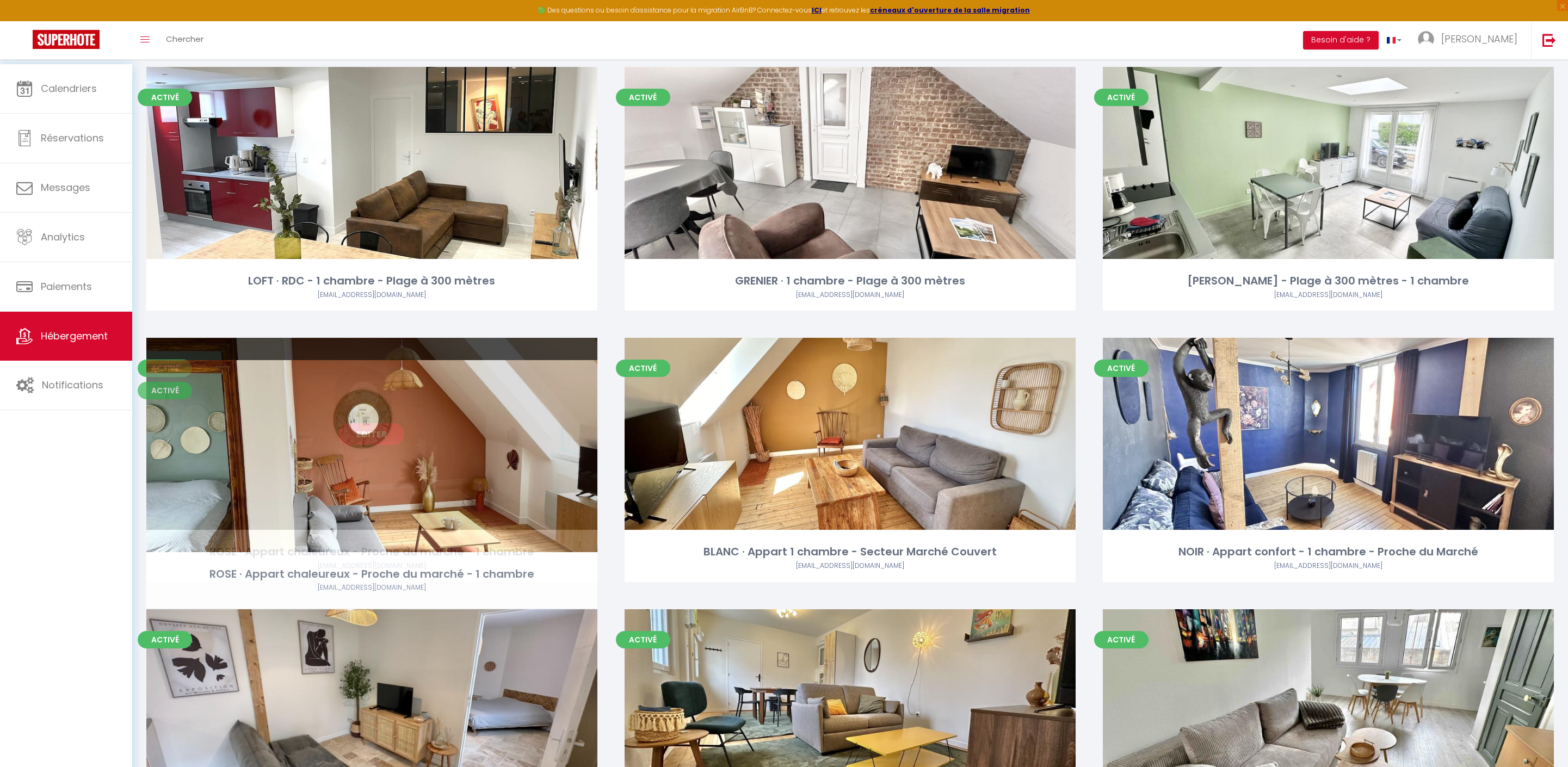
click at [370, 445] on link "Editer" at bounding box center [371, 434] width 65 height 22
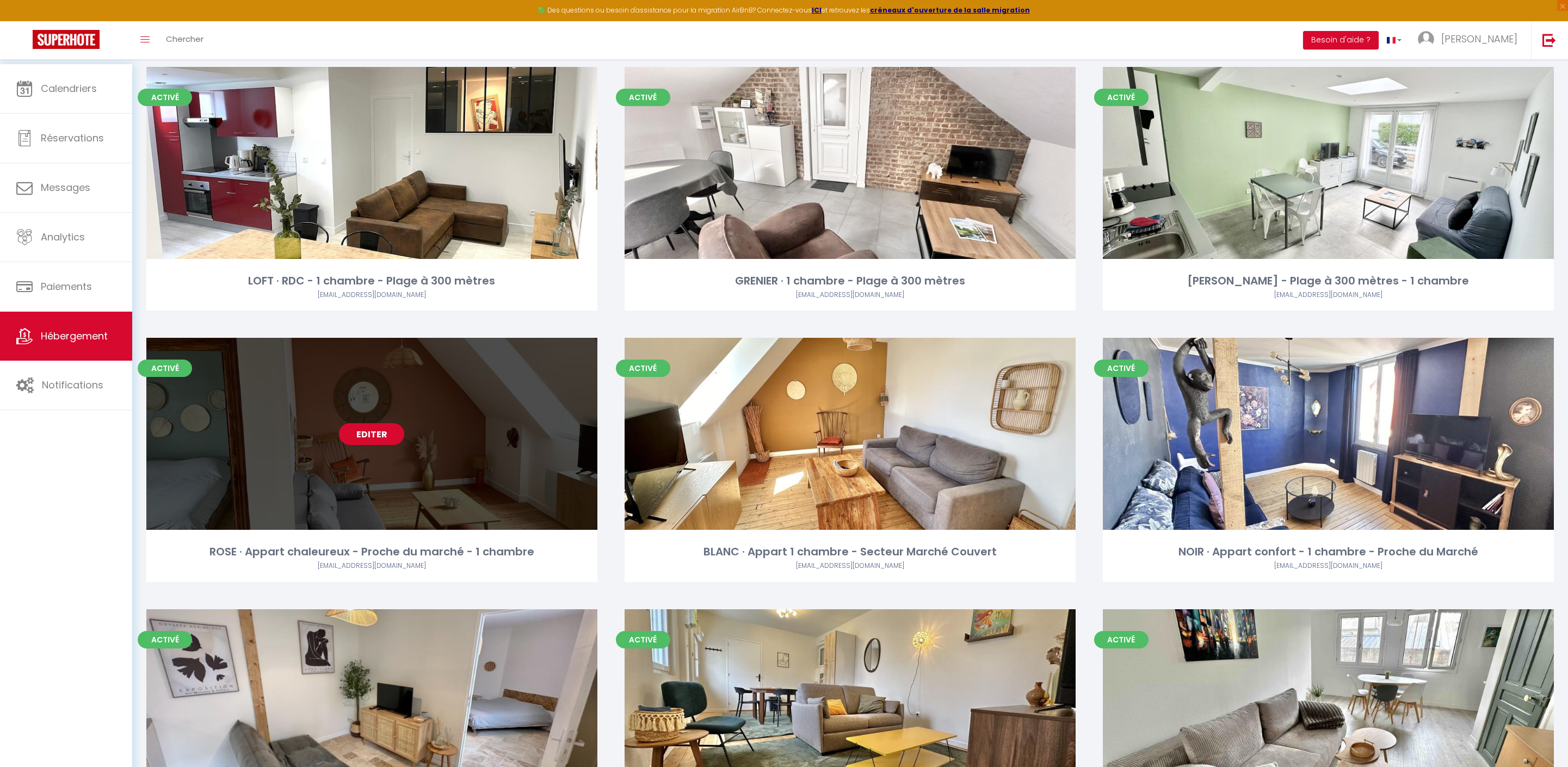
click at [370, 445] on link "Editer" at bounding box center [371, 434] width 65 height 22
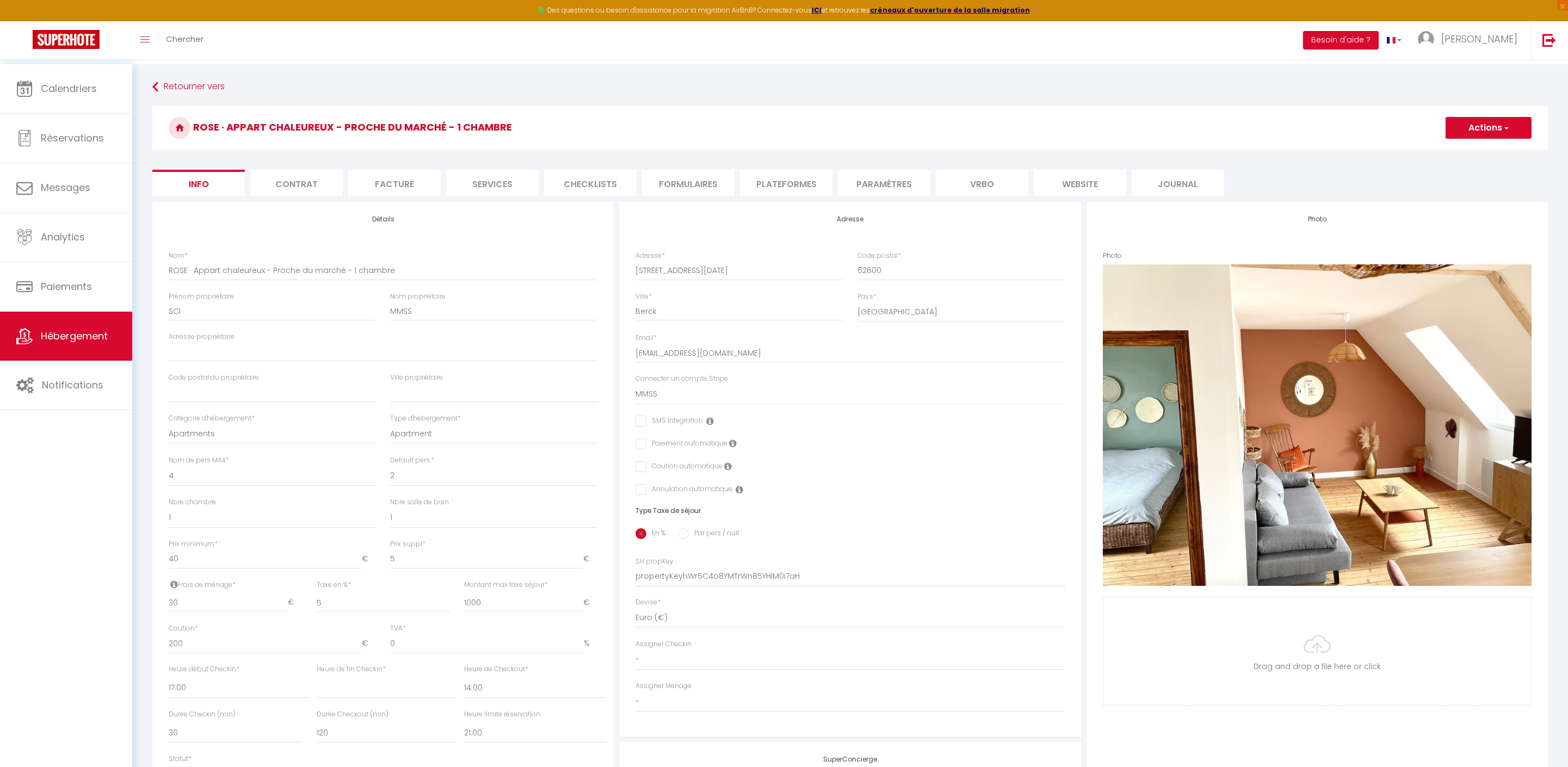
select select "4"
select select "2"
select select "1"
select select "17:00"
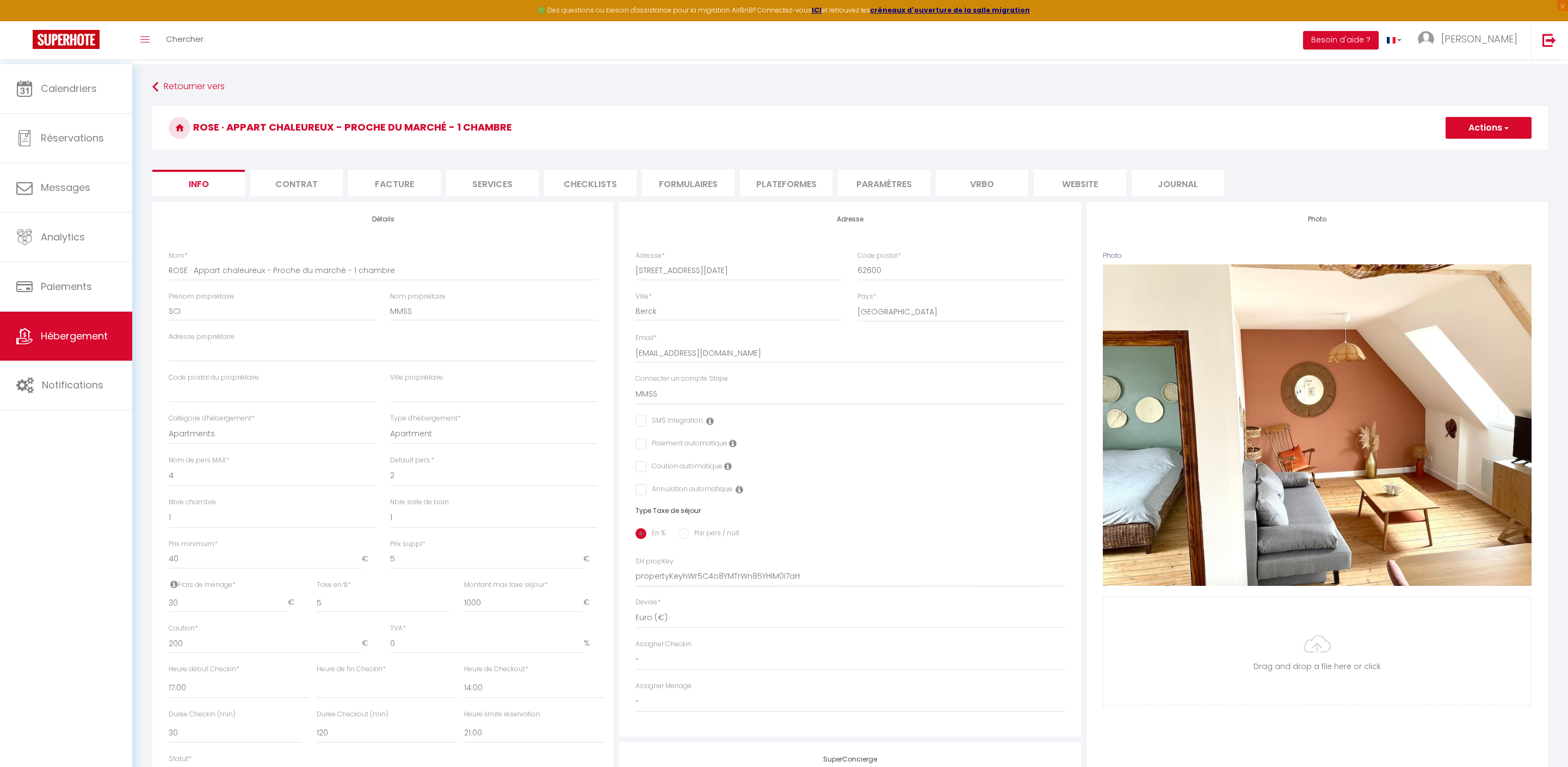
select select
select select "14:00"
select select "30"
select select "120"
select select "21:00"
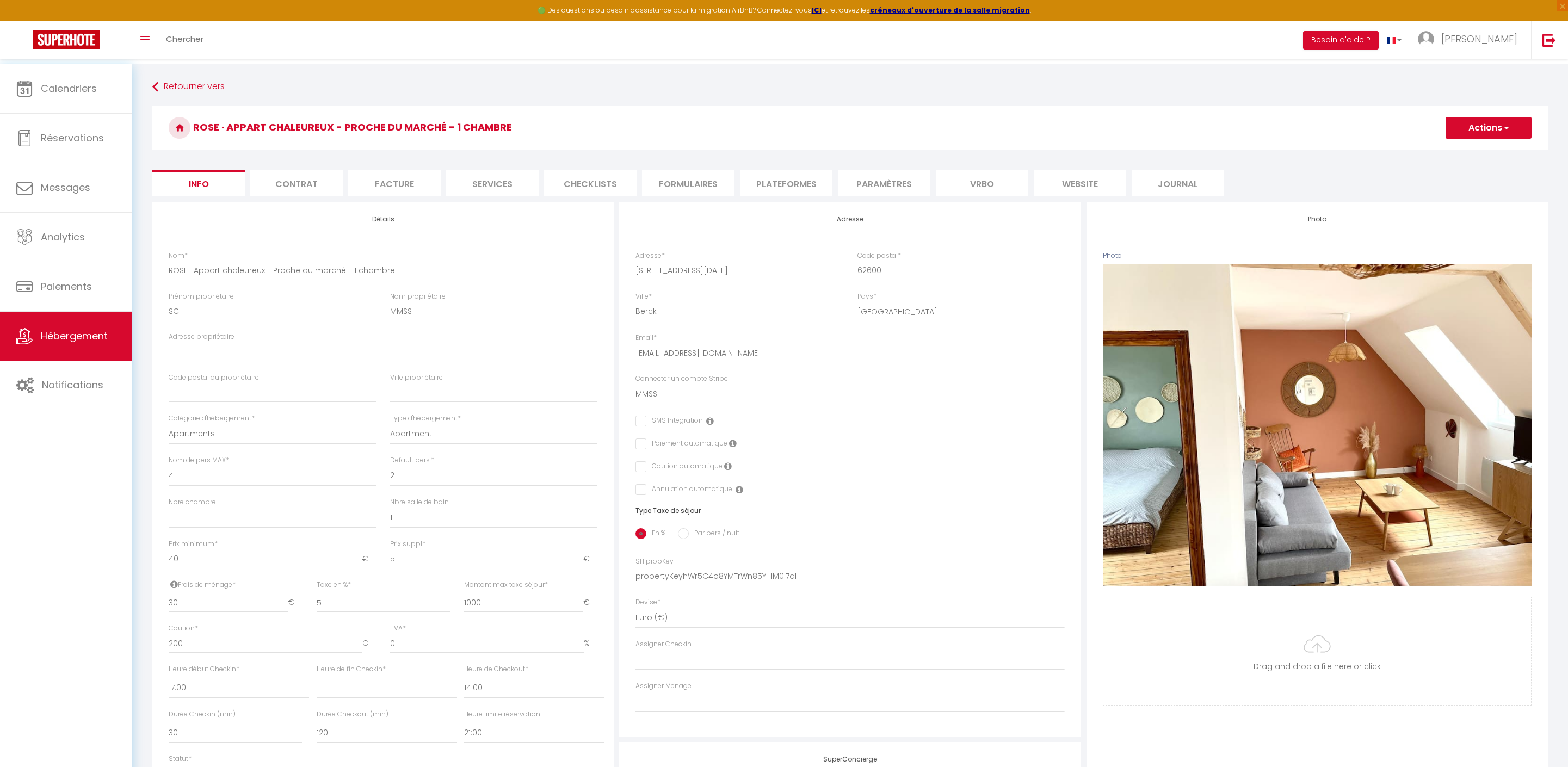
select select "28"
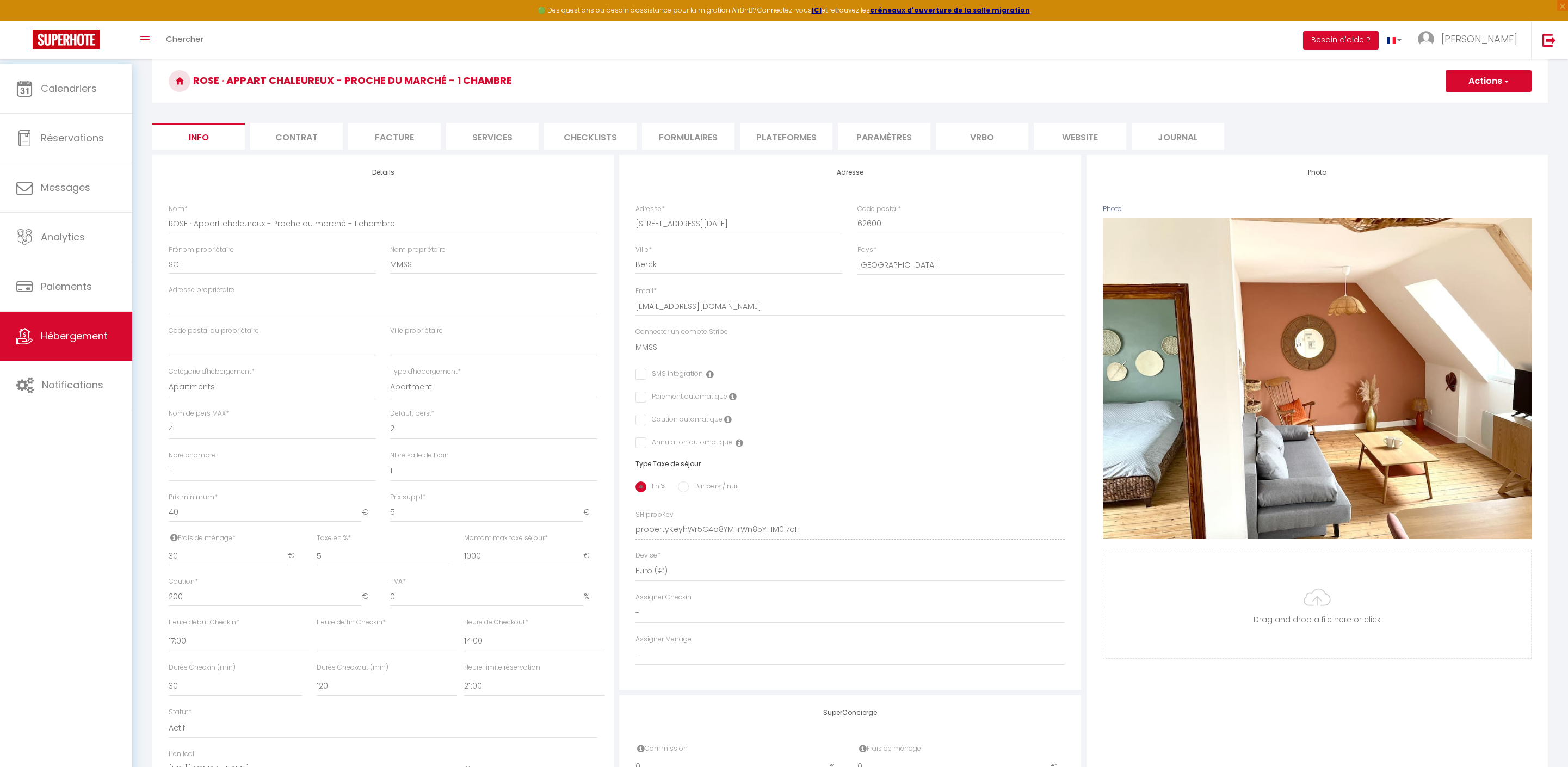
scroll to position [80, 0]
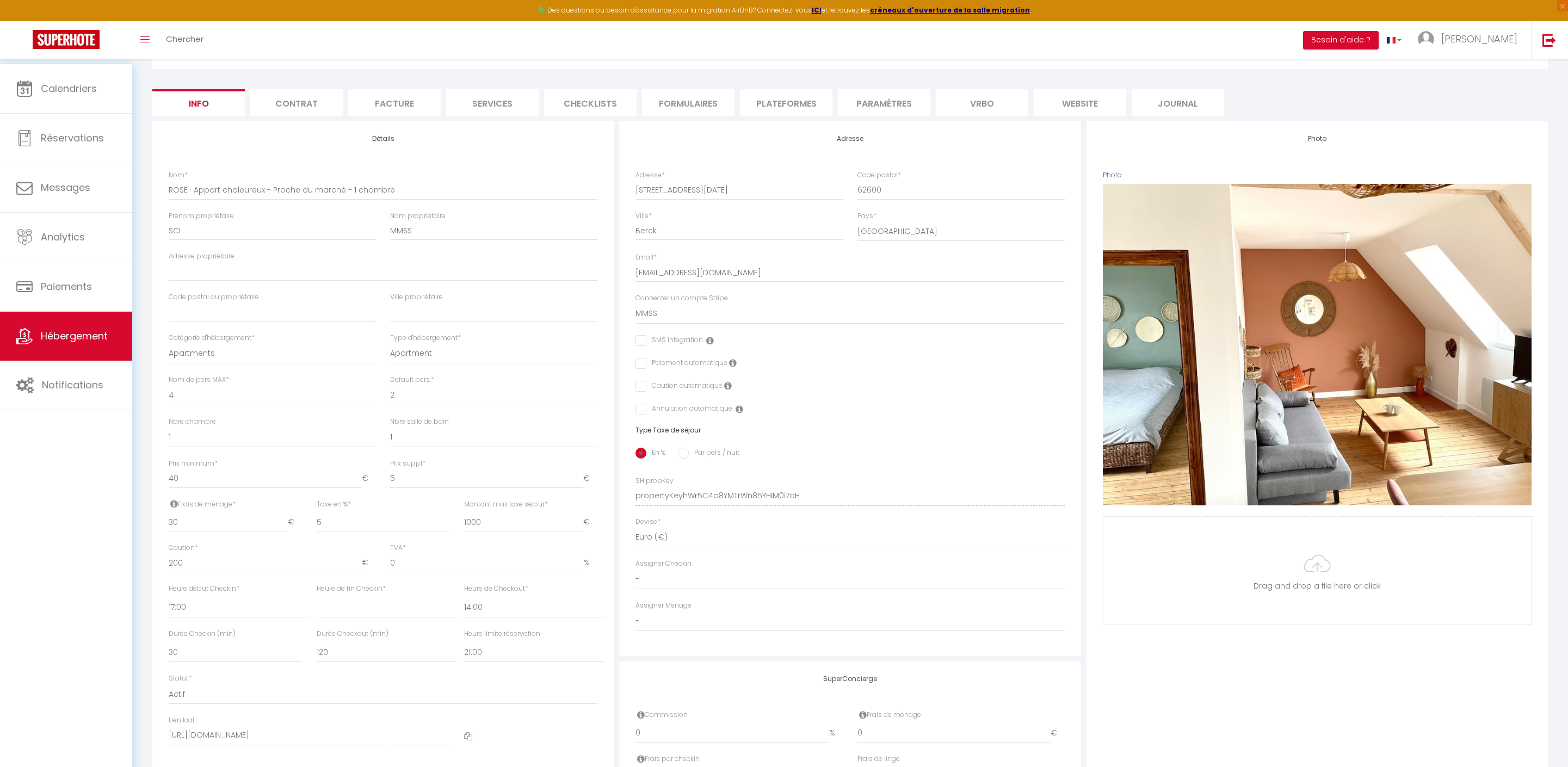
select select
checkbox input "false"
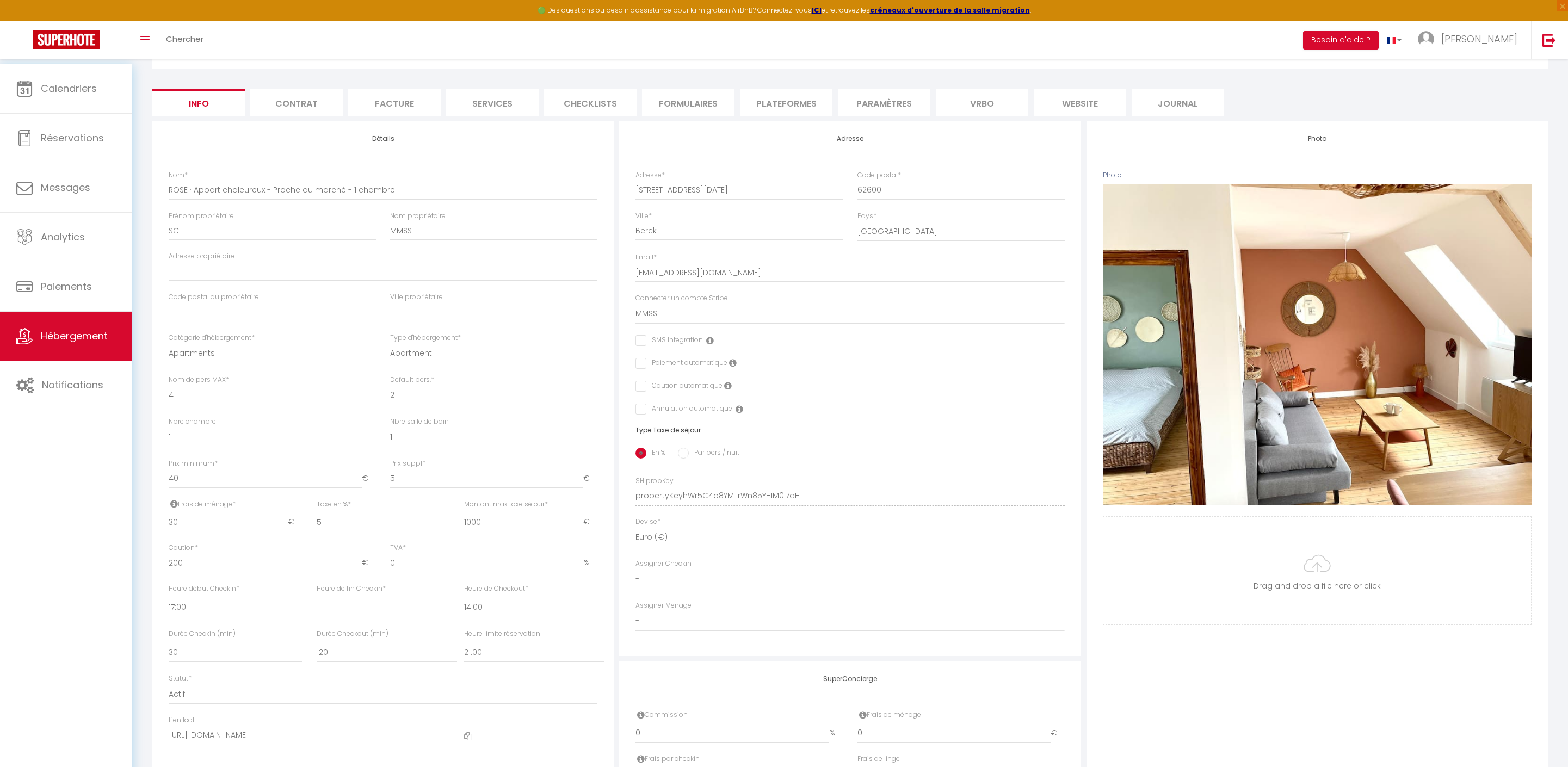
scroll to position [191, 0]
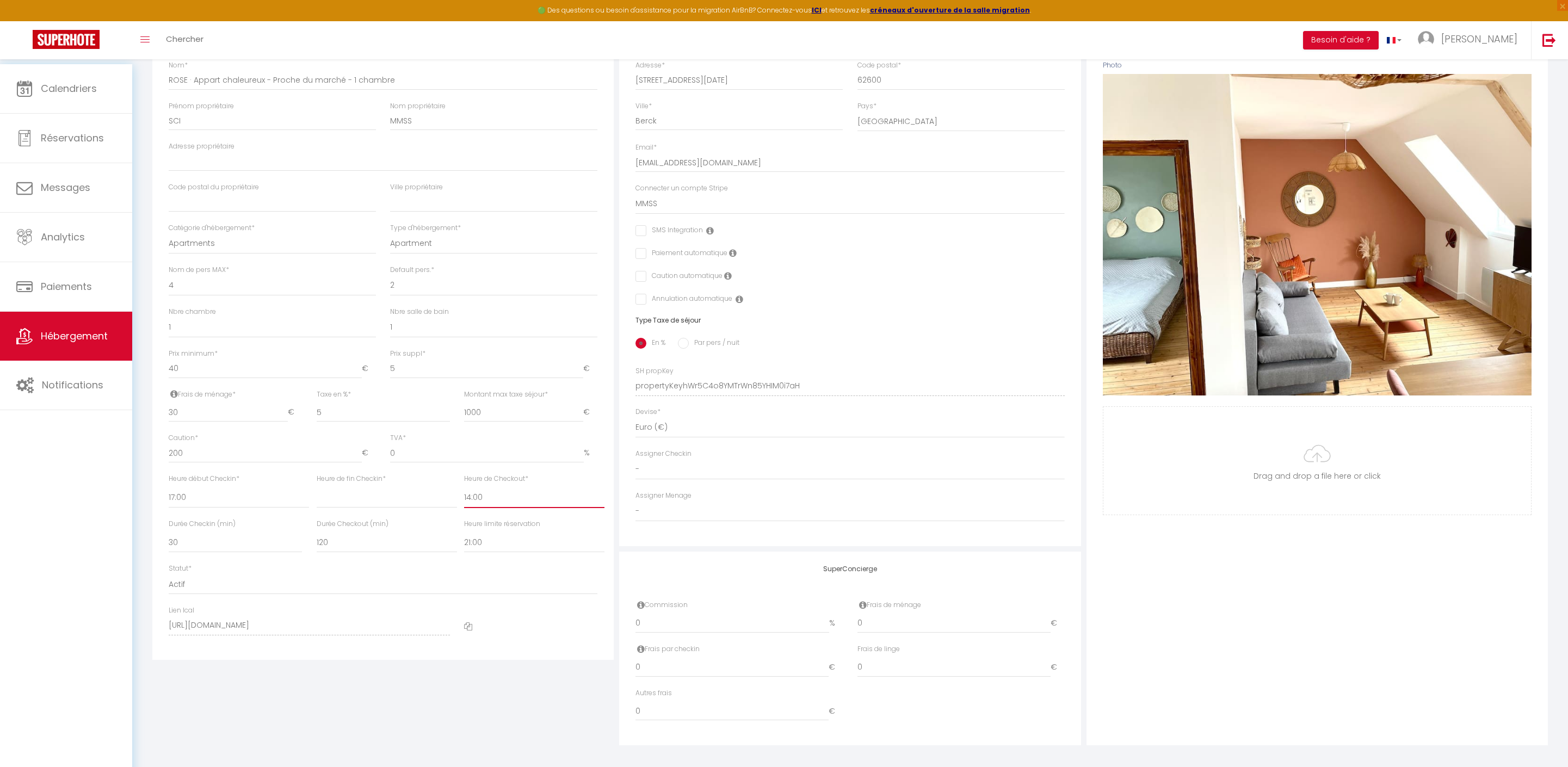
select select "11:00"
select select
checkbox input "false"
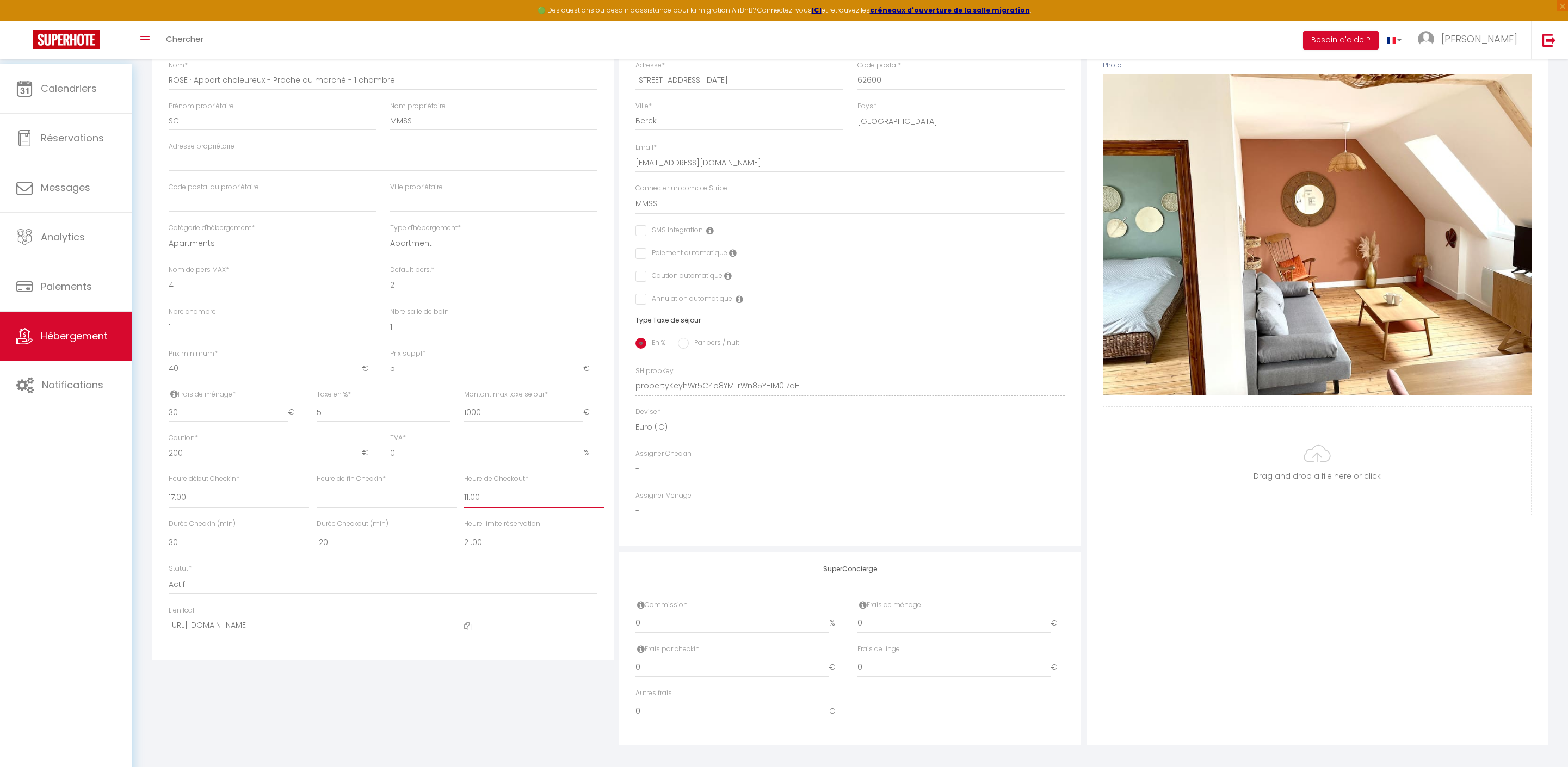
checkbox input "false"
click at [1083, 641] on div "Photo Photo Supprimer Drag and drop a file here or click Ooops, something wrong…" at bounding box center [1317, 379] width 467 height 734
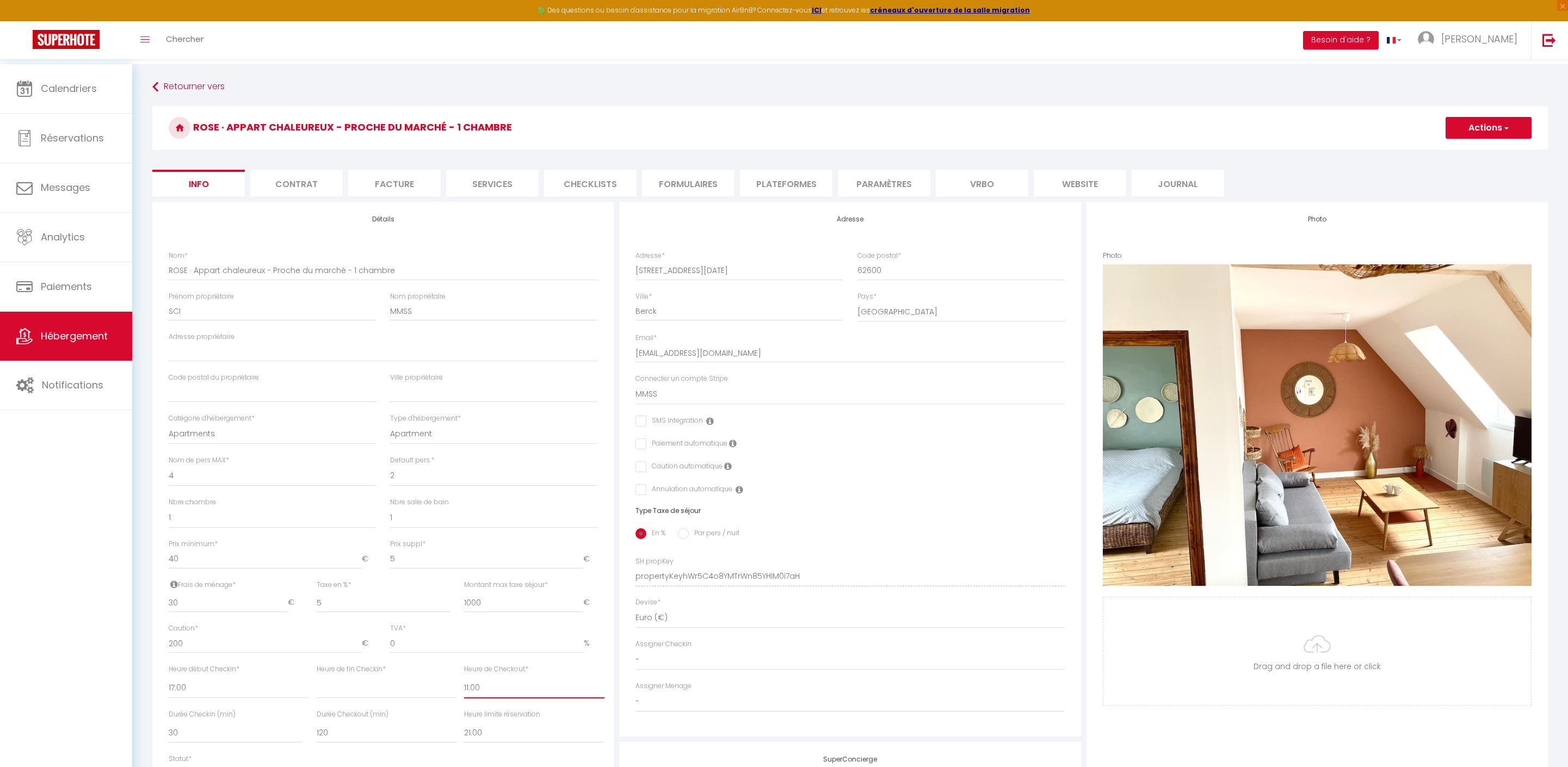
scroll to position [0, 0]
click at [1470, 136] on button "Actions" at bounding box center [1488, 128] width 86 height 22
click at [1437, 153] on input "Enregistrer" at bounding box center [1446, 152] width 40 height 11
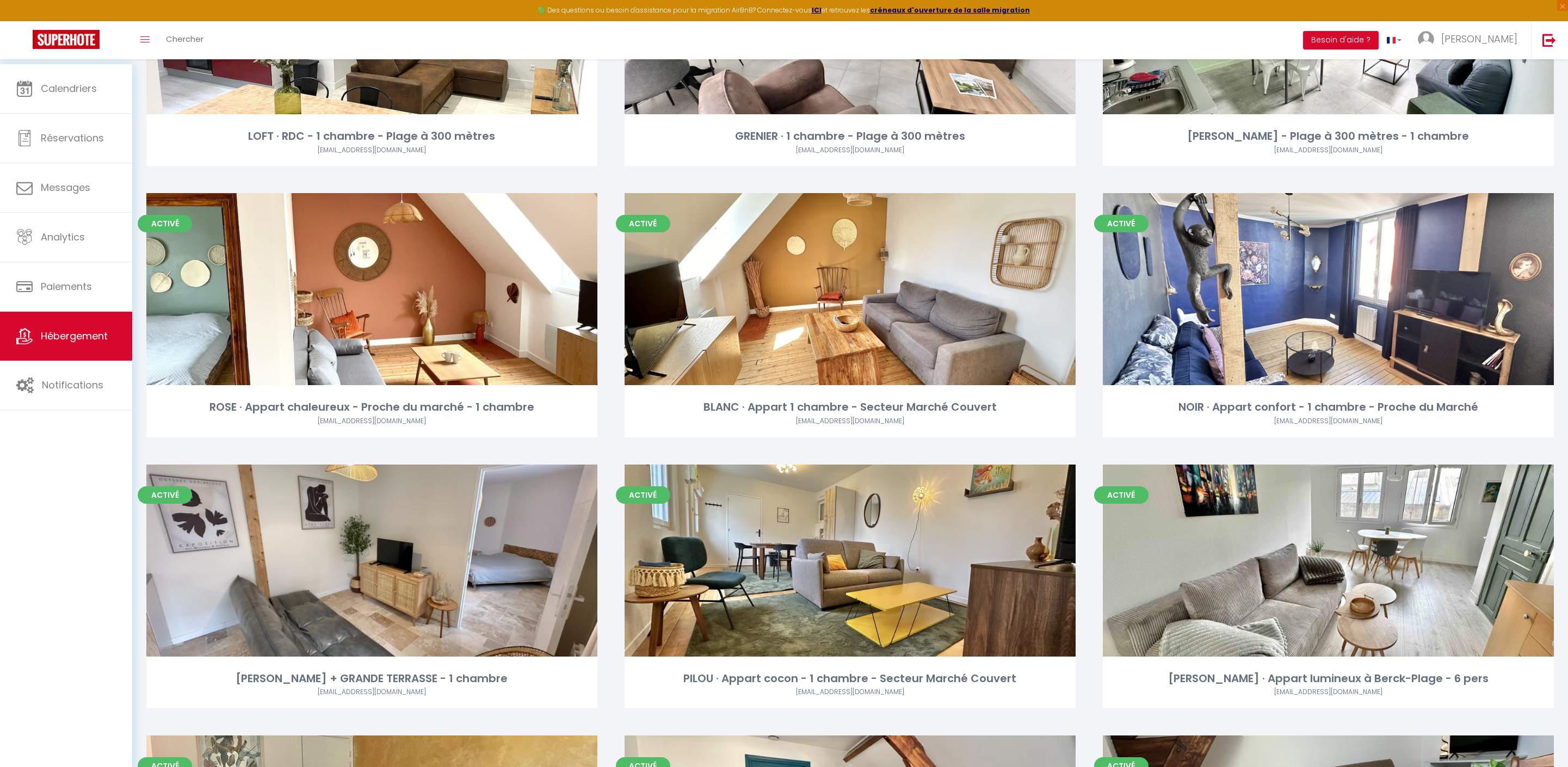
scroll to position [2299, 0]
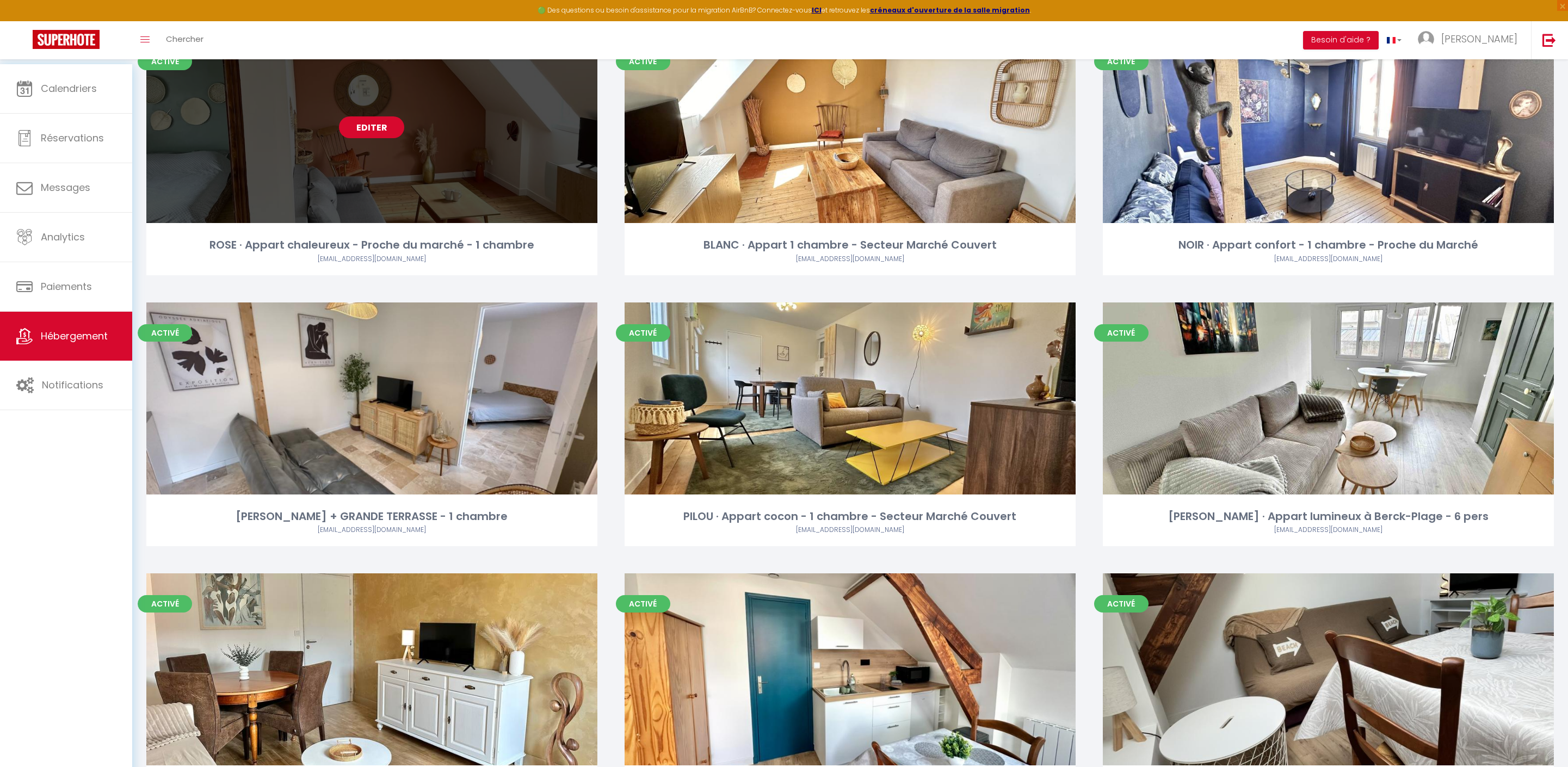
click at [366, 138] on link "Editer" at bounding box center [371, 127] width 65 height 22
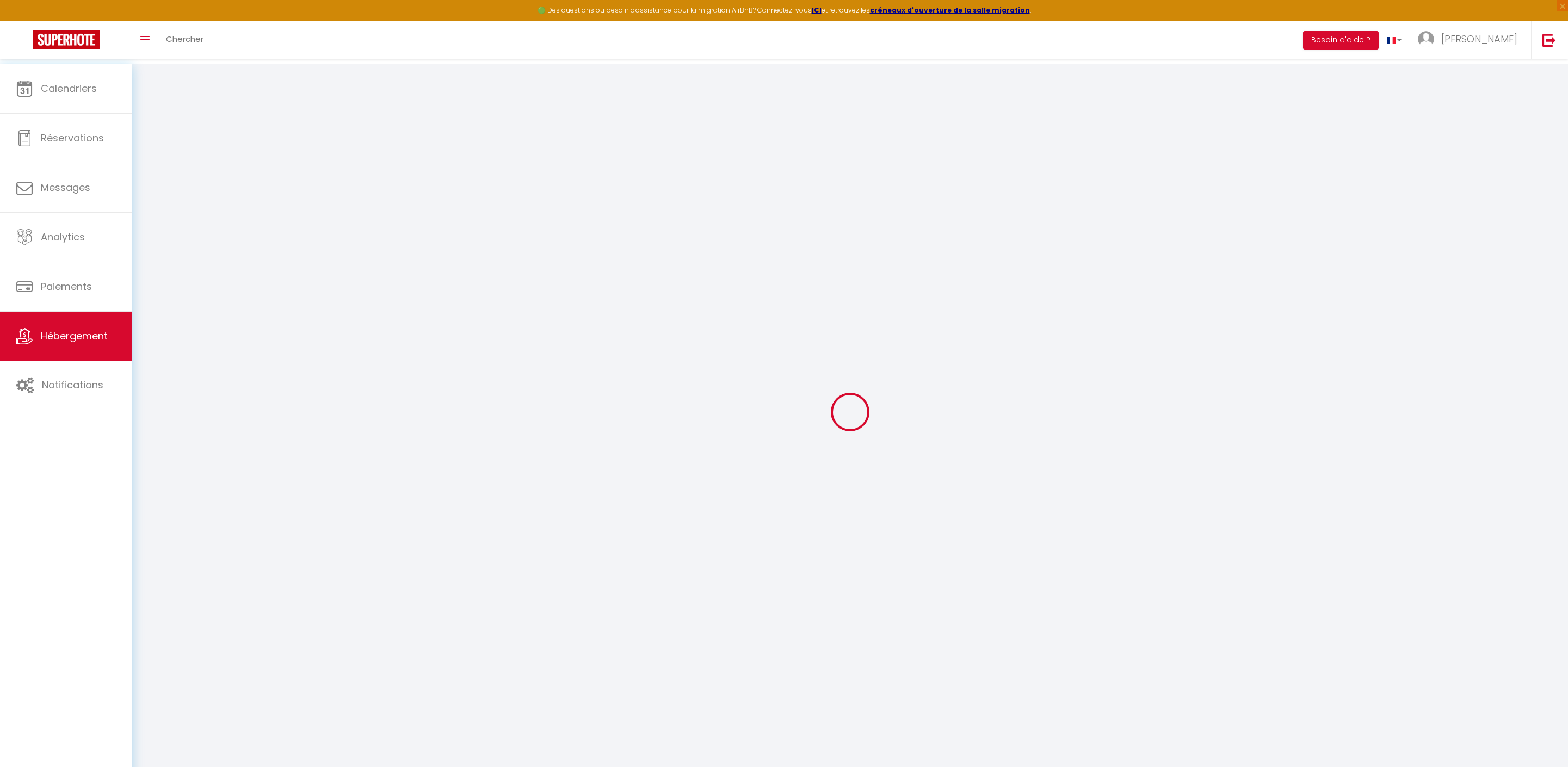
type input "ROSE · Appart chaleureux - Proche du marché - 1 chambre"
type input "SCI"
type input "MMSS"
type input "40"
type input "5"
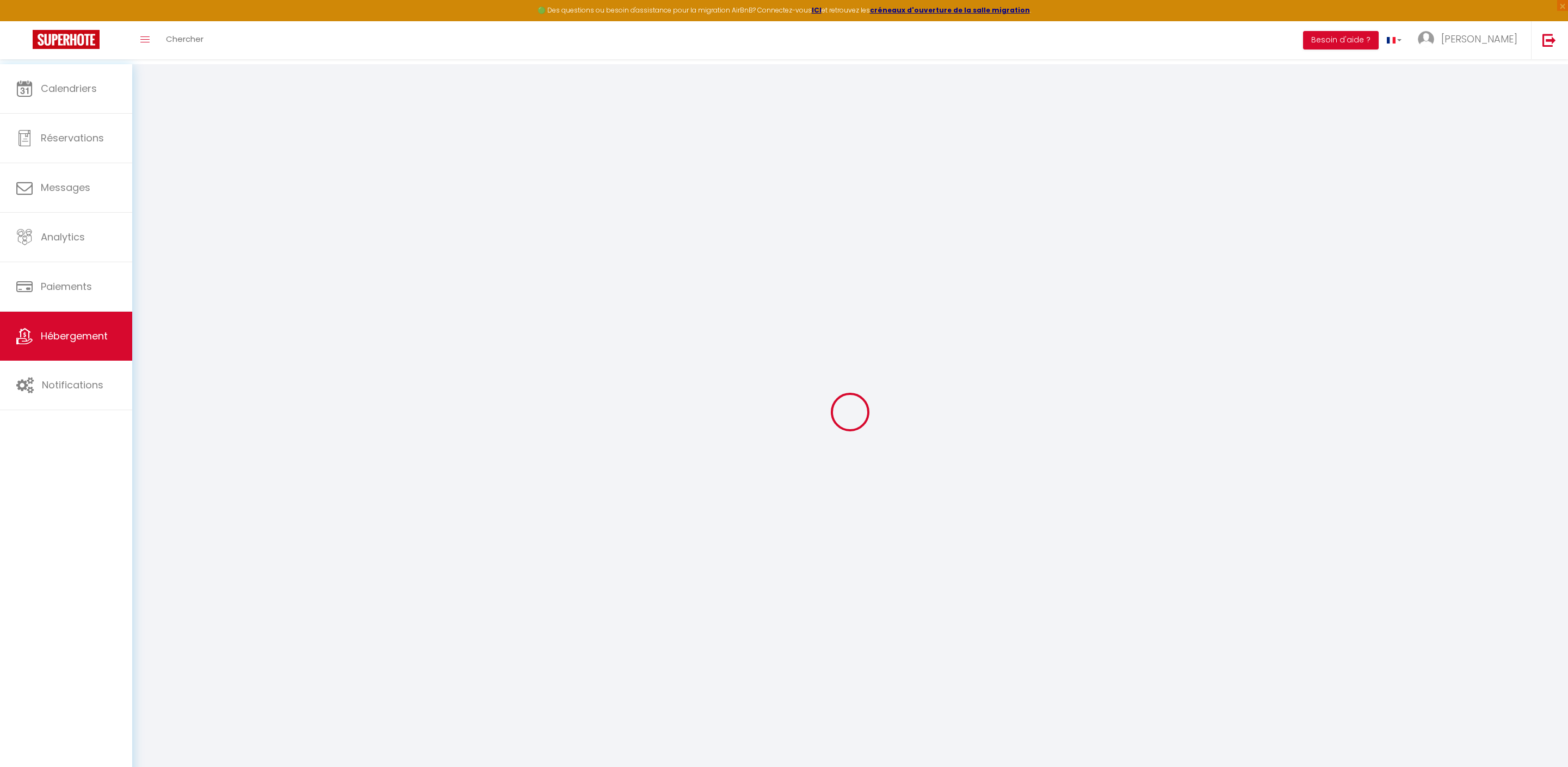
type input "30"
type input "5"
type input "1000"
type input "200"
select select
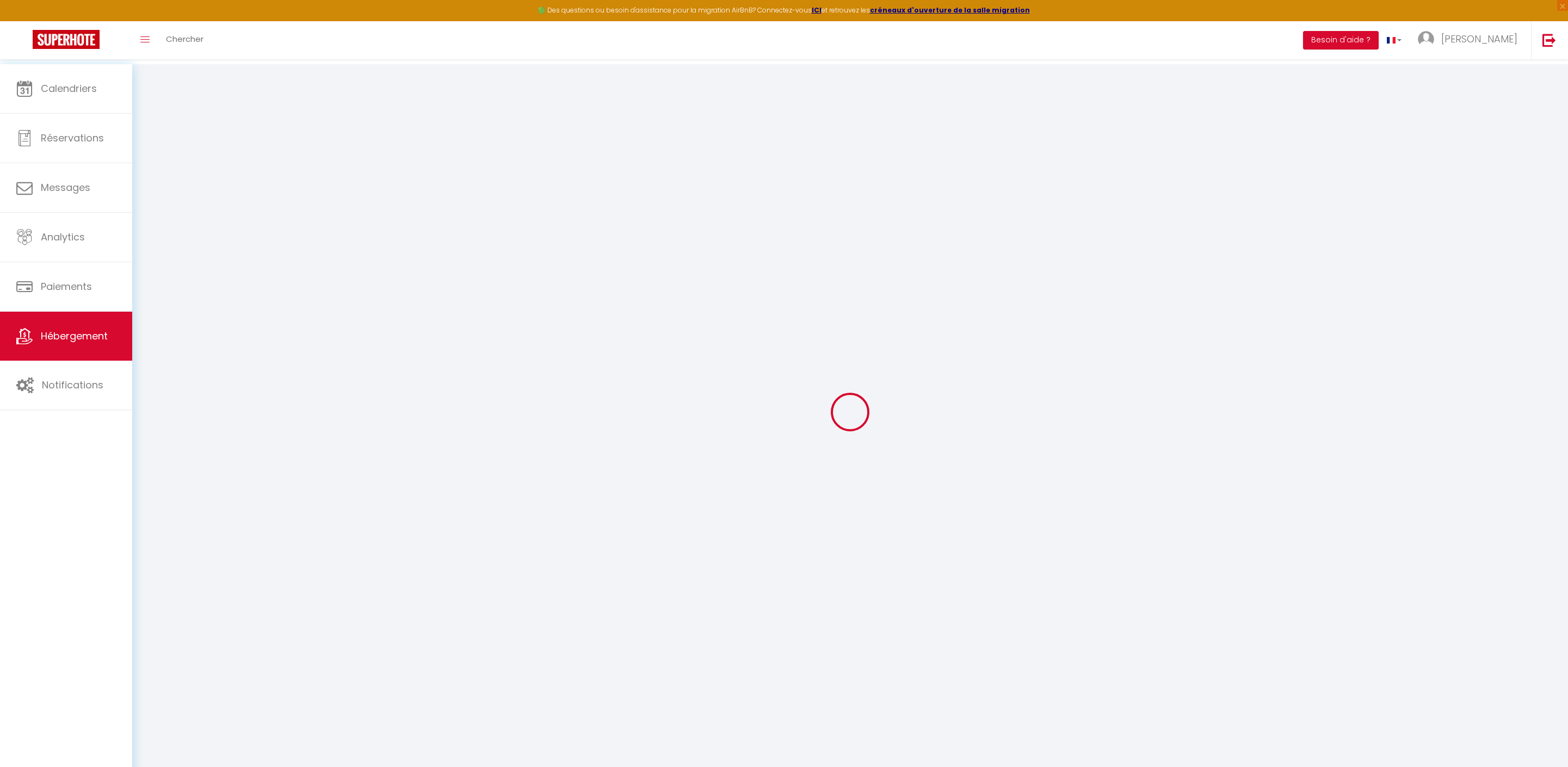
select select
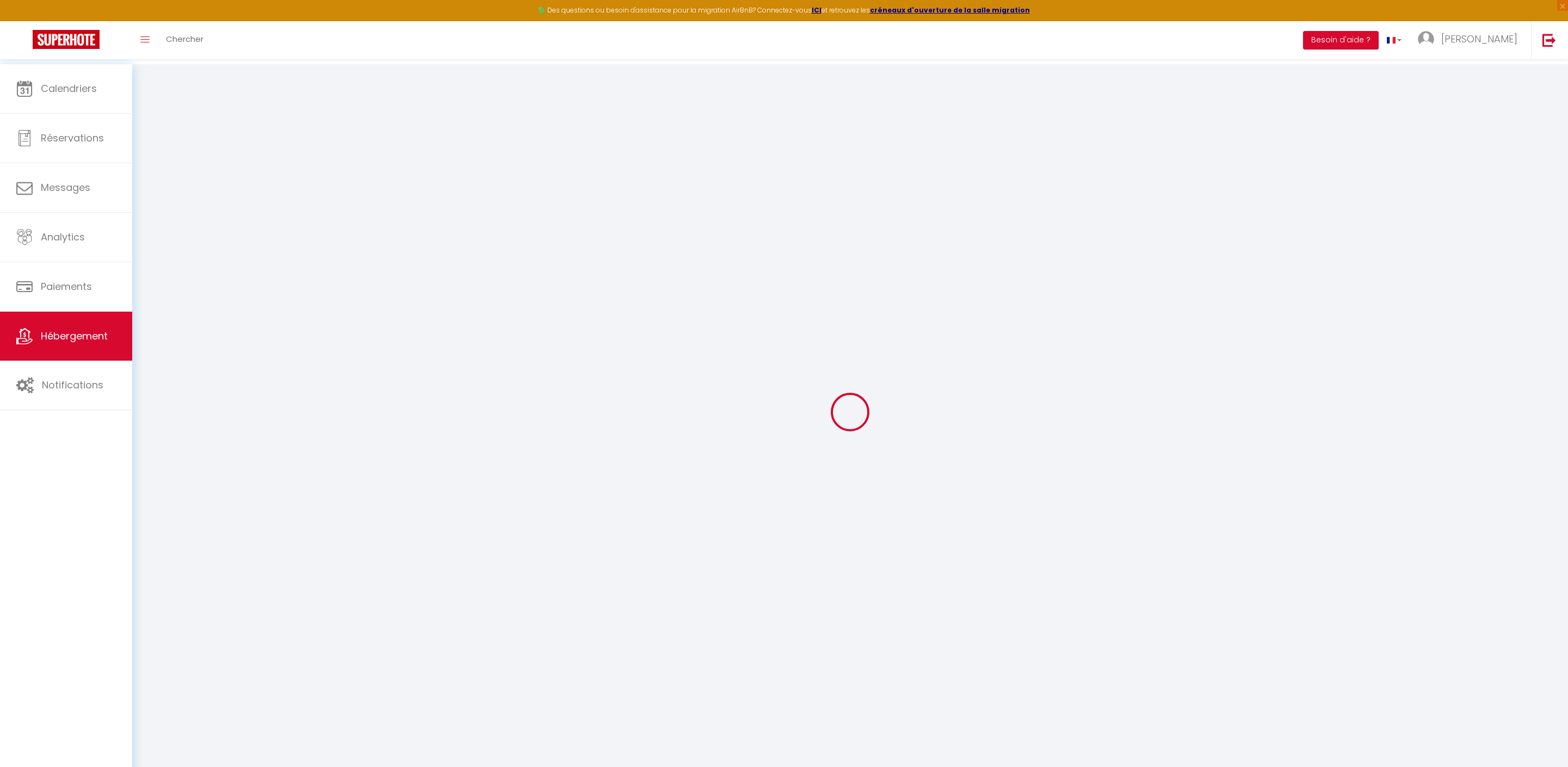
type input "45 Rue du 11 Novembre - Appartement 6"
type input "62600"
type input "Berck"
type input "contact@lereposdesours.com"
select select "5388"
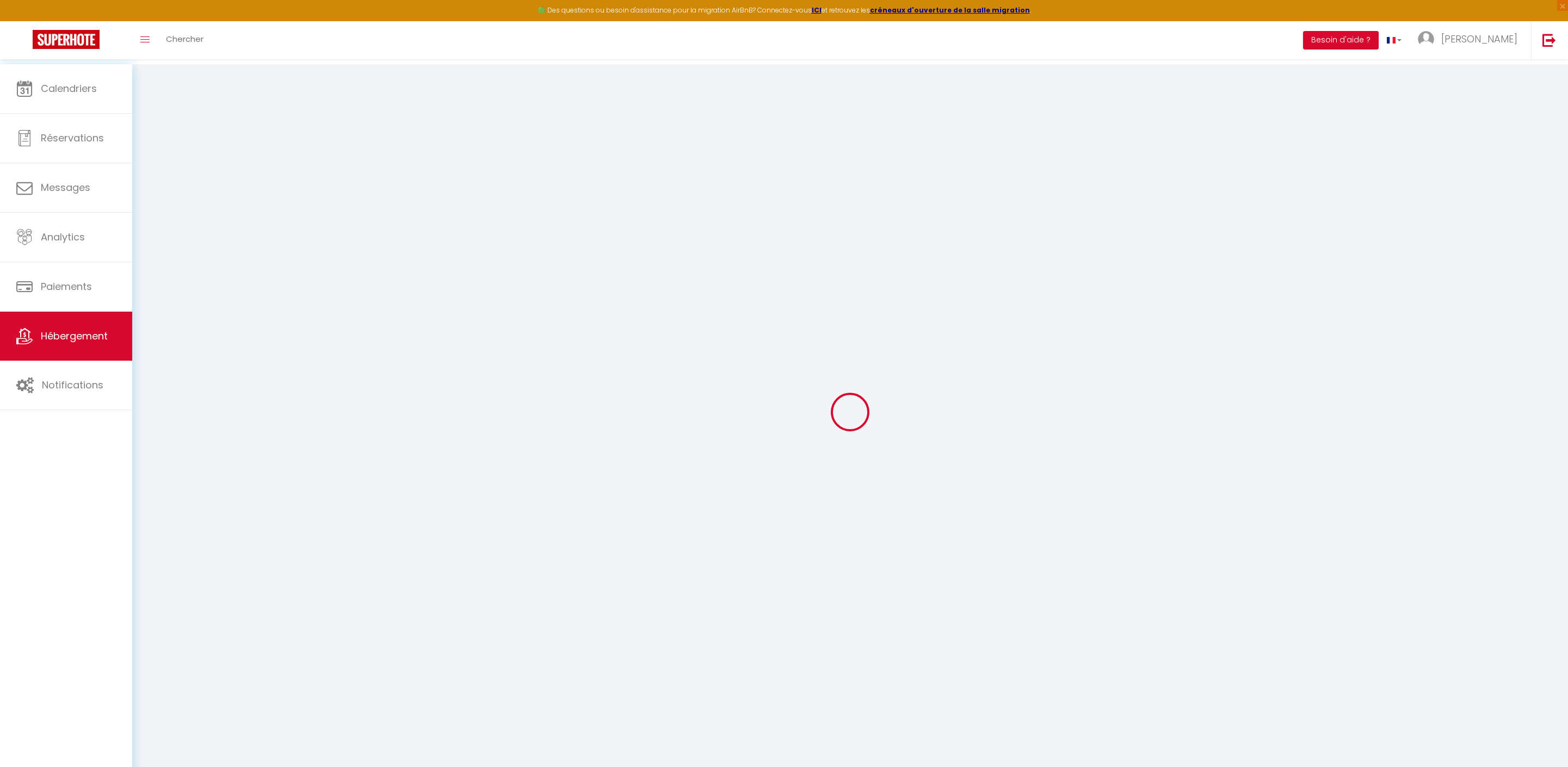
checkbox input "false"
radio input "true"
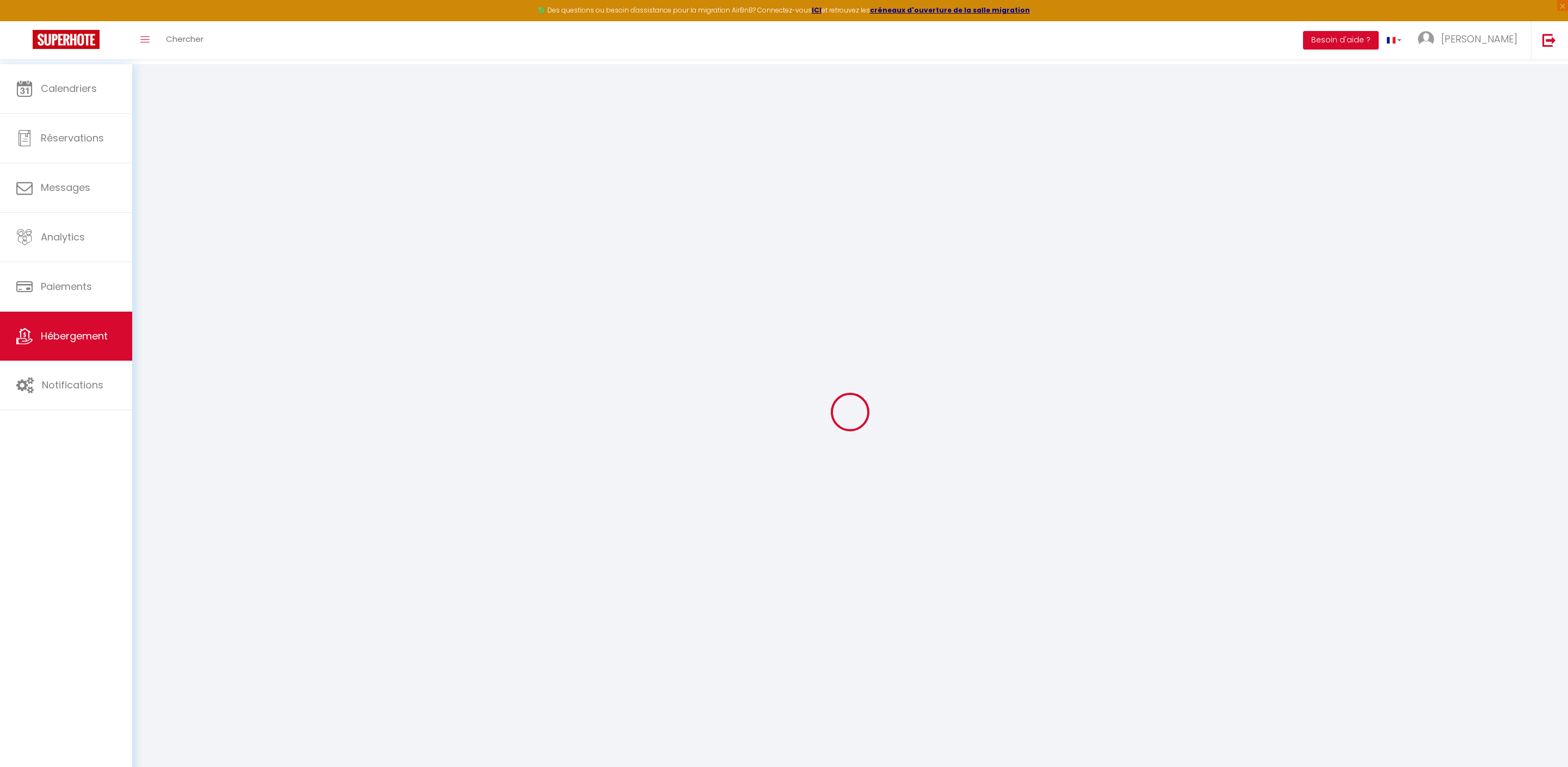
type input "0"
select select
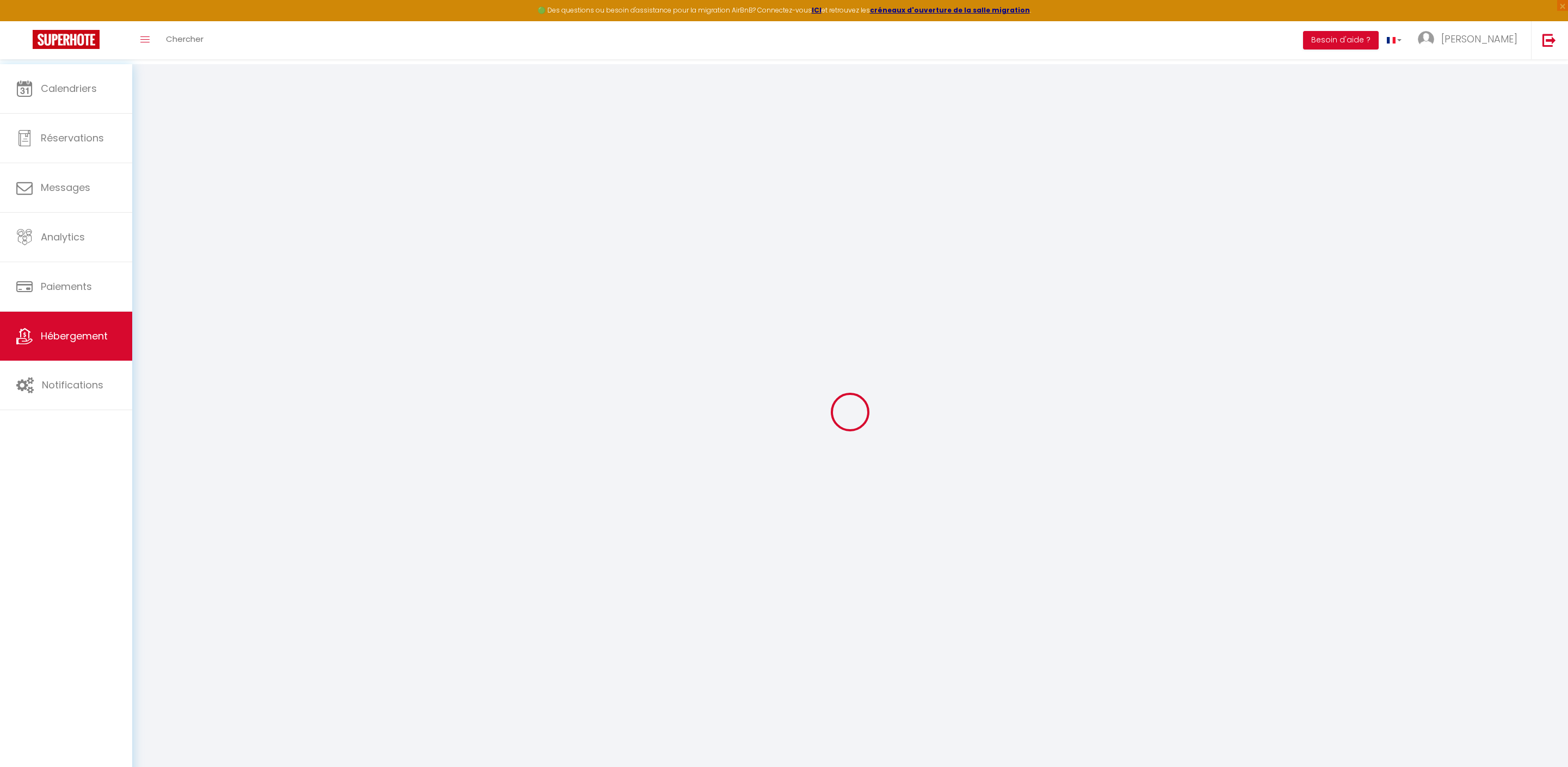
select select
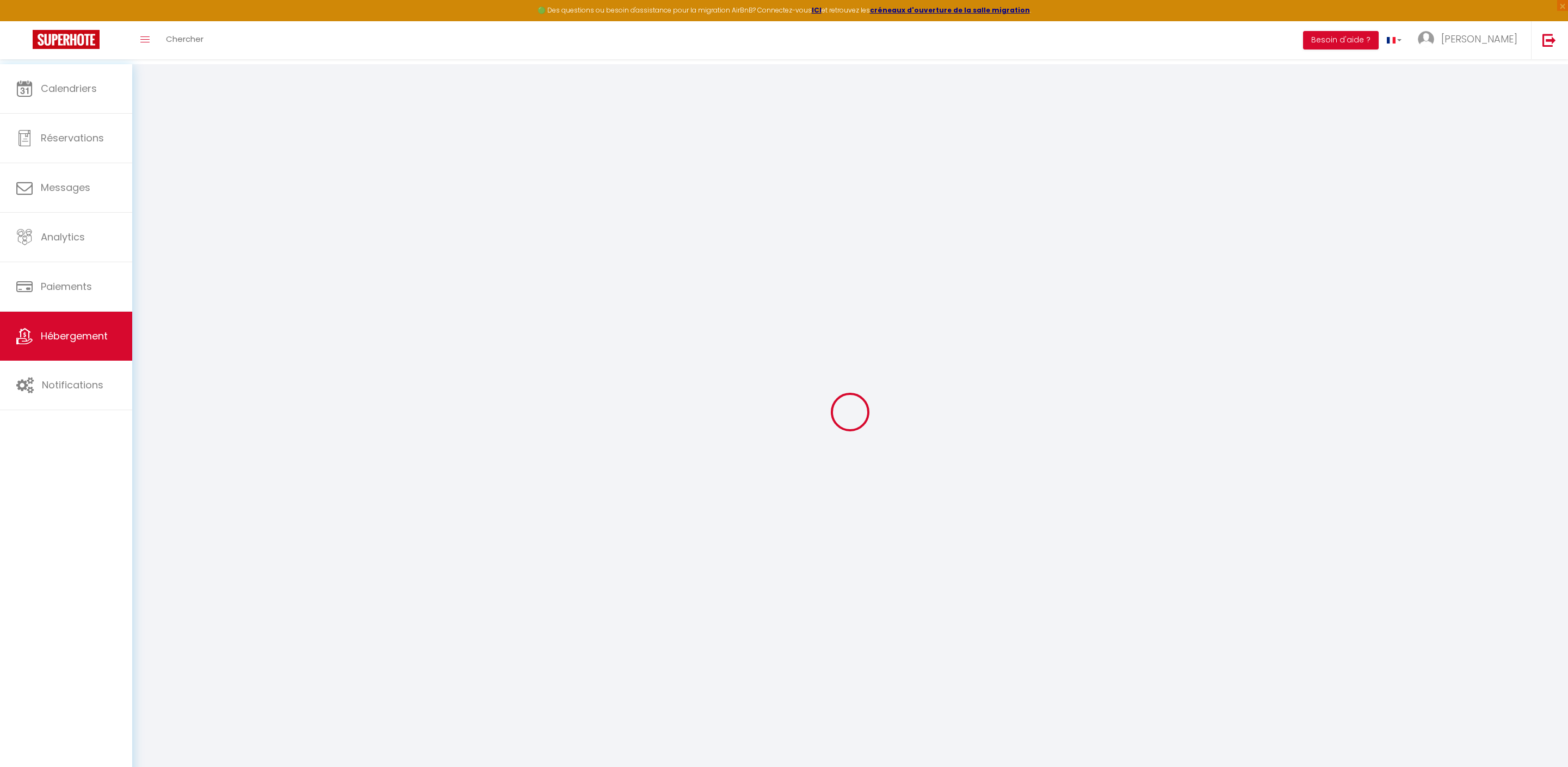
checkbox input "false"
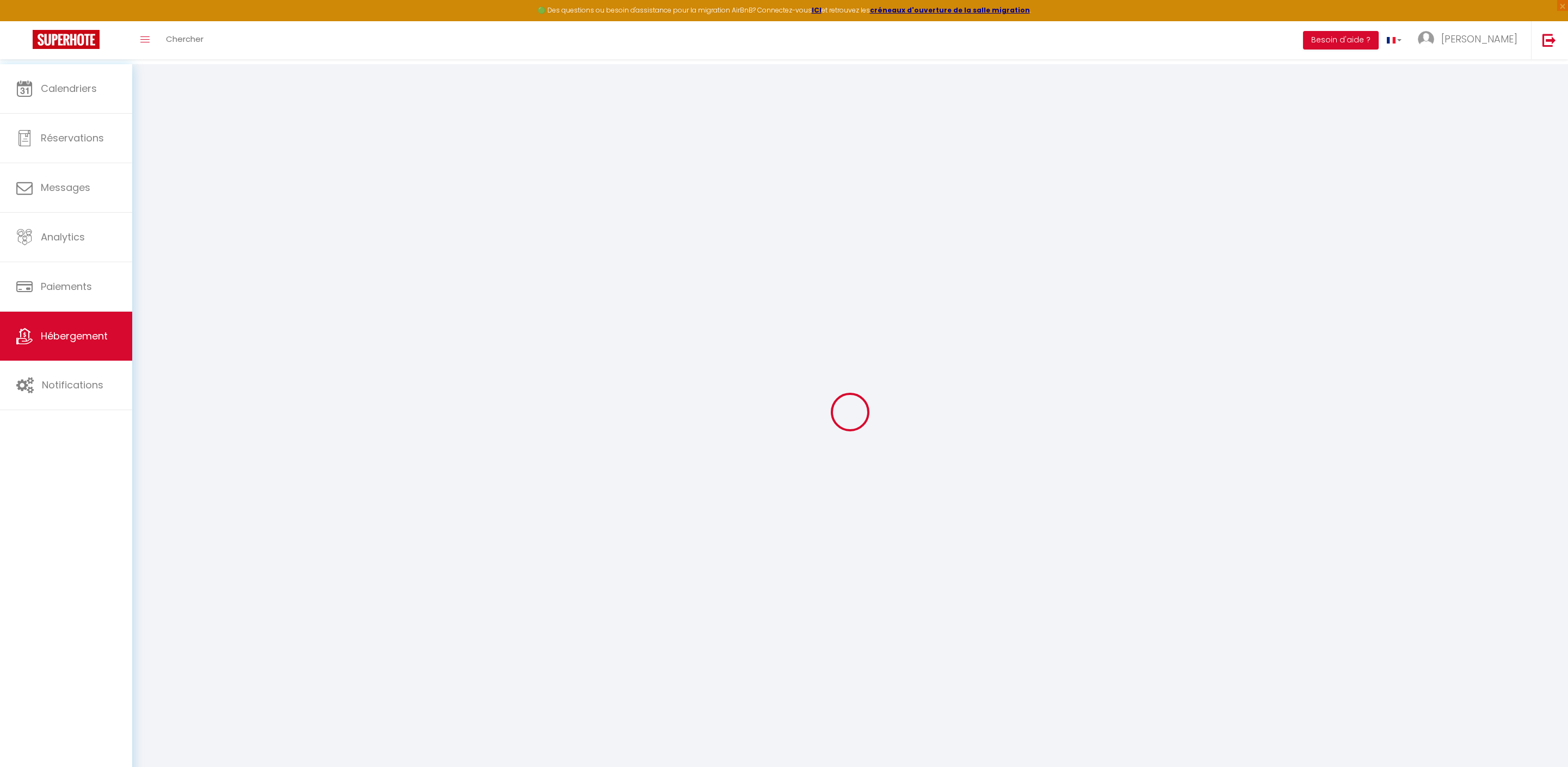
checkbox input "false"
select select
checkbox input "false"
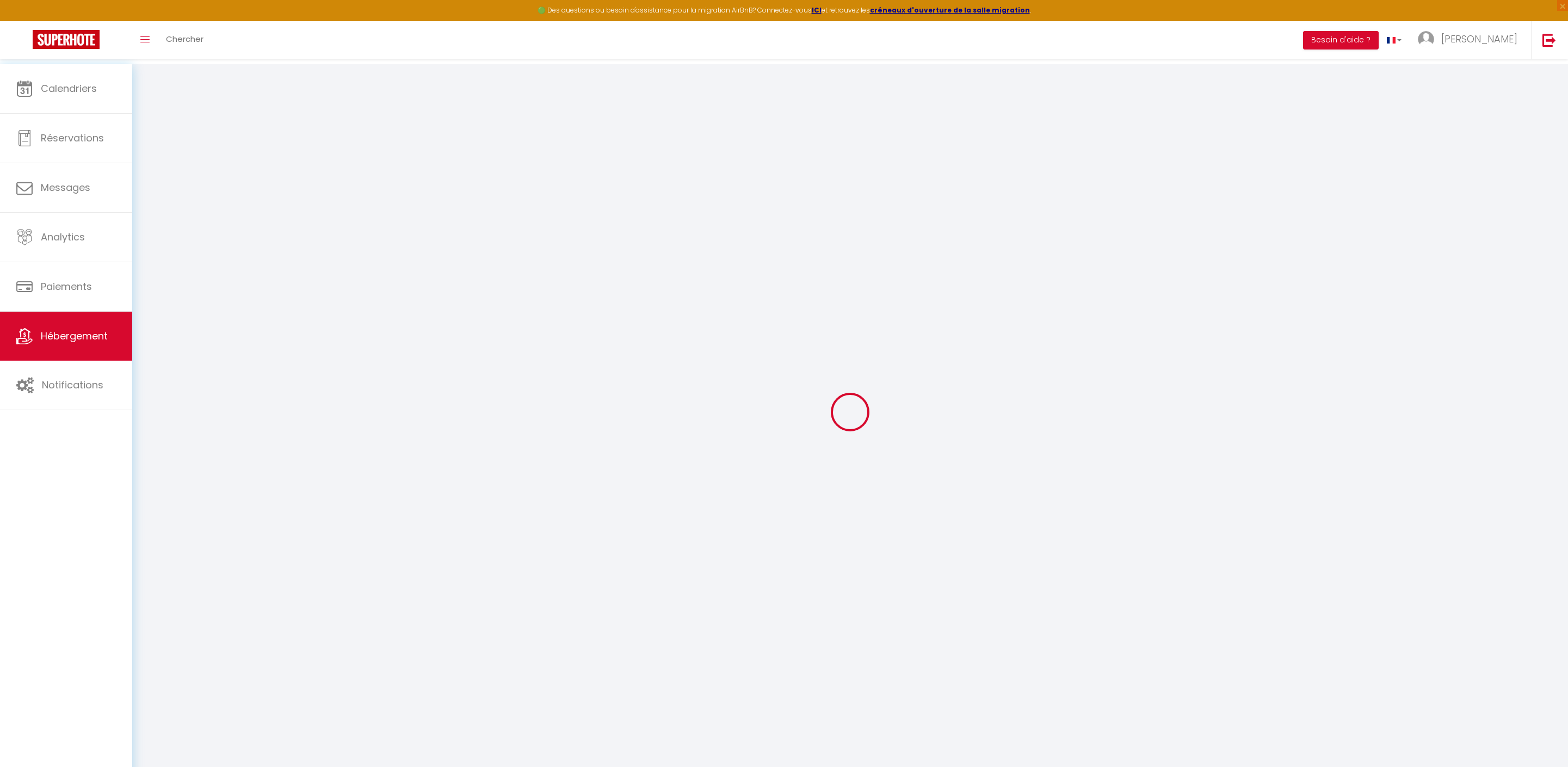
checkbox input "false"
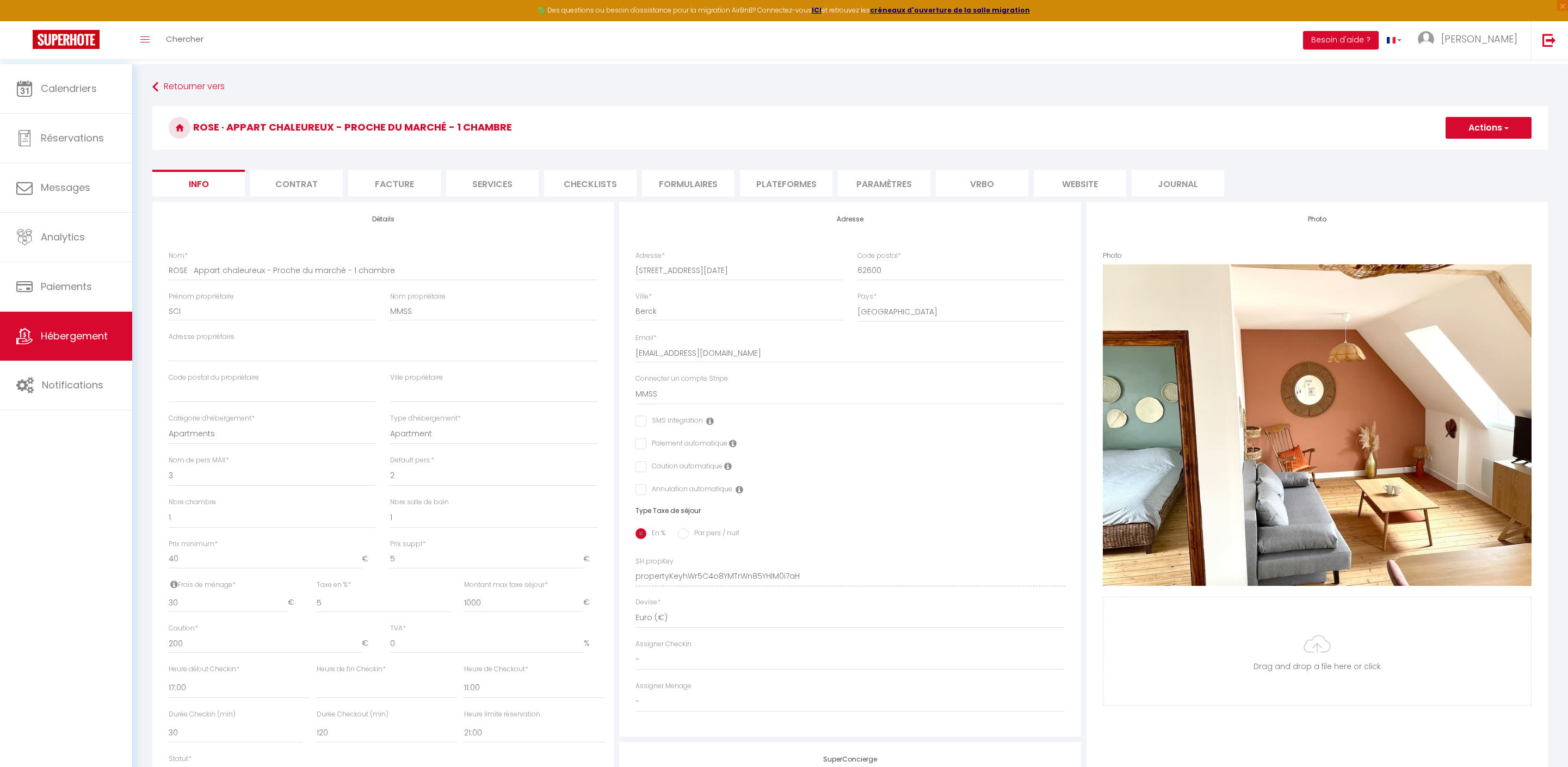
select select
checkbox input "false"
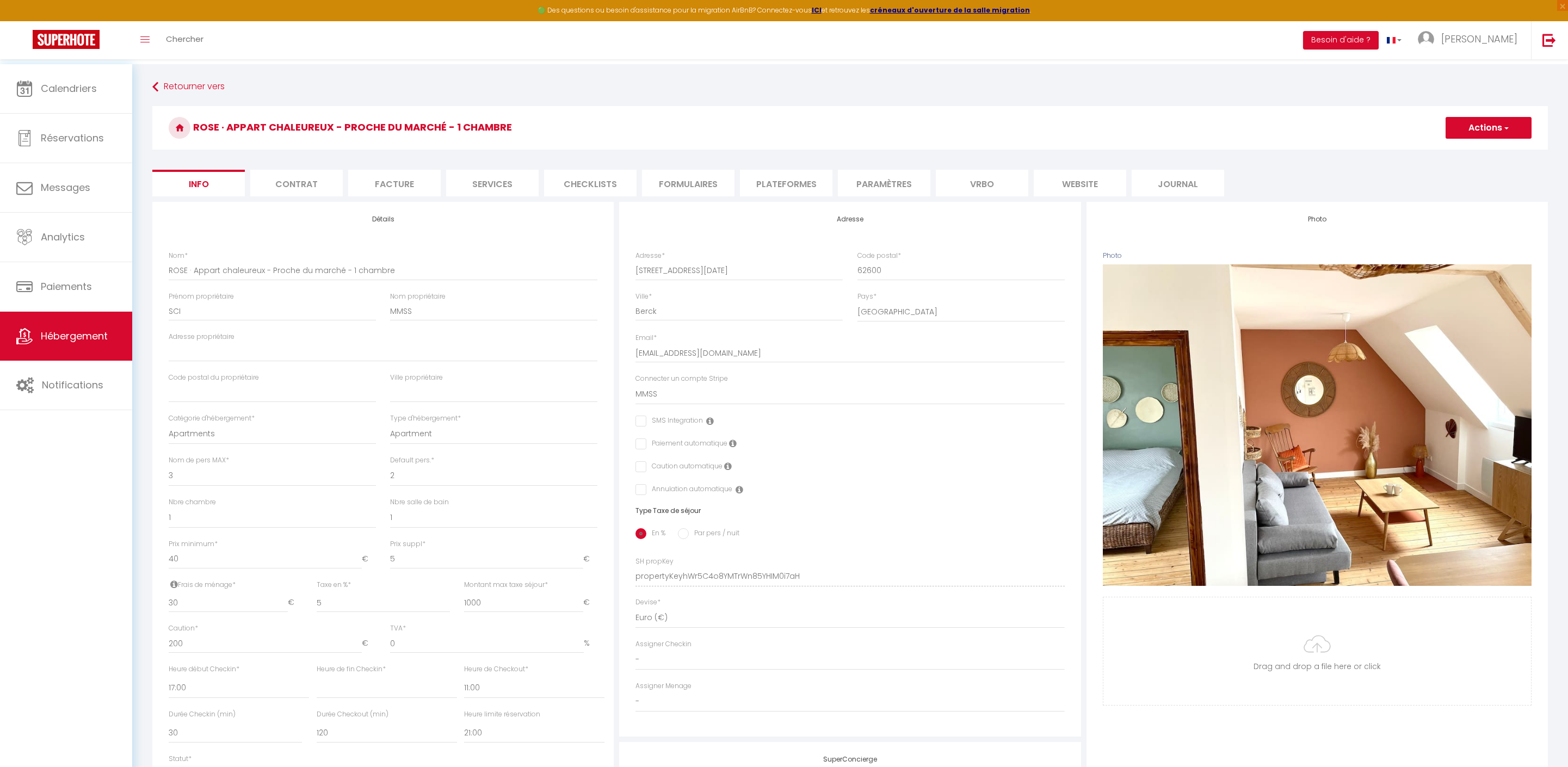
click at [1079, 182] on li "website" at bounding box center [1080, 183] width 93 height 27
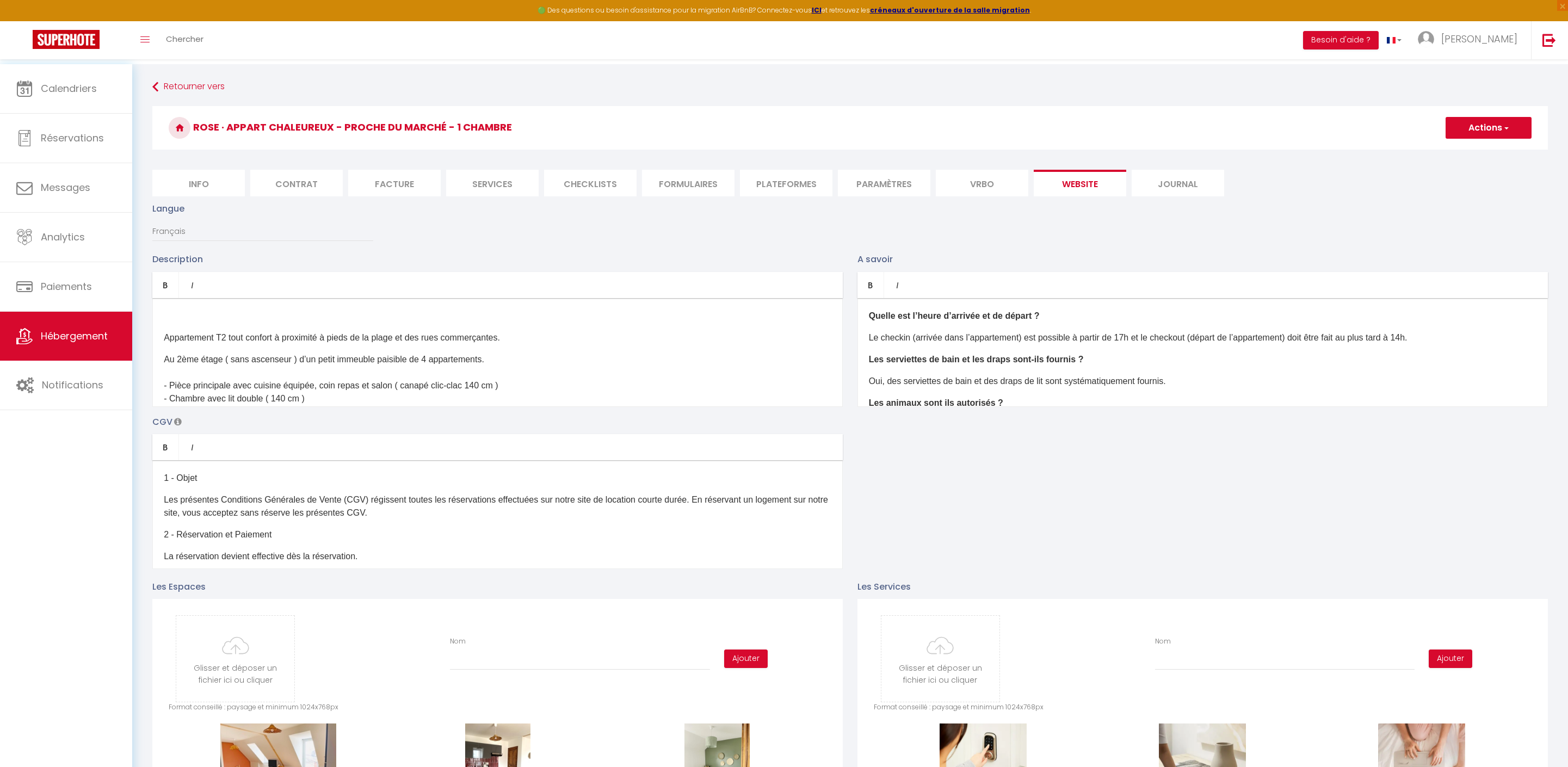
click at [1489, 345] on p "Le checkin (arrivée dans l’appartement) est possible à partir de 17h et le chec…" at bounding box center [1202, 337] width 668 height 13
click at [1111, 366] on p "Les serviettes de bain et les draps sont-ils fournis ?" at bounding box center [1202, 359] width 668 height 13
click at [486, 543] on div "1 - Objet Les présentes Conditions Générales de Vente (CGV) régissent toutes le…" at bounding box center [497, 514] width 690 height 109
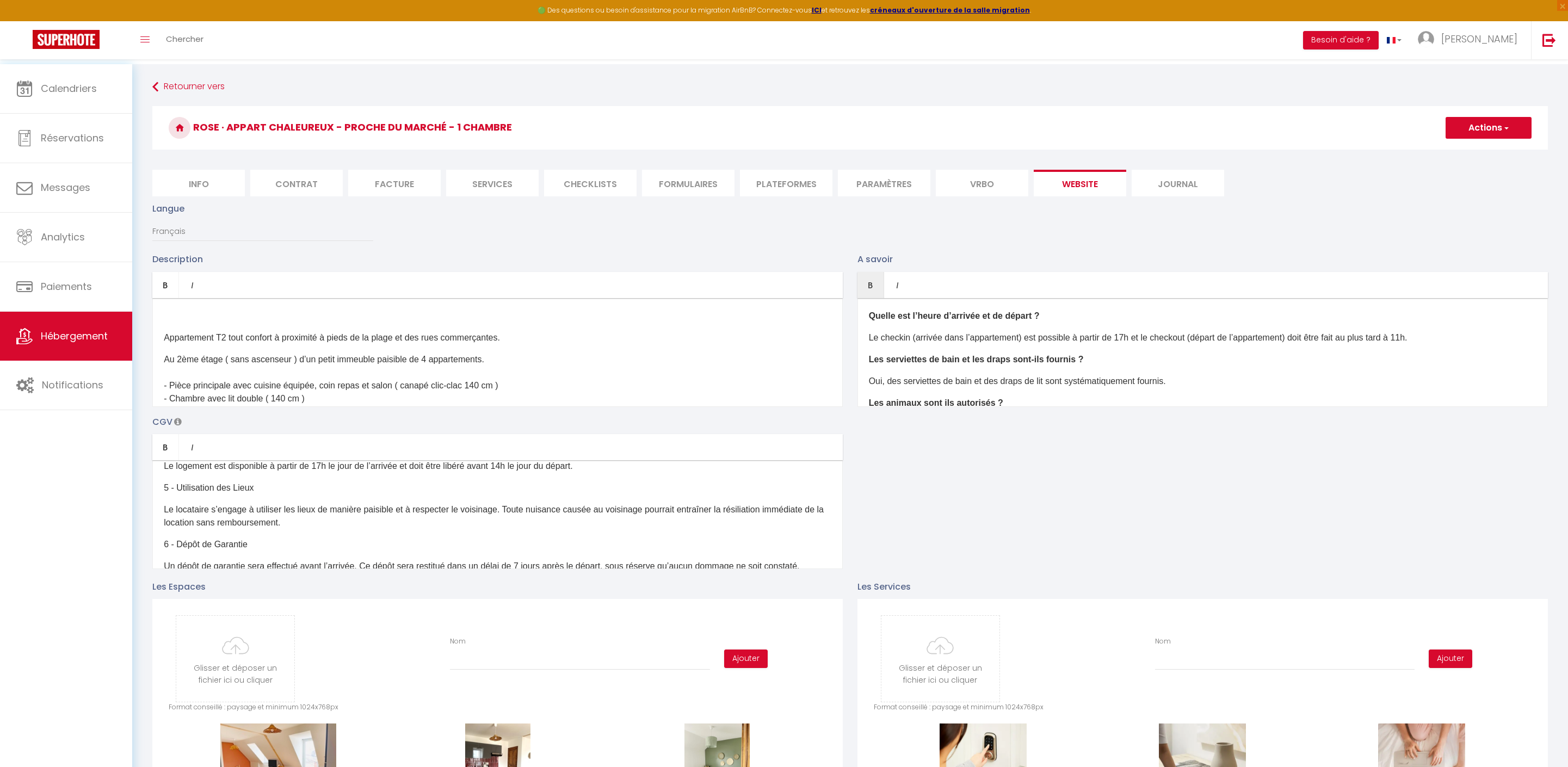
scroll to position [164, 0]
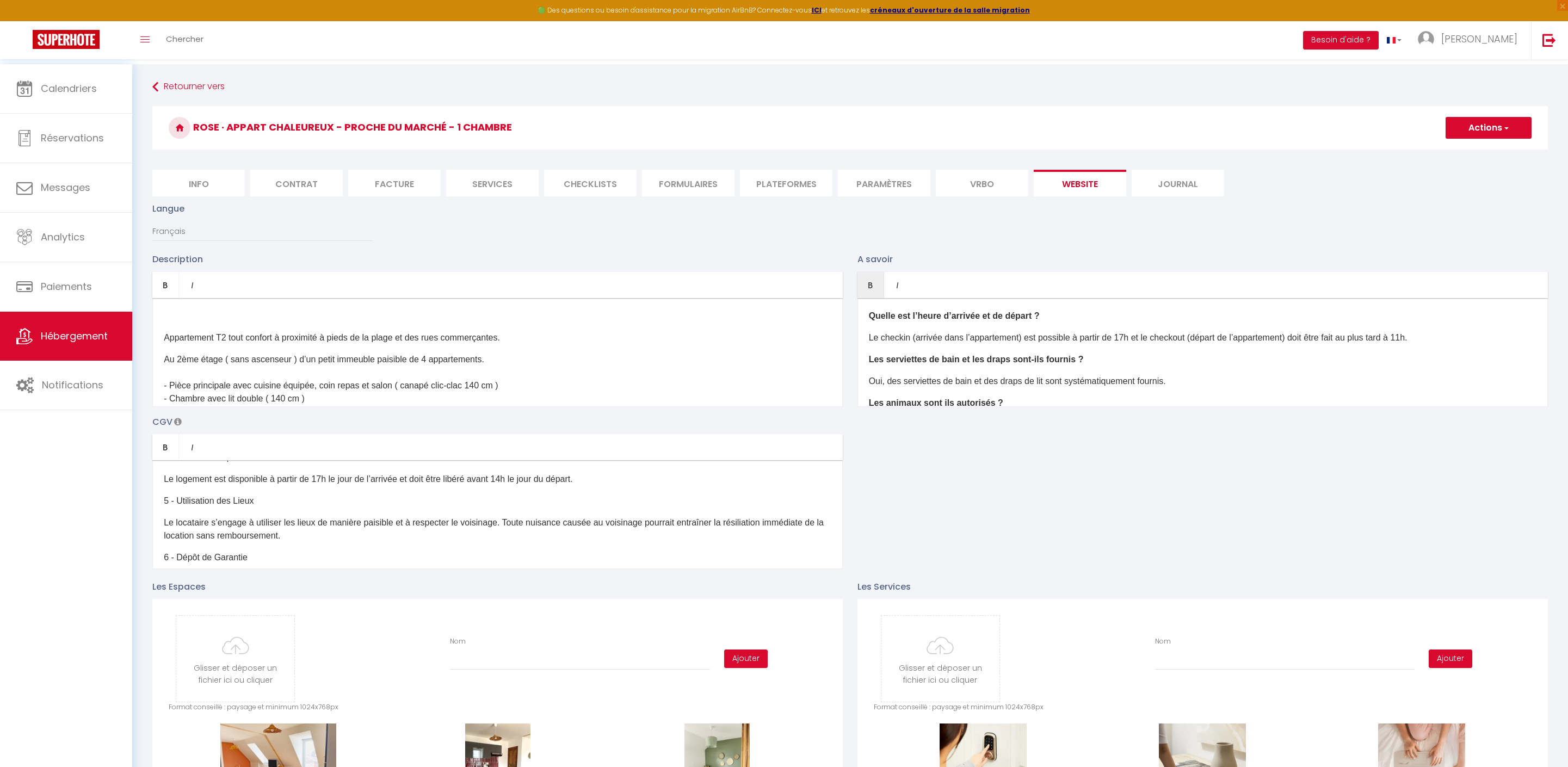
click at [558, 486] on p "Le logement est disponible à partir de 17h le jour de l’arrivée et doit être li…" at bounding box center [497, 479] width 668 height 13
click at [768, 533] on p "Le locataire s’engage à utiliser les lieux de manière paisible et à respecter l…" at bounding box center [497, 529] width 668 height 26
click at [1479, 128] on button "Actions" at bounding box center [1488, 128] width 86 height 22
click at [1452, 153] on link "Enregistrer" at bounding box center [1488, 152] width 86 height 14
click at [1491, 128] on button "Actions" at bounding box center [1488, 128] width 86 height 22
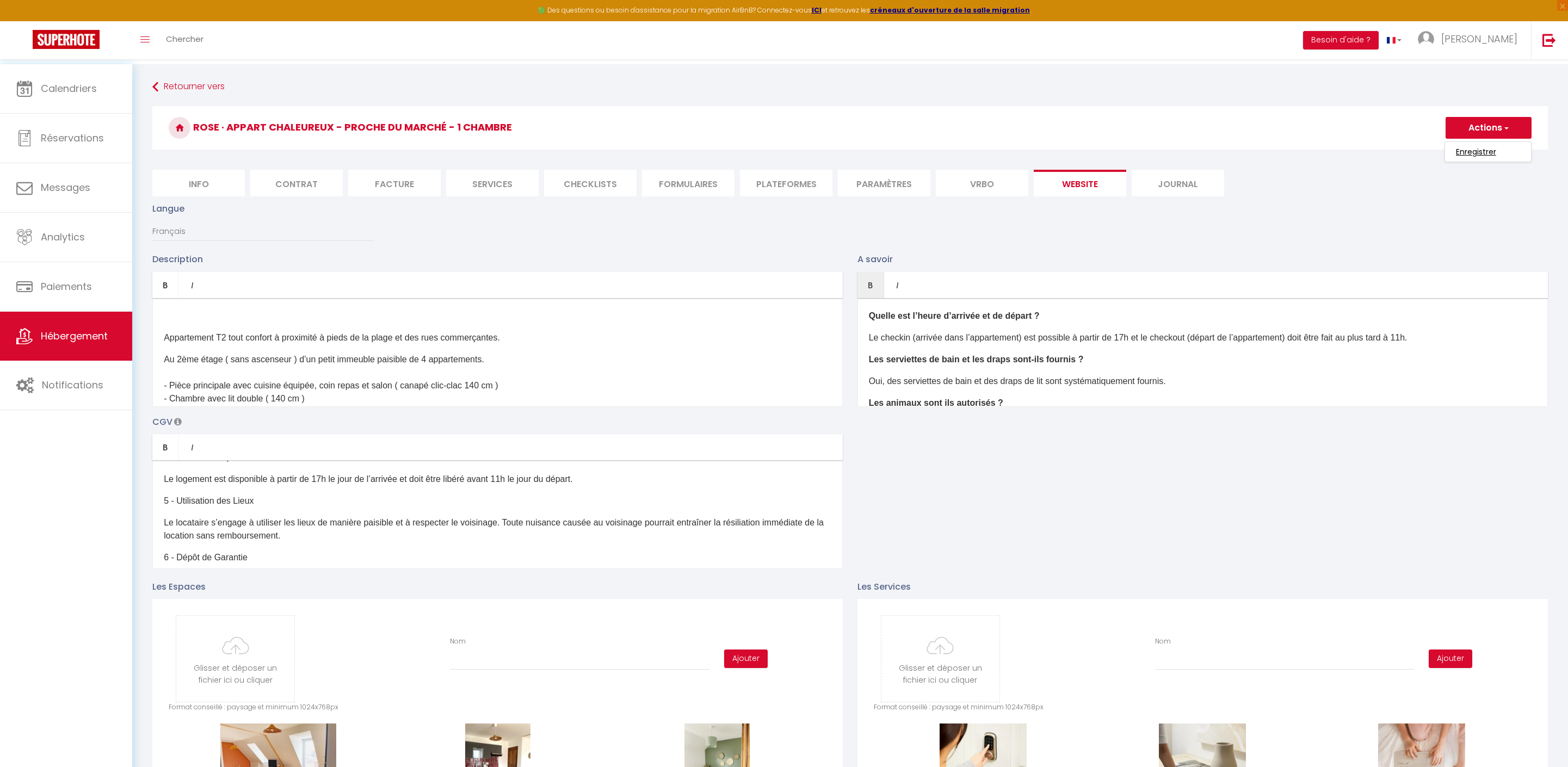
click at [1491, 155] on input "Enregistrer" at bounding box center [1476, 152] width 40 height 11
checkbox input "true"
checkbox input "false"
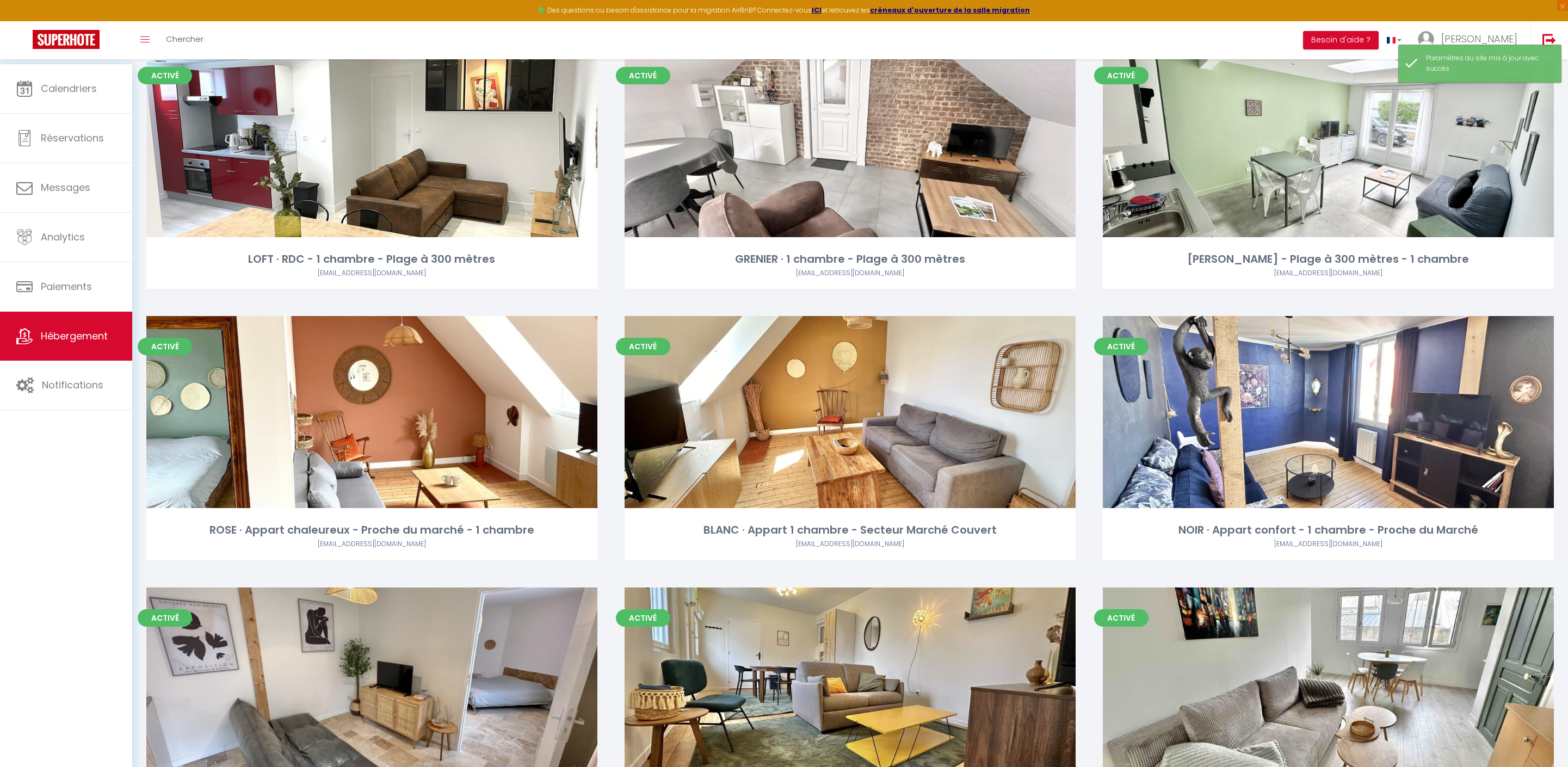
scroll to position [2057, 0]
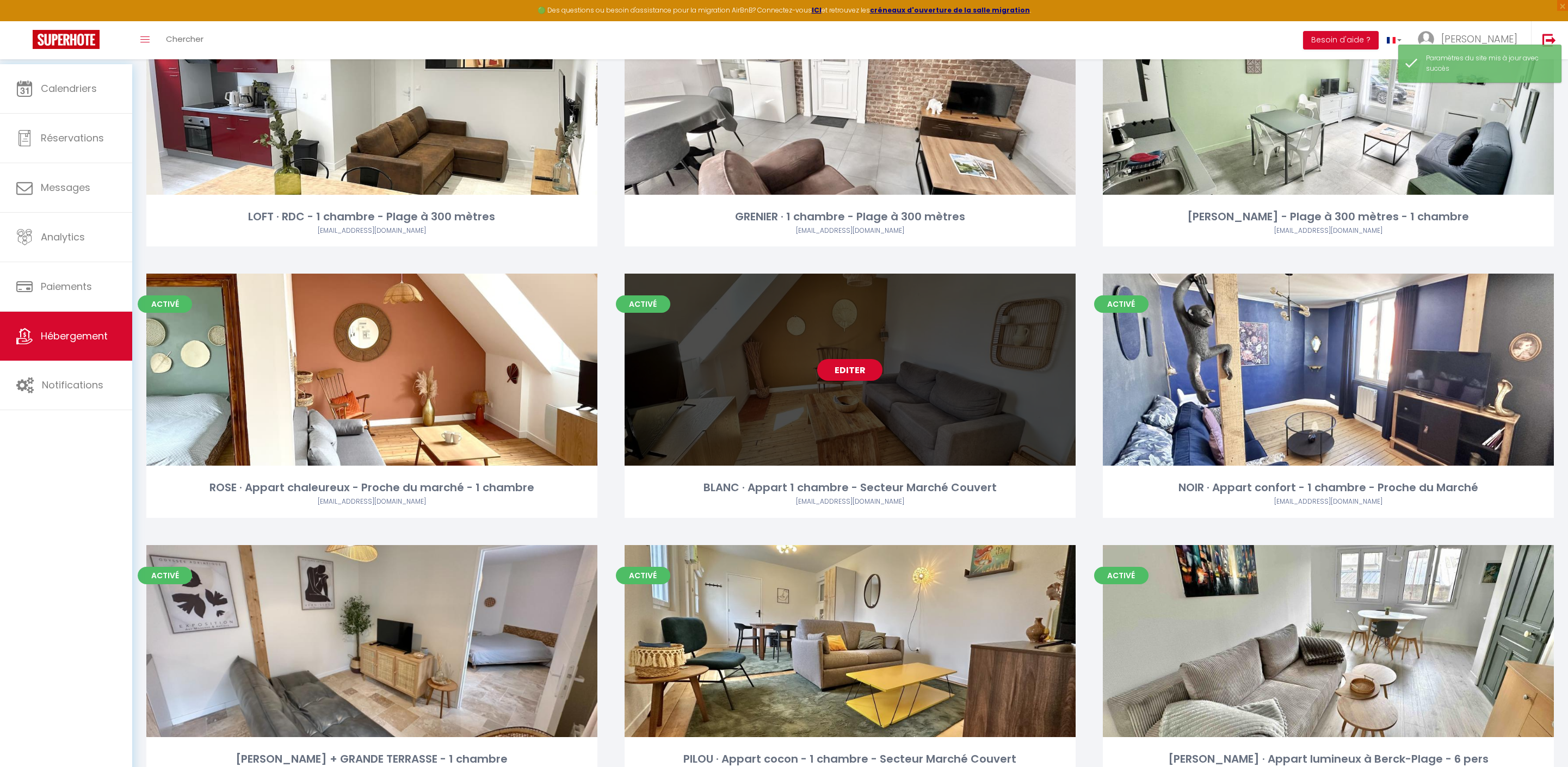
click at [861, 381] on link "Editer" at bounding box center [850, 370] width 65 height 22
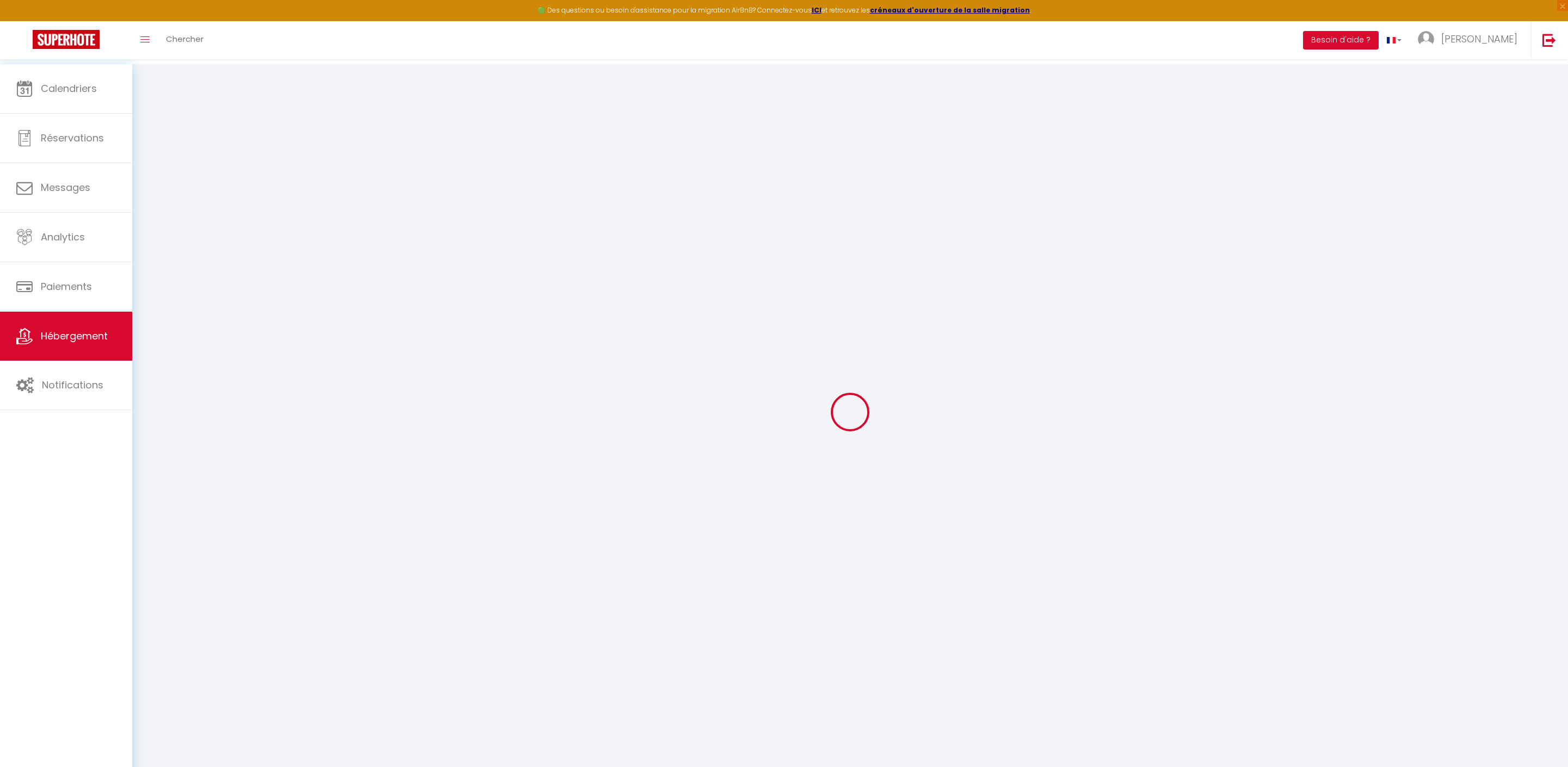
type input "Oups ! Les dates sélectionnées sont indisponibles."
type textarea "Malheureusement les dates sélectionnées sont indisponibles. Nous vous invitons …"
type input "50.40318"
type input "1.56682"
checkbox input "true"
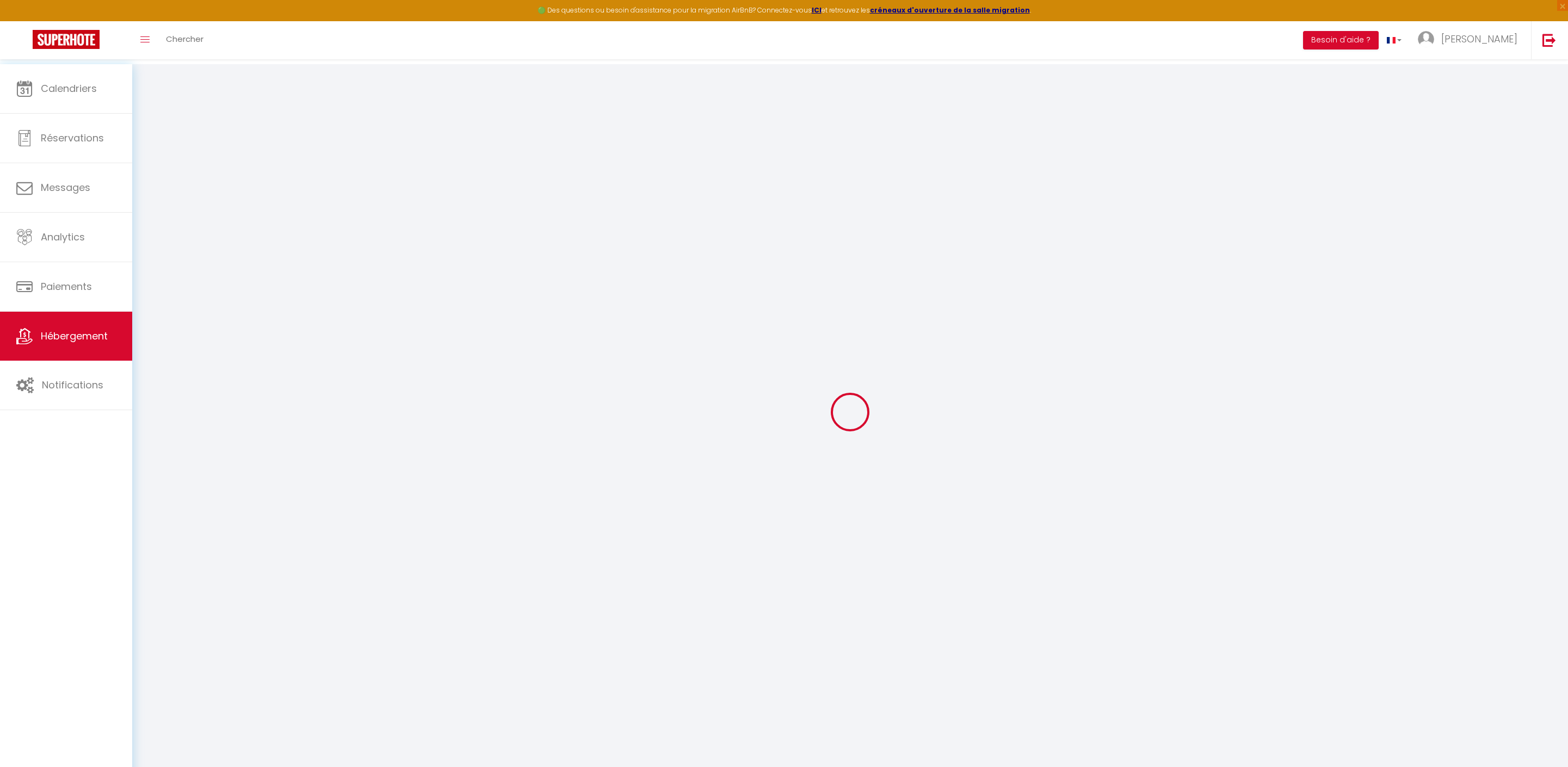
checkbox input "false"
select select "17:00"
select select
select select "14:00"
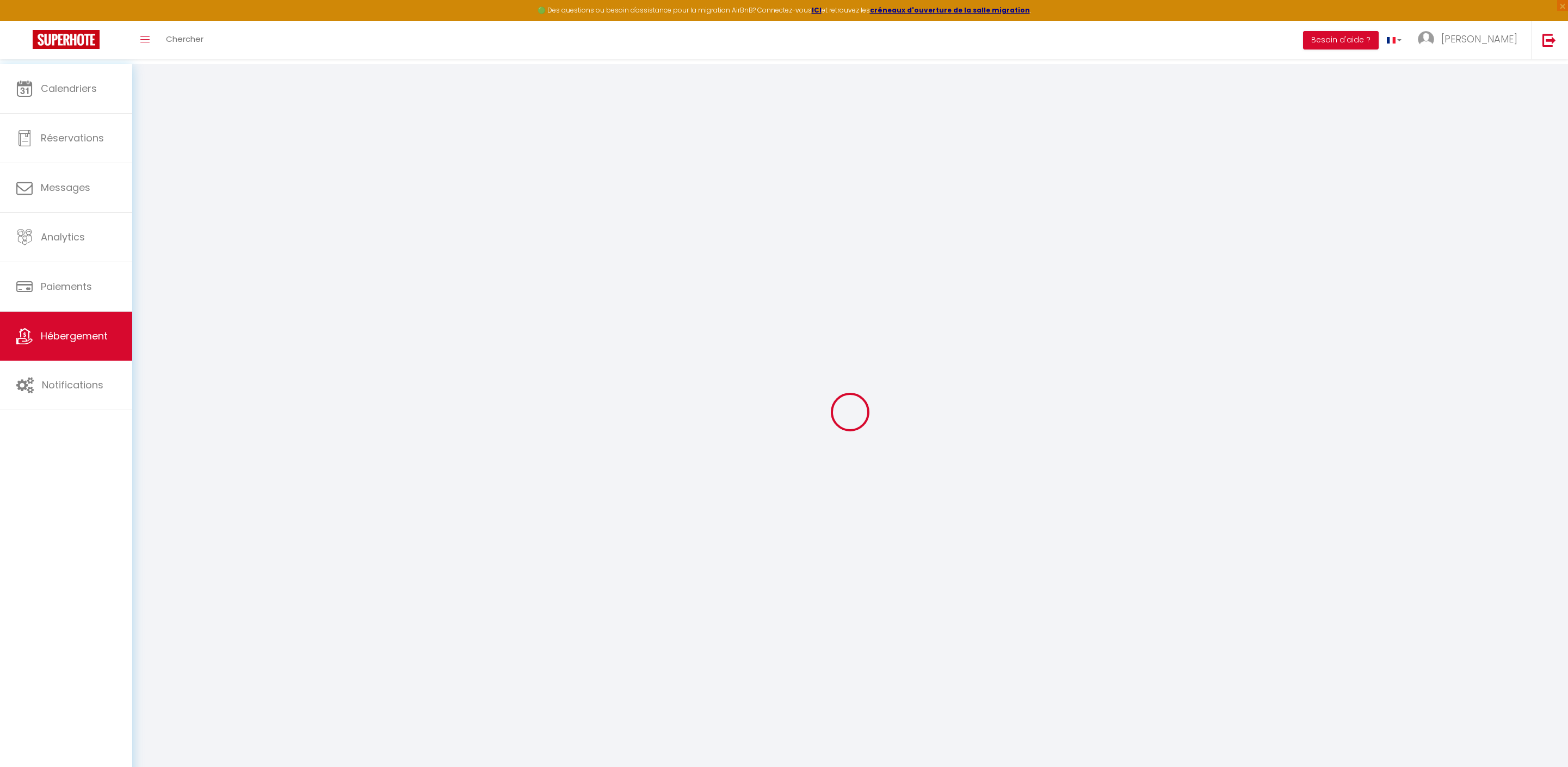
select select "30"
select select "120"
select select "21:00"
select select
checkbox input "false"
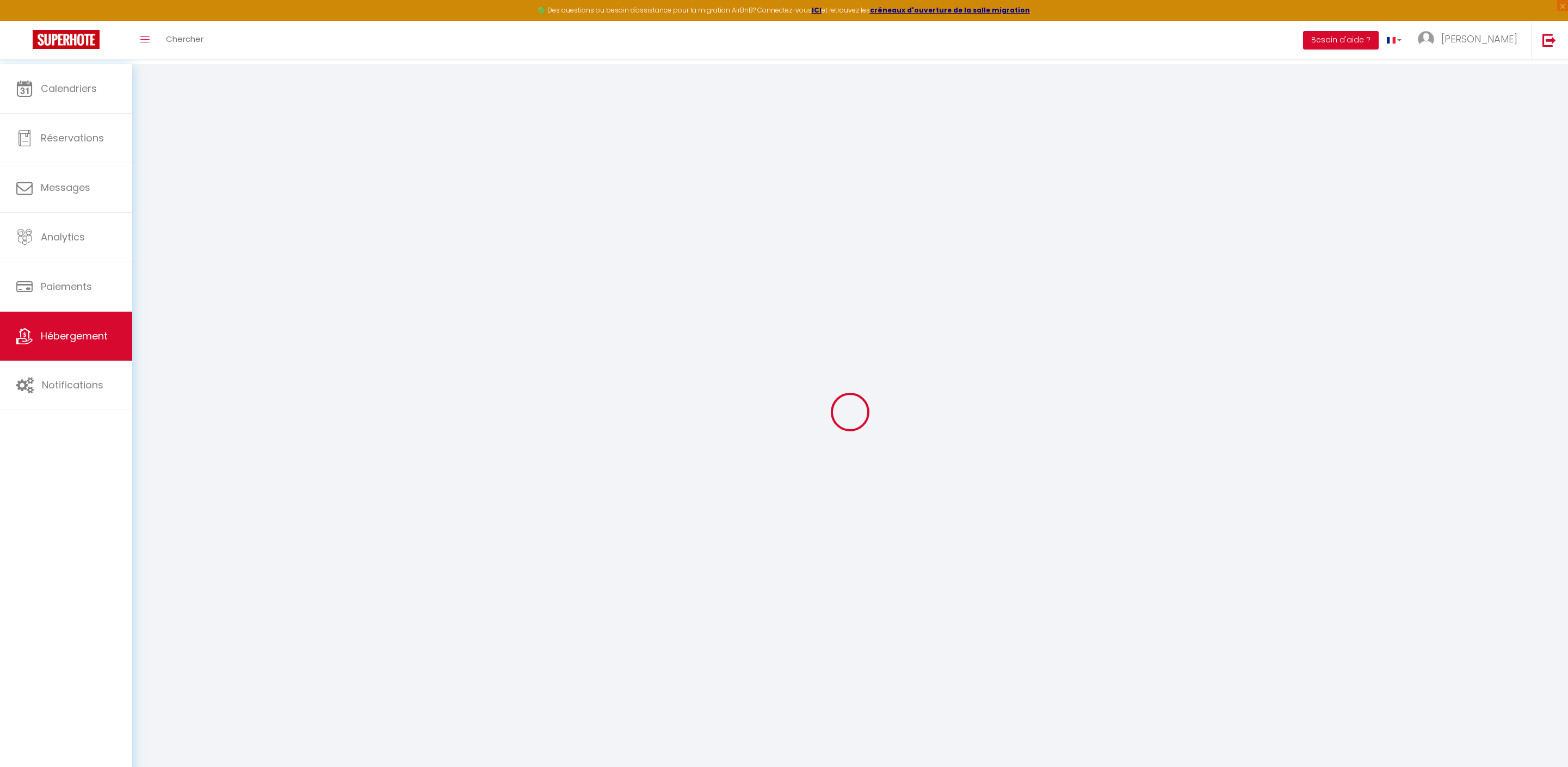
checkbox input "false"
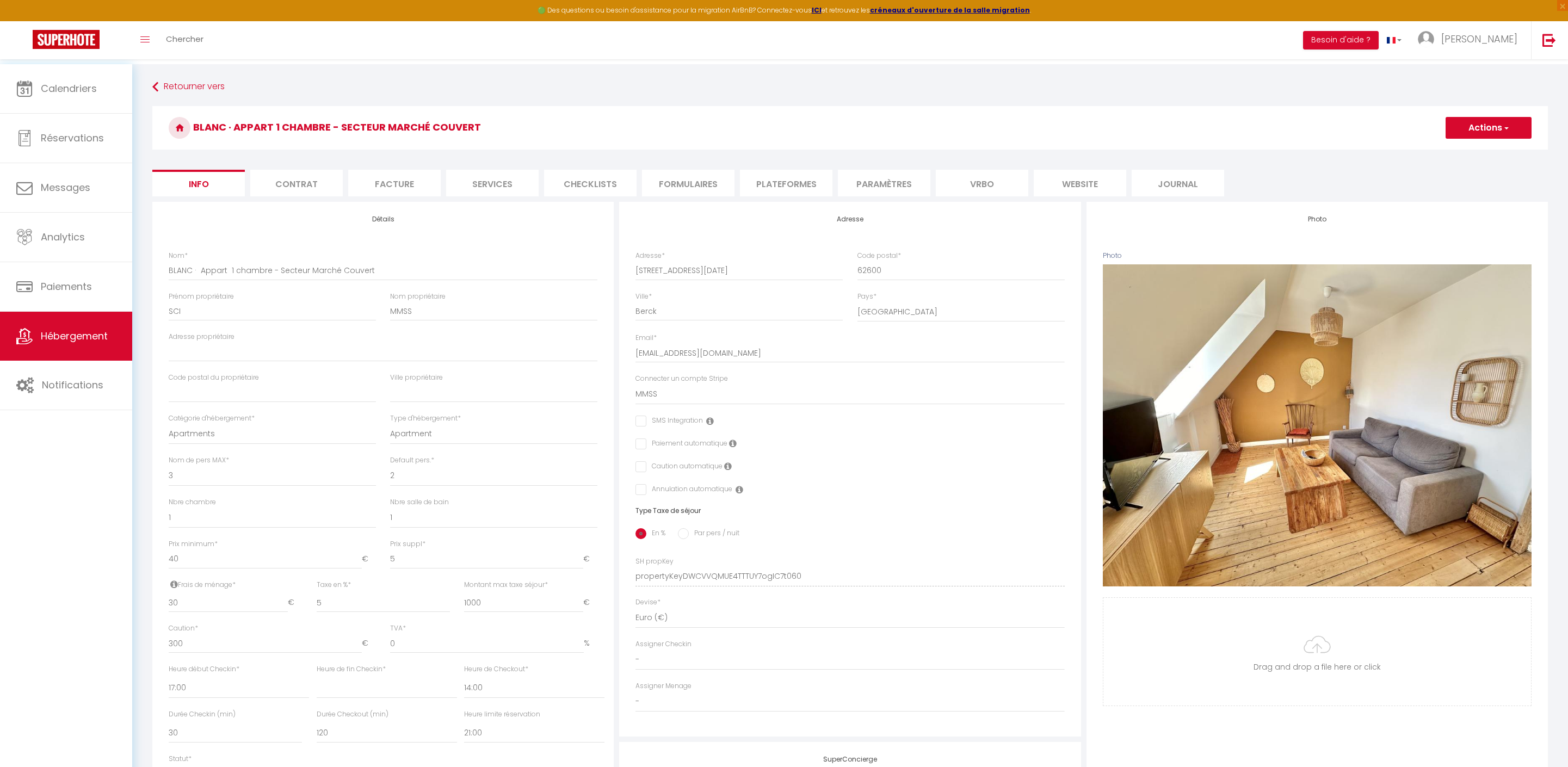
select select
checkbox input "false"
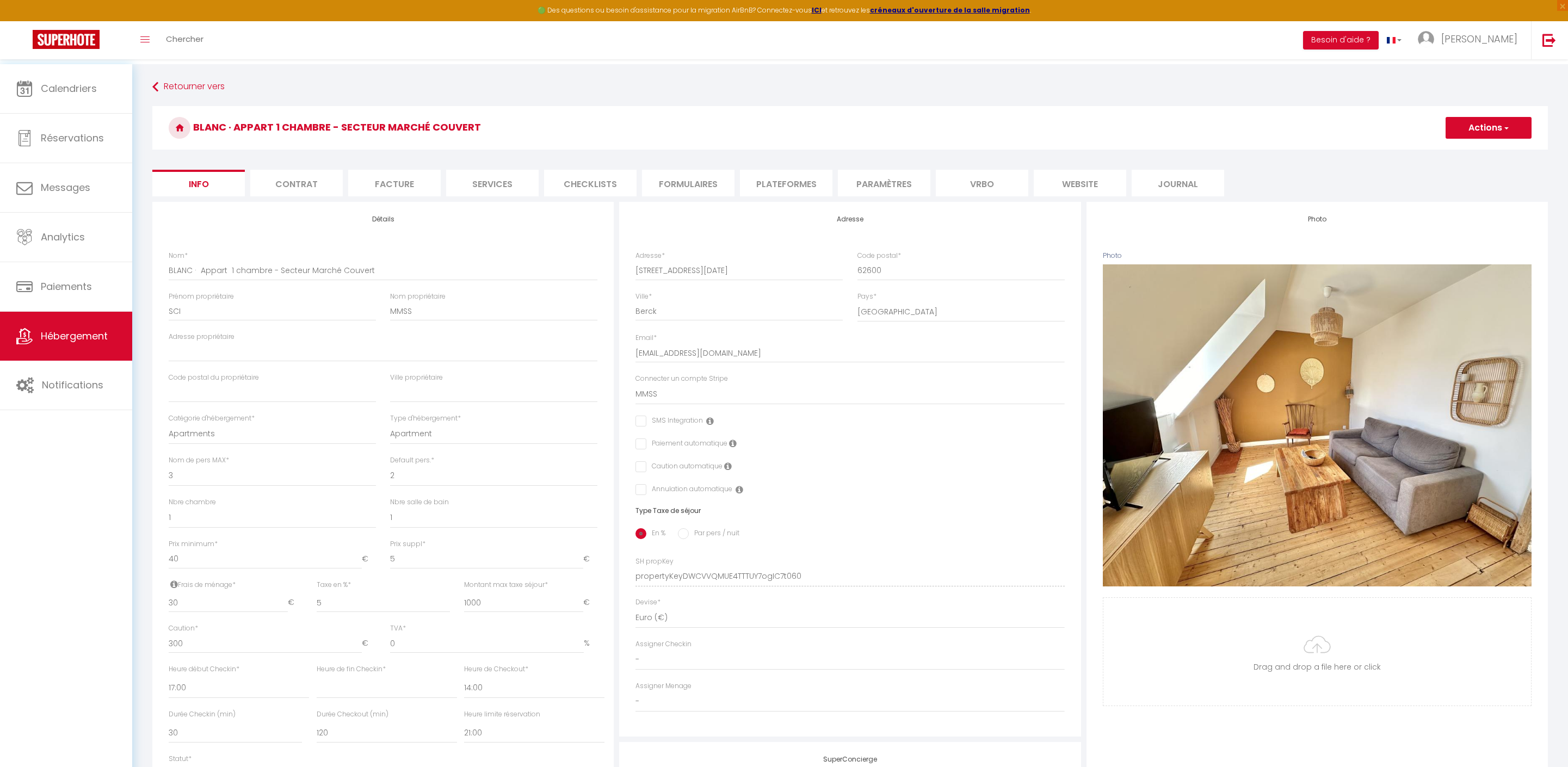
click at [1082, 197] on li "website" at bounding box center [1080, 183] width 93 height 27
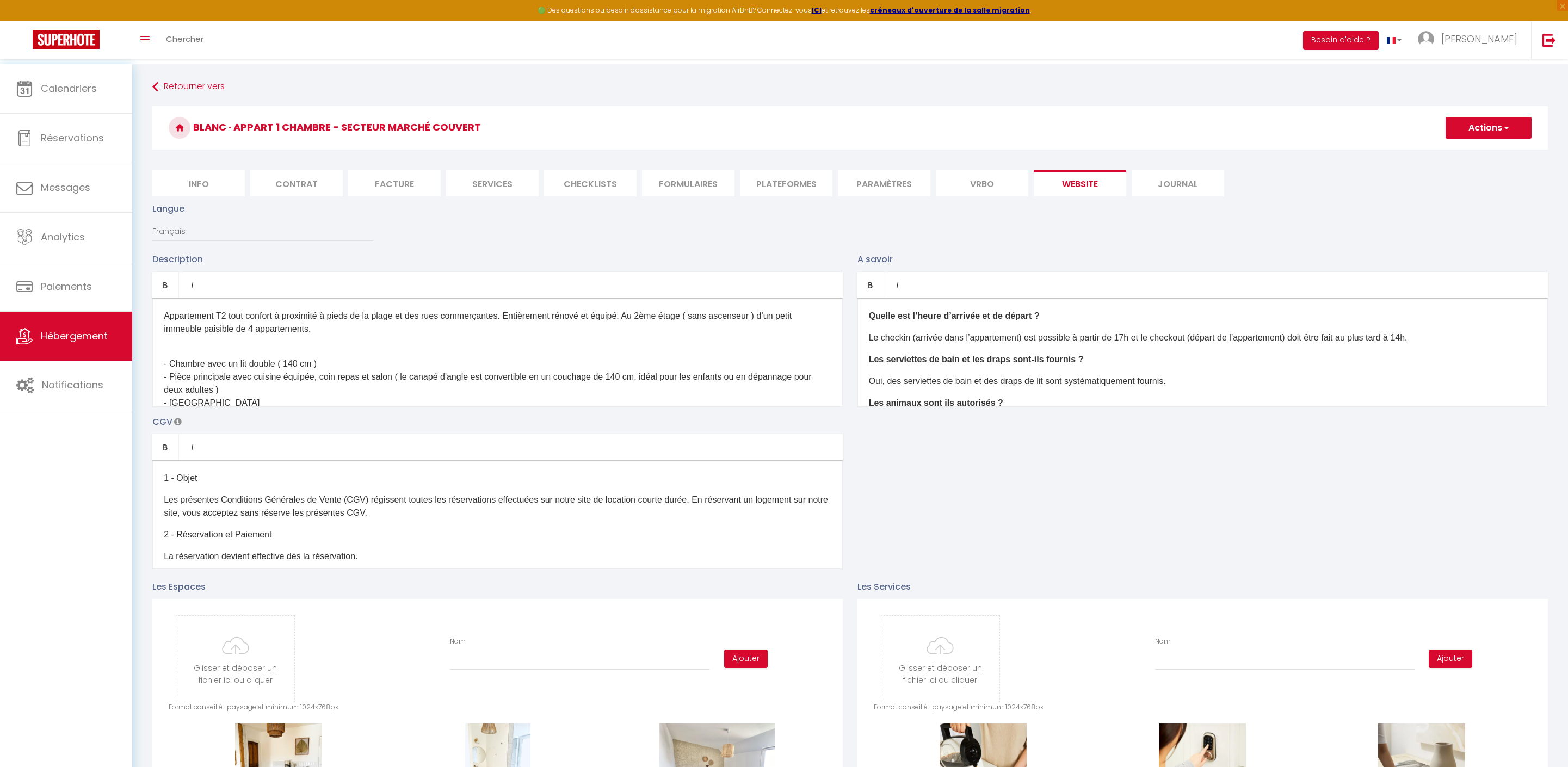
select select
checkbox input "false"
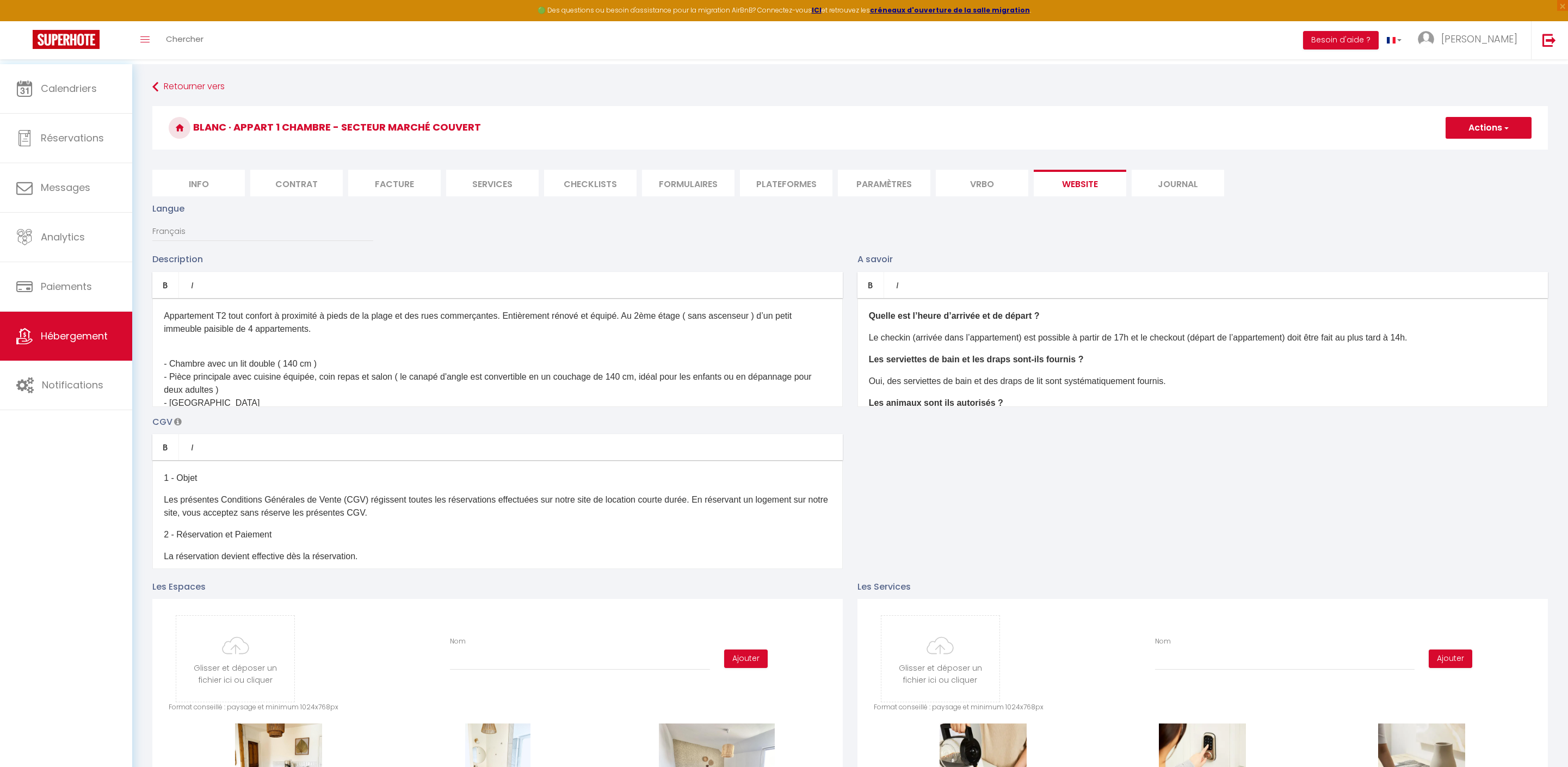
select select
checkbox input "false"
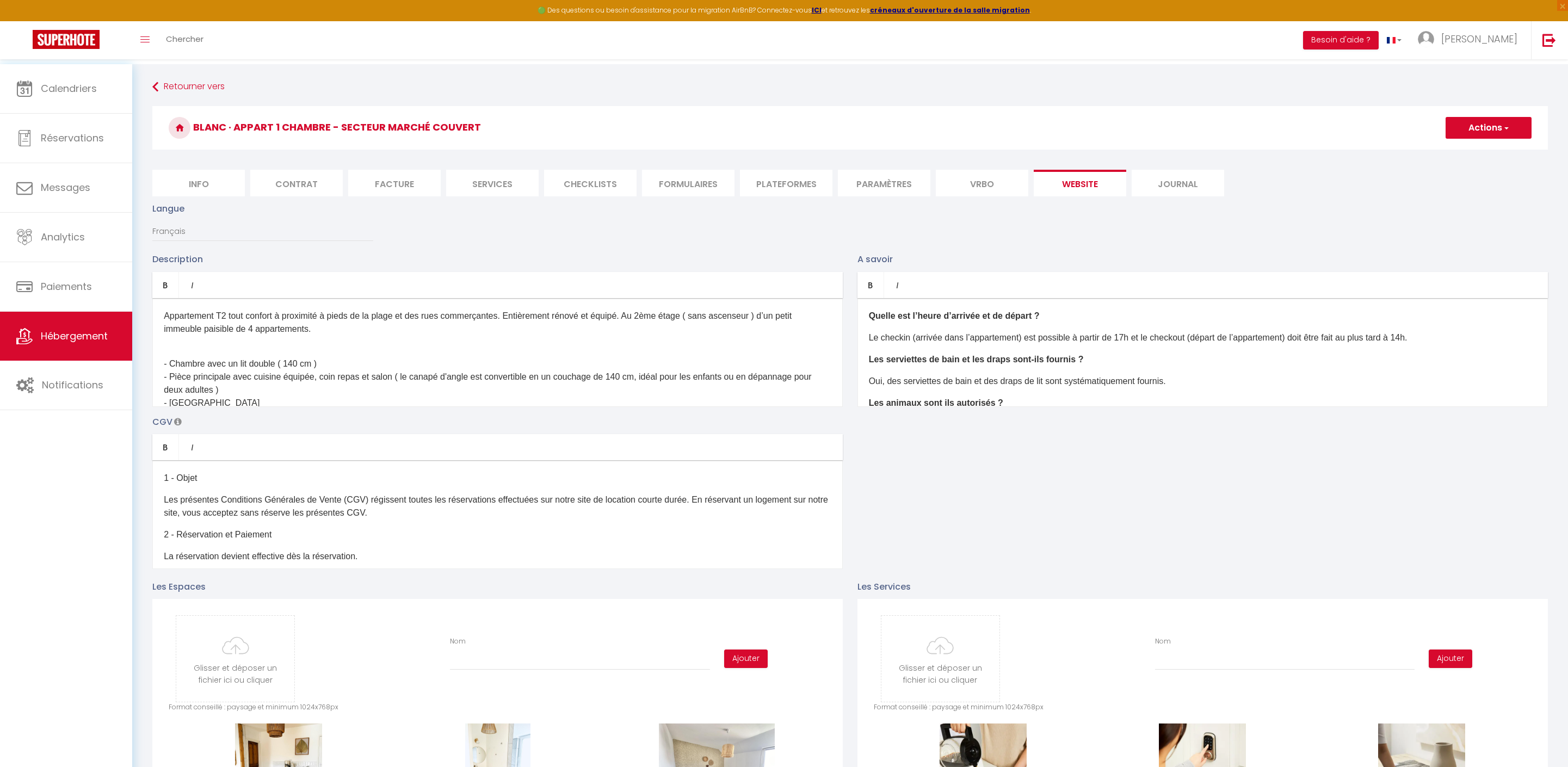
click at [223, 186] on li "Info" at bounding box center [198, 183] width 93 height 27
select select
checkbox input "false"
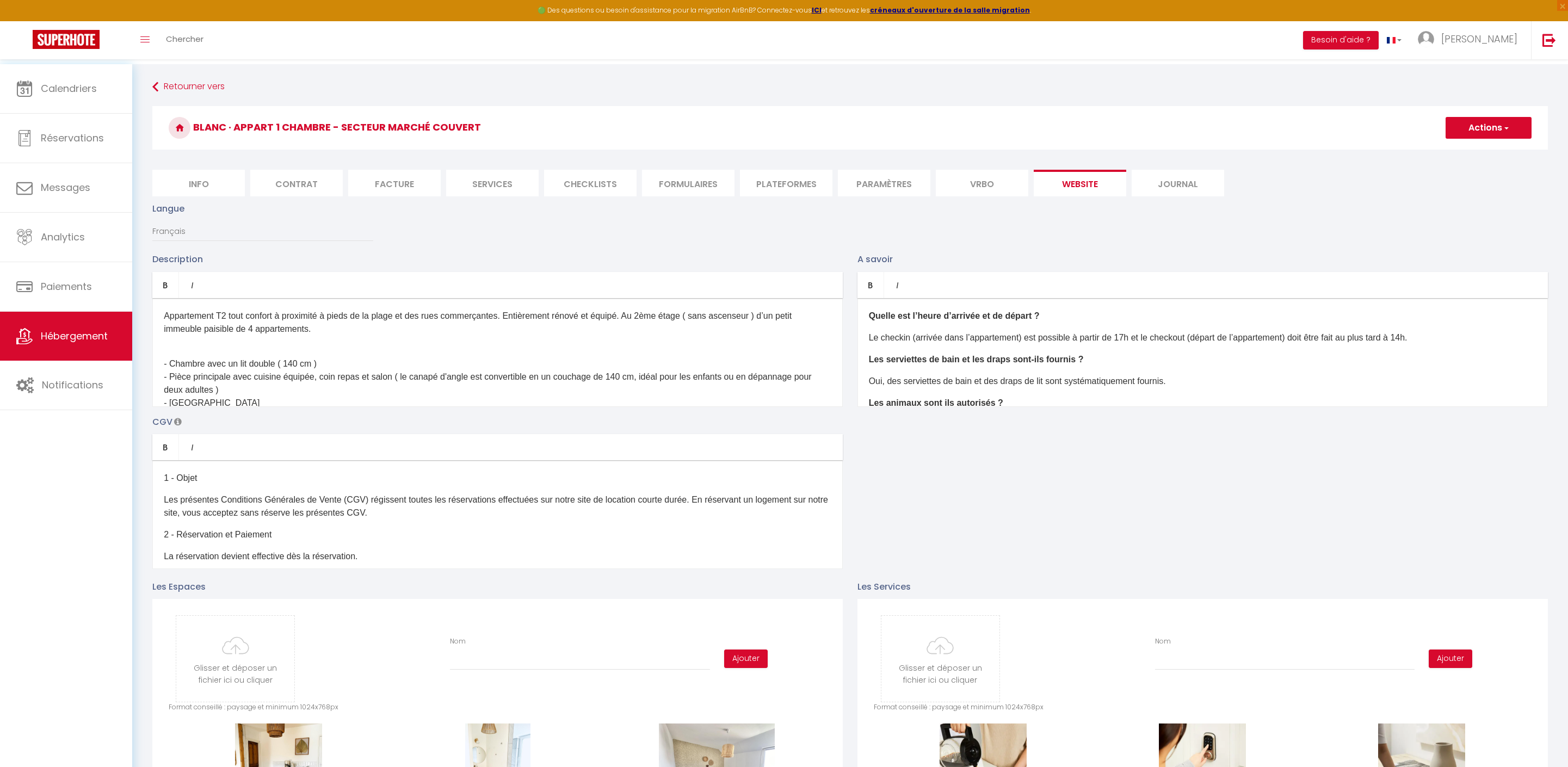
checkbox input "false"
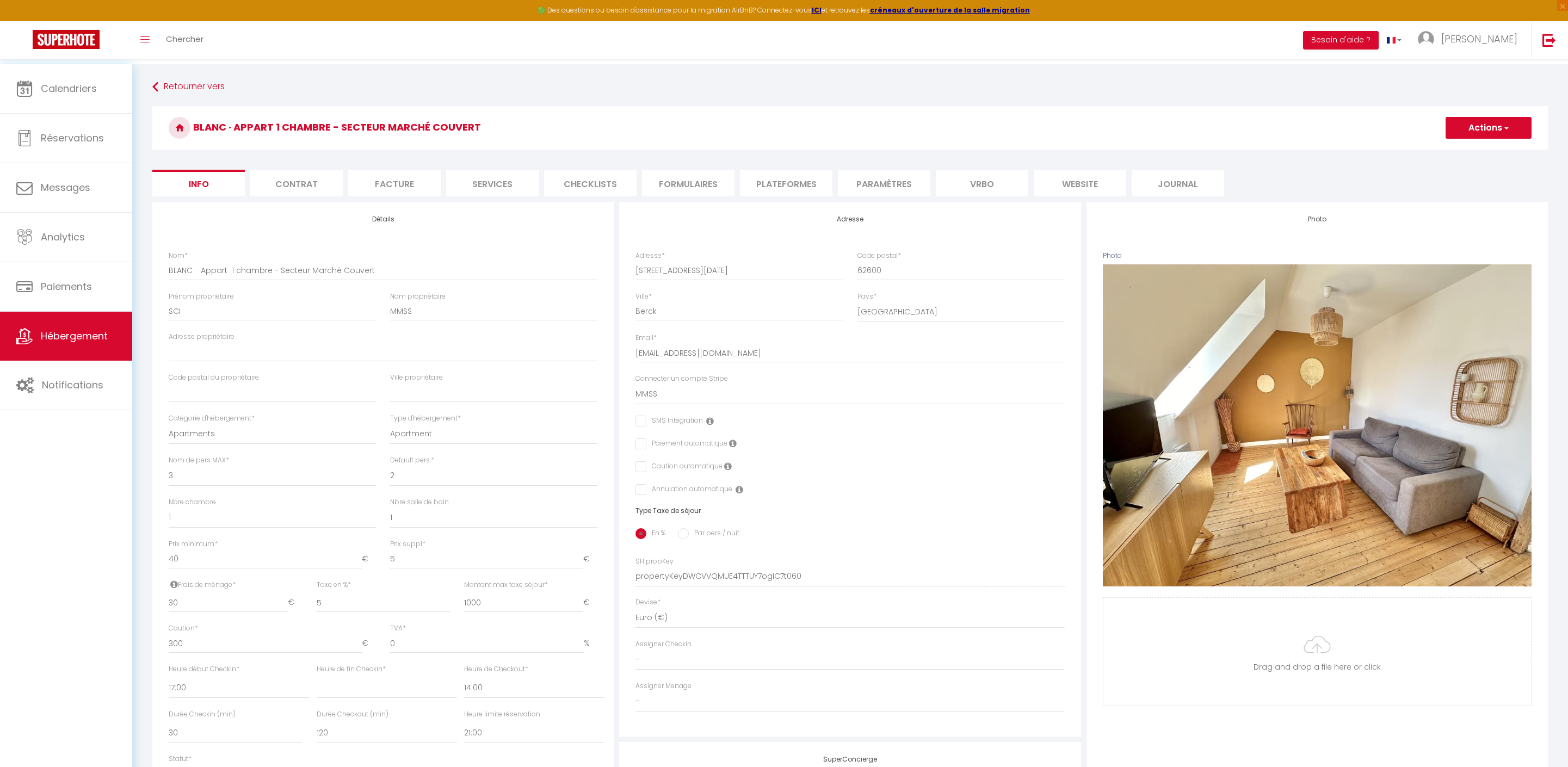
scroll to position [305, 0]
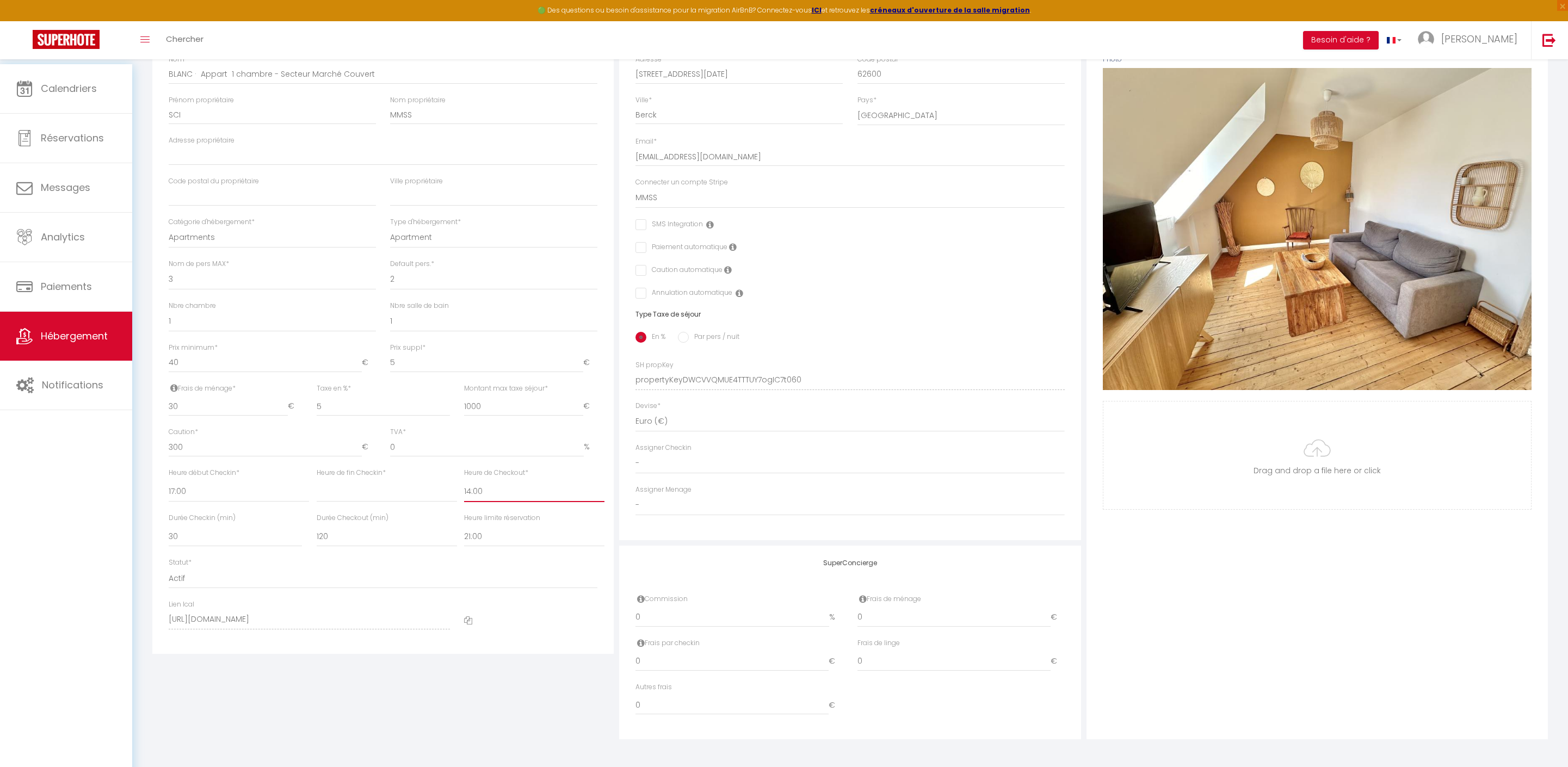
select select "11:00"
select select
checkbox input "false"
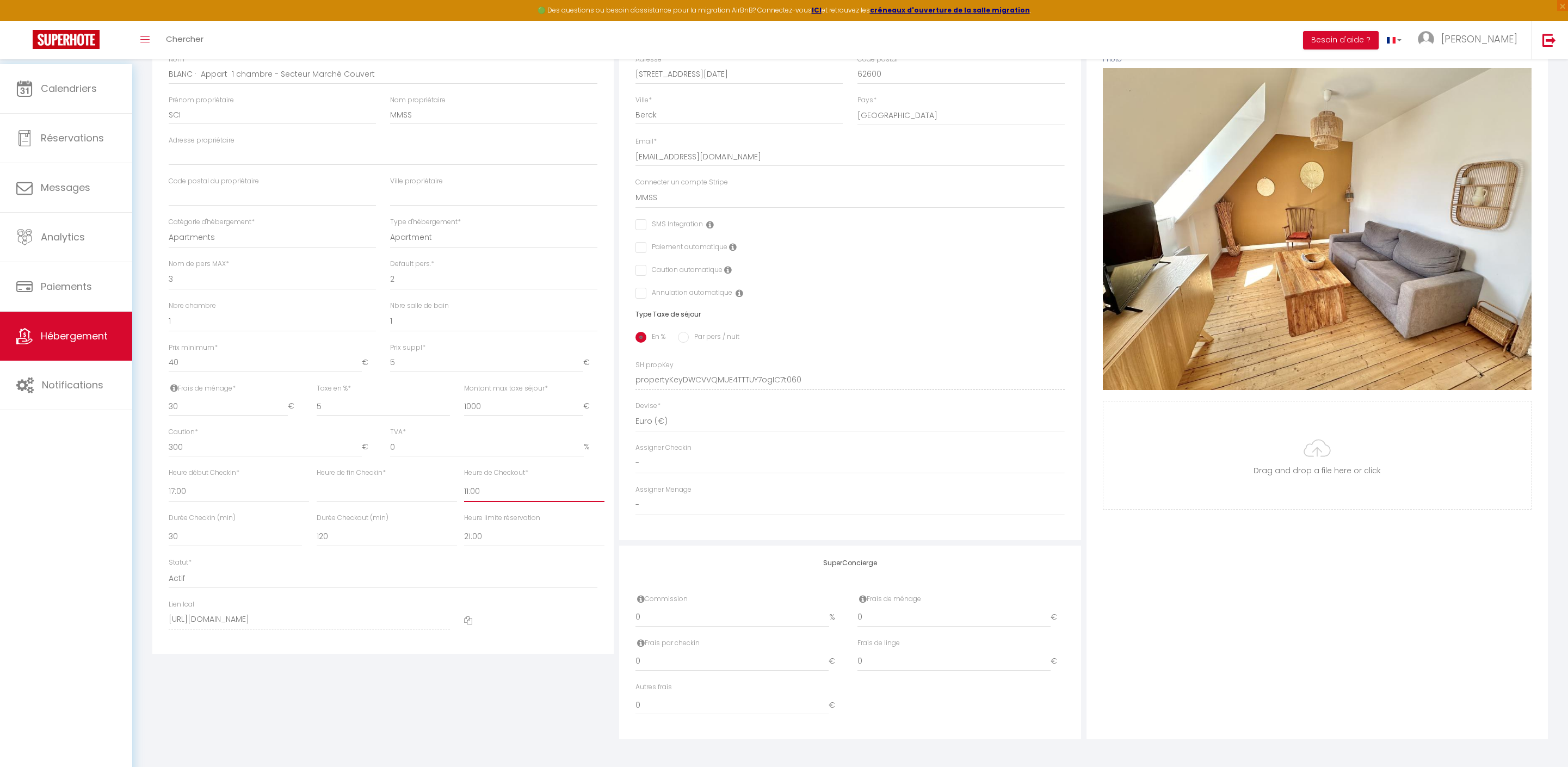
checkbox input "false"
click at [1198, 553] on div "Photo Photo Supprimer Drag and drop a file here or click Ooops, something wrong…" at bounding box center [1317, 373] width 461 height 734
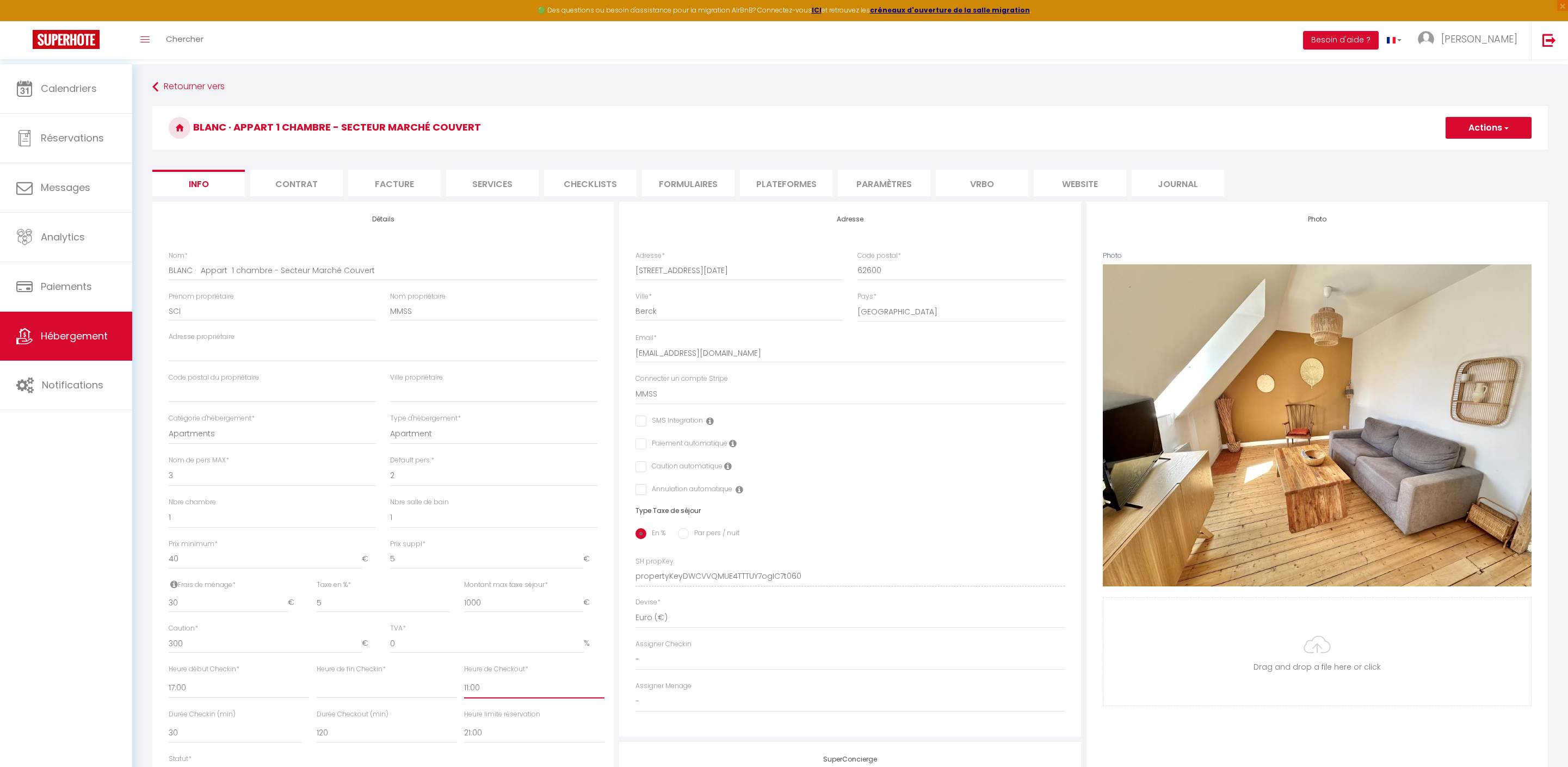
scroll to position [0, 0]
click at [1481, 130] on button "Actions" at bounding box center [1488, 128] width 86 height 22
click at [1437, 148] on input "Enregistrer" at bounding box center [1446, 152] width 40 height 11
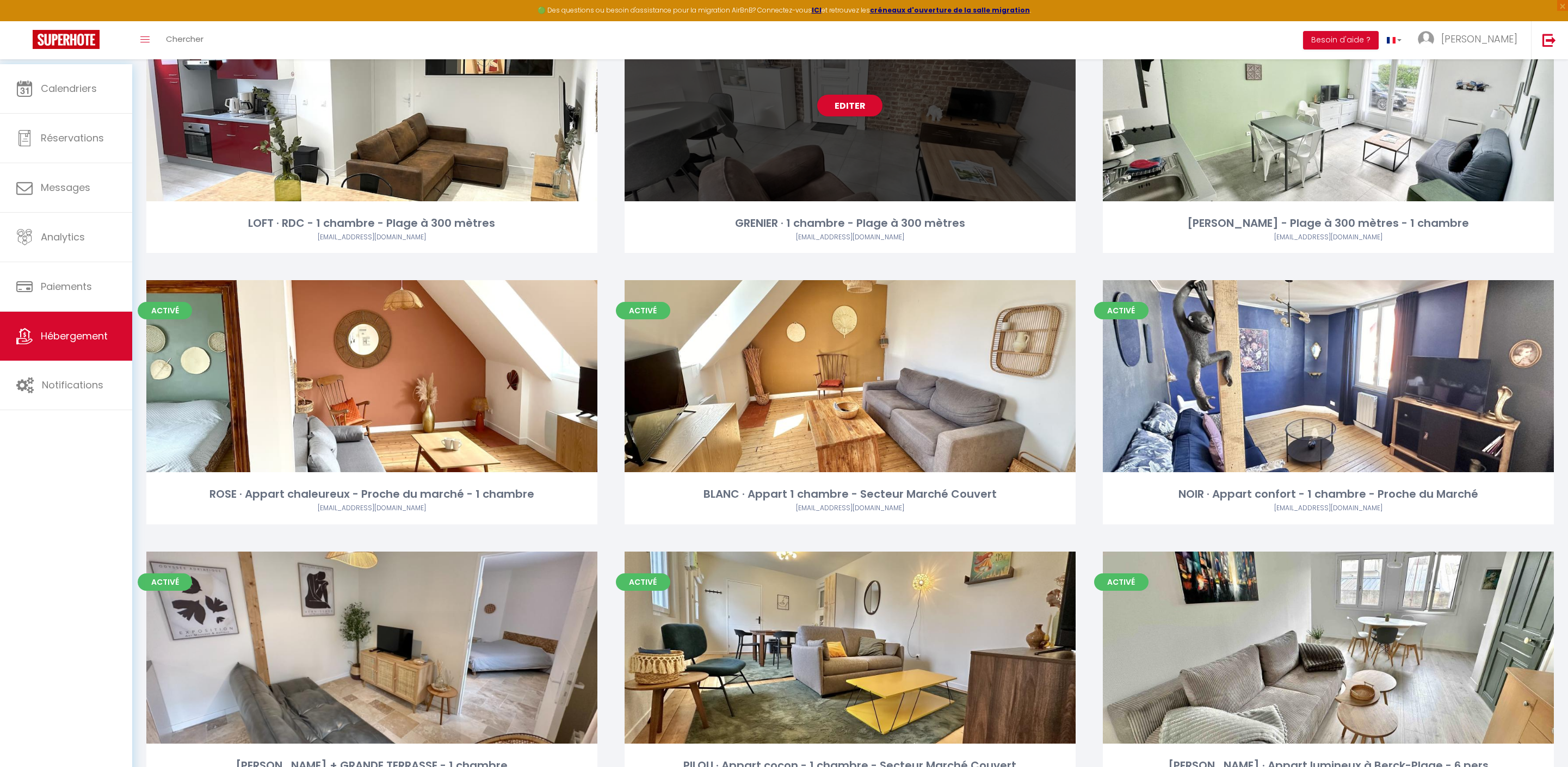
scroll to position [2034, 0]
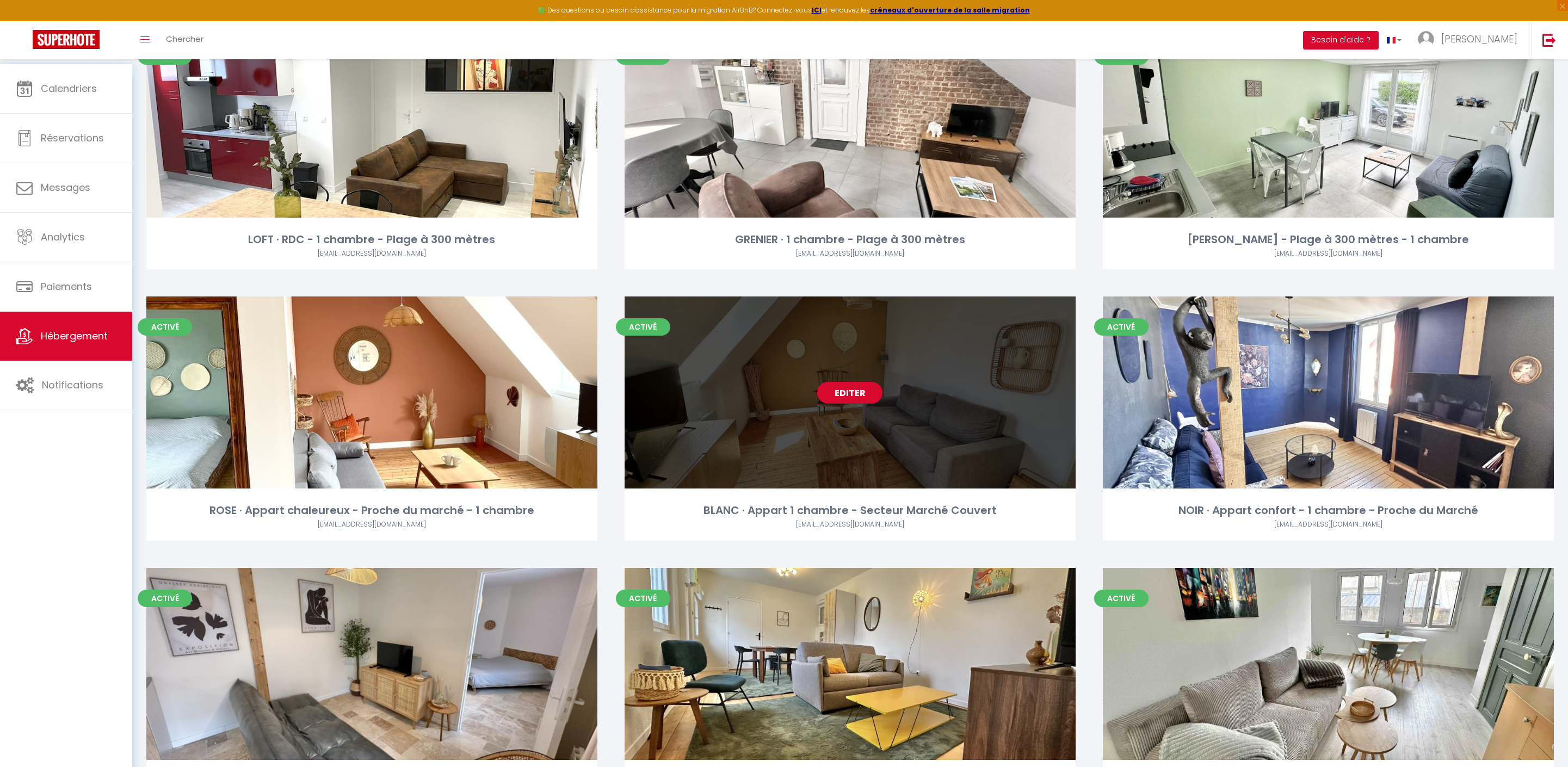
click at [858, 404] on link "Editer" at bounding box center [850, 393] width 65 height 22
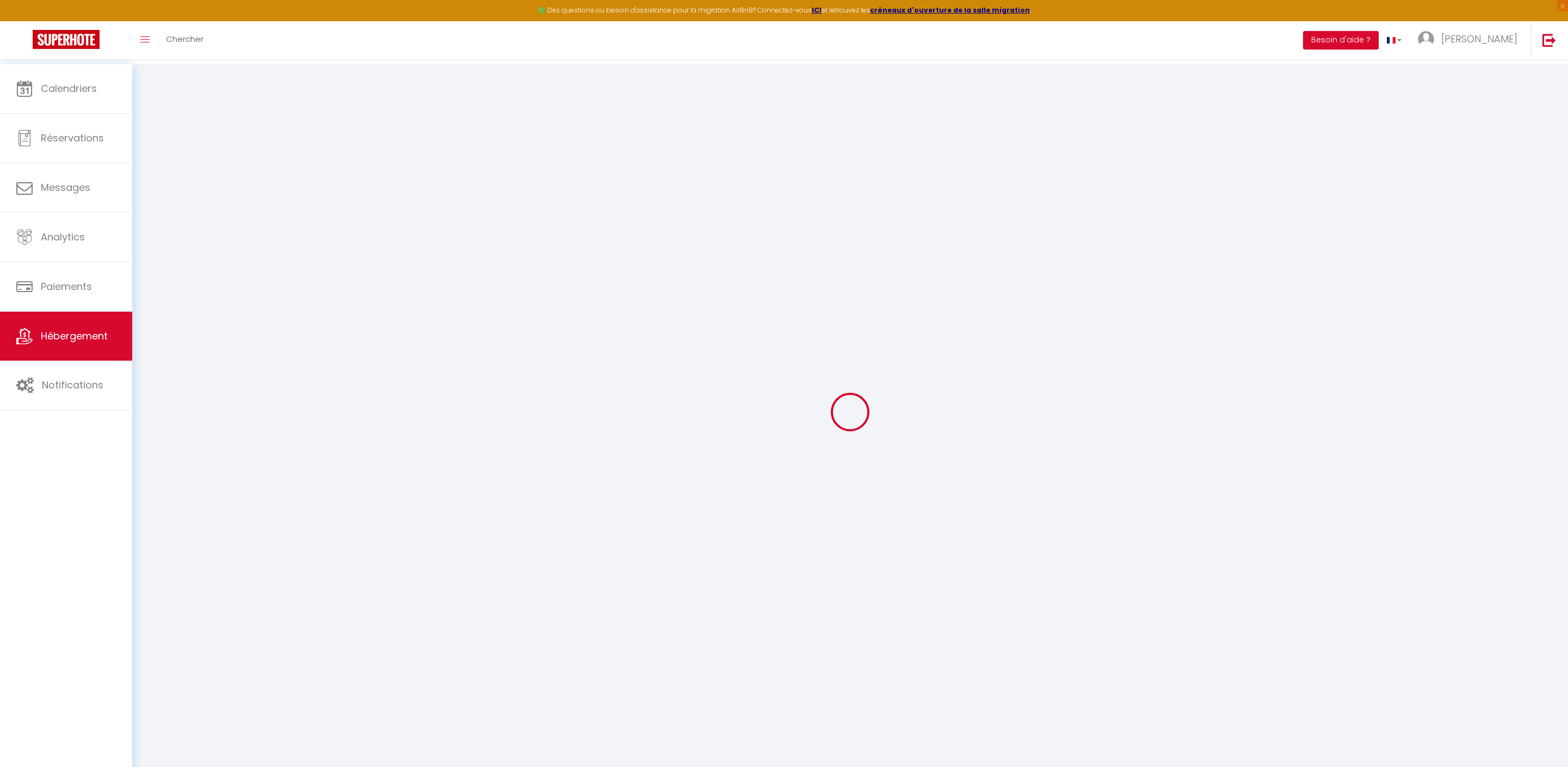
type input "BLANC · Appart 1 chambre - Secteur Marché Couvert"
type input "SCI"
type input "MMSS"
type input "40"
type input "5"
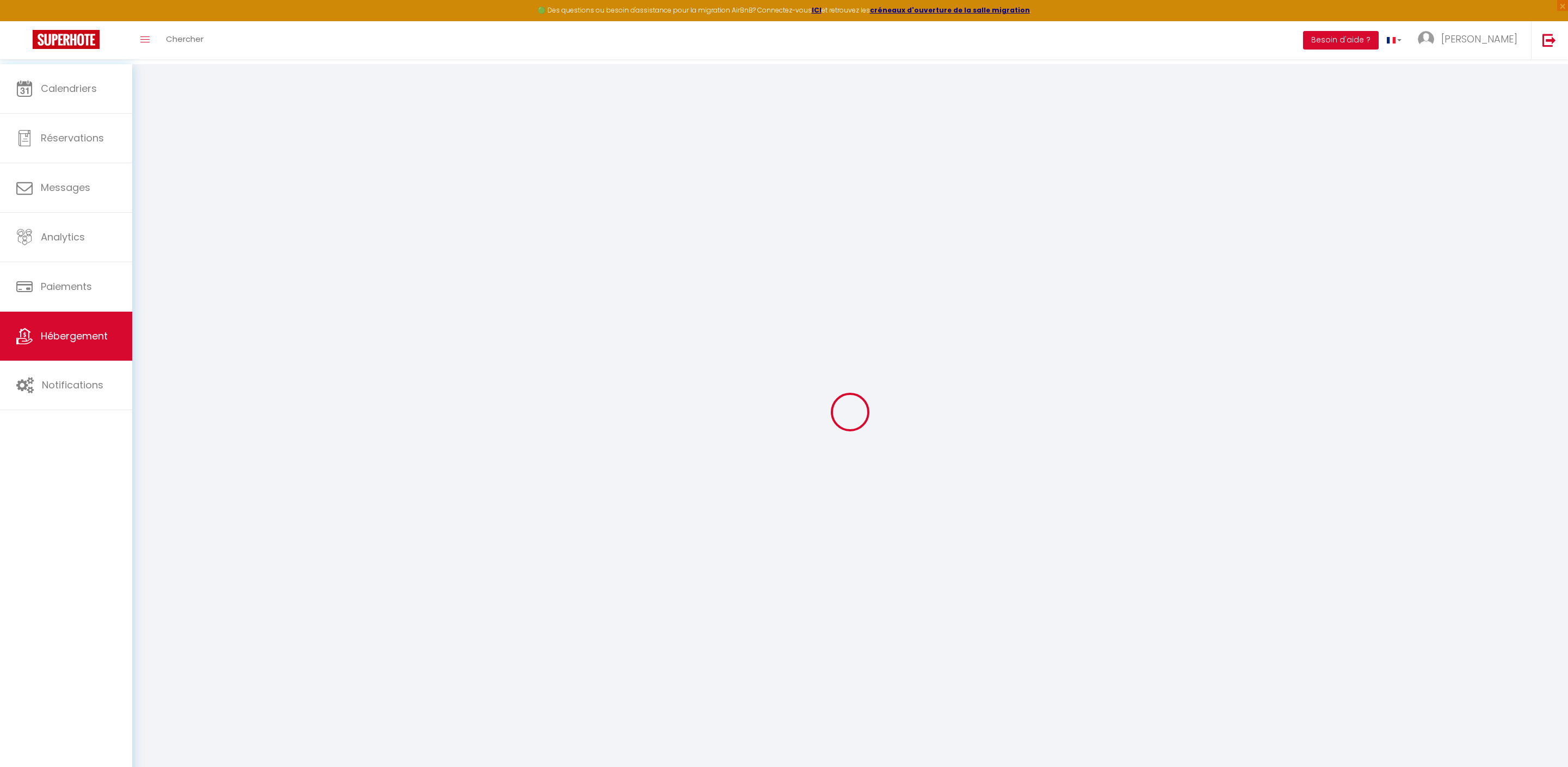
type input "30"
type input "5"
type input "1000"
type input "300"
select select
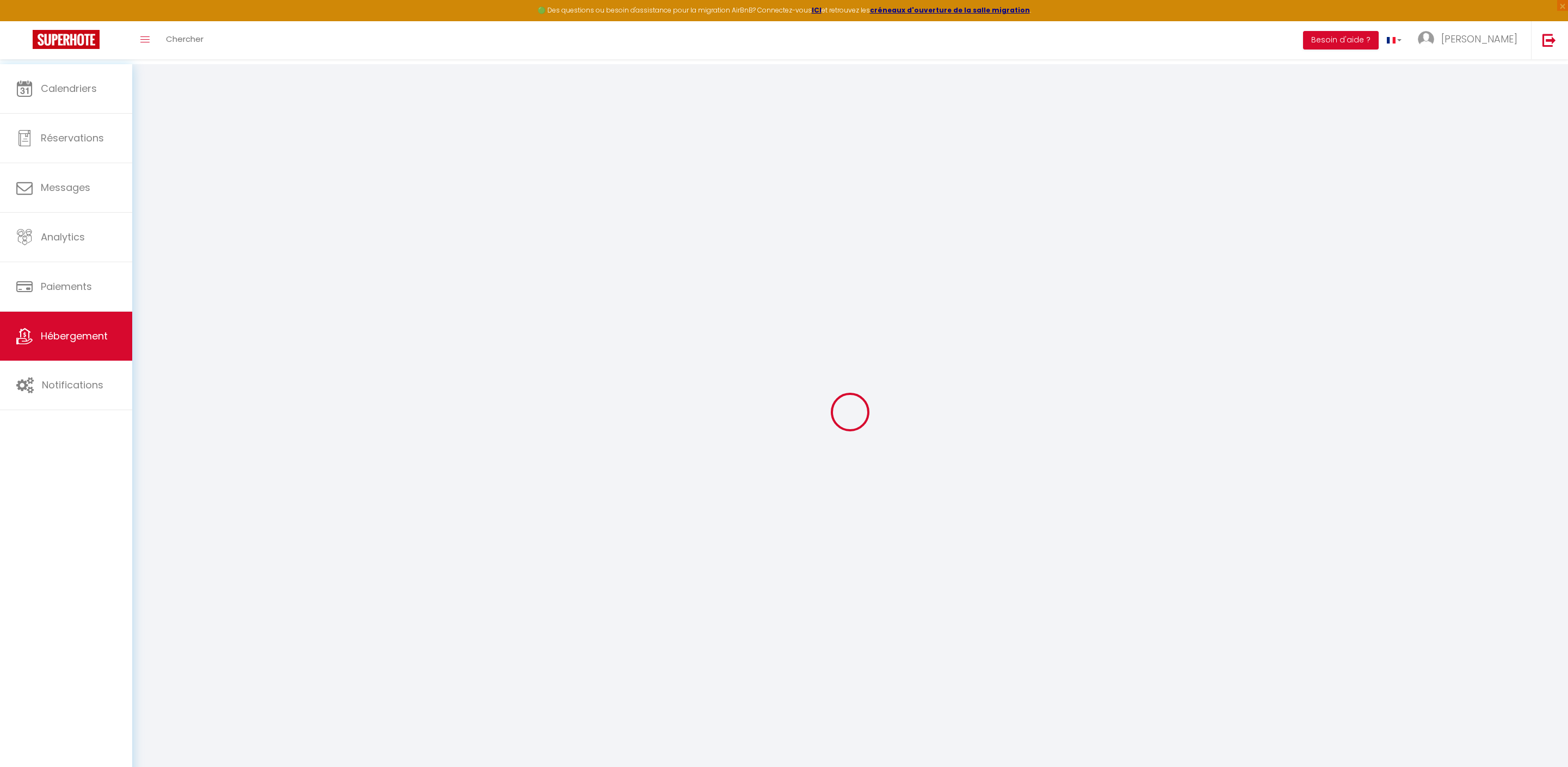
select select
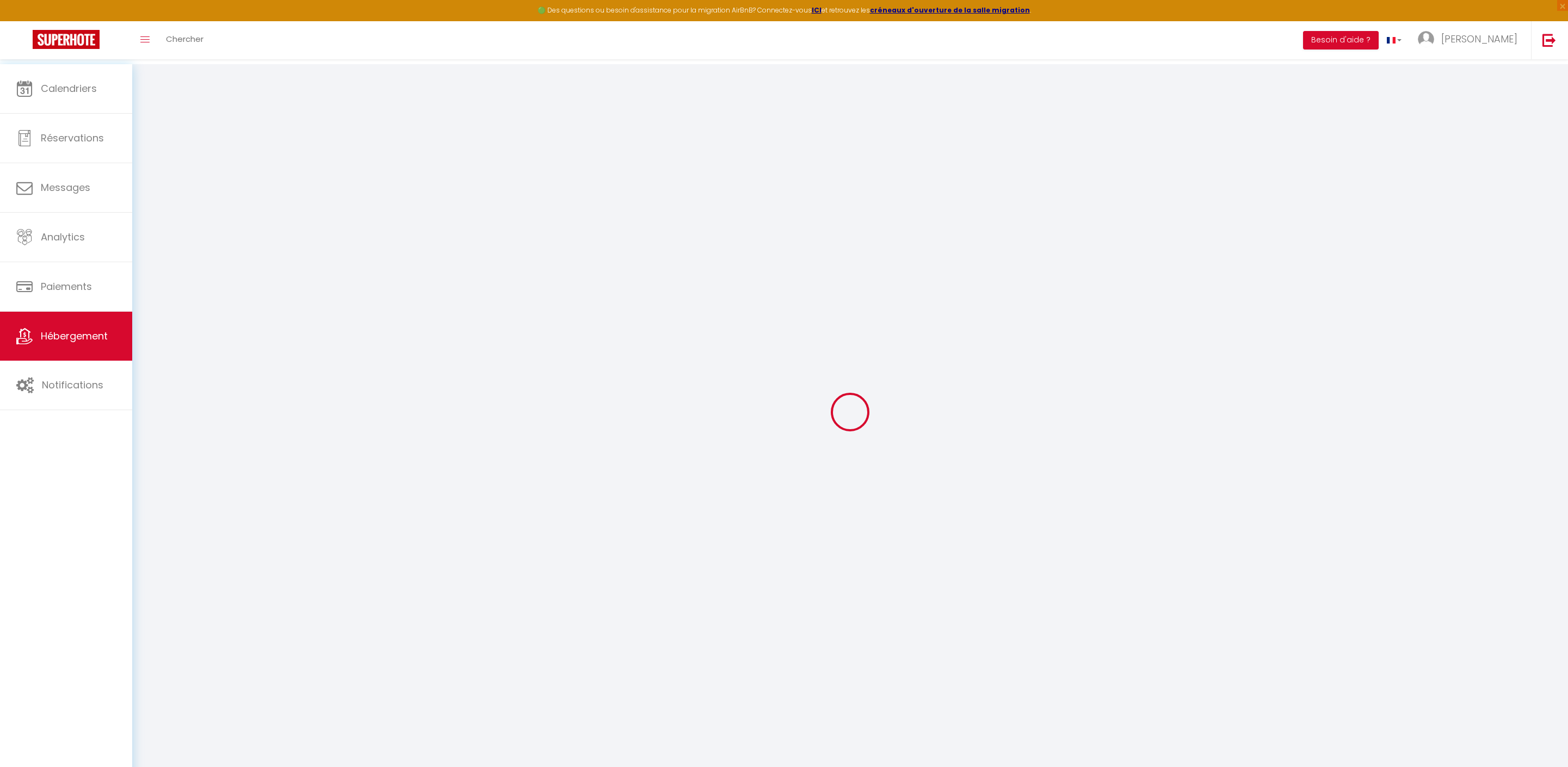
type input "[STREET_ADDRESS]"
type input "62600"
type input "Berck"
type input "[EMAIL_ADDRESS][DOMAIN_NAME]"
select select "5388"
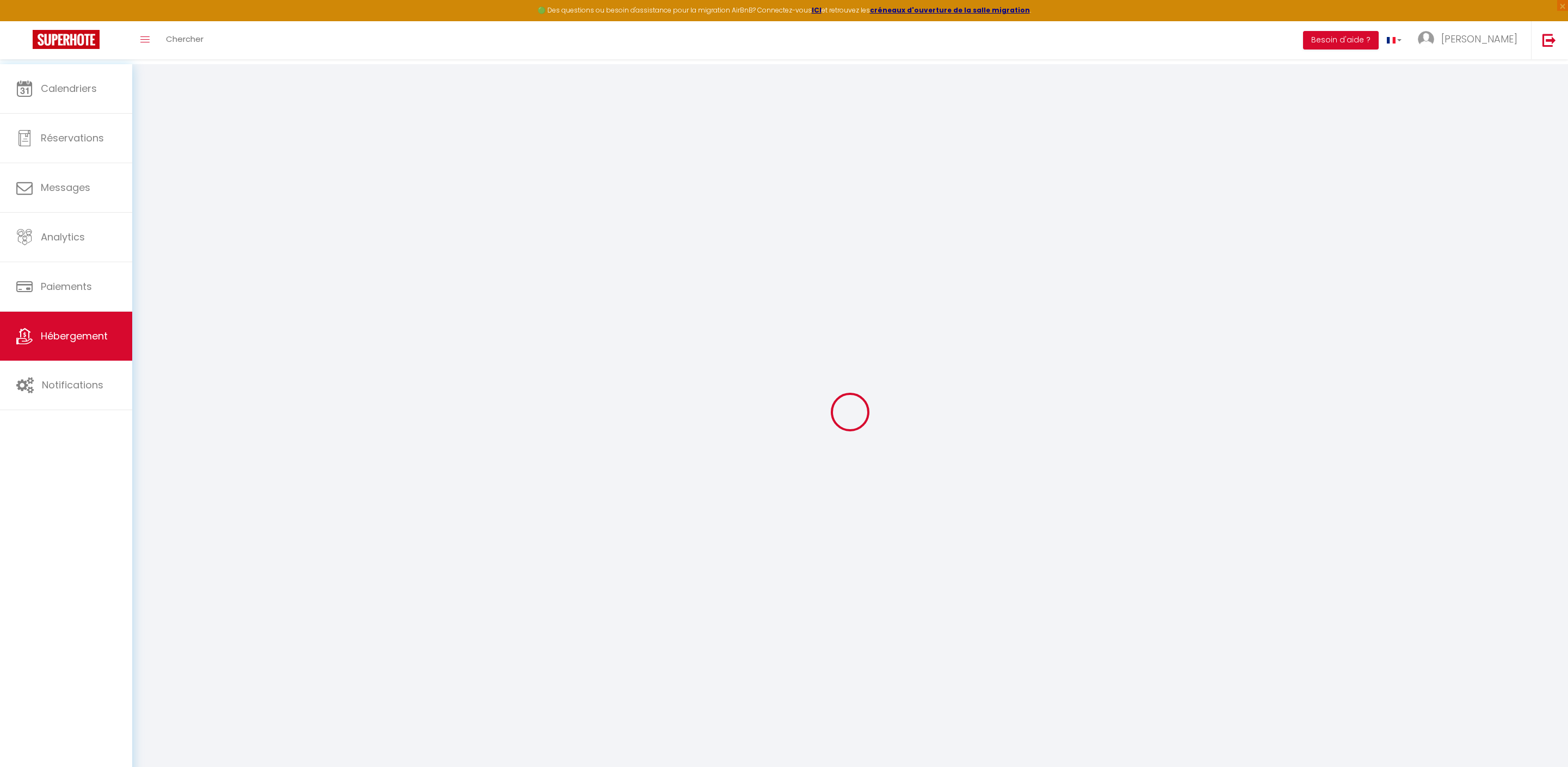
checkbox input "false"
radio input "true"
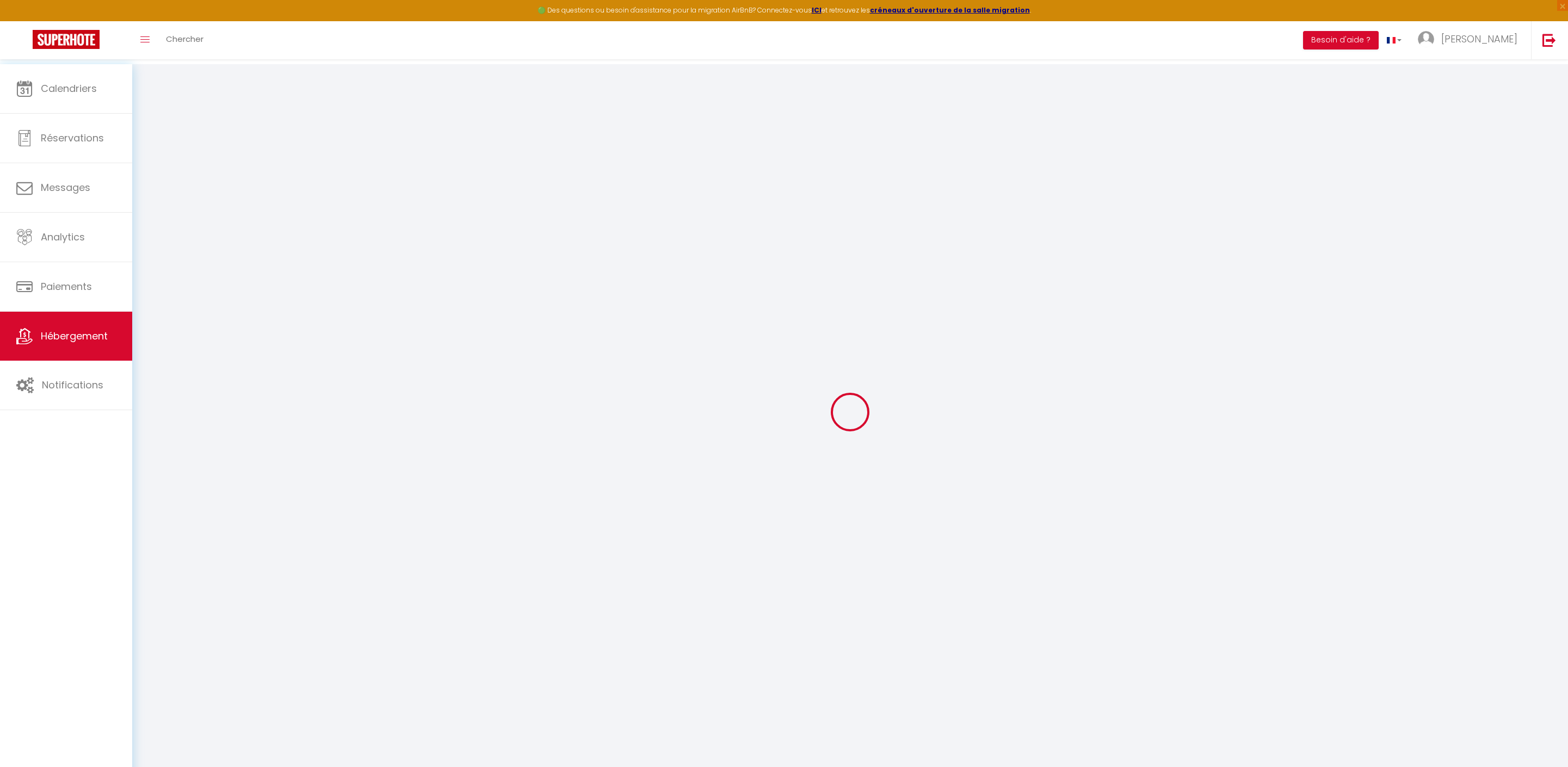
type input "0"
select select
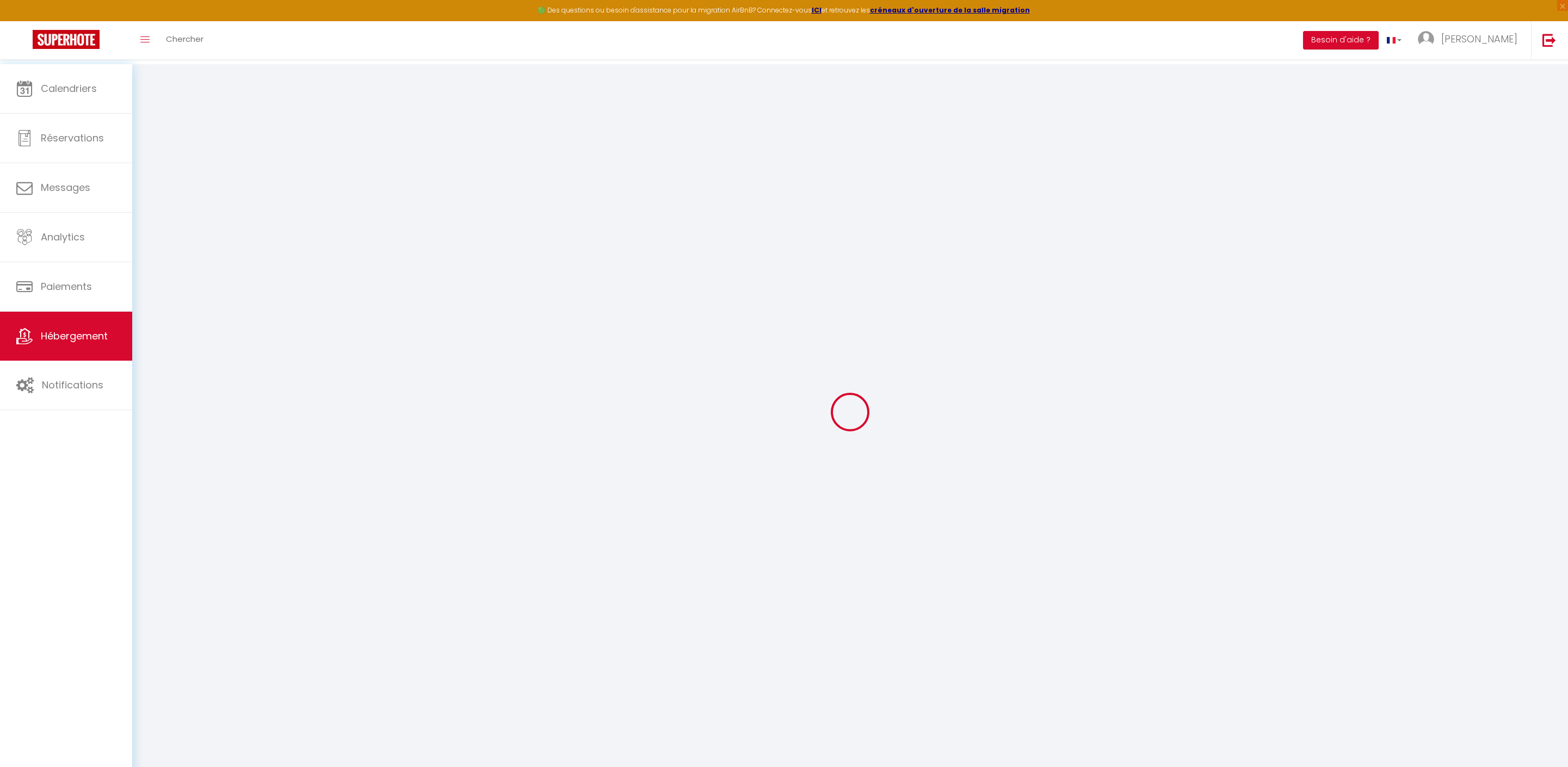
select select
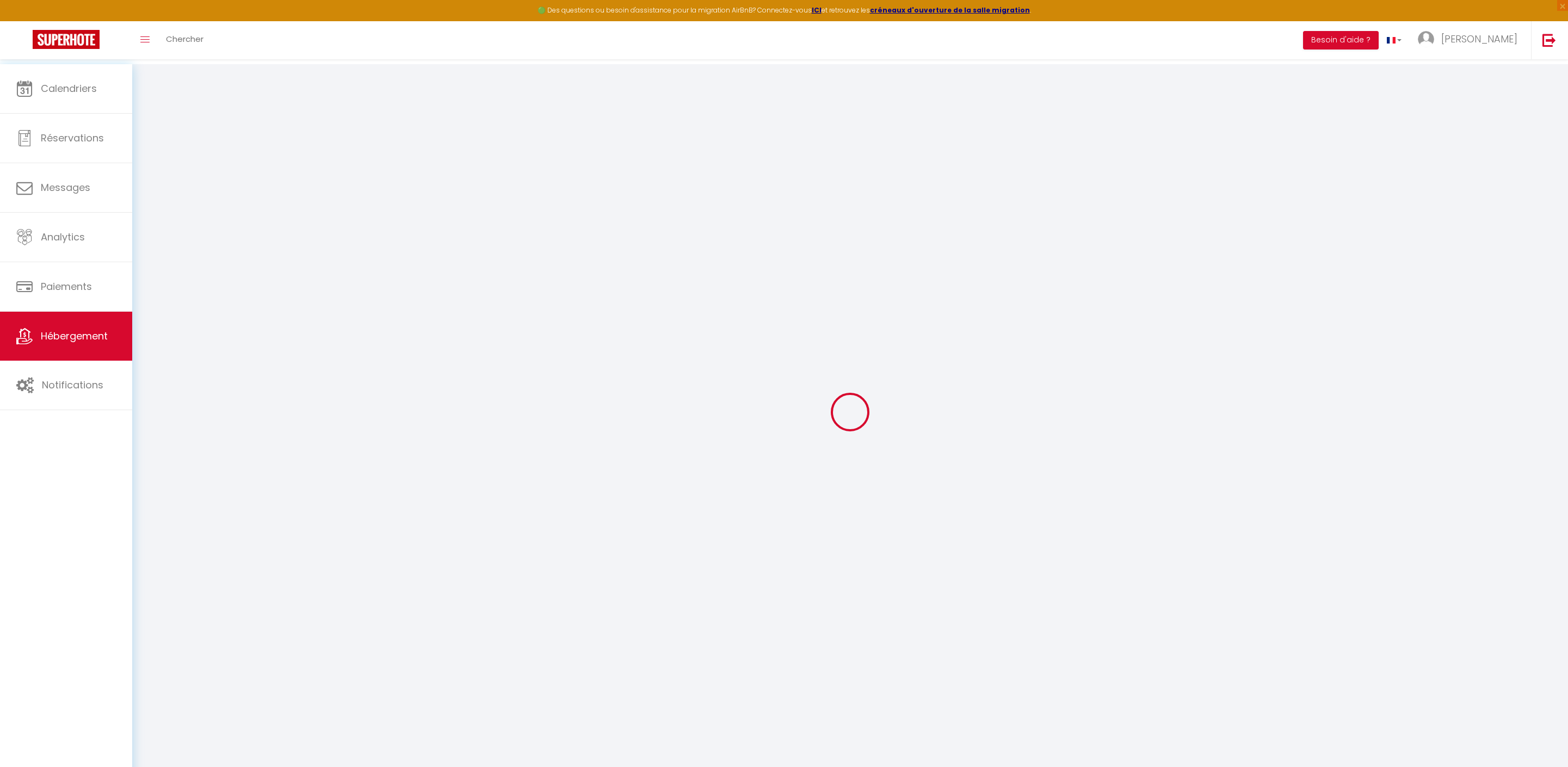
checkbox input "false"
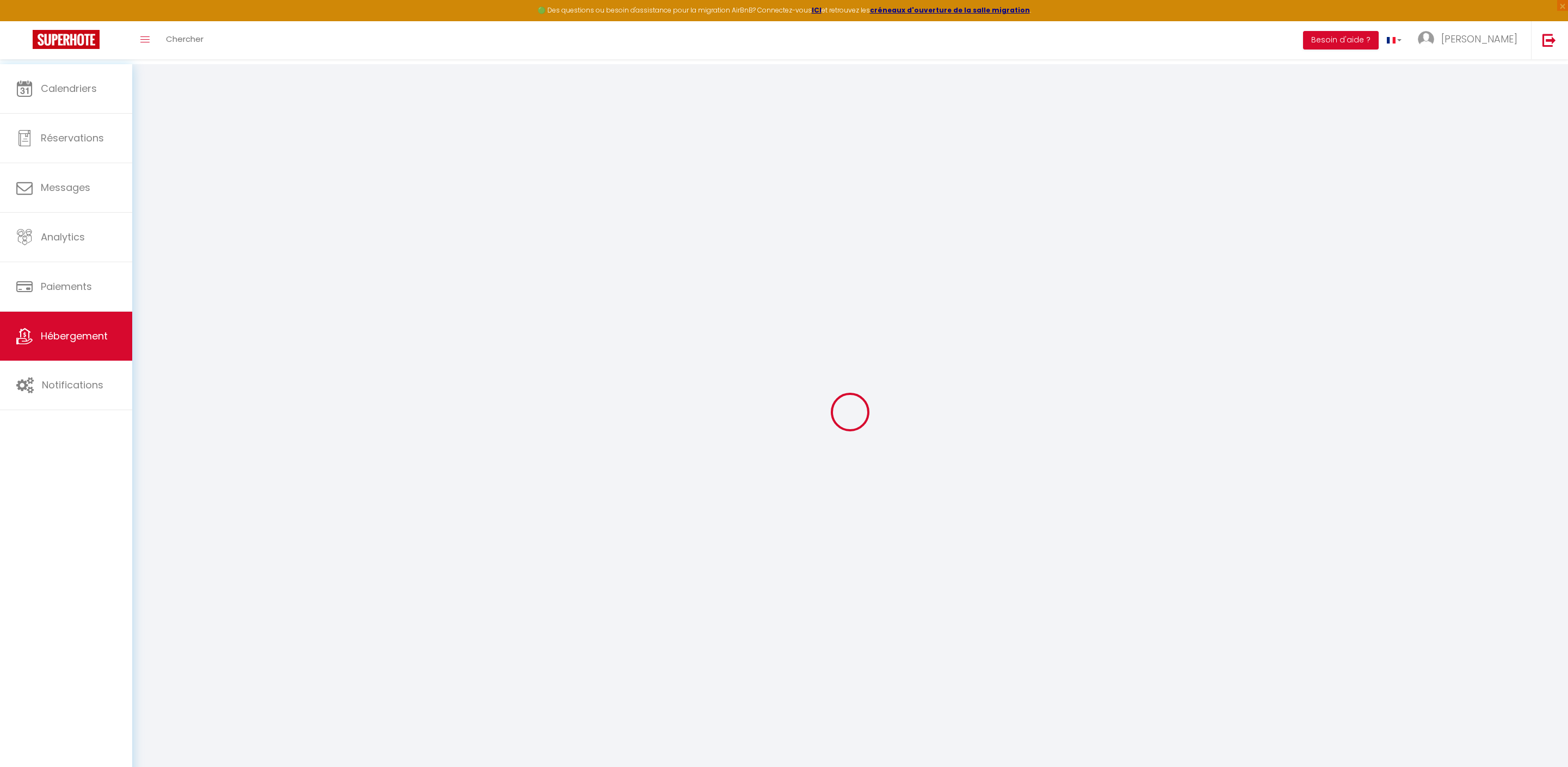
checkbox input "false"
select select
checkbox input "false"
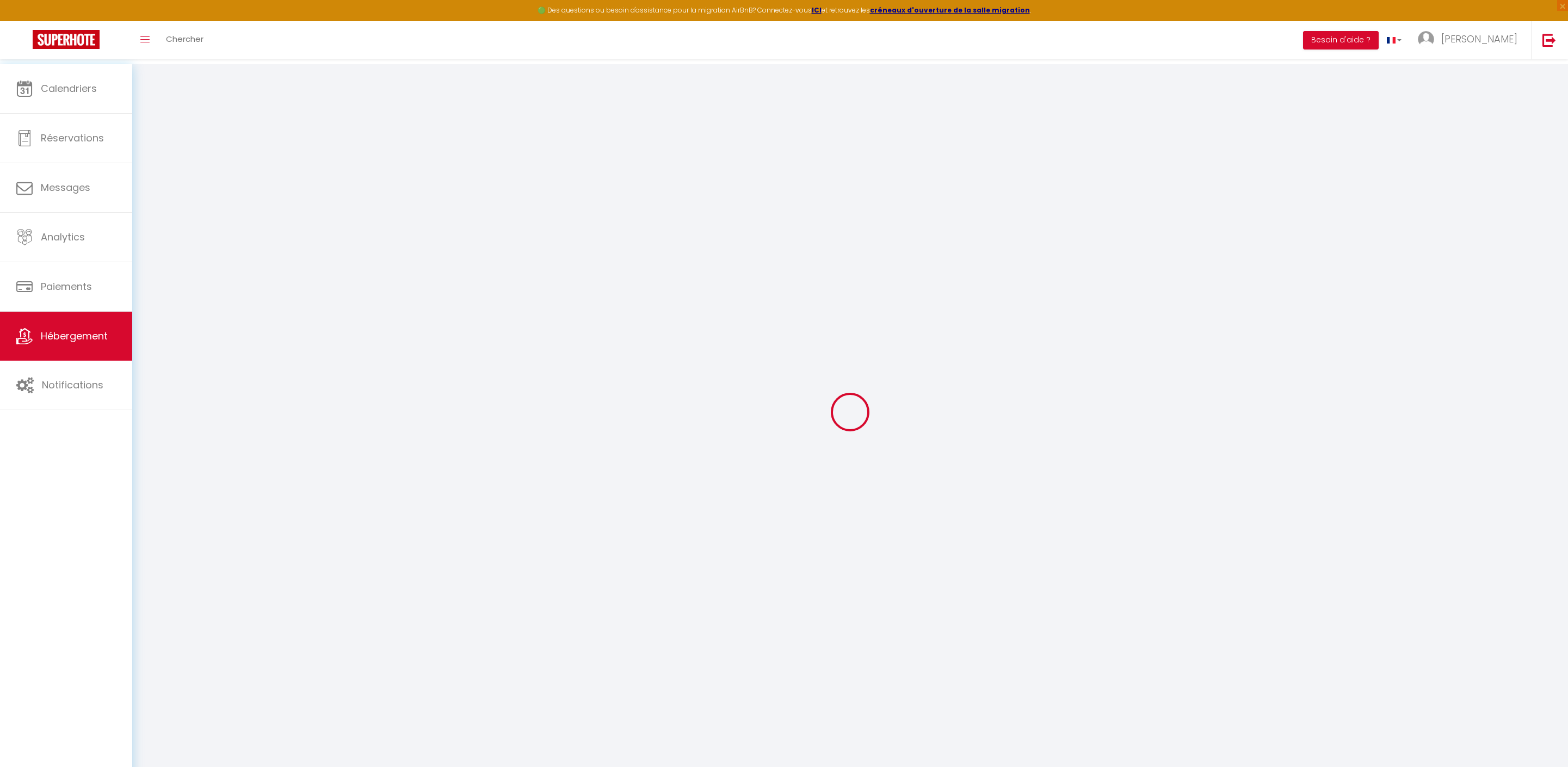
checkbox input "false"
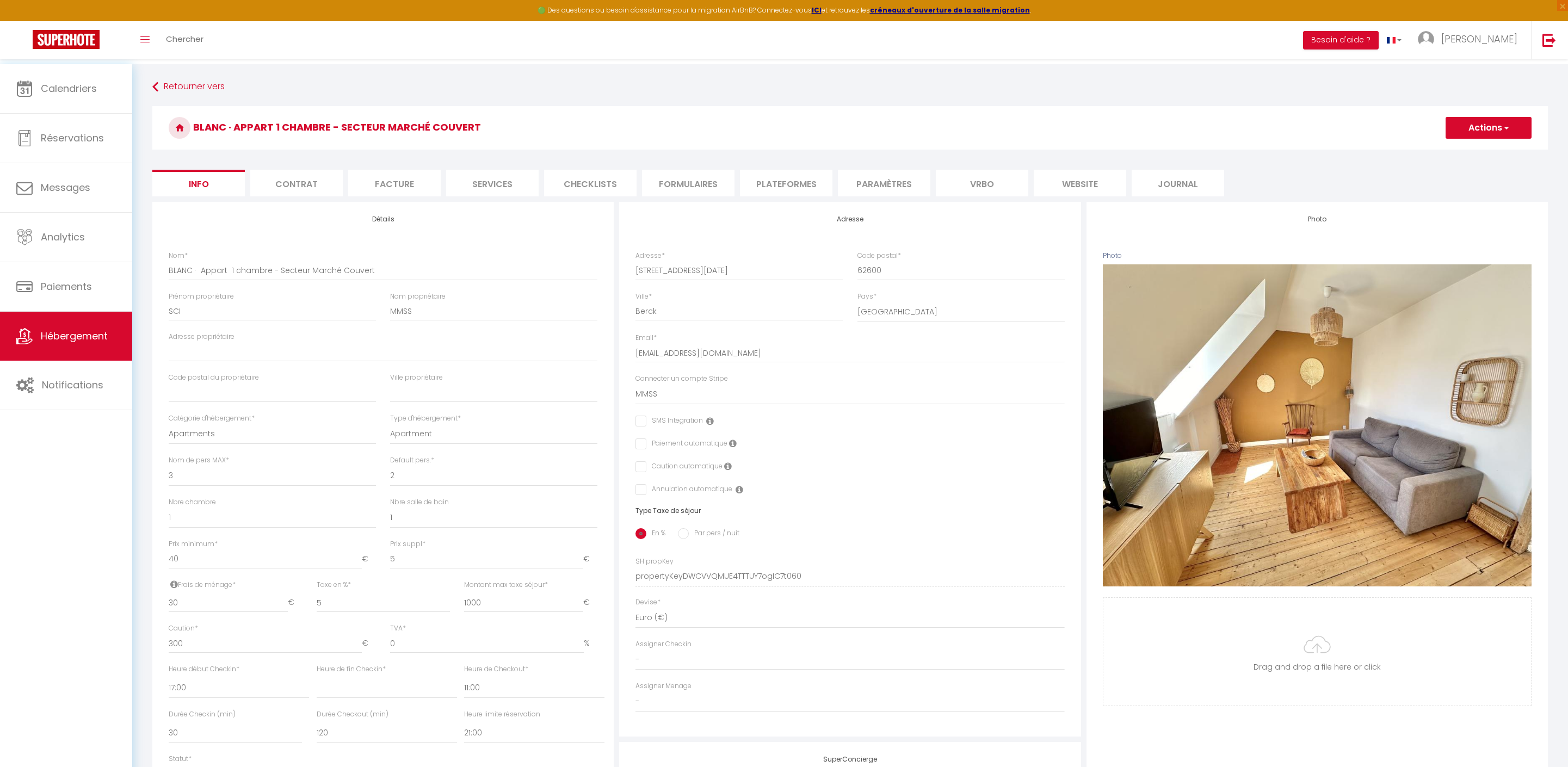
select select
checkbox input "false"
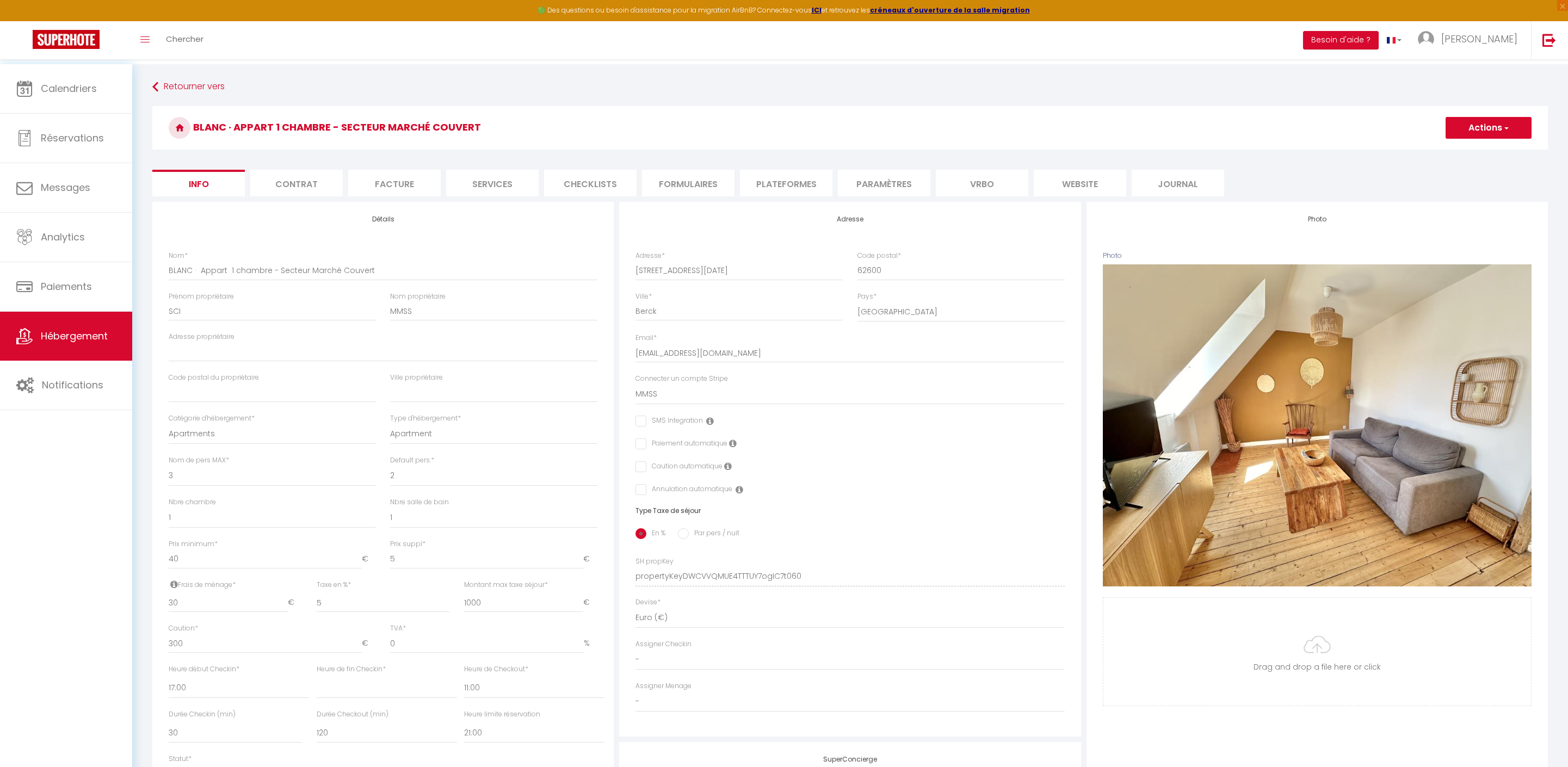
click at [1100, 183] on li "website" at bounding box center [1080, 183] width 93 height 27
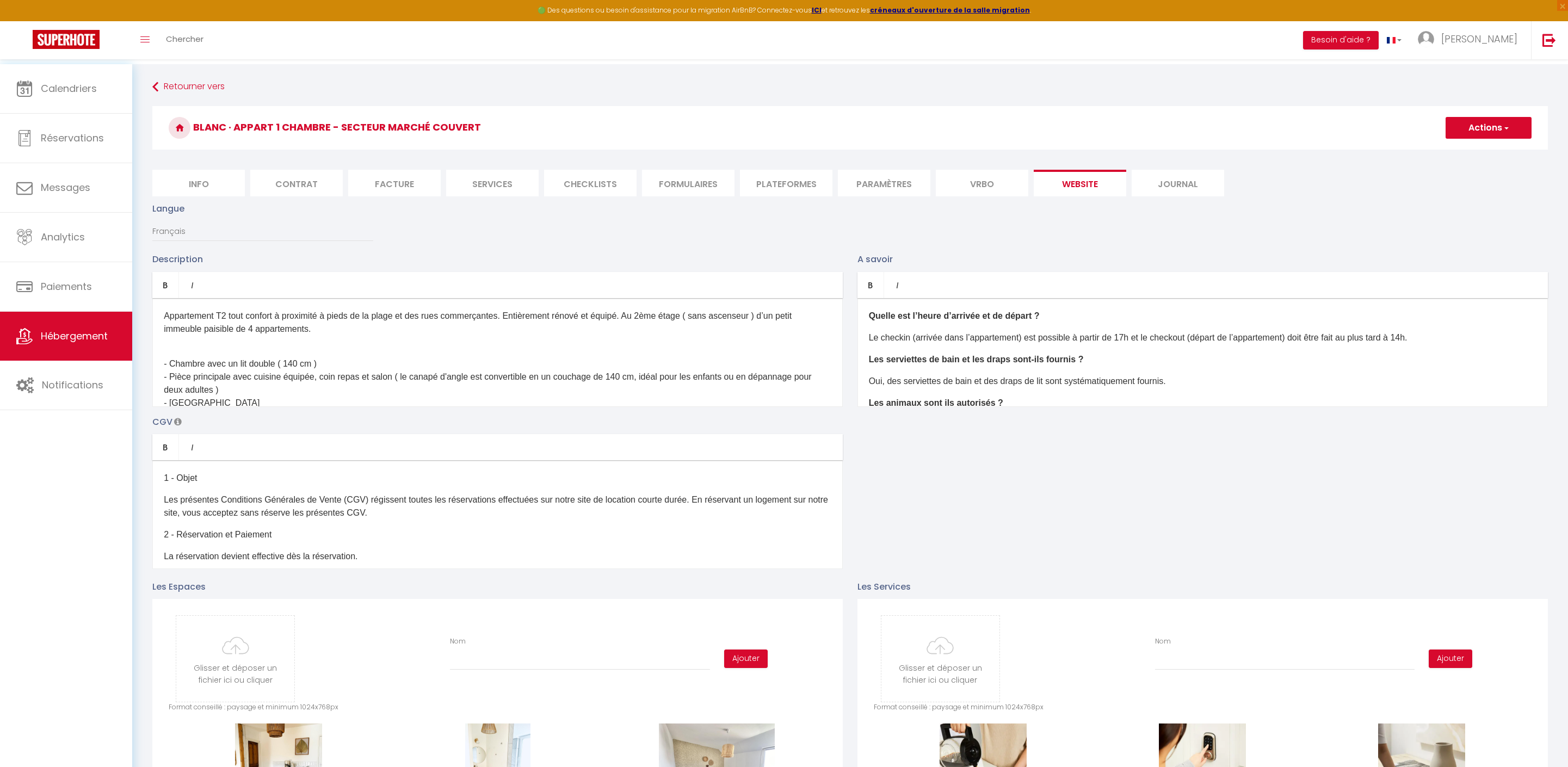
click at [1494, 345] on p "Le checkin (arrivée dans l’appartement) est possible à partir de 17h et le chec…" at bounding box center [1202, 337] width 668 height 13
click at [1310, 388] on p "Oui, des serviettes de bain et des draps de lit sont systématiquement fournis." at bounding box center [1202, 381] width 668 height 13
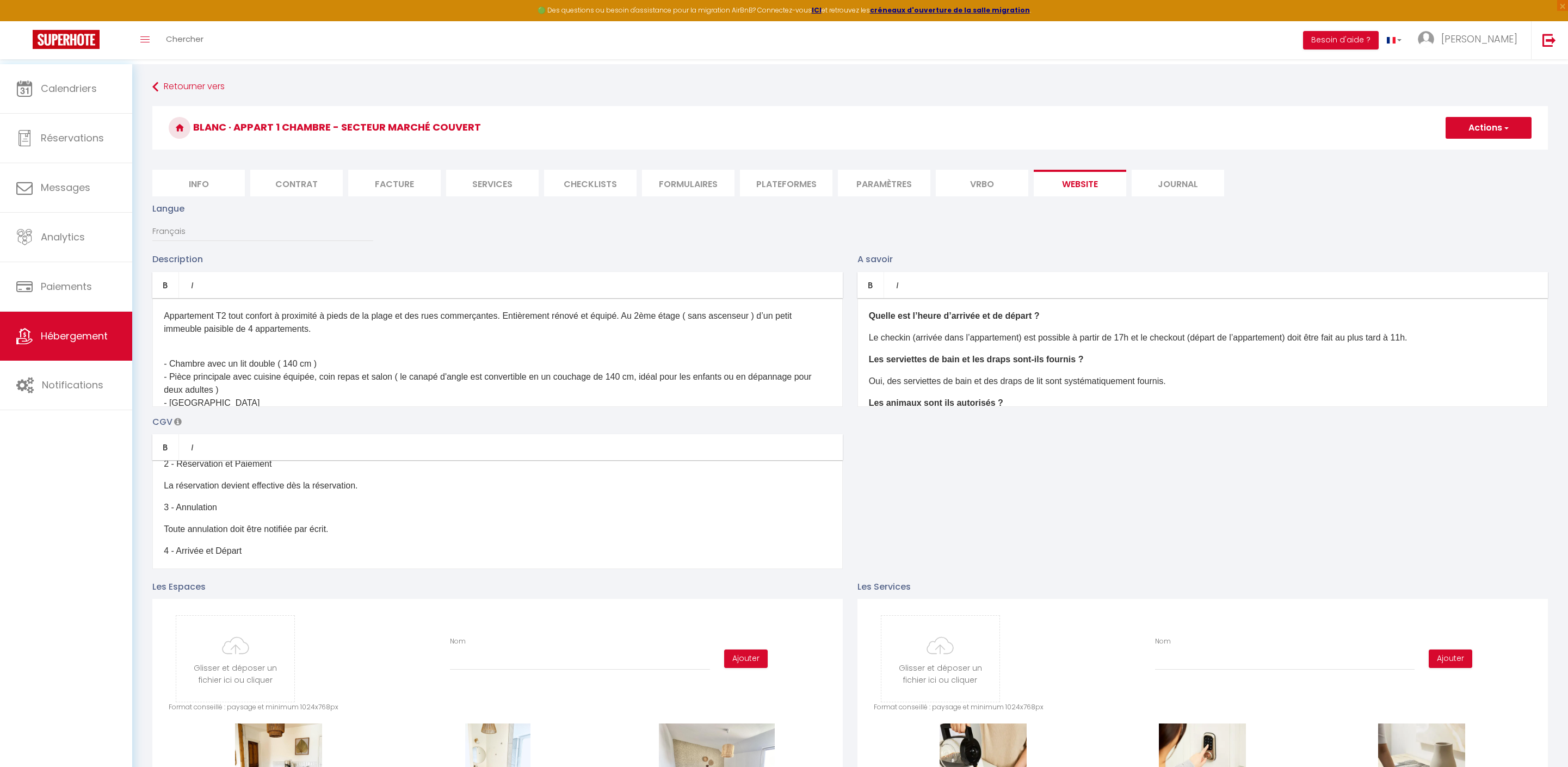
scroll to position [146, 0]
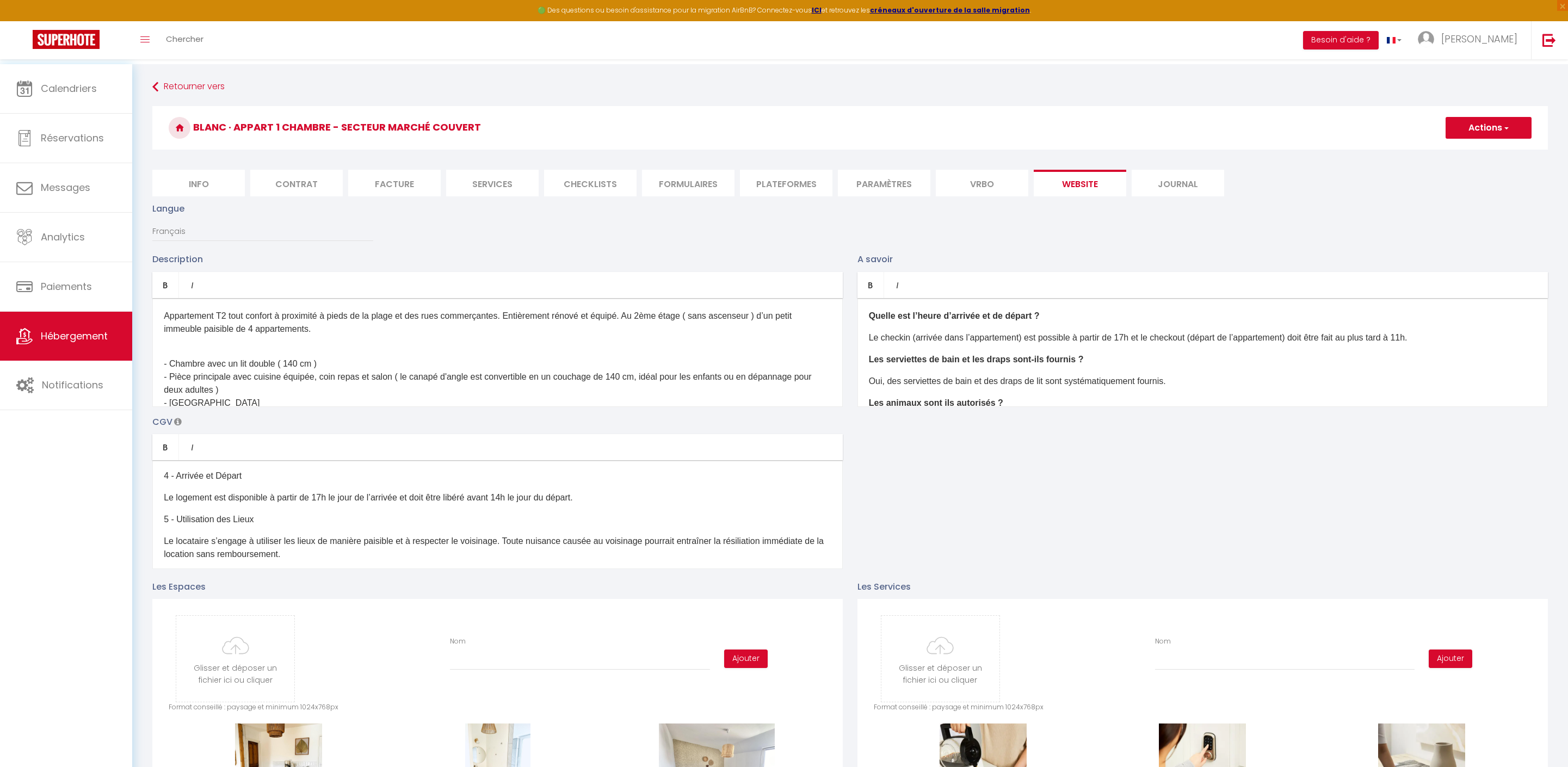
click at [566, 505] on p "Le logement est disponible à partir de 17h le jour de l’arrivée et doit être li…" at bounding box center [497, 497] width 668 height 13
click at [1474, 131] on button "Actions" at bounding box center [1488, 128] width 86 height 22
click at [1466, 155] on input "Enregistrer" at bounding box center [1476, 152] width 40 height 11
checkbox input "true"
checkbox input "false"
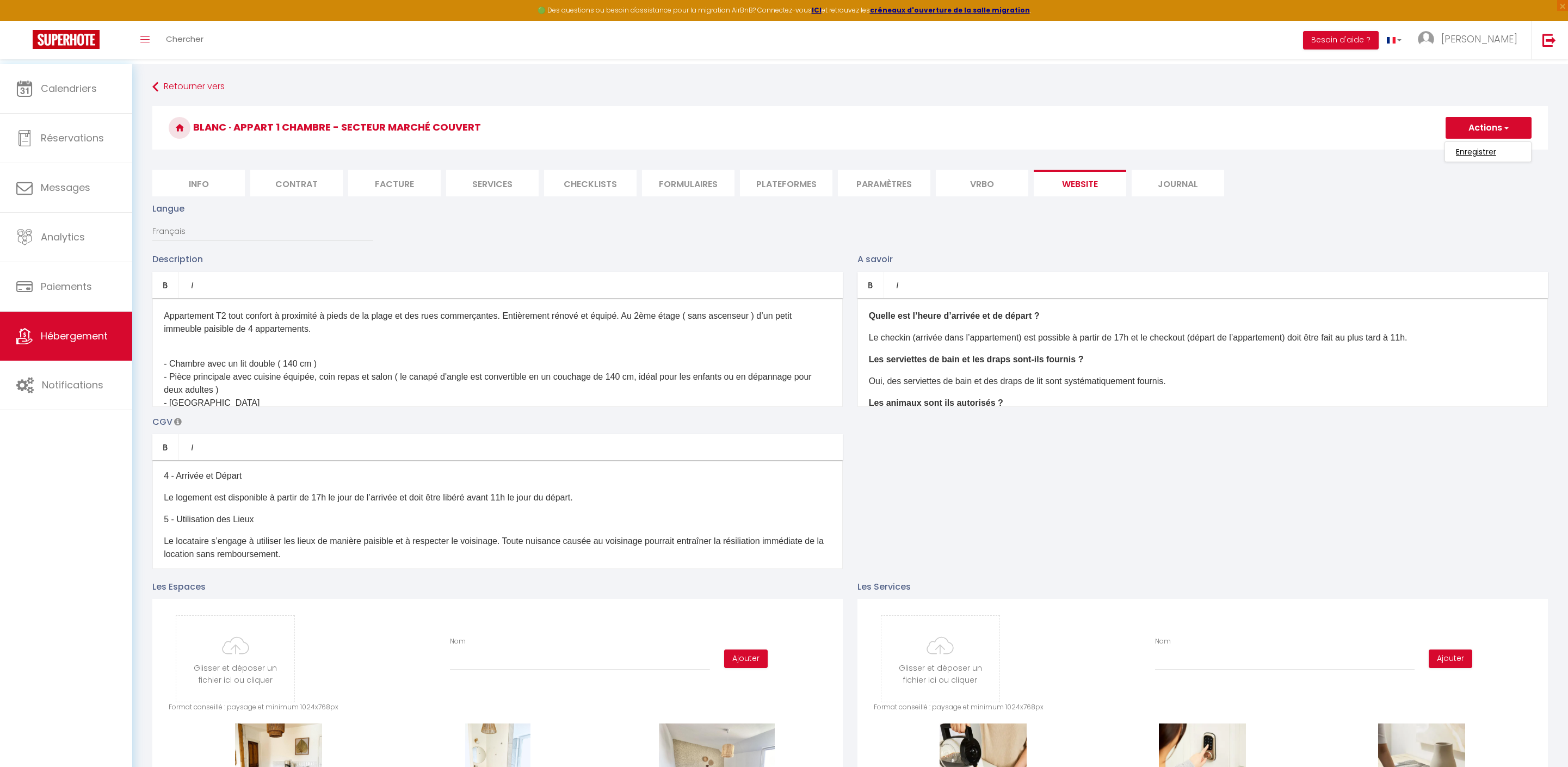
checkbox input "false"
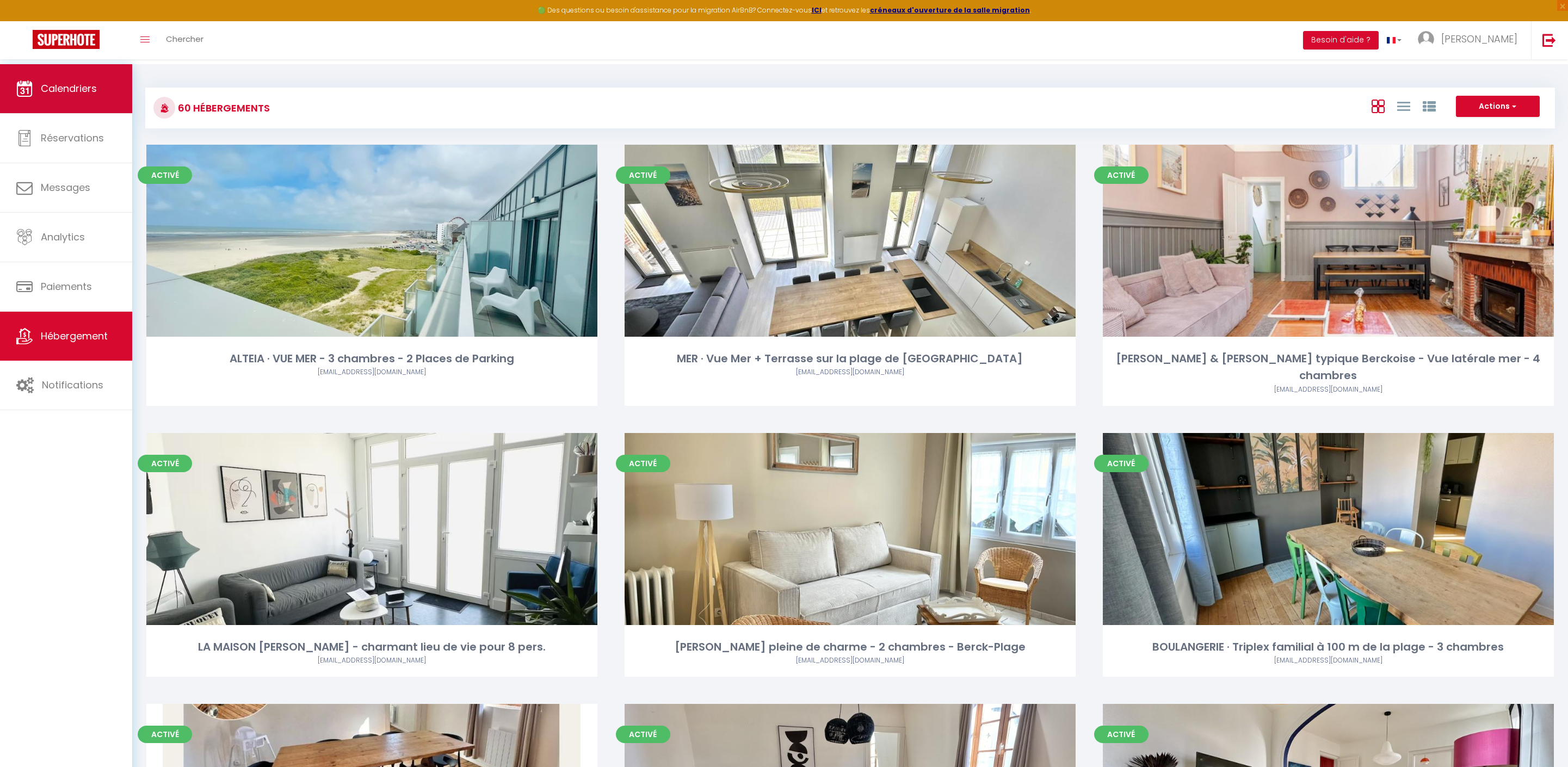
click at [75, 91] on span "Calendriers" at bounding box center [69, 88] width 56 height 13
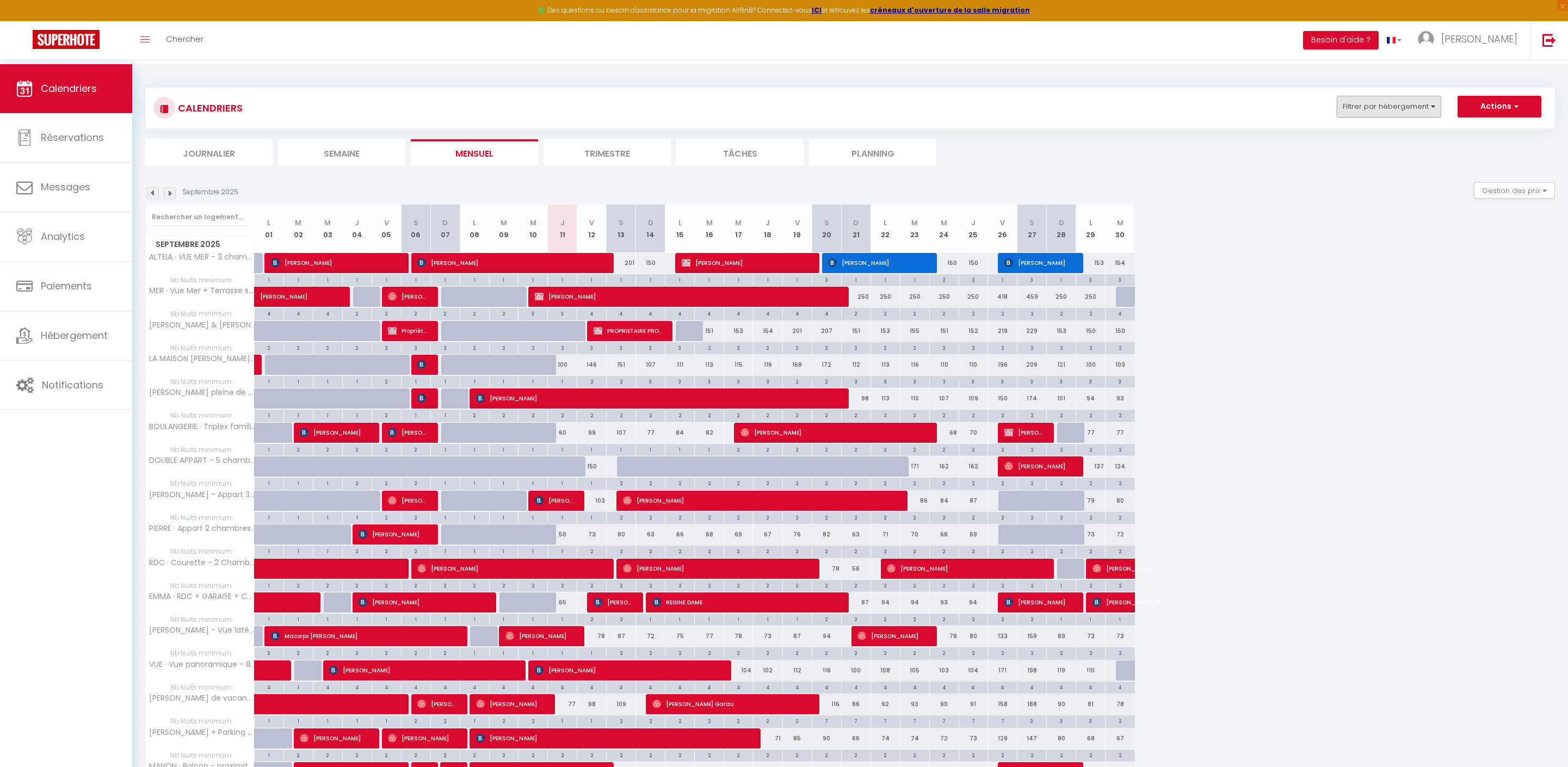
click at [1365, 114] on button "Filtrer par hébergement" at bounding box center [1389, 107] width 105 height 22
click at [1346, 144] on input "text" at bounding box center [1412, 134] width 163 height 19
type input "l"
checkbox input "false"
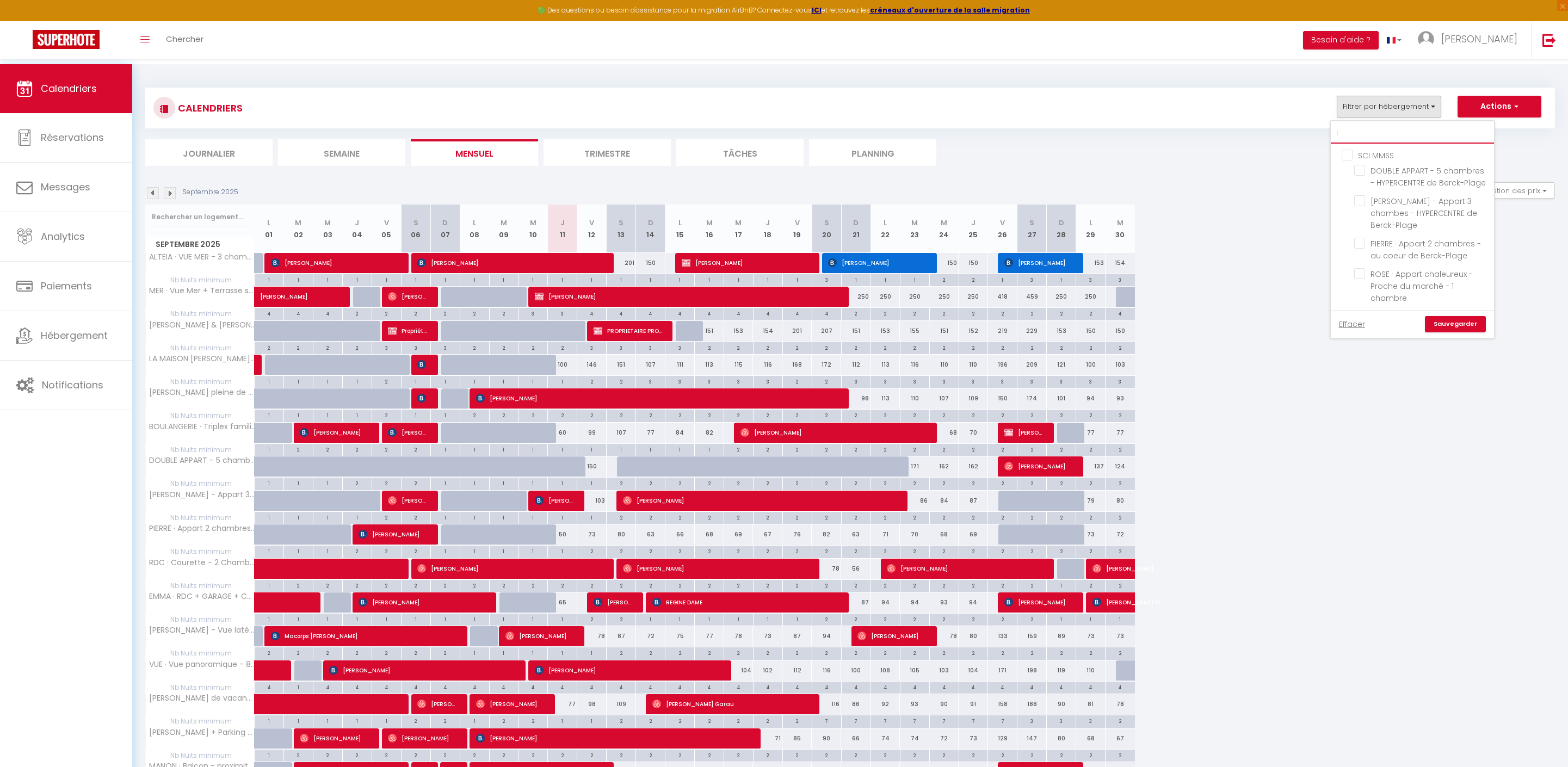
checkbox input "false"
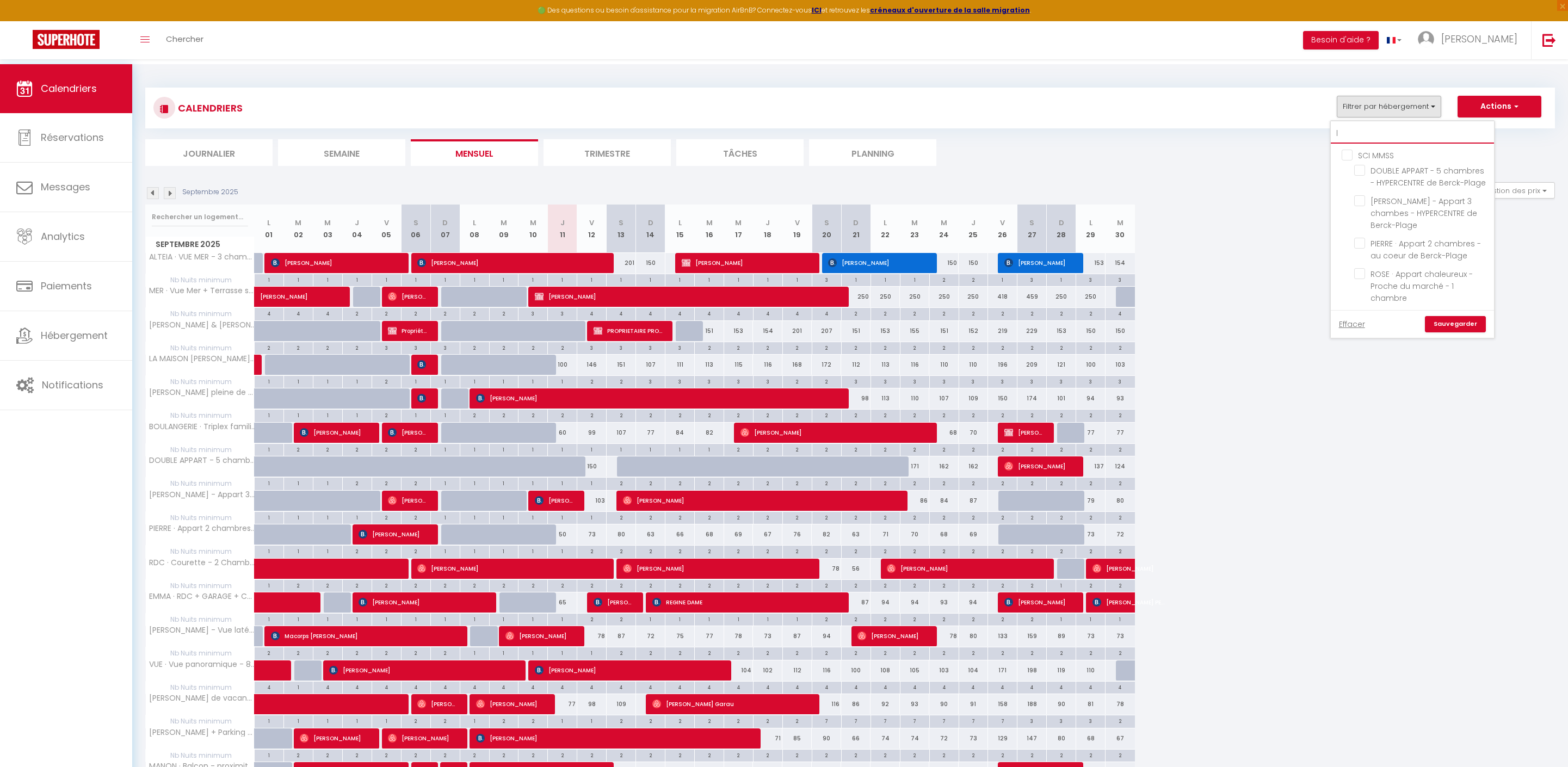
checkbox input "false"
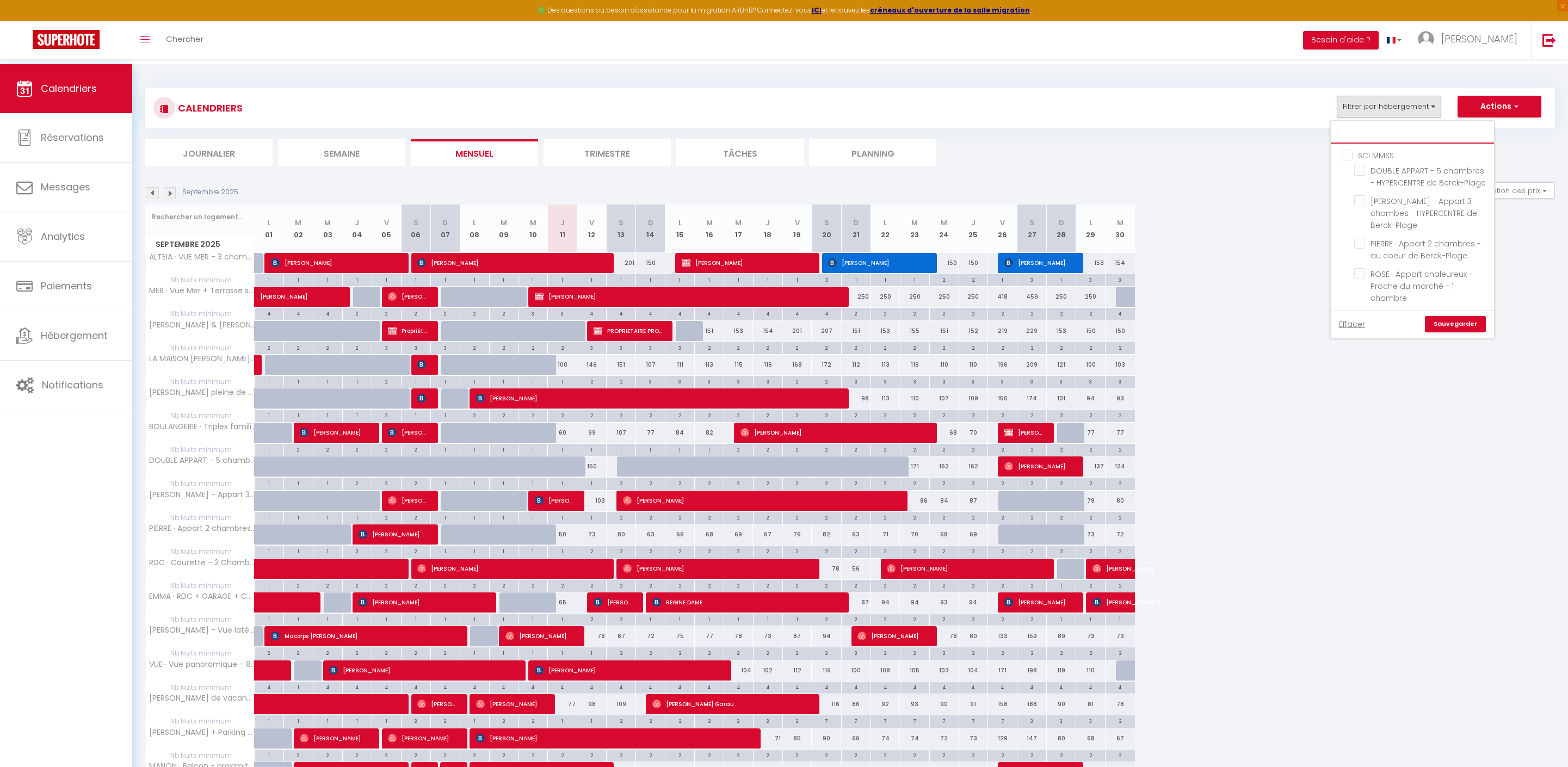
checkbox input "false"
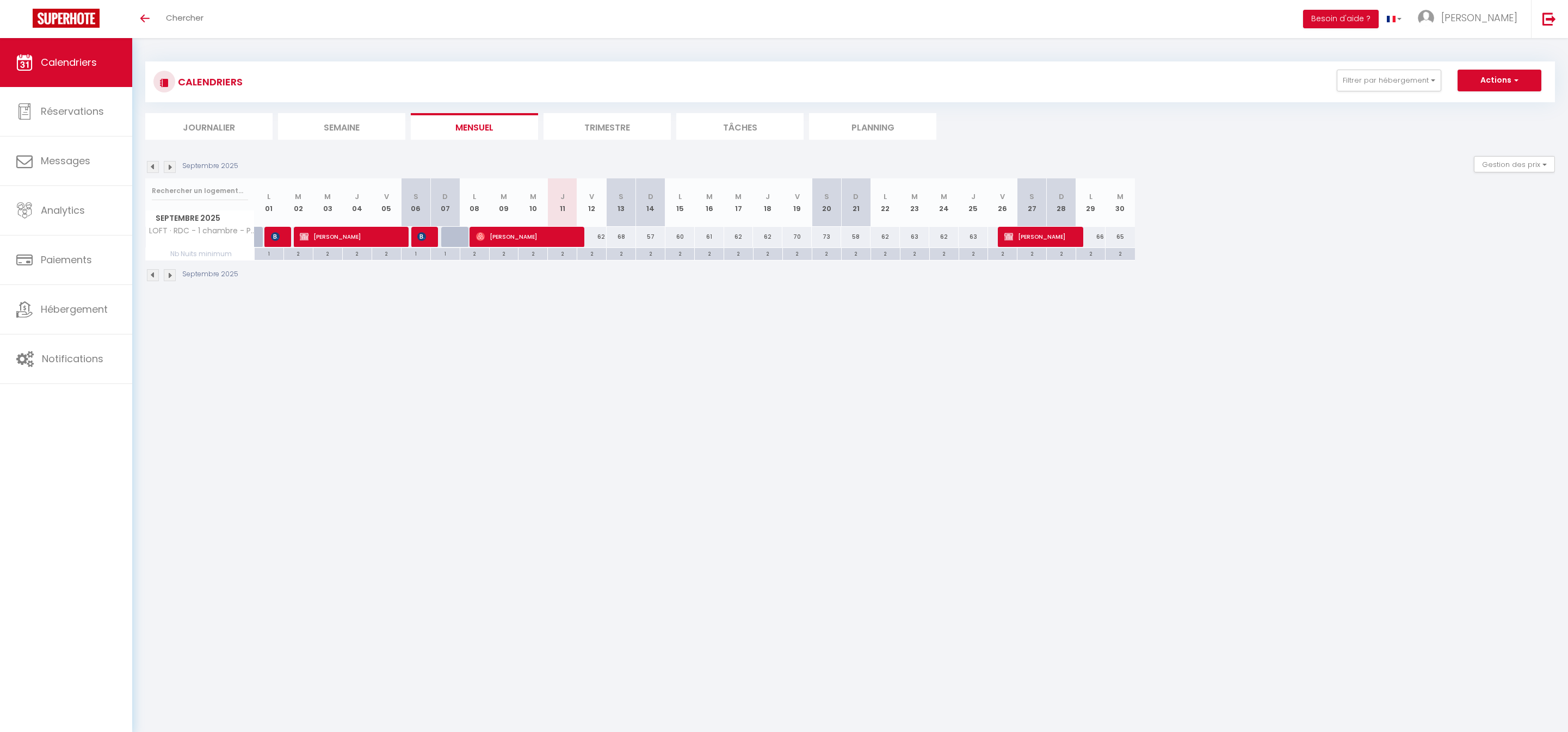
click at [530, 247] on span "[PERSON_NAME]" at bounding box center [525, 237] width 98 height 21
select select "OK"
select select "0"
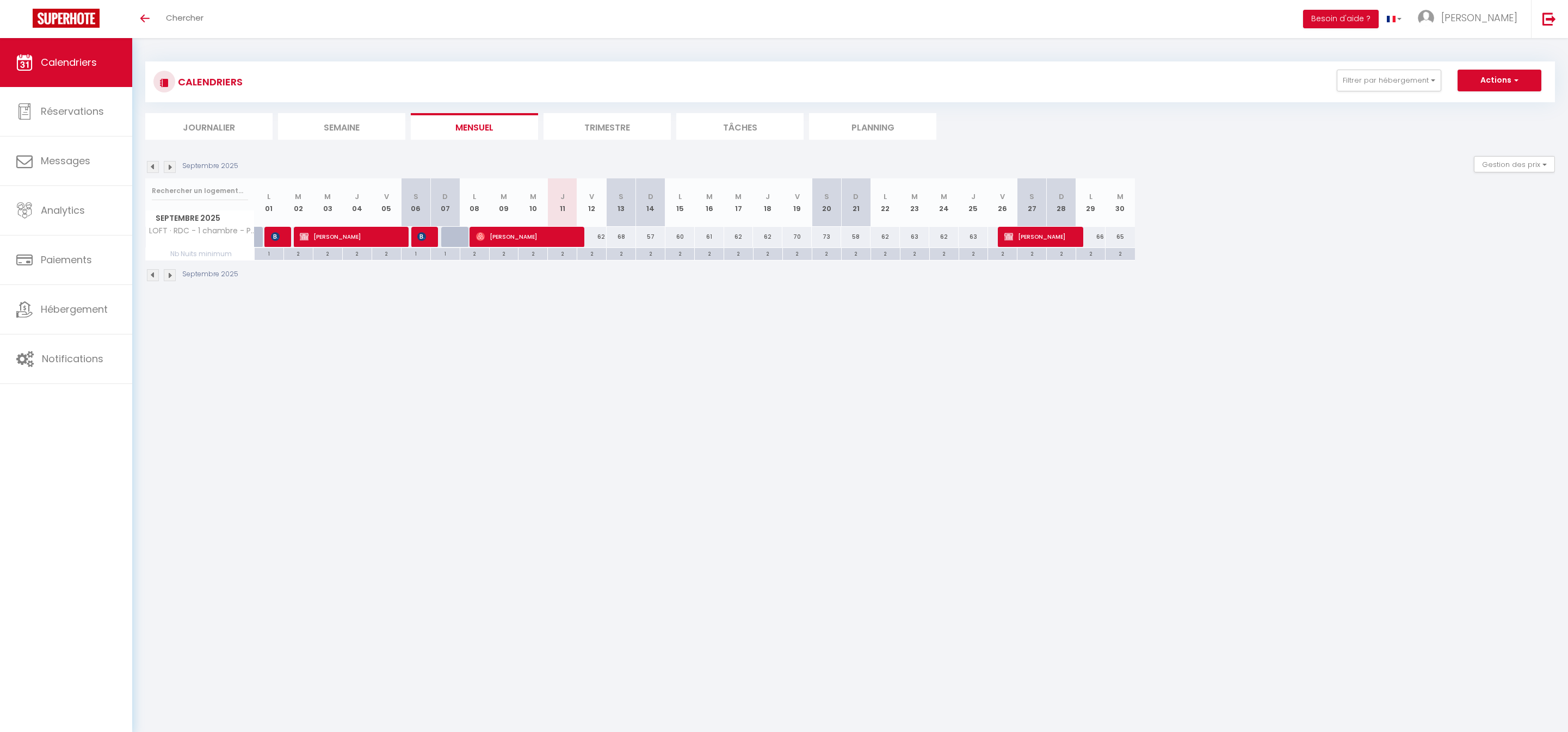
select select "1"
select select
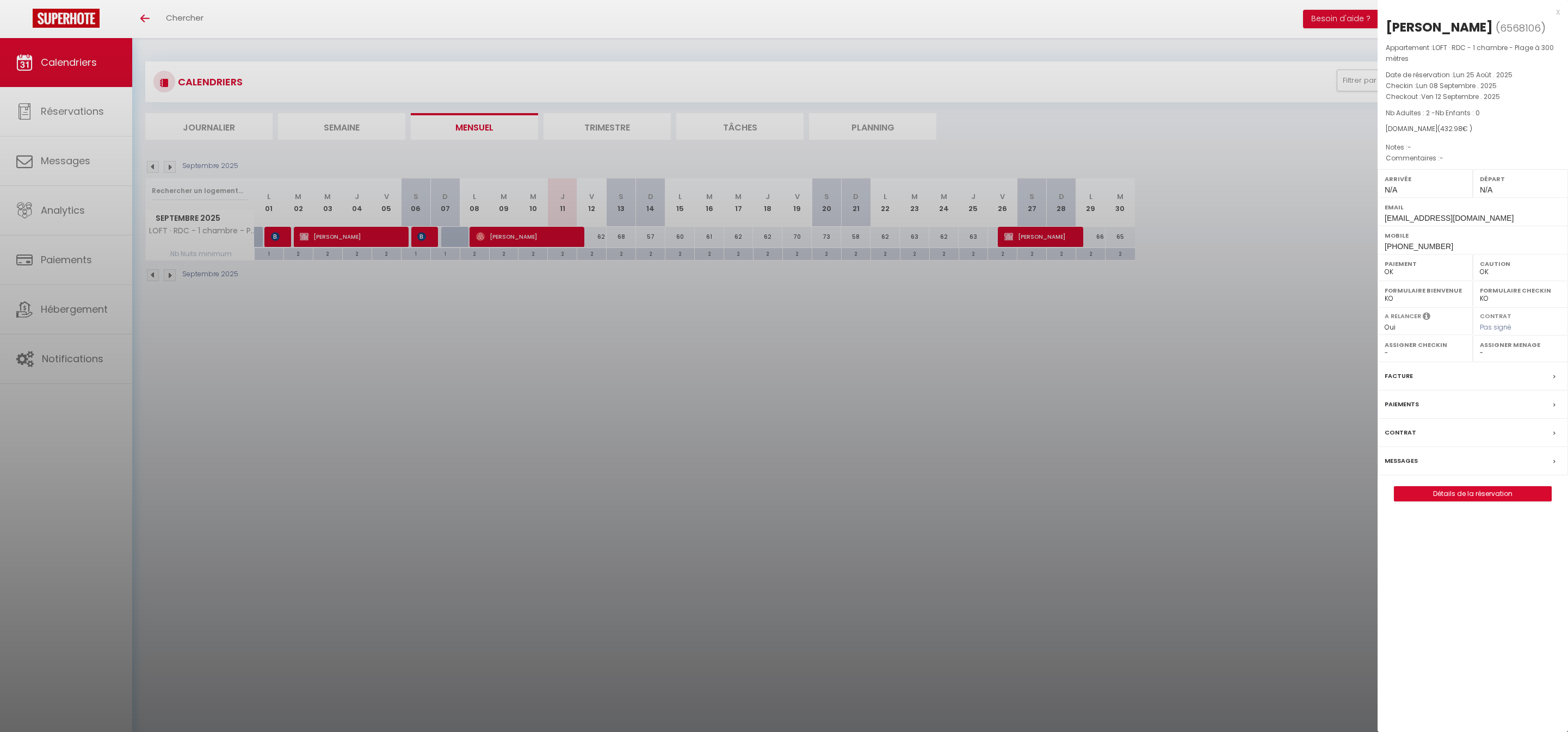
click at [1418, 467] on label "Messages" at bounding box center [1401, 461] width 33 height 12
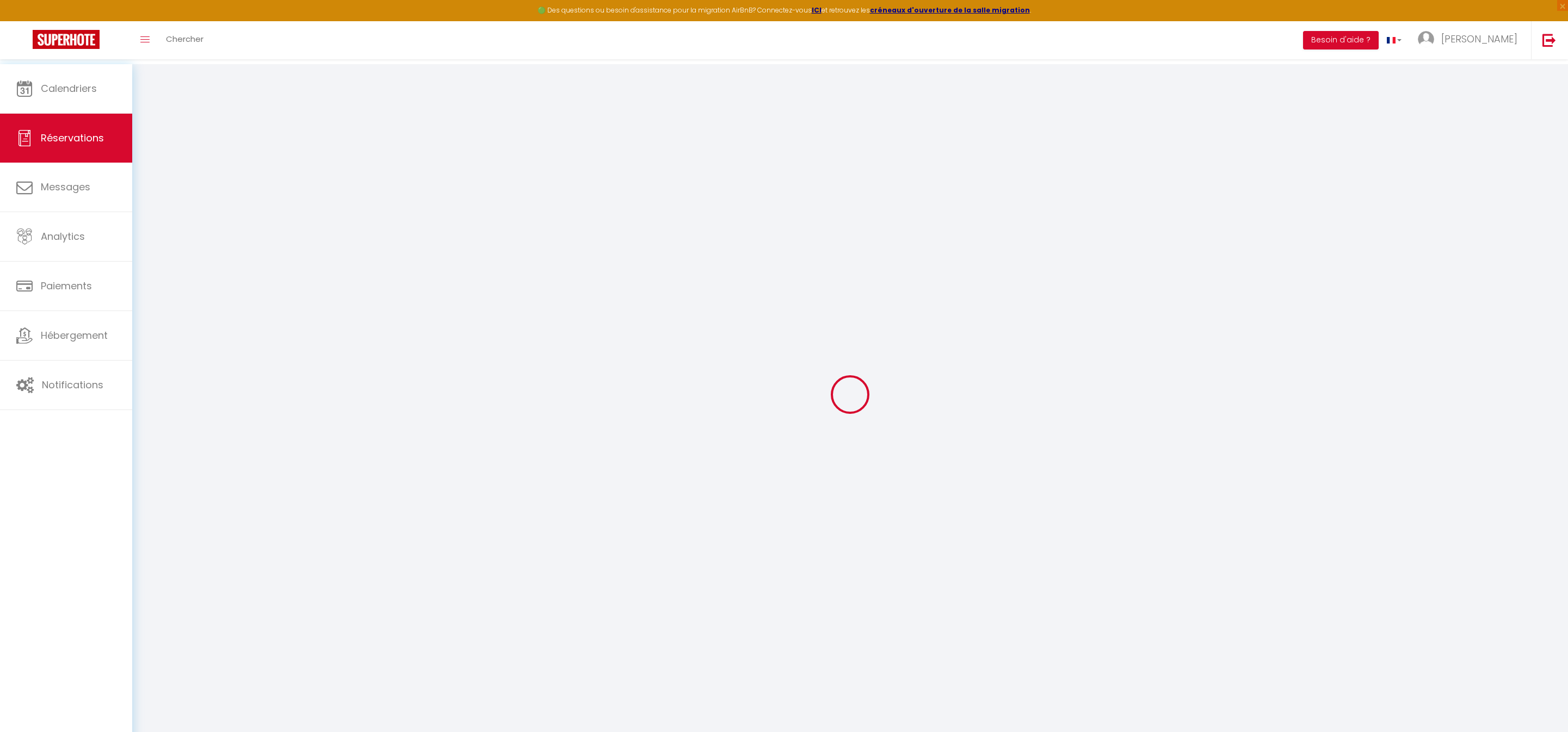
select select
checkbox input "false"
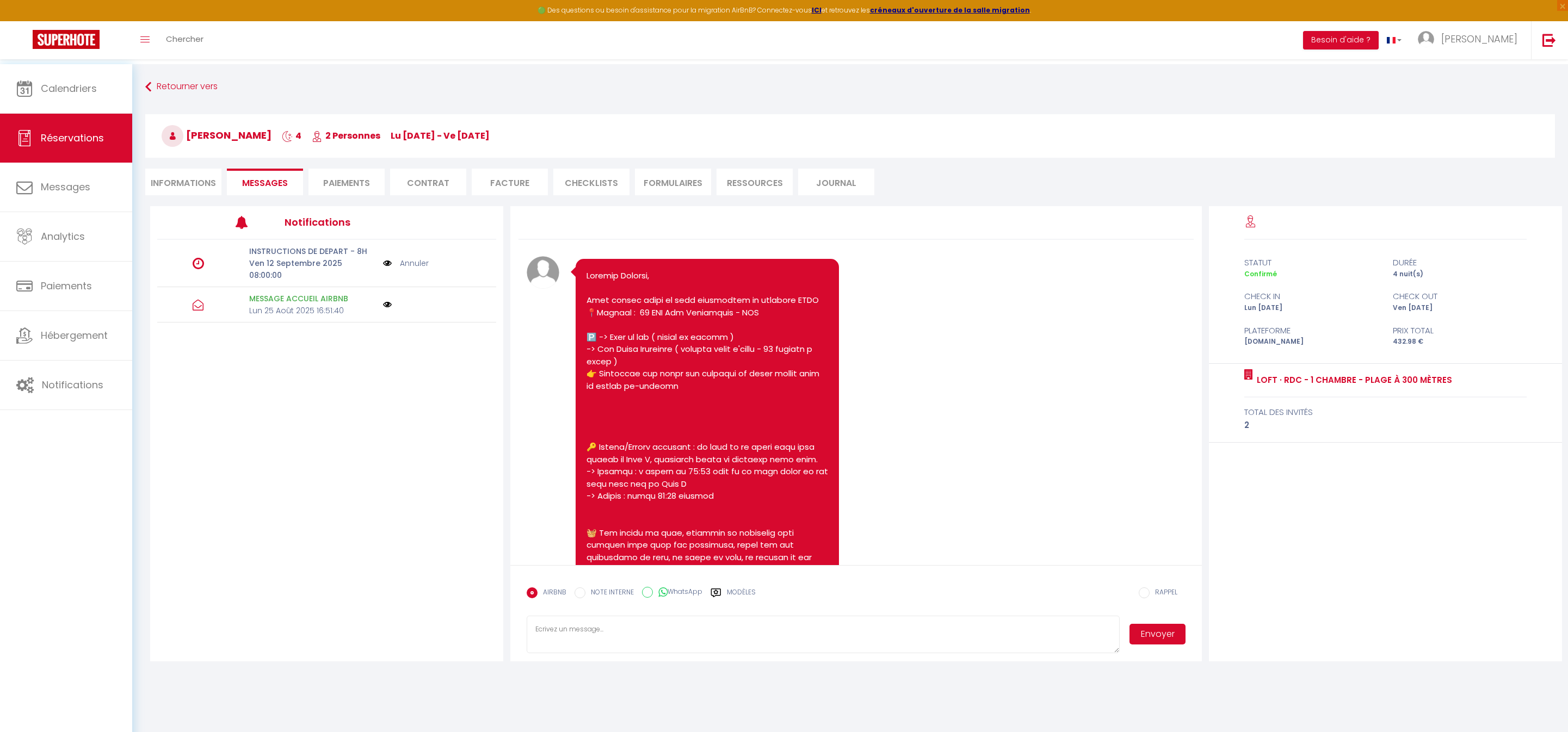
scroll to position [1355, 0]
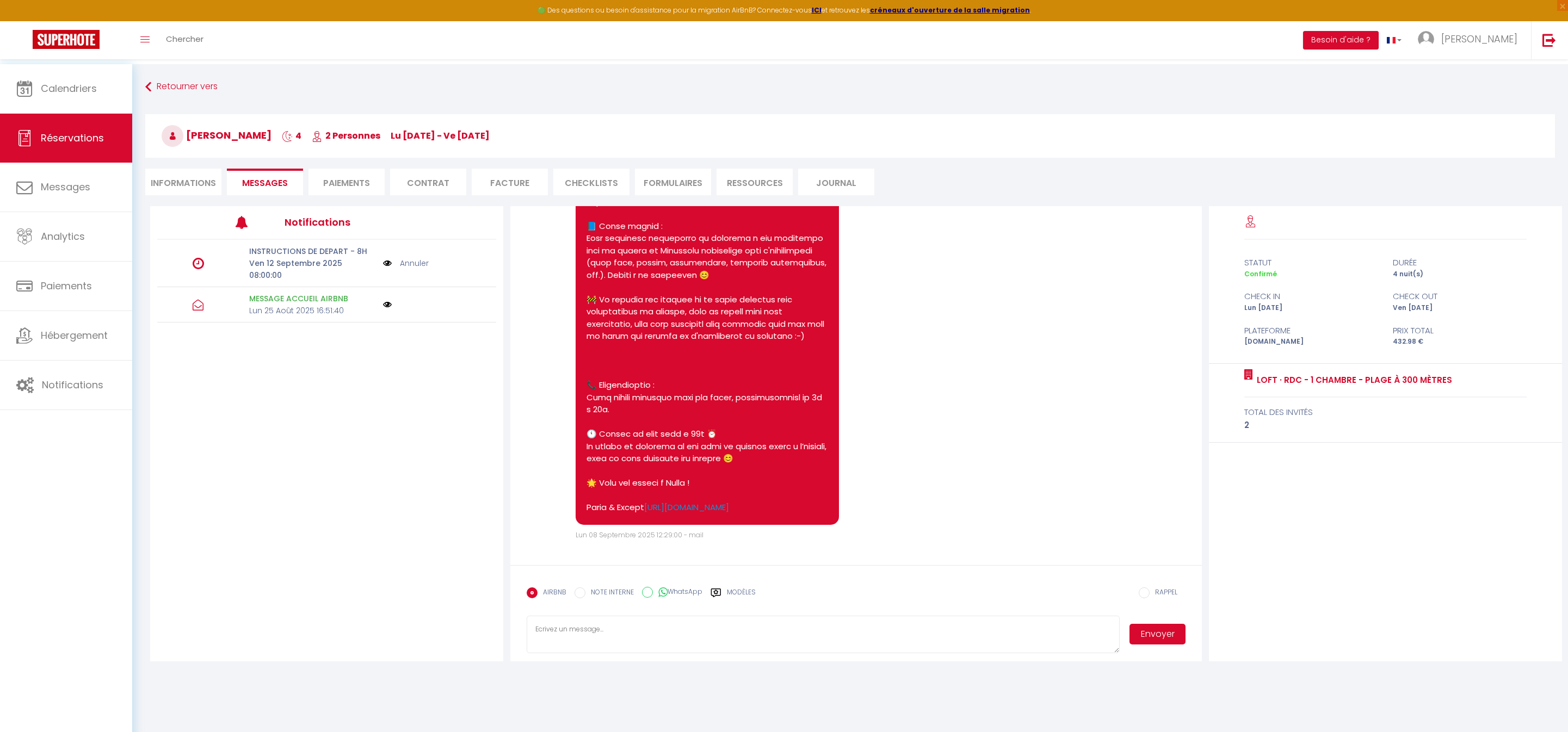
click at [417, 269] on link "Annuler" at bounding box center [414, 263] width 29 height 12
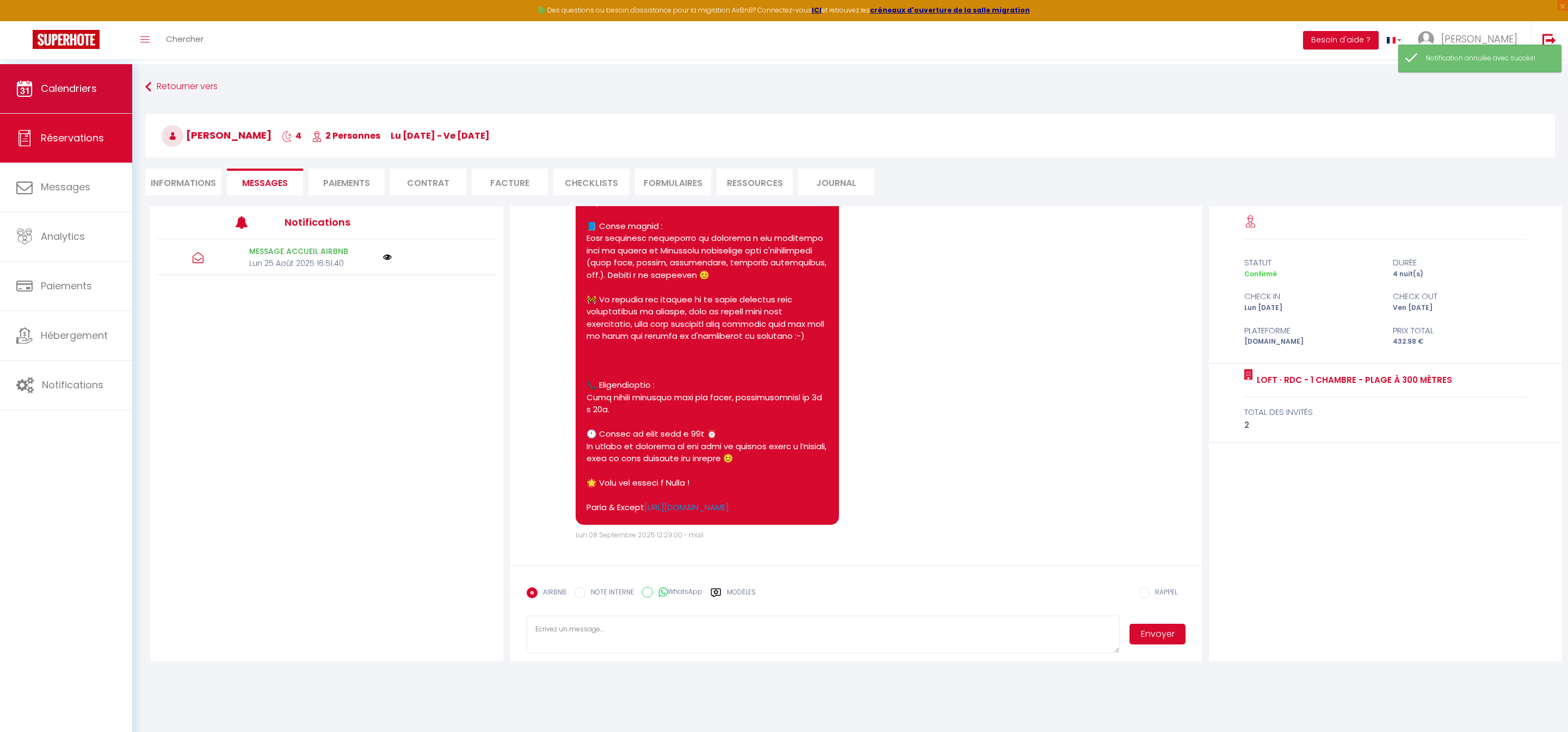
click at [57, 99] on link "Calendriers" at bounding box center [66, 88] width 132 height 49
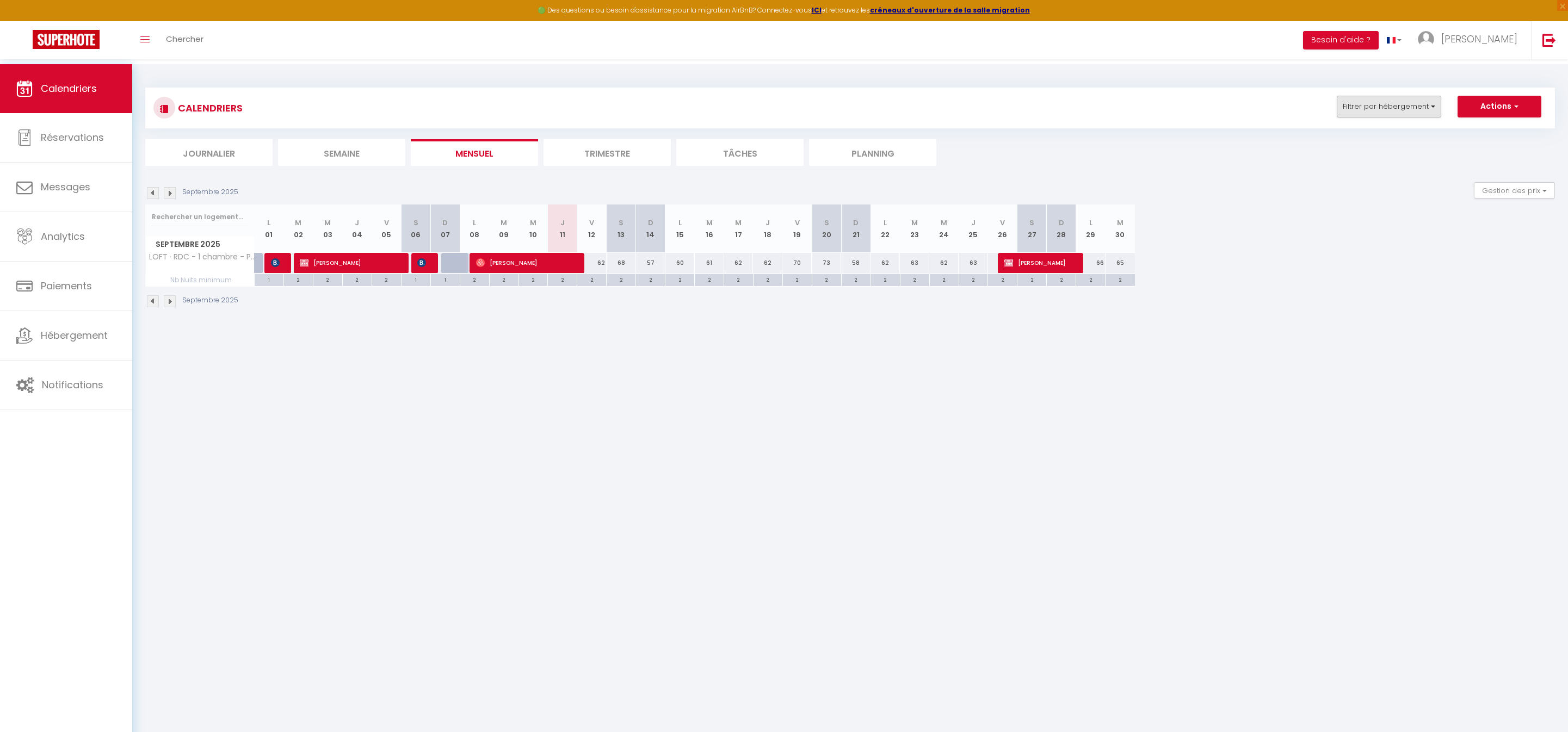
click at [1337, 112] on button "Filtrer par hébergement" at bounding box center [1389, 106] width 105 height 22
click at [1331, 144] on input "text" at bounding box center [1412, 134] width 163 height 19
type input "g"
checkbox input "false"
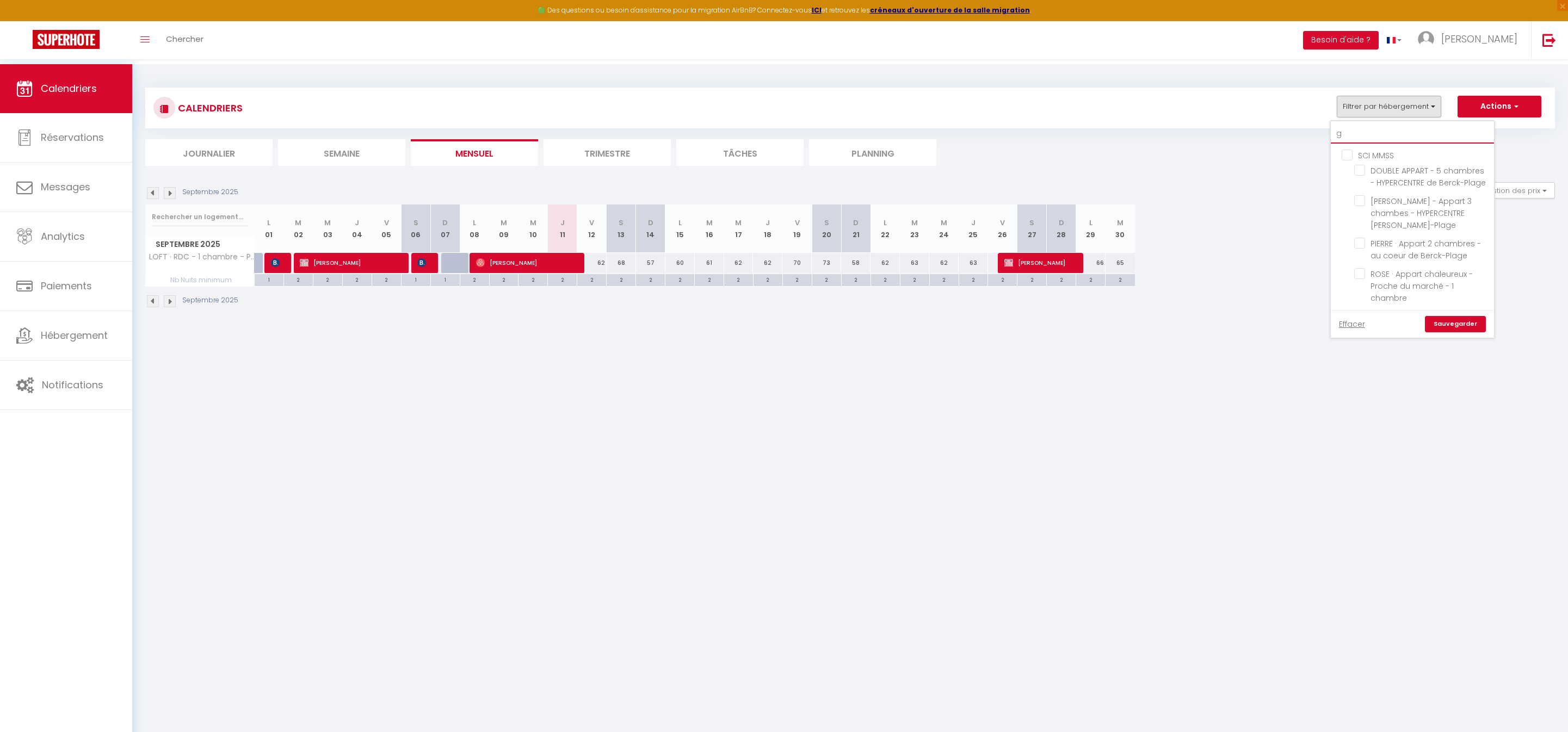
checkbox input "false"
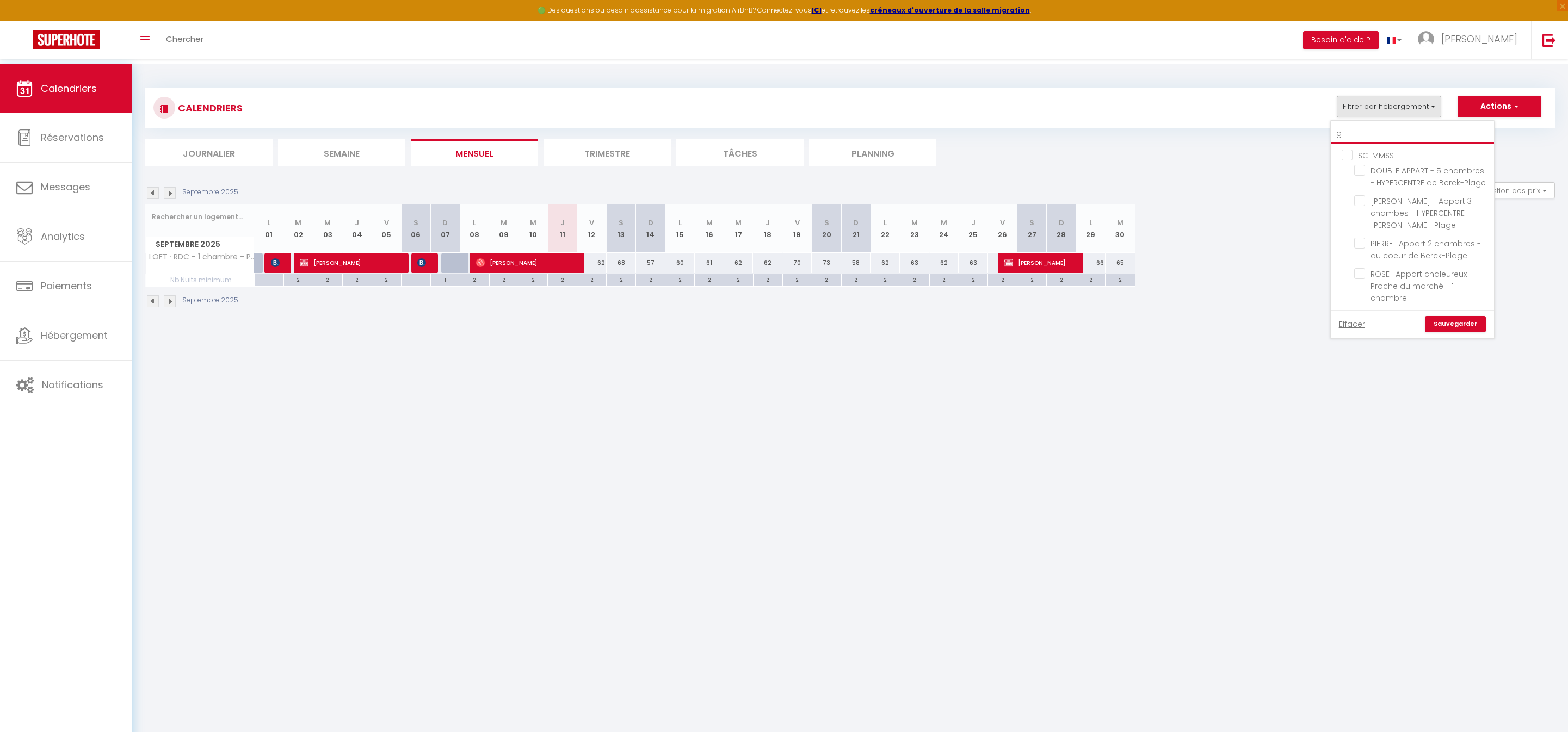
checkbox input "false"
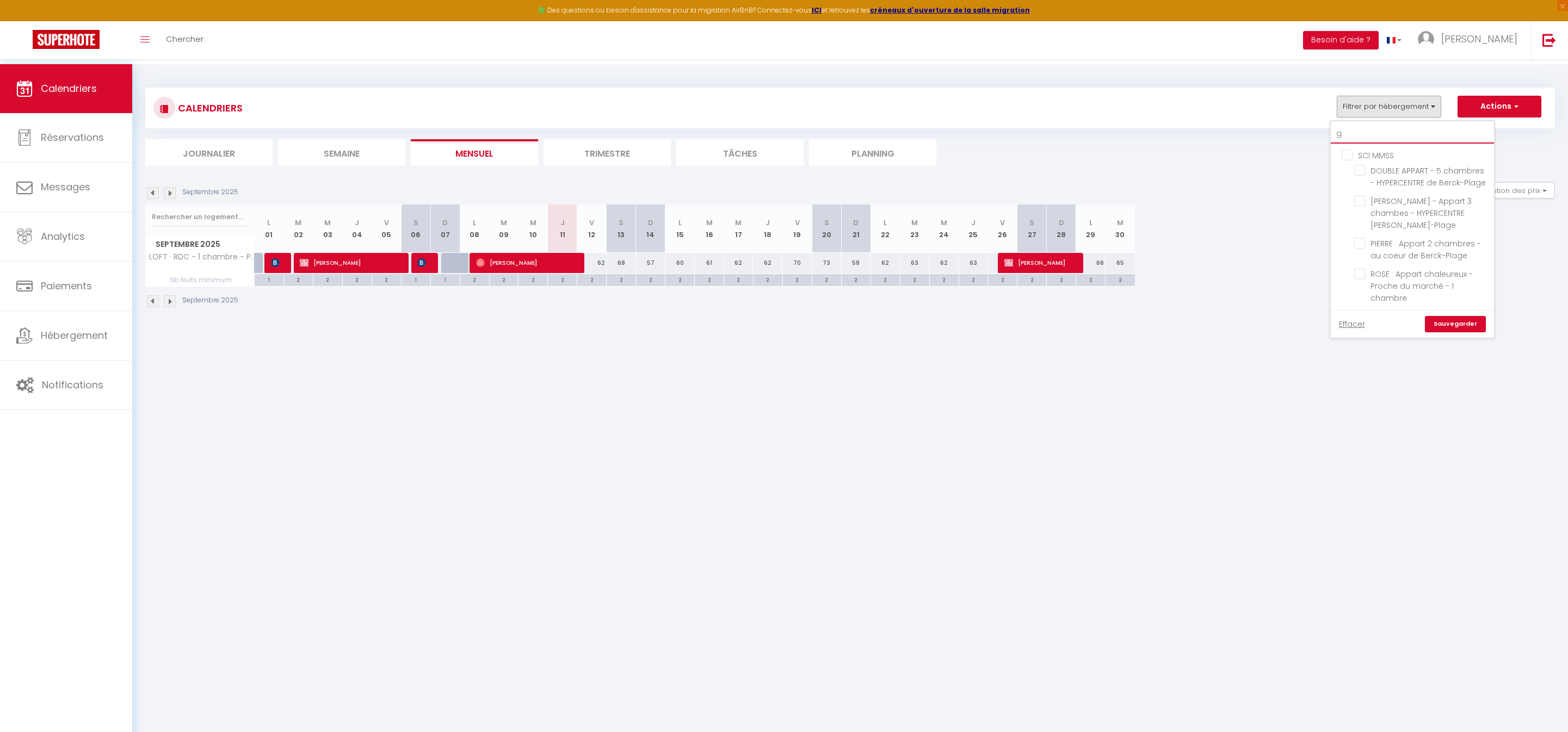
checkbox input "false"
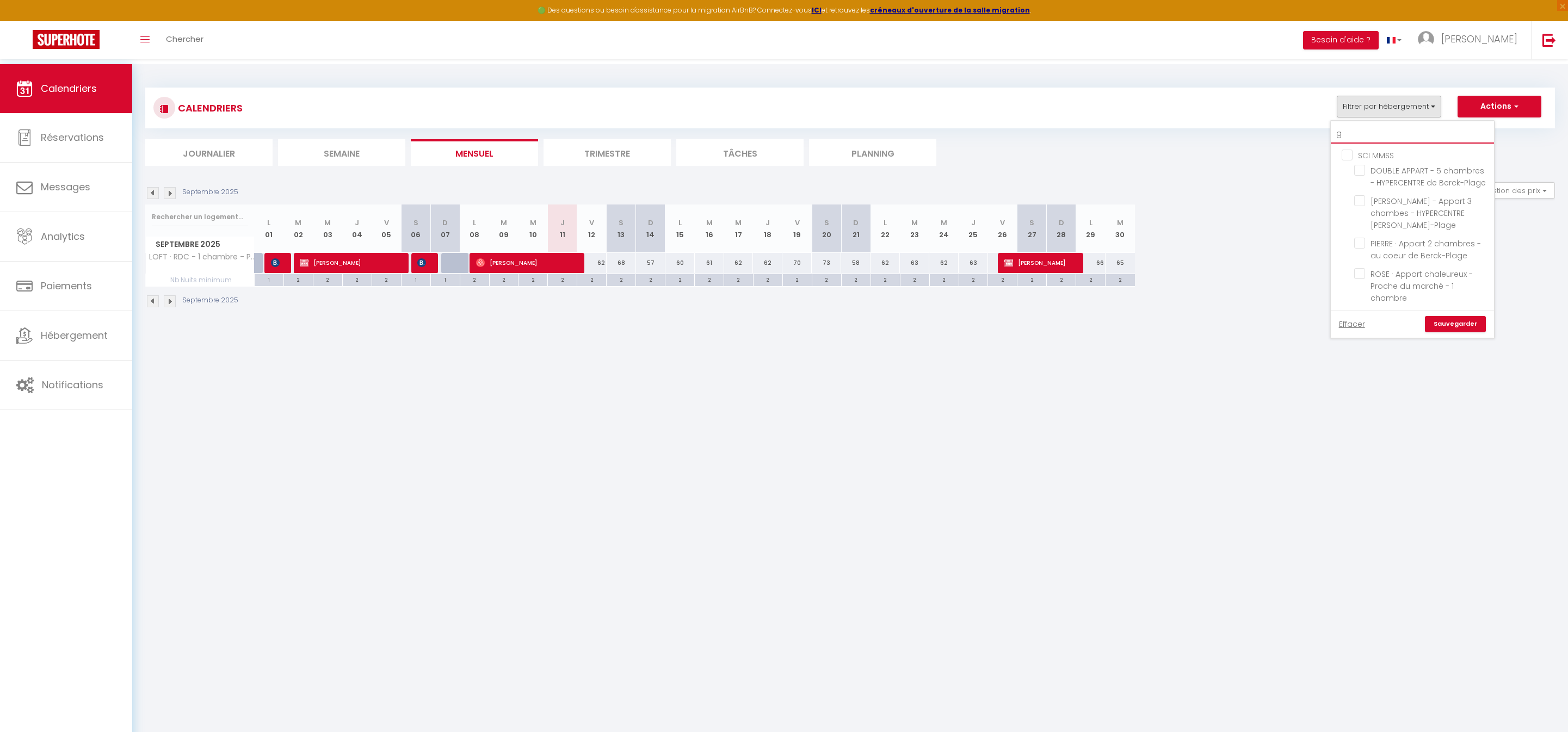
checkbox input "false"
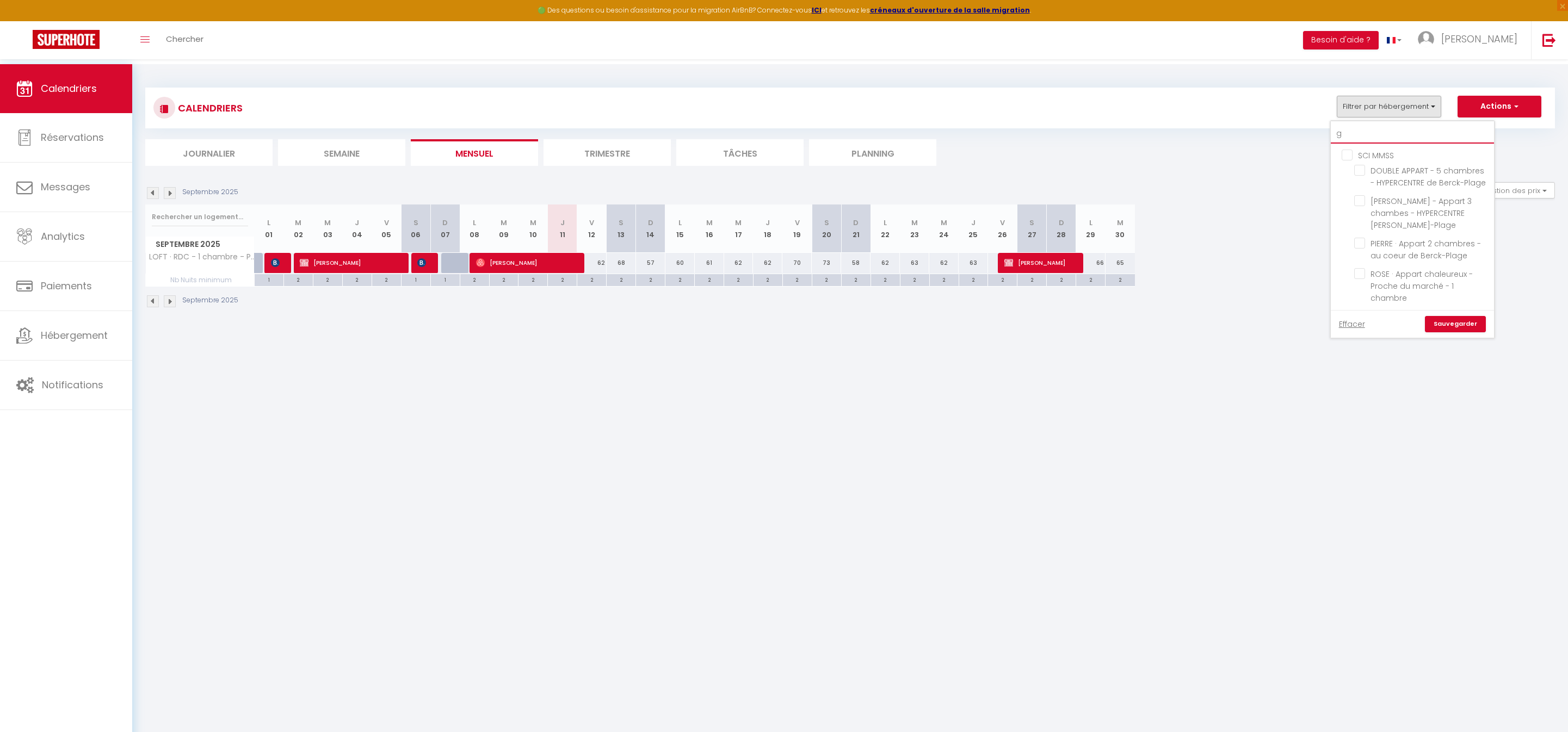
checkbox input "false"
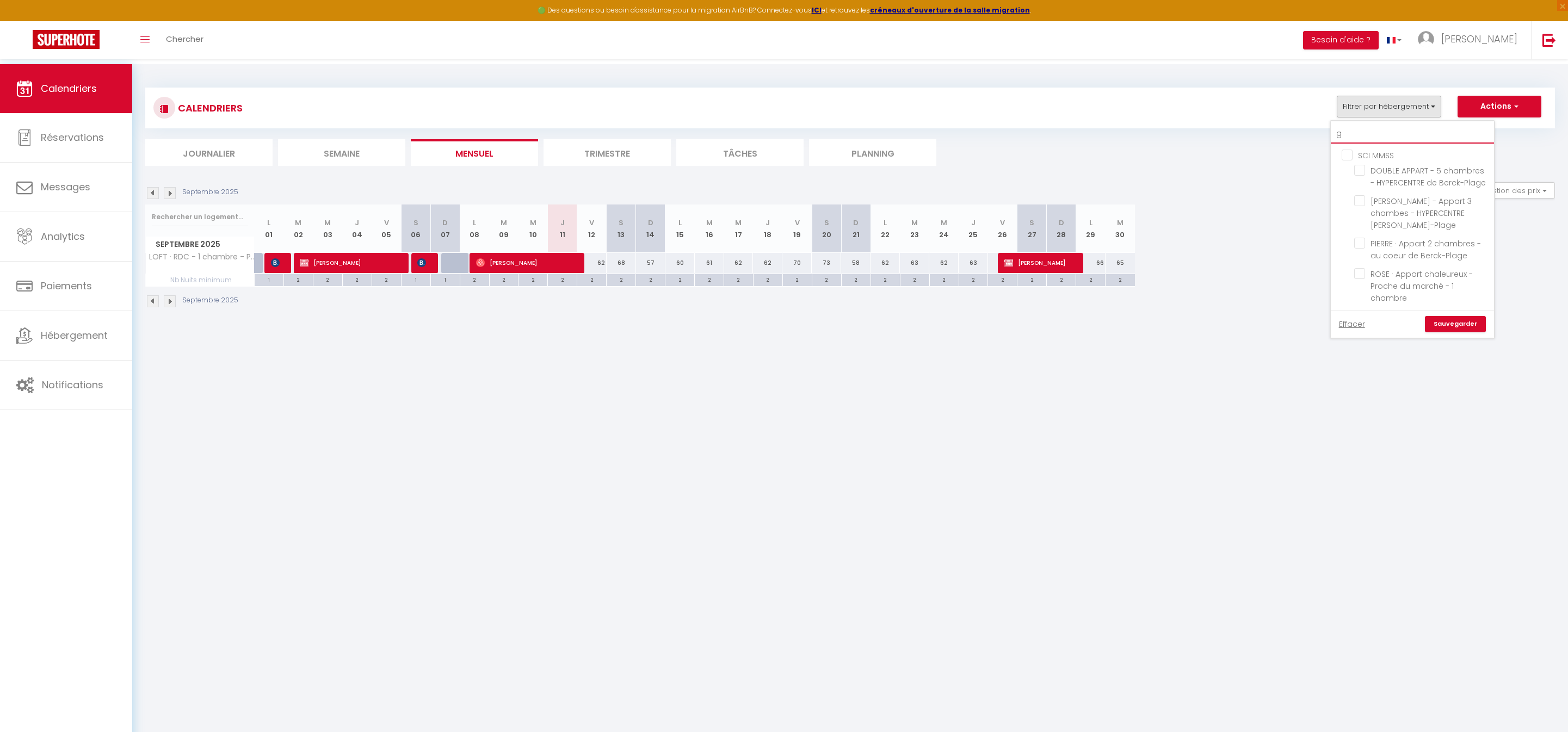
checkbox input "false"
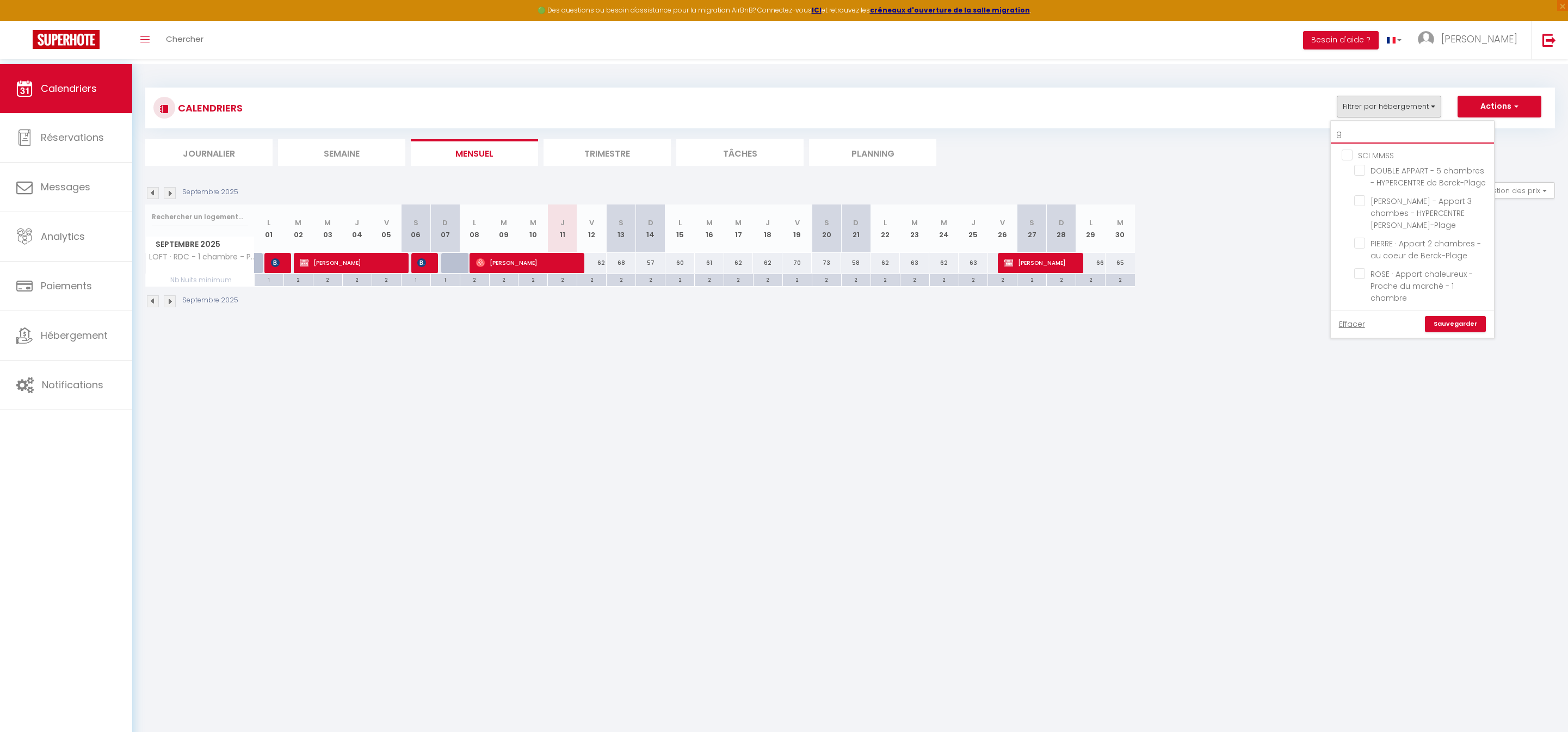
checkbox input "false"
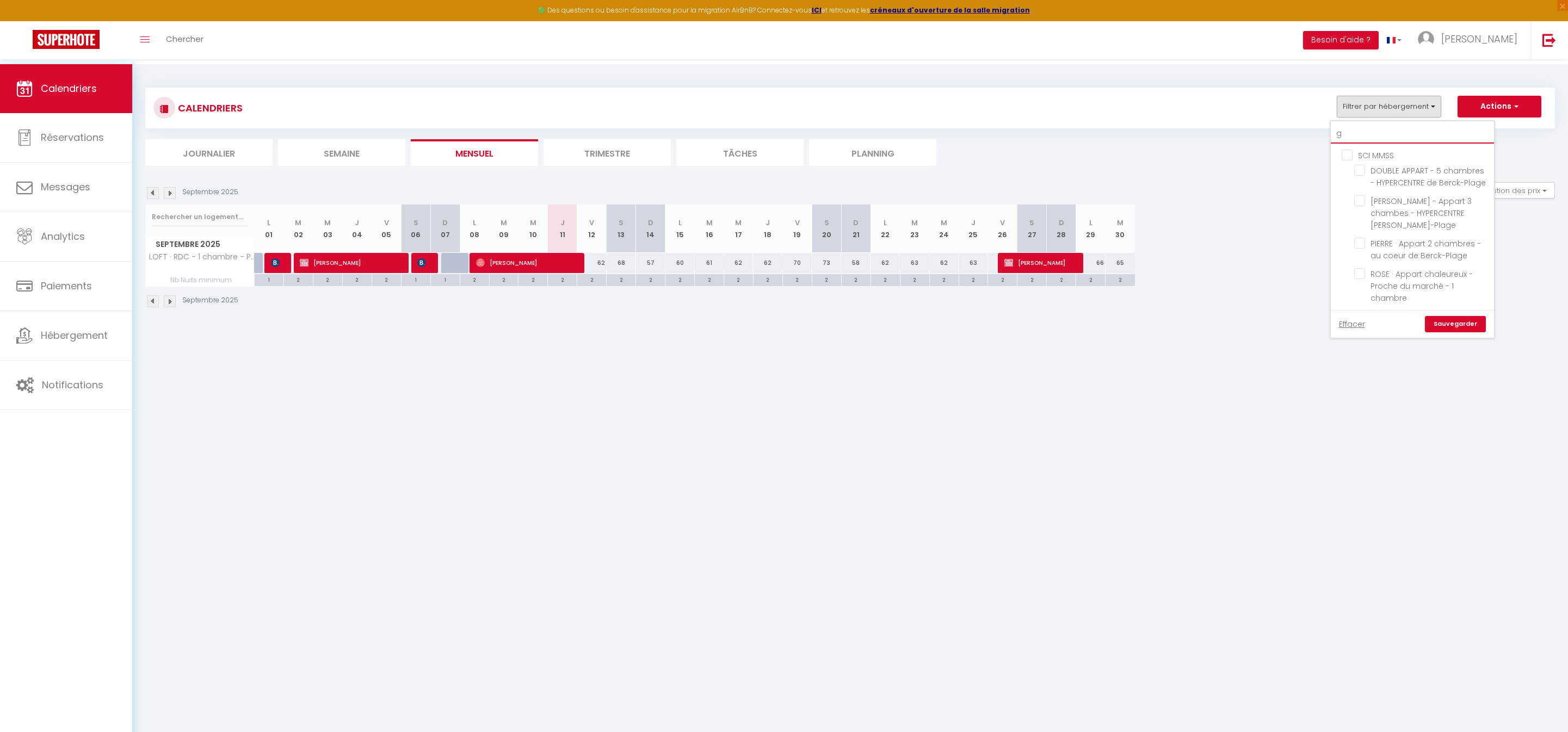
checkbox input "false"
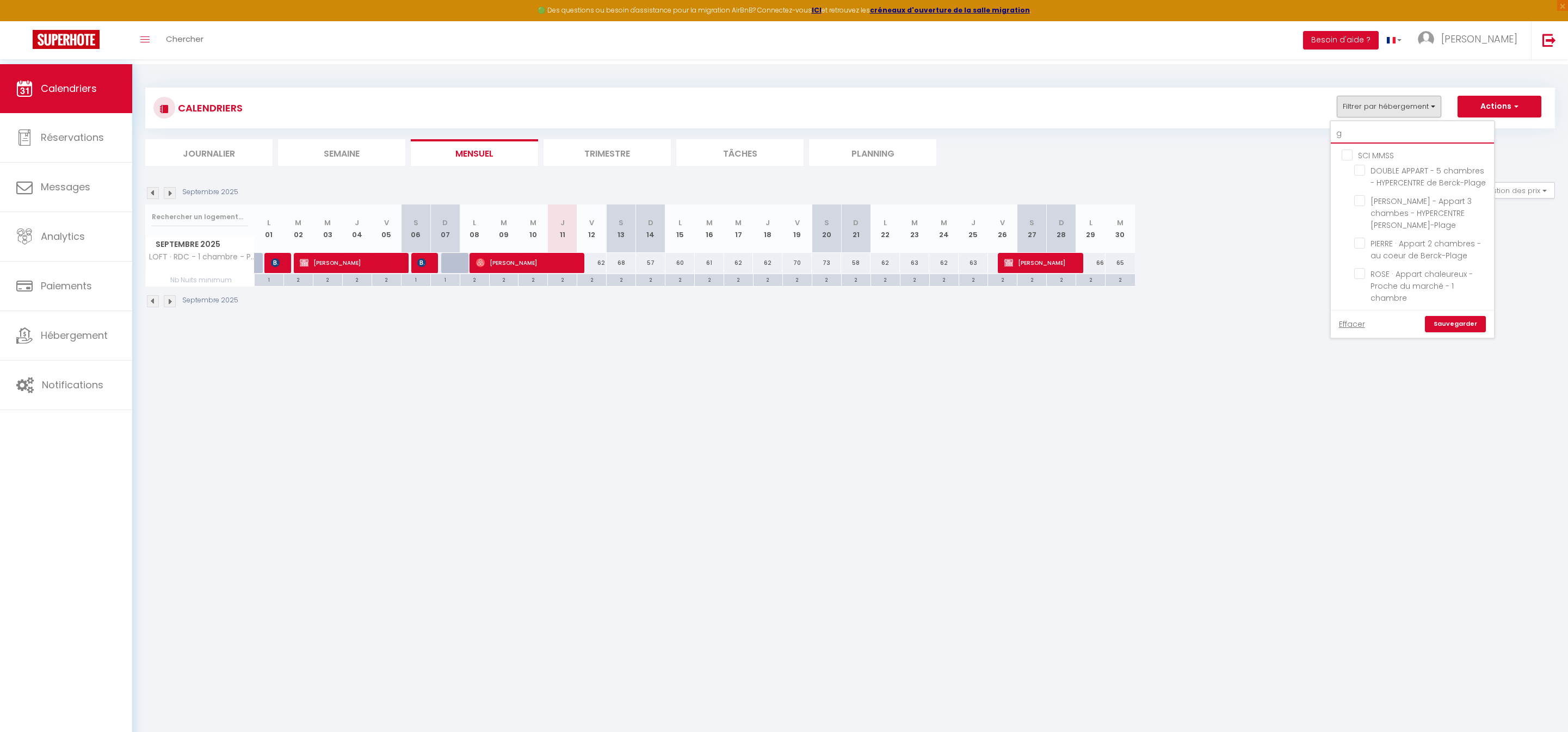
checkbox input "false"
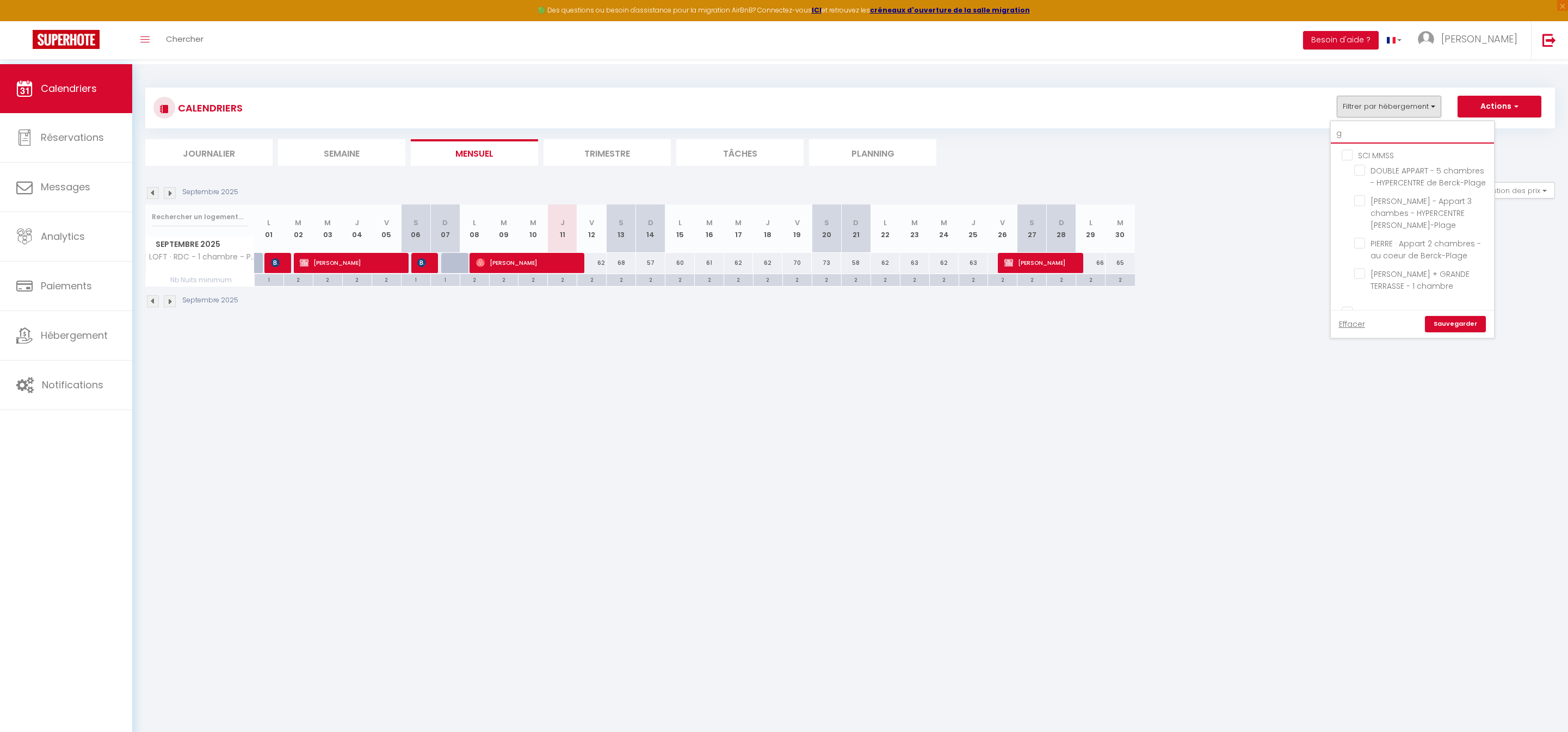
type input "gr"
checkbox input "false"
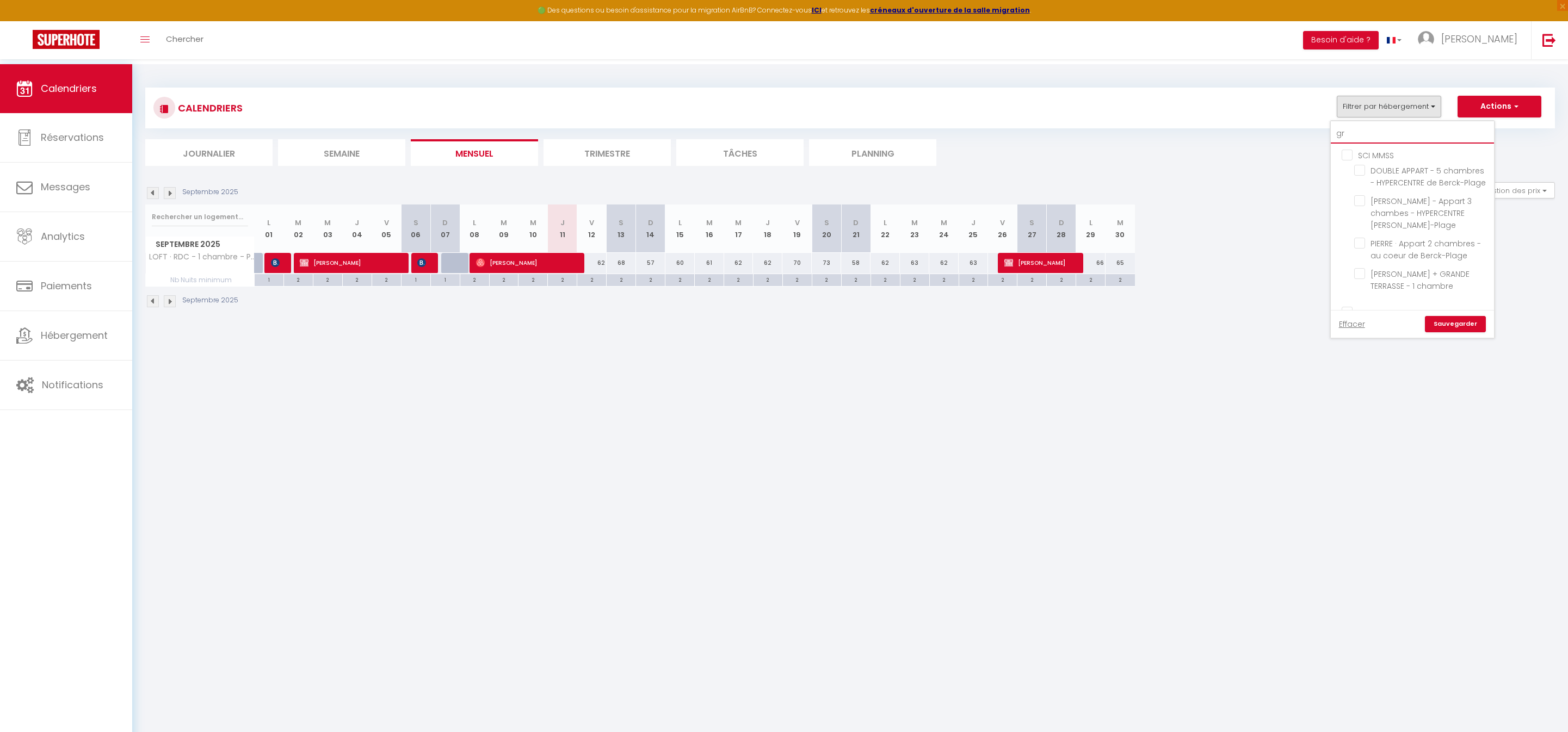
type input "gre"
checkbox input "false"
type input "gren"
checkbox input "false"
type input "greni"
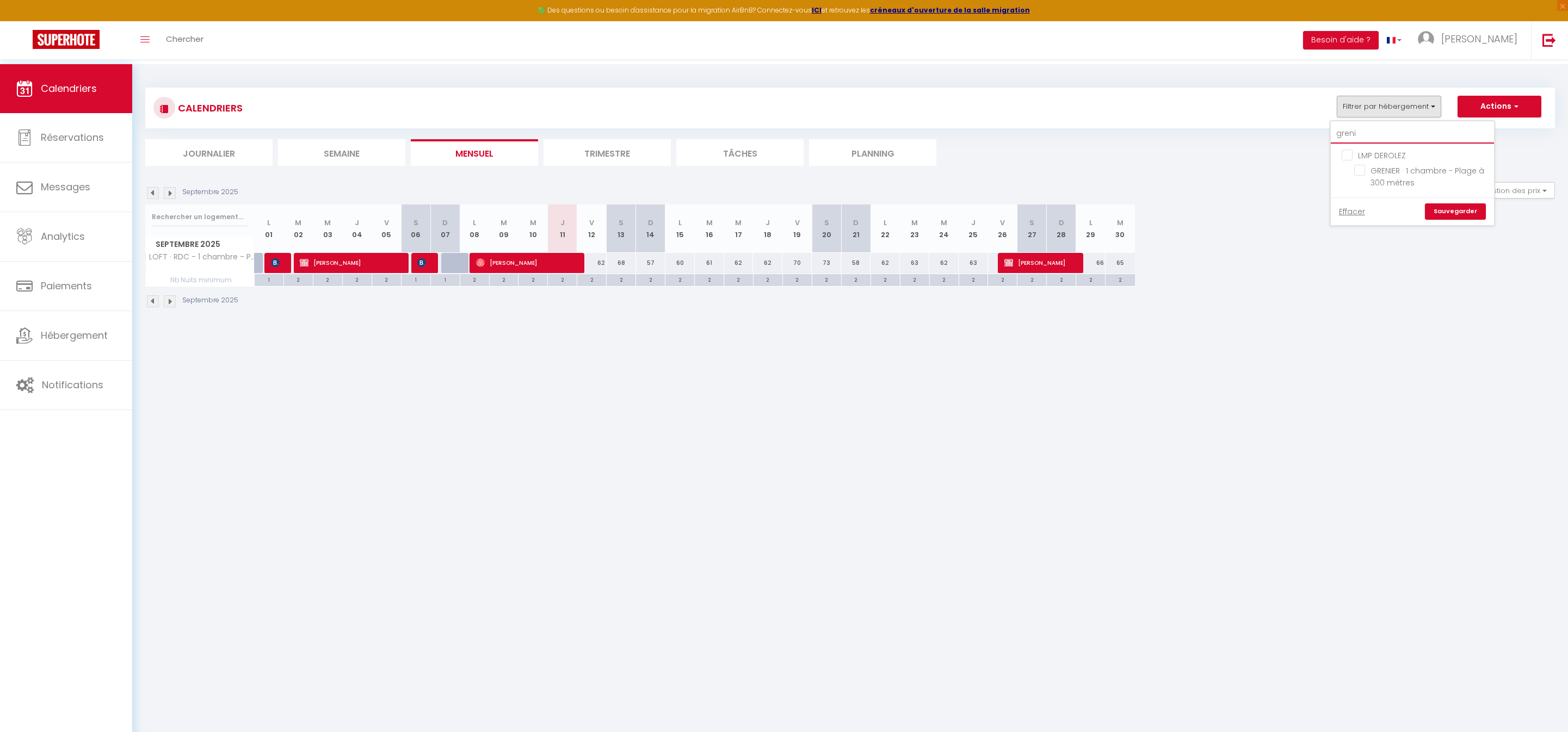
checkbox input "false"
type input "grenie"
checkbox input "false"
type input "grenier"
checkbox input "false"
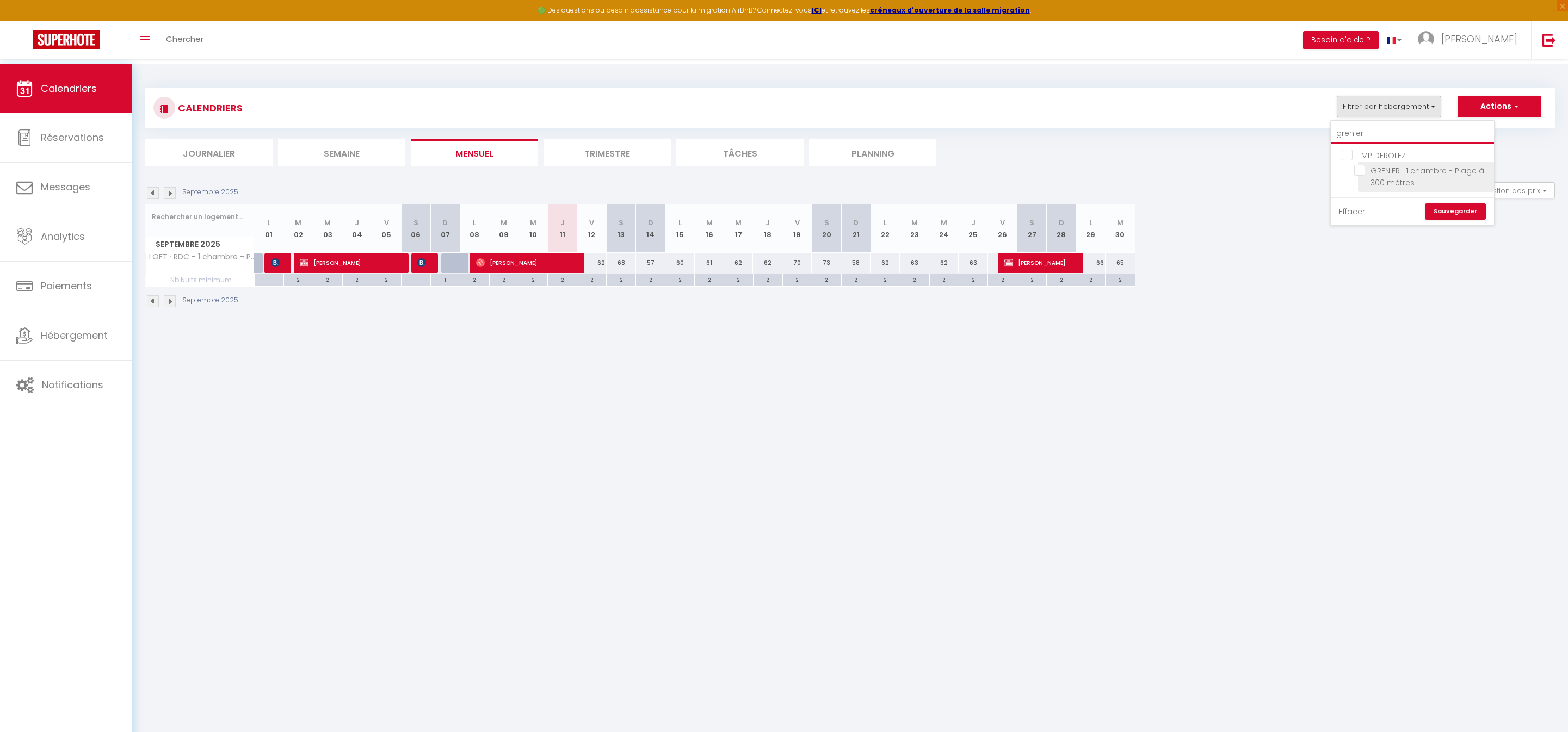
type input "grenier"
click at [1354, 176] on input "GRENIER · 1 chambre - Plage à 300 mètres" at bounding box center [1422, 170] width 136 height 11
checkbox input "true"
click at [1425, 220] on link "Sauvegarder" at bounding box center [1455, 211] width 61 height 16
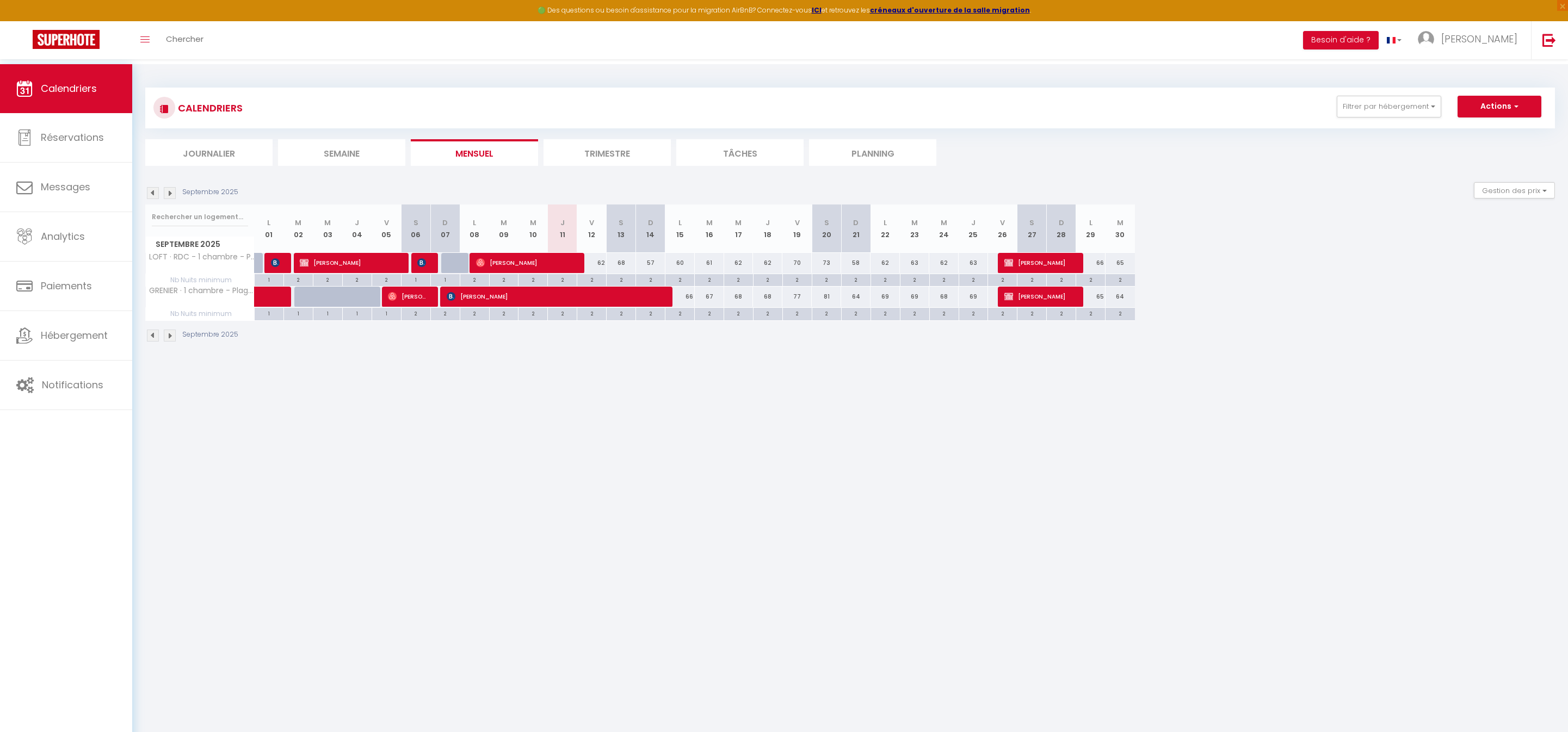
click at [570, 307] on span "[PERSON_NAME]" at bounding box center [555, 296] width 215 height 21
select select "OK"
select select "KO"
select select "0"
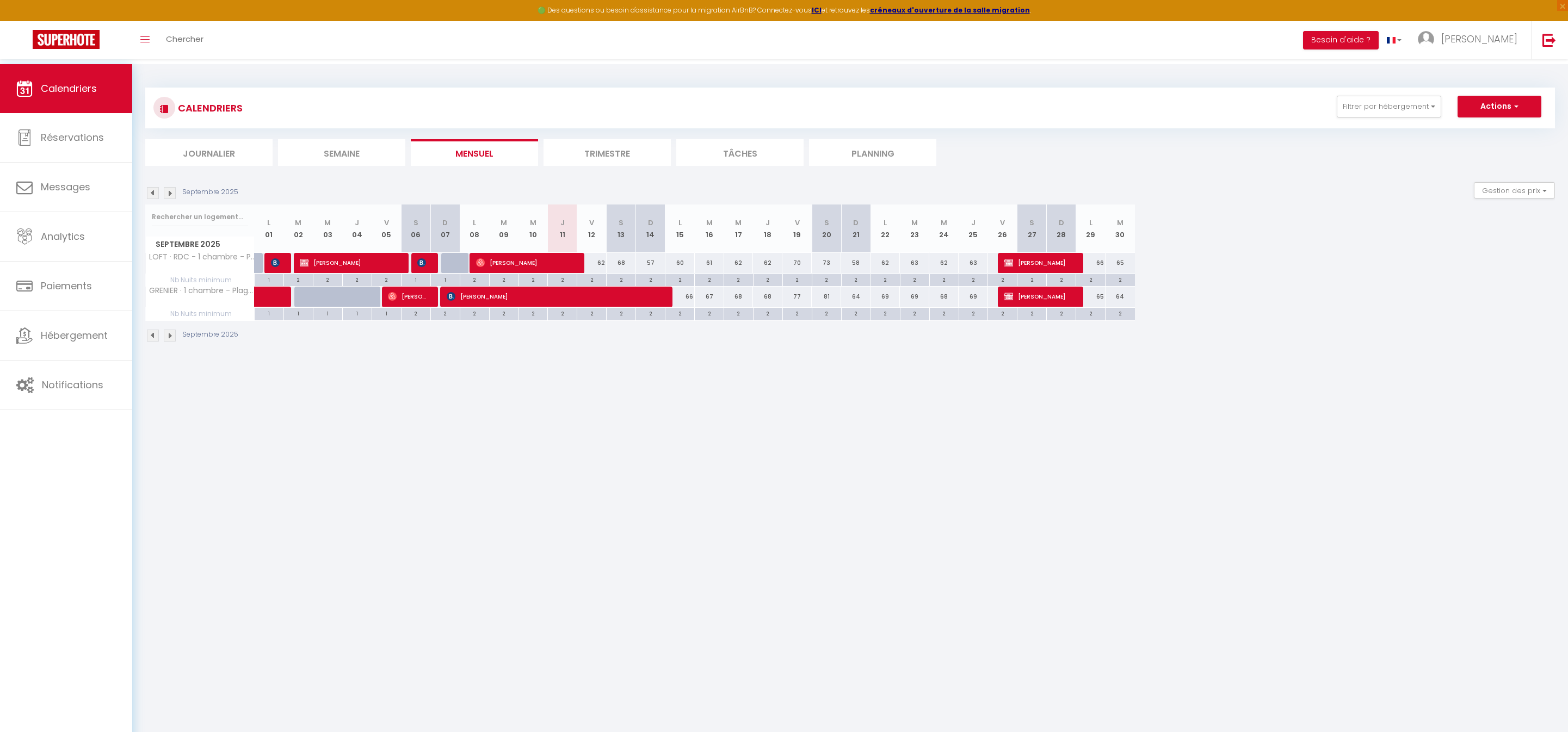
select select "1"
select select
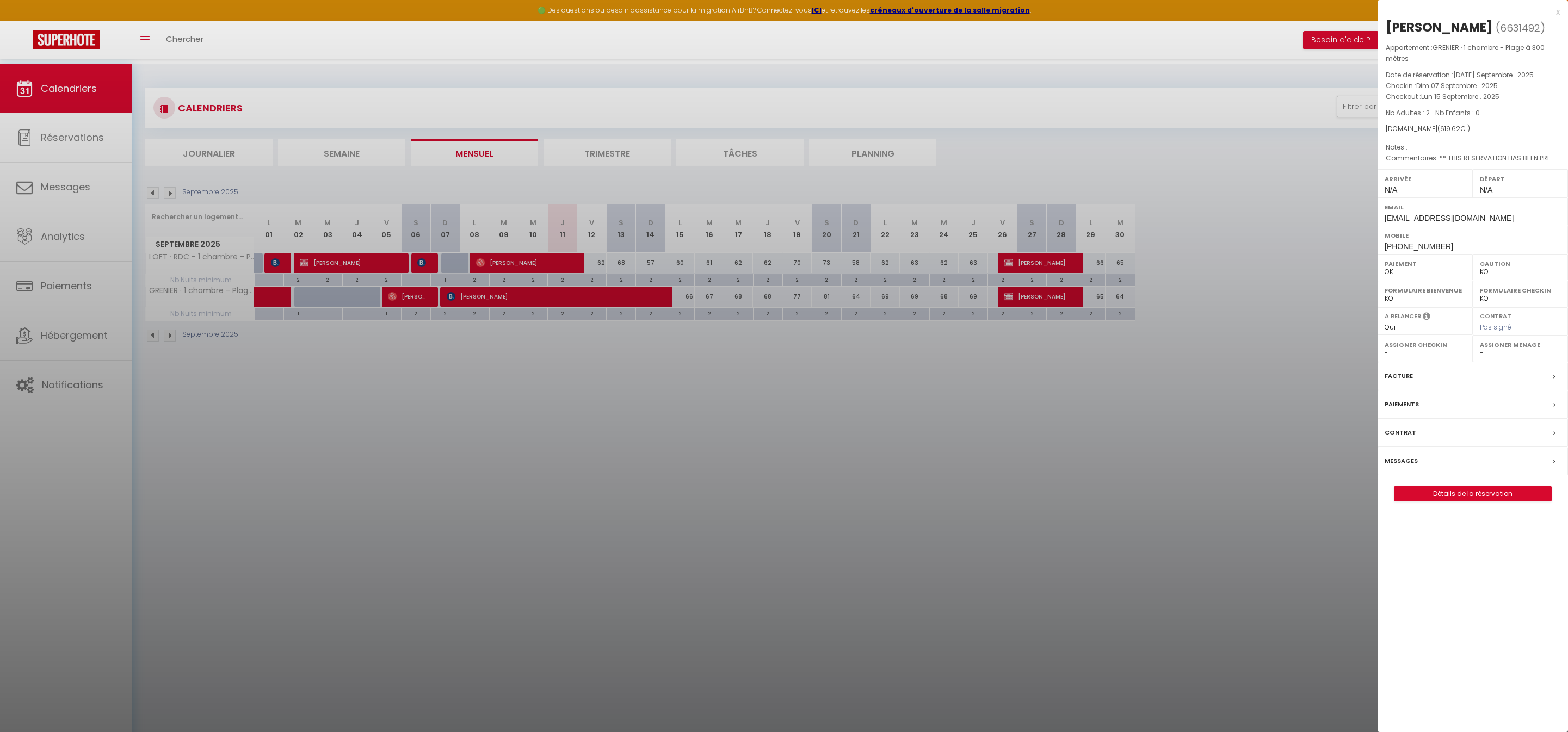
click at [1418, 467] on label "Messages" at bounding box center [1401, 461] width 33 height 12
select select
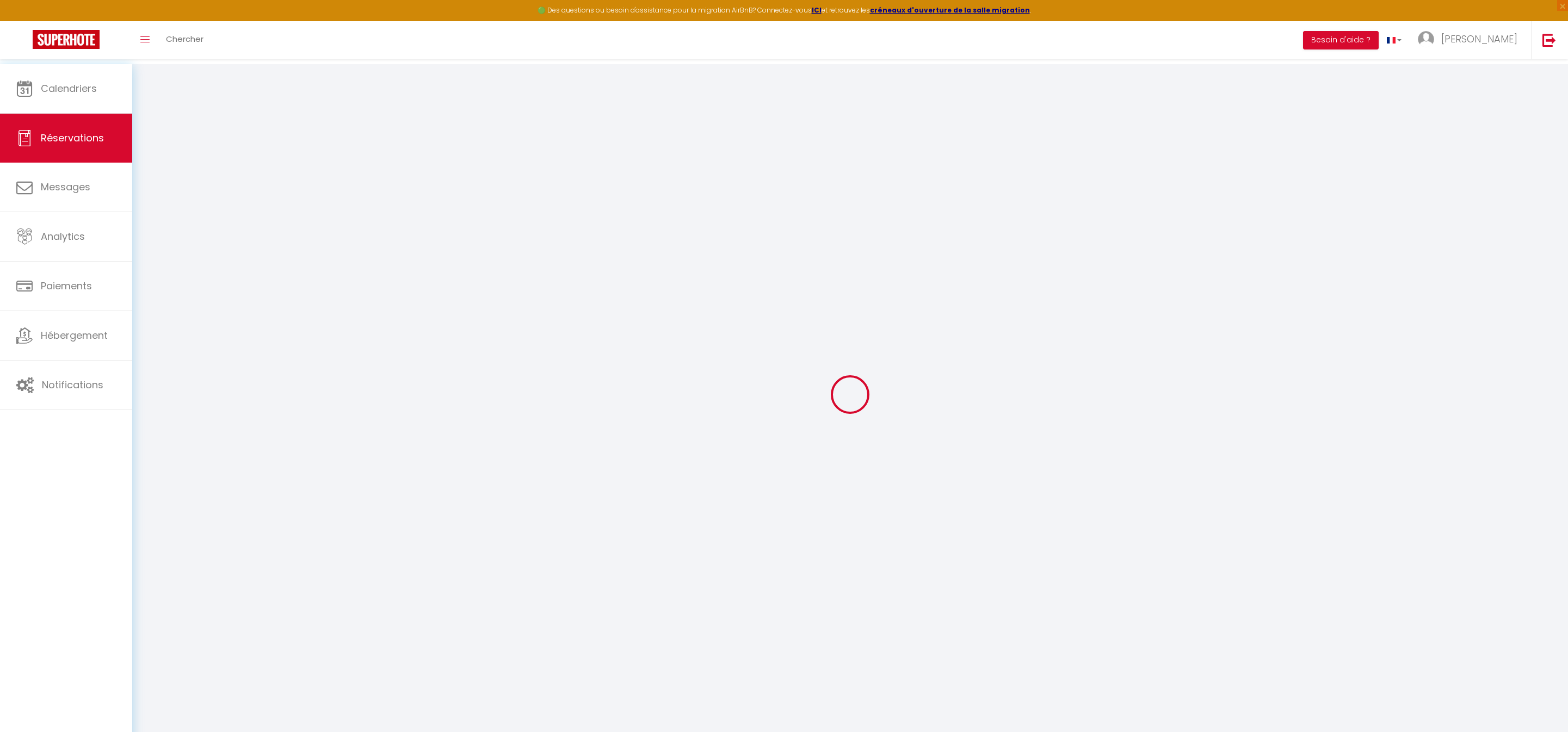
select select
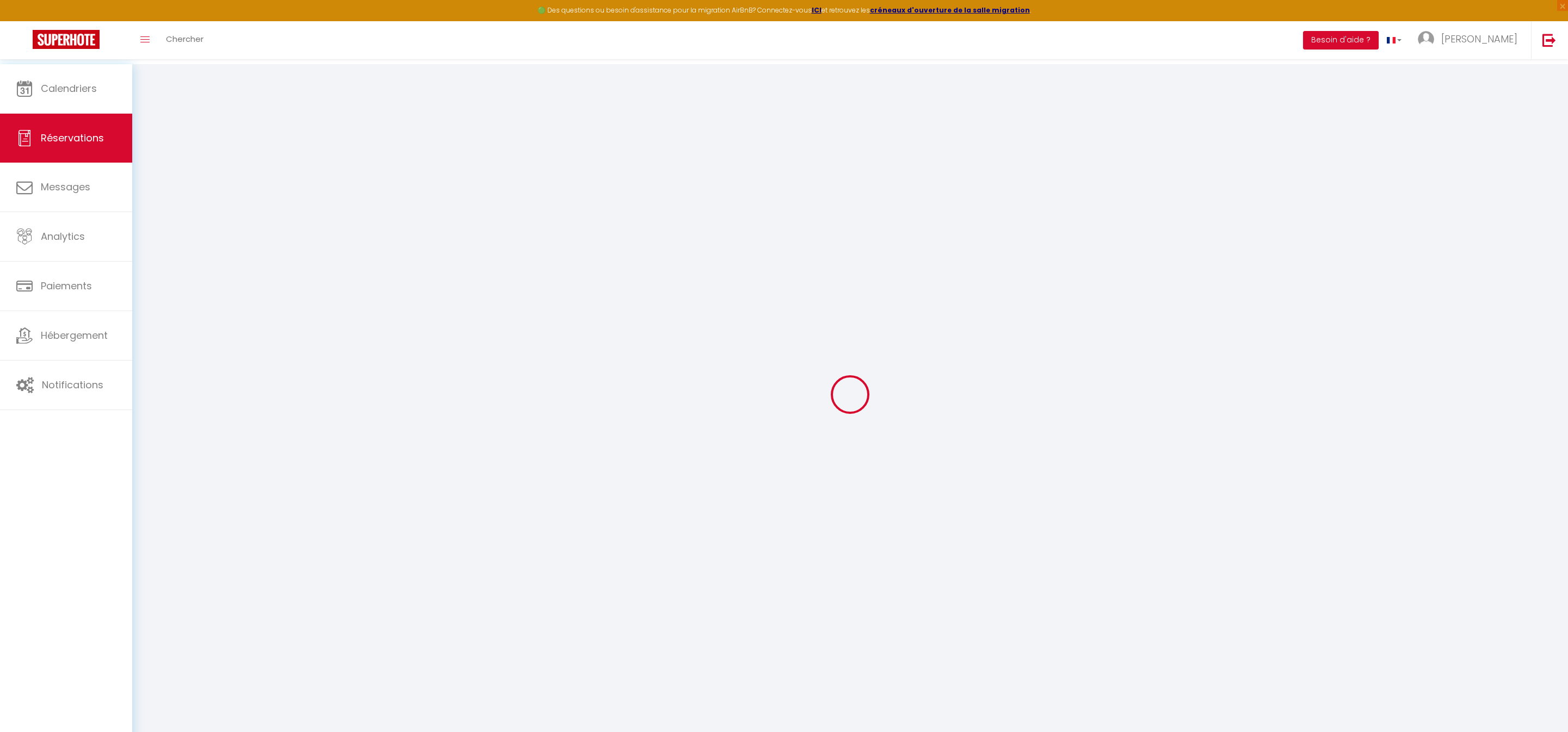
select select
checkbox input "false"
select select
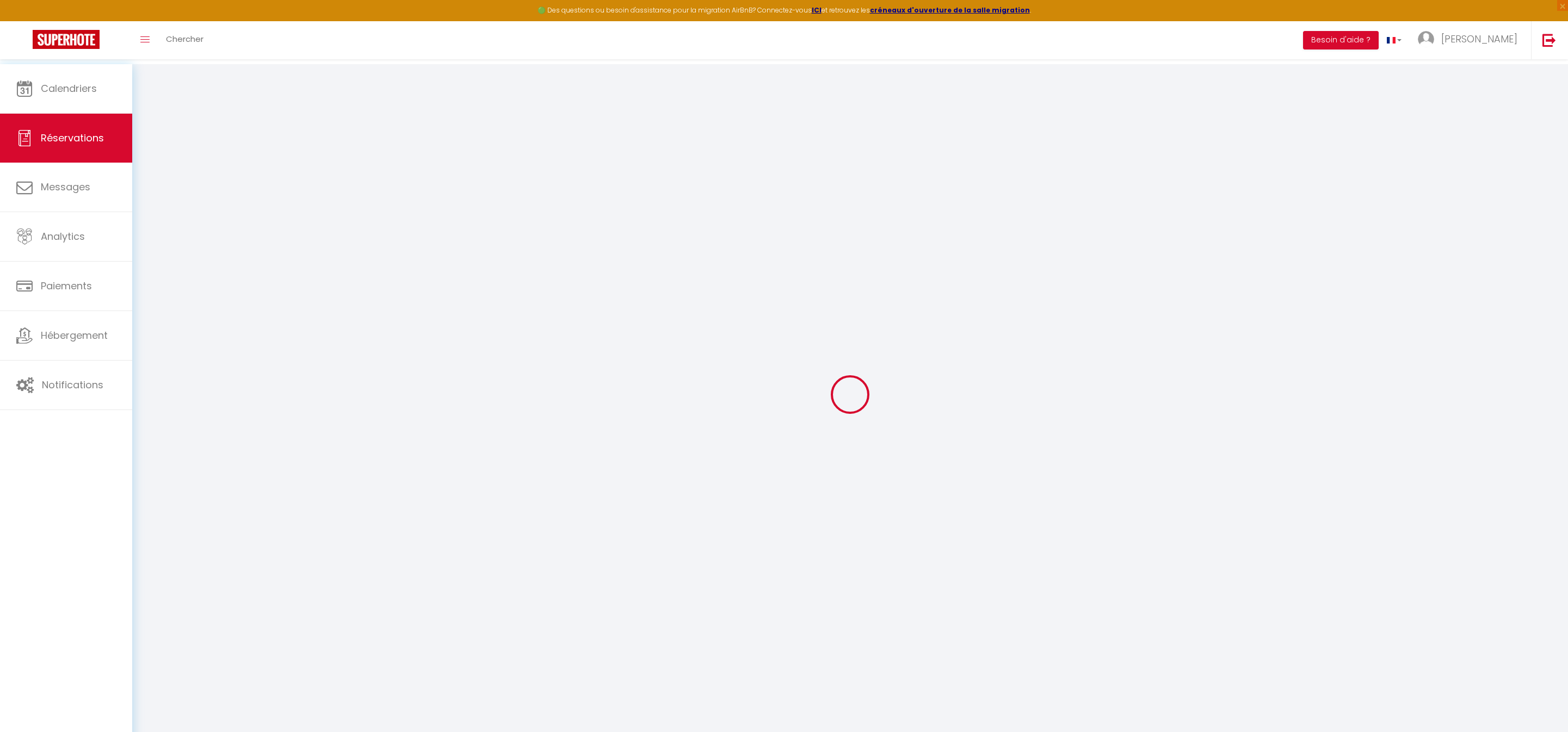
select select
checkbox input "false"
select select
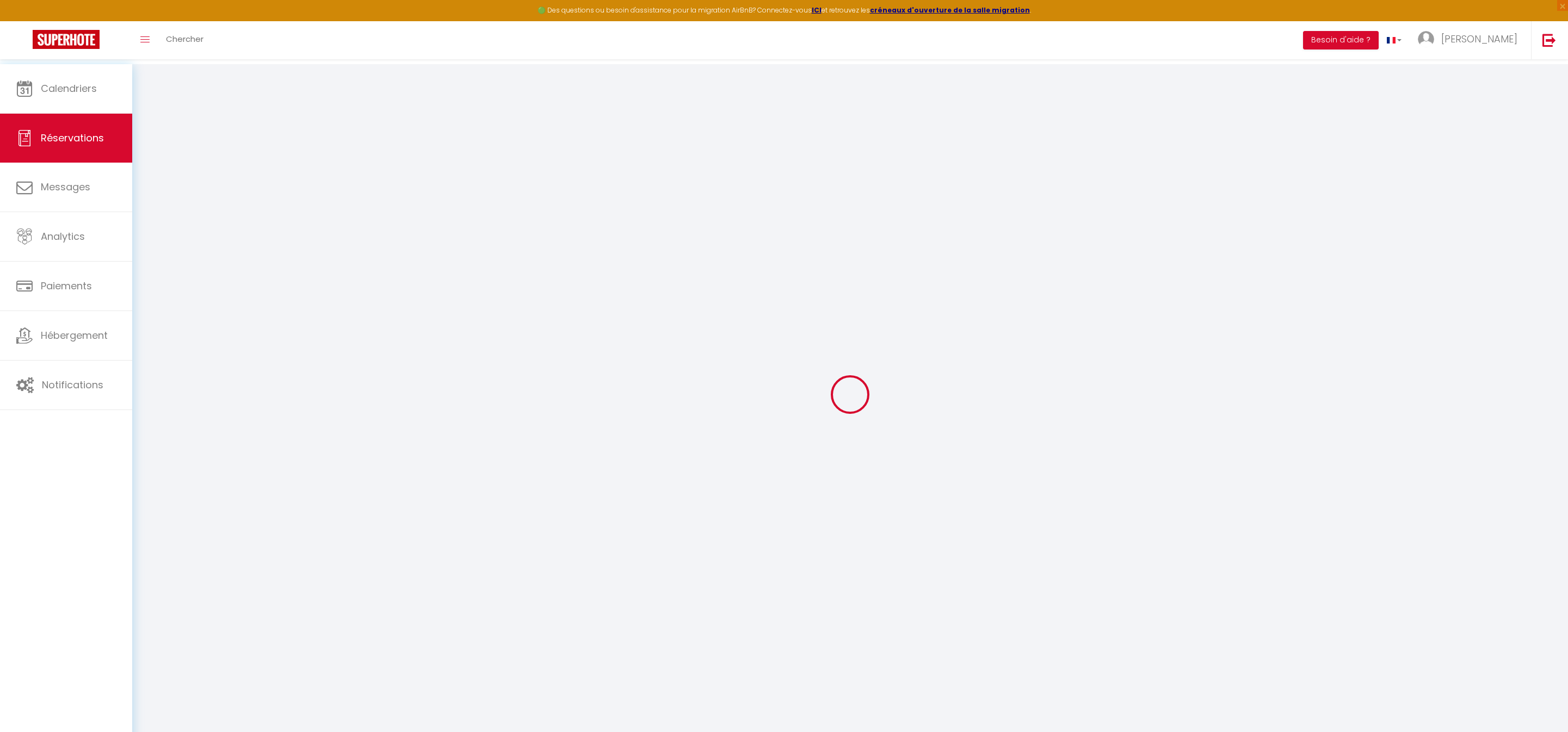
type input "[PERSON_NAME]"
type input "BEHRI"
type input "[EMAIL_ADDRESS][DOMAIN_NAME]"
type input "[PHONE_NUMBER]"
type input "."
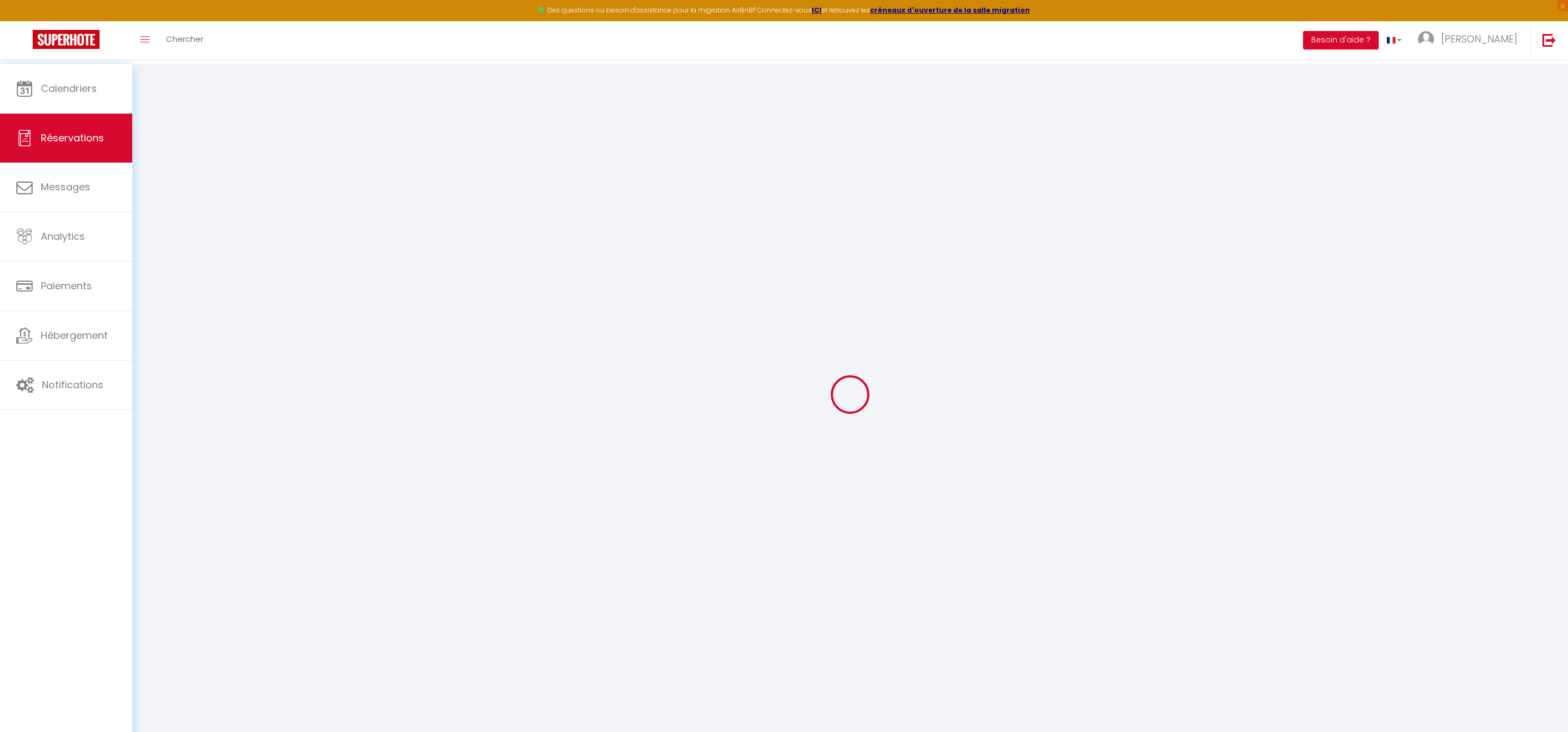
select select "FR"
type input "100.98"
type input "8.67"
select select "27506"
select select "1"
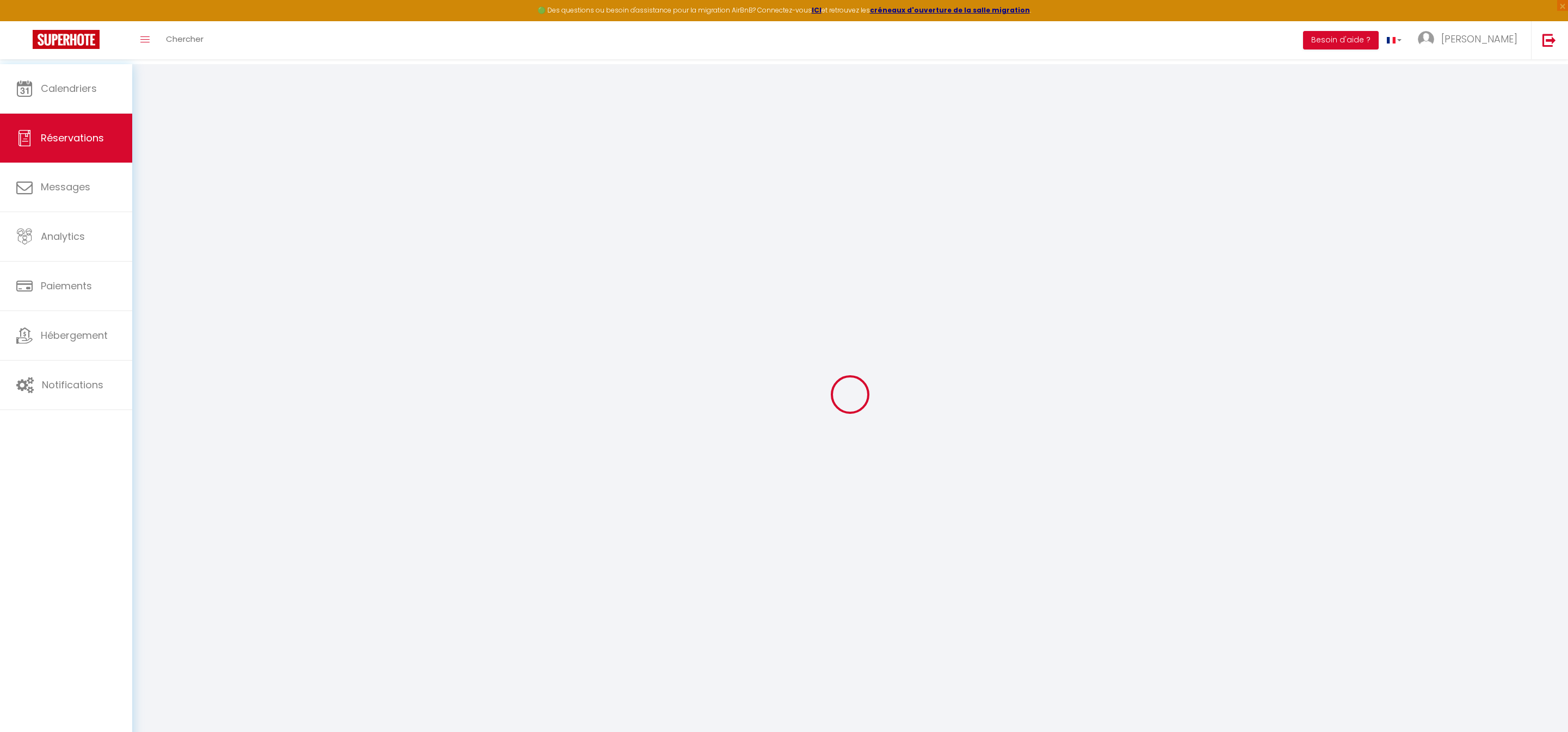
select select
type input "2"
select select "12"
select select
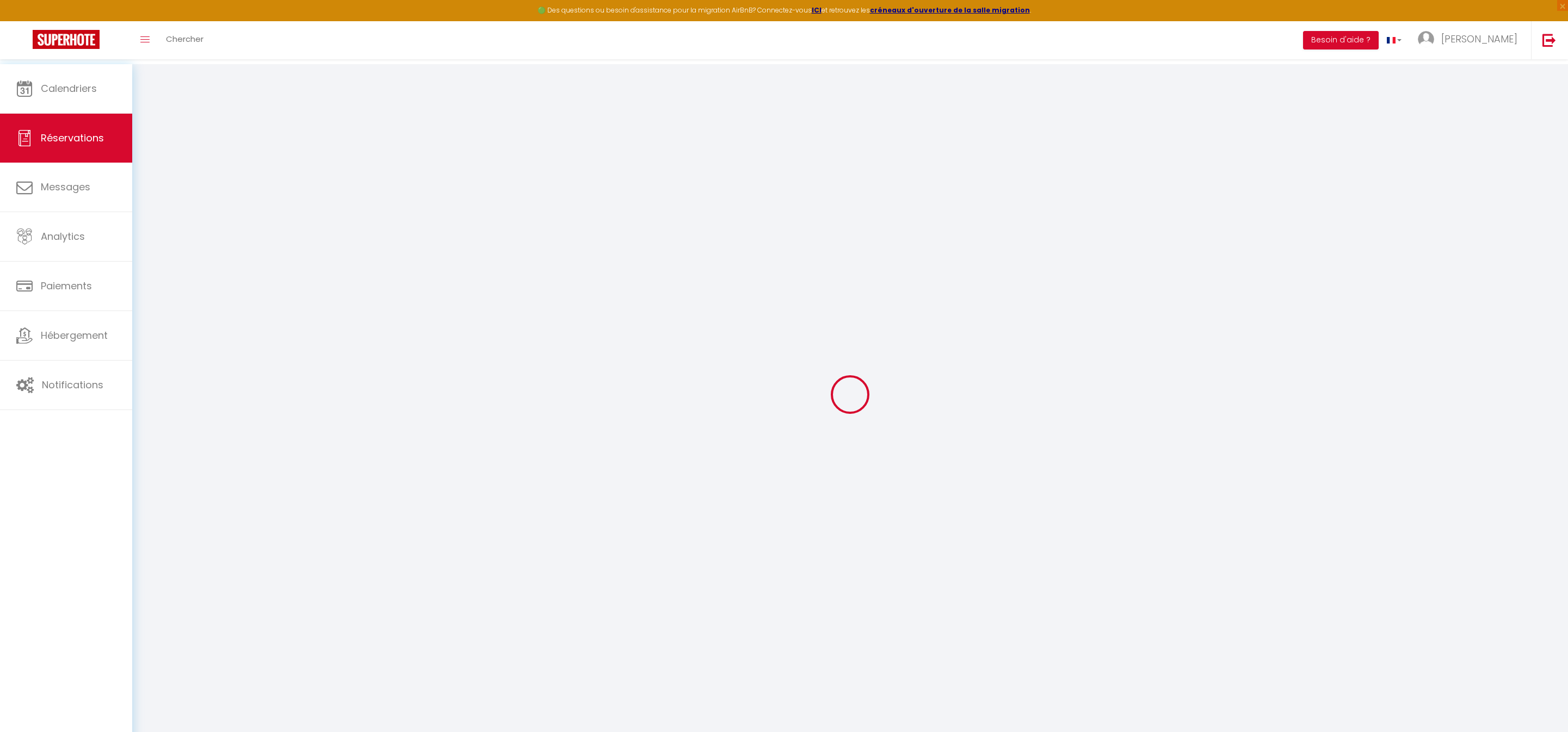
type input "563.98"
checkbox input "false"
type input "0"
select select "2"
type input "0"
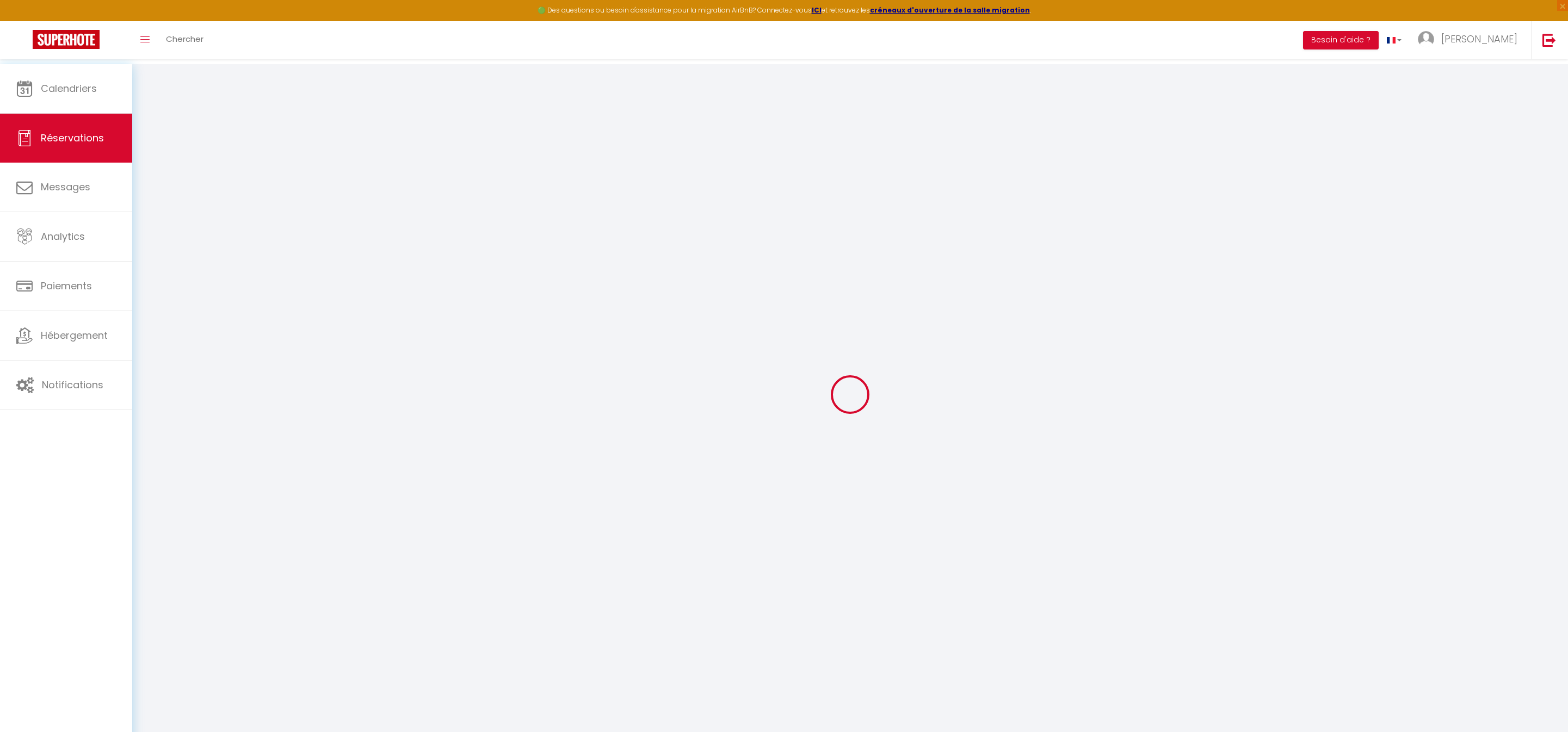
type input "0"
select select
select select "14"
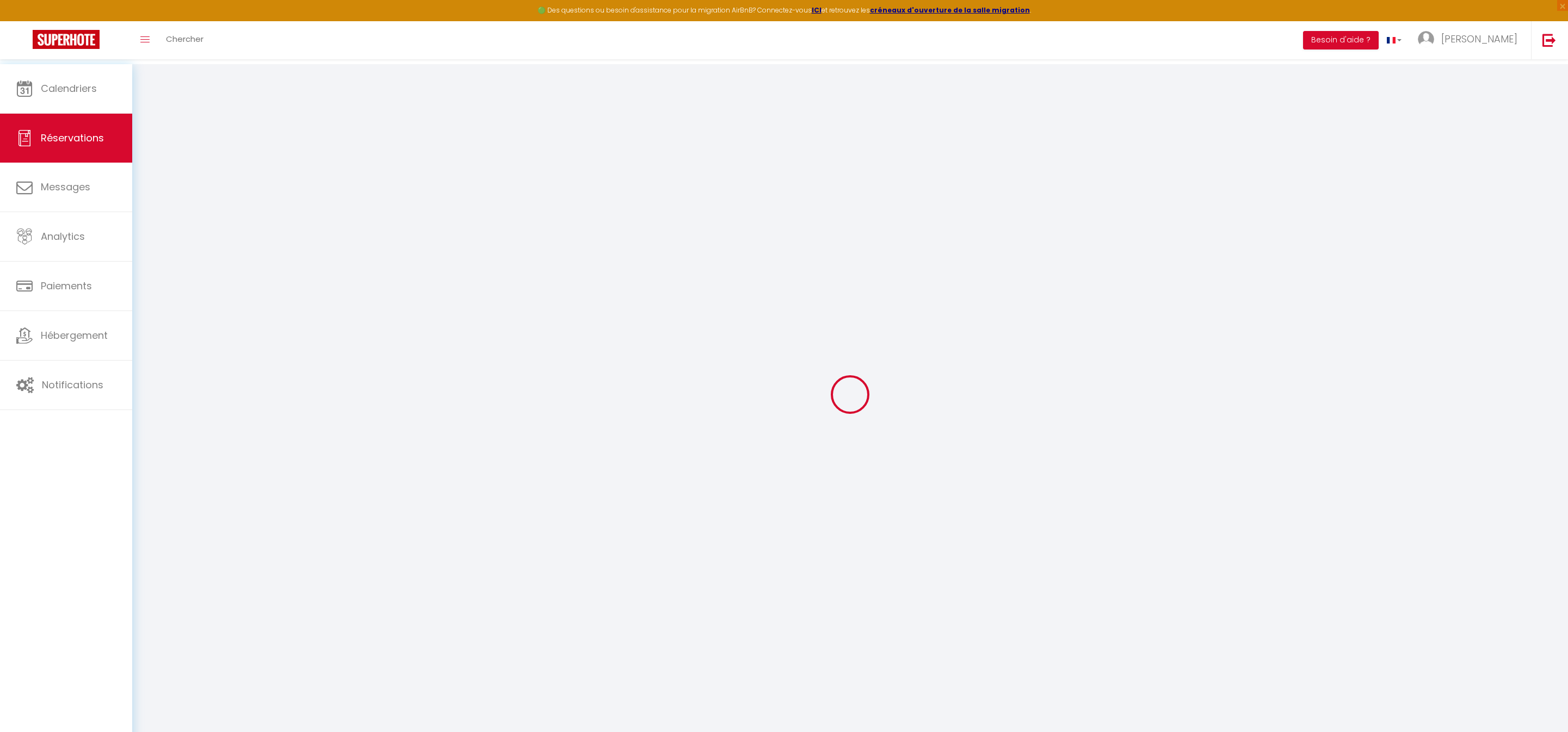
checkbox input "false"
select select
checkbox input "false"
type textarea "** THIS RESERVATION HAS BEEN PRE-PAID ** BOOKING NOTE : Payment charge is EUR 8…"
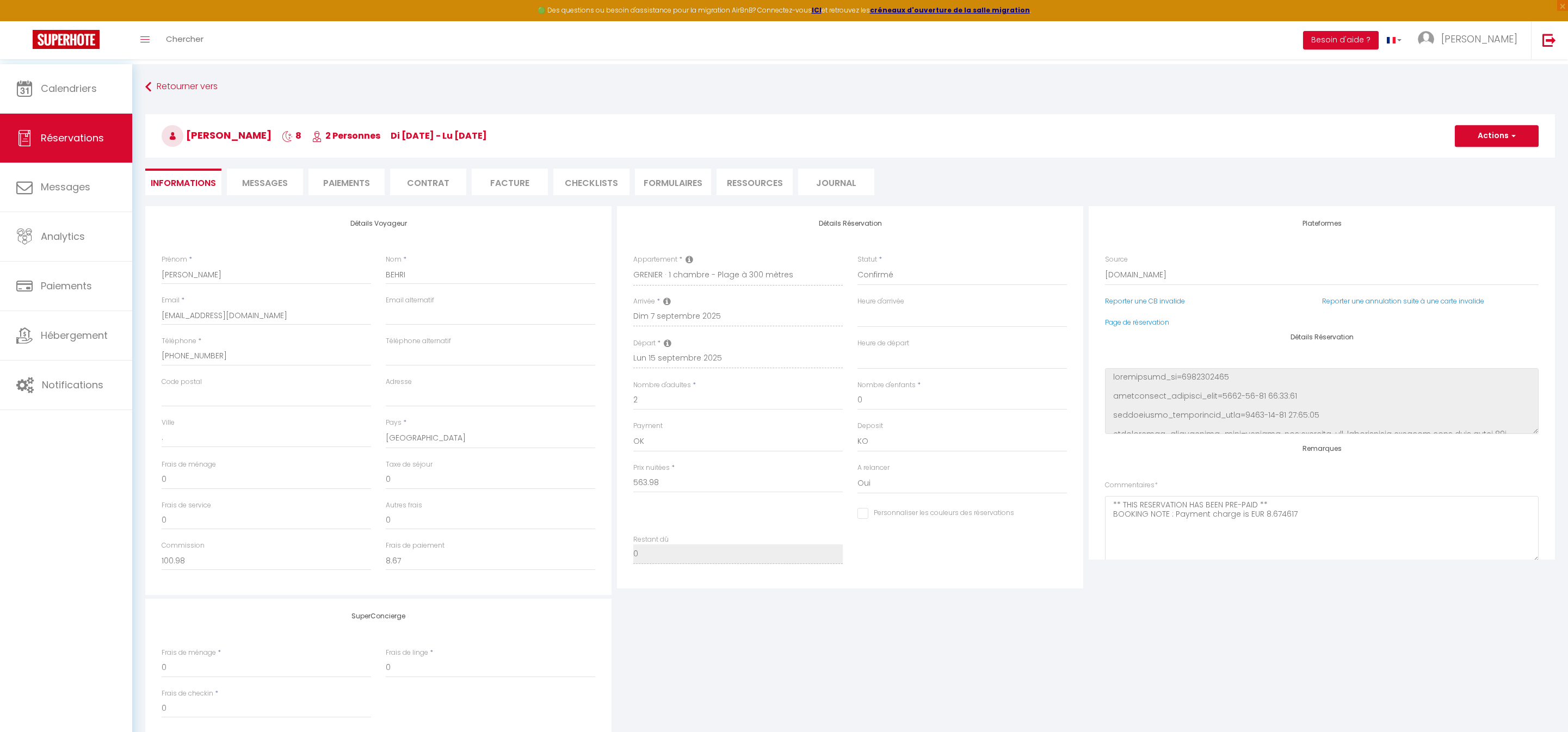
click at [281, 175] on li "Messages" at bounding box center [265, 182] width 76 height 27
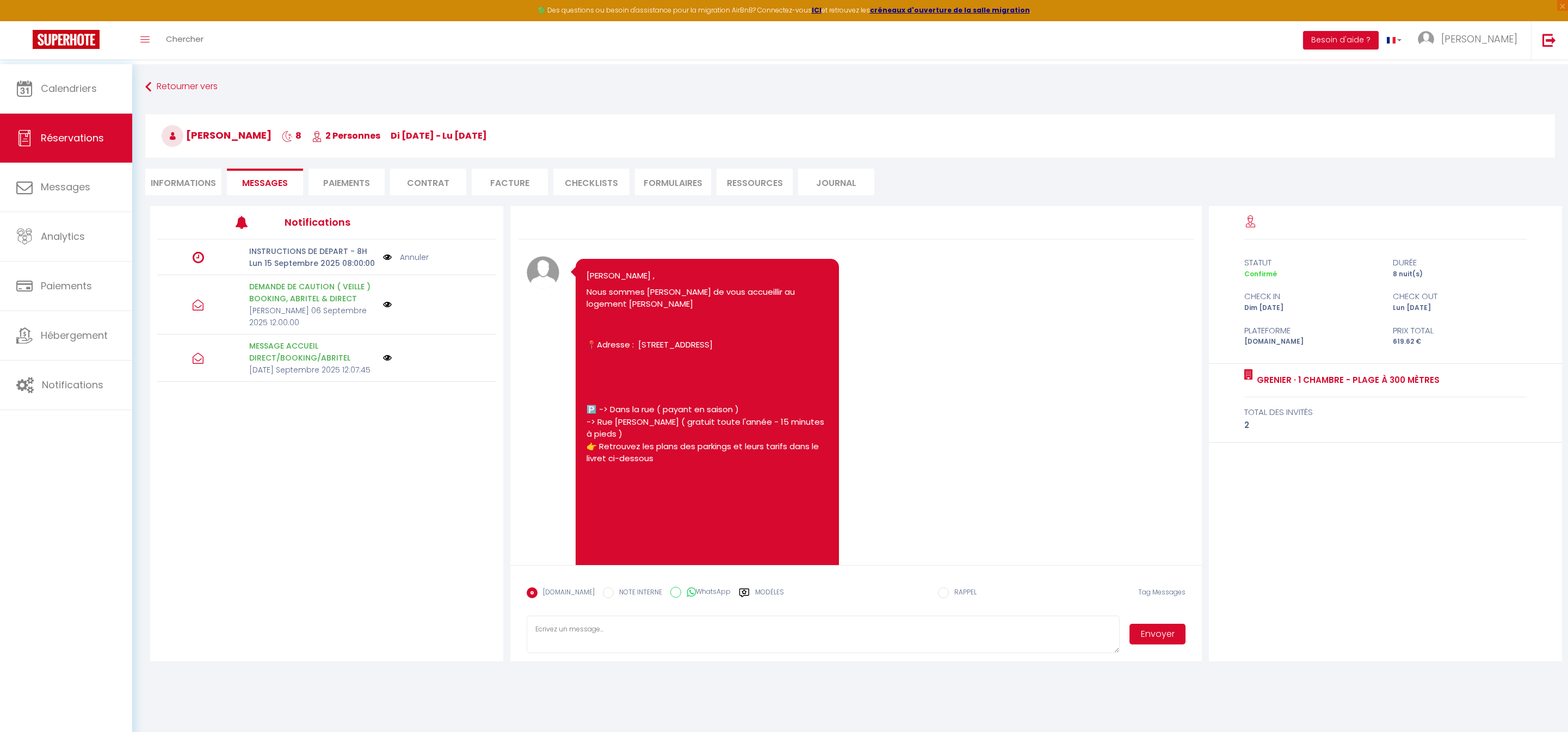
scroll to position [3630, 0]
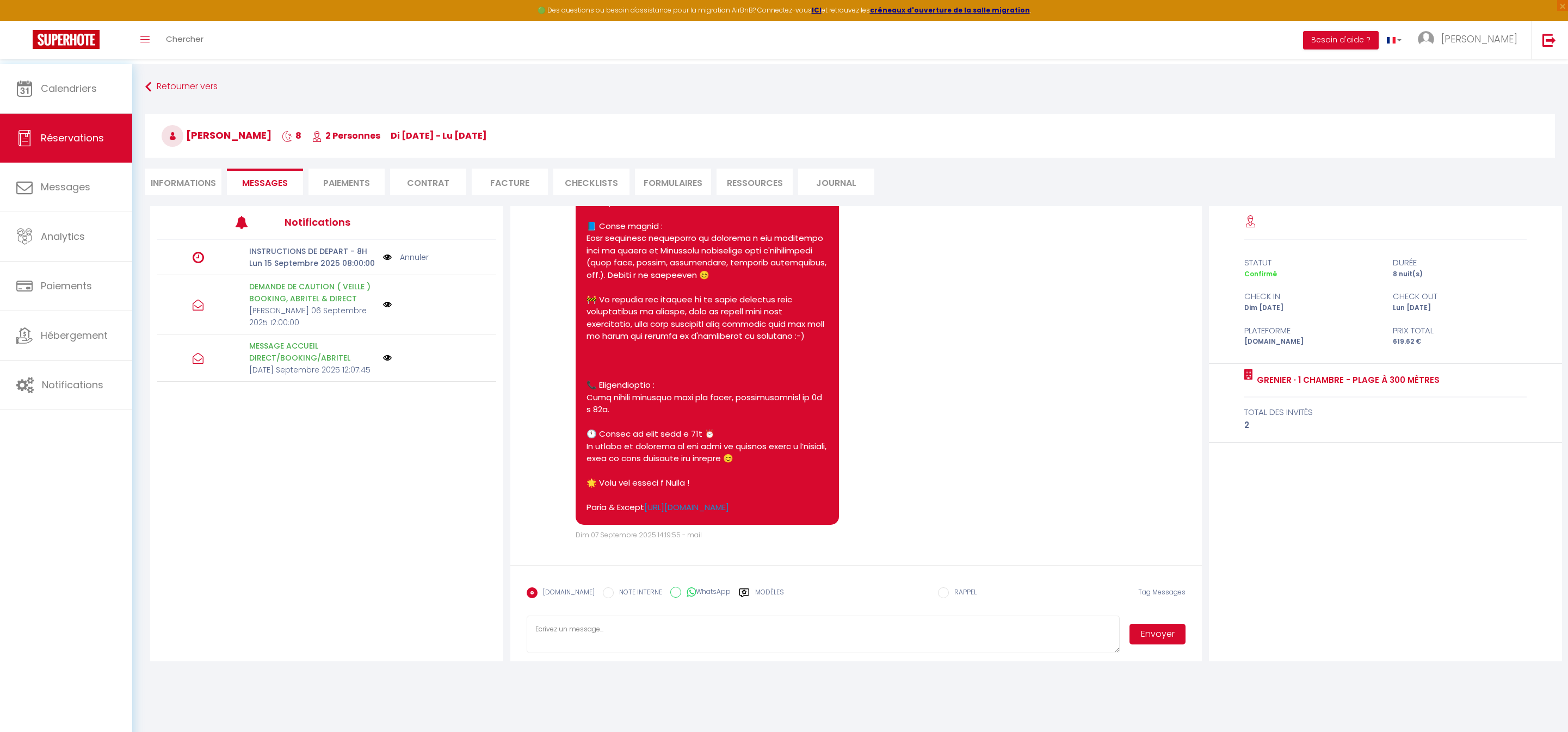
click at [422, 263] on link "Annuler" at bounding box center [414, 257] width 29 height 12
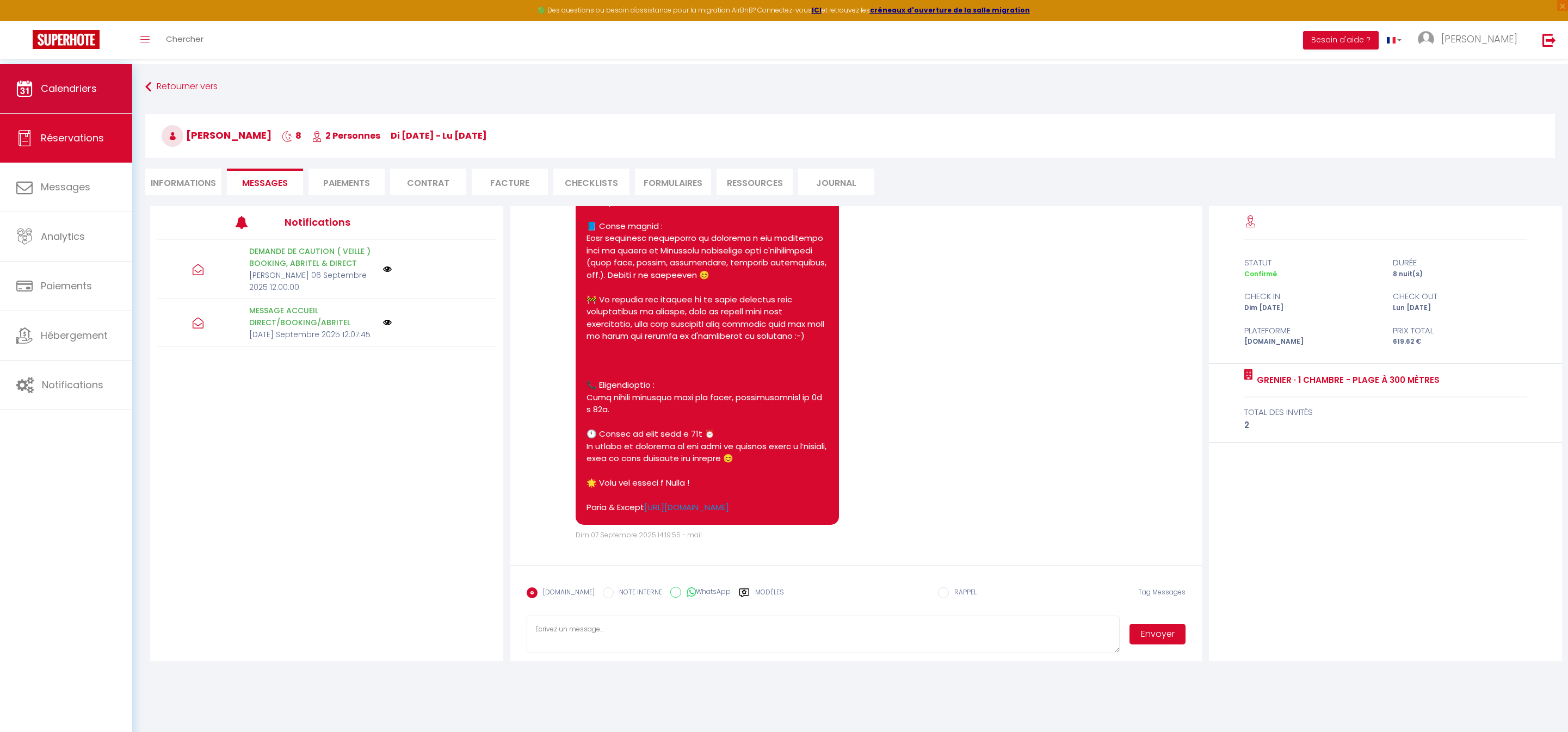
click at [64, 101] on link "Calendriers" at bounding box center [66, 88] width 132 height 49
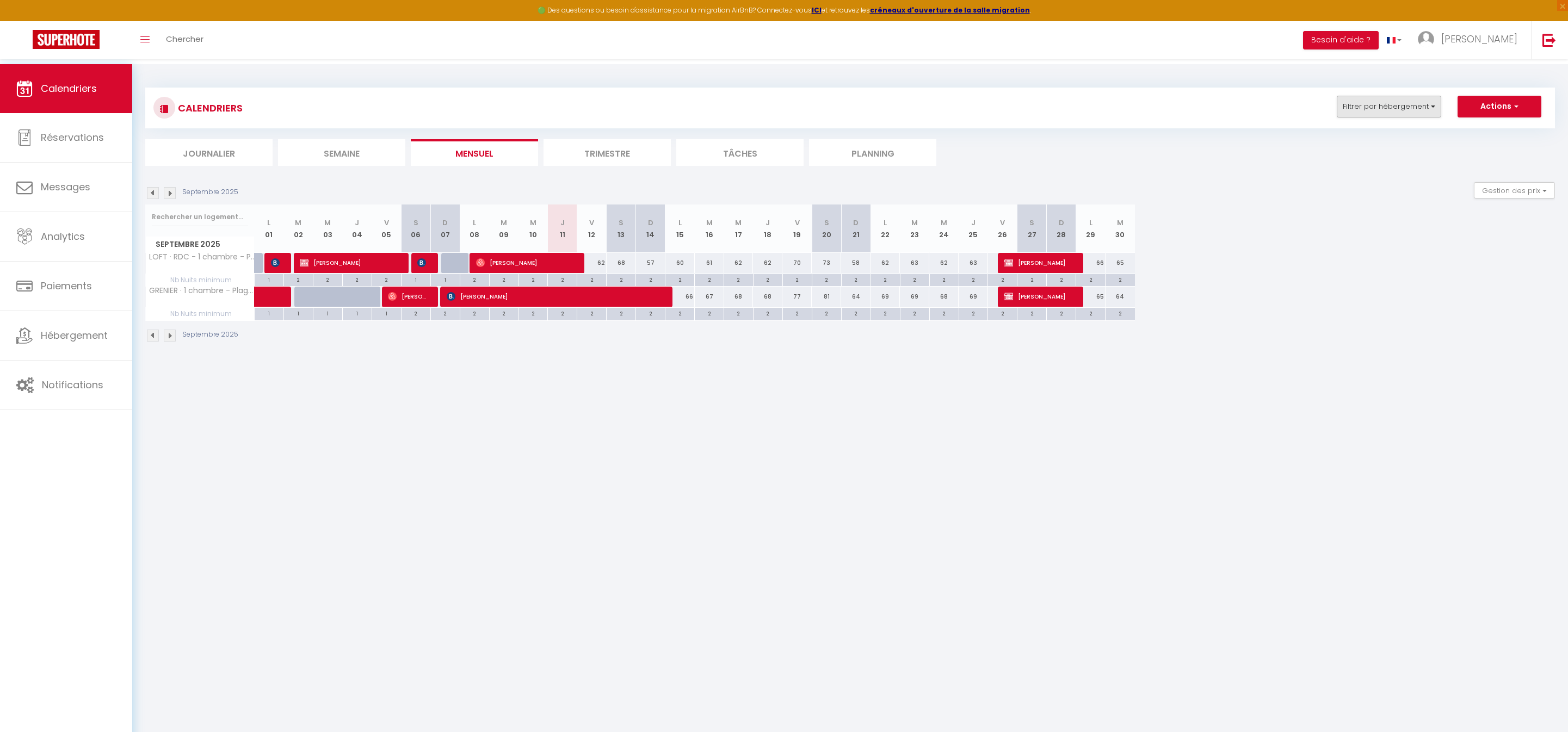
click at [1393, 109] on button "Filtrer par hébergement" at bounding box center [1389, 106] width 105 height 22
click at [1331, 137] on input "text" at bounding box center [1412, 134] width 163 height 19
click at [1342, 160] on input "SCI MMSS" at bounding box center [1423, 155] width 163 height 11
checkbox input "true"
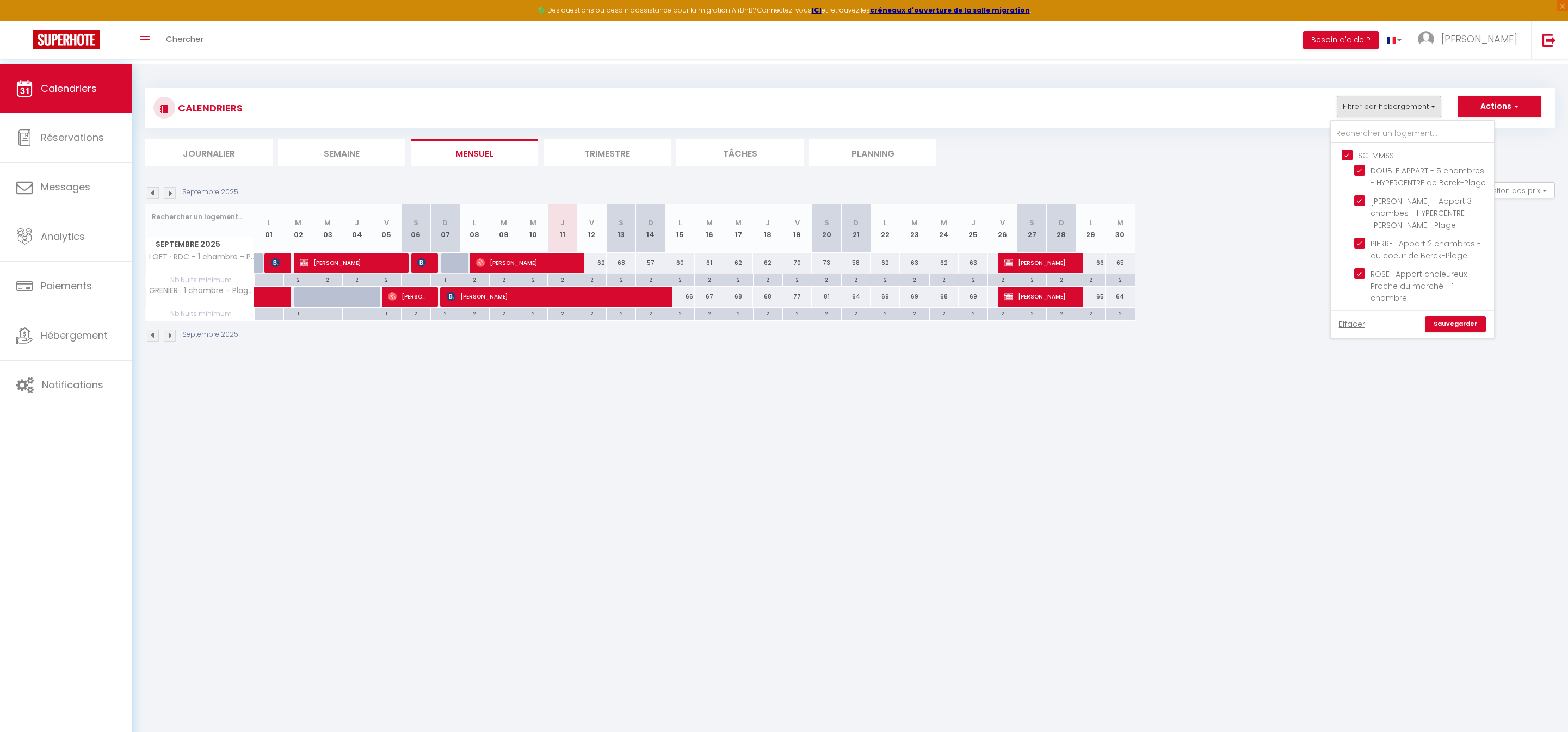
checkbox input "true"
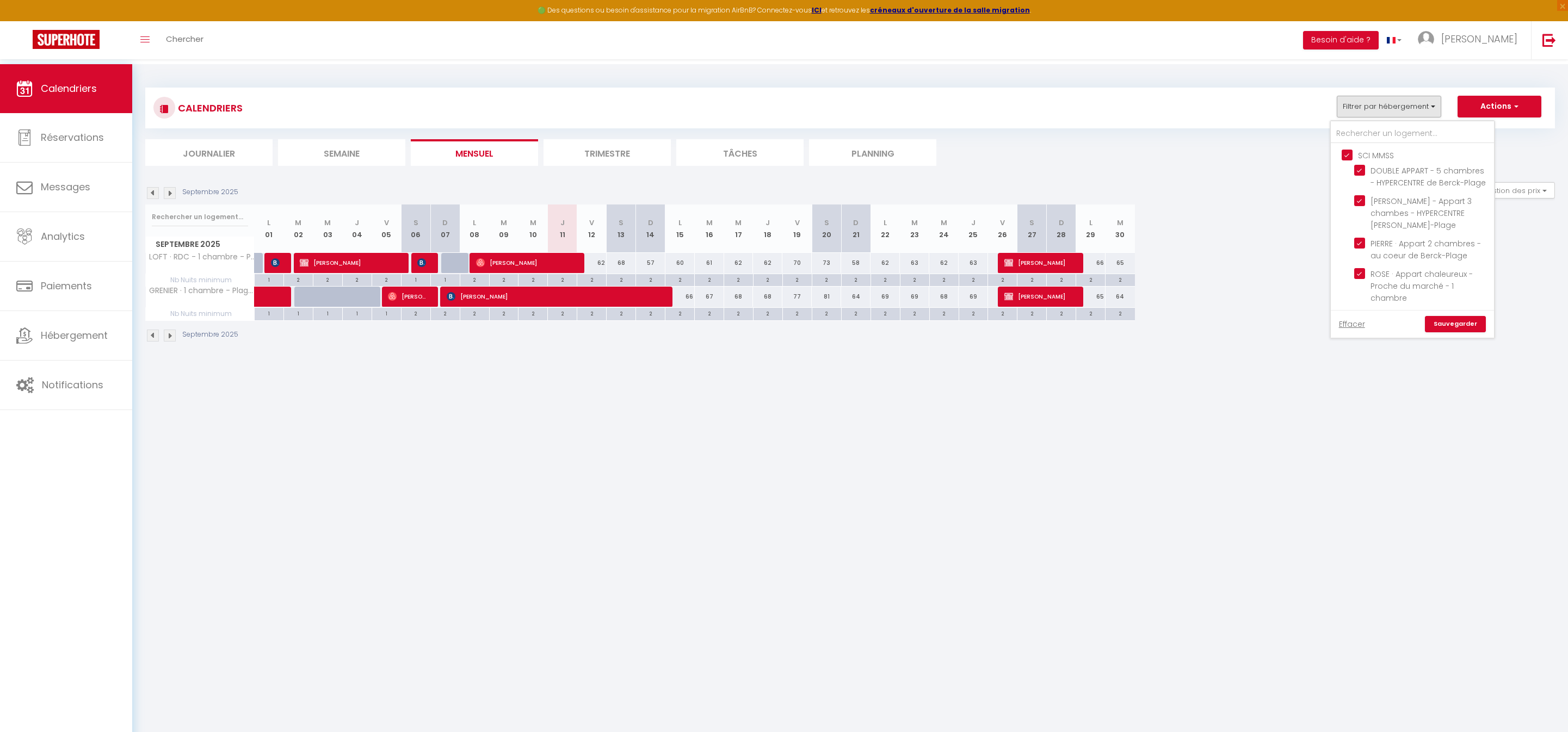
checkbox input "true"
checkbox input "false"
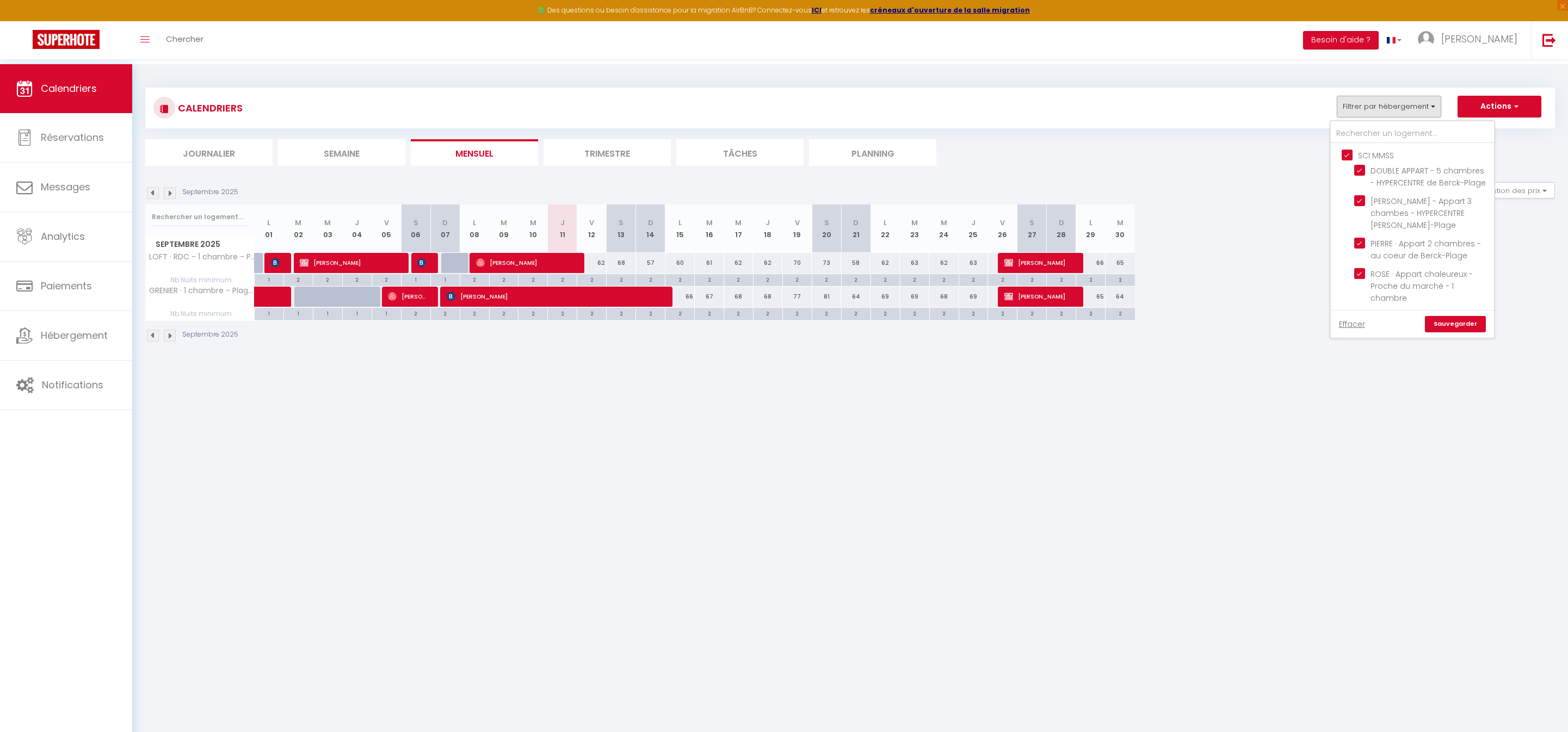
checkbox input "false"
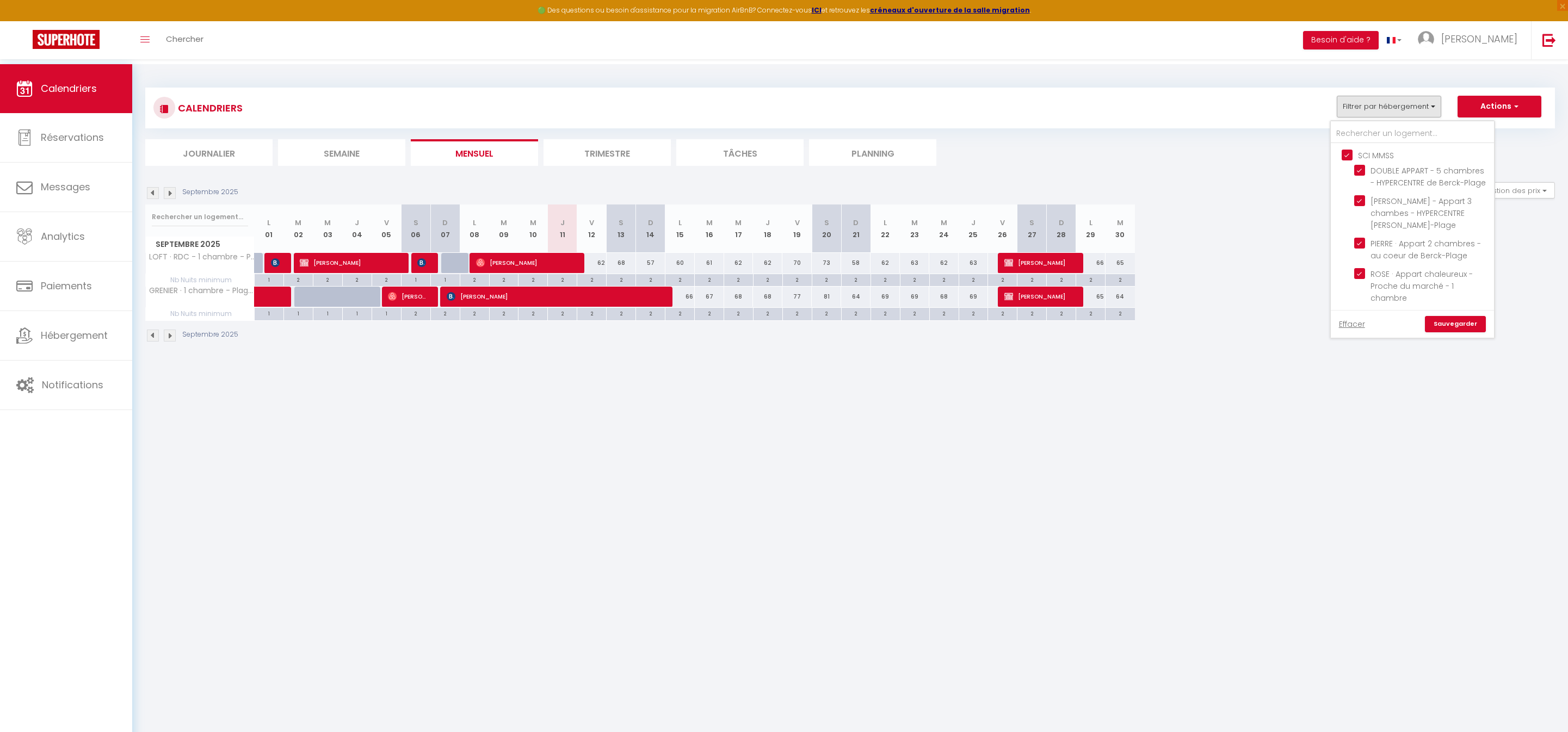
checkbox input "false"
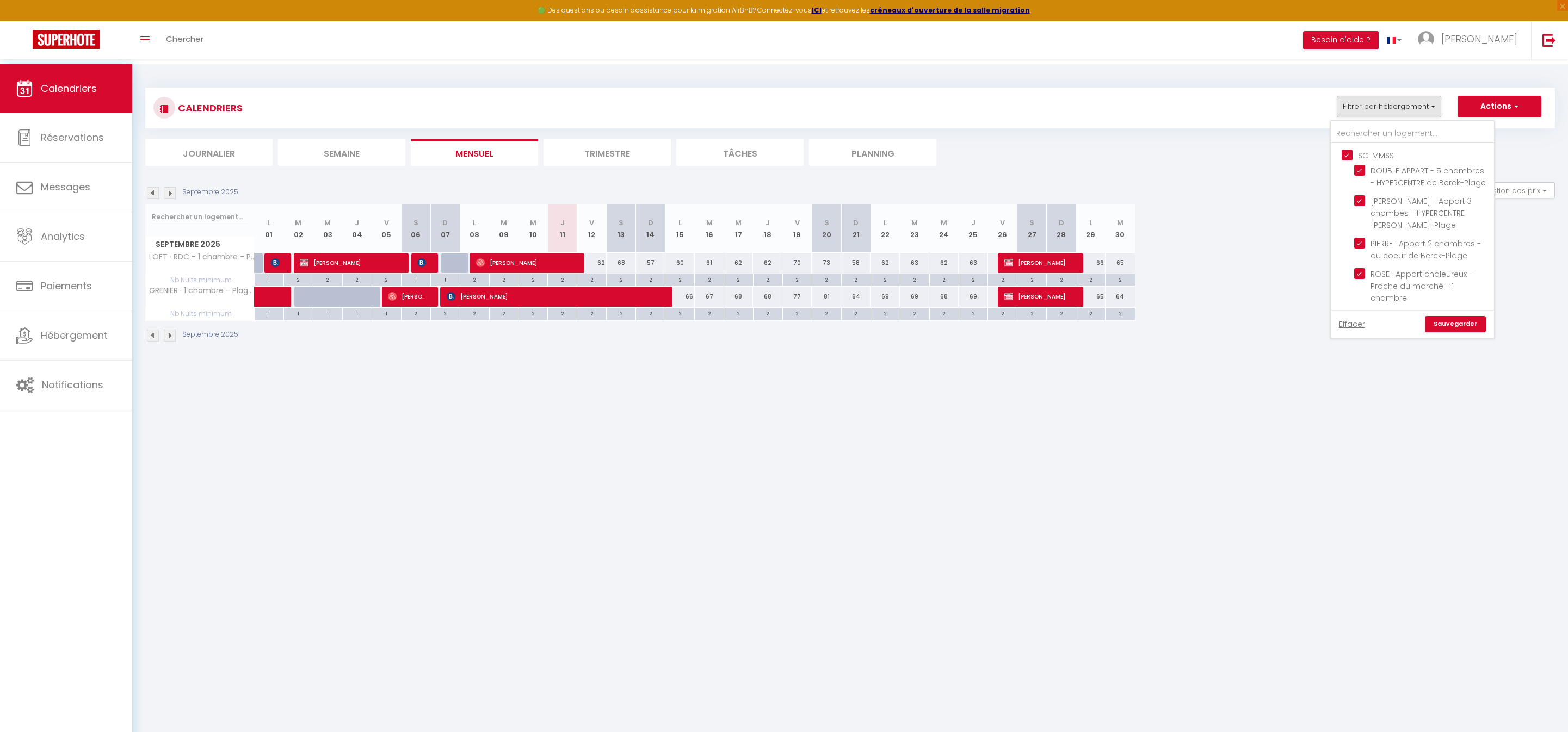
checkbox input "false"
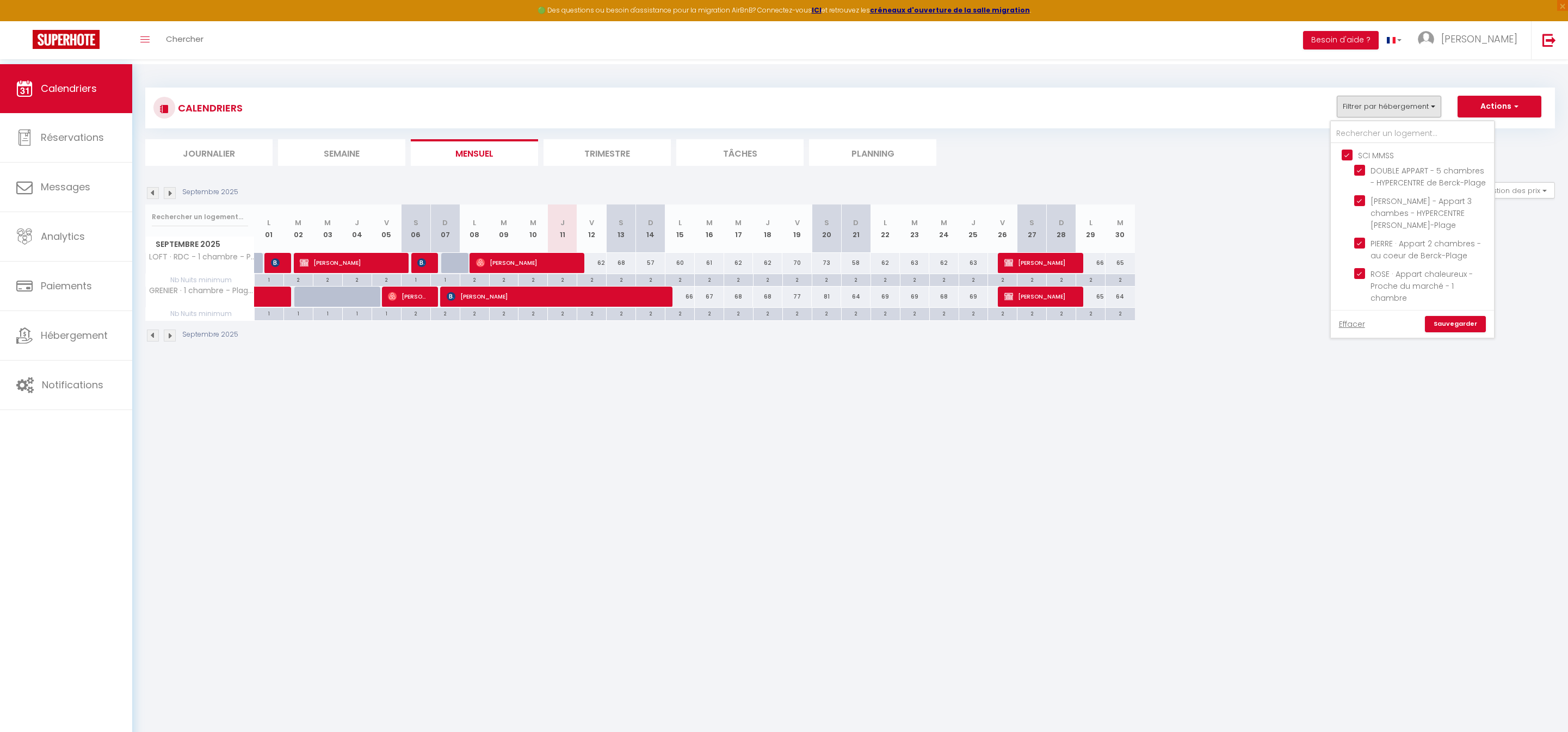
checkbox input "false"
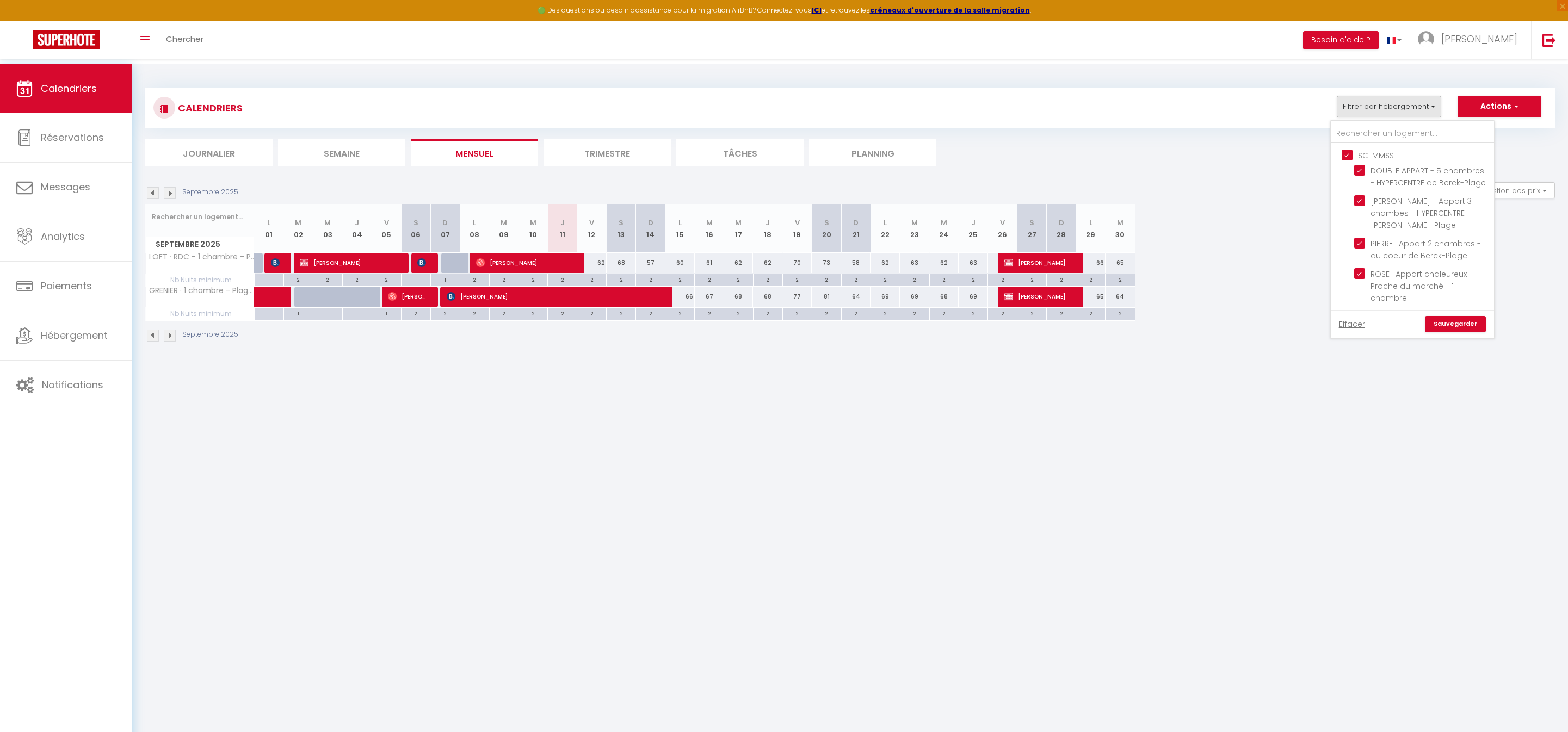
checkbox input "false"
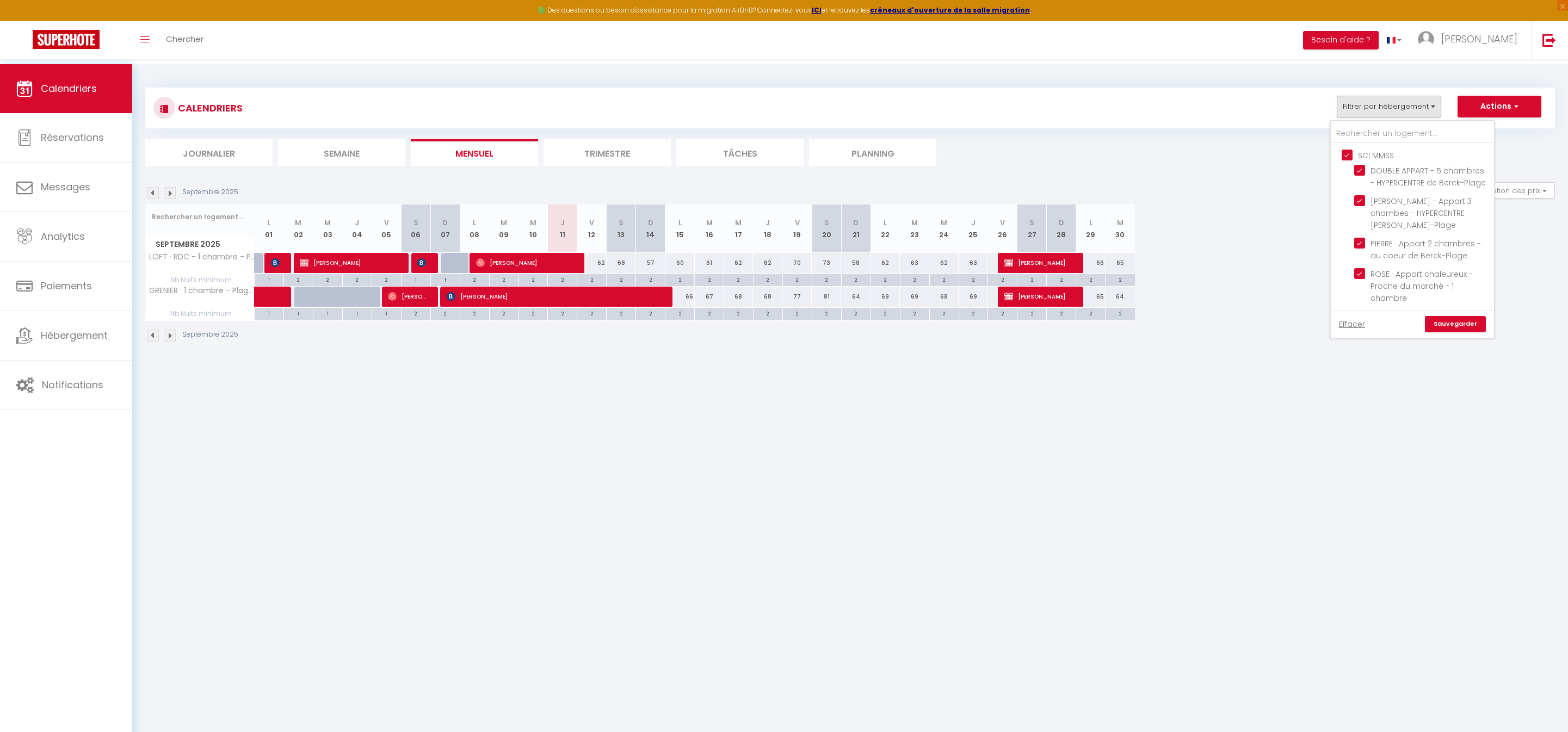
checkbox input "false"
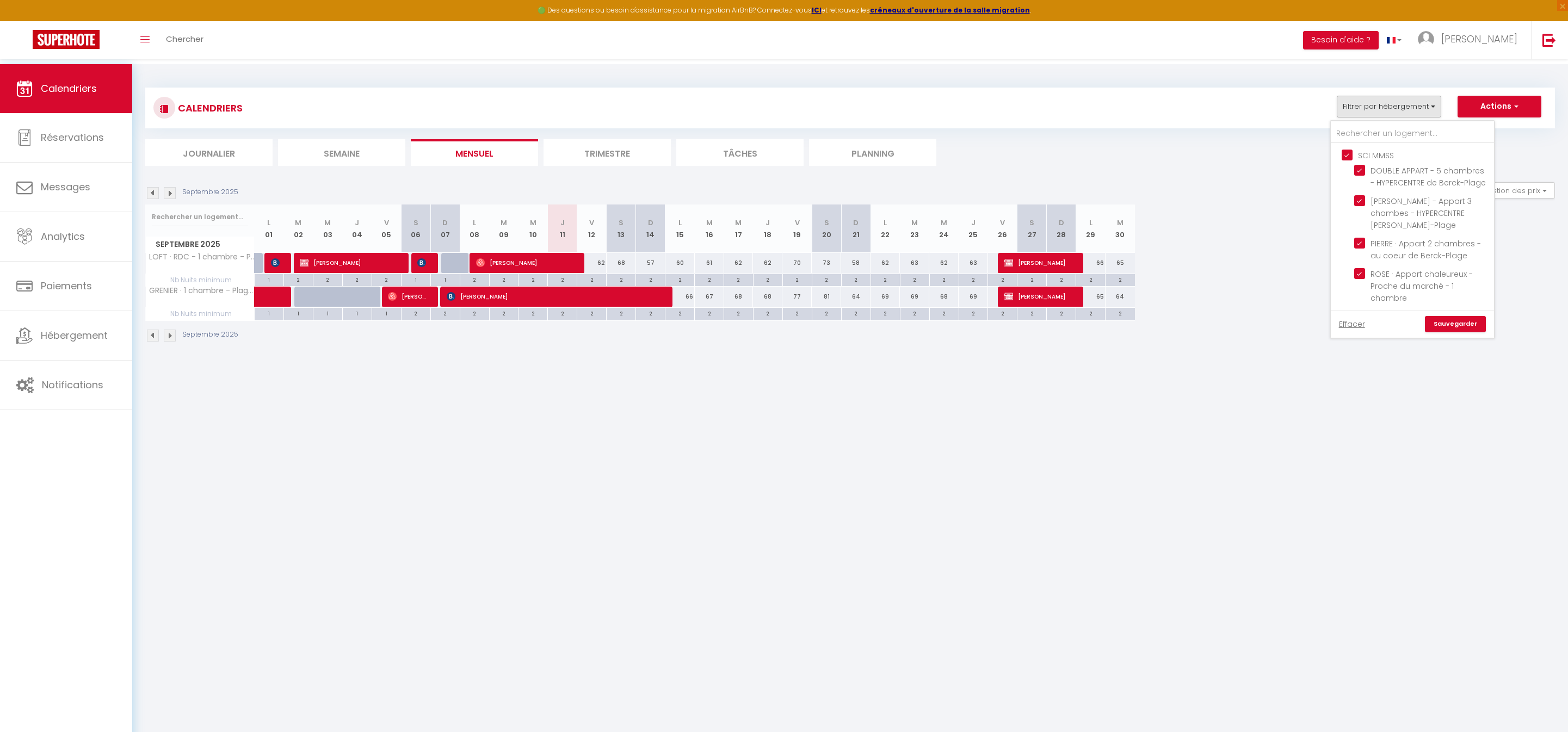
checkbox input "false"
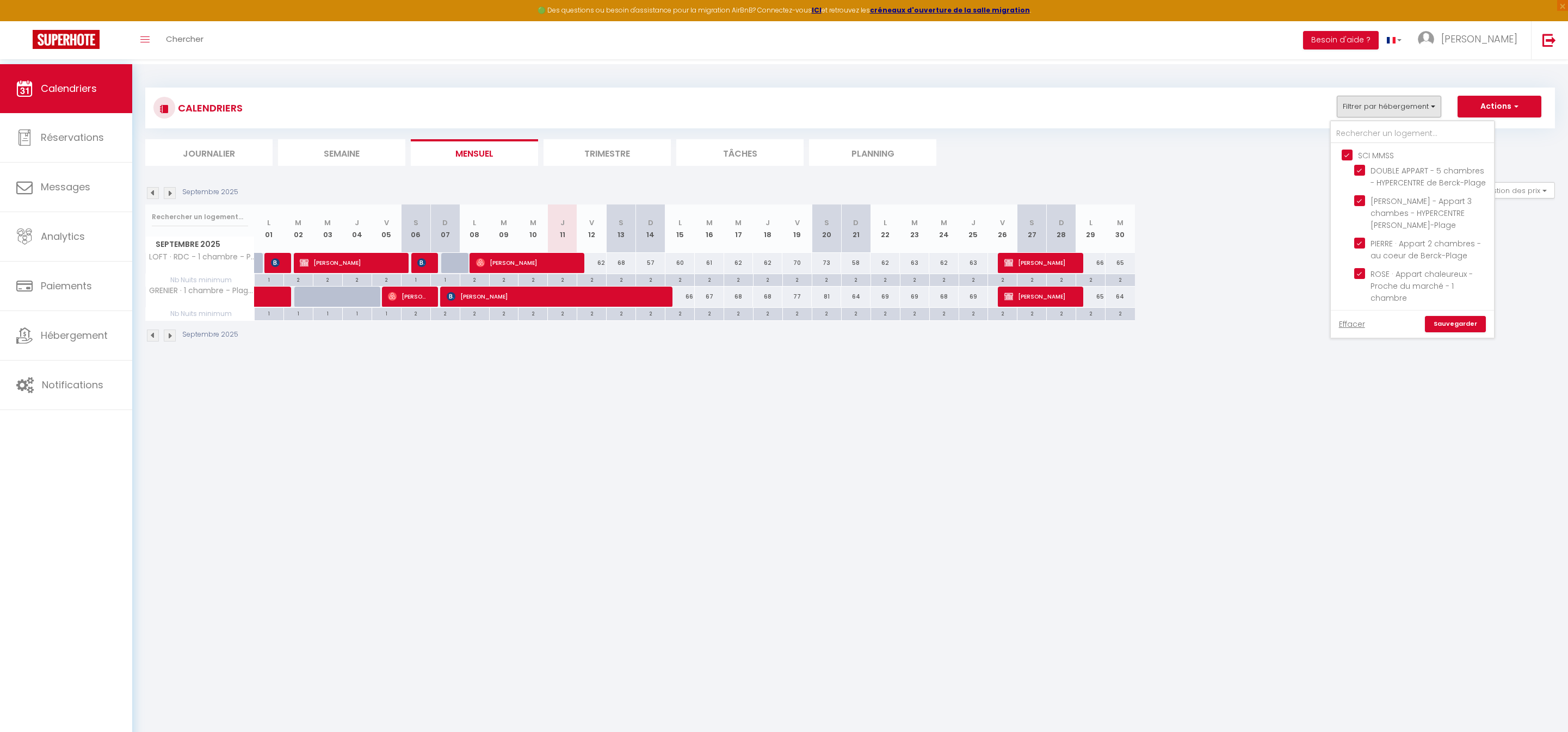
checkbox input "false"
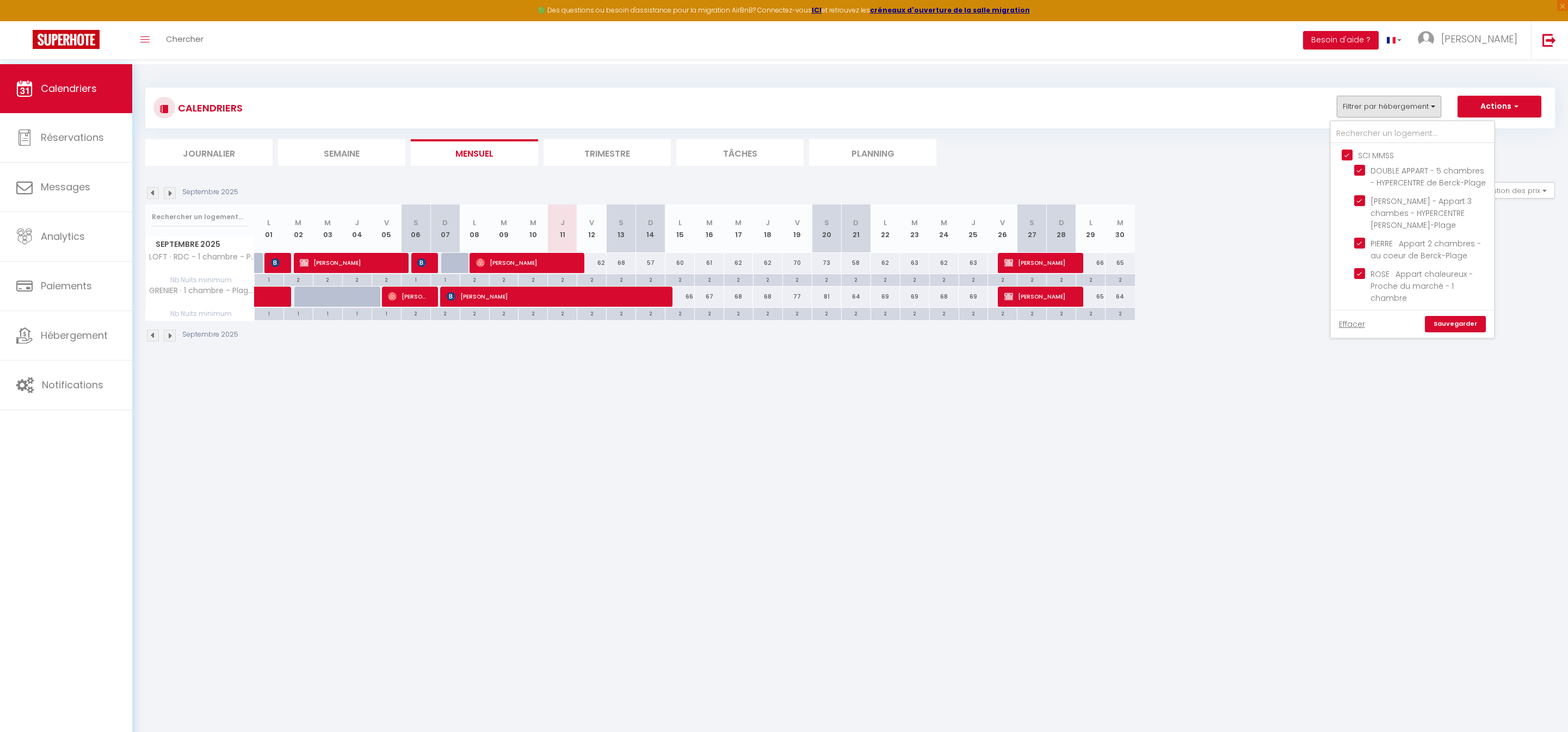
checkbox input "false"
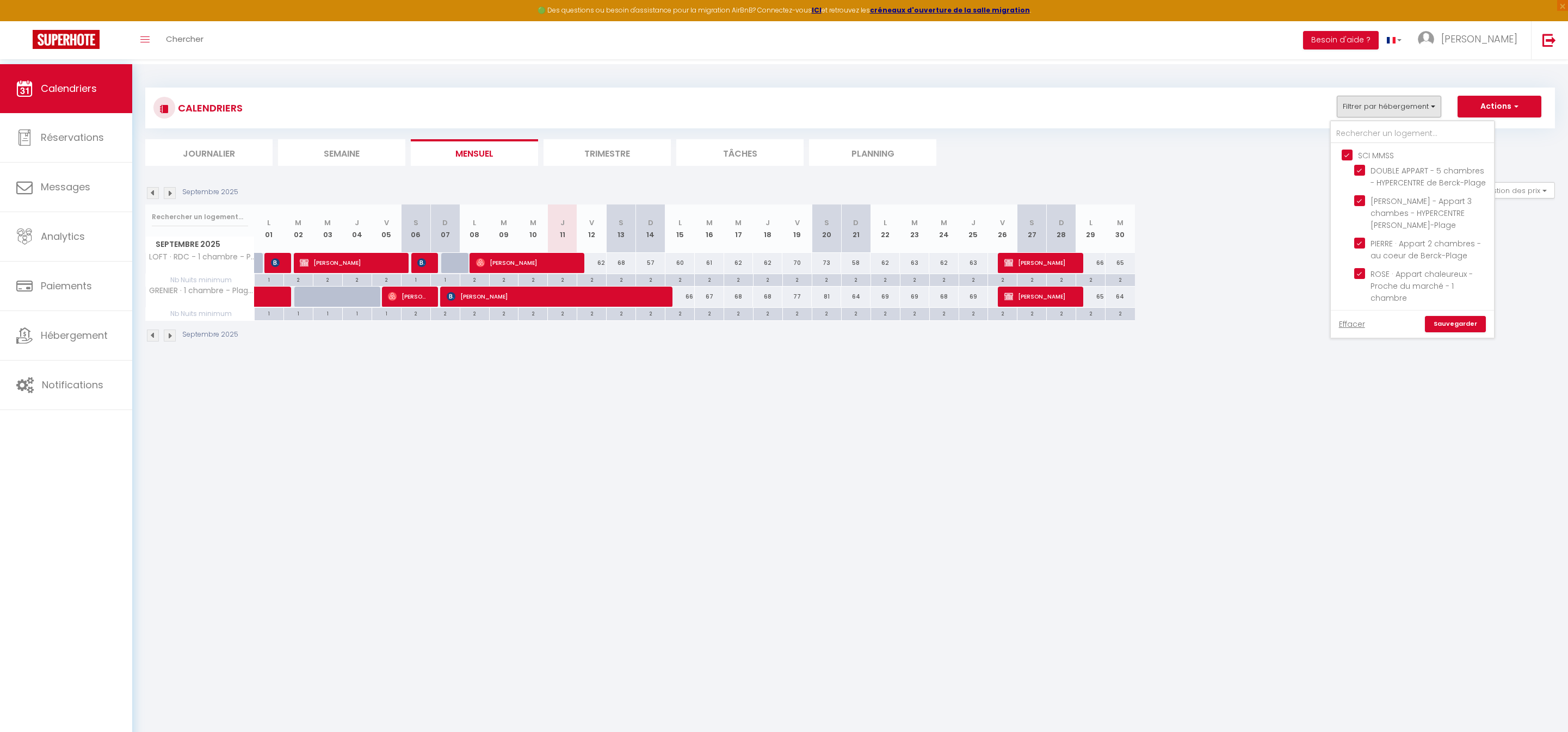
checkbox input "false"
click at [1425, 326] on link "Sauvegarder" at bounding box center [1455, 324] width 61 height 16
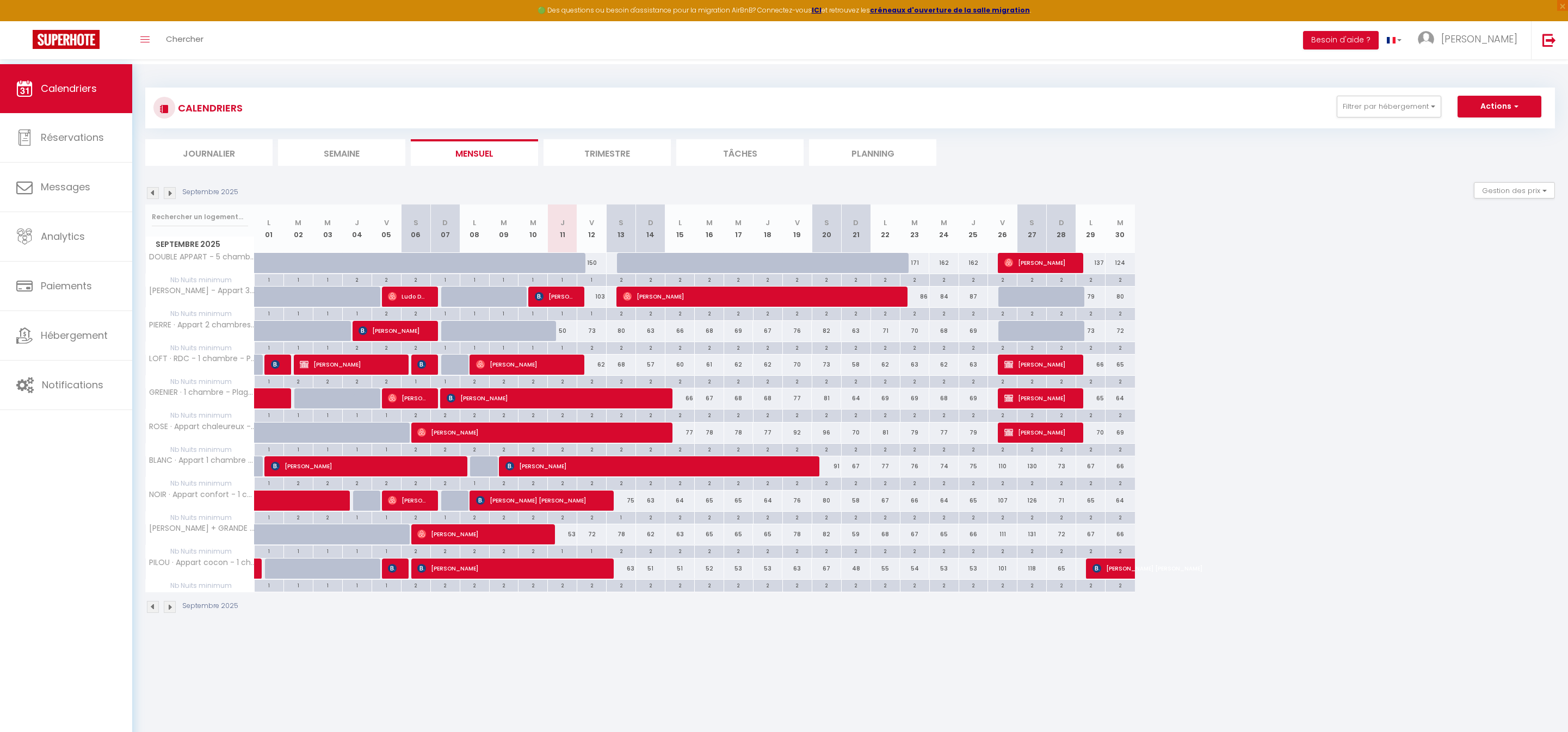
click at [554, 476] on span "[PERSON_NAME]" at bounding box center [657, 466] width 304 height 21
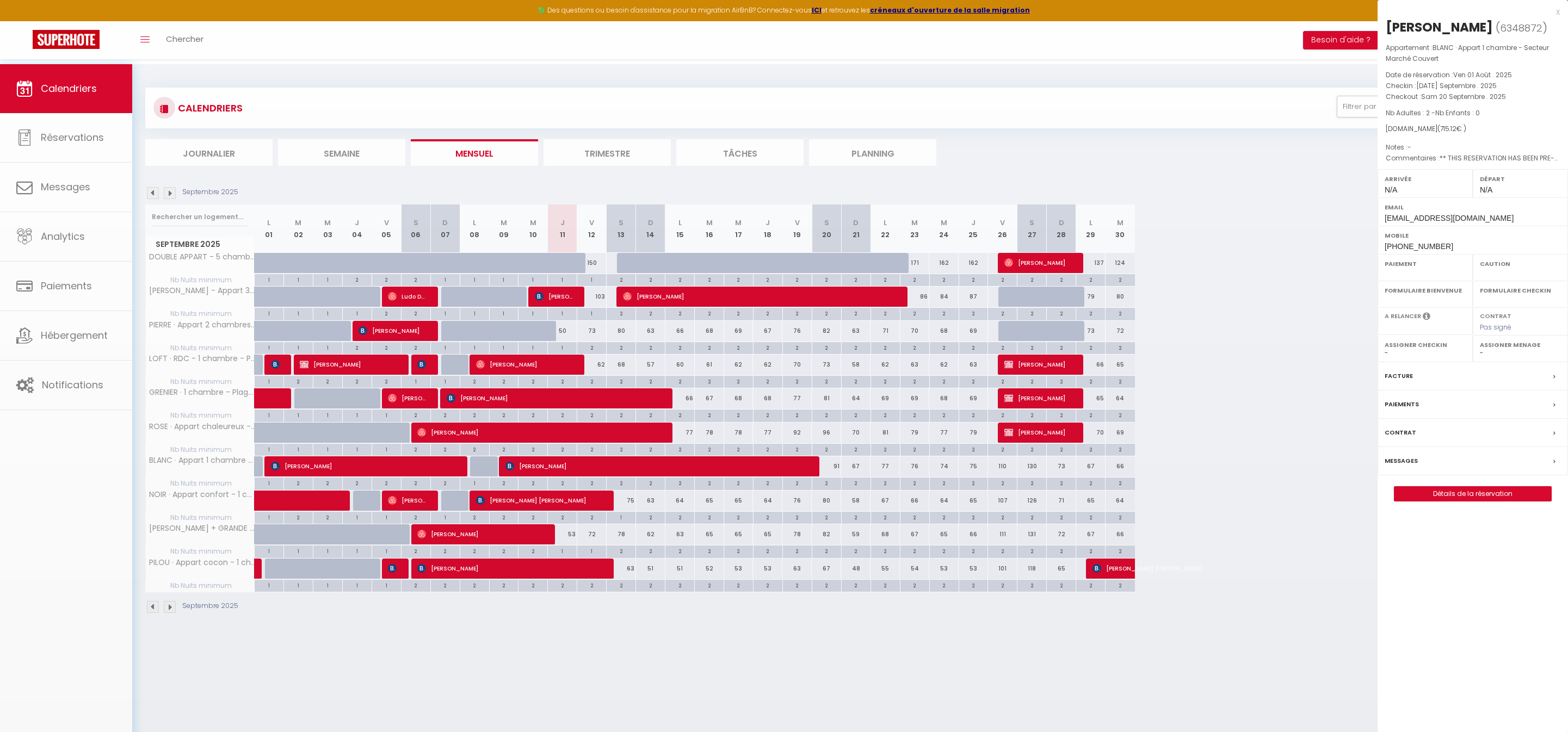
select select "OK"
select select "0"
select select "1"
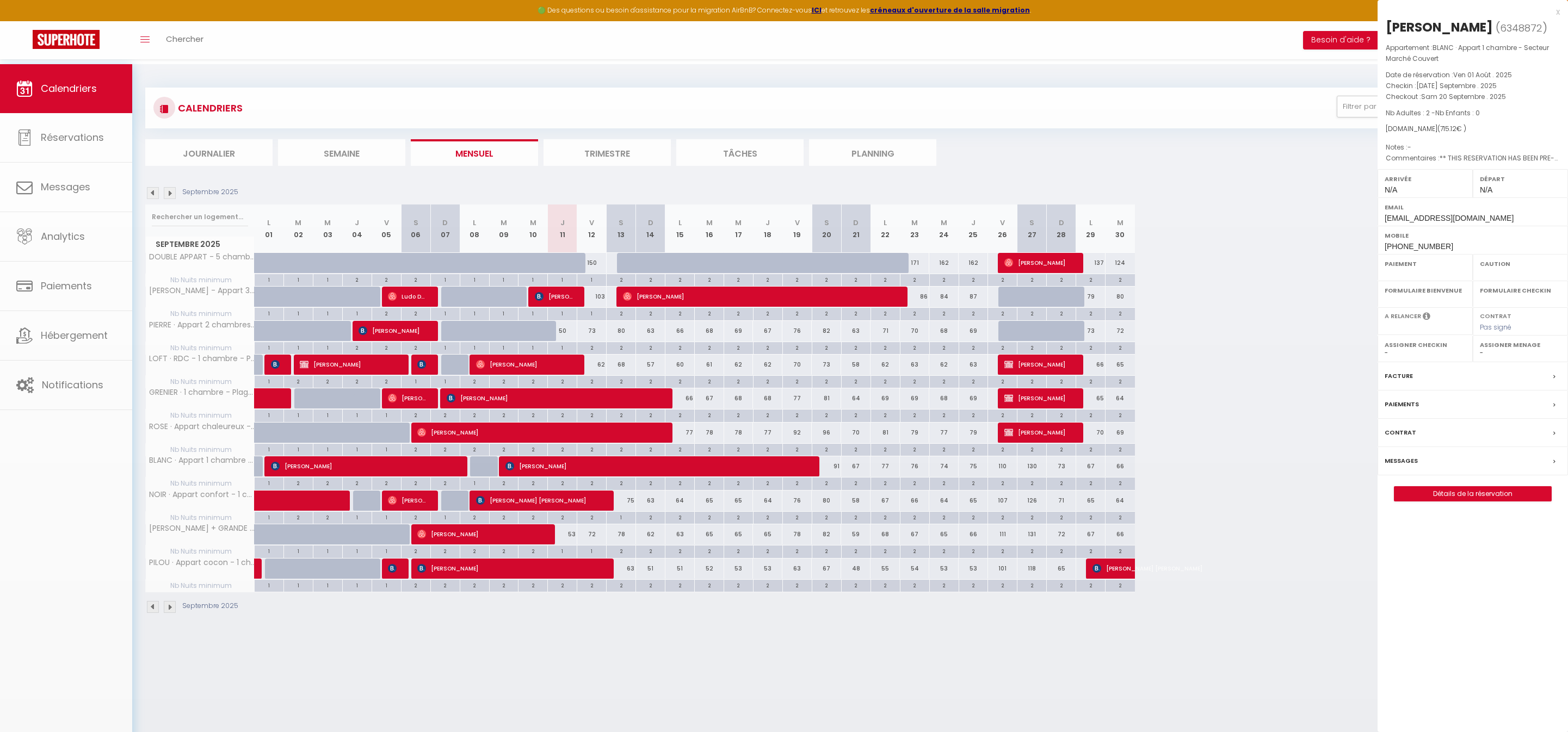
select select
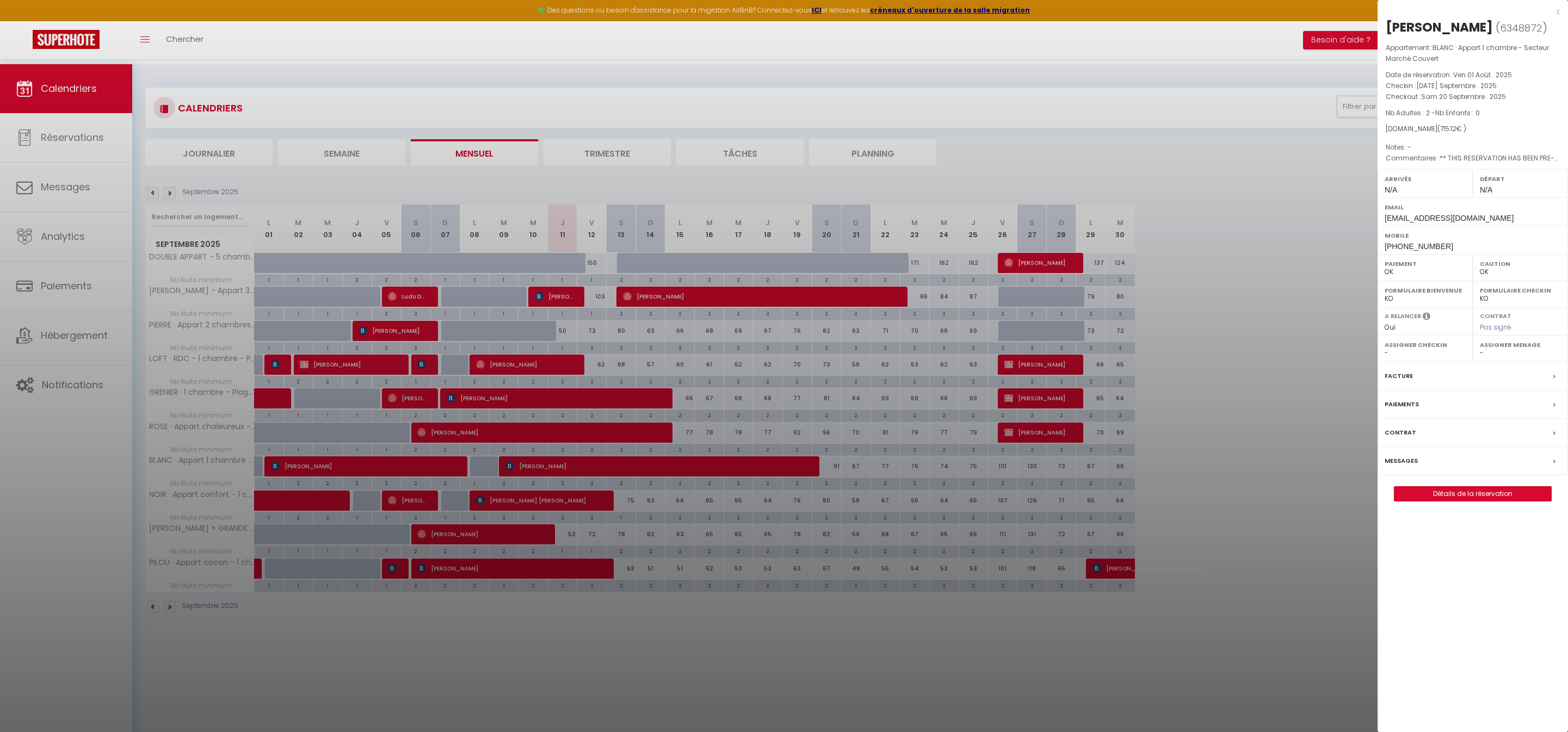
click at [1404, 467] on label "Messages" at bounding box center [1401, 461] width 33 height 12
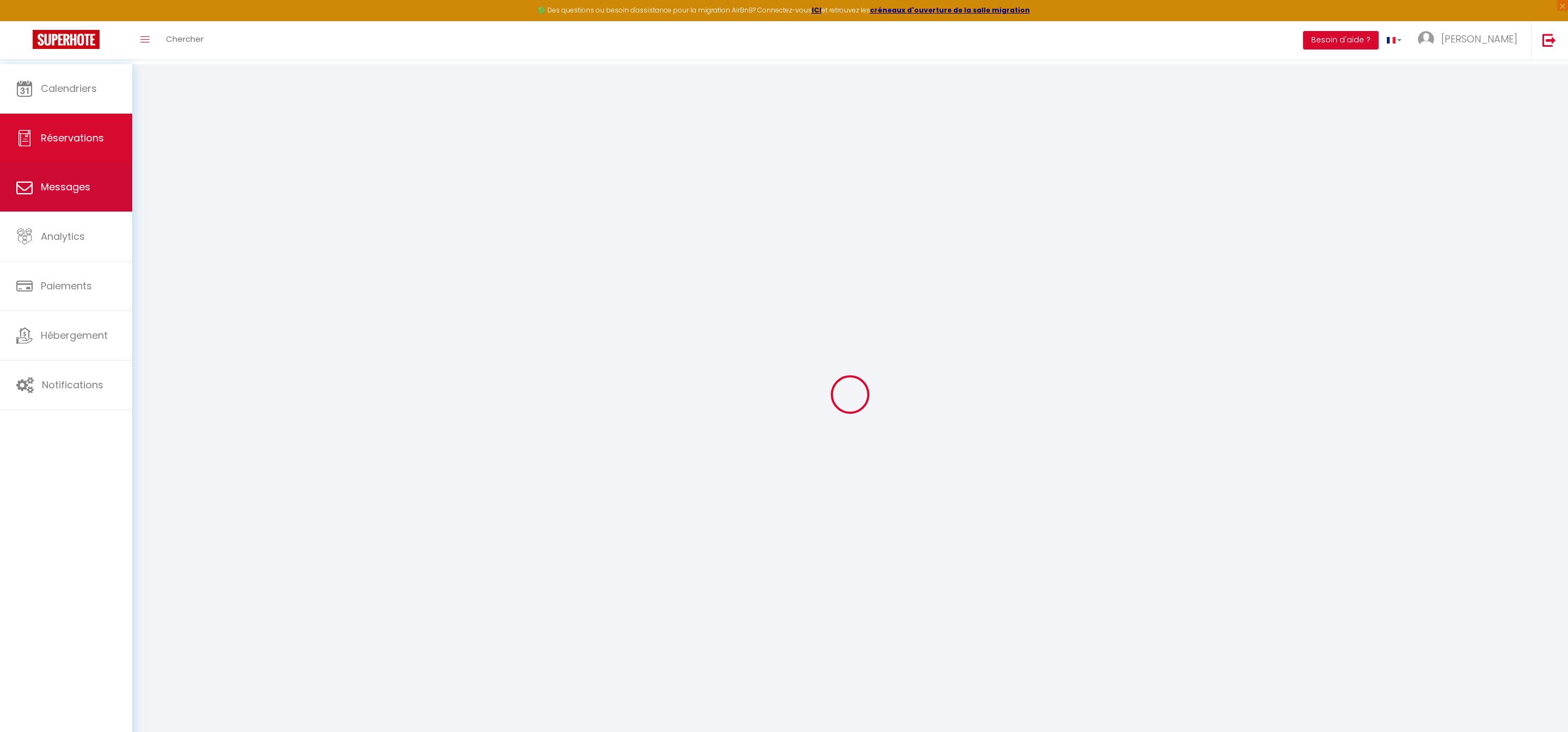
select select
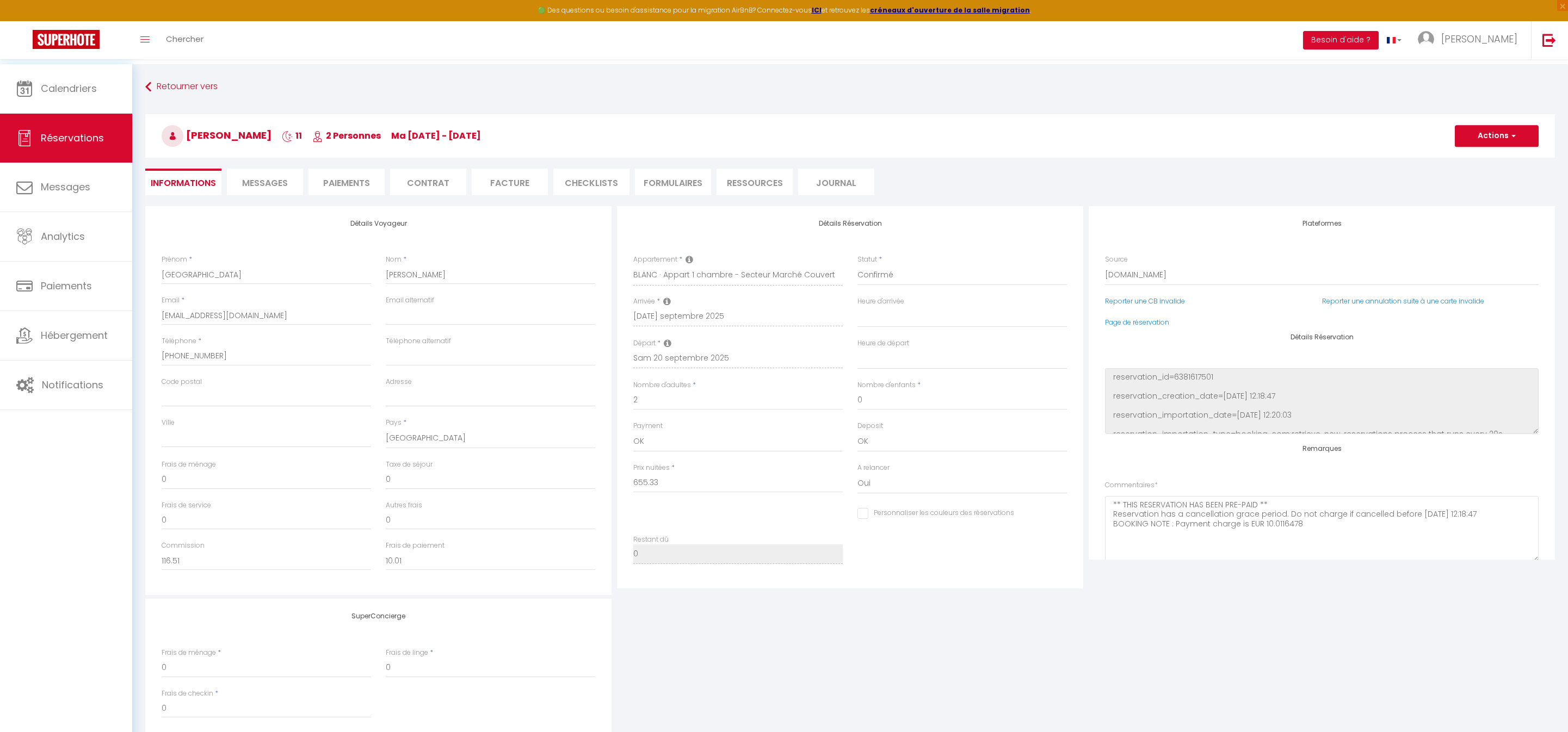
click at [276, 180] on span "Messages" at bounding box center [265, 183] width 46 height 13
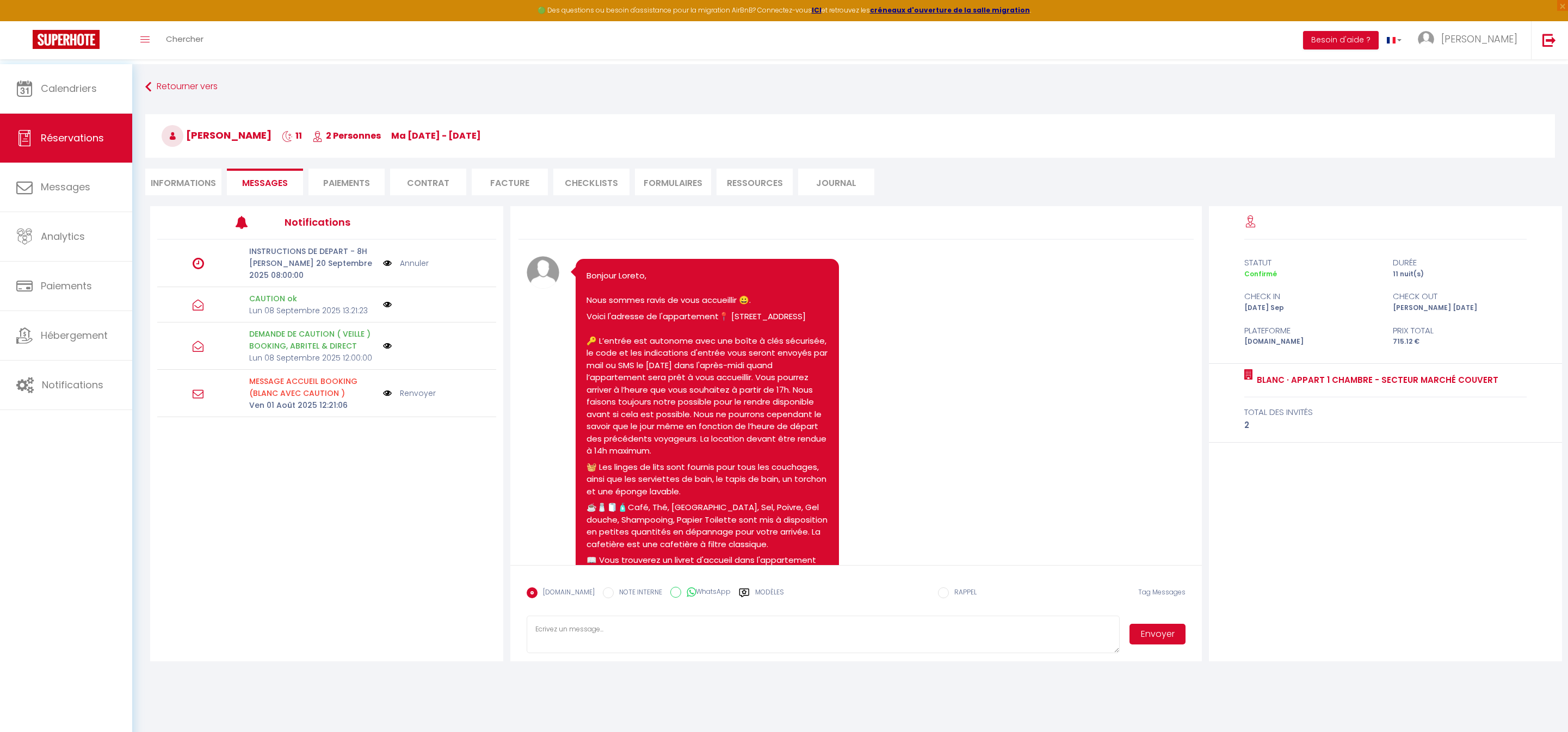
scroll to position [2528, 0]
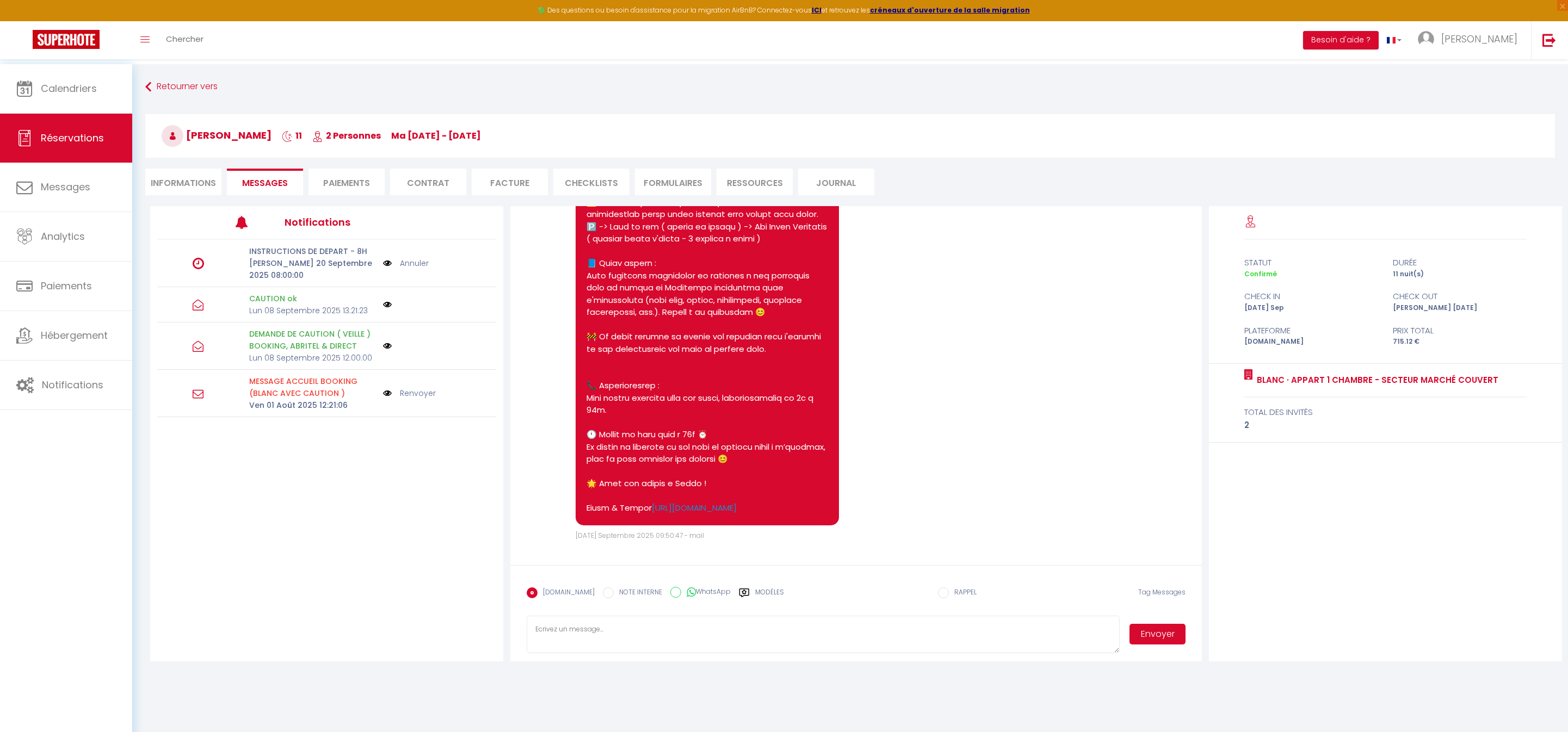
click at [416, 269] on link "Annuler" at bounding box center [414, 263] width 29 height 12
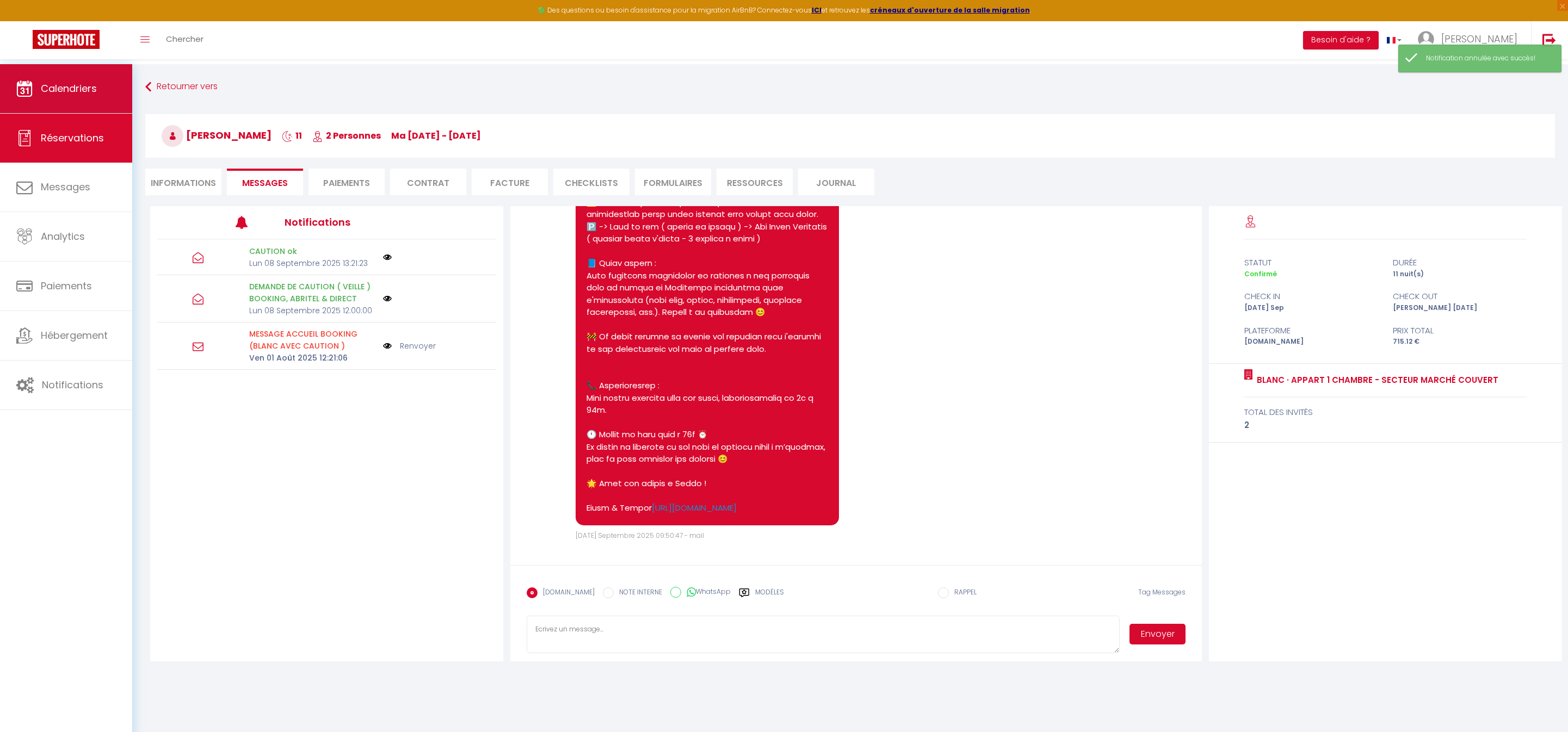
click at [63, 86] on span "Calendriers" at bounding box center [69, 88] width 56 height 13
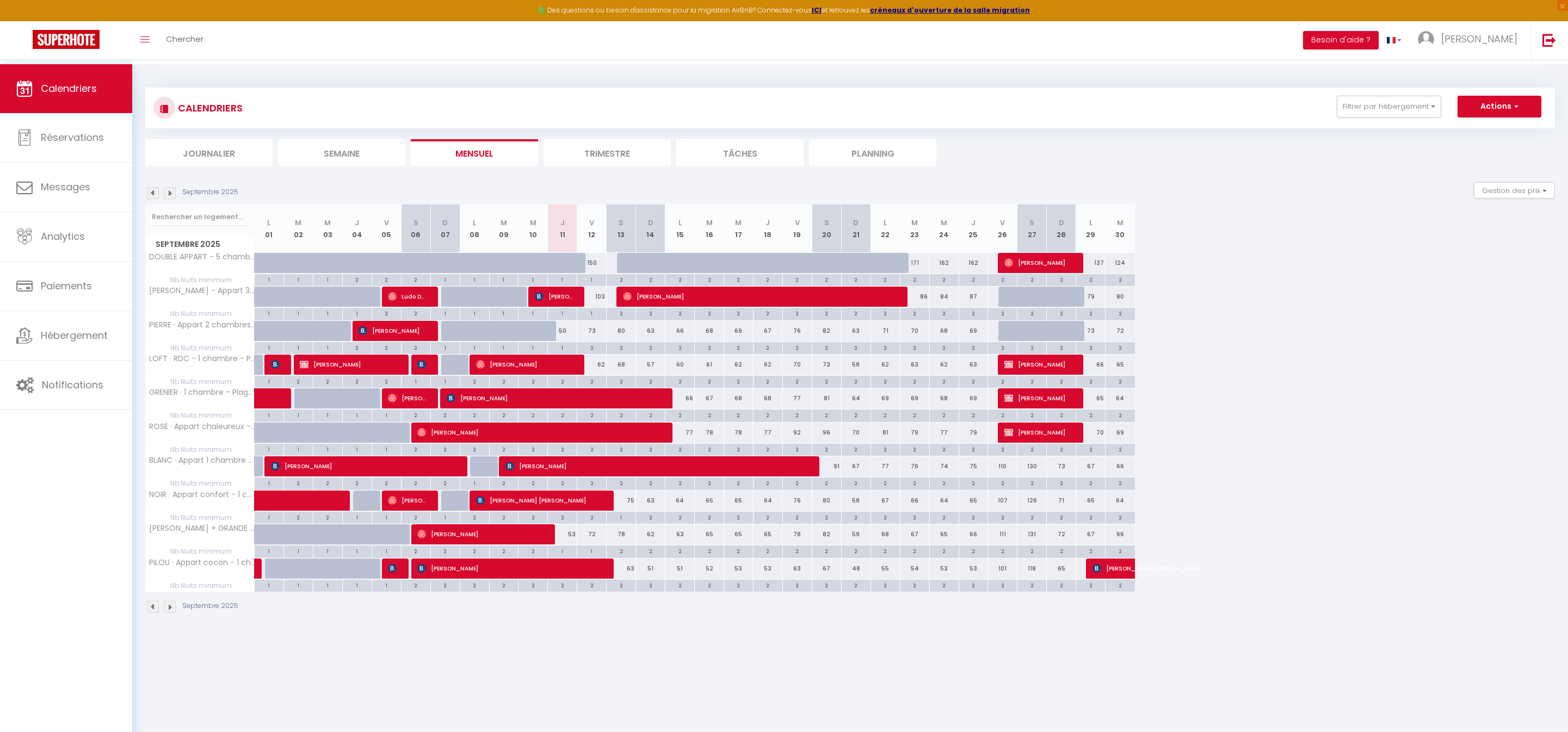
click at [567, 443] on span "[PERSON_NAME]" at bounding box center [540, 433] width 245 height 21
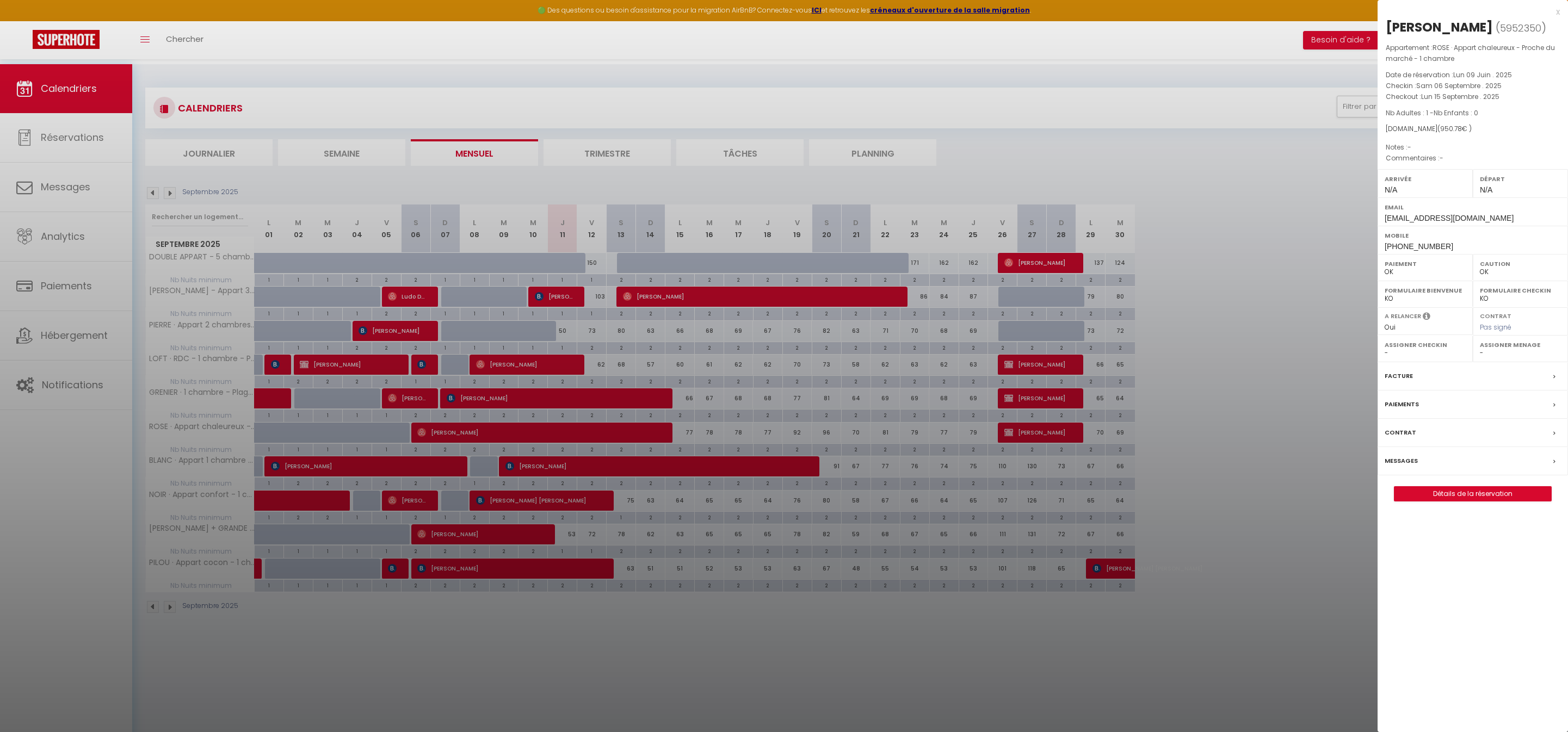
click at [1407, 467] on label "Messages" at bounding box center [1401, 461] width 33 height 12
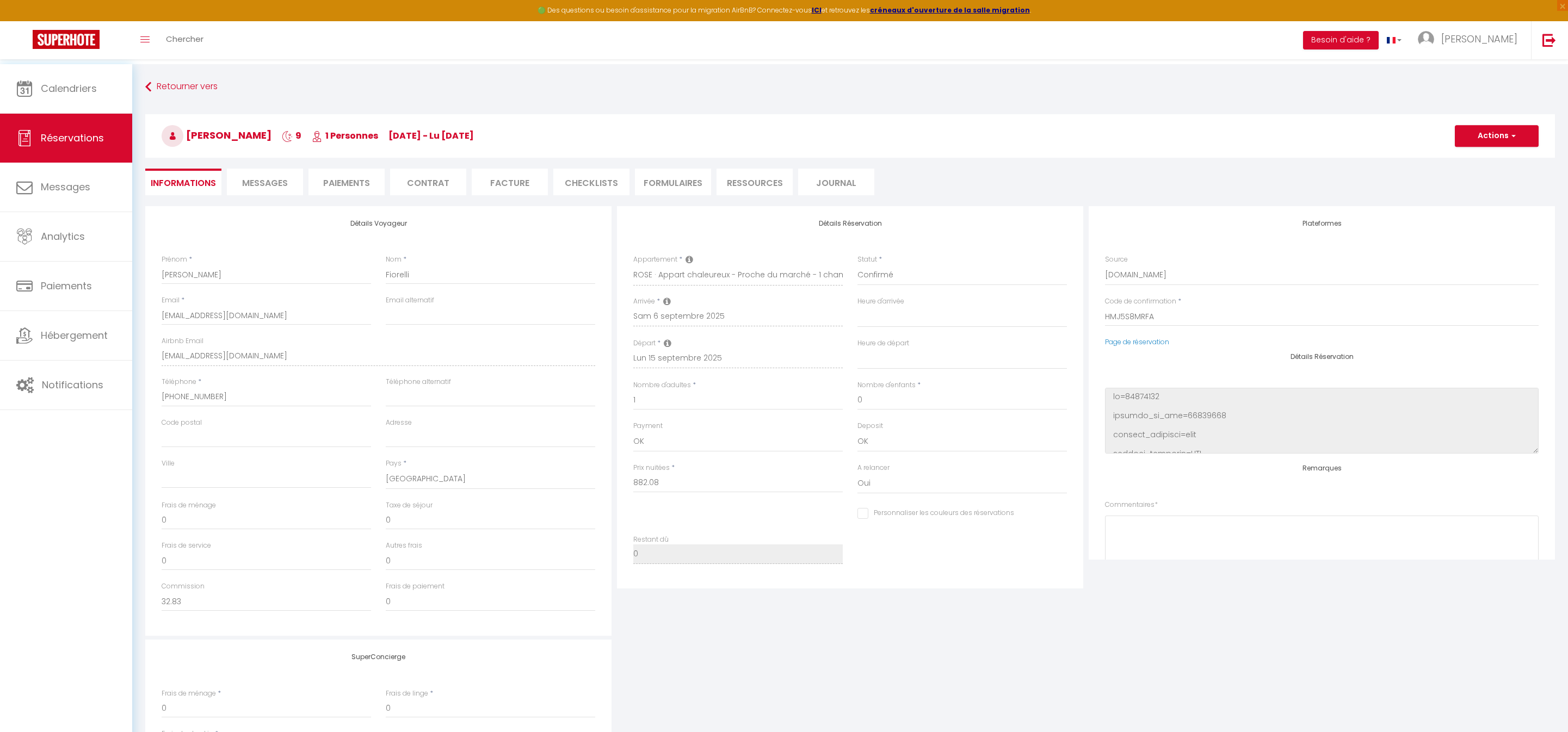
click at [282, 176] on span "Messages" at bounding box center [265, 183] width 46 height 13
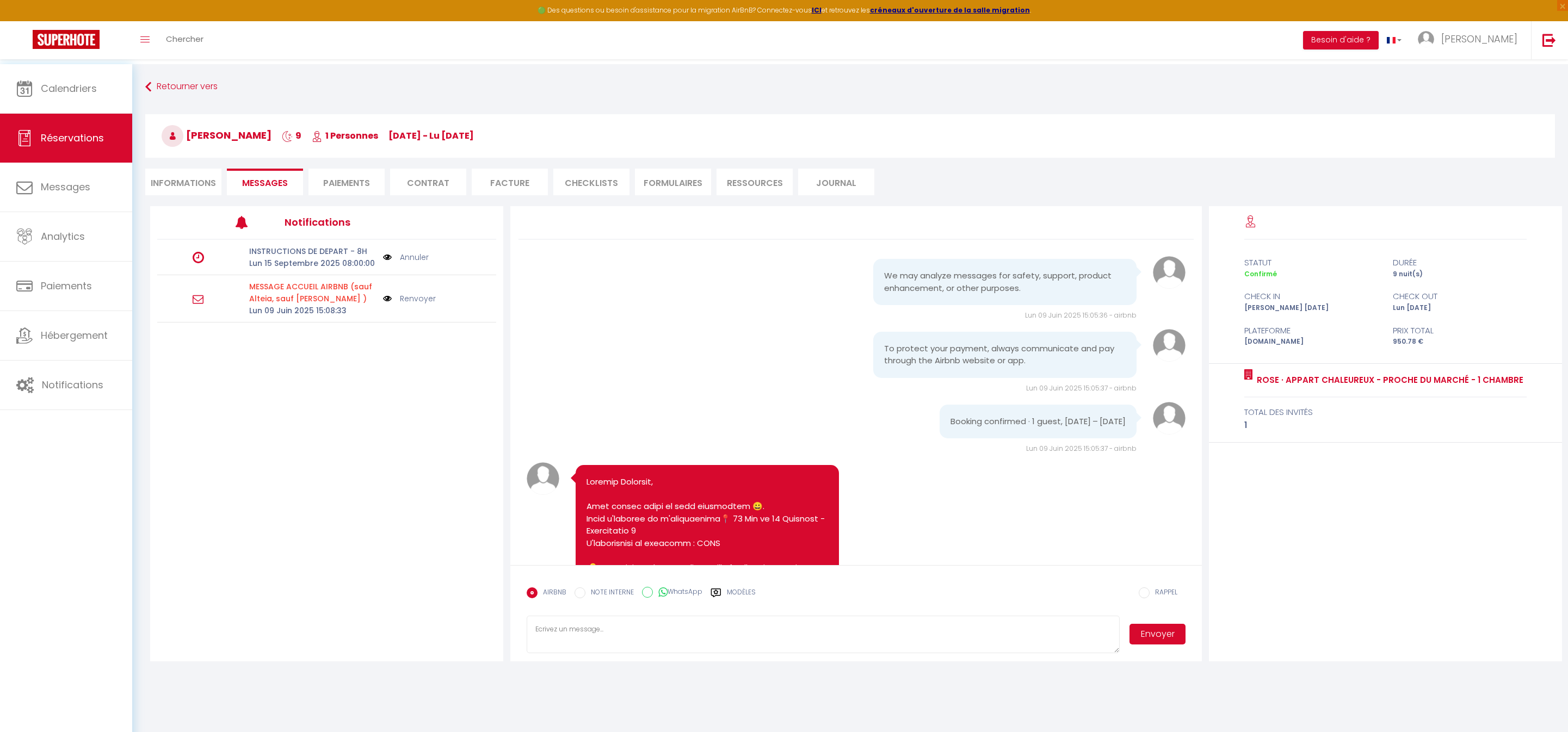
scroll to position [1908, 0]
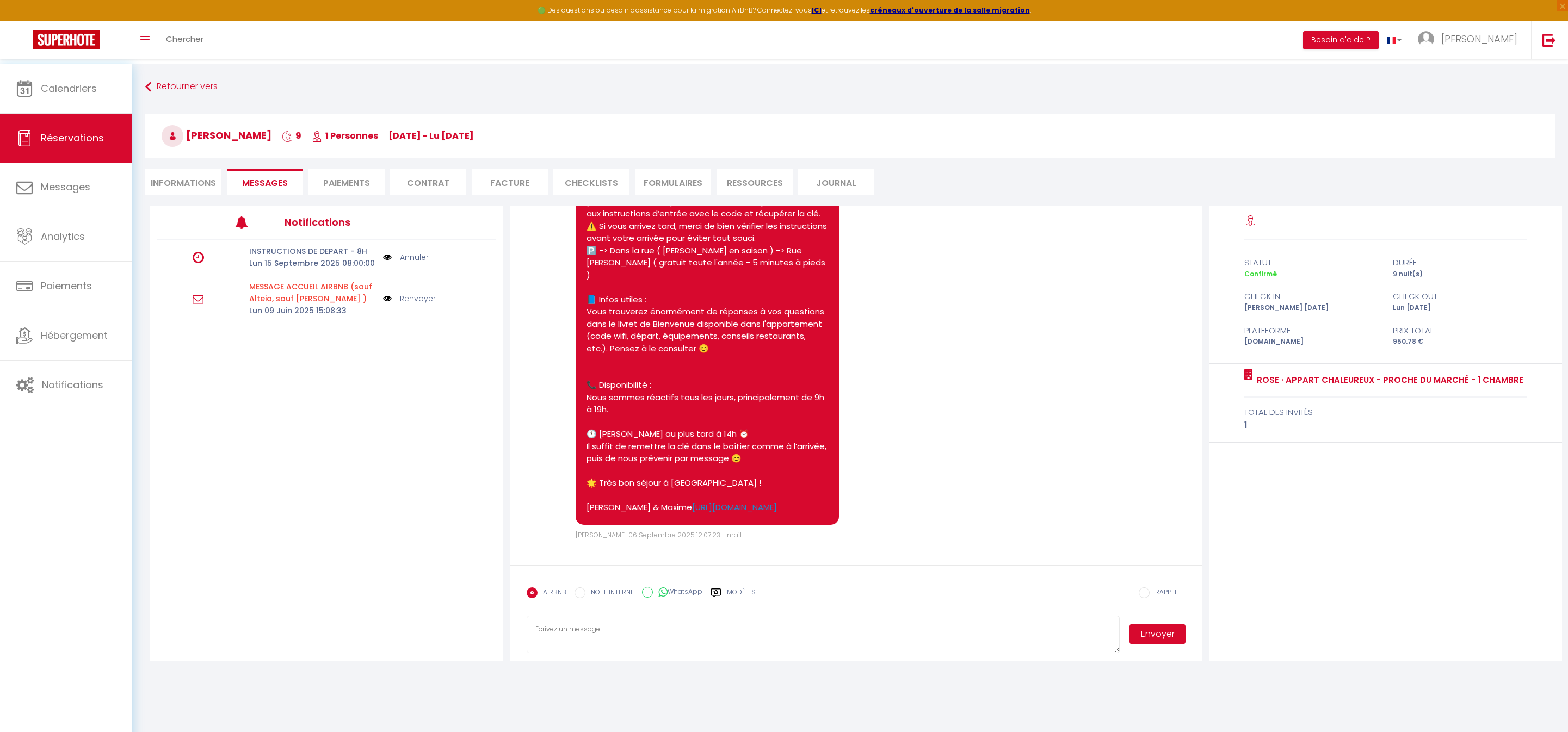
click at [419, 263] on link "Annuler" at bounding box center [414, 257] width 29 height 12
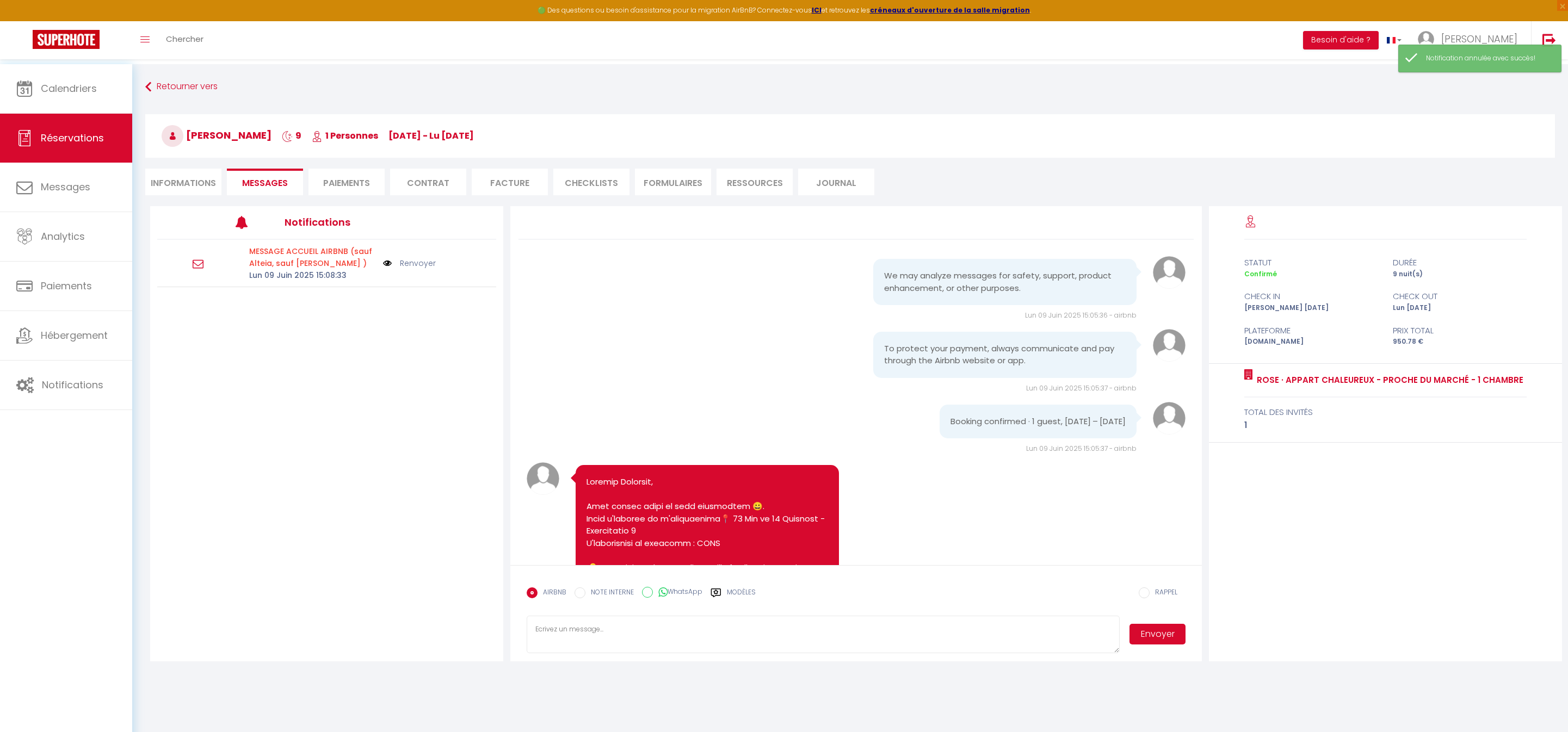
scroll to position [0, 0]
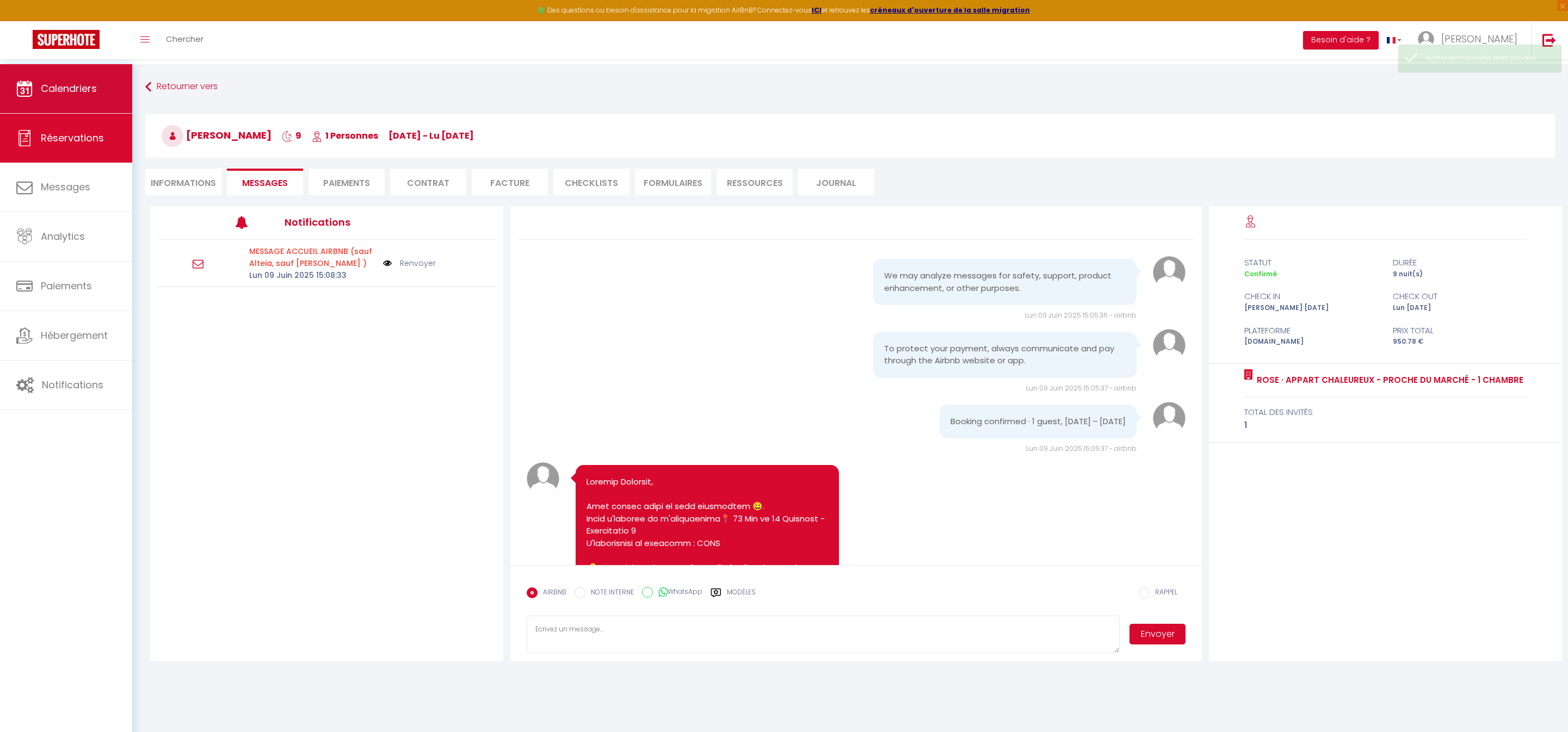
click at [65, 103] on link "Calendriers" at bounding box center [66, 88] width 132 height 49
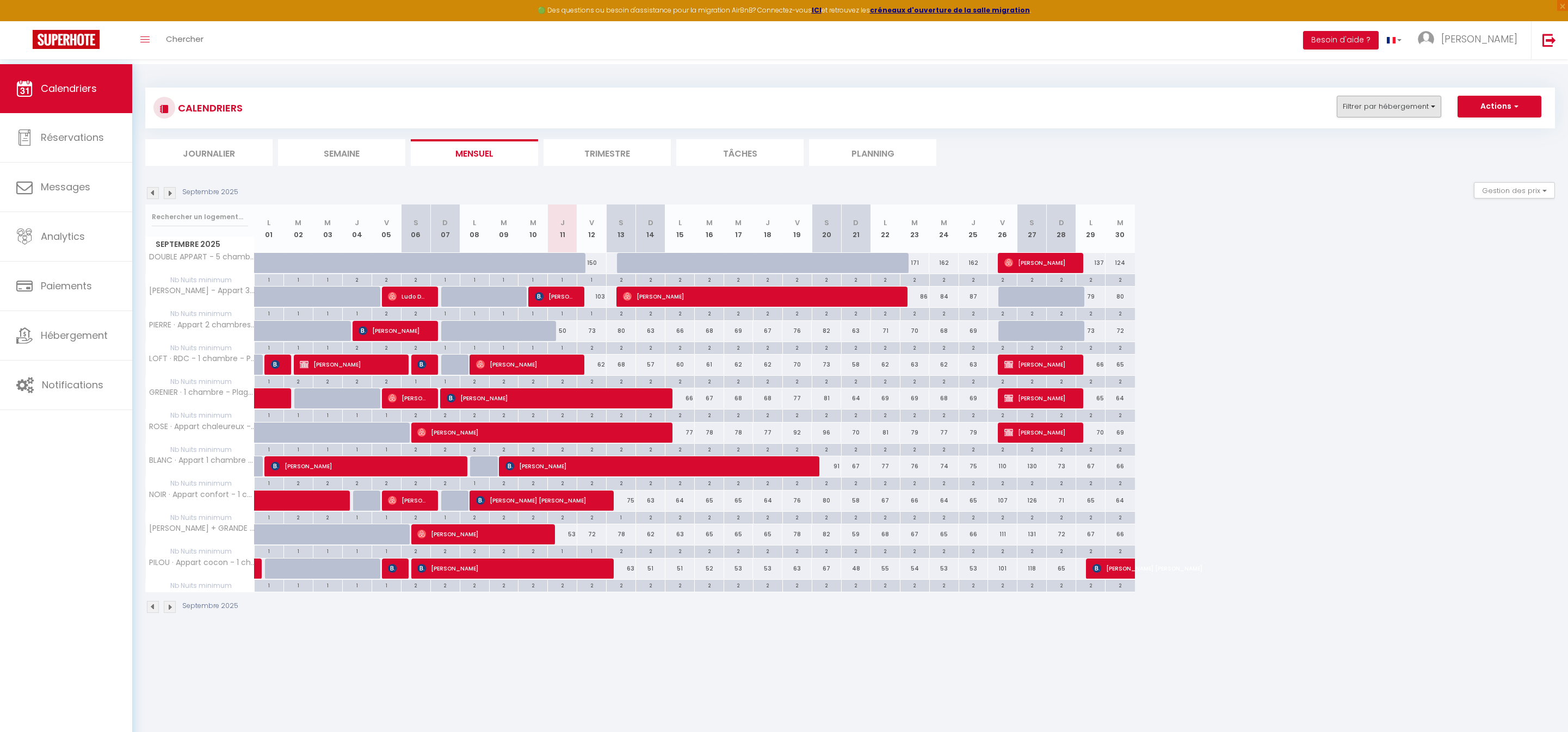
click at [1337, 111] on button "Filtrer par hébergement" at bounding box center [1389, 106] width 105 height 22
click at [1552, 47] on img at bounding box center [1549, 40] width 13 height 13
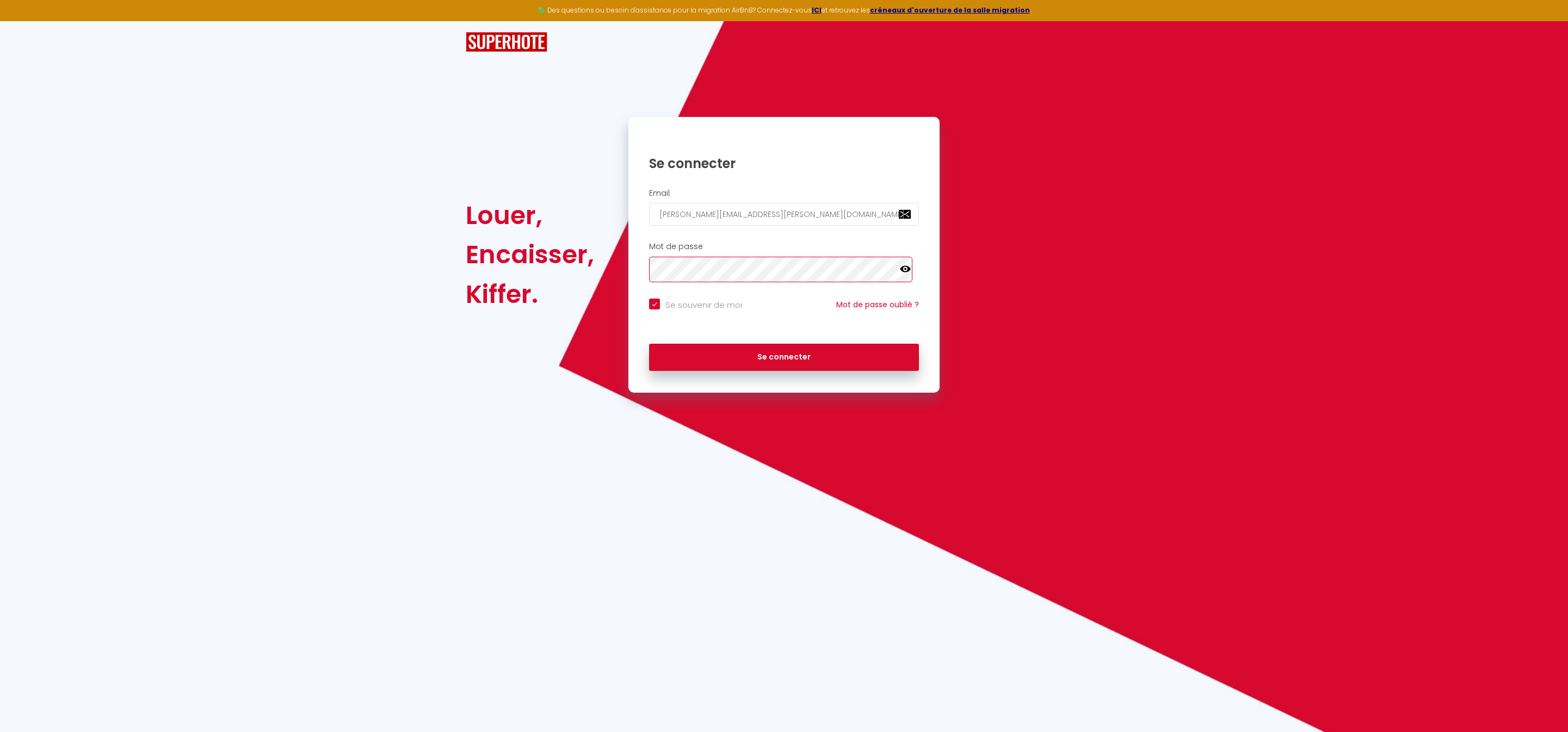
click at [784, 371] on button "Se connecter" at bounding box center [783, 357] width 270 height 27
